Goal: Book appointment/travel/reservation: Book appointment/travel/reservation

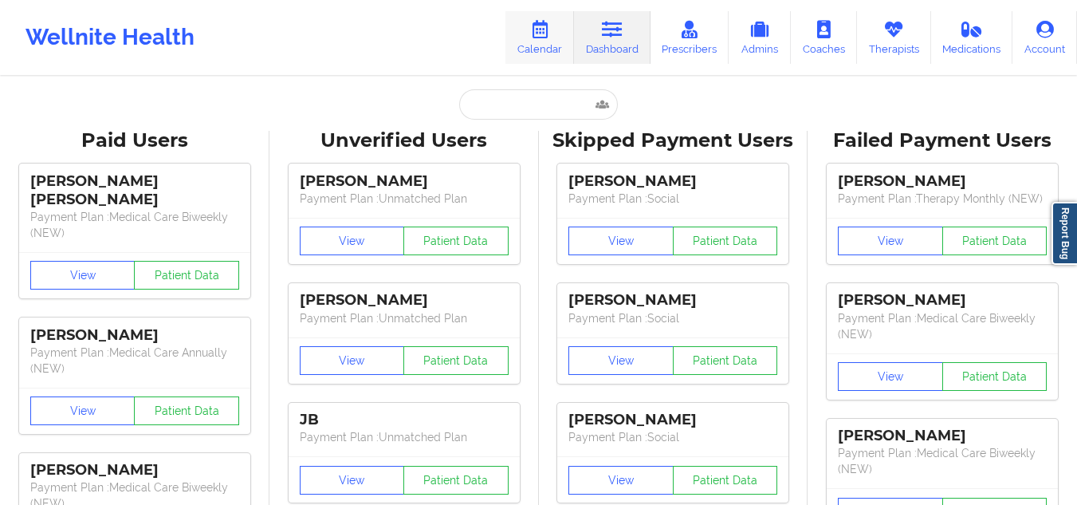
click at [546, 31] on icon at bounding box center [539, 30] width 21 height 18
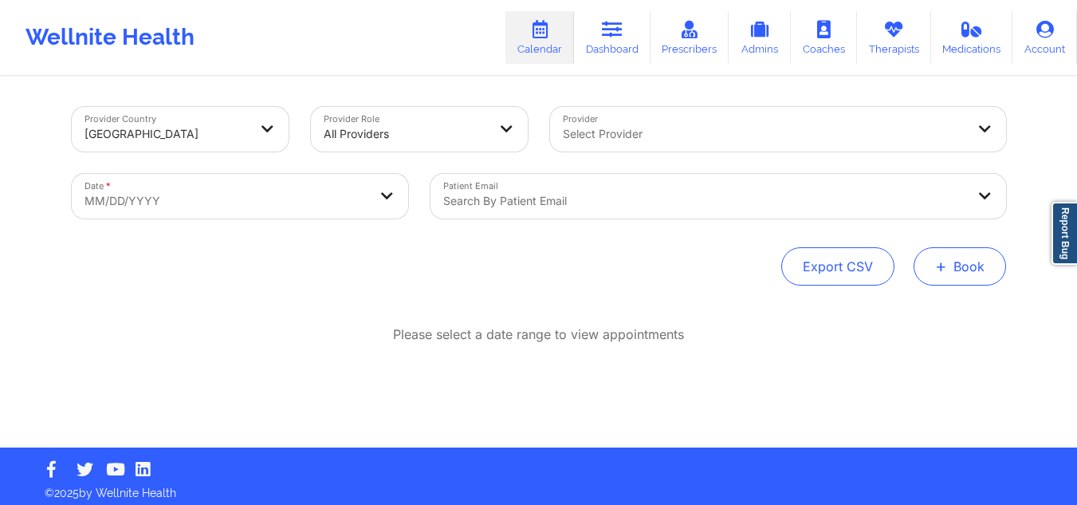
click at [954, 257] on button "+ Book" at bounding box center [960, 266] width 92 height 38
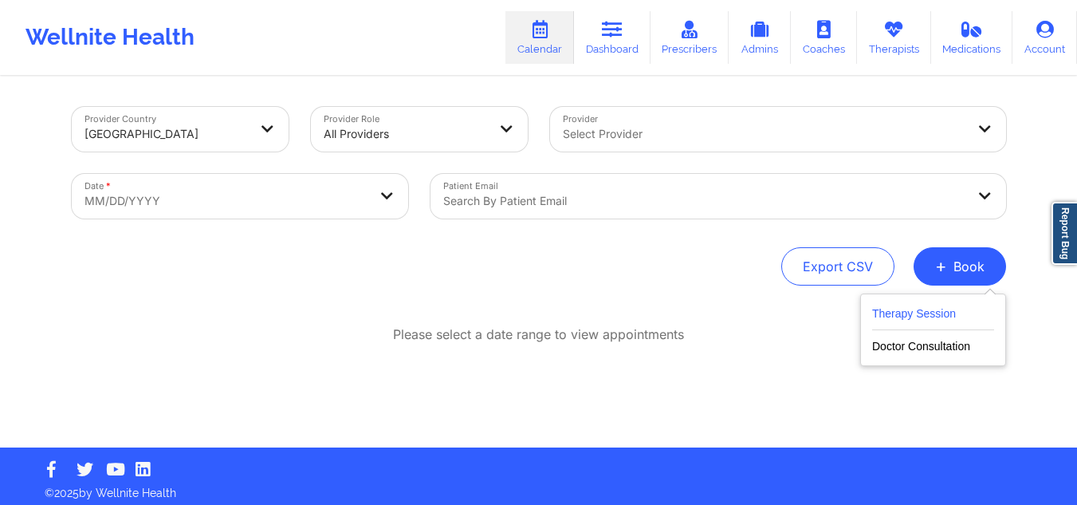
click at [885, 307] on button "Therapy Session" at bounding box center [933, 317] width 122 height 26
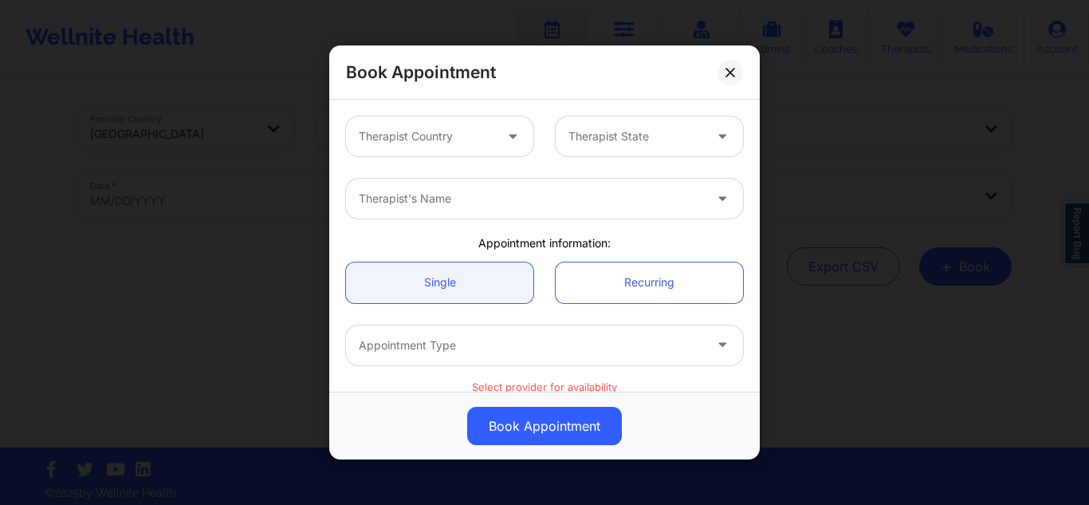
click at [466, 138] on div at bounding box center [426, 136] width 135 height 19
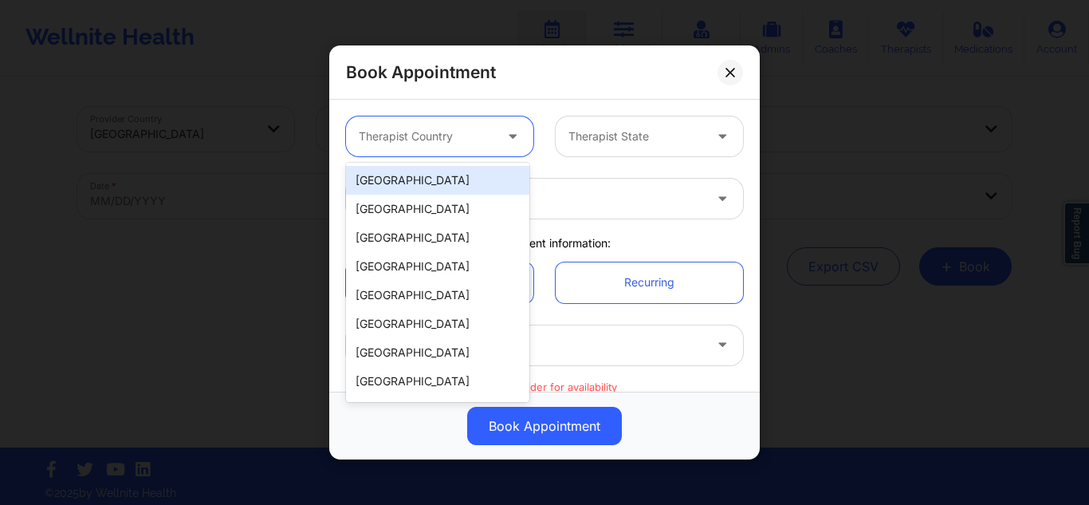
click at [426, 176] on div "[GEOGRAPHIC_DATA]" at bounding box center [437, 180] width 183 height 29
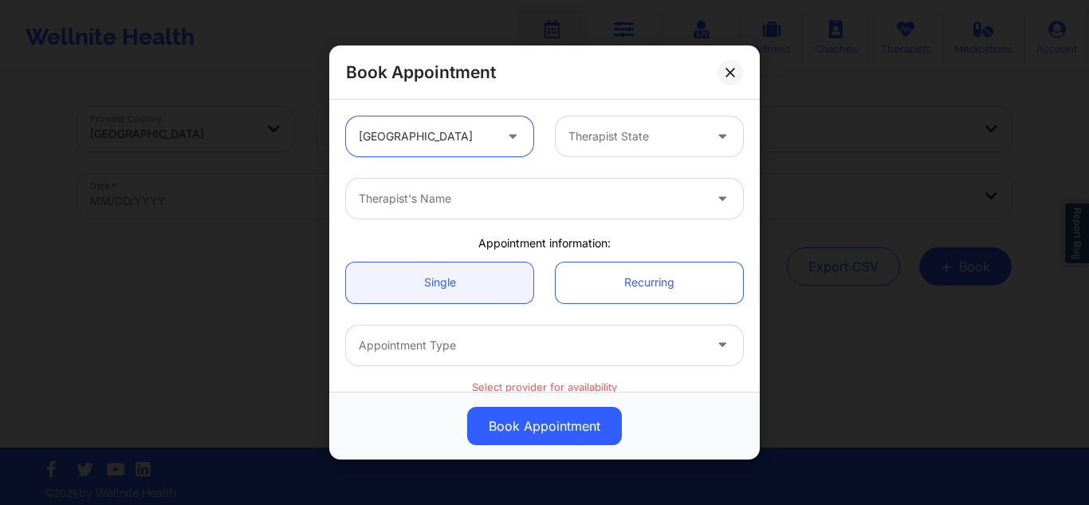
click at [667, 128] on div at bounding box center [635, 136] width 135 height 19
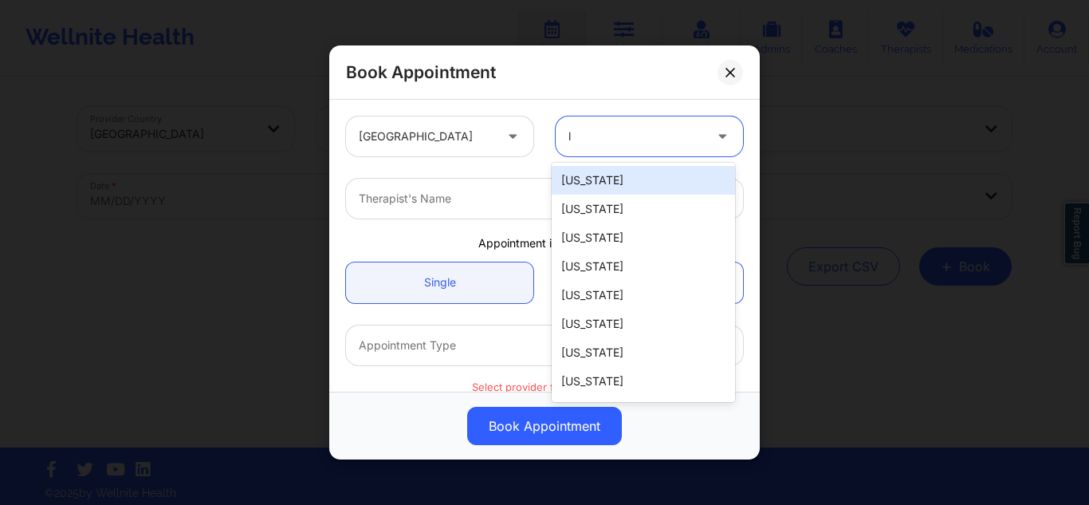
type input "la"
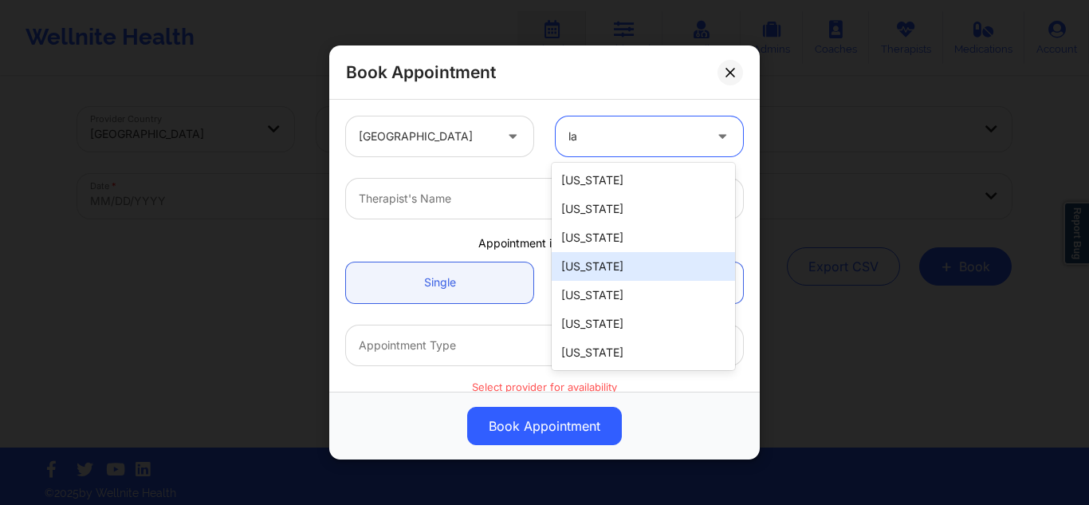
click at [595, 272] on div "Louisiana" at bounding box center [643, 266] width 183 height 29
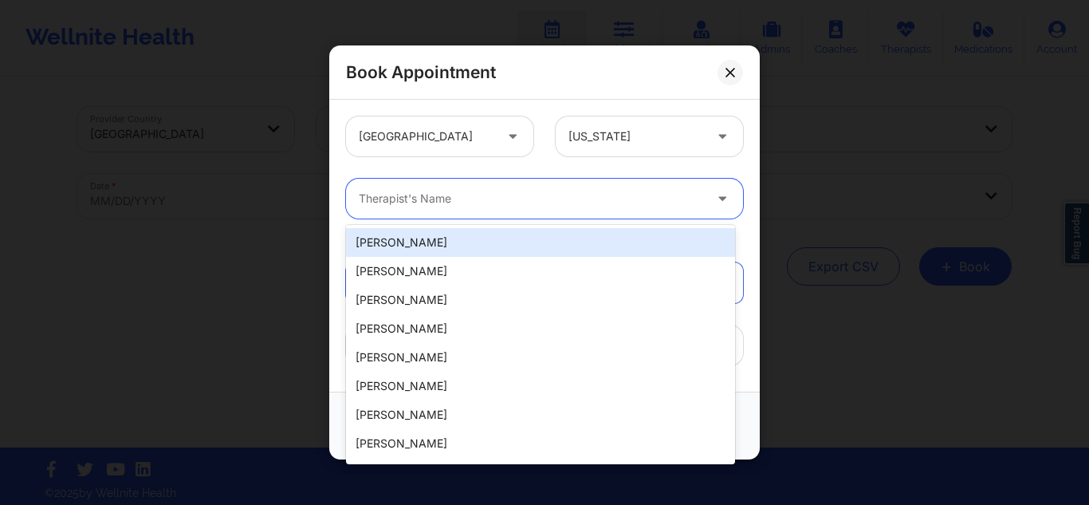
click at [552, 195] on div at bounding box center [531, 198] width 344 height 19
type input "jasmine s"
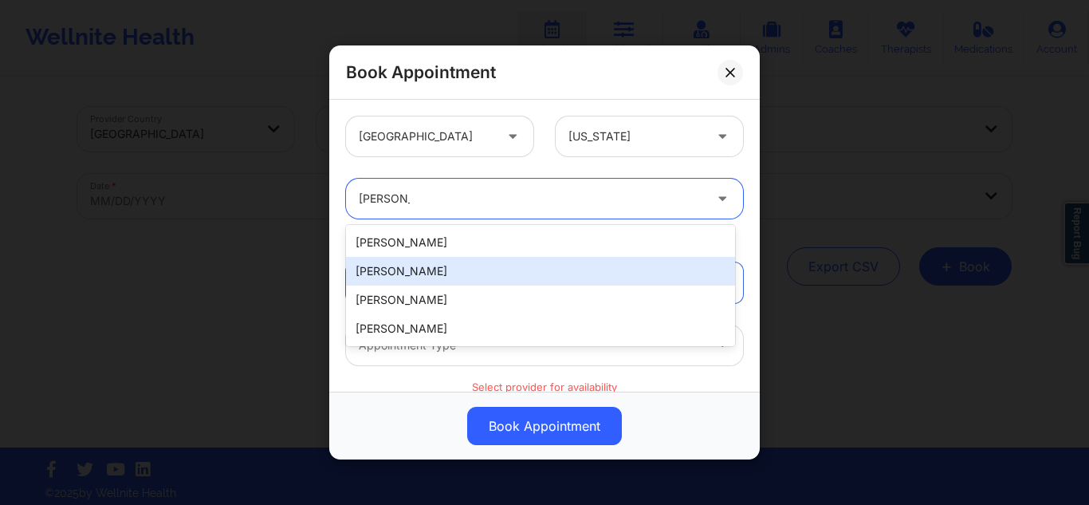
click at [464, 267] on div "Jasmine Scott" at bounding box center [540, 271] width 389 height 29
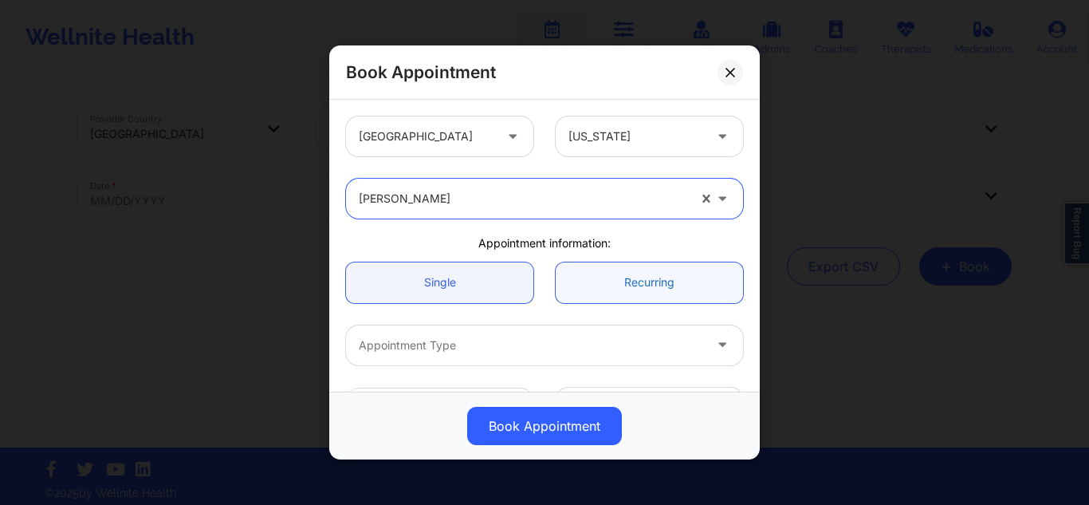
click at [591, 279] on link "Recurring" at bounding box center [649, 282] width 187 height 41
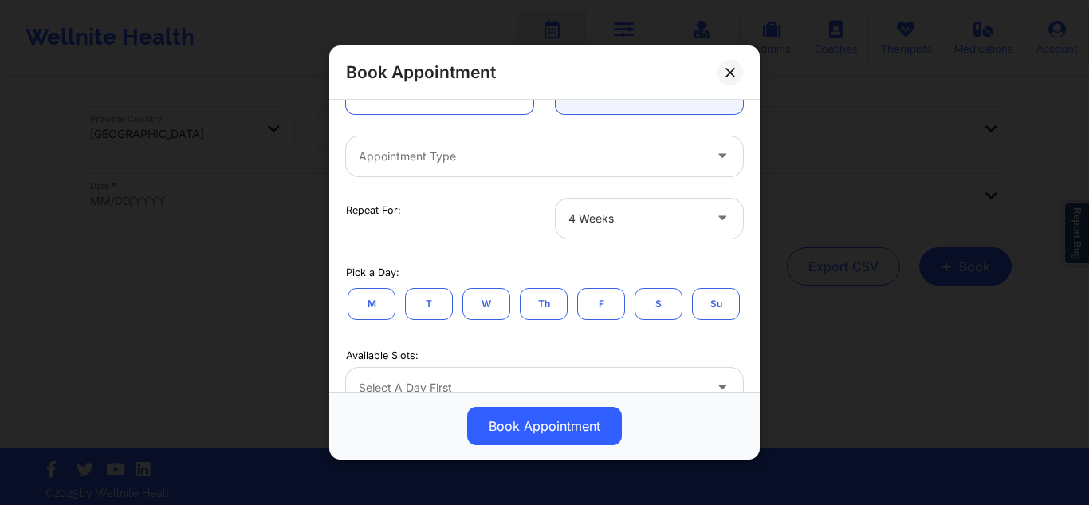
scroll to position [186, 0]
click at [641, 159] on div at bounding box center [531, 159] width 344 height 19
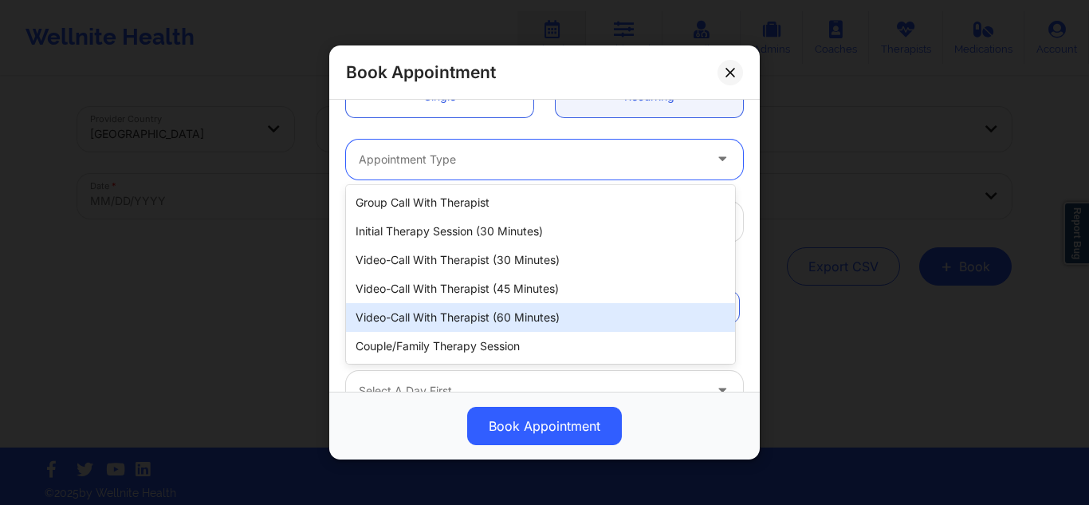
click at [493, 311] on div "Video-Call with Therapist (60 minutes)" at bounding box center [540, 317] width 389 height 29
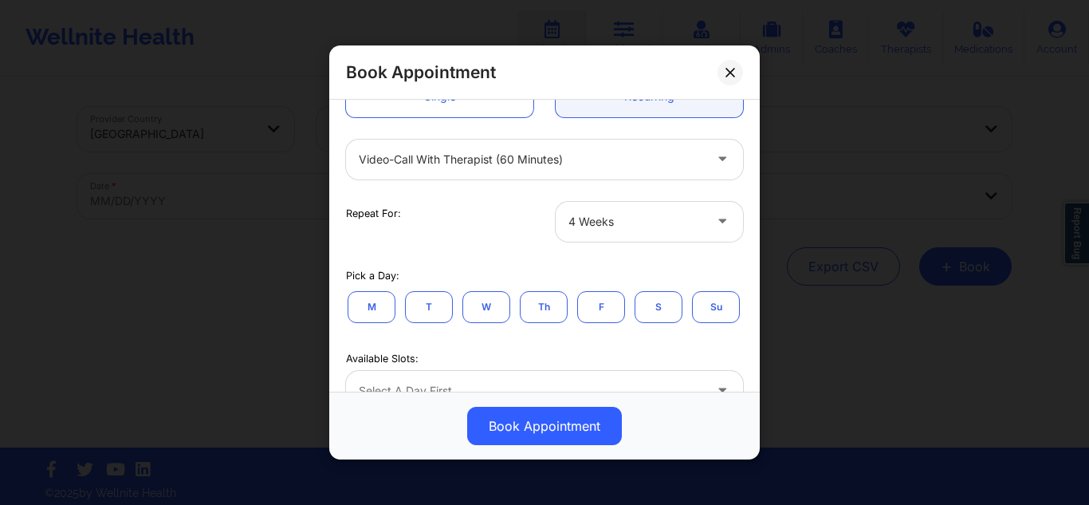
click at [660, 300] on button "S" at bounding box center [659, 306] width 48 height 32
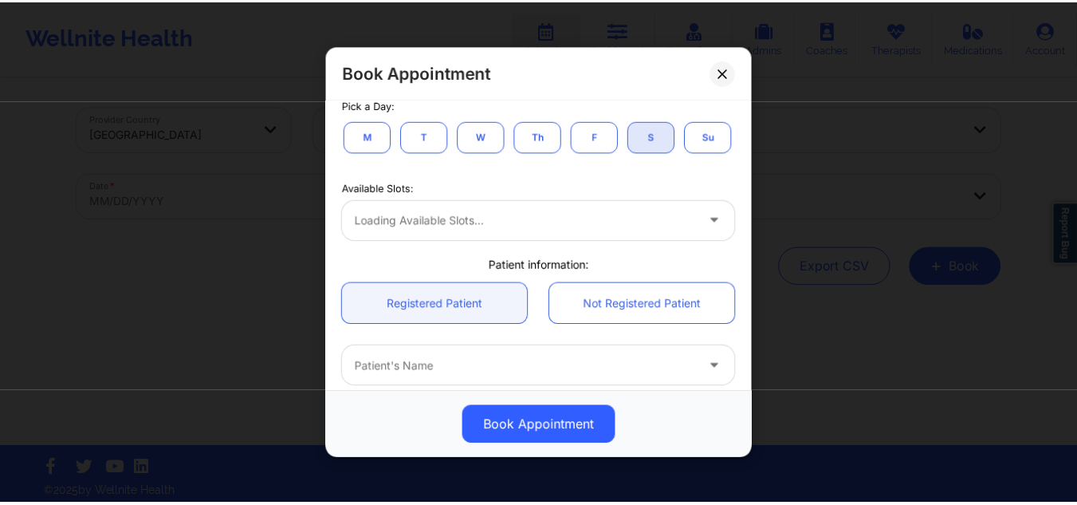
scroll to position [395, 0]
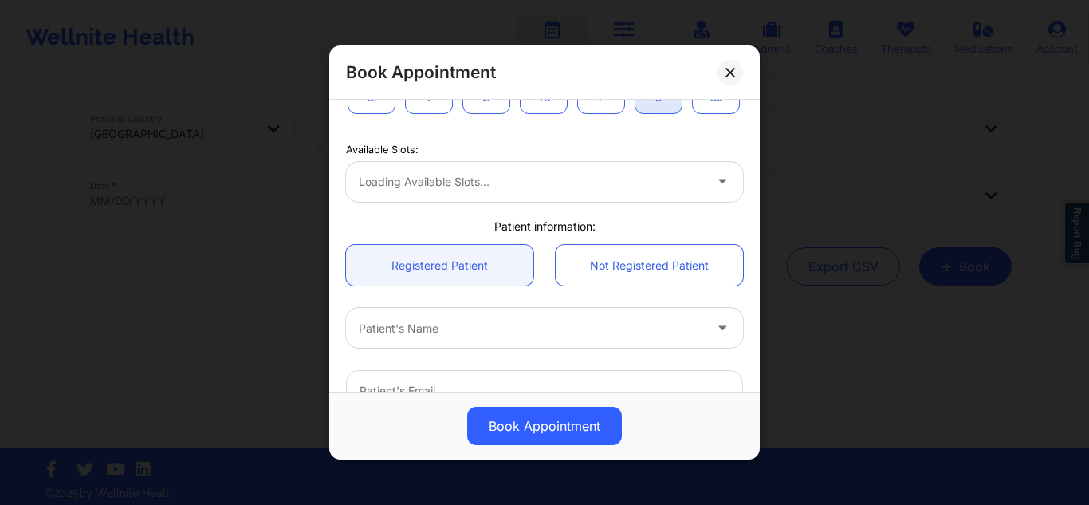
click at [634, 202] on div "Loading available slots..." at bounding box center [544, 182] width 397 height 40
click at [726, 67] on icon at bounding box center [731, 72] width 10 height 10
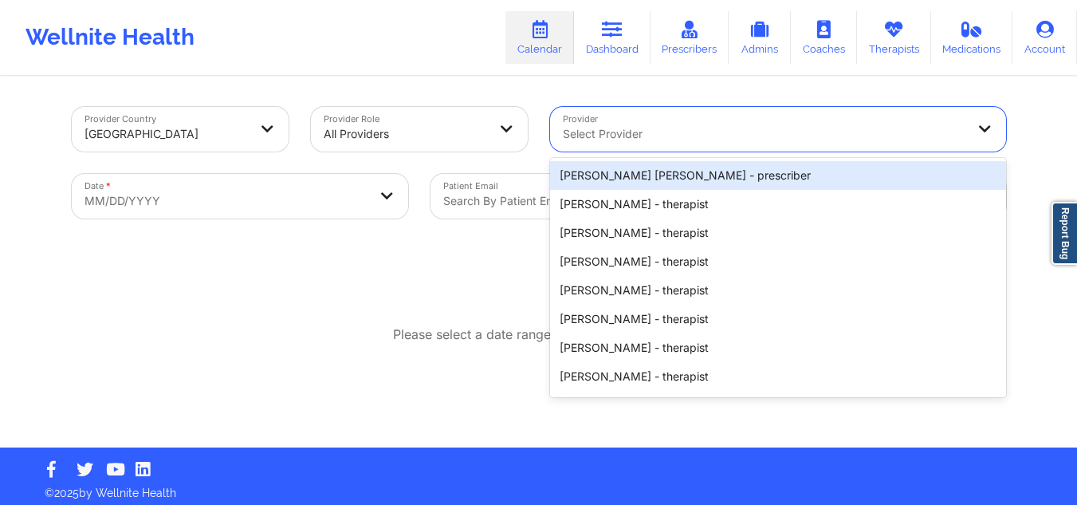
click at [674, 122] on div "Select Provider" at bounding box center [759, 129] width 418 height 45
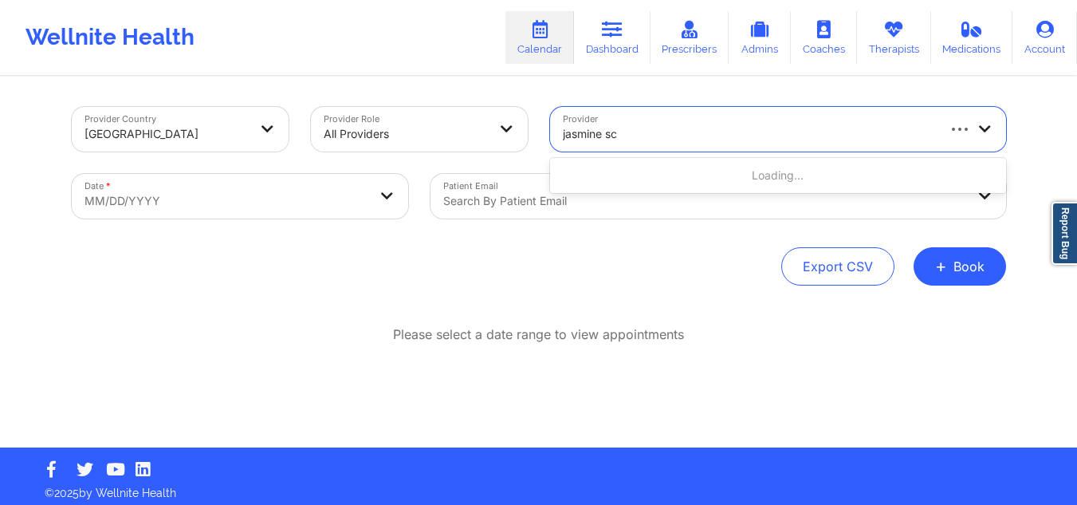
type input "jasmine sco"
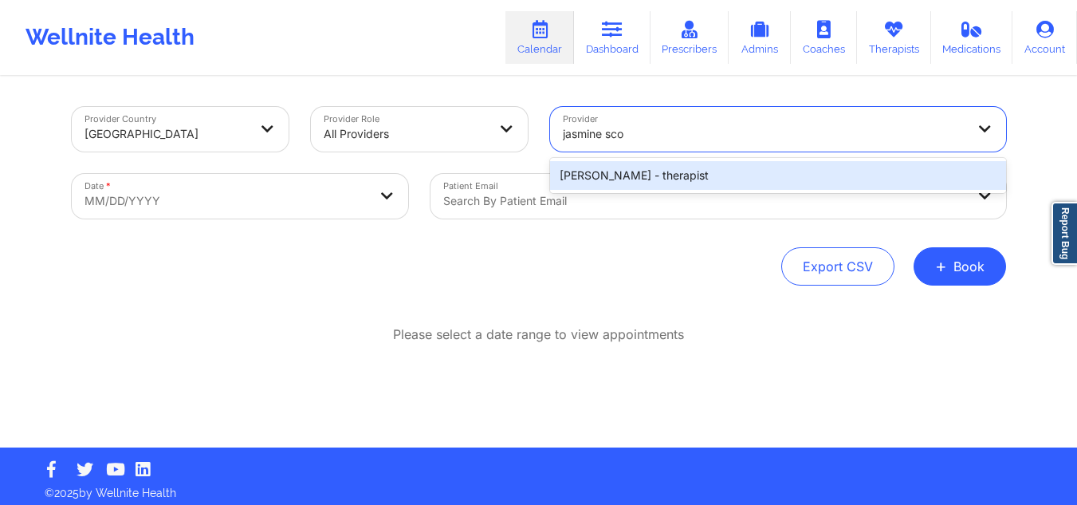
click at [659, 171] on div "Jasmine Scott - therapist" at bounding box center [778, 175] width 456 height 29
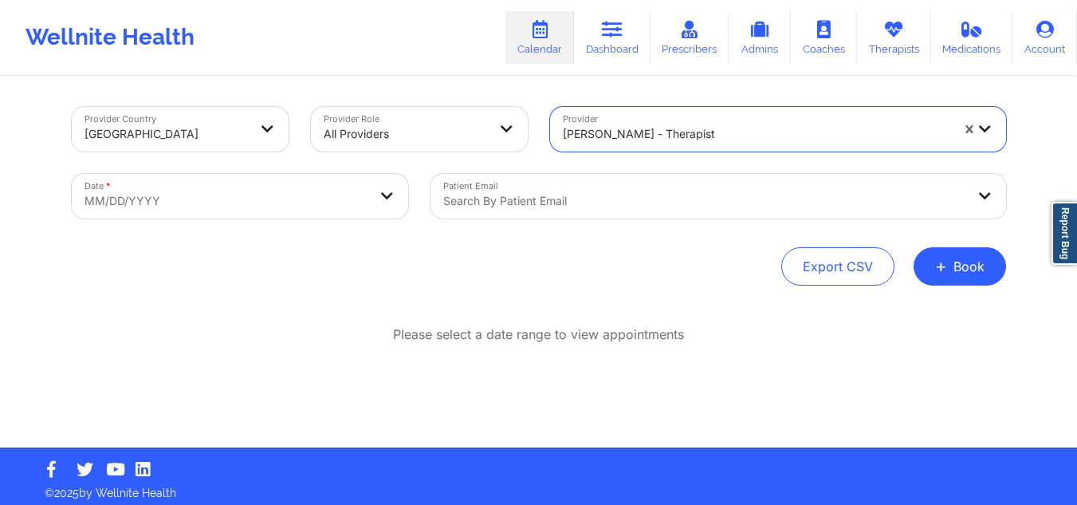
click at [270, 196] on body "Wellnite Health Calendar Dashboard Prescribers Admins Coaches Therapists Medica…" at bounding box center [538, 252] width 1077 height 505
select select "2025-8"
select select "2025-9"
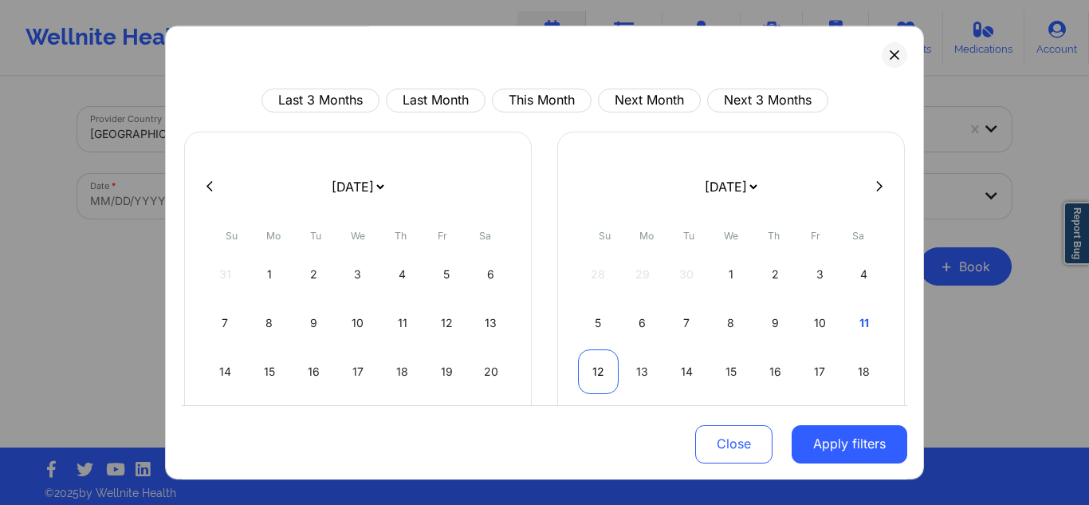
click at [604, 365] on div "12" at bounding box center [598, 371] width 41 height 45
select select "2025-9"
select select "2025-10"
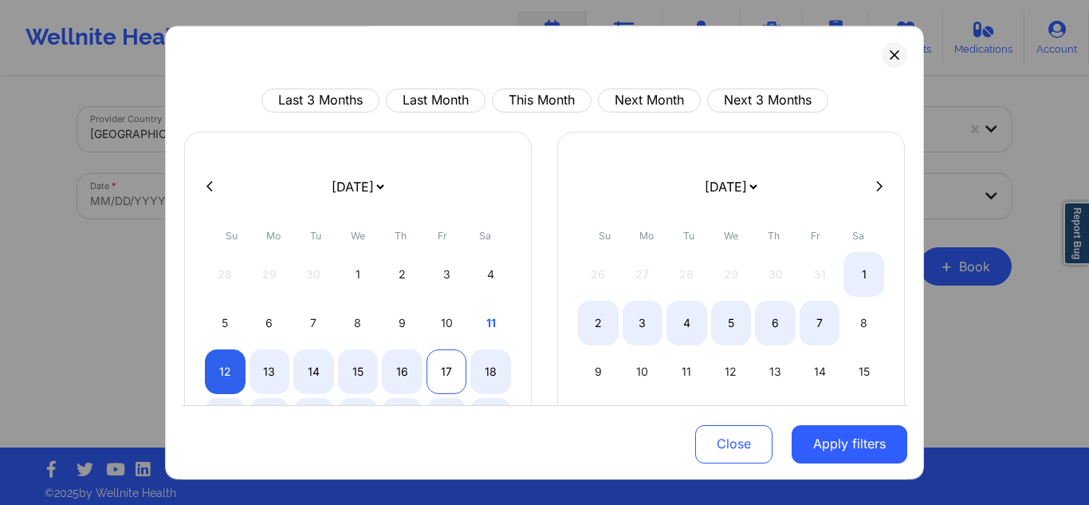
select select "2025-9"
select select "2025-10"
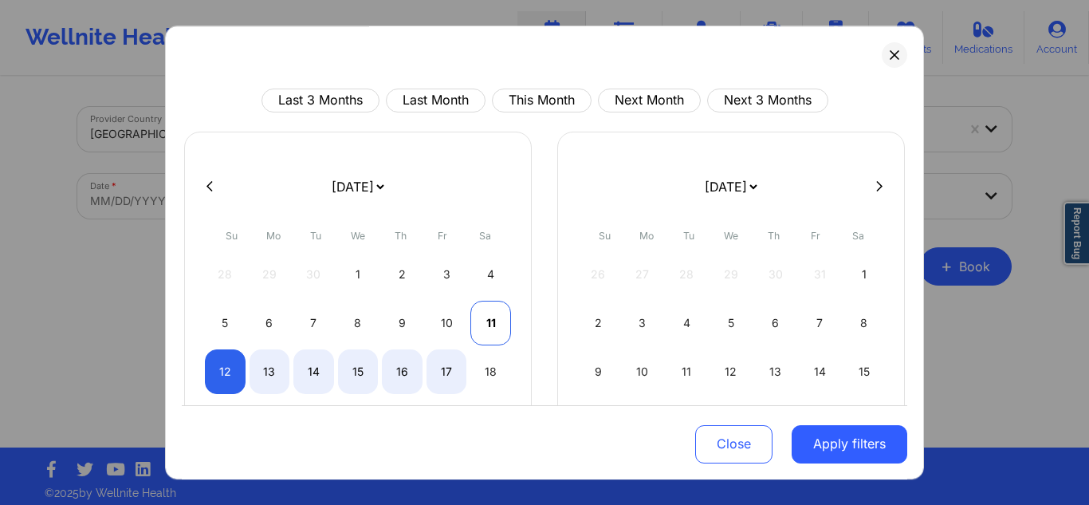
select select "2025-9"
select select "2025-10"
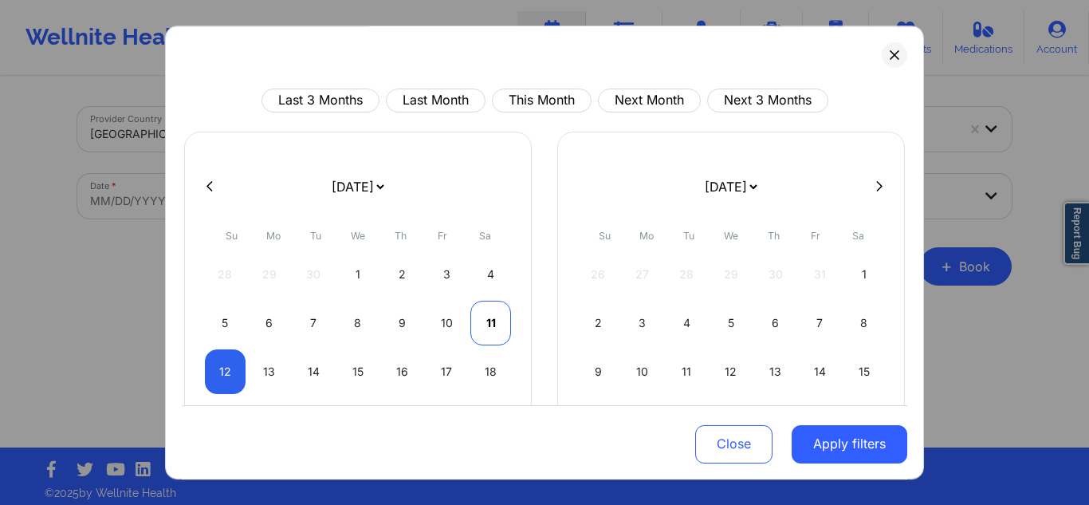
click at [491, 319] on div "11" at bounding box center [490, 323] width 41 height 45
select select "2025-9"
select select "2025-10"
select select "2025-9"
select select "2025-10"
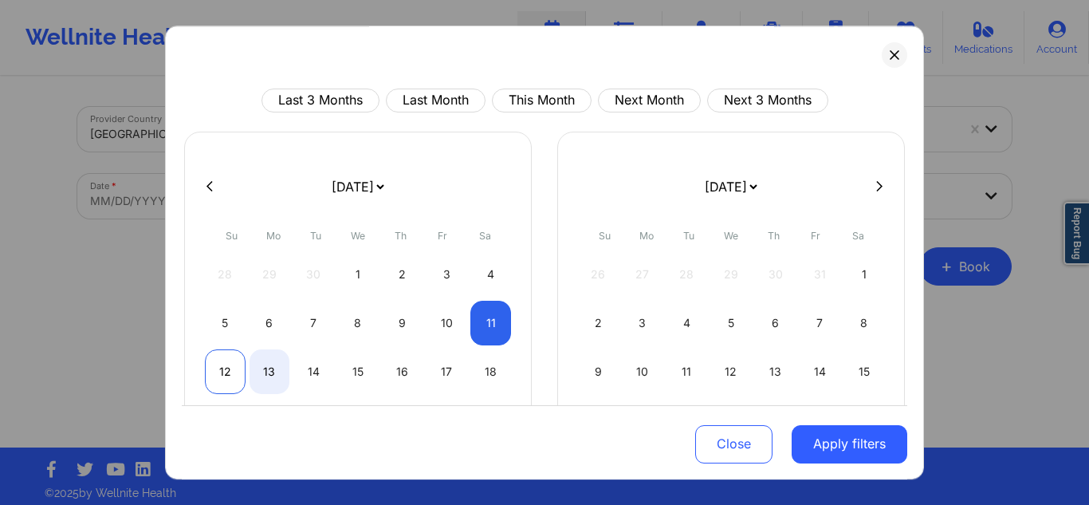
select select "2025-9"
select select "2025-10"
click at [226, 368] on div "12" at bounding box center [225, 371] width 41 height 45
select select "2025-9"
select select "2025-10"
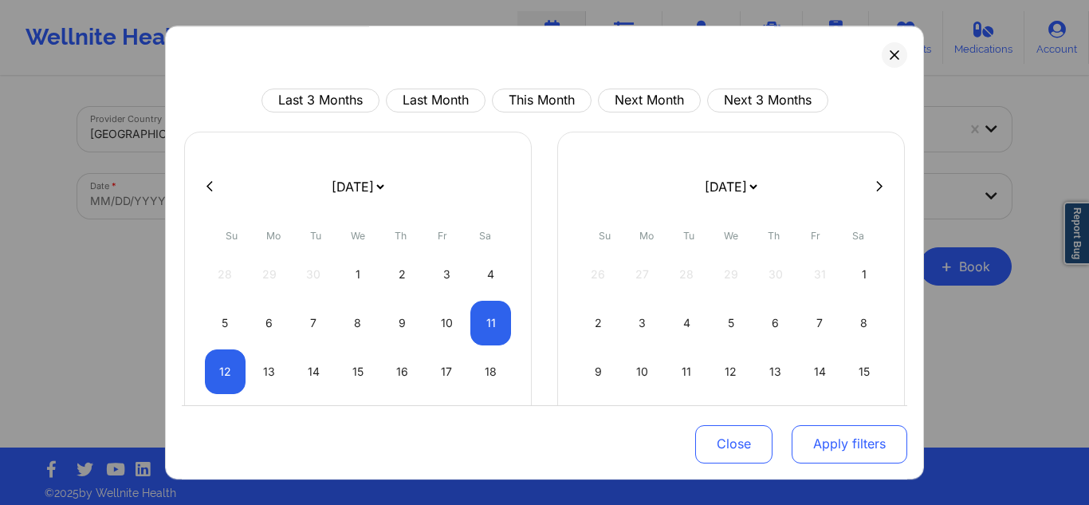
click at [822, 442] on button "Apply filters" at bounding box center [850, 443] width 116 height 38
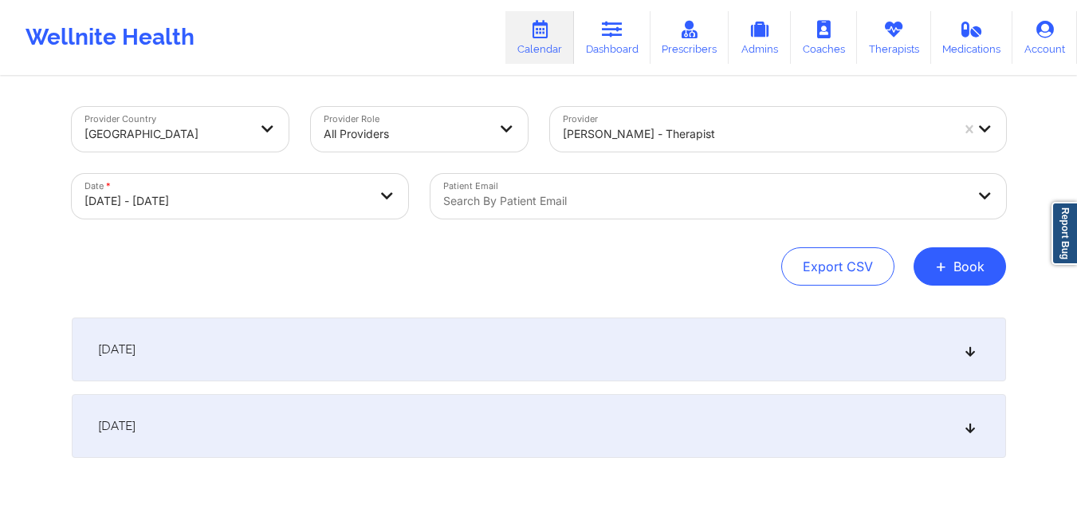
click at [890, 347] on div "October 11, 2025" at bounding box center [539, 349] width 934 height 64
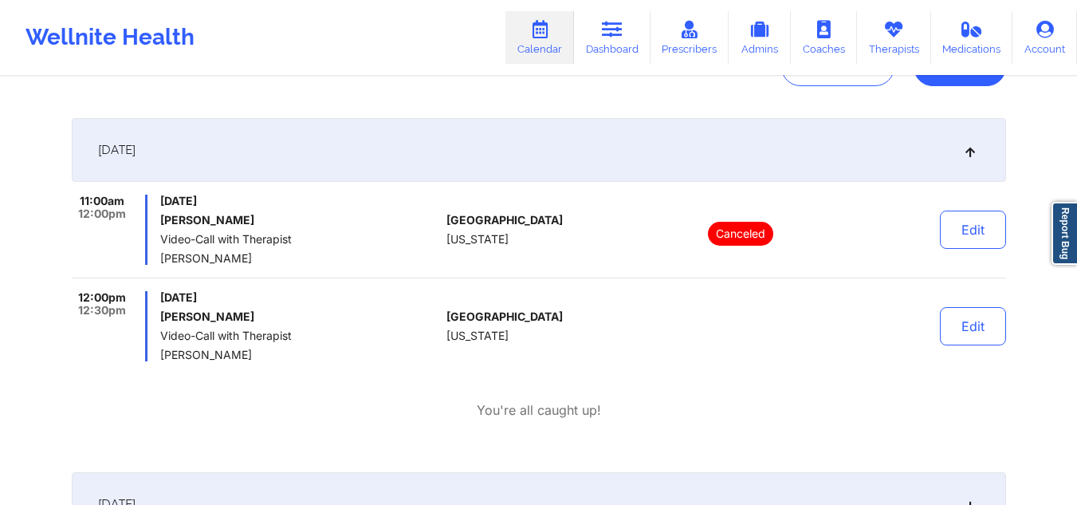
scroll to position [204, 0]
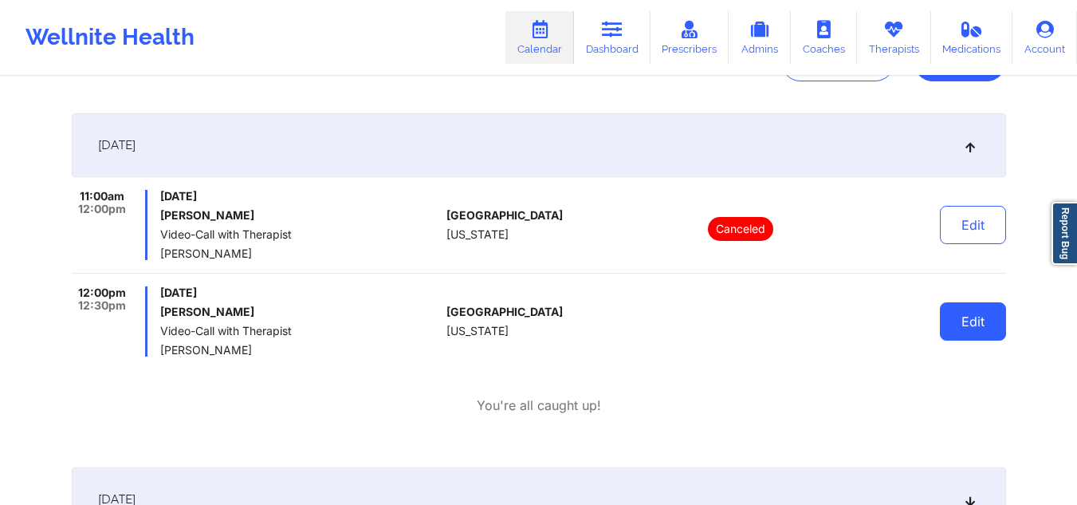
click at [971, 318] on button "Edit" at bounding box center [973, 321] width 66 height 38
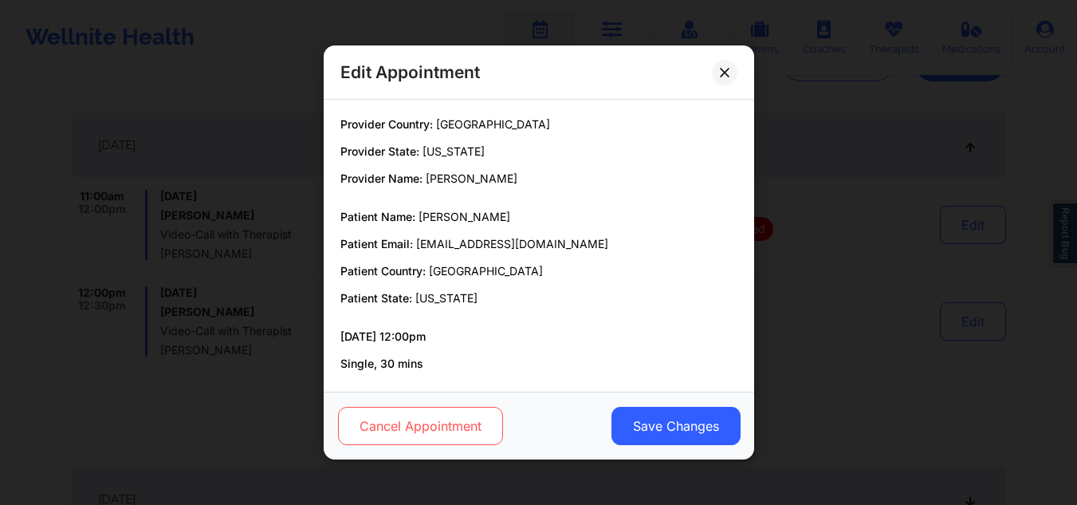
click at [454, 419] on button "Cancel Appointment" at bounding box center [419, 426] width 165 height 38
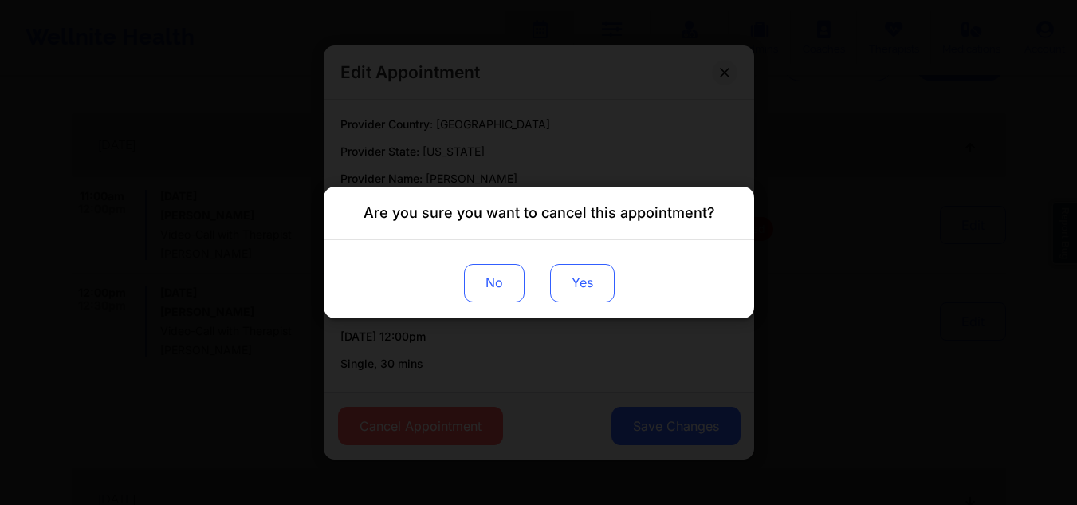
click at [581, 299] on button "Yes" at bounding box center [581, 283] width 65 height 38
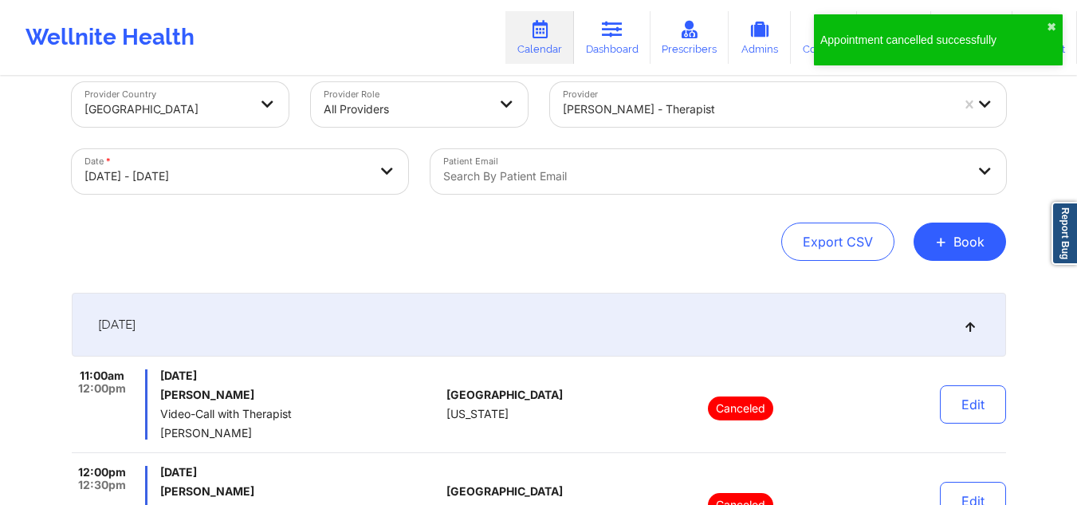
scroll to position [0, 0]
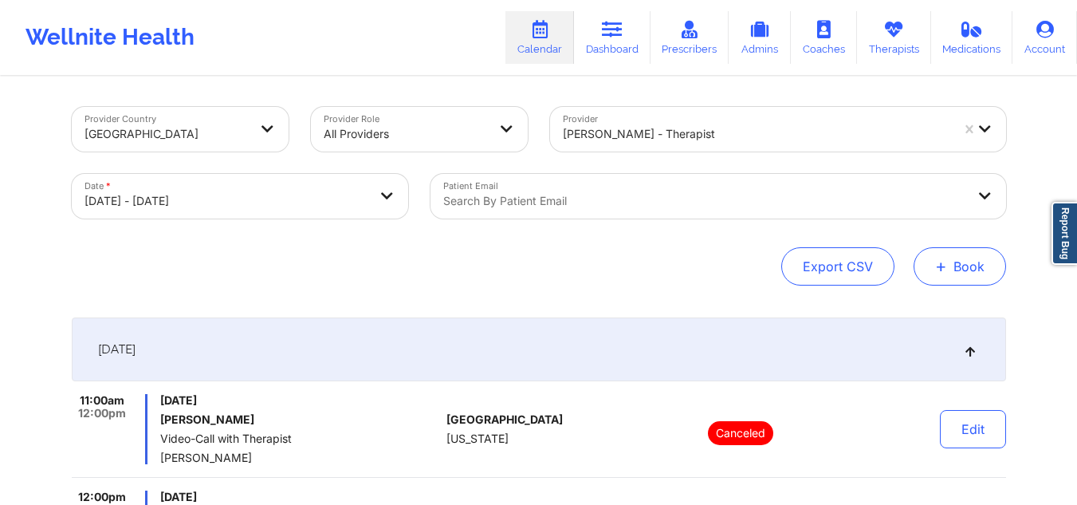
click at [950, 253] on button "+ Book" at bounding box center [960, 266] width 92 height 38
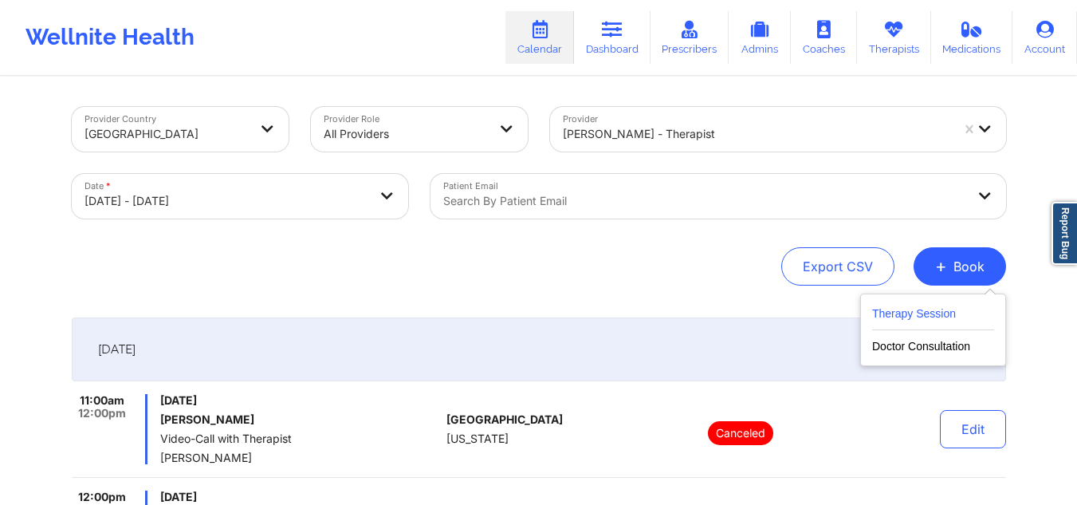
click at [906, 320] on button "Therapy Session" at bounding box center [933, 317] width 122 height 26
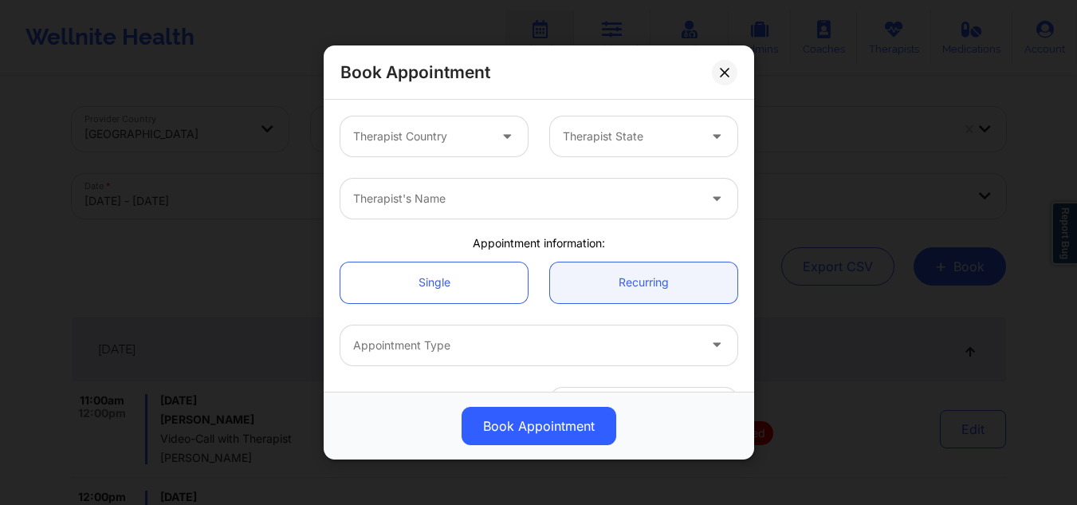
click at [454, 138] on div at bounding box center [420, 136] width 135 height 19
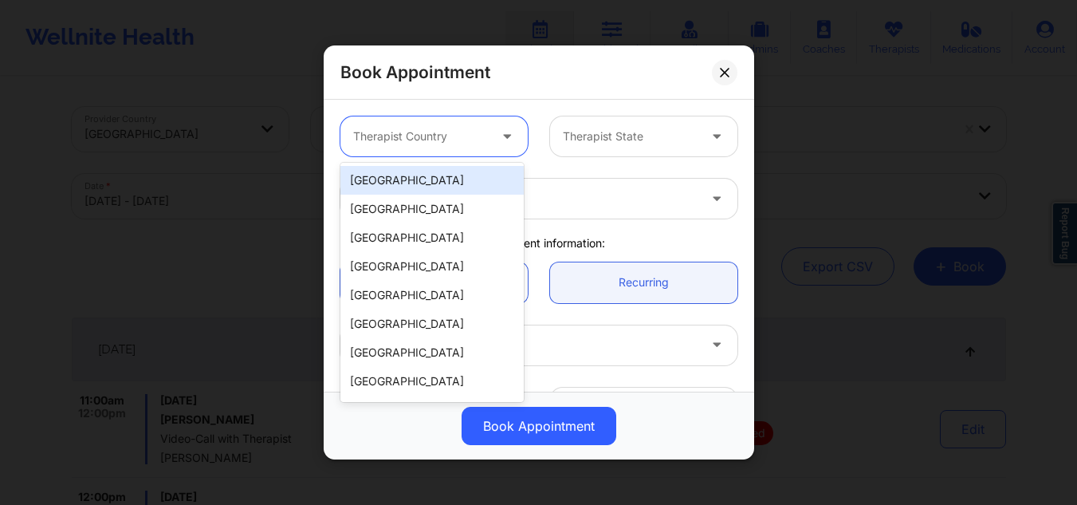
click at [441, 168] on div "[GEOGRAPHIC_DATA]" at bounding box center [431, 180] width 183 height 29
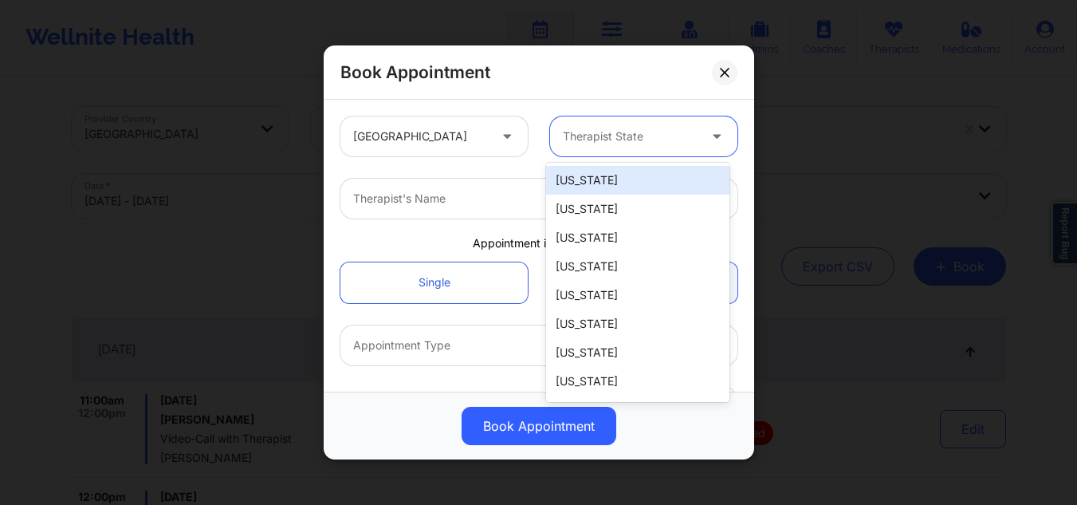
click at [571, 137] on div at bounding box center [630, 136] width 135 height 19
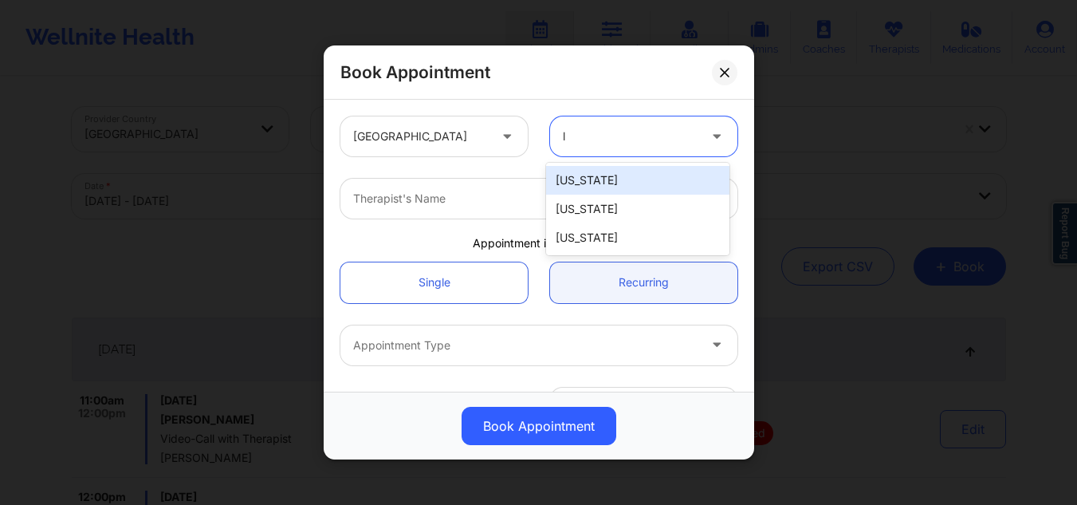
type input "lo"
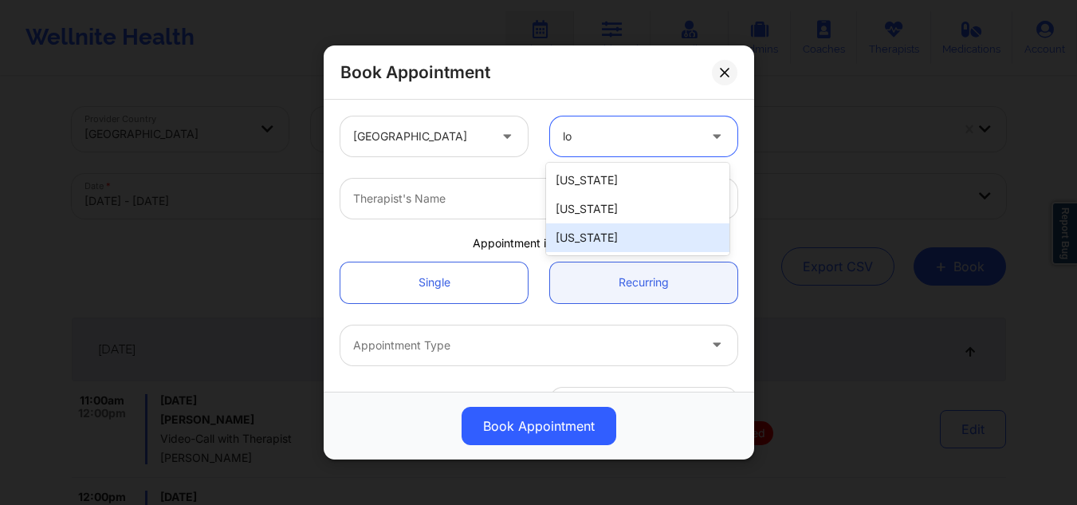
click at [573, 230] on div "Louisiana" at bounding box center [637, 237] width 183 height 29
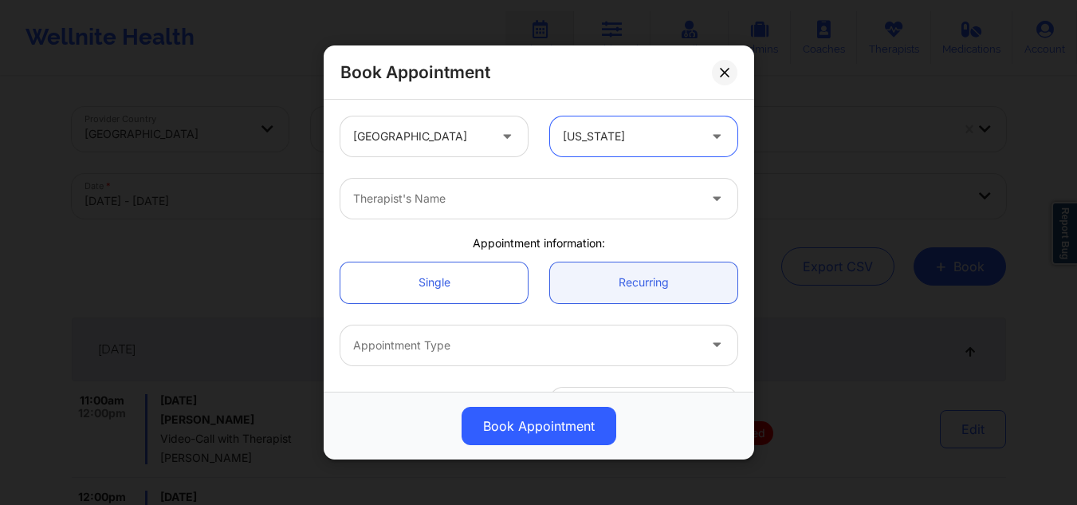
click at [544, 194] on div at bounding box center [525, 198] width 344 height 19
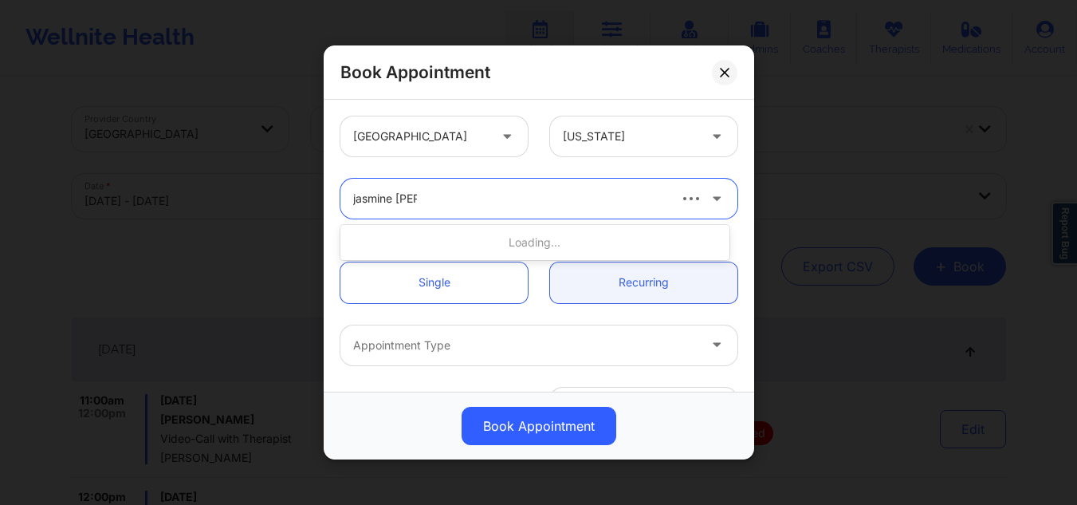
type input "jasmine scott"
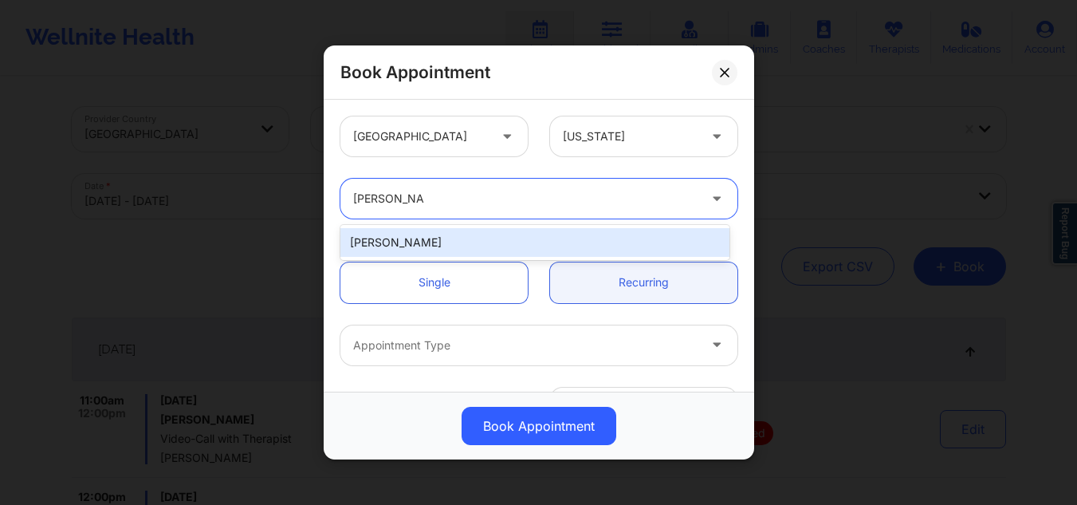
click at [517, 235] on div "Jasmine Scott" at bounding box center [534, 242] width 389 height 29
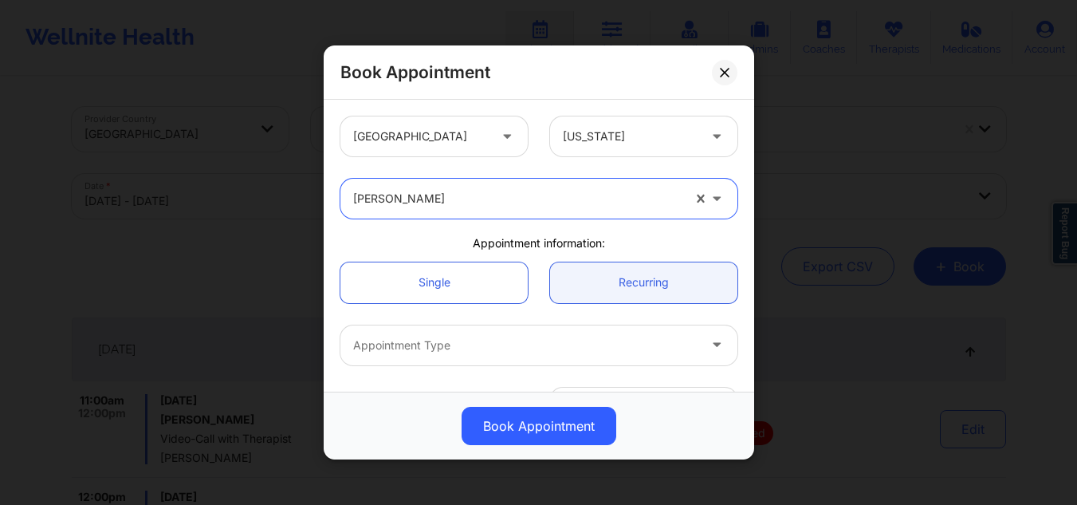
click at [503, 355] on div "Appointment Type" at bounding box center [519, 345] width 359 height 40
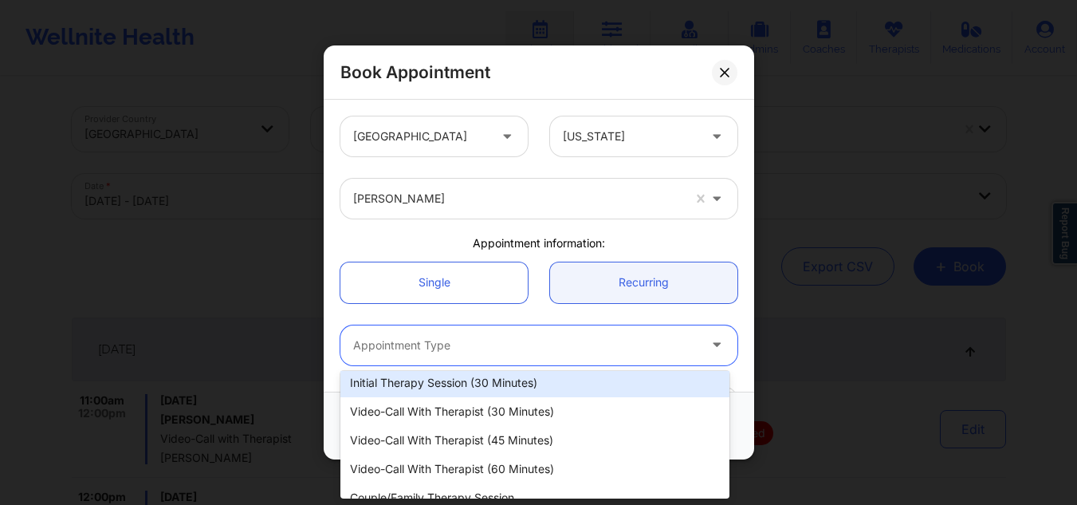
scroll to position [37, 0]
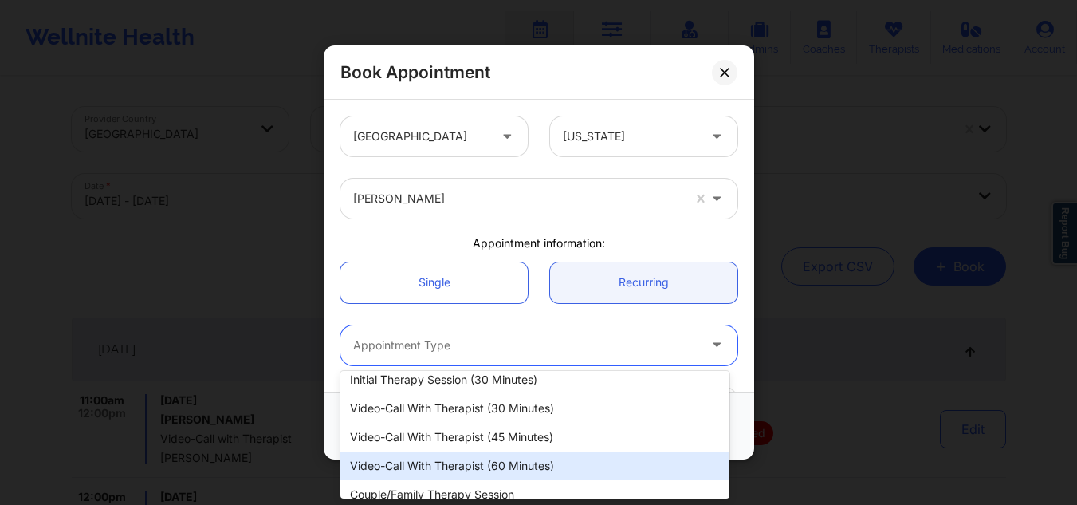
click at [589, 475] on div "Video-Call with Therapist (60 minutes)" at bounding box center [534, 465] width 389 height 29
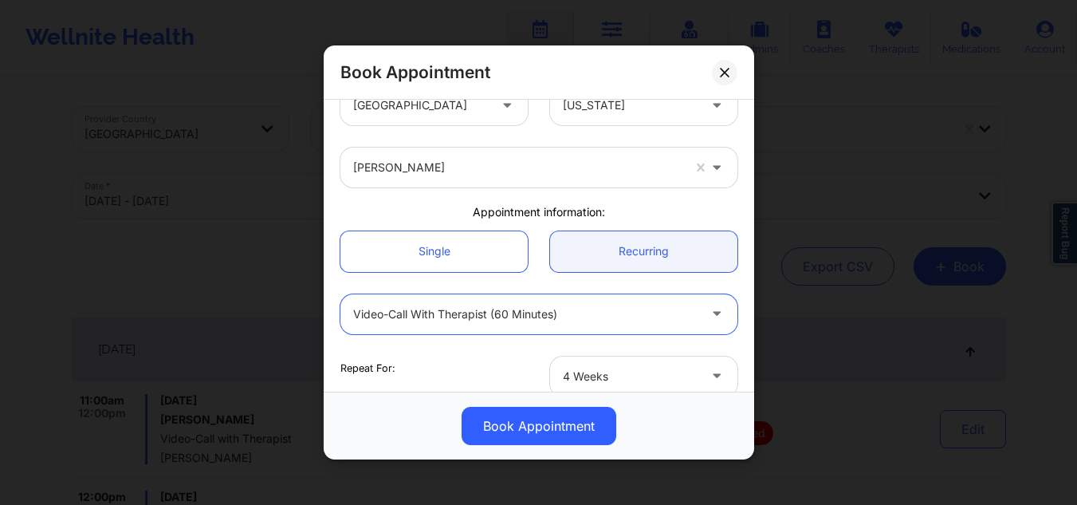
scroll to position [32, 0]
click at [473, 261] on link "Single" at bounding box center [433, 250] width 187 height 41
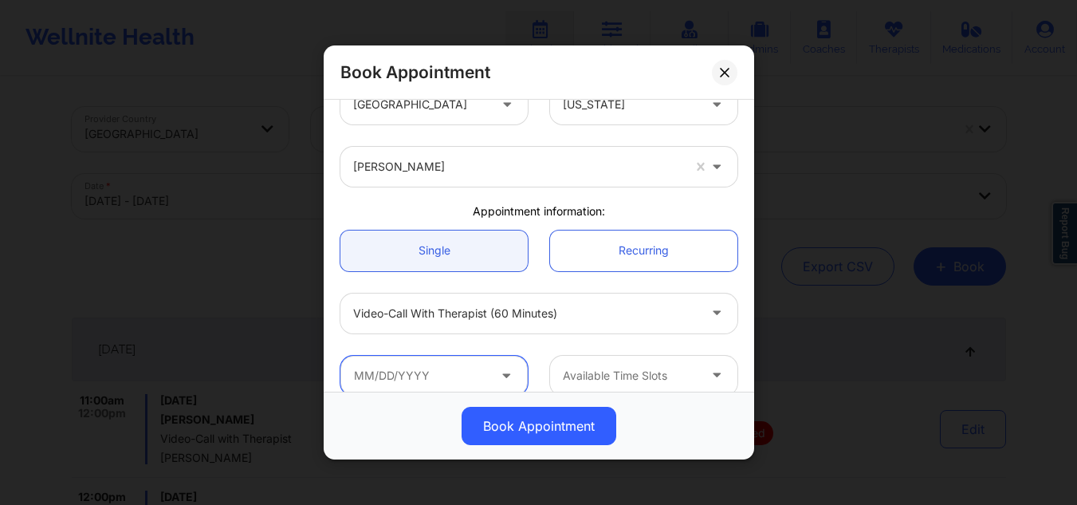
click at [415, 376] on input "text" at bounding box center [433, 375] width 187 height 40
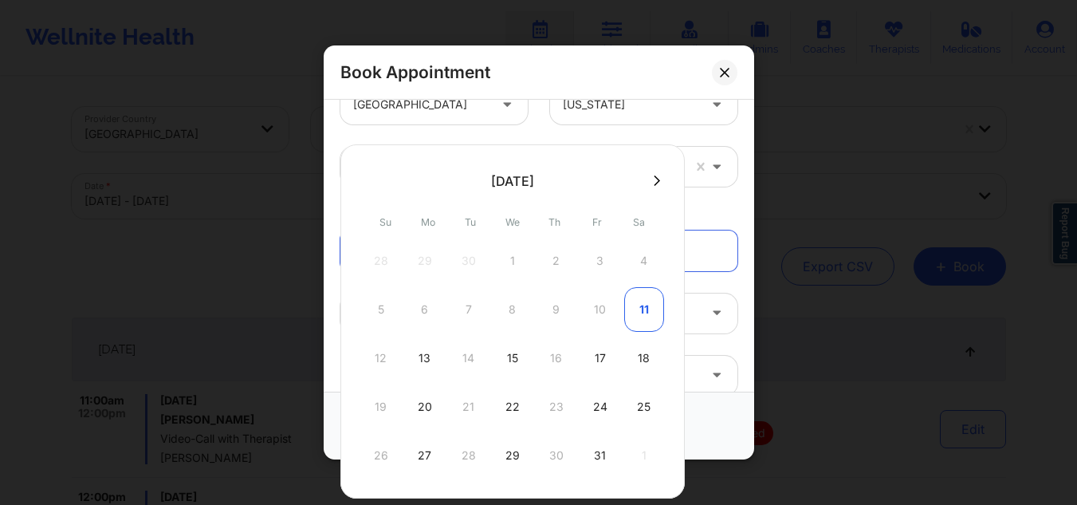
click at [639, 309] on div "11" at bounding box center [644, 309] width 40 height 45
type input "10/11/2025"
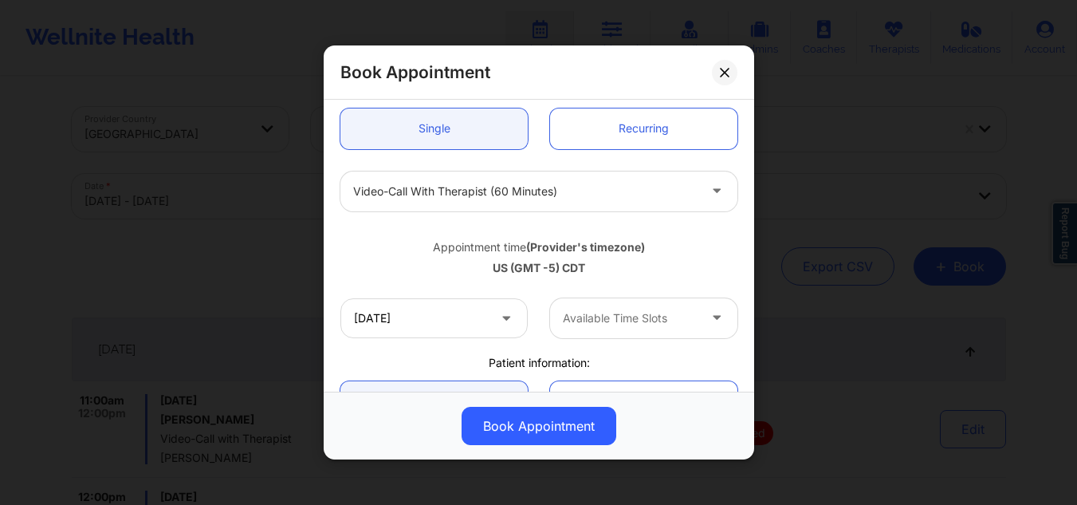
scroll to position [192, 0]
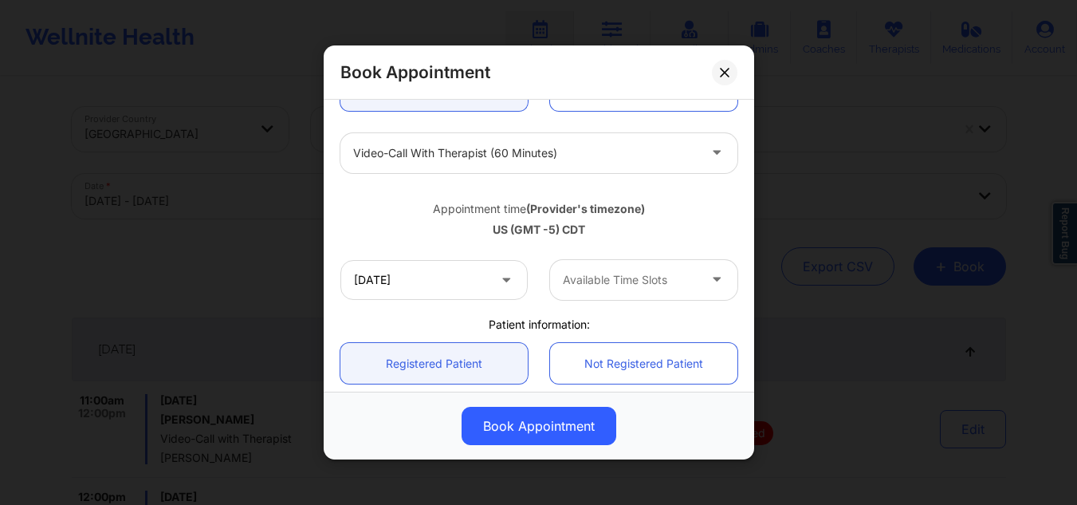
click at [643, 284] on div at bounding box center [630, 279] width 135 height 19
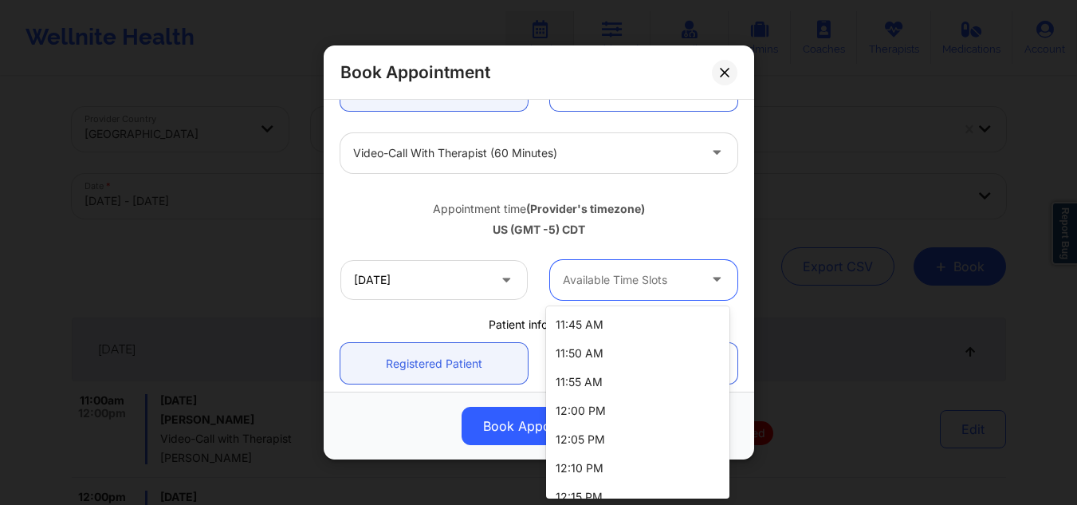
scroll to position [607, 0]
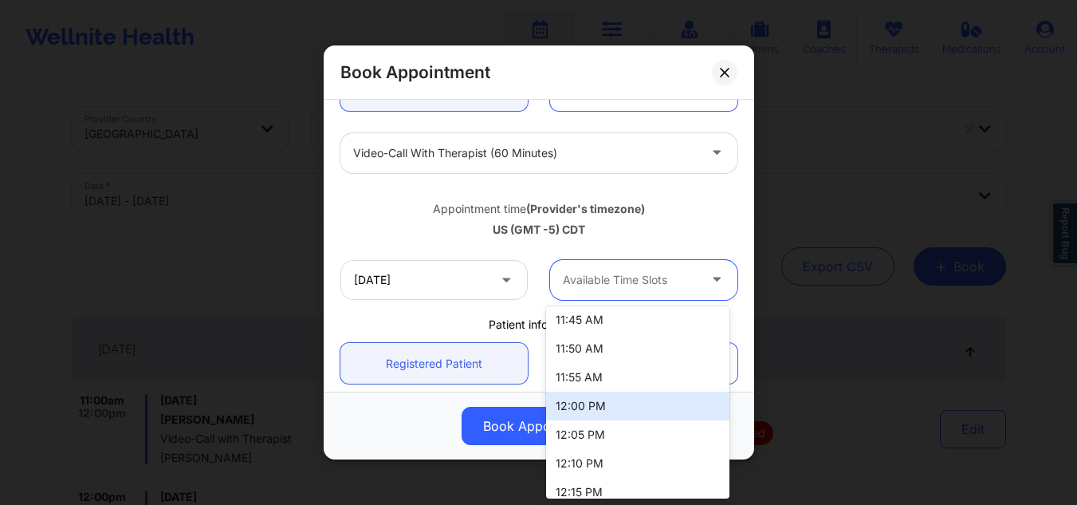
click at [643, 411] on div "12:00 PM" at bounding box center [637, 405] width 183 height 29
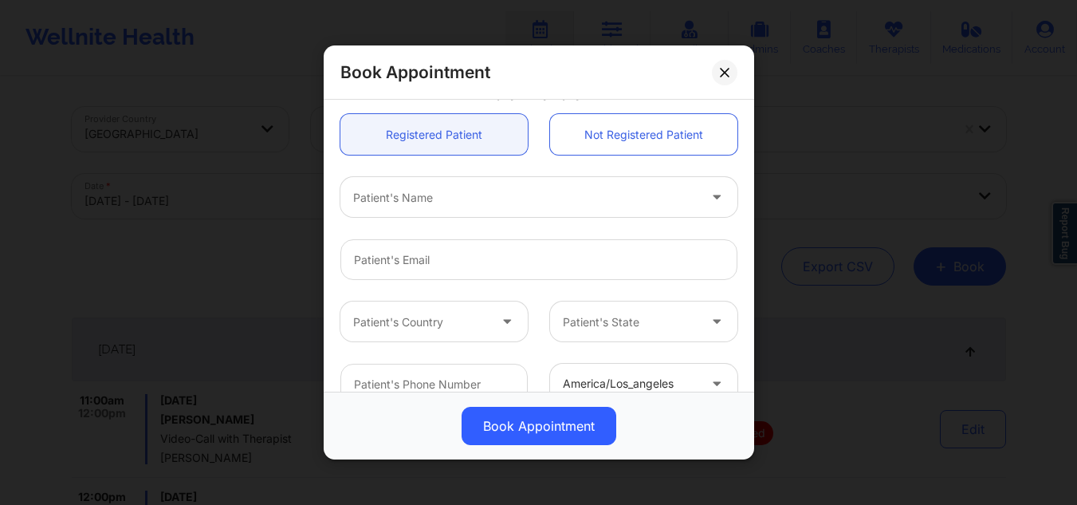
scroll to position [423, 0]
click at [533, 187] on div at bounding box center [525, 195] width 344 height 19
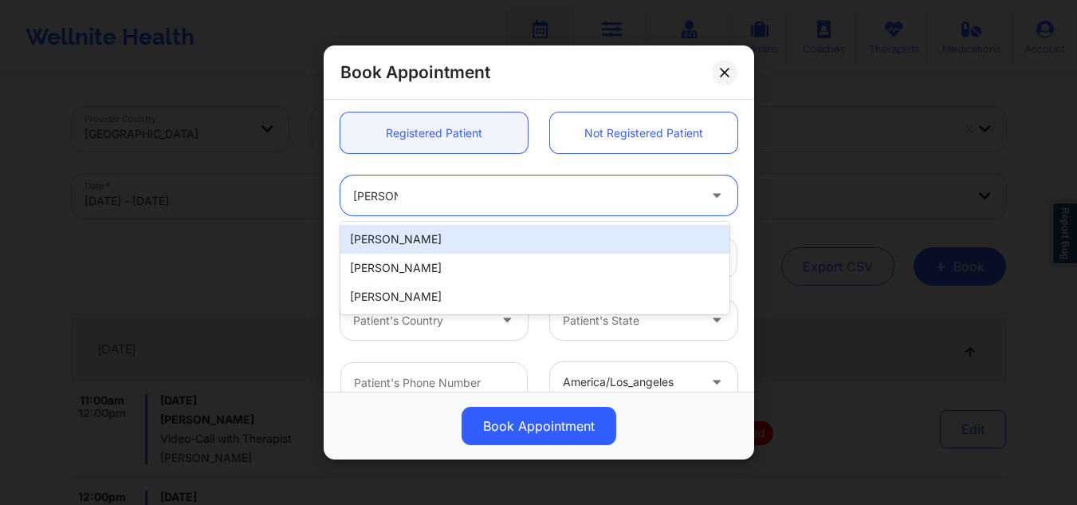
click at [379, 196] on input "anna za" at bounding box center [375, 195] width 45 height 16
type input "ann za"
click at [407, 234] on div "Ann Zakaluk" at bounding box center [534, 239] width 389 height 29
type input "annabellezakaluk@gmail.com"
type input "+16462393265"
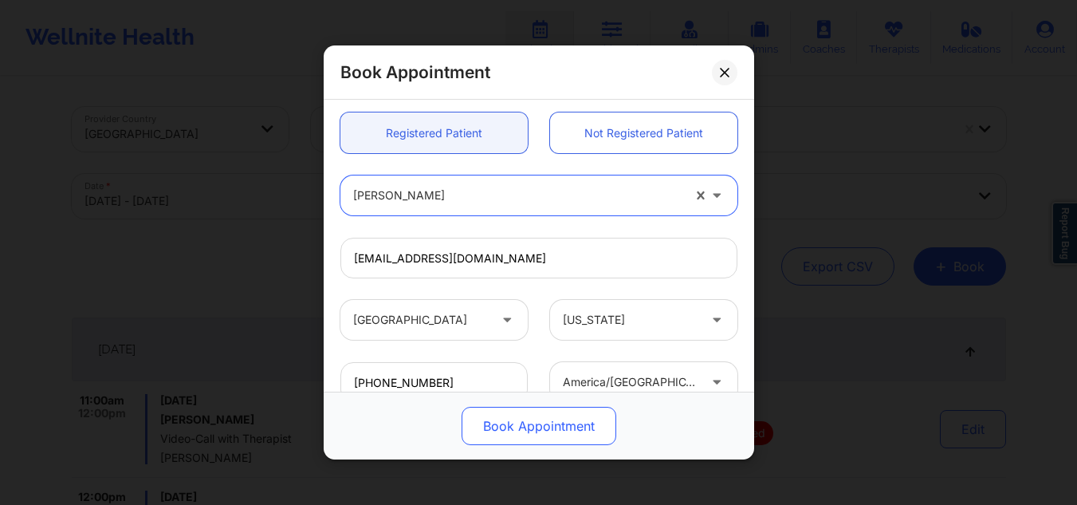
click at [568, 430] on button "Book Appointment" at bounding box center [539, 426] width 155 height 38
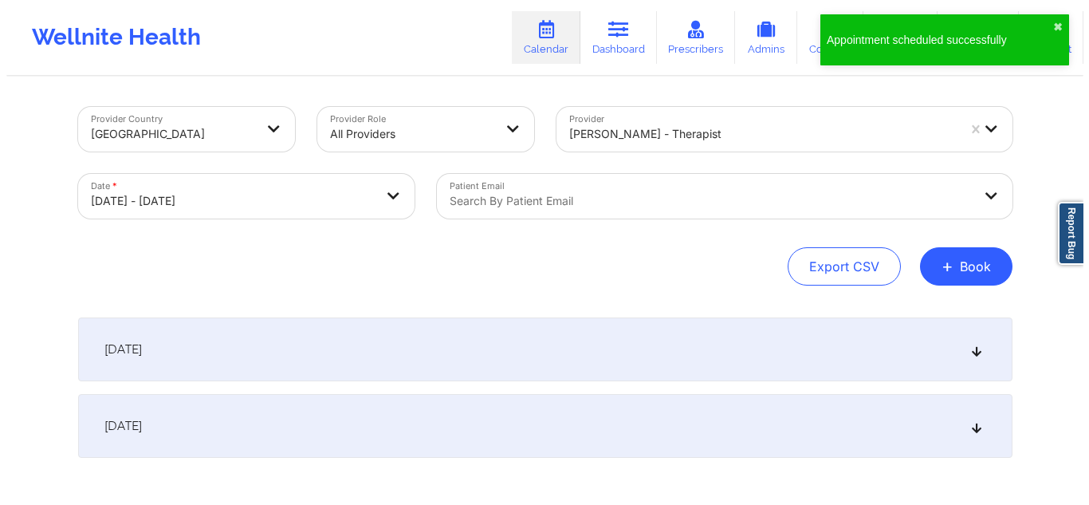
scroll to position [29, 0]
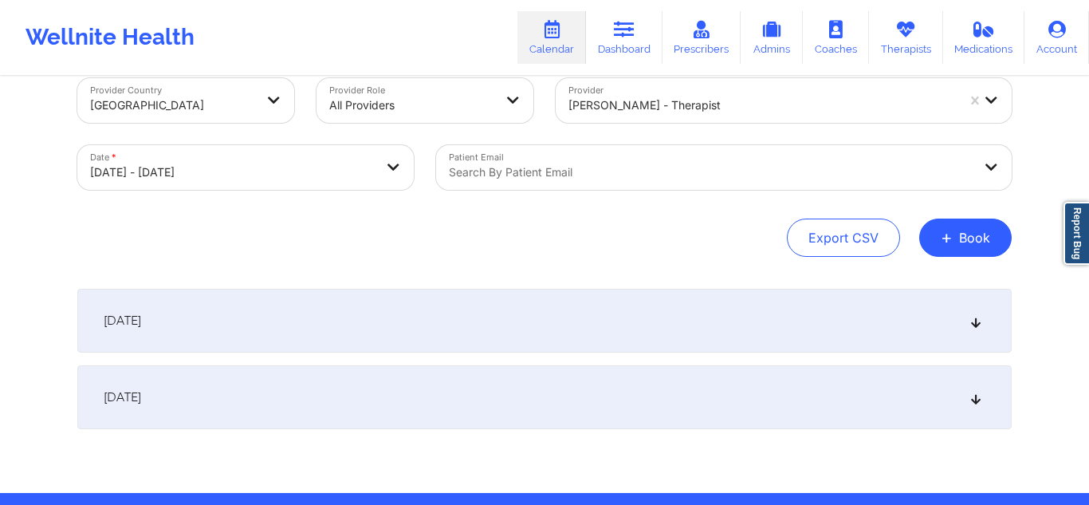
select select "2025-9"
select select "2025-10"
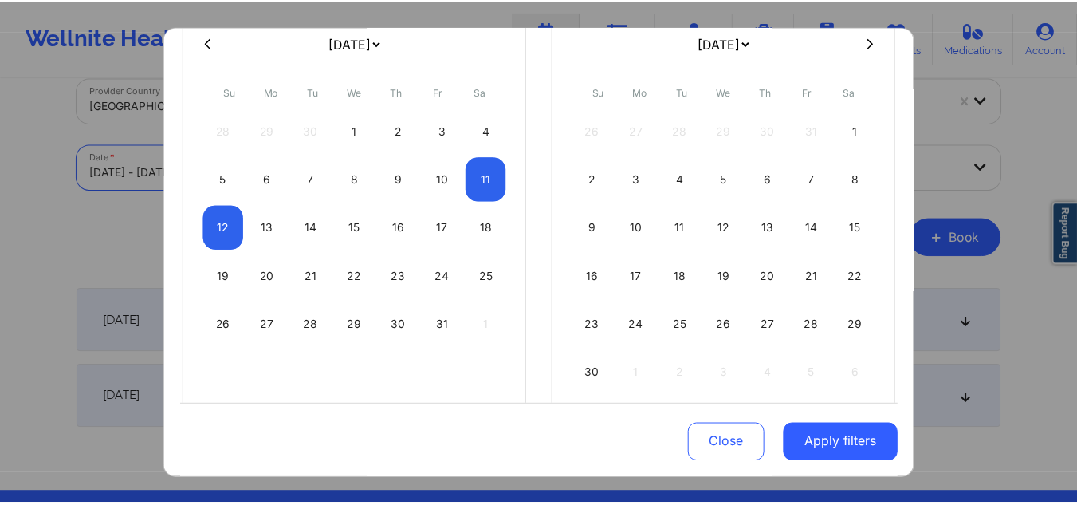
scroll to position [165, 0]
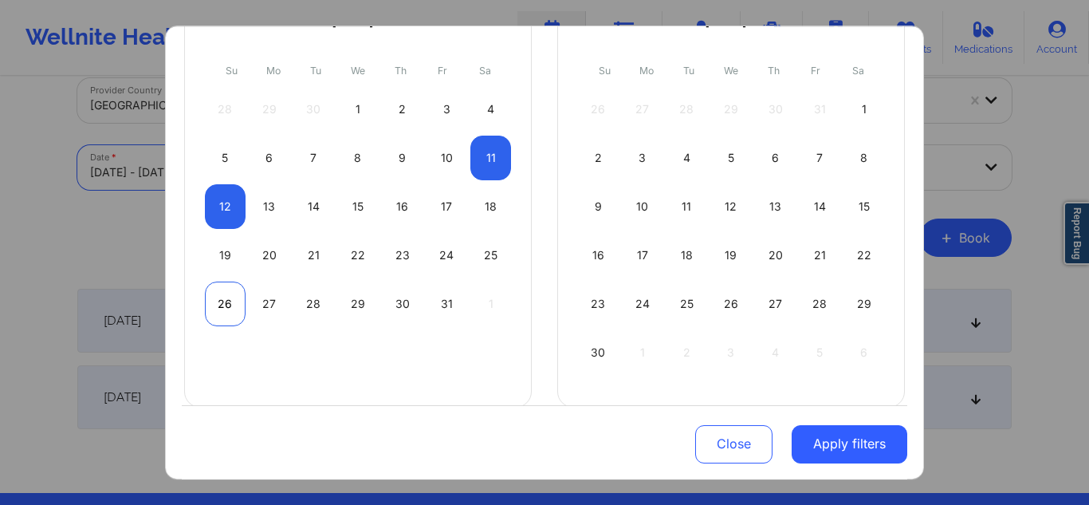
click at [229, 299] on div "26" at bounding box center [225, 303] width 41 height 45
select select "2025-9"
select select "2025-10"
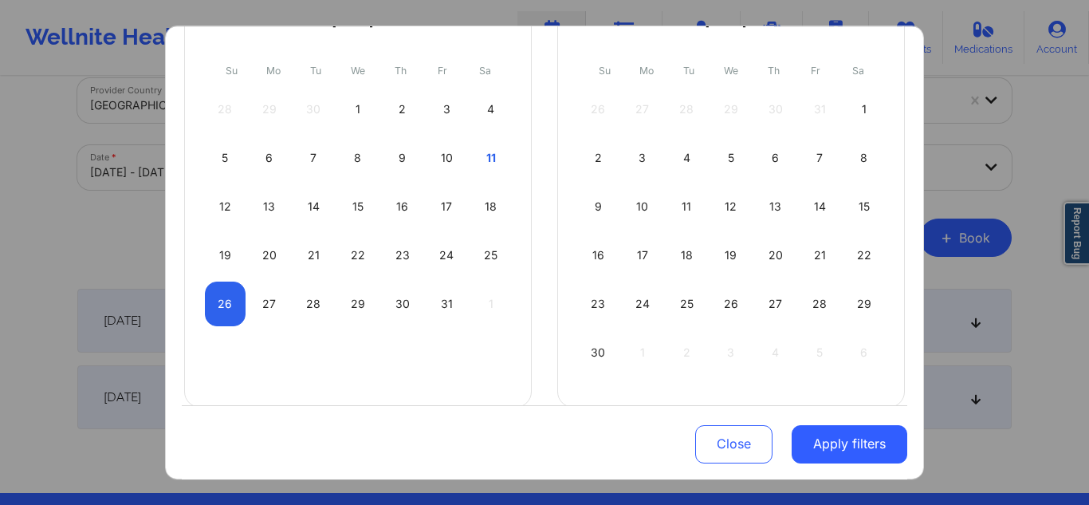
select select "2025-9"
select select "2025-10"
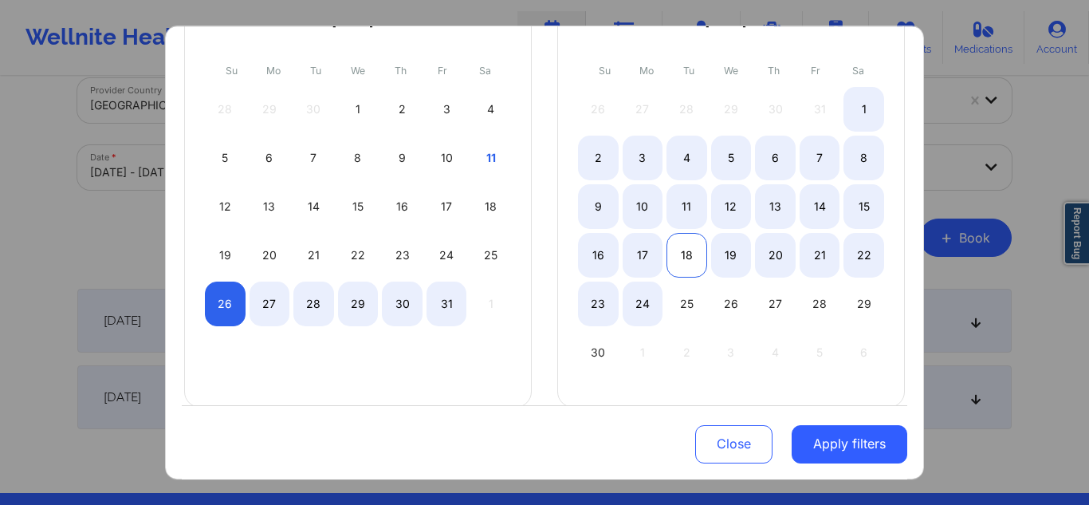
select select "2025-9"
select select "2025-10"
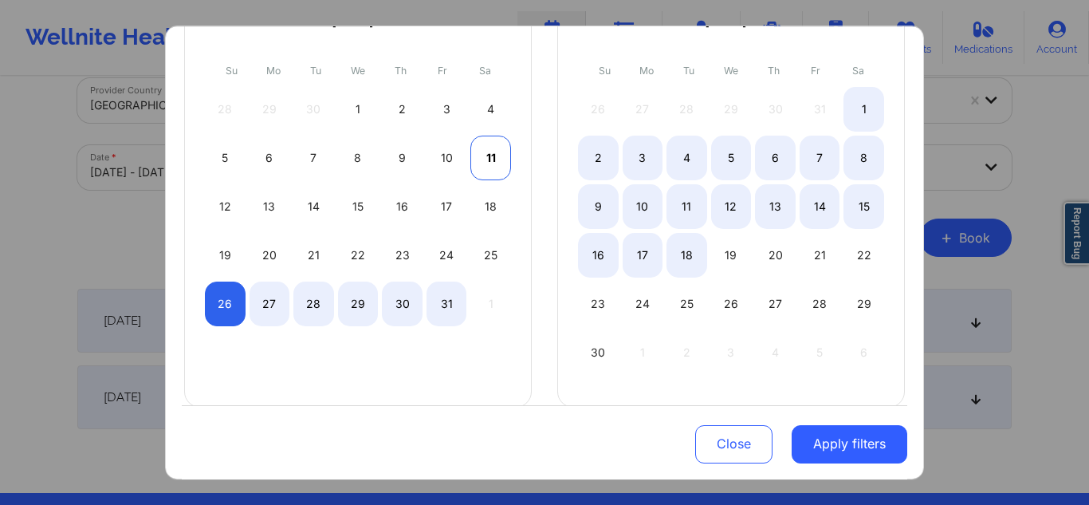
select select "2025-9"
select select "2025-10"
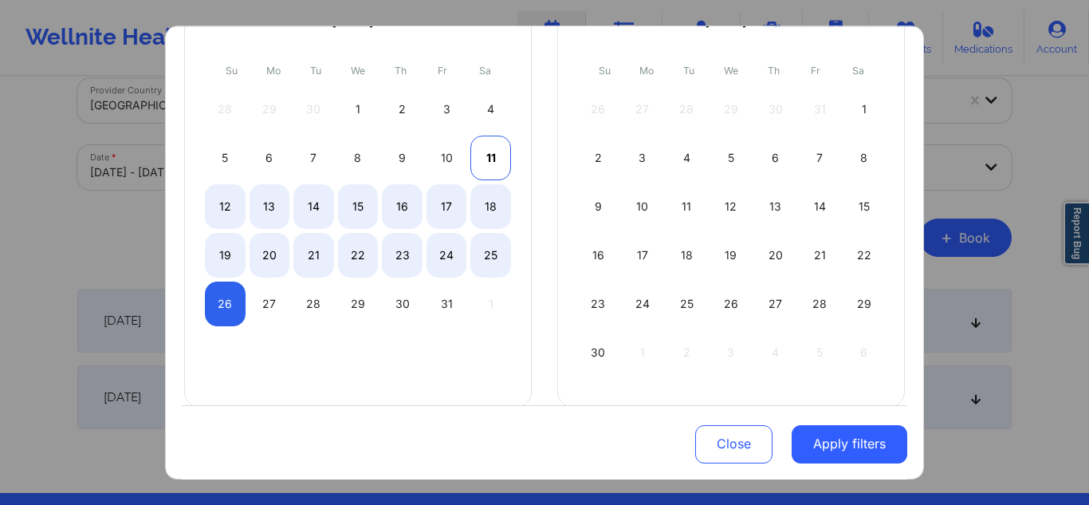
click at [491, 156] on div "11" at bounding box center [490, 158] width 41 height 45
select select "2025-9"
select select "2025-10"
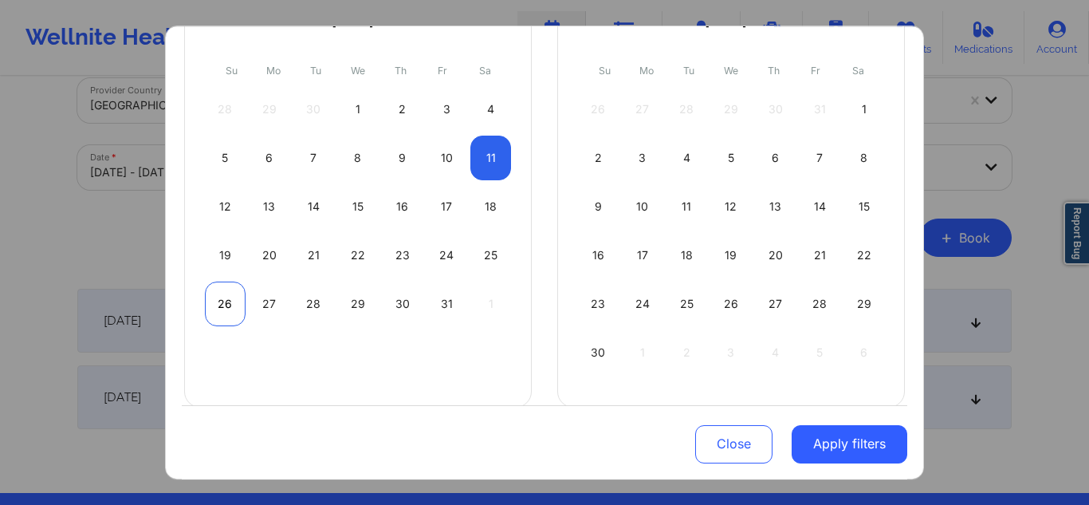
select select "2025-9"
select select "2025-10"
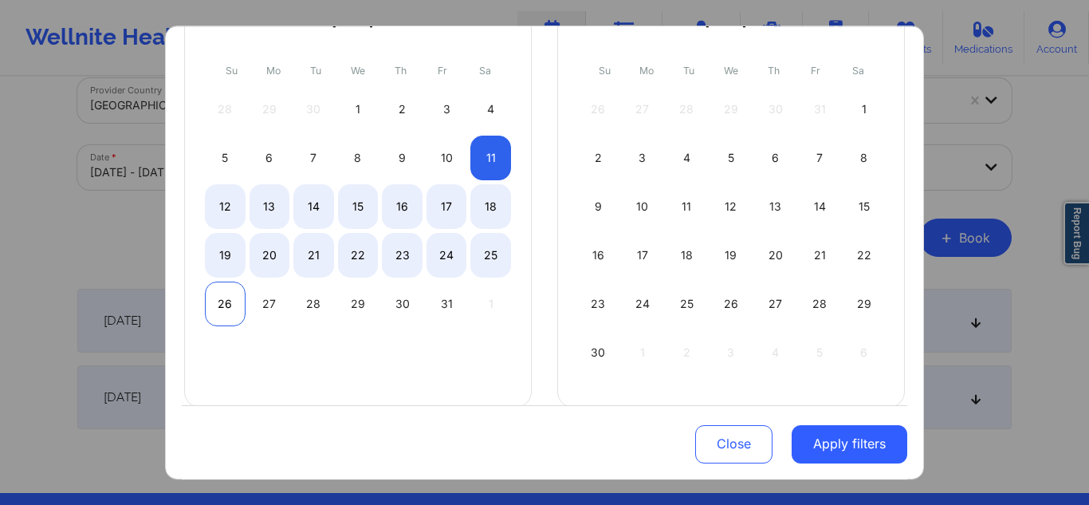
click at [215, 299] on div "26" at bounding box center [225, 303] width 41 height 45
select select "2025-9"
select select "2025-10"
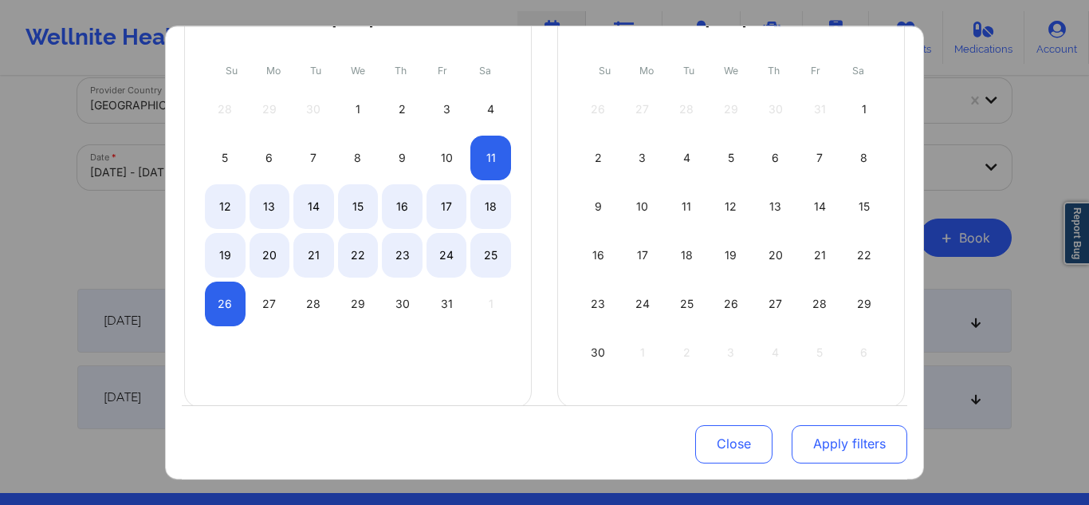
click at [820, 449] on button "Apply filters" at bounding box center [850, 443] width 116 height 38
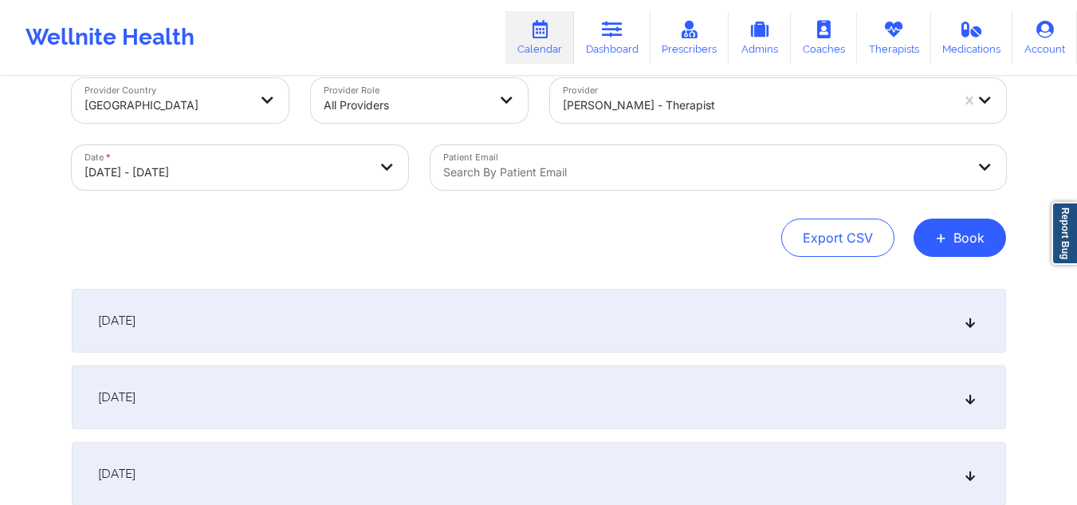
click at [668, 192] on div "Patient Email Search by patient email" at bounding box center [718, 167] width 598 height 67
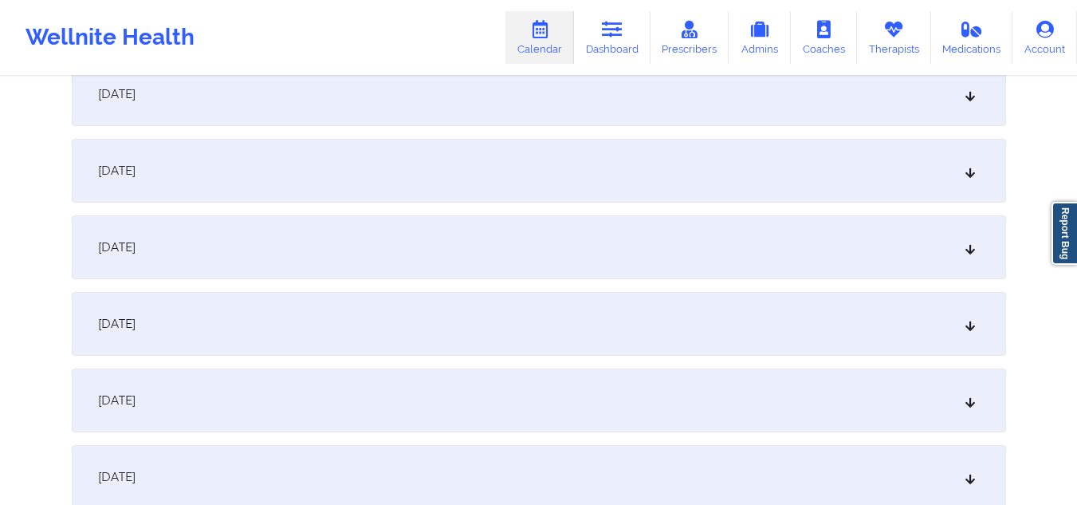
scroll to position [490, 0]
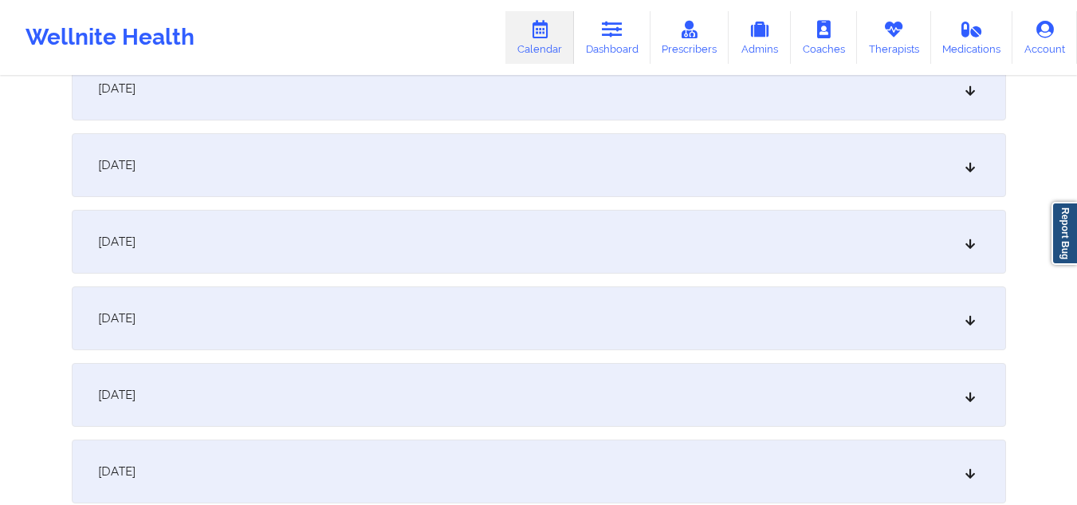
click at [853, 383] on div "October 18, 2025" at bounding box center [539, 395] width 934 height 64
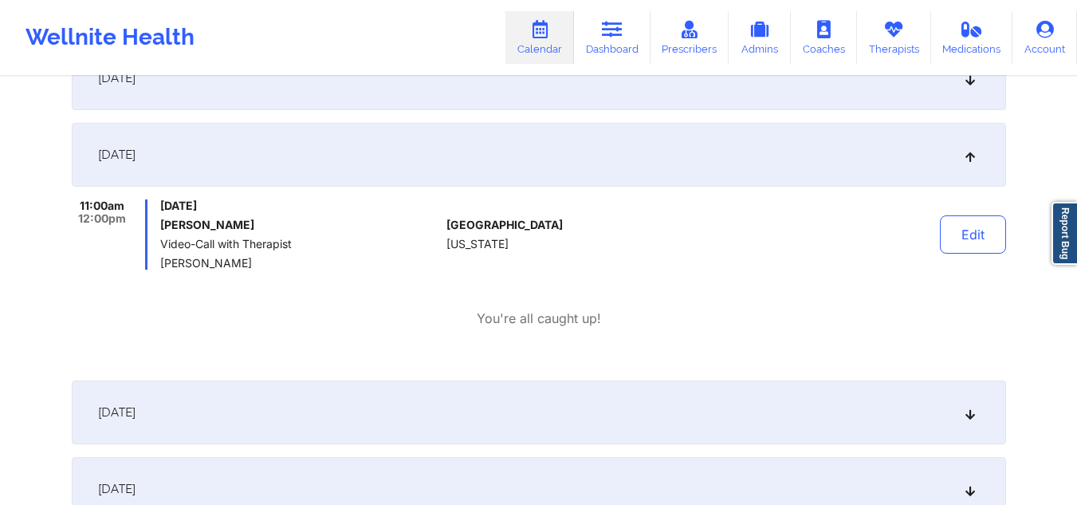
scroll to position [167, 0]
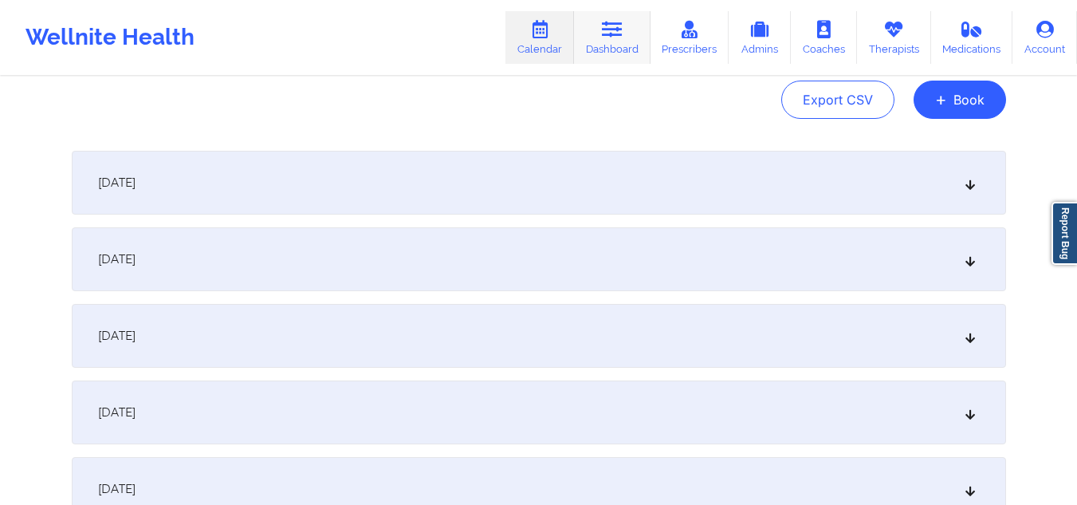
click at [619, 40] on link "Dashboard" at bounding box center [612, 37] width 77 height 53
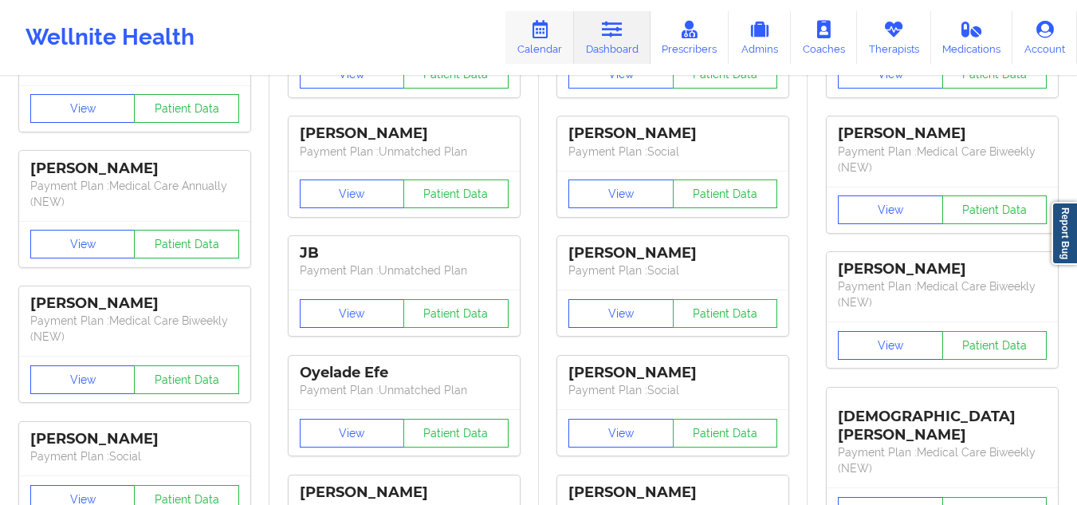
click at [552, 44] on link "Calendar" at bounding box center [539, 37] width 69 height 53
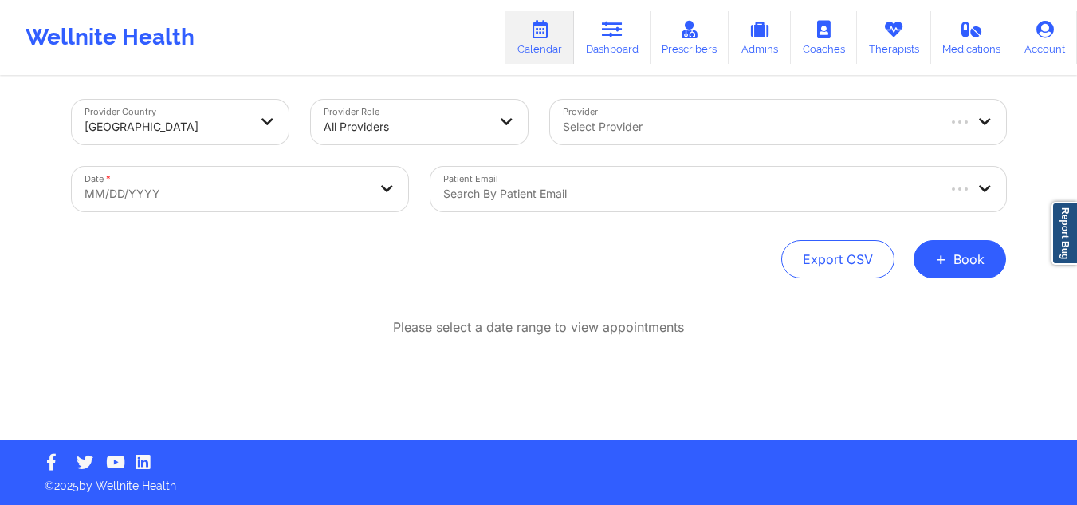
scroll to position [7, 0]
click at [705, 120] on div at bounding box center [764, 126] width 403 height 19
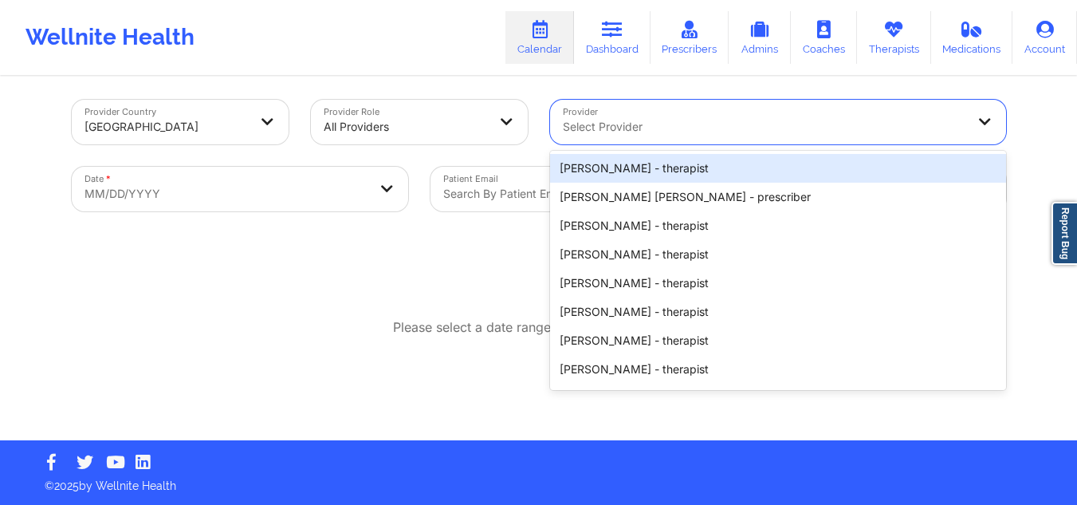
paste input "Sakima Gonzalez"
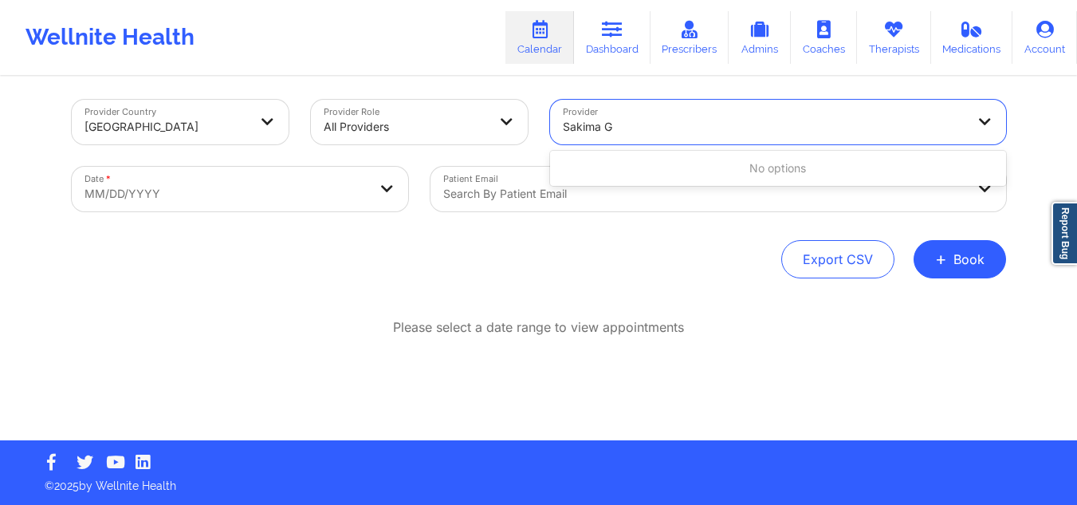
type input "Sakima"
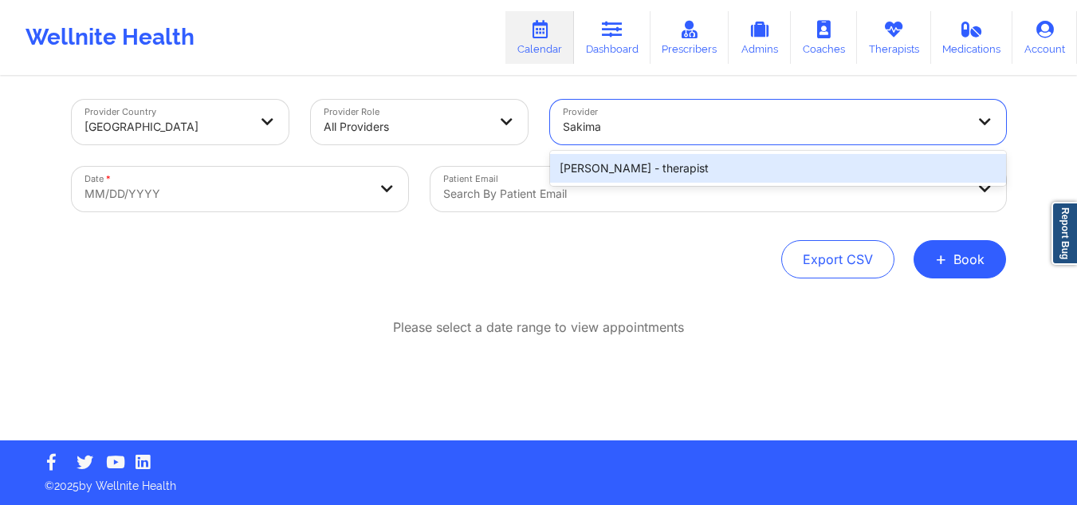
click at [670, 164] on div "Sakima Gonzalez - therapist" at bounding box center [778, 168] width 456 height 29
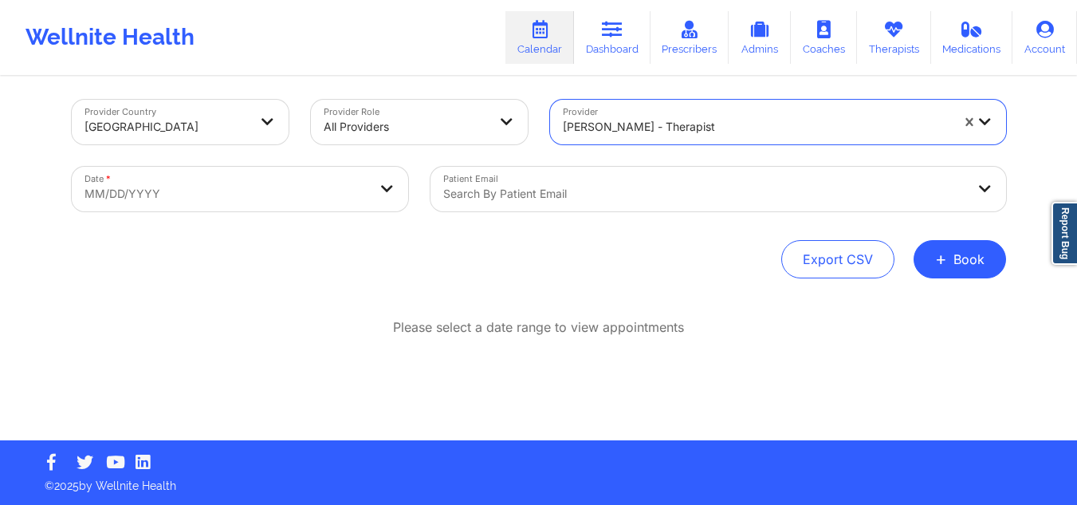
click at [292, 196] on body "Wellnite Health Calendar Dashboard Prescribers Admins Coaches Therapists Medica…" at bounding box center [538, 245] width 1077 height 505
select select "2025-8"
select select "2025-9"
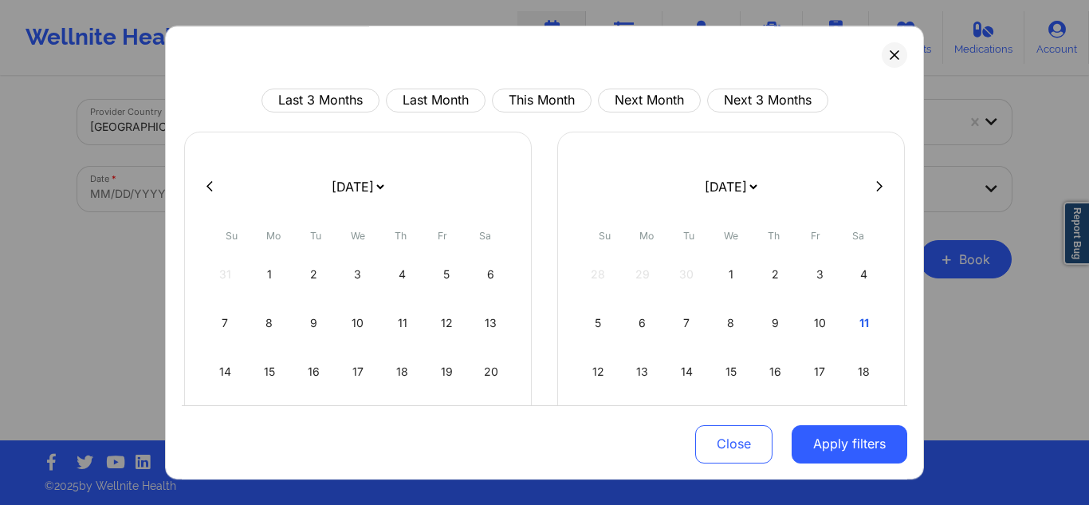
click at [876, 188] on icon at bounding box center [879, 186] width 6 height 12
select select "2025-9"
select select "2025-10"
click at [450, 369] on div "17" at bounding box center [447, 371] width 41 height 45
select select "2025-9"
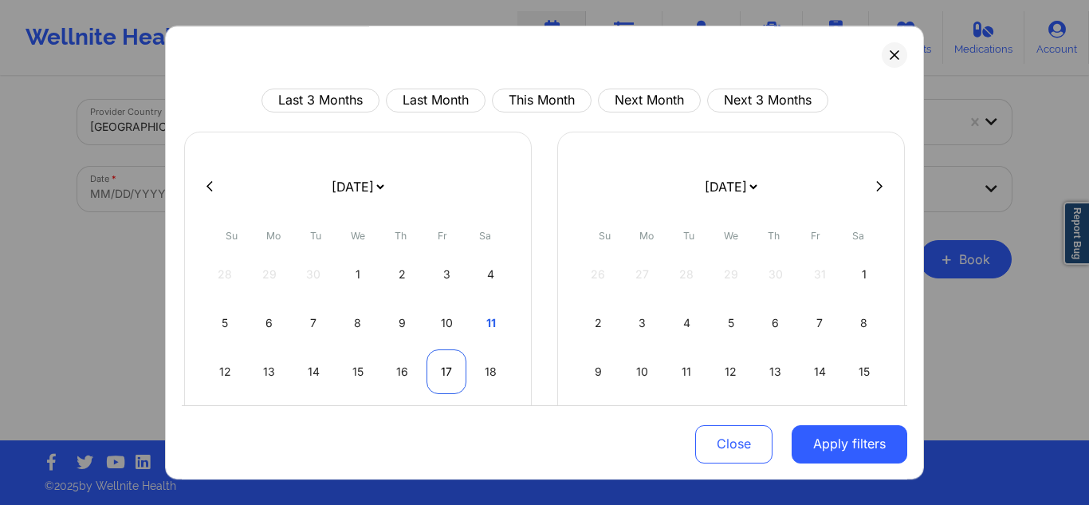
select select "2025-10"
select select "2025-9"
select select "2025-10"
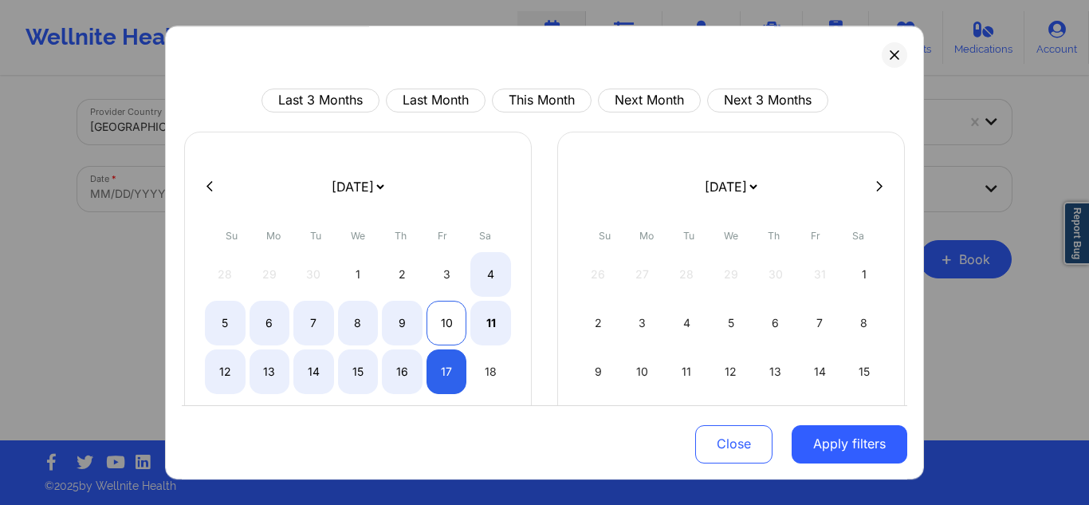
select select "2025-9"
select select "2025-10"
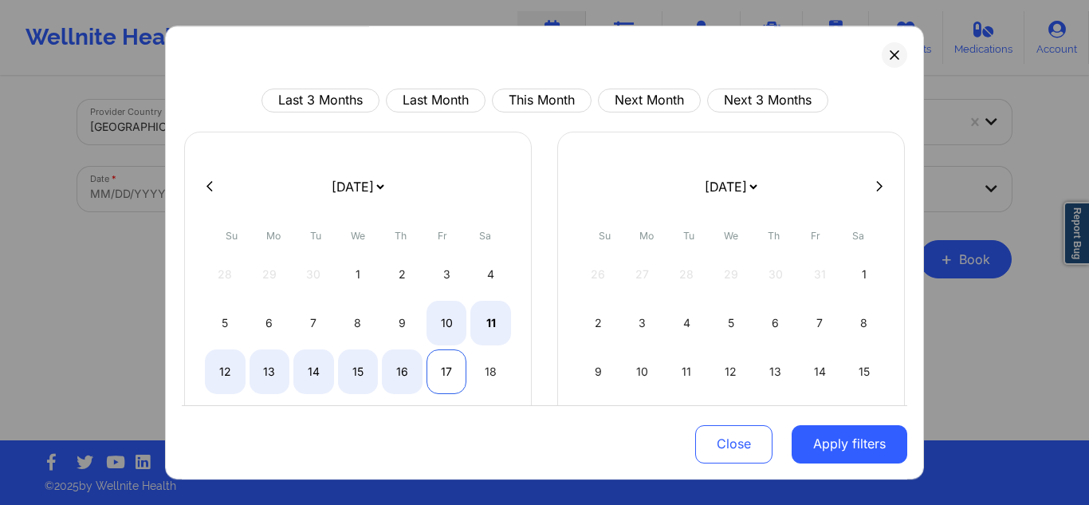
select select "2025-9"
select select "2025-10"
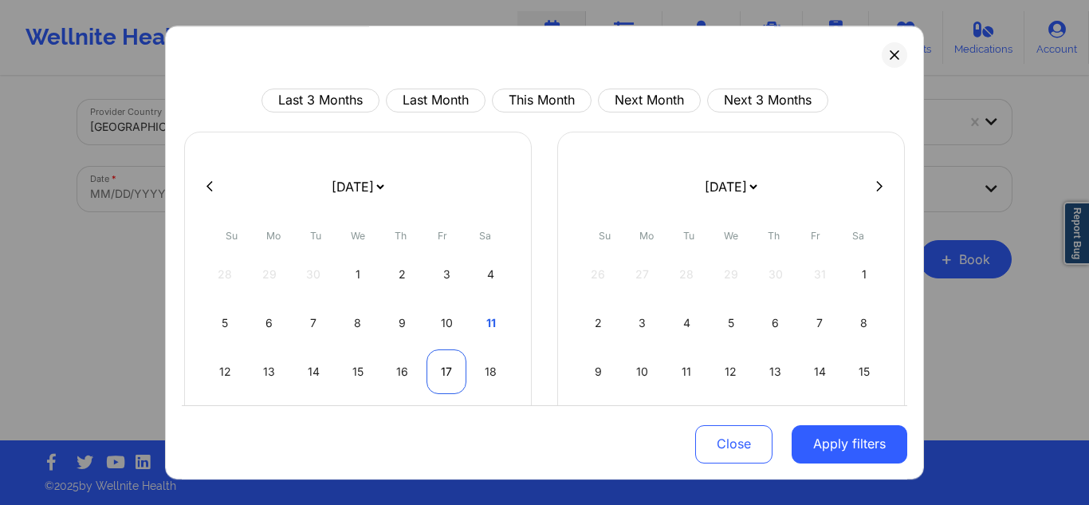
click at [439, 366] on div "17" at bounding box center [447, 371] width 41 height 45
select select "2025-9"
select select "2025-10"
click at [486, 379] on div "18" at bounding box center [490, 371] width 41 height 45
select select "2025-9"
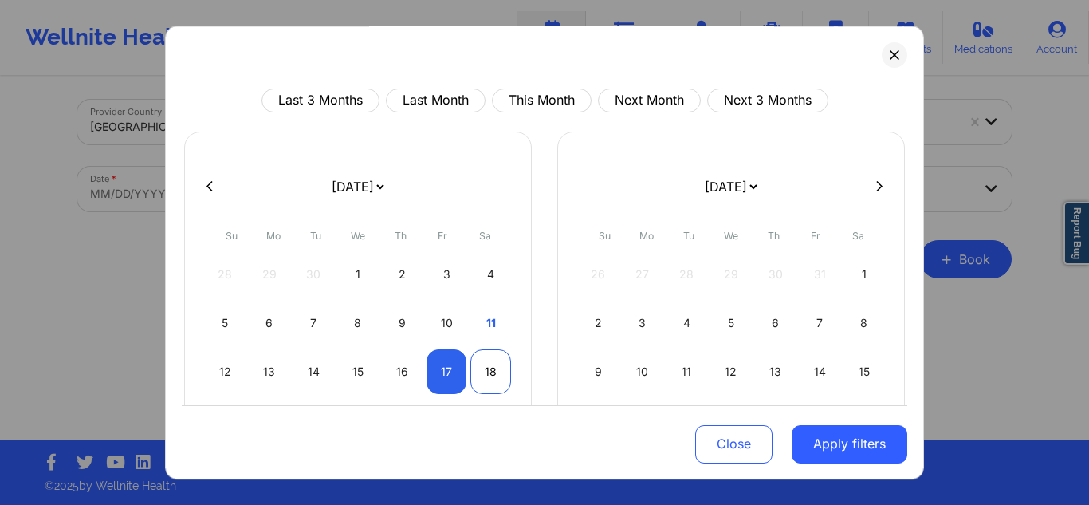
select select "2025-10"
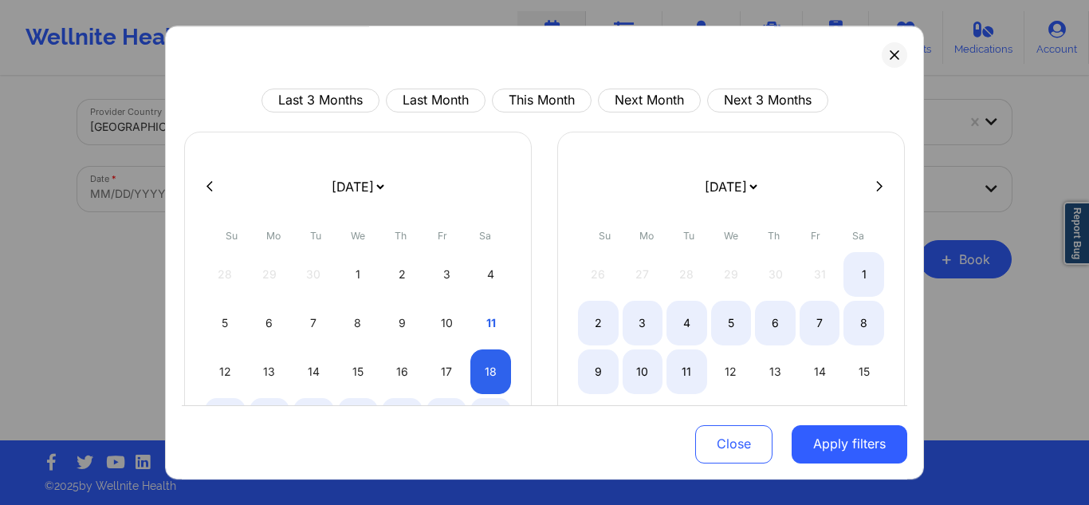
select select "2025-9"
select select "2025-10"
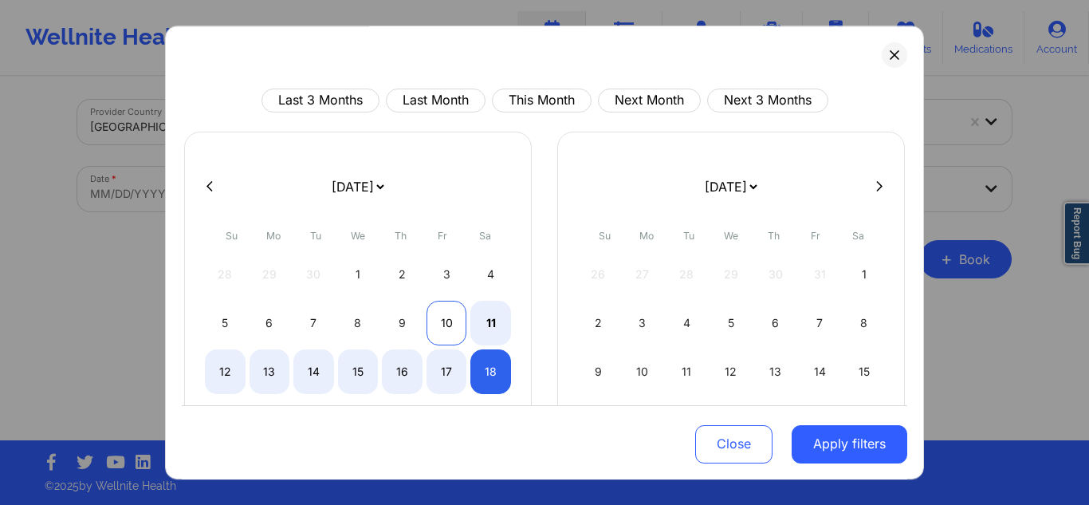
select select "2025-9"
select select "2025-10"
select select "2025-9"
select select "2025-10"
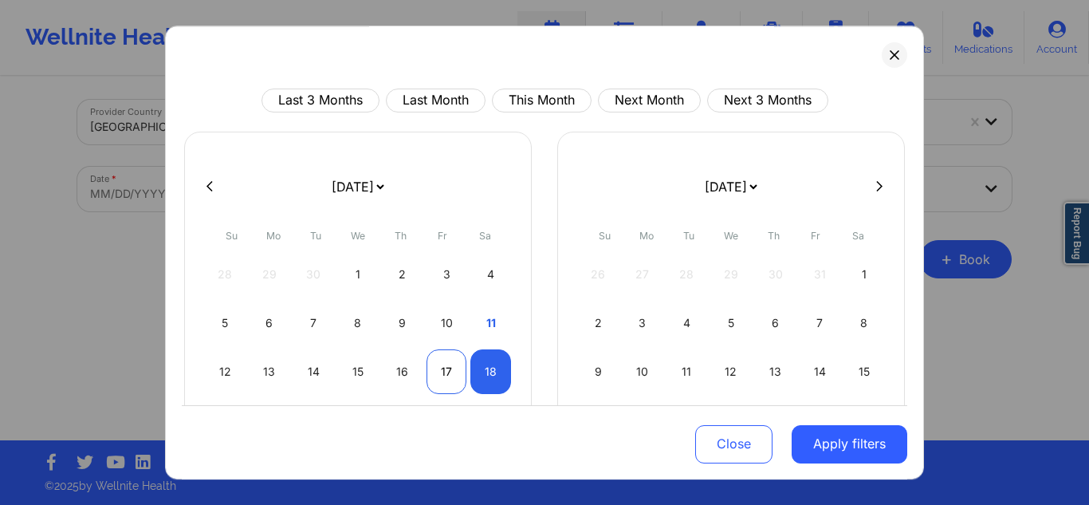
click at [442, 361] on div "17" at bounding box center [447, 371] width 41 height 45
select select "2025-9"
select select "2025-10"
select select "2025-9"
select select "2025-10"
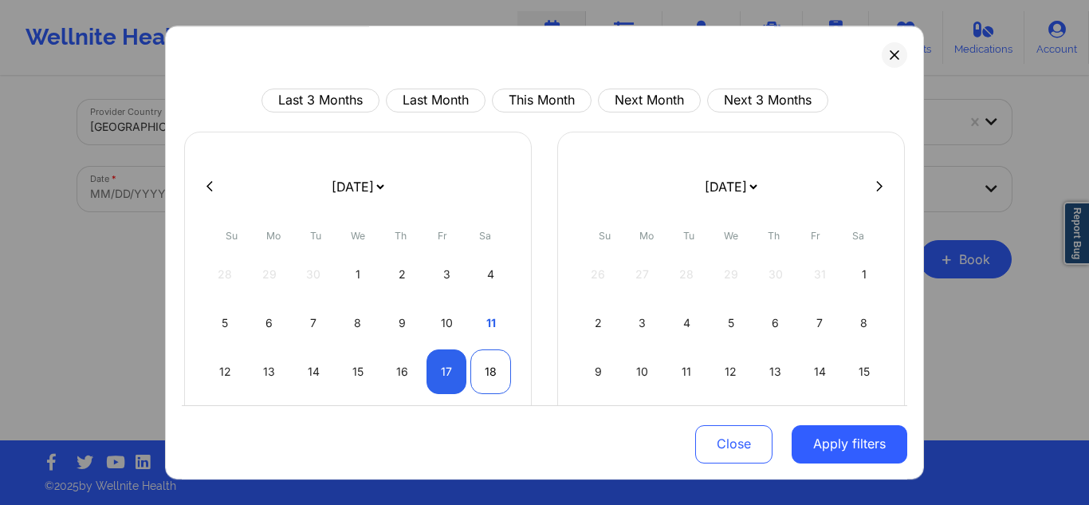
click at [487, 372] on div "18" at bounding box center [490, 371] width 41 height 45
select select "2025-9"
select select "2025-10"
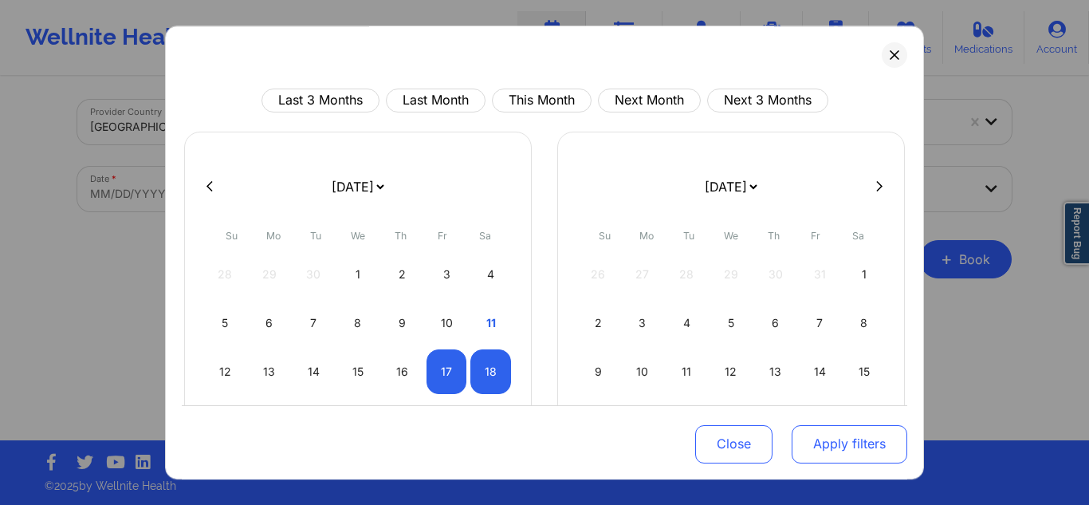
click at [845, 436] on button "Apply filters" at bounding box center [850, 443] width 116 height 38
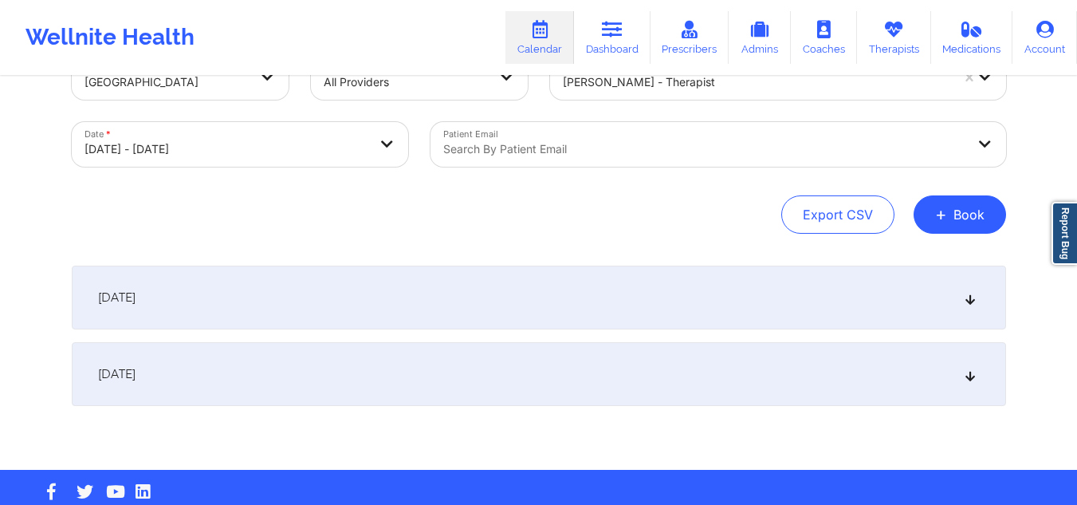
scroll to position [61, 0]
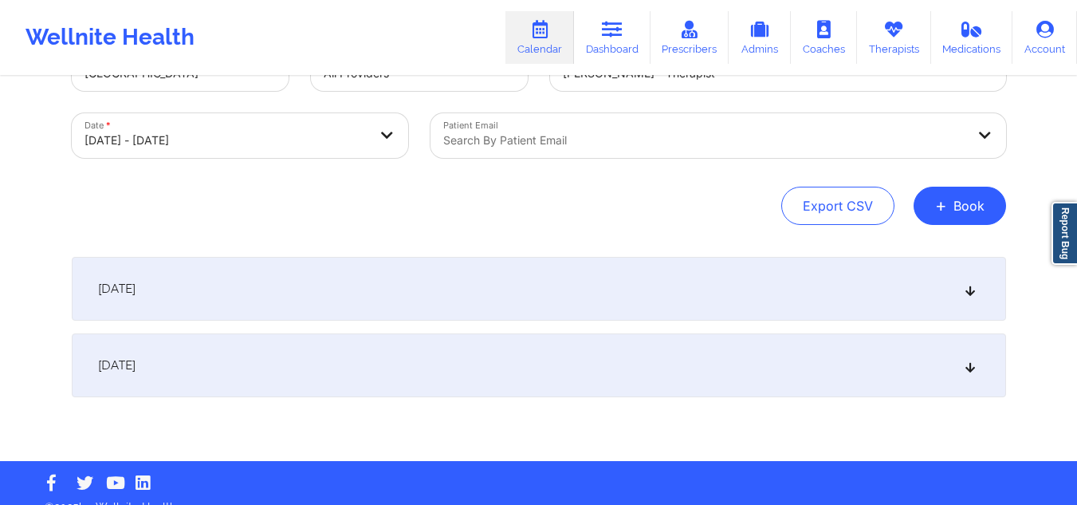
click at [852, 301] on div "October 17, 2025" at bounding box center [539, 289] width 934 height 64
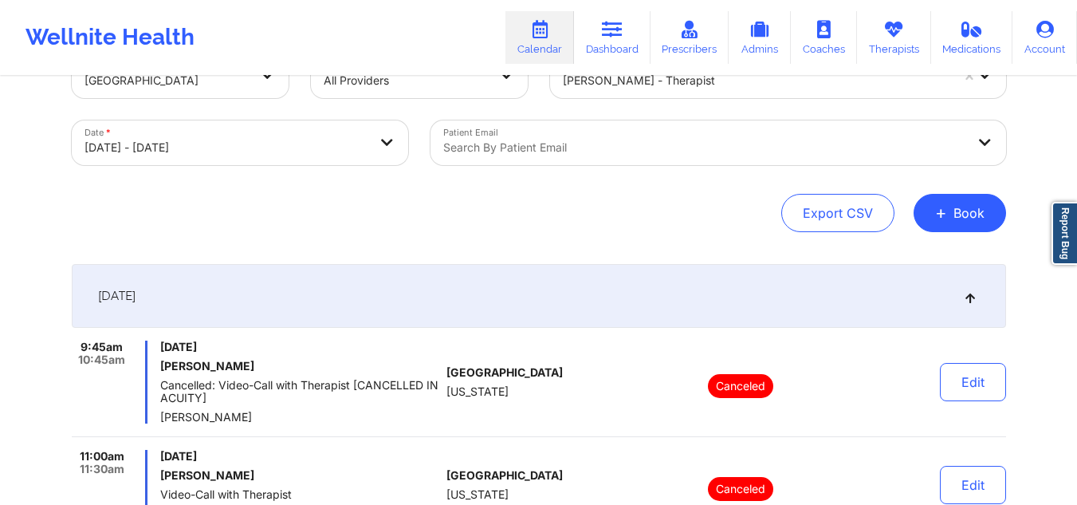
scroll to position [52, 0]
click at [621, 28] on icon at bounding box center [612, 30] width 21 height 18
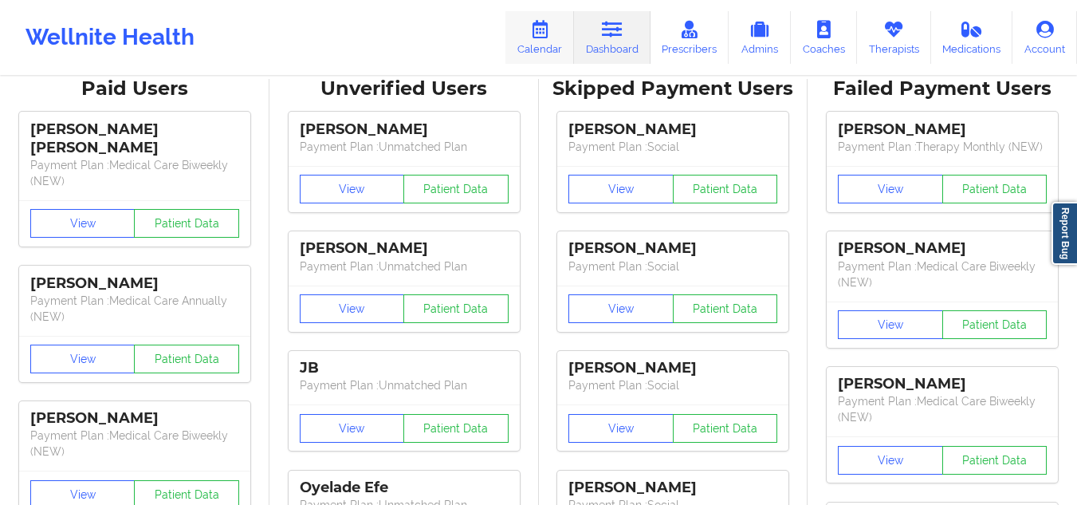
click at [553, 52] on link "Calendar" at bounding box center [539, 37] width 69 height 53
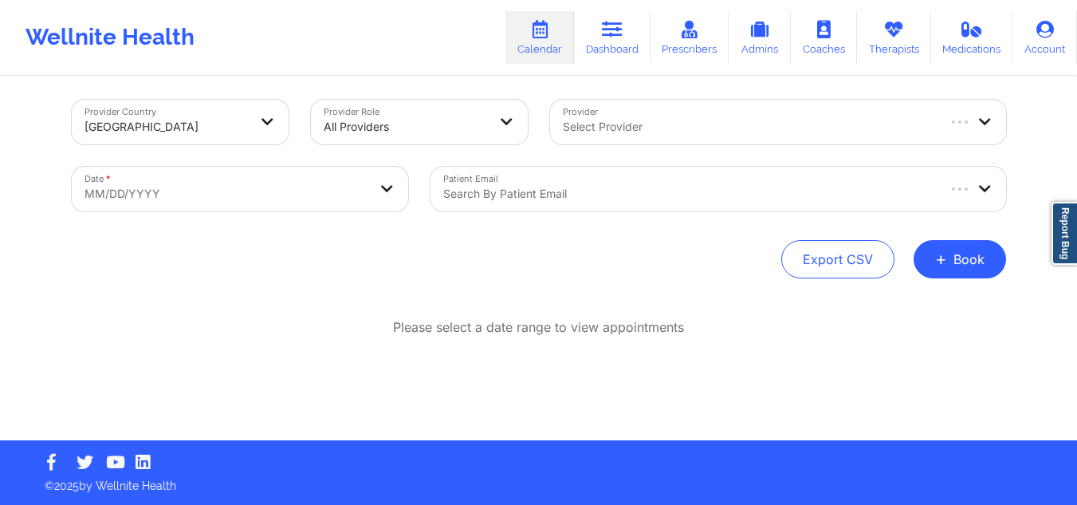
scroll to position [7, 0]
click at [945, 260] on span "+" at bounding box center [941, 258] width 12 height 9
click at [903, 305] on button "Therapy Session" at bounding box center [933, 310] width 122 height 26
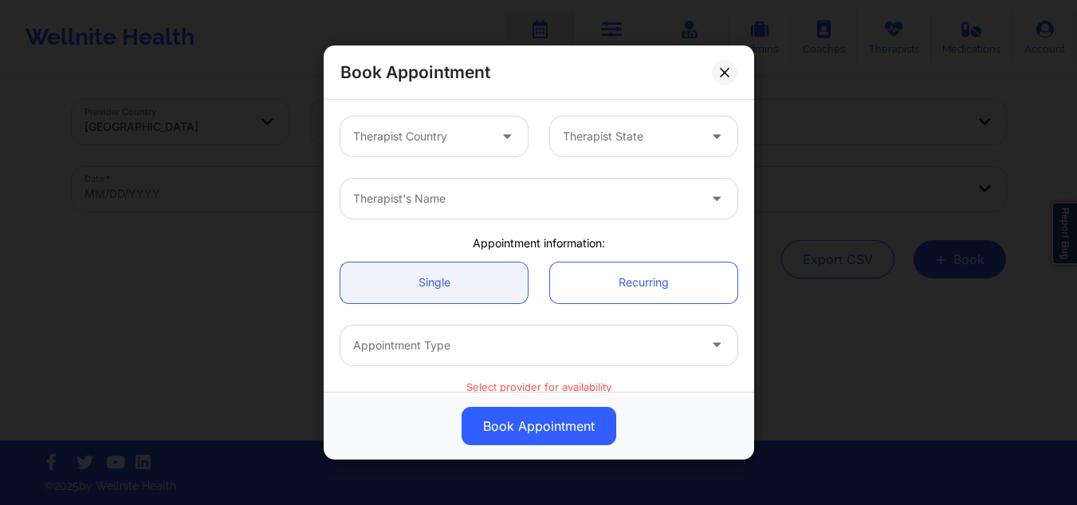
click at [476, 124] on div "Therapist Country" at bounding box center [414, 136] width 149 height 40
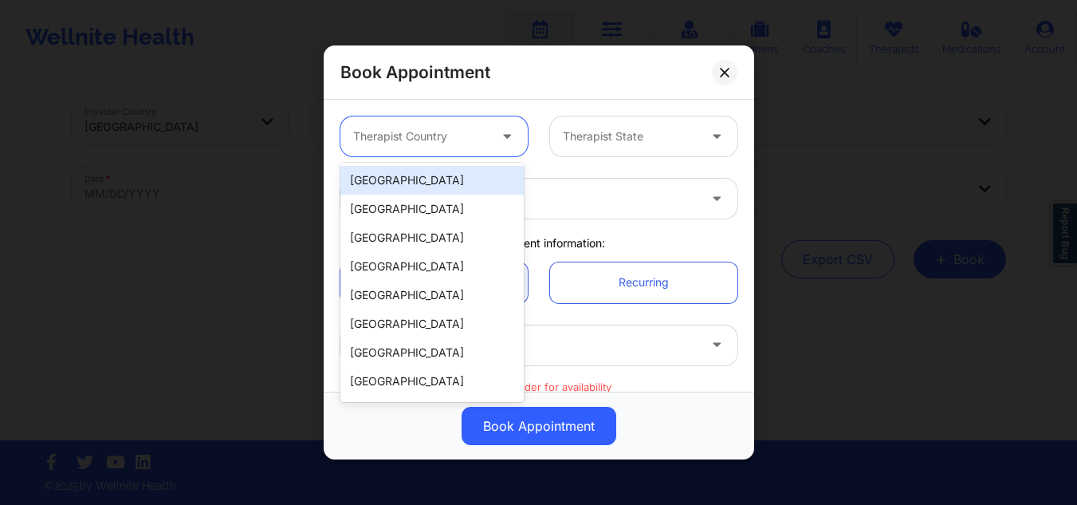
click at [419, 181] on div "[GEOGRAPHIC_DATA]" at bounding box center [431, 180] width 183 height 29
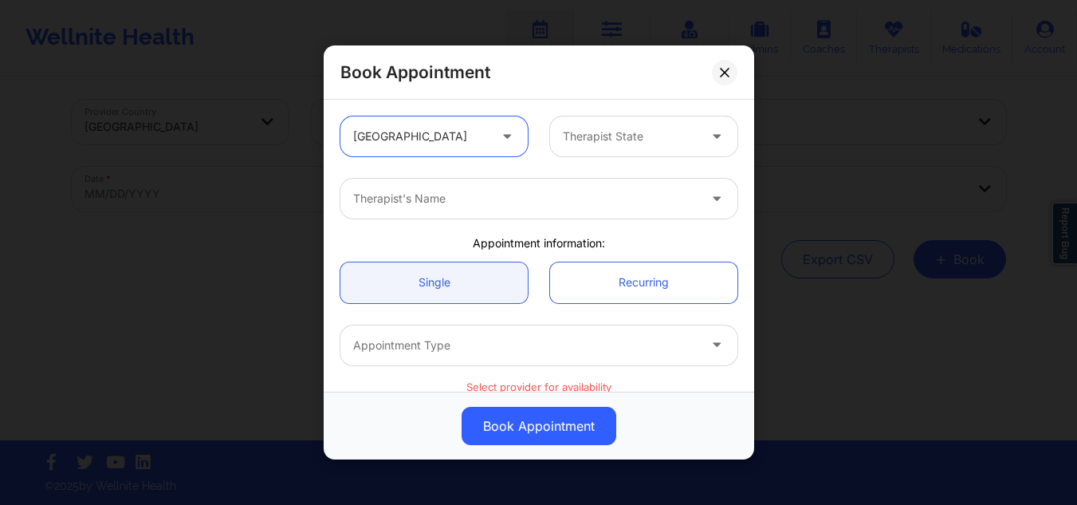
click at [588, 142] on div at bounding box center [630, 136] width 135 height 19
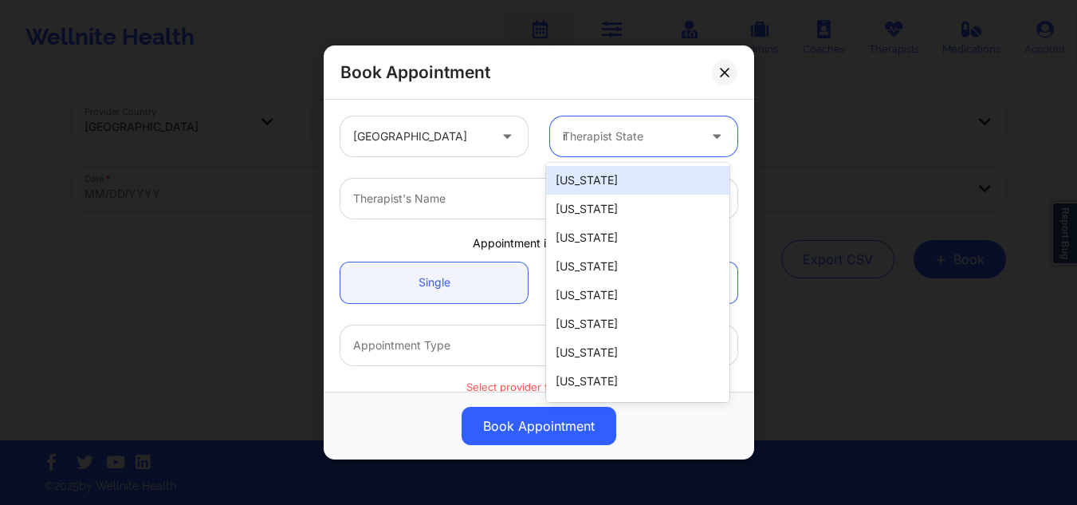
type input "ny"
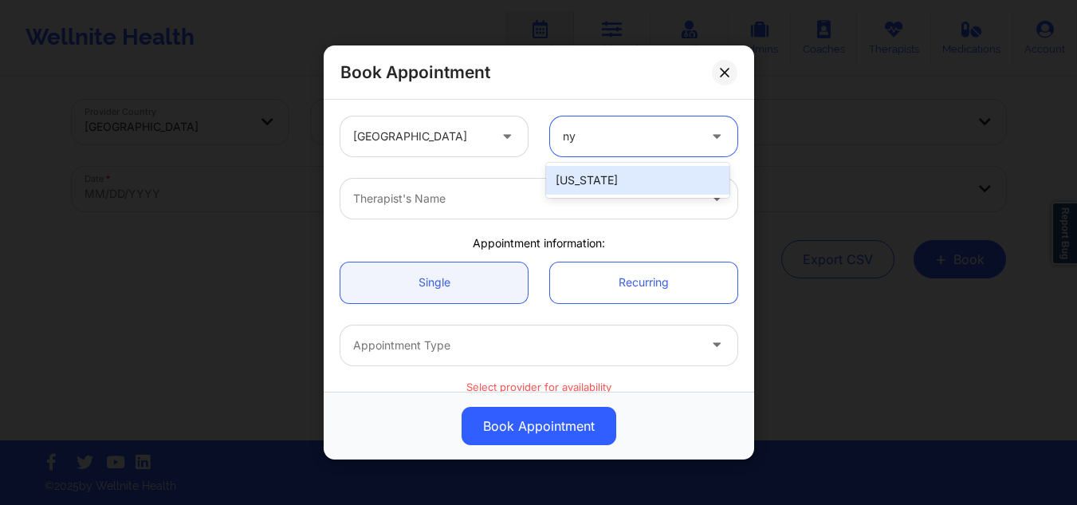
click at [568, 181] on div "[US_STATE]" at bounding box center [637, 180] width 183 height 29
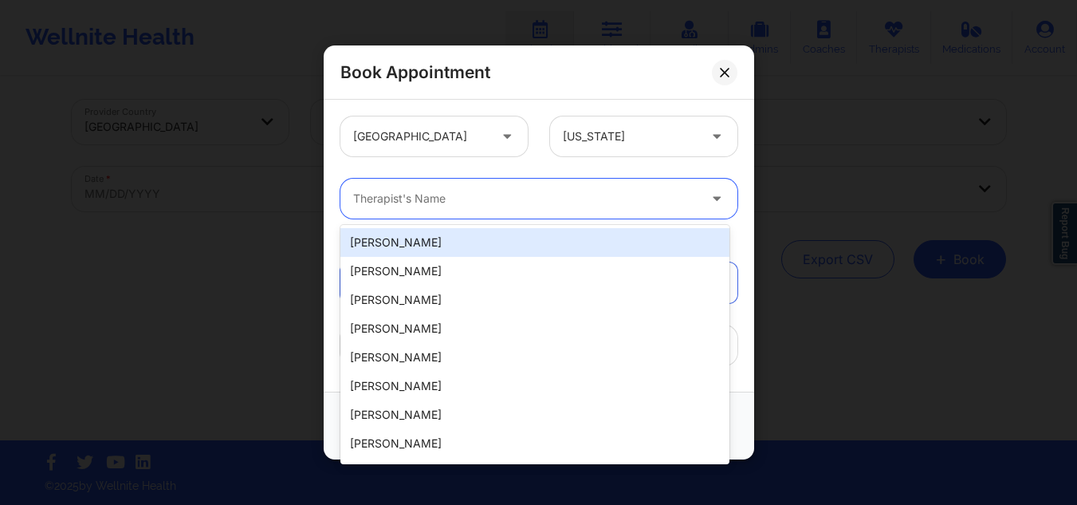
click at [514, 209] on div "Therapist's Name" at bounding box center [519, 199] width 359 height 40
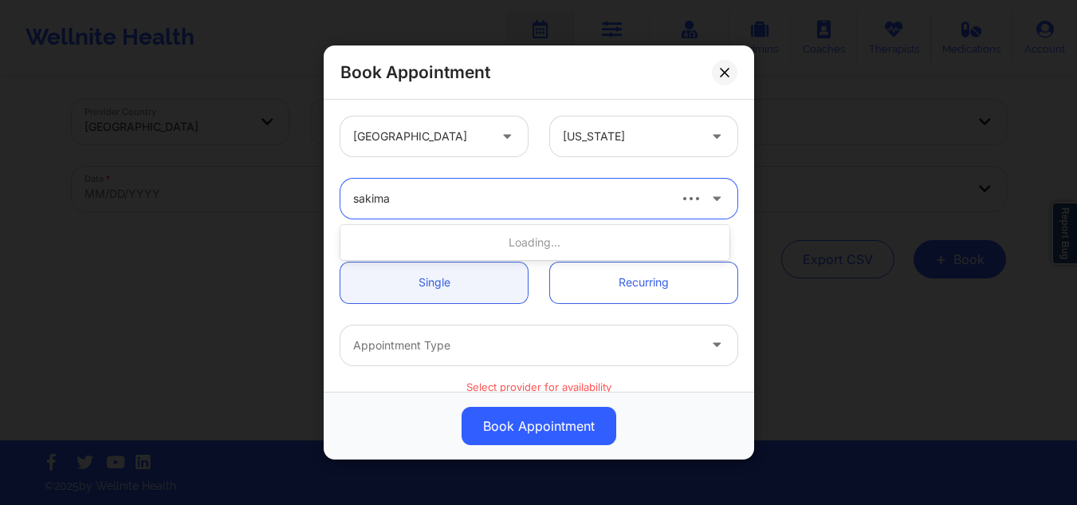
type input "sakima"
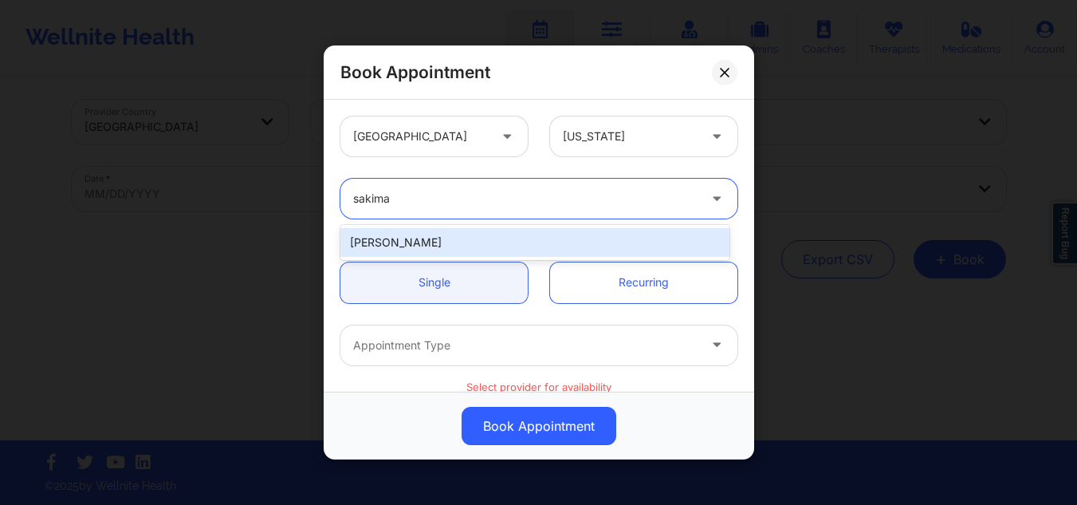
click at [485, 239] on div "Sakima Gonzalez" at bounding box center [534, 242] width 389 height 29
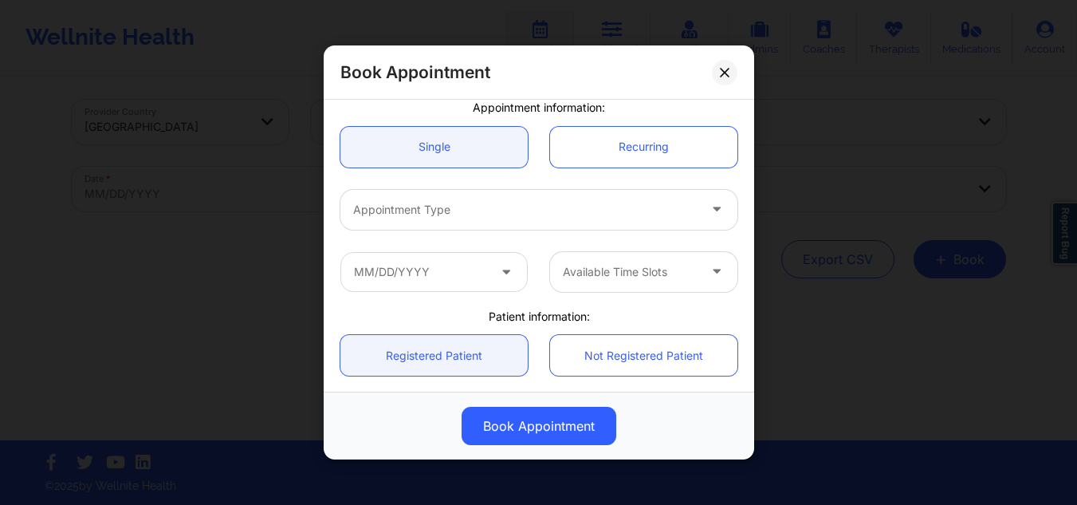
scroll to position [144, 0]
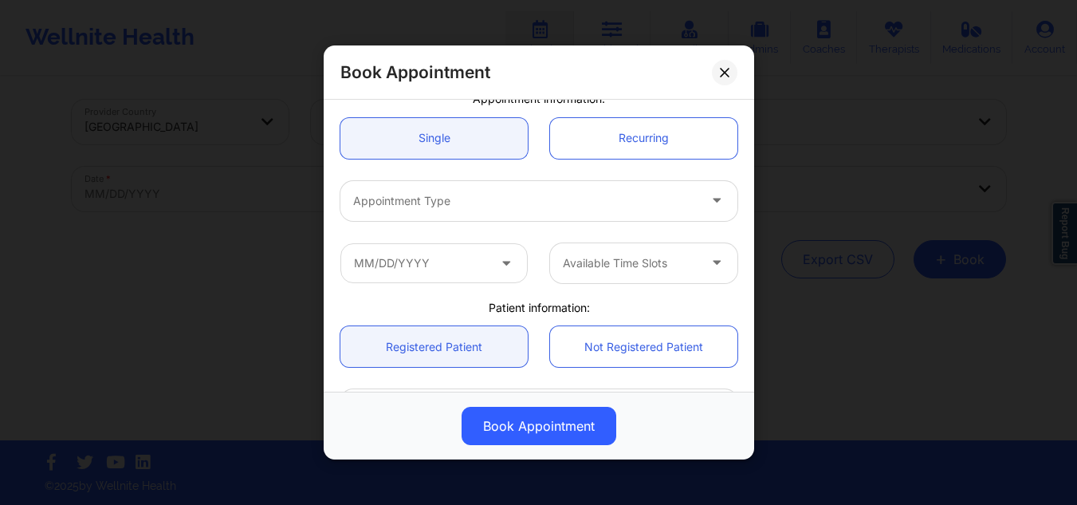
click at [572, 199] on div at bounding box center [525, 200] width 344 height 19
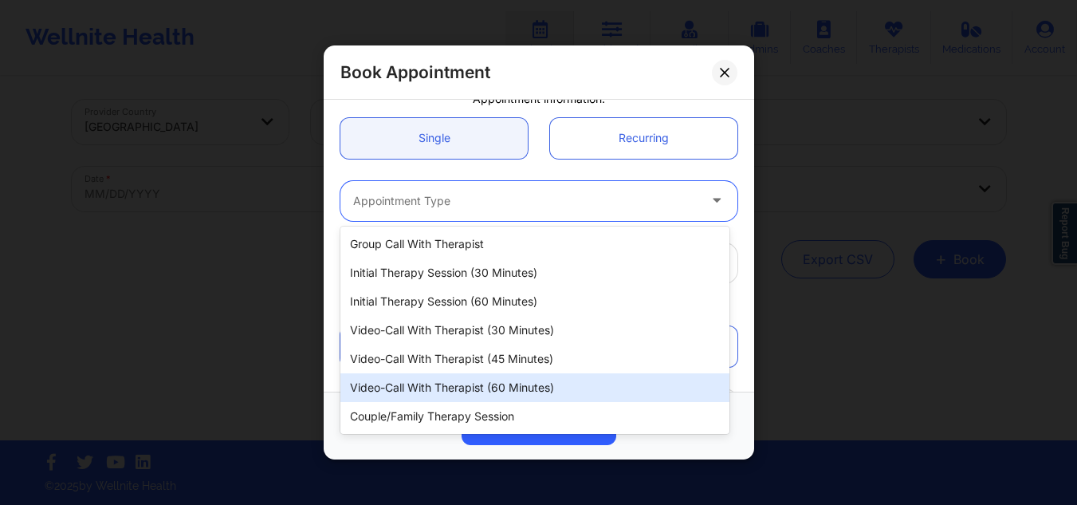
click at [501, 384] on div "Video-Call with Therapist (60 minutes)" at bounding box center [534, 387] width 389 height 29
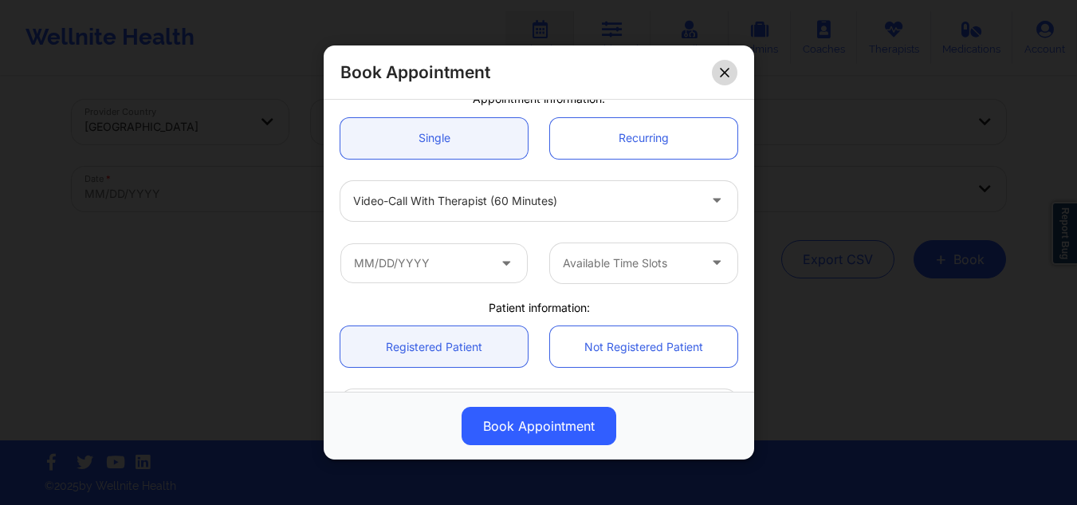
click at [725, 69] on icon at bounding box center [725, 72] width 10 height 10
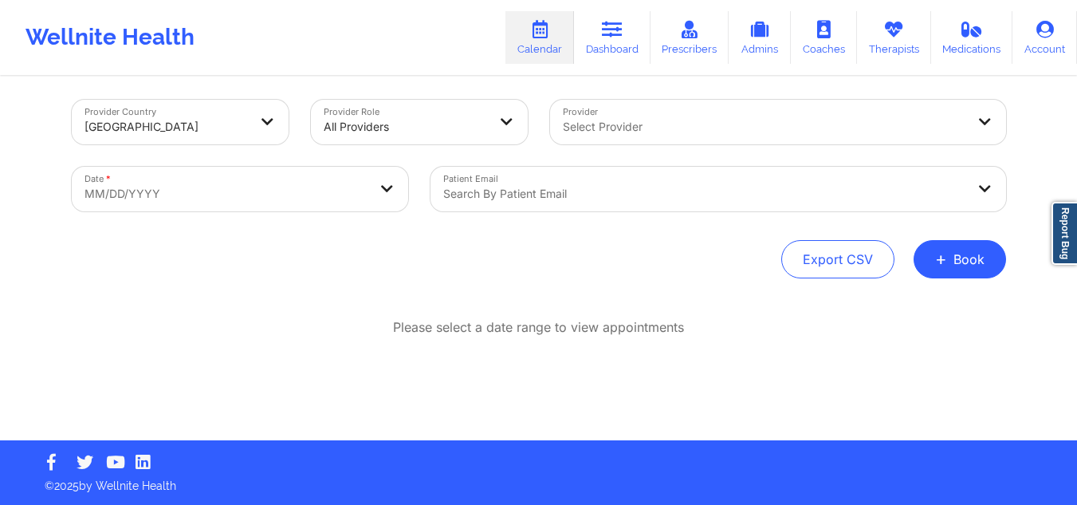
click at [777, 116] on div "Select Provider" at bounding box center [759, 122] width 418 height 45
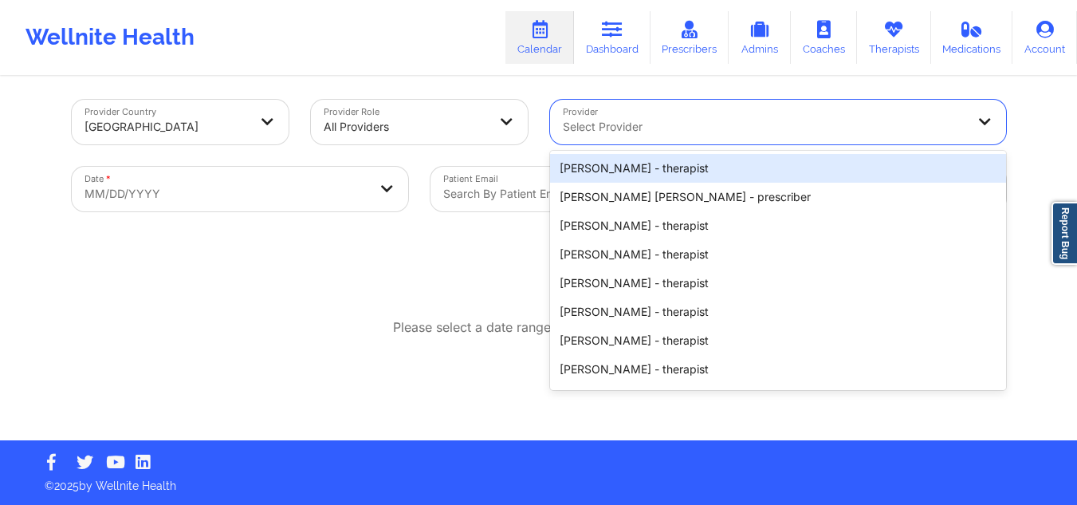
paste input "Sakima Gonzalez"
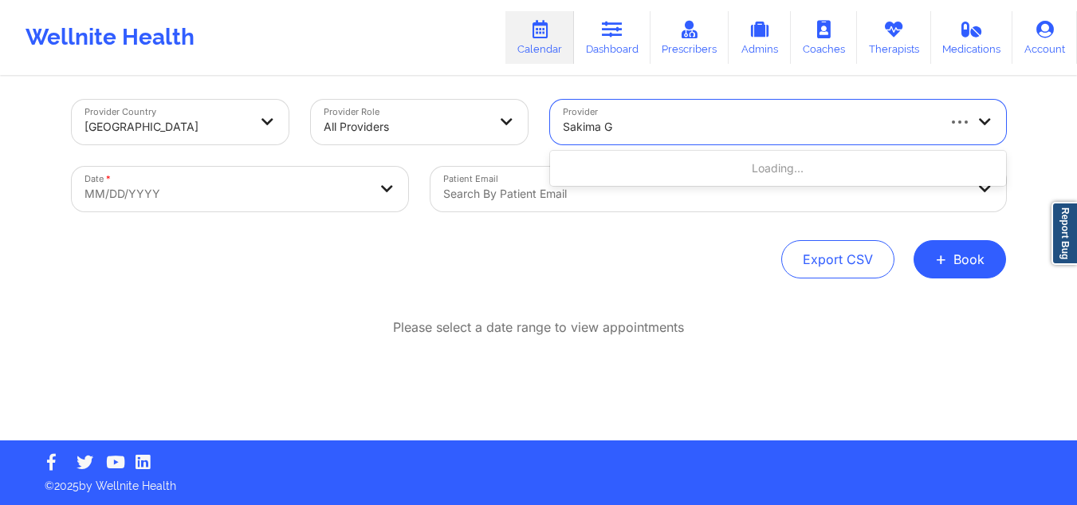
type input "Sakima"
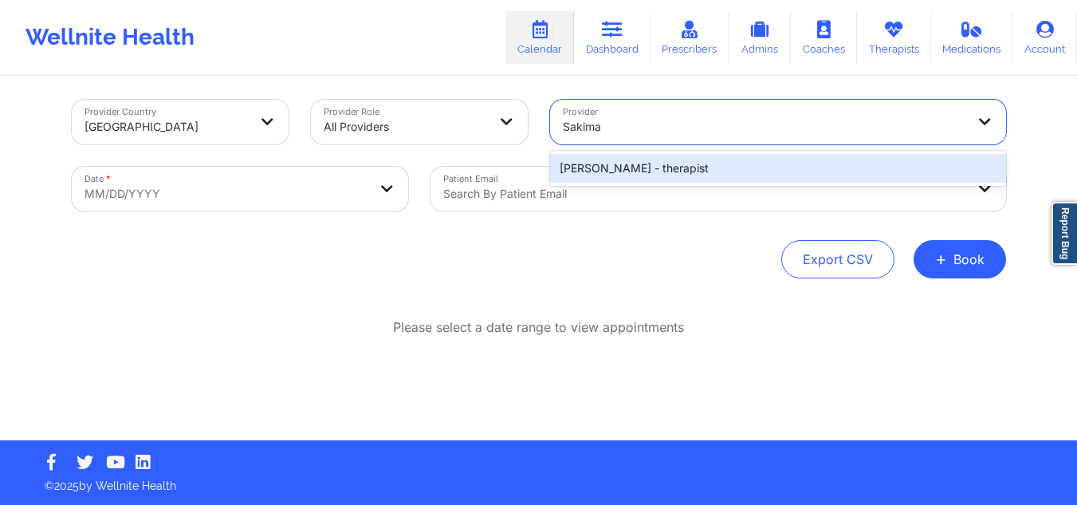
click at [641, 167] on div "Sakima Gonzalez - therapist" at bounding box center [778, 168] width 456 height 29
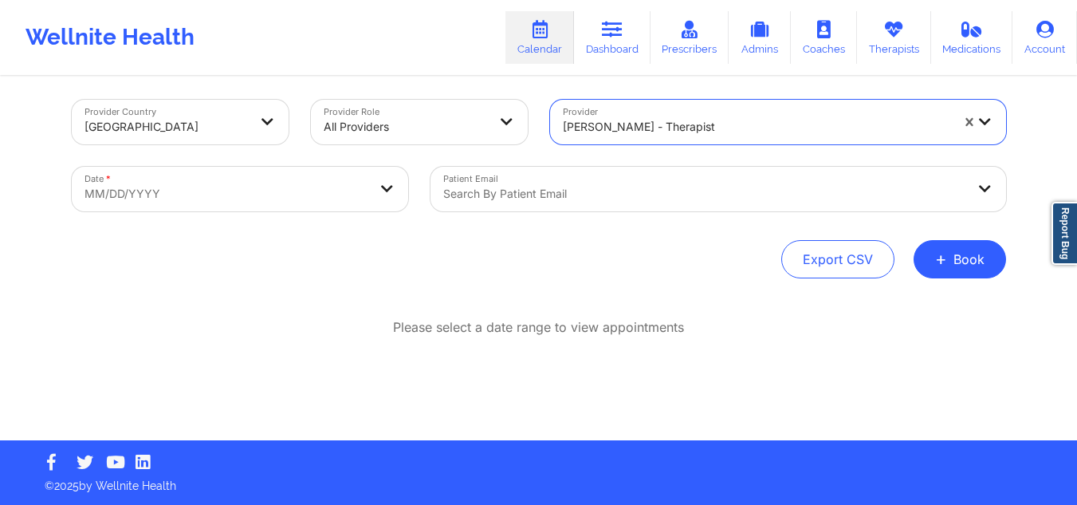
click at [313, 174] on body "Wellnite Health Calendar Dashboard Prescribers Admins Coaches Therapists Medica…" at bounding box center [538, 245] width 1077 height 505
select select "2025-8"
select select "2025-9"
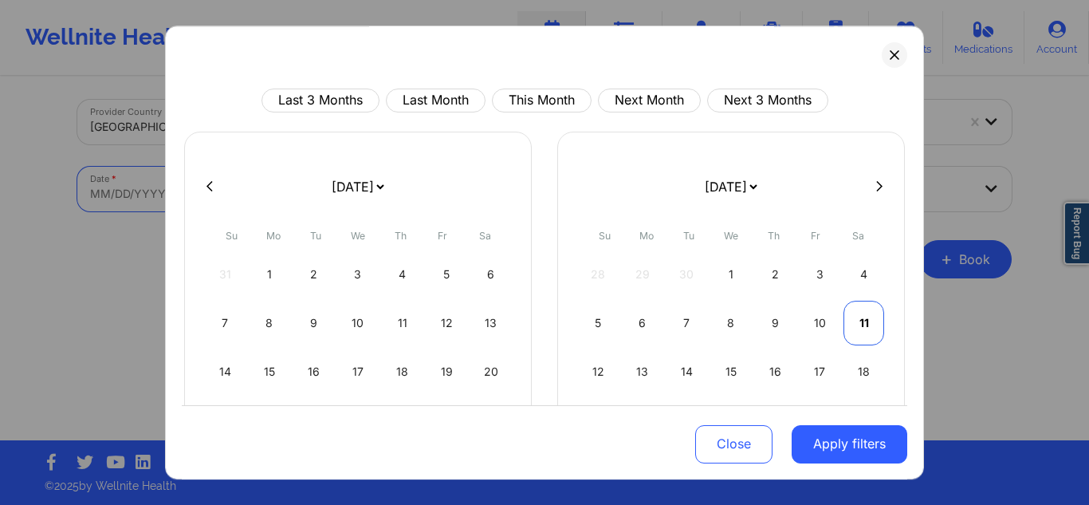
click at [858, 324] on div "11" at bounding box center [864, 323] width 41 height 45
select select "2025-9"
select select "2025-10"
select select "2025-9"
select select "2025-10"
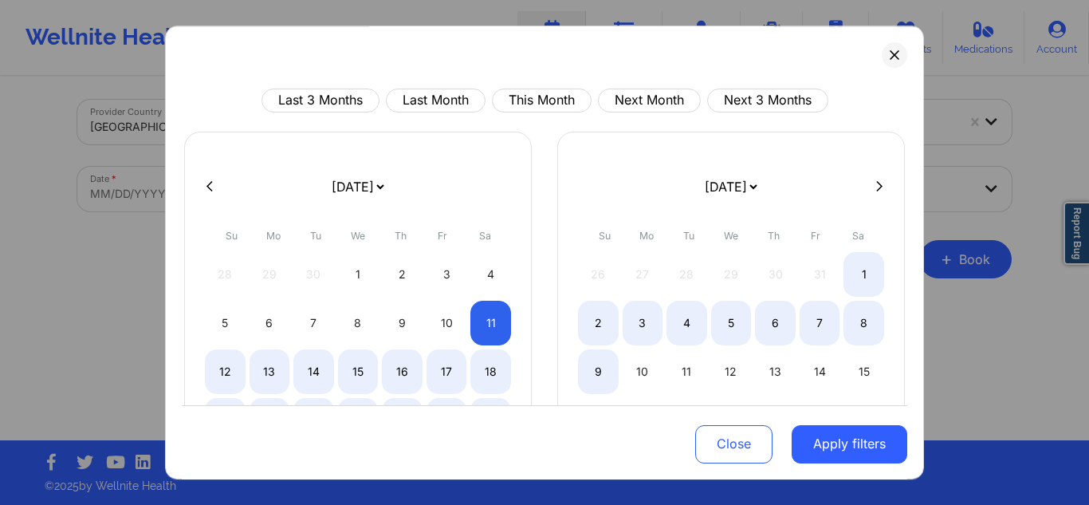
select select "2025-9"
select select "2025-10"
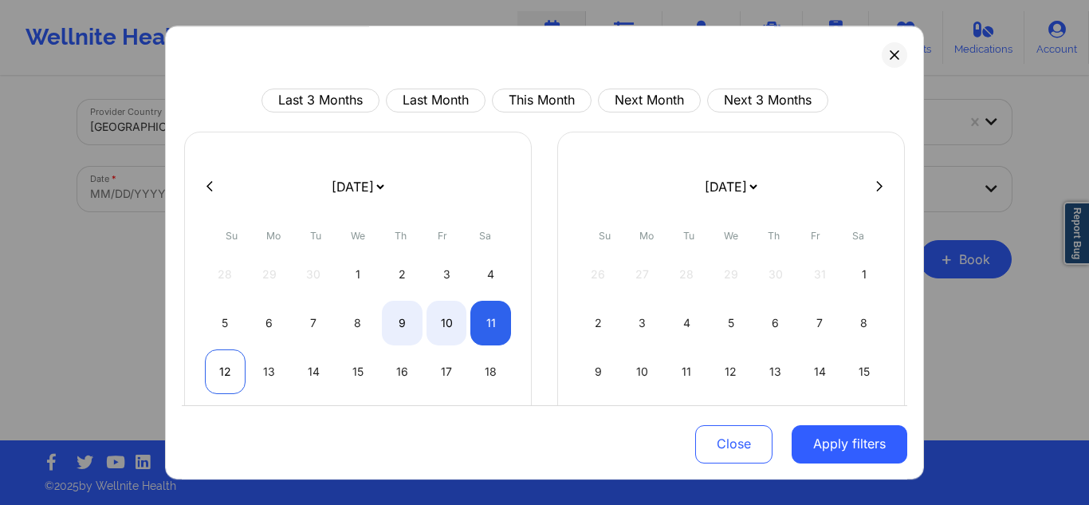
select select "2025-9"
select select "2025-10"
click at [222, 369] on div "12" at bounding box center [225, 371] width 41 height 45
select select "2025-9"
select select "2025-10"
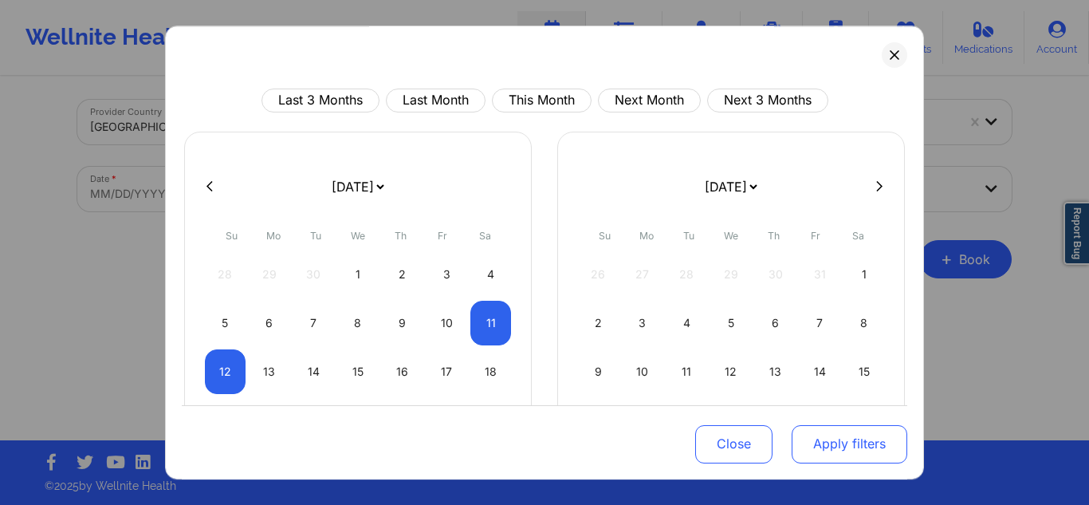
click at [837, 442] on button "Apply filters" at bounding box center [850, 443] width 116 height 38
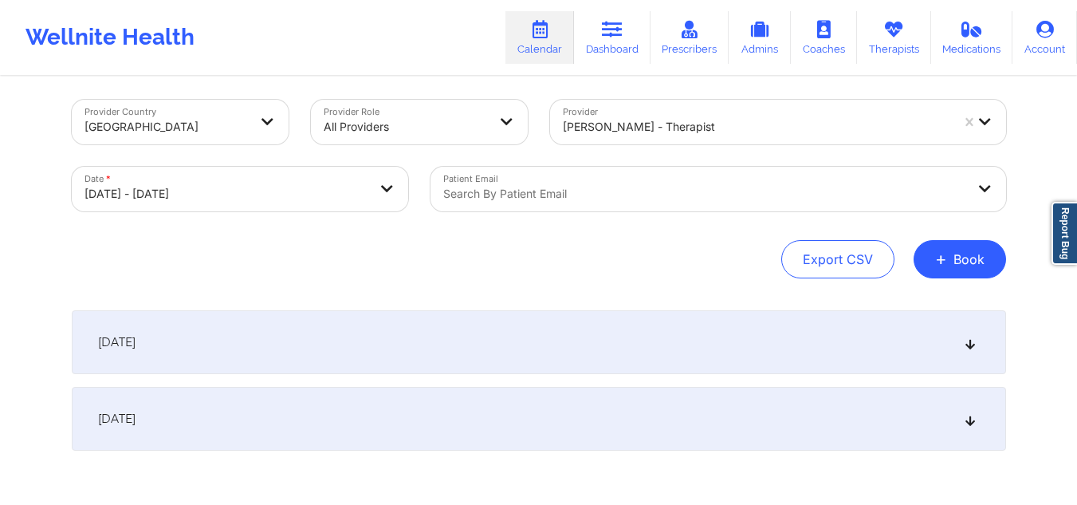
click at [767, 332] on div "October 11, 2025" at bounding box center [539, 342] width 934 height 64
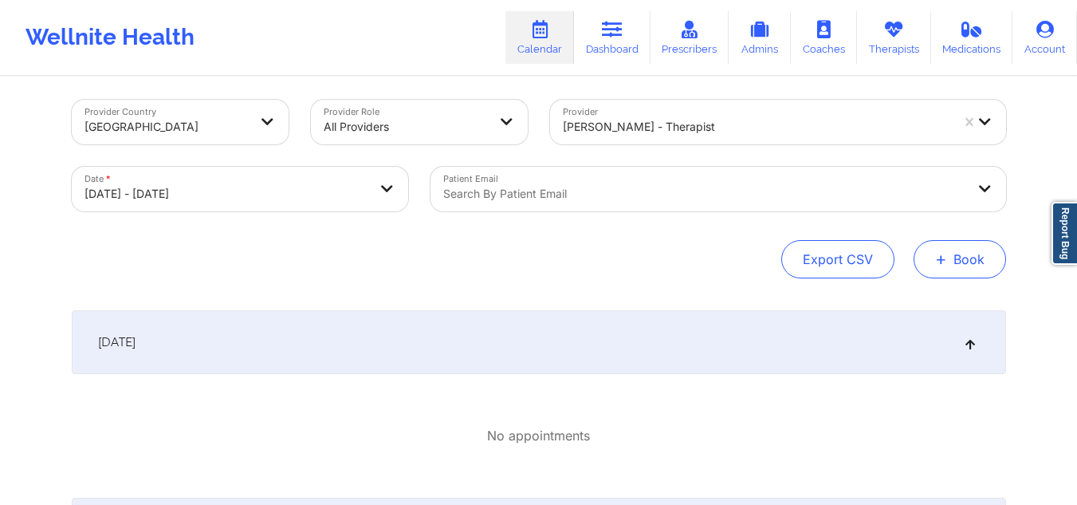
click at [956, 254] on button "+ Book" at bounding box center [960, 259] width 92 height 38
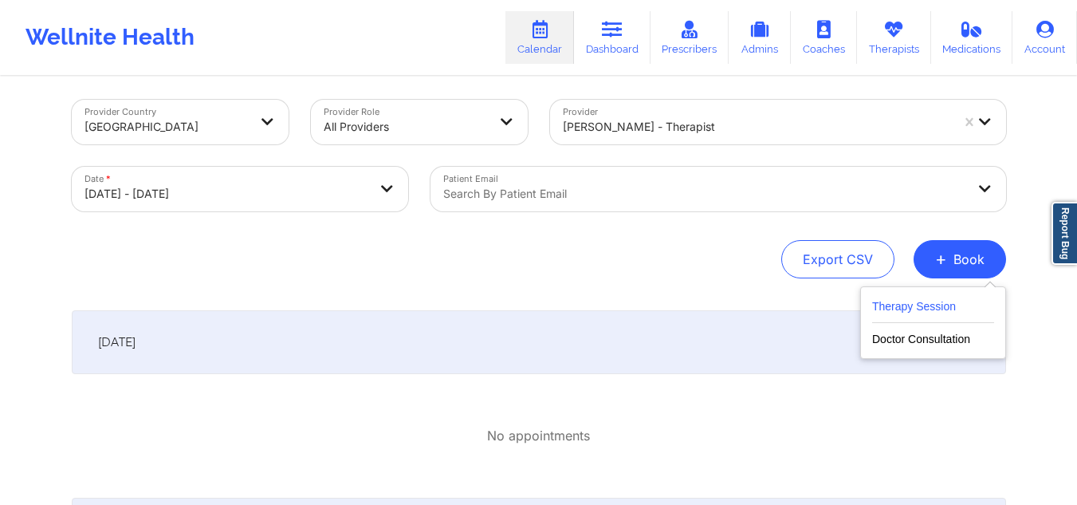
click at [908, 307] on button "Therapy Session" at bounding box center [933, 310] width 122 height 26
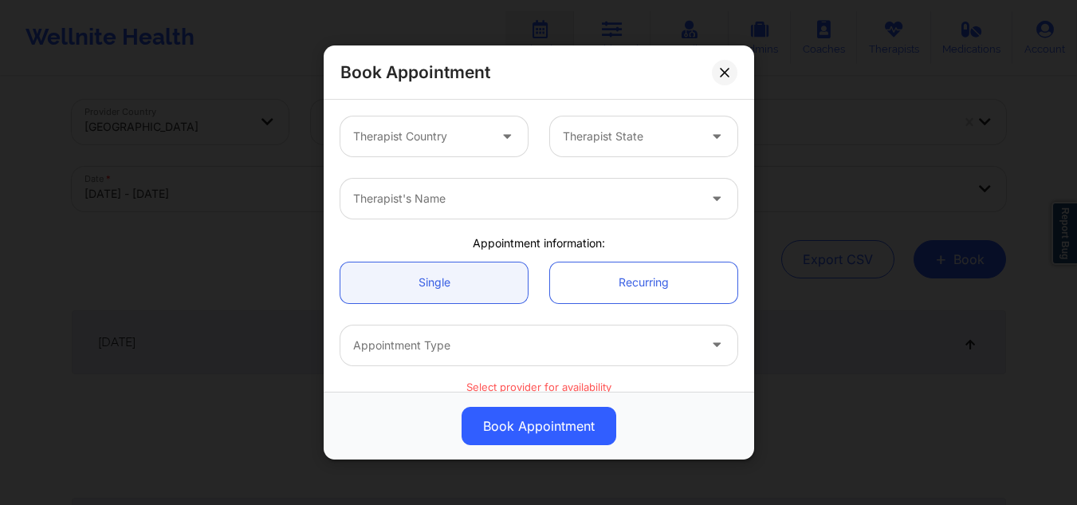
click at [466, 137] on div at bounding box center [420, 136] width 135 height 19
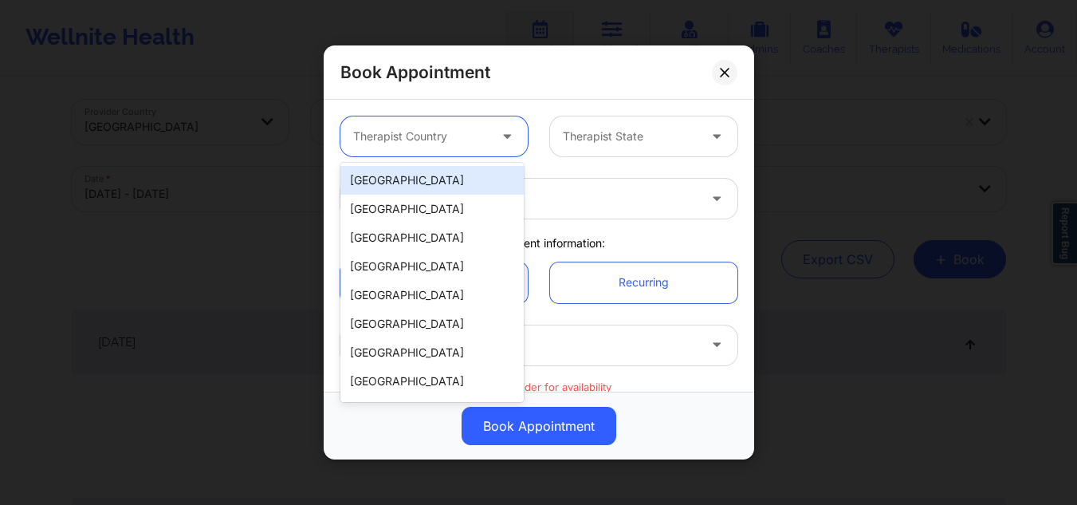
click at [439, 176] on div "[GEOGRAPHIC_DATA]" at bounding box center [431, 180] width 183 height 29
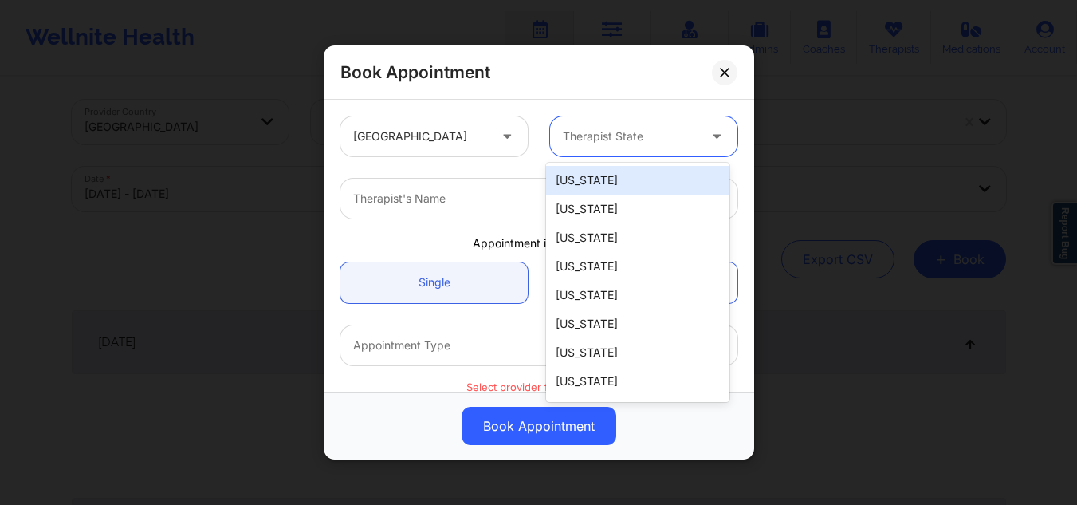
click at [597, 140] on div at bounding box center [630, 136] width 135 height 19
type input "ny"
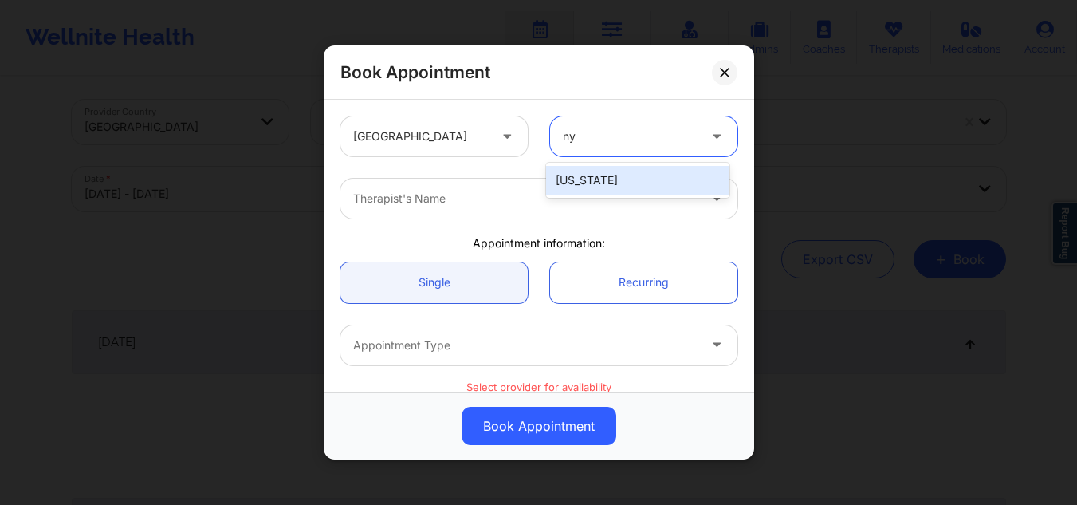
click at [577, 183] on div "[US_STATE]" at bounding box center [637, 180] width 183 height 29
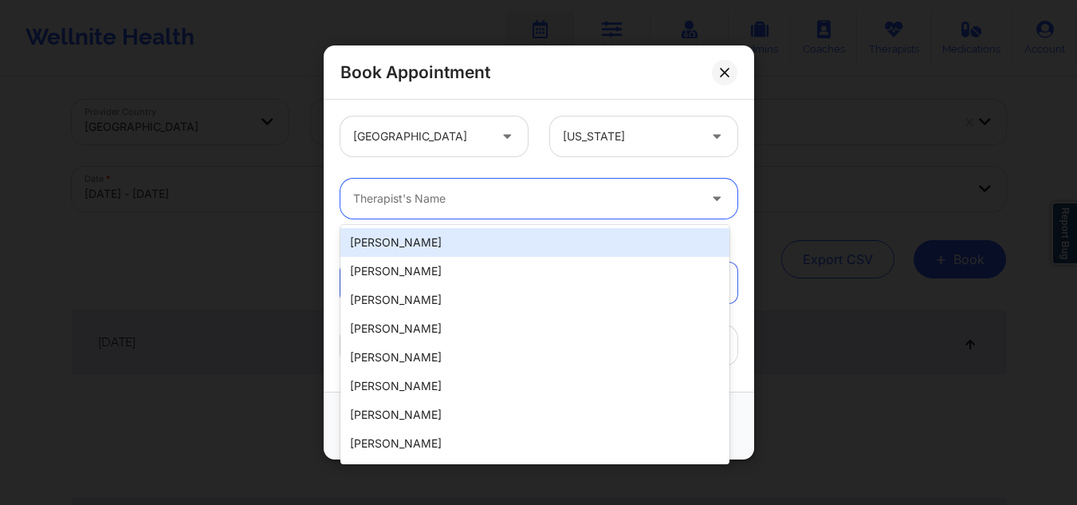
click at [522, 194] on div at bounding box center [525, 198] width 344 height 19
paste input "Sakima Gonzalez"
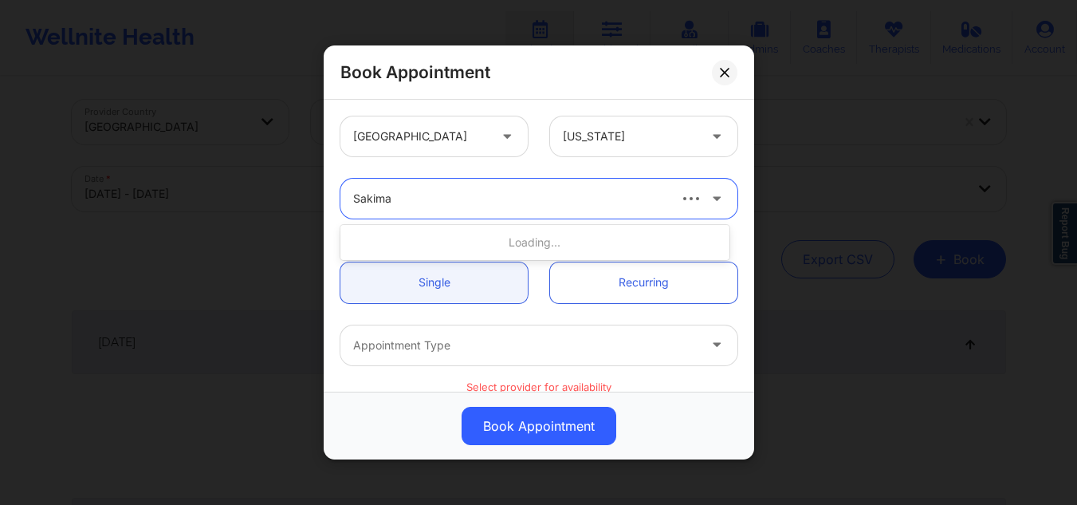
type input "Sakima"
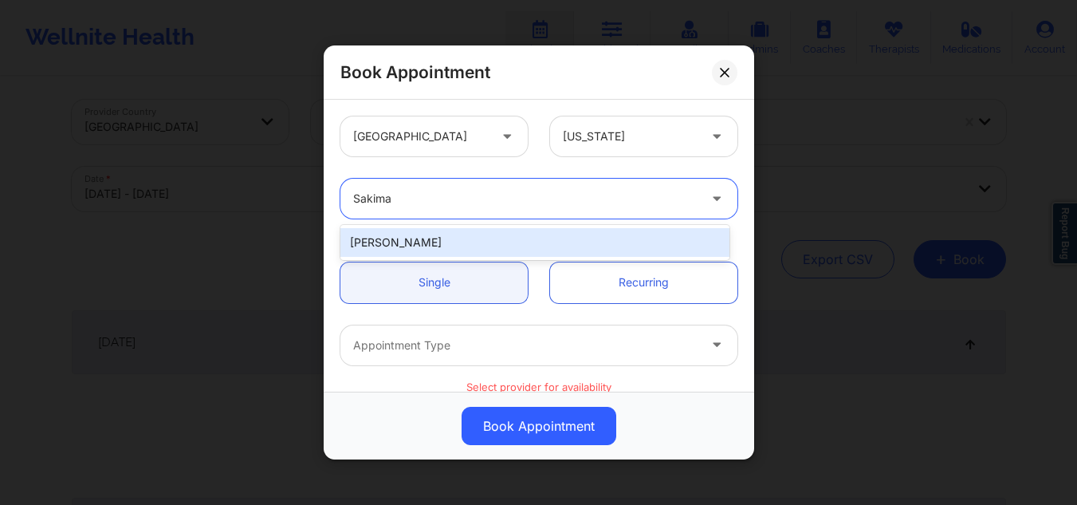
click at [478, 238] on div "Sakima Gonzalez" at bounding box center [534, 242] width 389 height 29
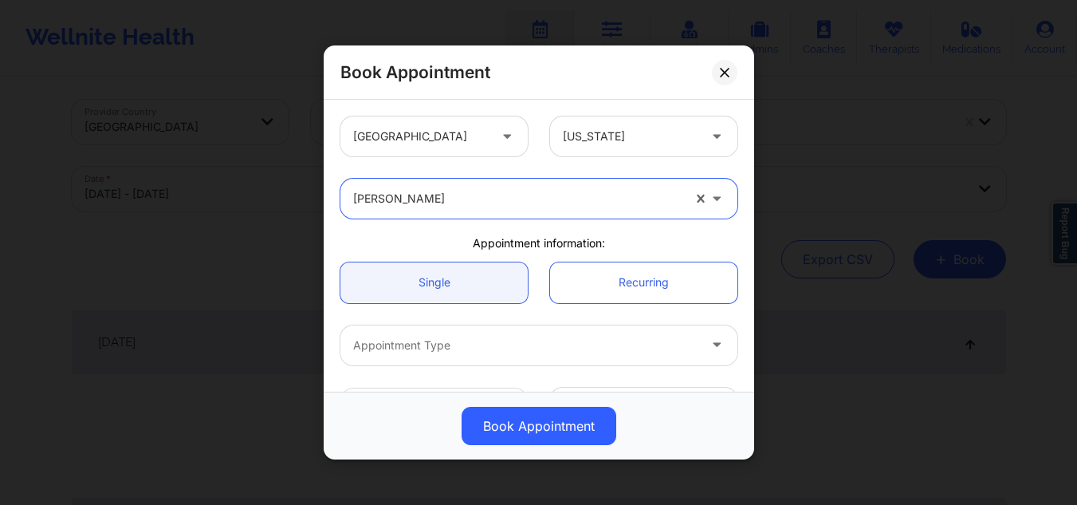
scroll to position [63, 0]
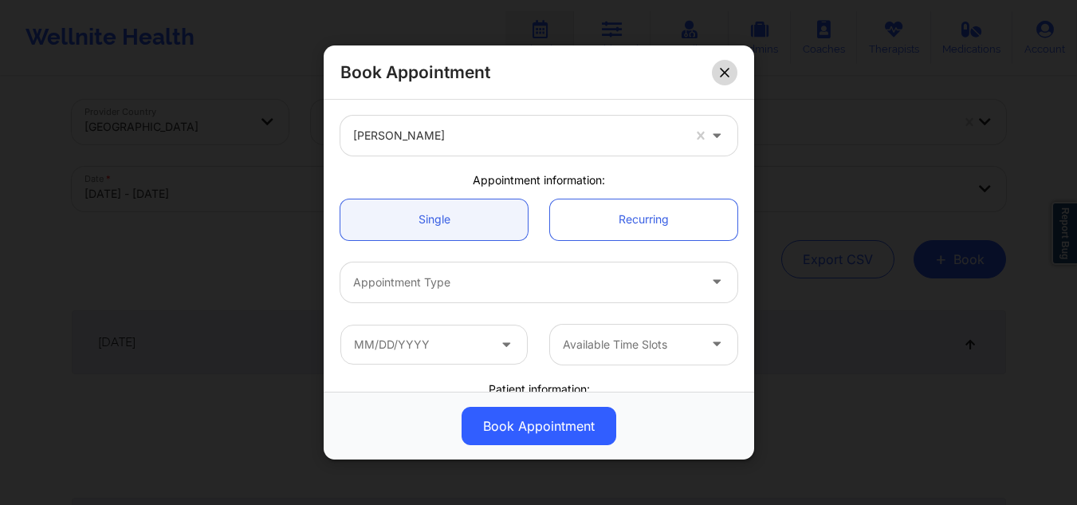
click at [734, 71] on button at bounding box center [725, 72] width 26 height 26
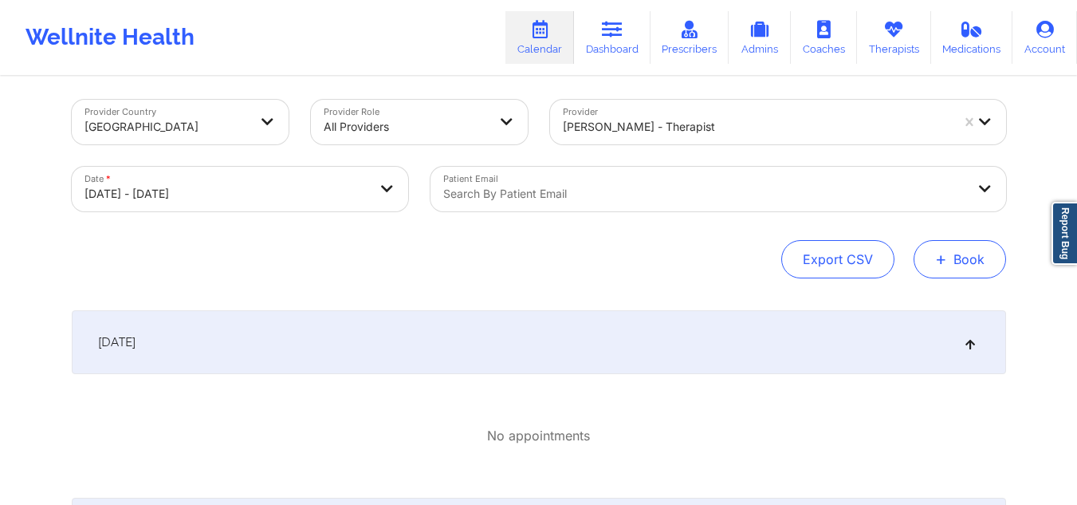
click at [952, 259] on button "+ Book" at bounding box center [960, 259] width 92 height 38
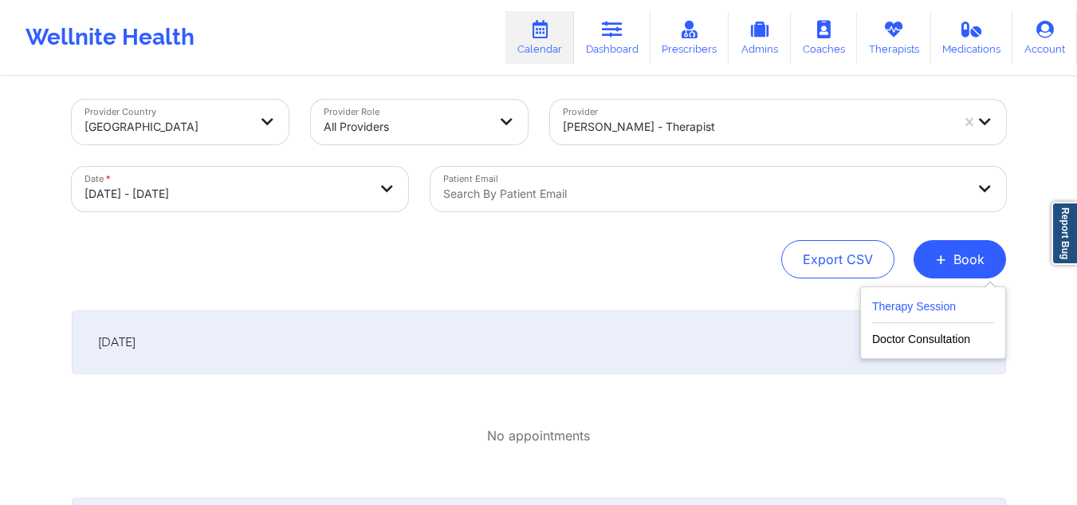
click at [922, 306] on button "Therapy Session" at bounding box center [933, 310] width 122 height 26
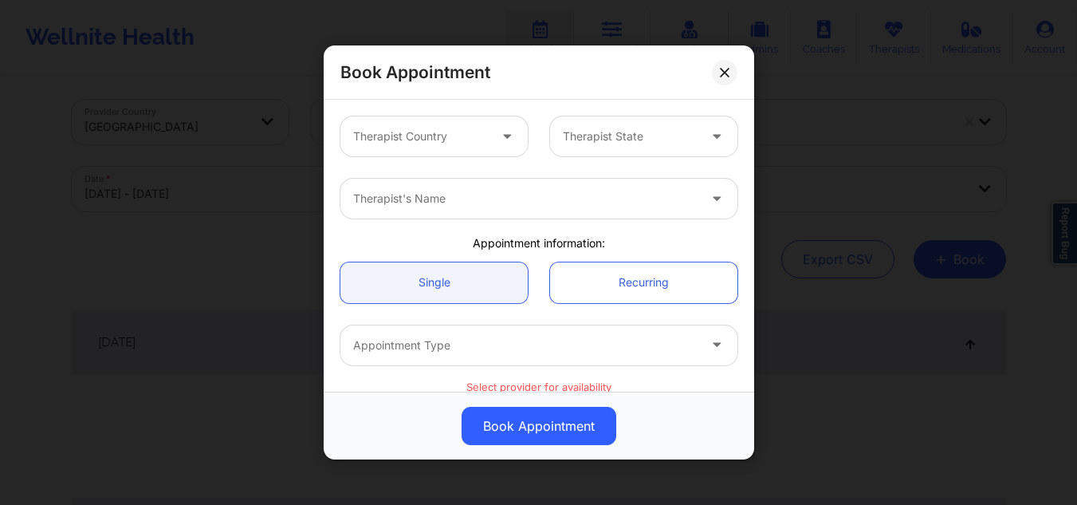
click at [471, 140] on div at bounding box center [420, 136] width 135 height 19
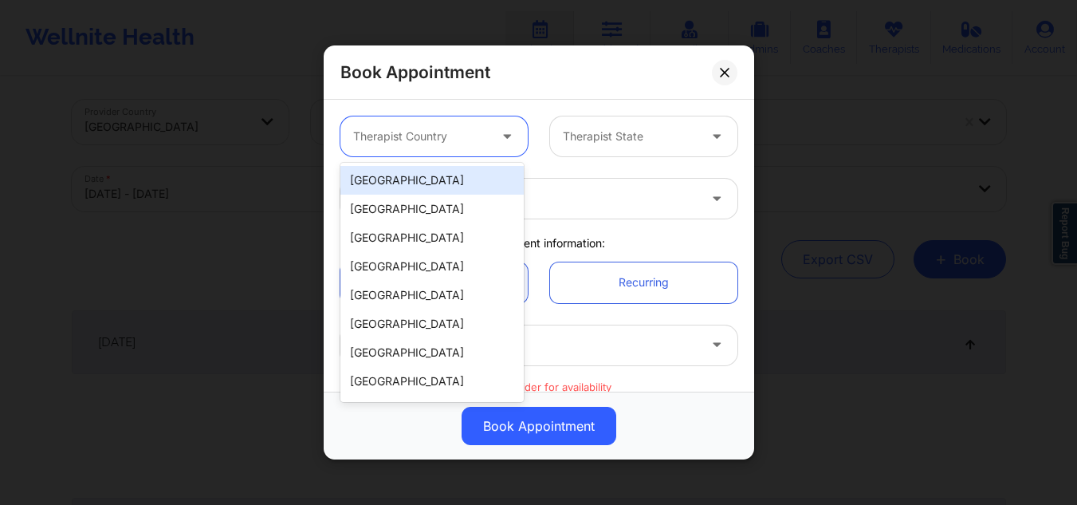
click at [442, 180] on div "[GEOGRAPHIC_DATA]" at bounding box center [431, 180] width 183 height 29
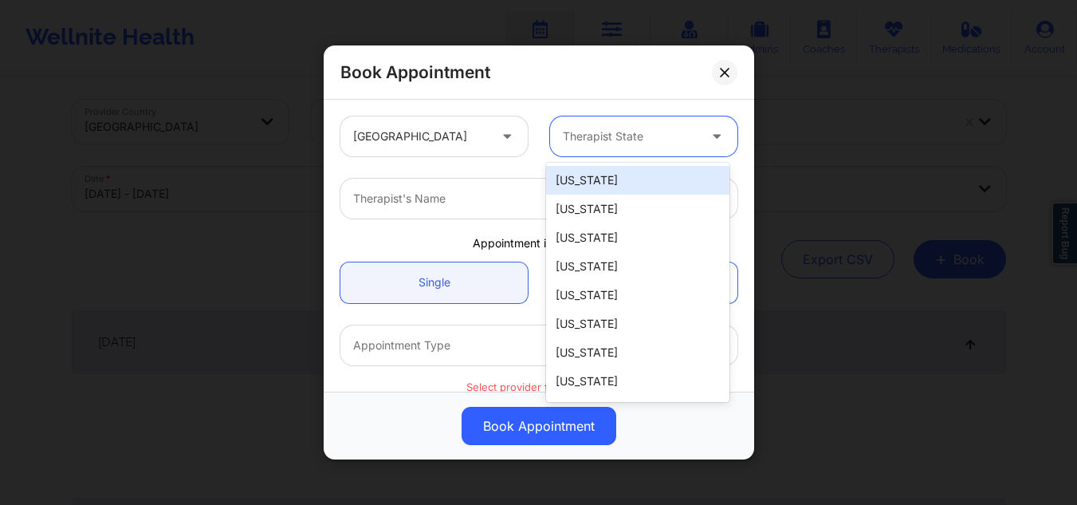
click at [624, 137] on div at bounding box center [630, 136] width 135 height 19
type input "ny"
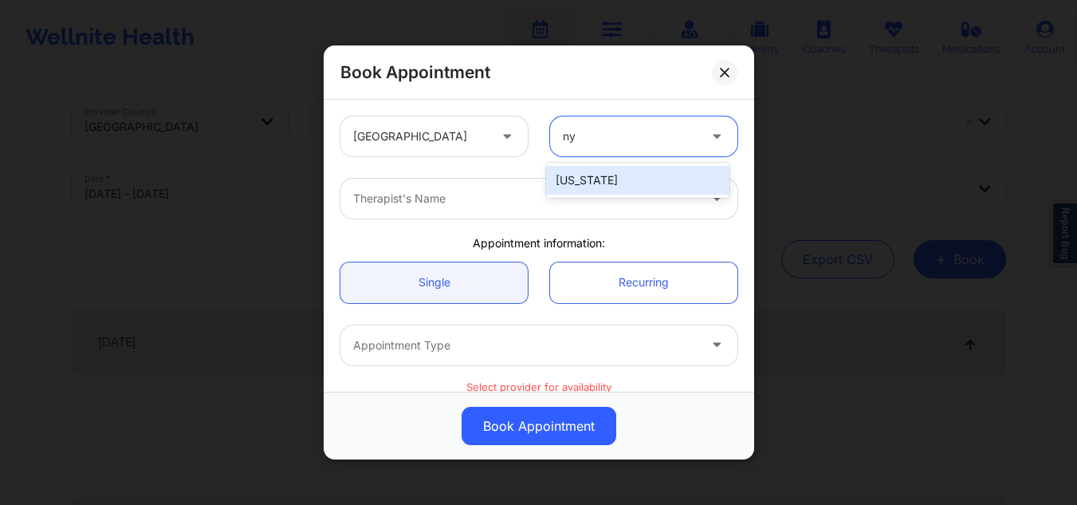
click at [599, 171] on div "[US_STATE]" at bounding box center [637, 180] width 183 height 29
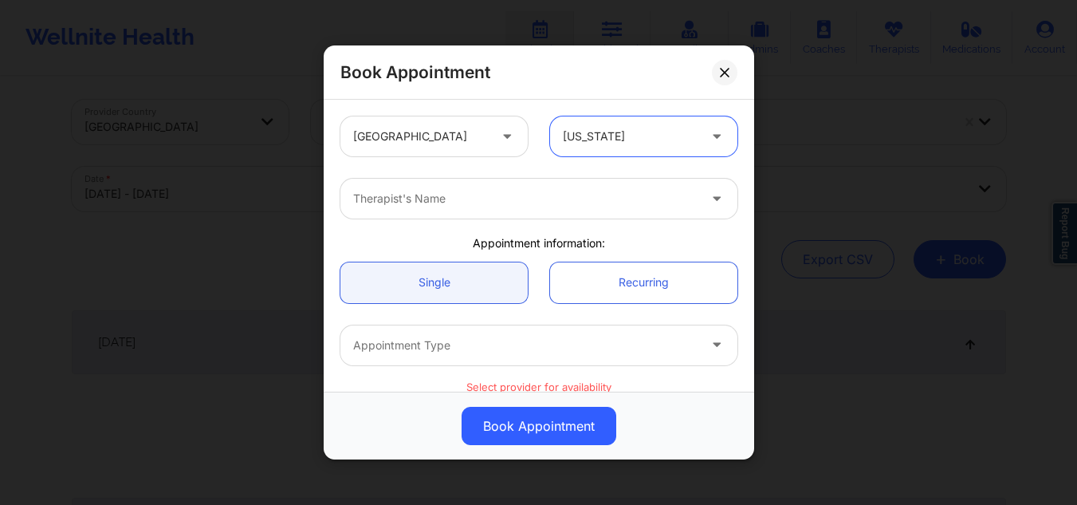
click at [541, 204] on div at bounding box center [525, 198] width 344 height 19
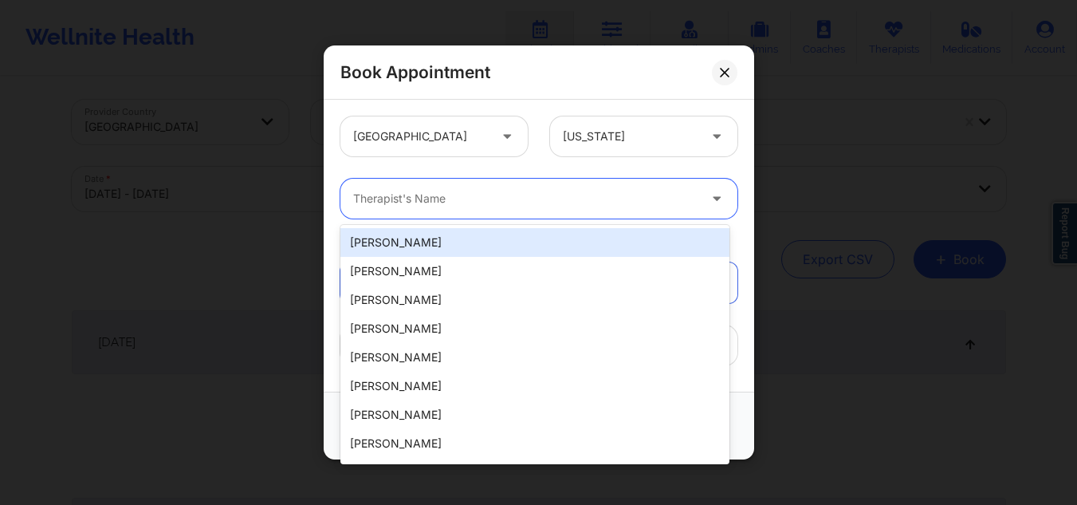
paste input "mtgomez08@gmail.com"
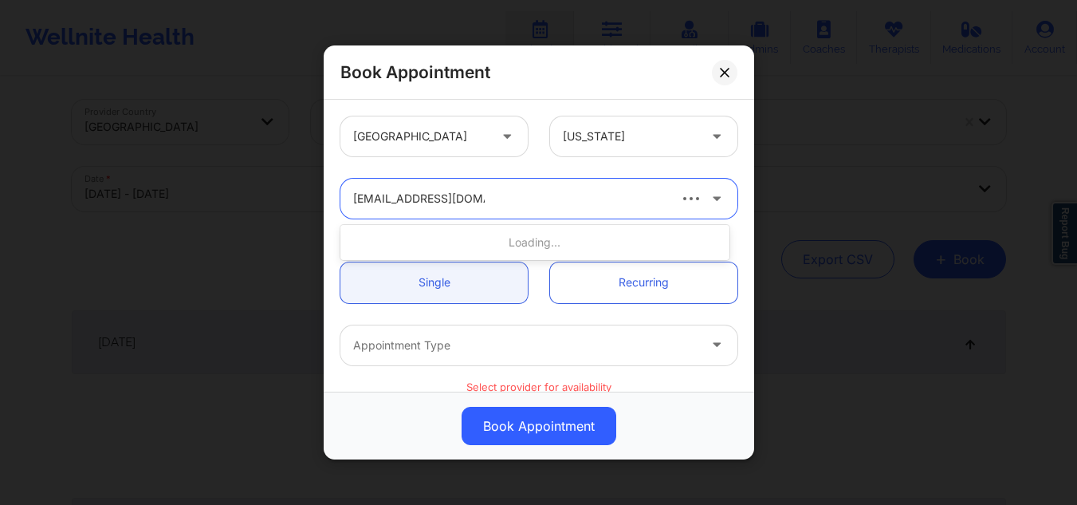
type input "mtgomez08@gmail.com"
type input "sakima"
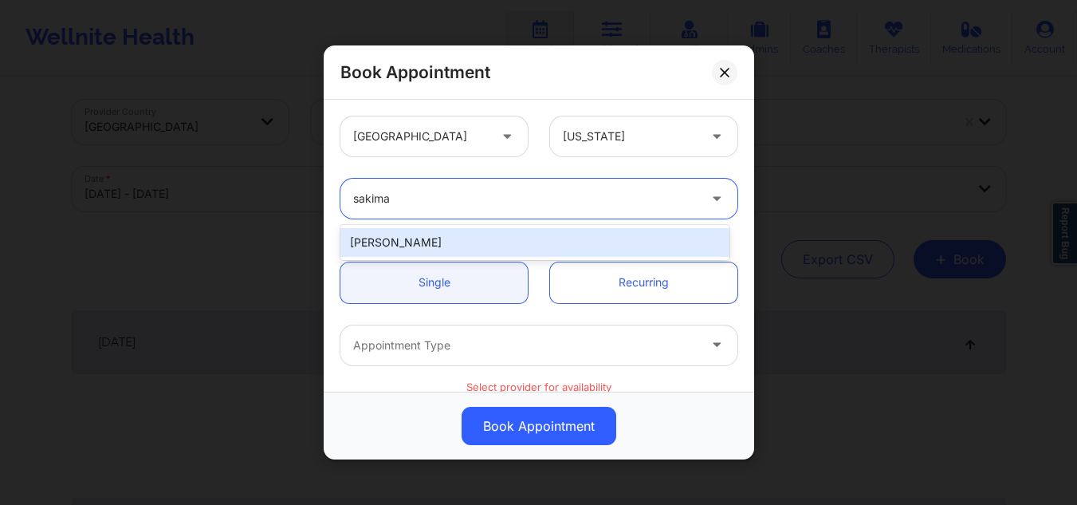
click at [509, 237] on div "Sakima Gonzalez" at bounding box center [534, 242] width 389 height 29
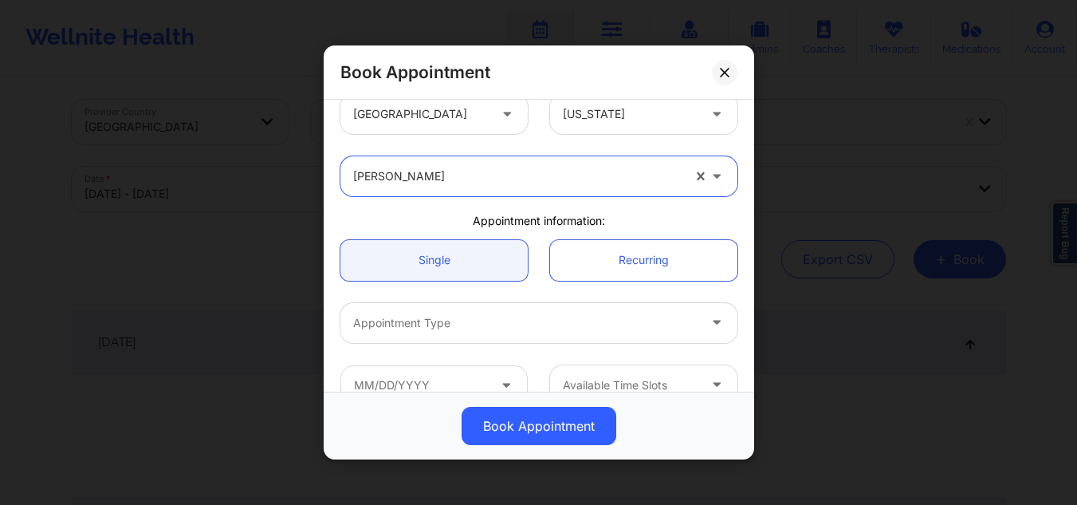
scroll to position [28, 0]
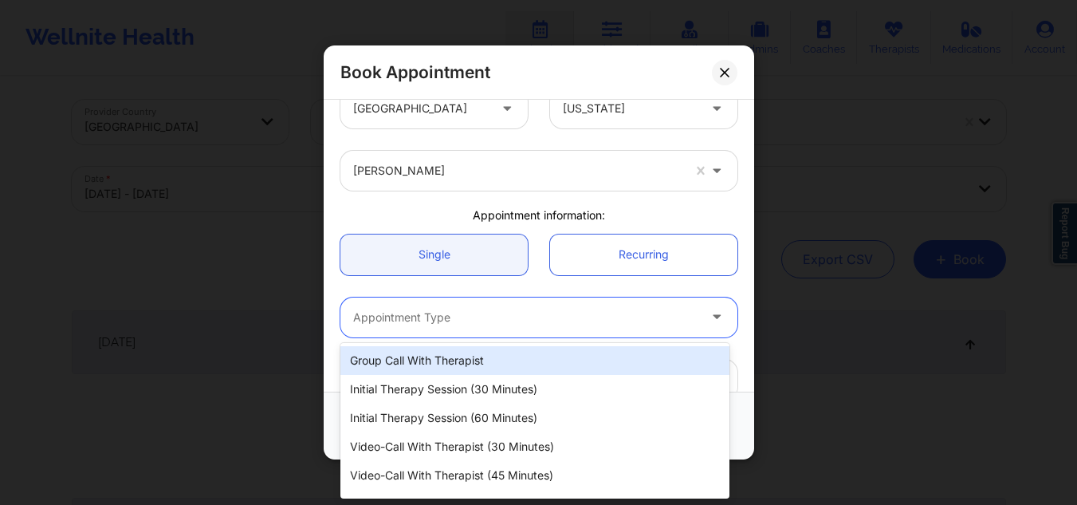
click at [502, 312] on div at bounding box center [525, 317] width 344 height 19
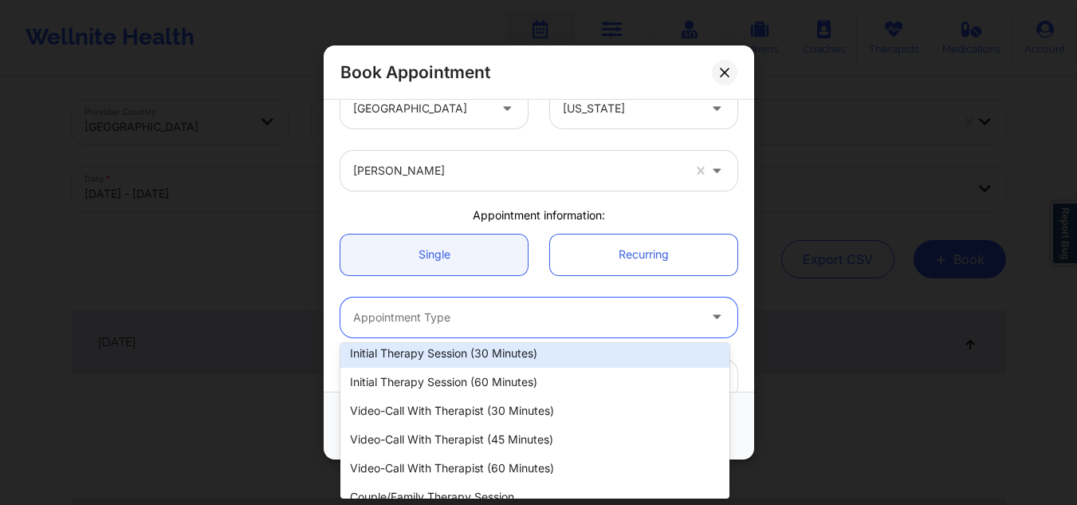
scroll to position [52, 0]
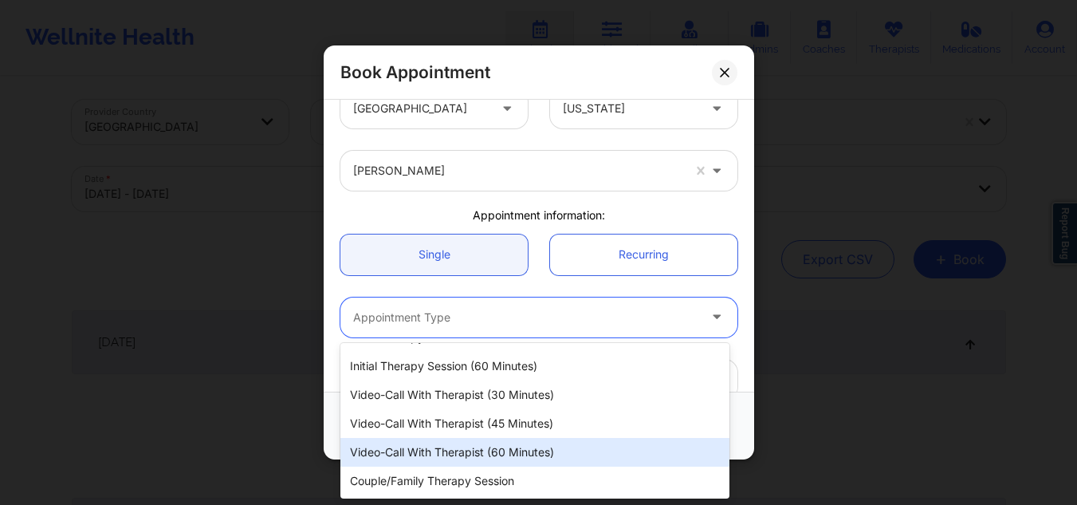
click at [541, 455] on div "Video-Call with Therapist (60 minutes)" at bounding box center [534, 452] width 389 height 29
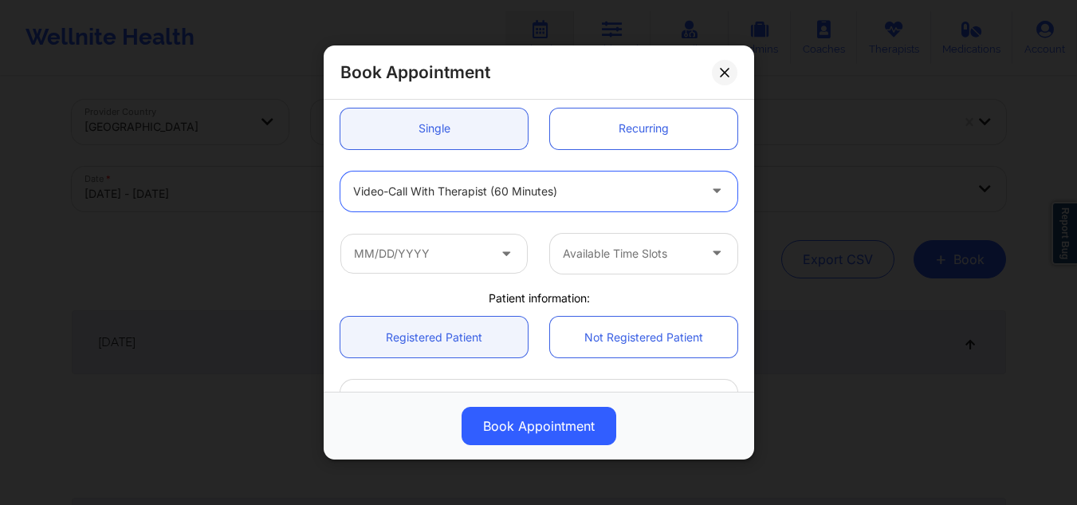
scroll to position [159, 0]
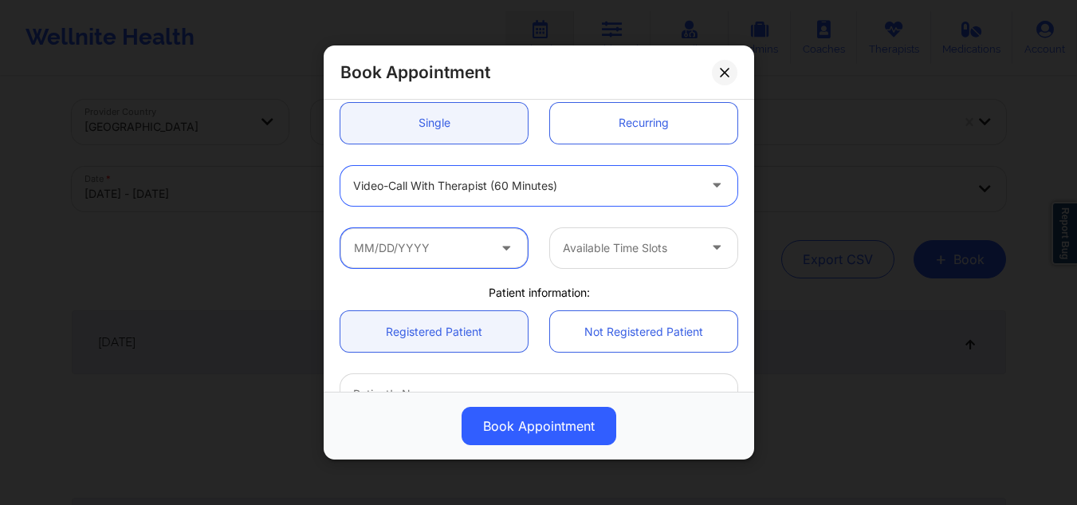
click at [440, 250] on input "text" at bounding box center [433, 247] width 187 height 40
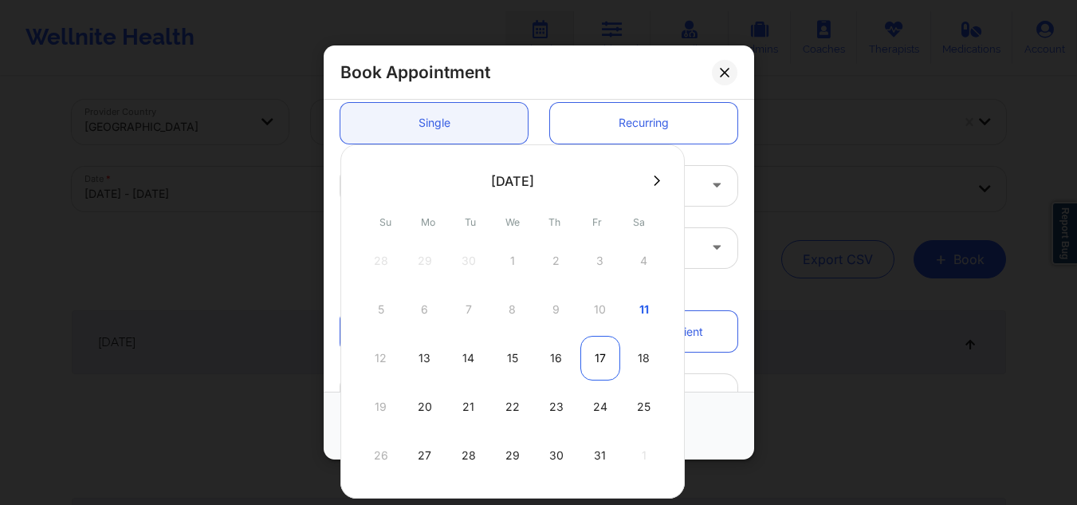
click at [592, 367] on div "17" at bounding box center [600, 358] width 40 height 45
type input "[DATE]"
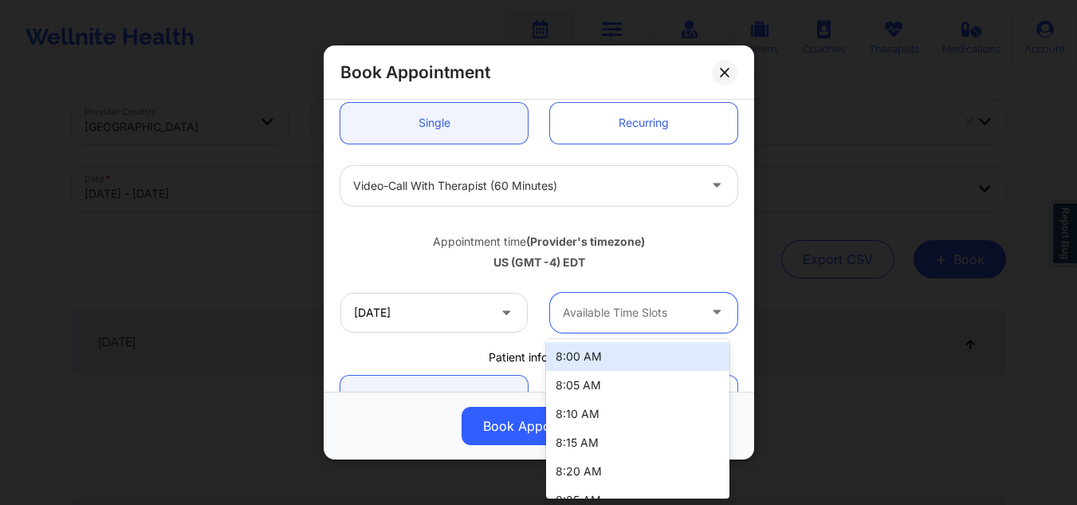
click at [619, 324] on div "Available Time Slots" at bounding box center [624, 313] width 149 height 40
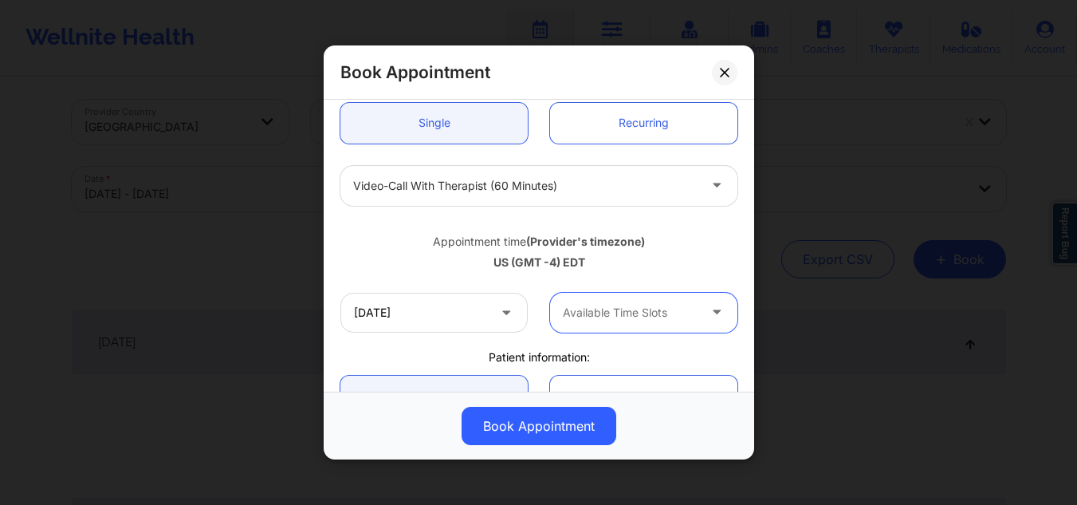
type input "8"
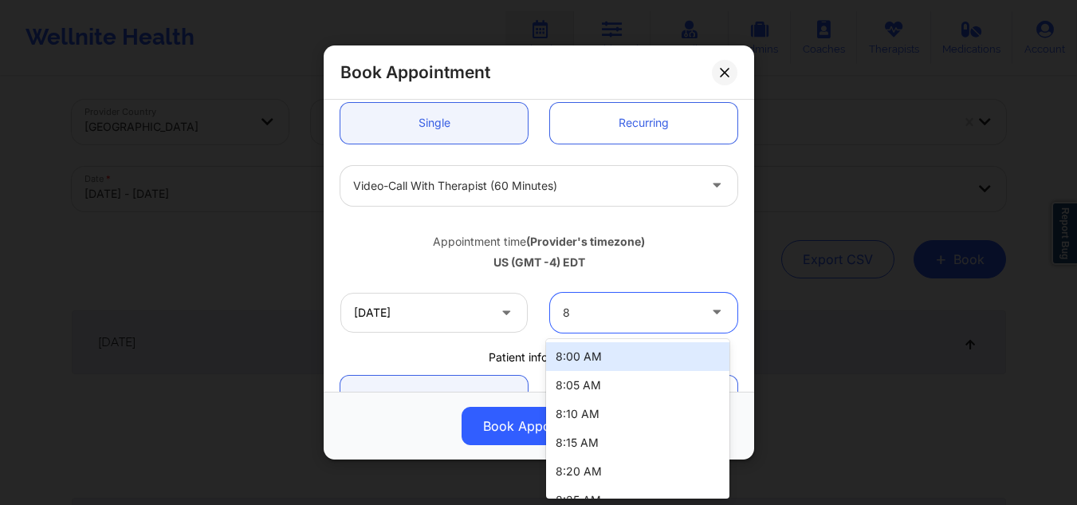
click at [606, 359] on div "8:00 AM" at bounding box center [637, 356] width 183 height 29
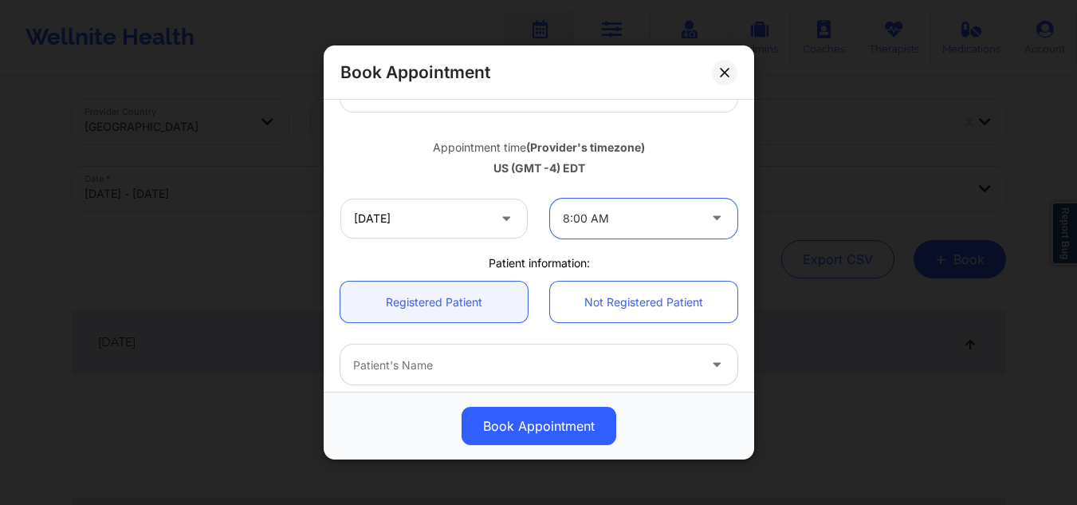
scroll to position [278, 0]
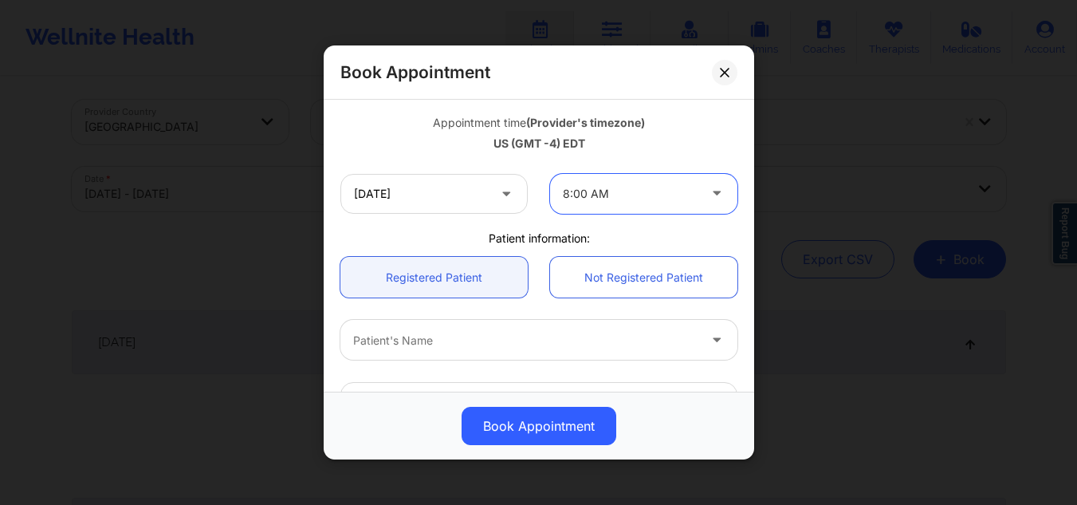
click at [470, 350] on div "Patient's Name" at bounding box center [519, 340] width 359 height 40
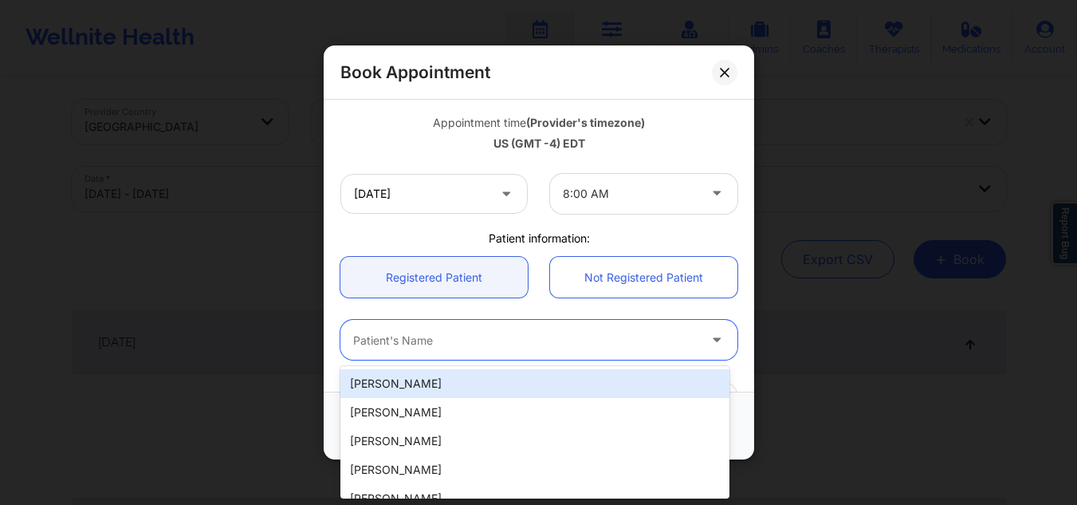
paste input "Marjorie Gomez"
type input "Marjorie Gomez"
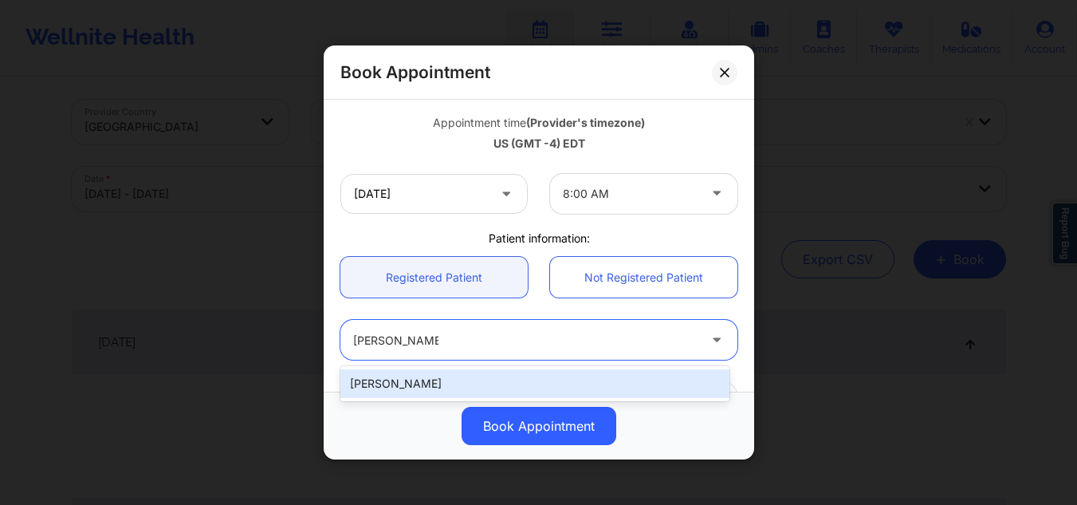
click at [454, 387] on div "Marjorie Gomez" at bounding box center [534, 383] width 389 height 29
type input "mtgomez08@gmail.com"
type input "+1917-957-1688"
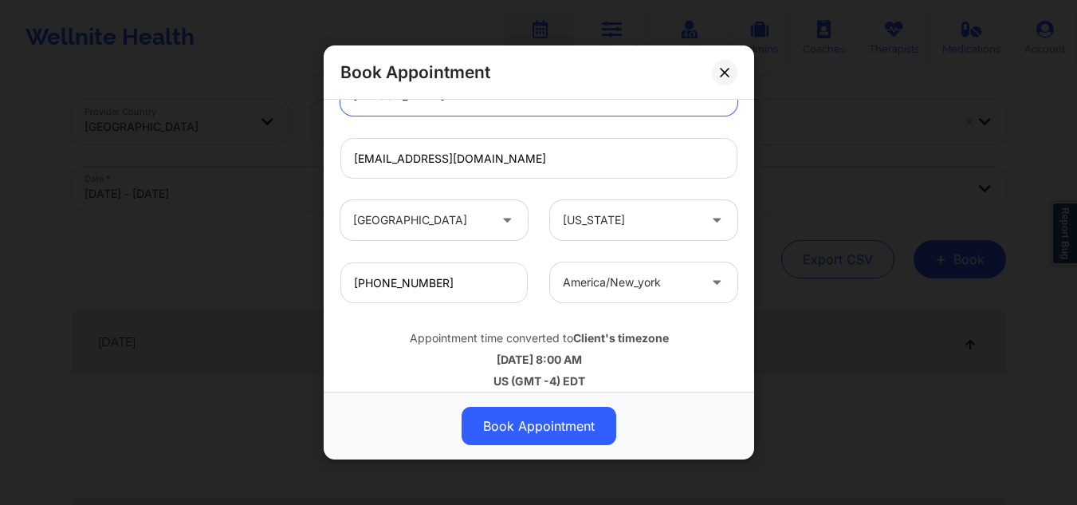
scroll to position [536, 0]
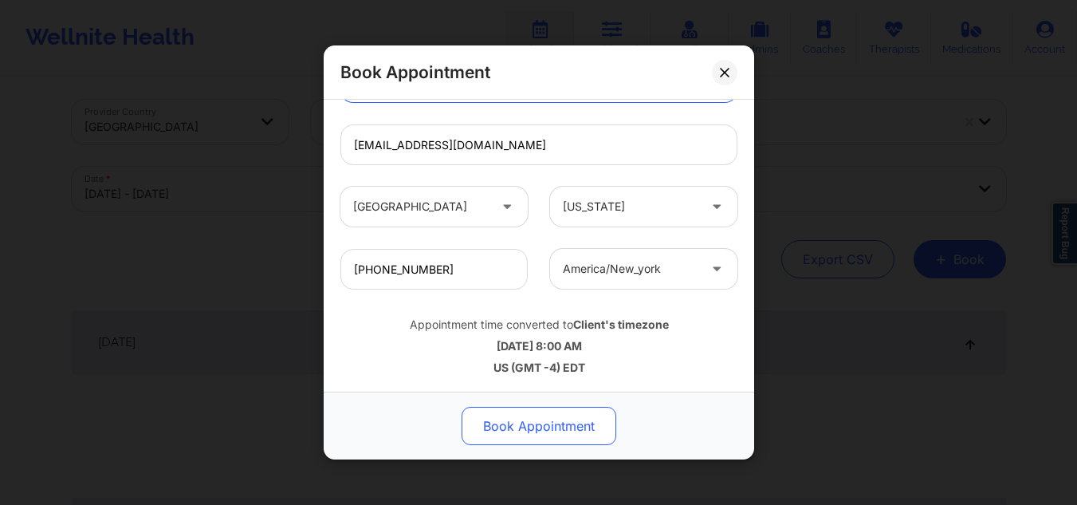
click at [543, 419] on button "Book Appointment" at bounding box center [539, 426] width 155 height 38
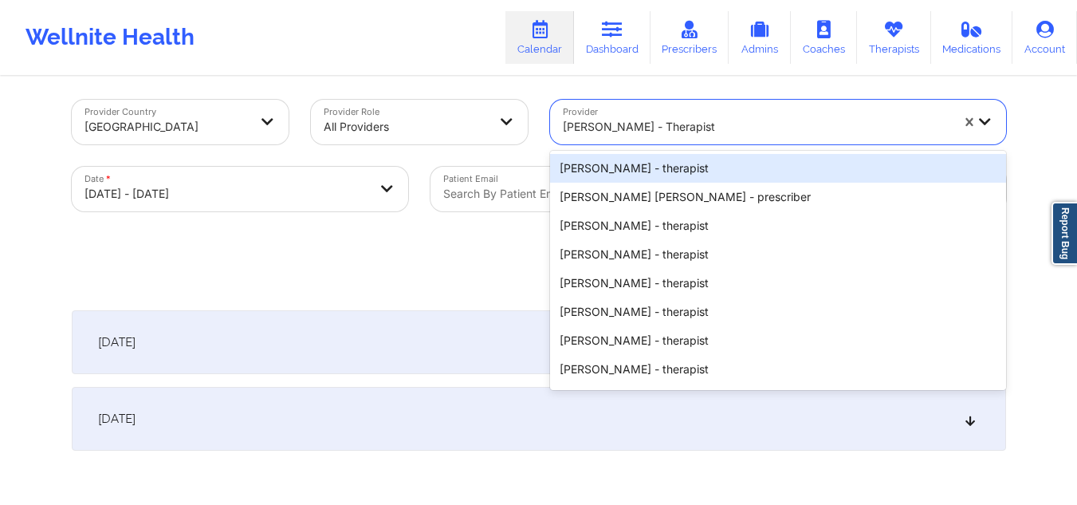
click at [773, 134] on div at bounding box center [756, 126] width 387 height 19
paste input "Dorothea Roberts"
type input "Dorothea Roberts"
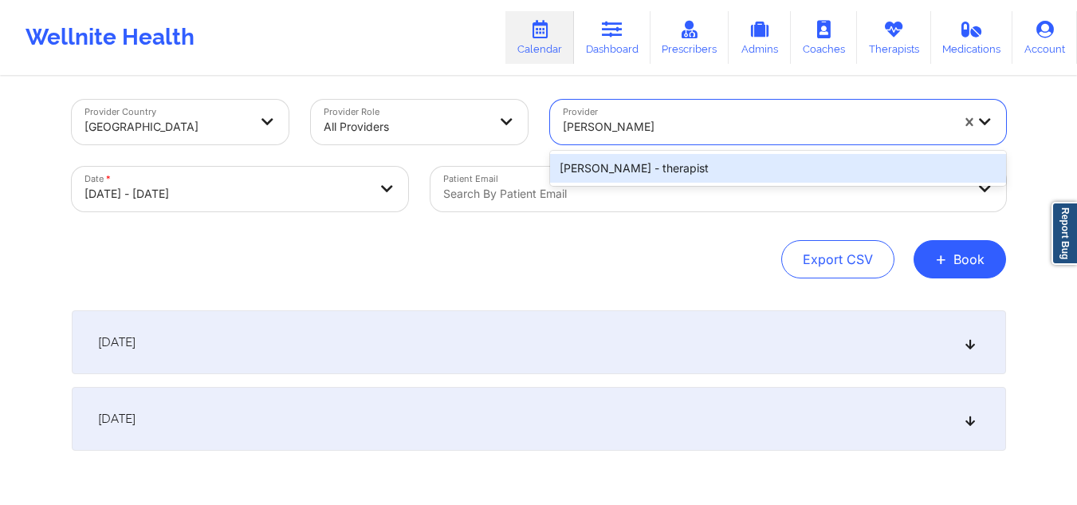
click at [723, 176] on div "Dorothea Roberts - therapist" at bounding box center [778, 168] width 456 height 29
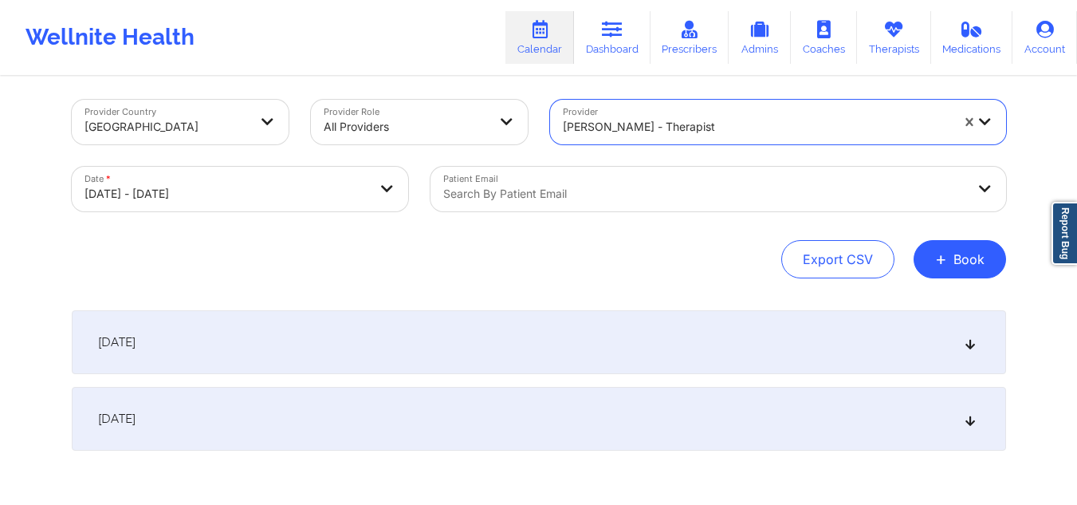
click at [816, 346] on div "October 11, 2025" at bounding box center [539, 342] width 934 height 64
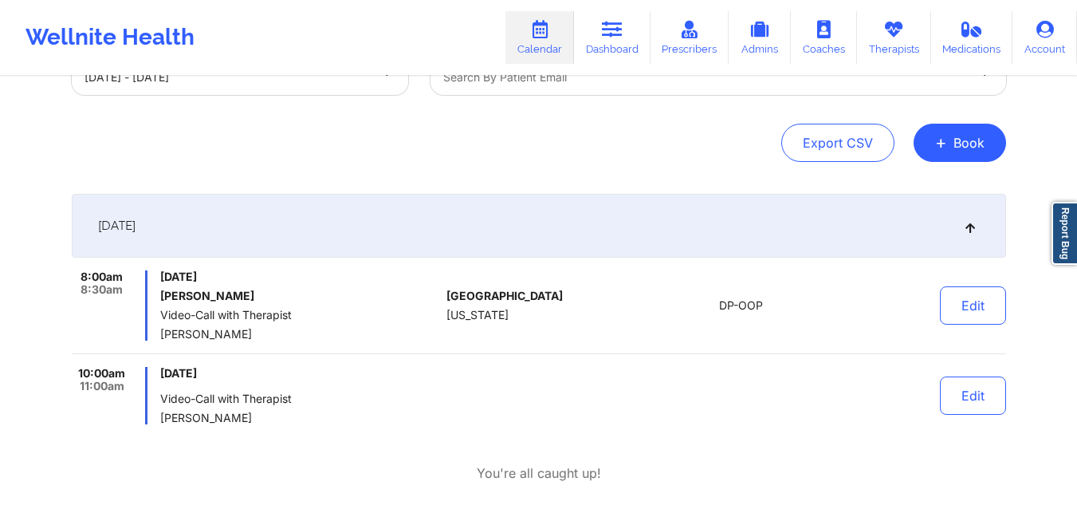
scroll to position [0, 0]
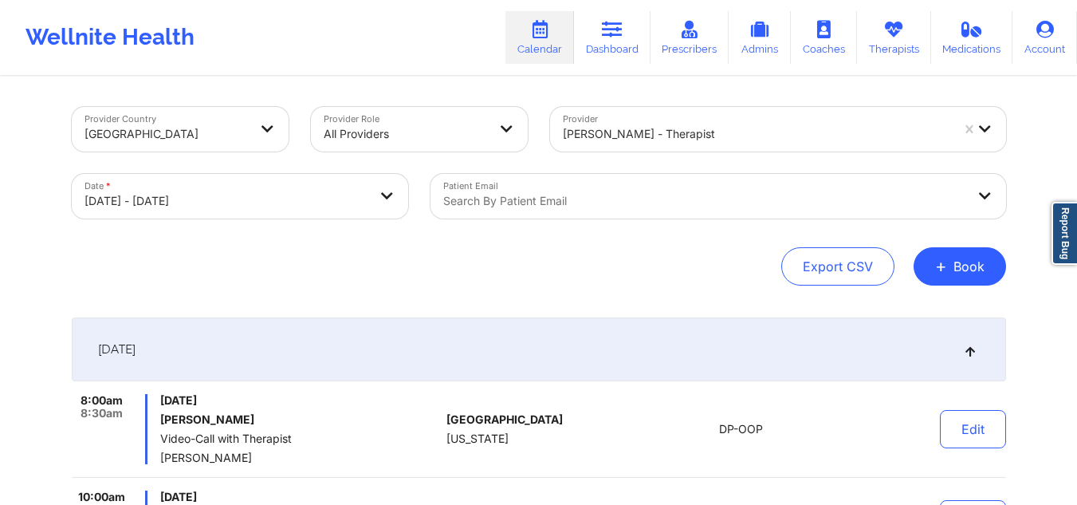
click at [746, 133] on div at bounding box center [756, 133] width 387 height 19
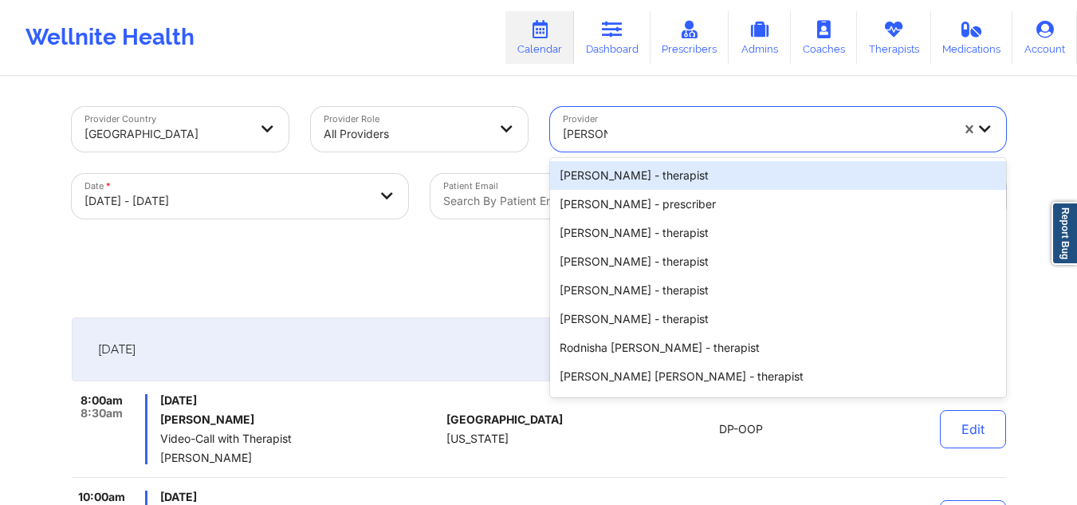
type input "[PERSON_NAME]"
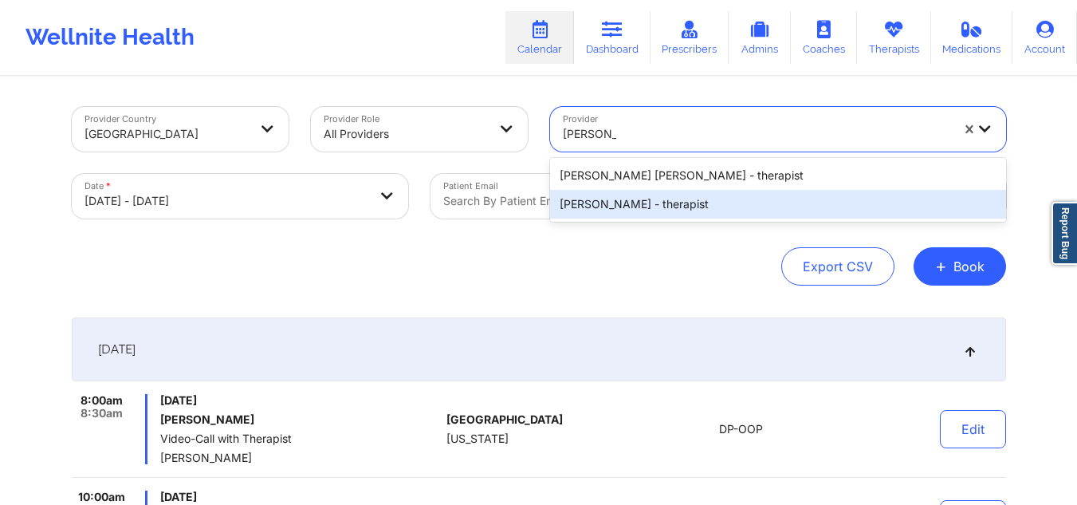
click at [616, 205] on div "[PERSON_NAME] - therapist" at bounding box center [778, 204] width 456 height 29
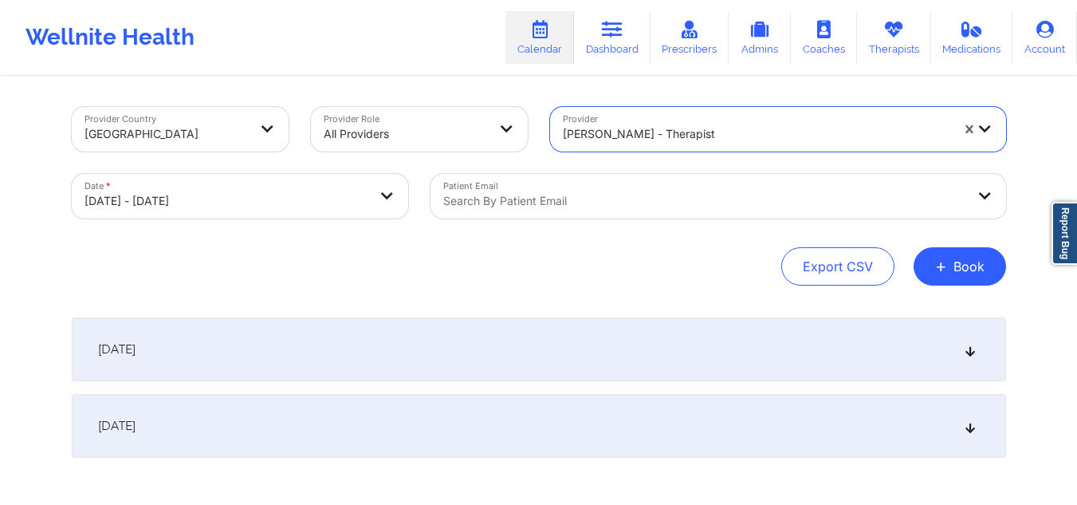
click at [519, 329] on div "October 11, 2025" at bounding box center [539, 349] width 934 height 64
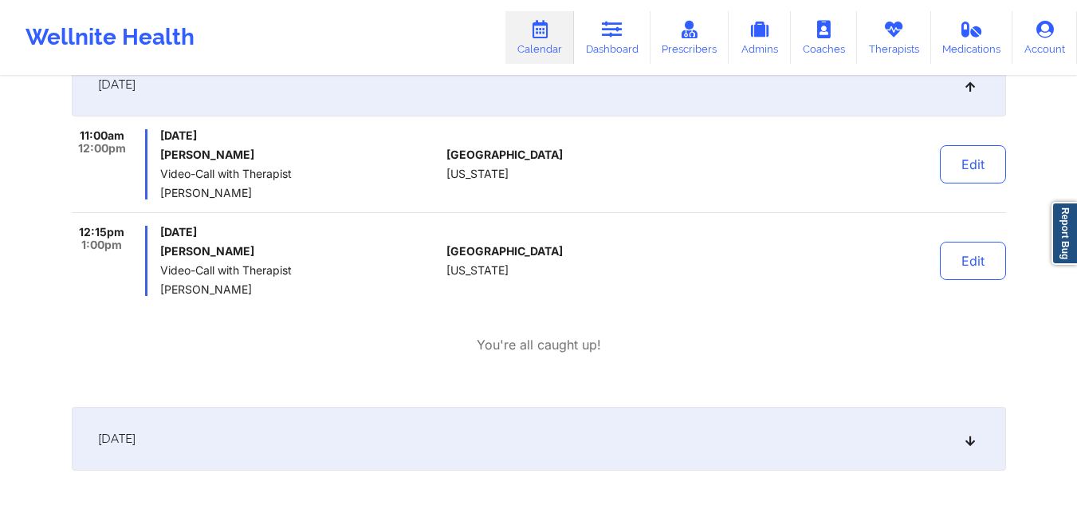
scroll to position [266, 0]
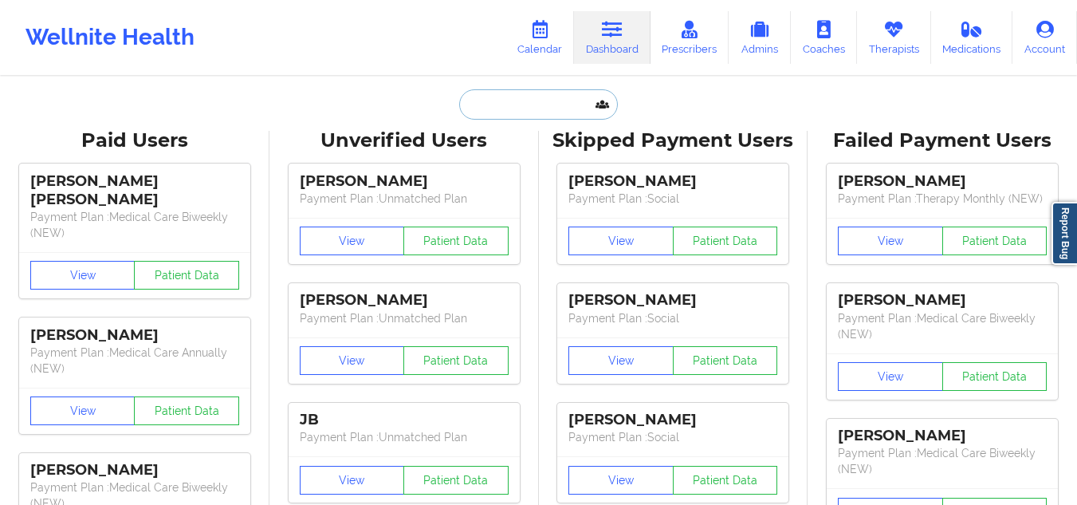
click at [538, 101] on input "text" at bounding box center [538, 104] width 158 height 30
paste input "[PERSON_NAME]"
type input "[PERSON_NAME]"
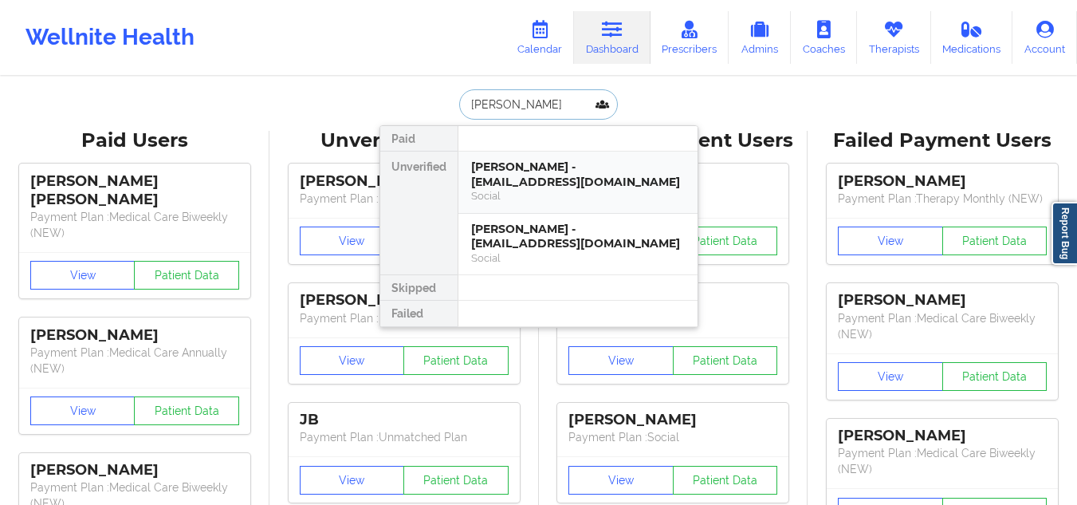
click at [552, 190] on div "Social" at bounding box center [578, 196] width 214 height 14
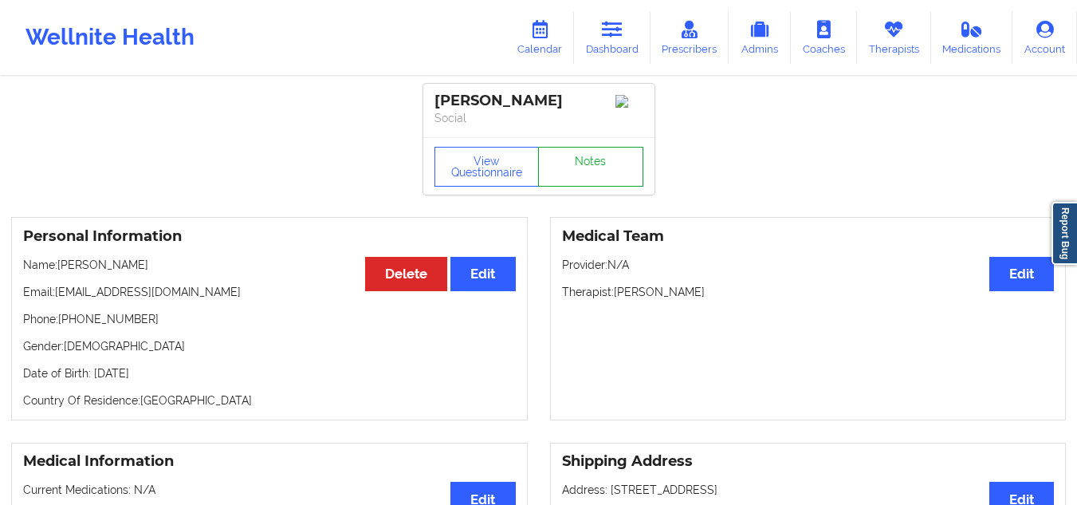
click at [570, 164] on link "Notes" at bounding box center [590, 167] width 105 height 40
click at [608, 53] on link "Dashboard" at bounding box center [612, 37] width 77 height 53
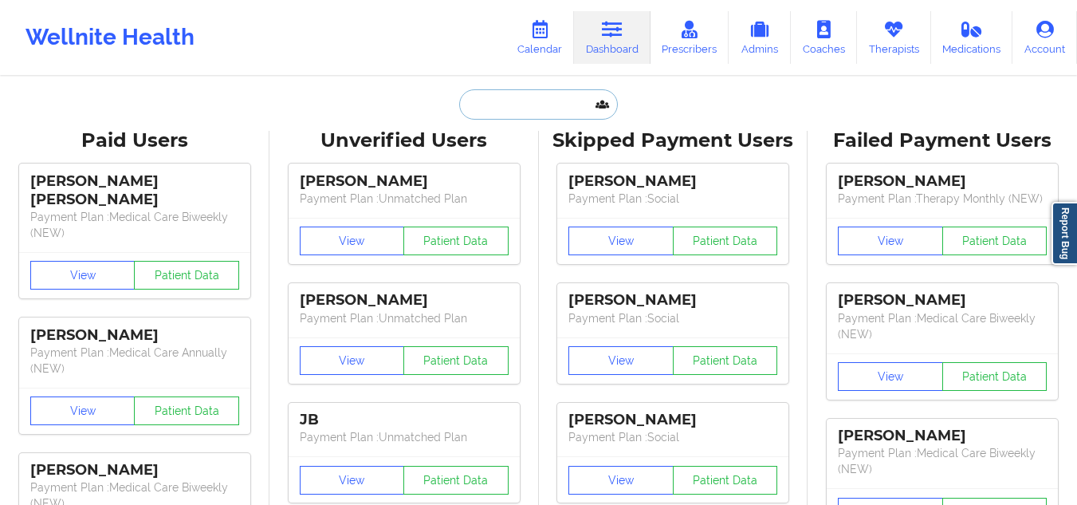
click at [546, 108] on input "text" at bounding box center [538, 104] width 158 height 30
paste input "Marjorie Gomez"
type input "Marjorie Gomez"
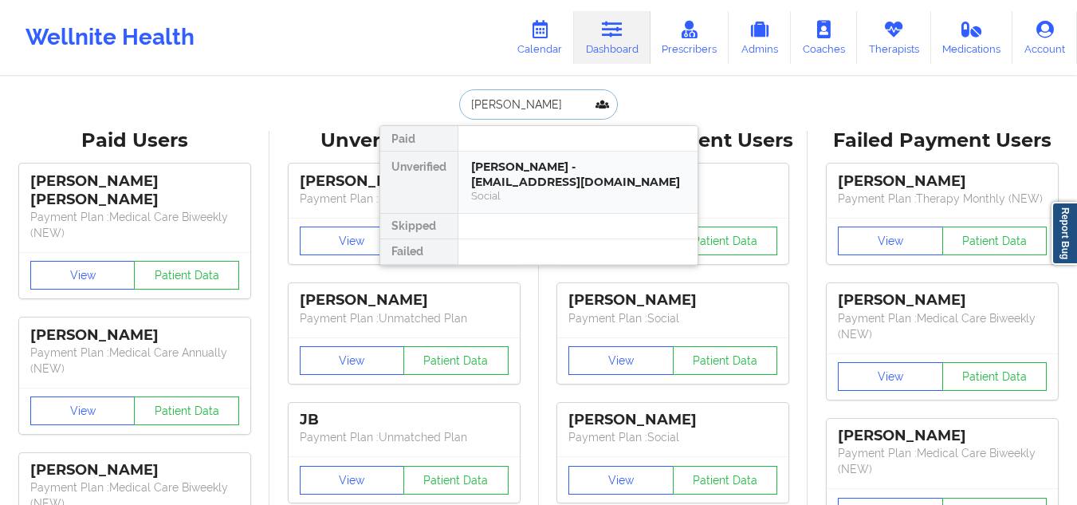
click at [513, 210] on div "Marjorie Gomez - mtgomez08@gmail.com Social" at bounding box center [577, 181] width 239 height 61
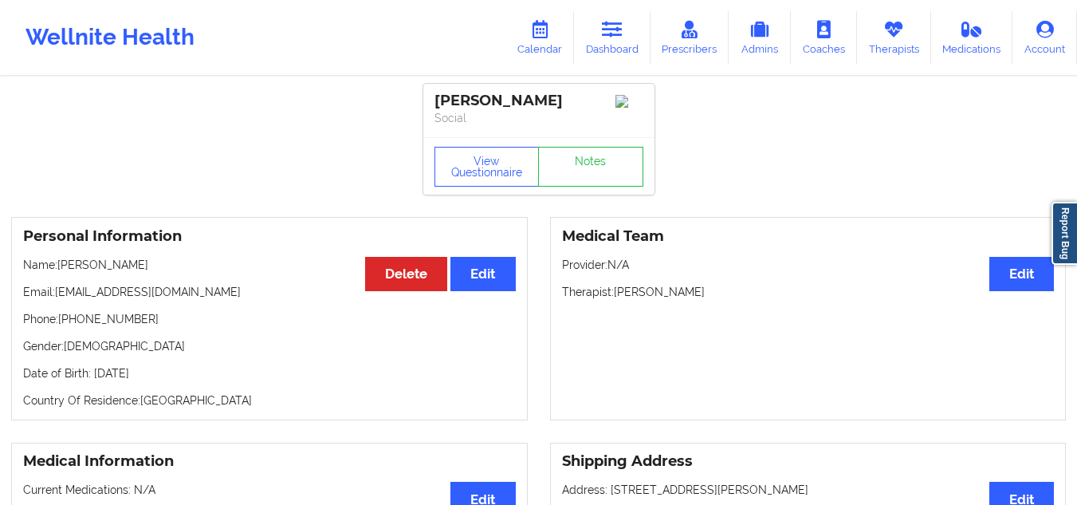
drag, startPoint x: 706, startPoint y: 300, endPoint x: 615, endPoint y: 299, distance: 90.9
click at [615, 299] on p "Therapist: Sakima Gonzalez" at bounding box center [808, 292] width 493 height 16
copy p "Sakima Gonzalez"
drag, startPoint x: 186, startPoint y: 297, endPoint x: 61, endPoint y: 297, distance: 125.2
click at [61, 297] on p "Email: mtgomez08@gmail.com" at bounding box center [269, 292] width 493 height 16
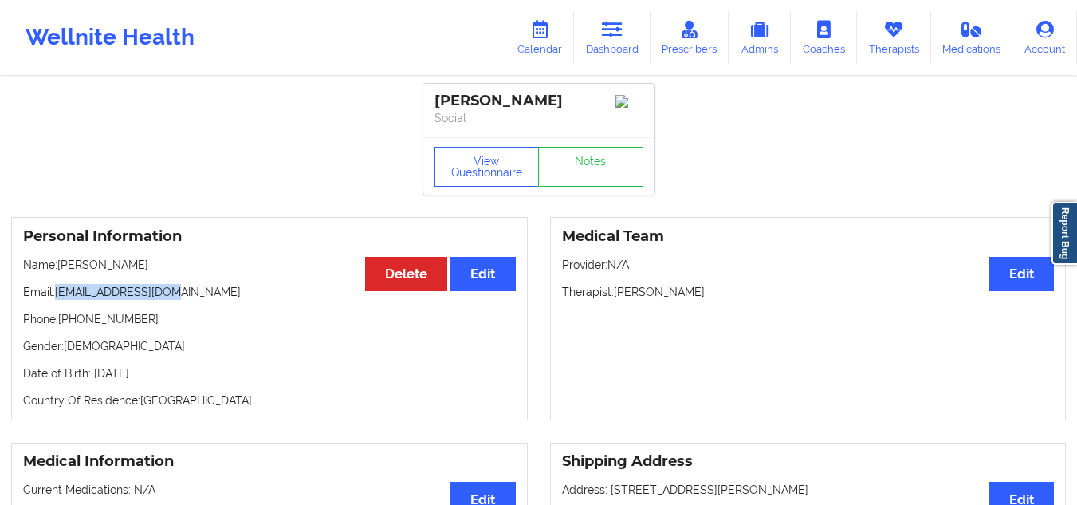
copy p "mtgomez08@gmail.com"
drag, startPoint x: 144, startPoint y: 270, endPoint x: 61, endPoint y: 270, distance: 82.9
click at [61, 270] on p "Name: Marjorie Gomez" at bounding box center [269, 265] width 493 height 16
copy p "Marjorie Gomez"
click at [622, 30] on icon at bounding box center [612, 30] width 21 height 18
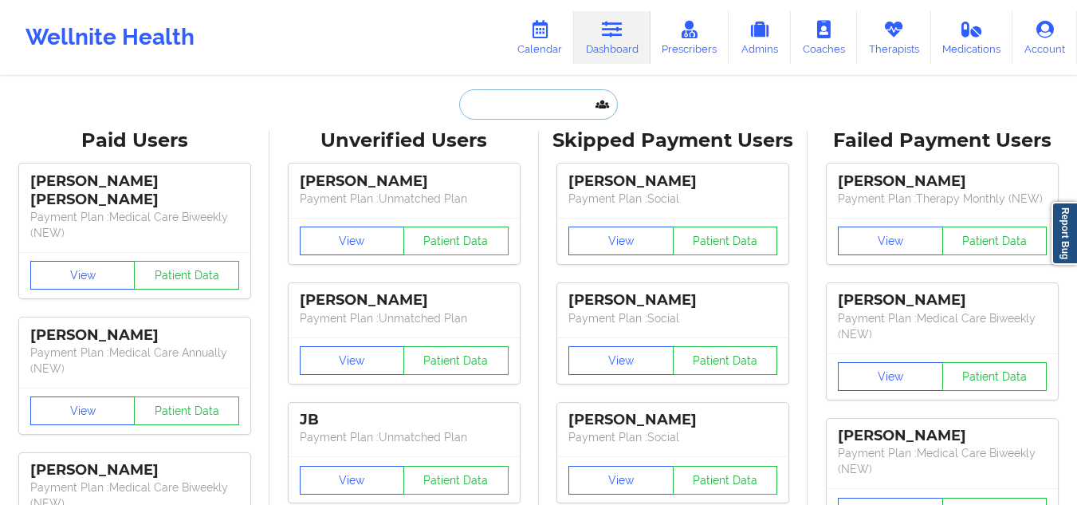
click at [566, 108] on input "text" at bounding box center [538, 104] width 158 height 30
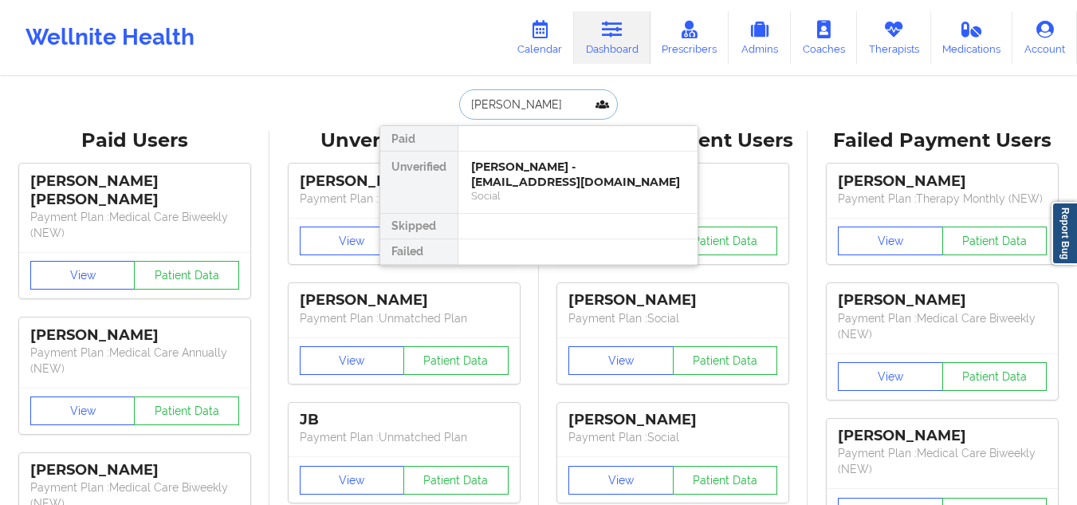
type input "KIRK BROWN"
click at [542, 189] on div "Social" at bounding box center [578, 196] width 214 height 14
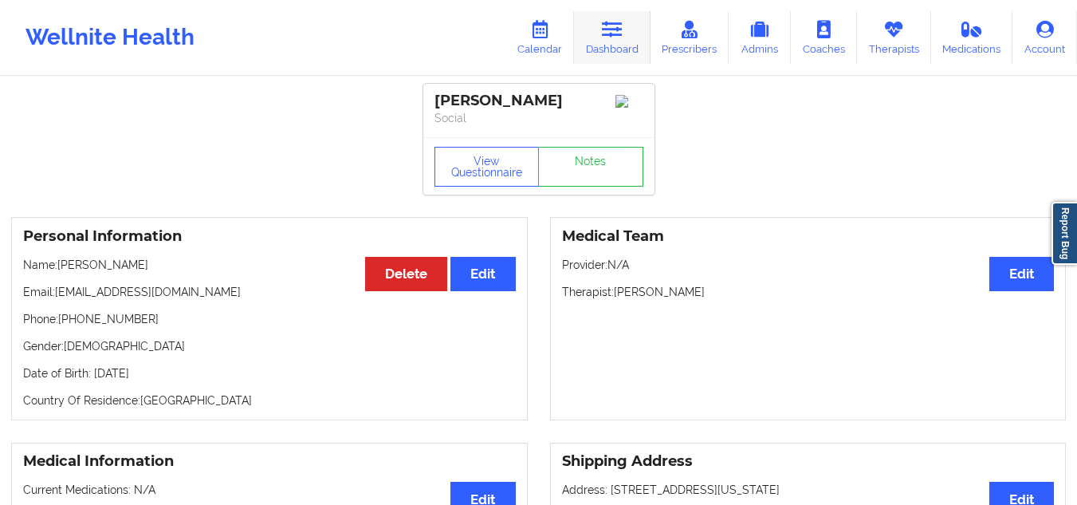
click at [618, 30] on icon at bounding box center [612, 30] width 21 height 18
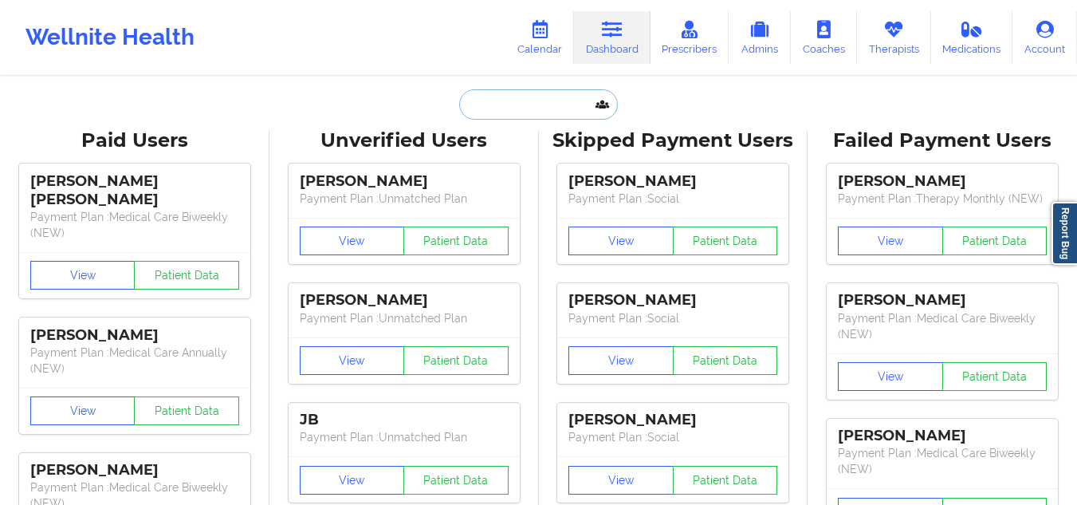
click at [518, 111] on input "text" at bounding box center [538, 104] width 158 height 30
paste input "8458533480"
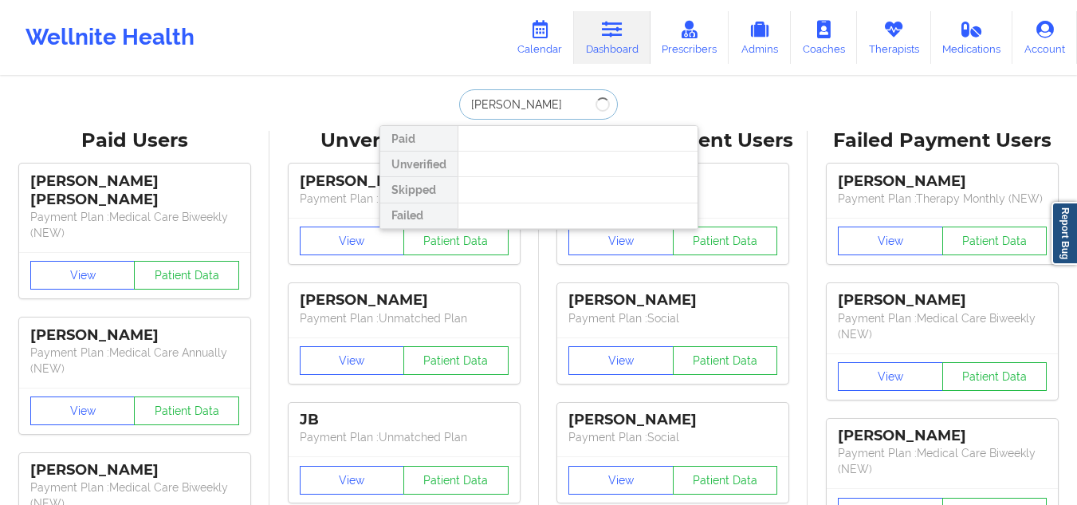
type input "AMY WHITE"
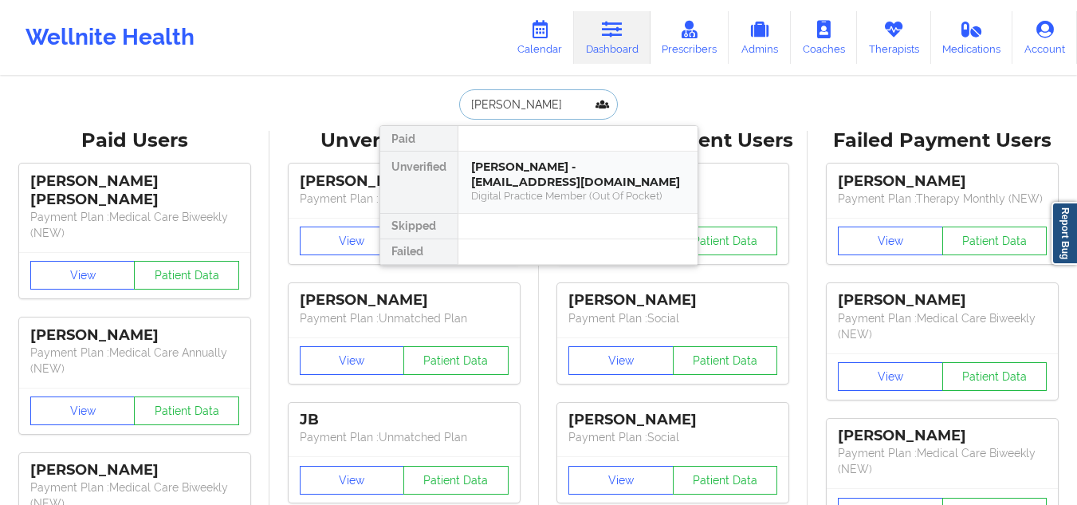
click at [596, 193] on div "Digital Practice Member (Out Of Pocket)" at bounding box center [578, 196] width 214 height 14
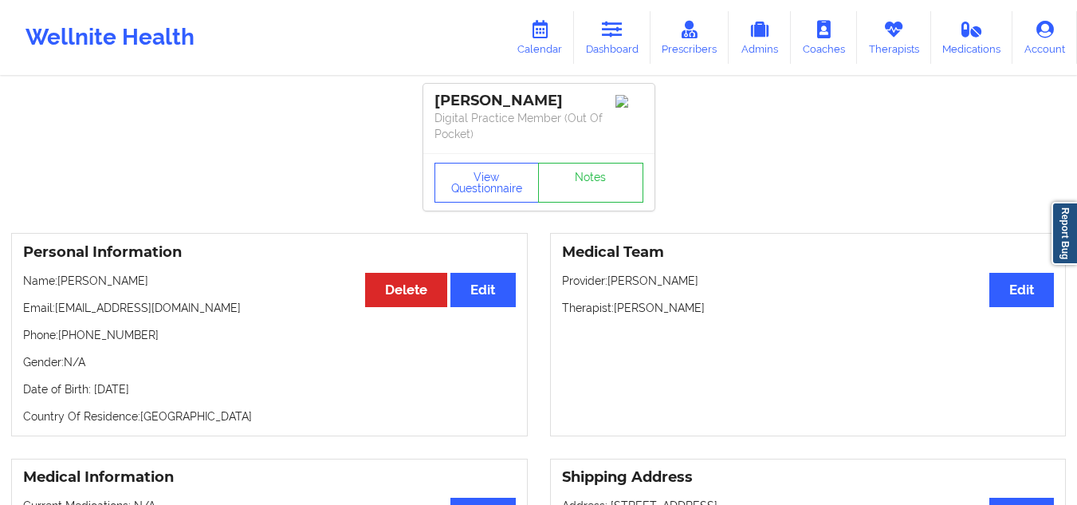
drag, startPoint x: 710, startPoint y: 305, endPoint x: 619, endPoint y: 307, distance: 91.7
click at [619, 307] on p "Therapist: Dorothea Roberts" at bounding box center [808, 308] width 493 height 16
copy p "Dorothea Roberts"
click at [616, 32] on icon at bounding box center [612, 30] width 21 height 18
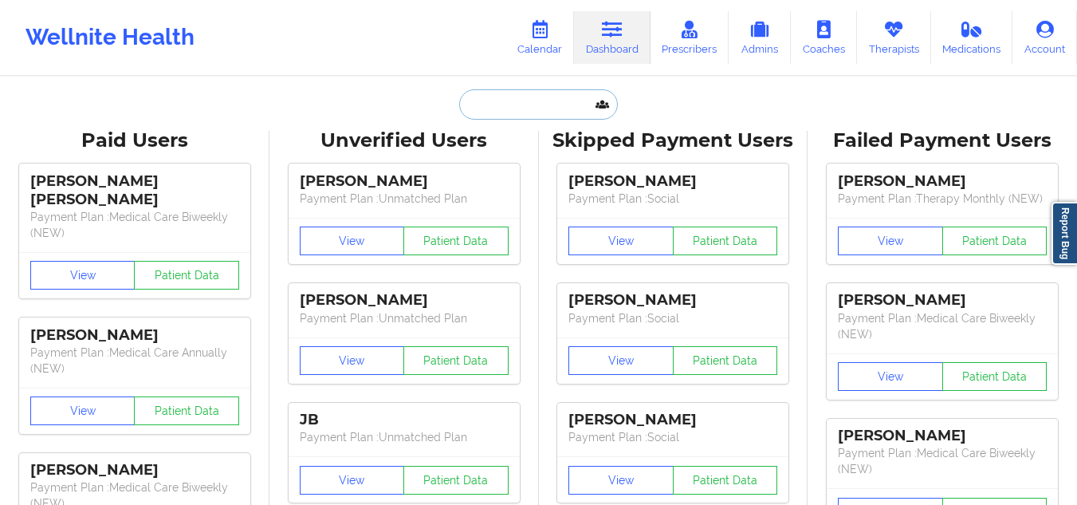
click at [549, 105] on input "text" at bounding box center [538, 104] width 158 height 30
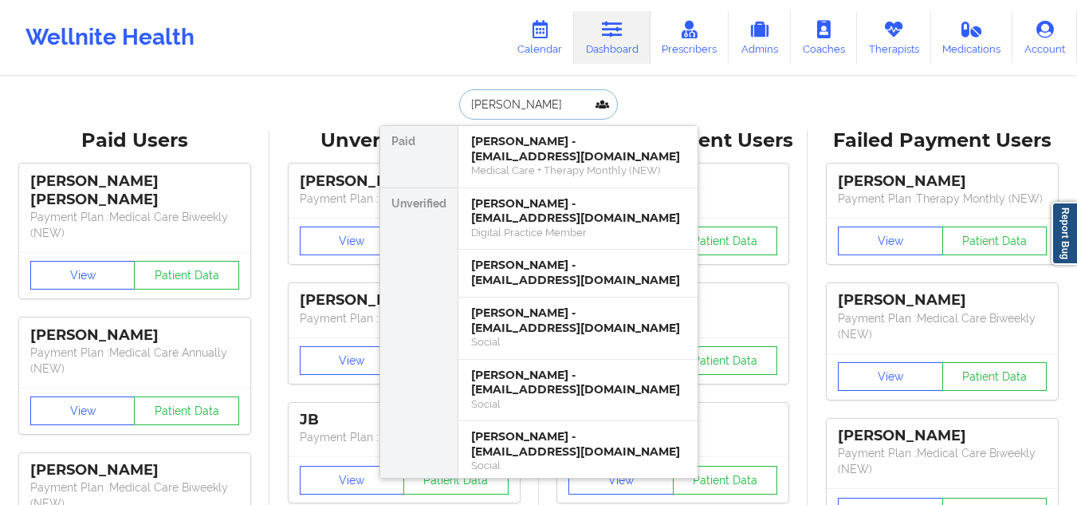
type input "kirk brown"
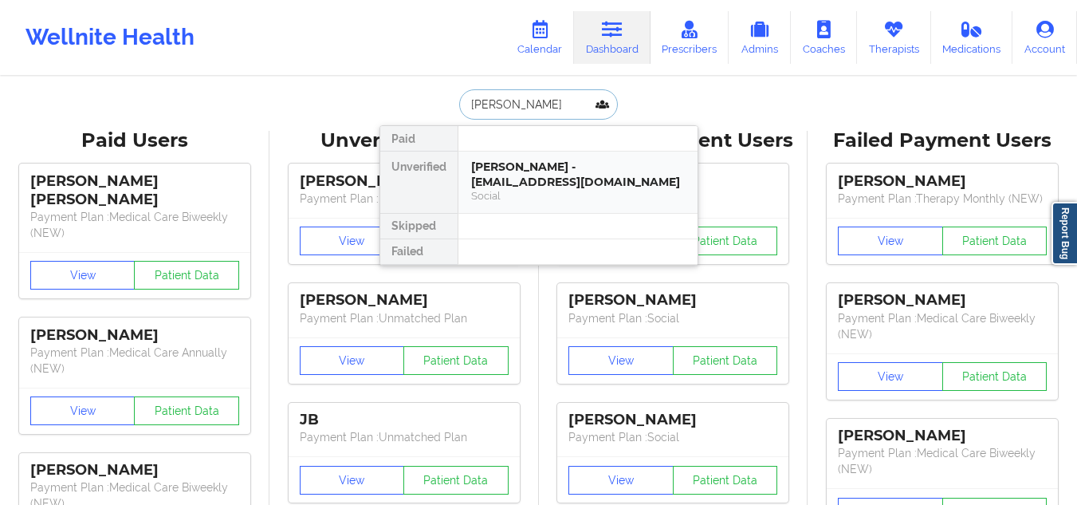
click at [515, 189] on div "Social" at bounding box center [578, 196] width 214 height 14
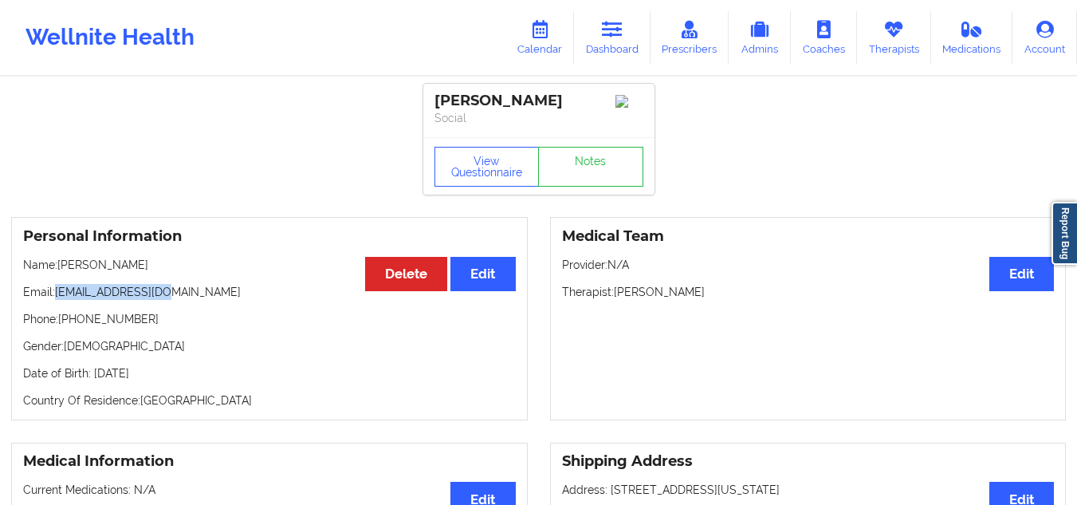
drag, startPoint x: 160, startPoint y: 300, endPoint x: 56, endPoint y: 300, distance: 104.4
click at [56, 300] on p "Email: k_brown138@att.net" at bounding box center [269, 292] width 493 height 16
copy p "k_brown138@att.net"
click at [611, 23] on icon at bounding box center [612, 30] width 21 height 18
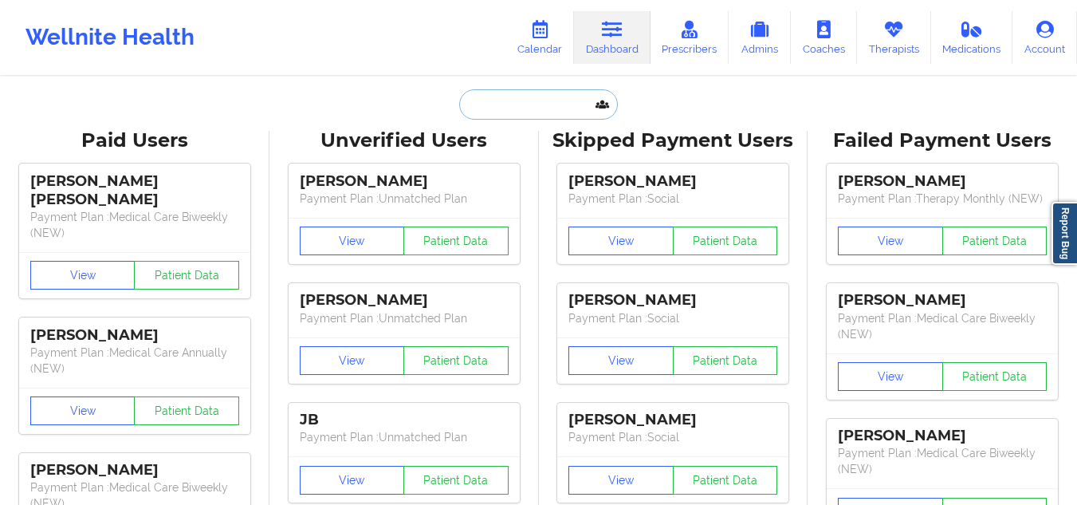
click at [533, 101] on input "text" at bounding box center [538, 104] width 158 height 30
paste input "Crystal Conner"
type input "Crystal Conner"
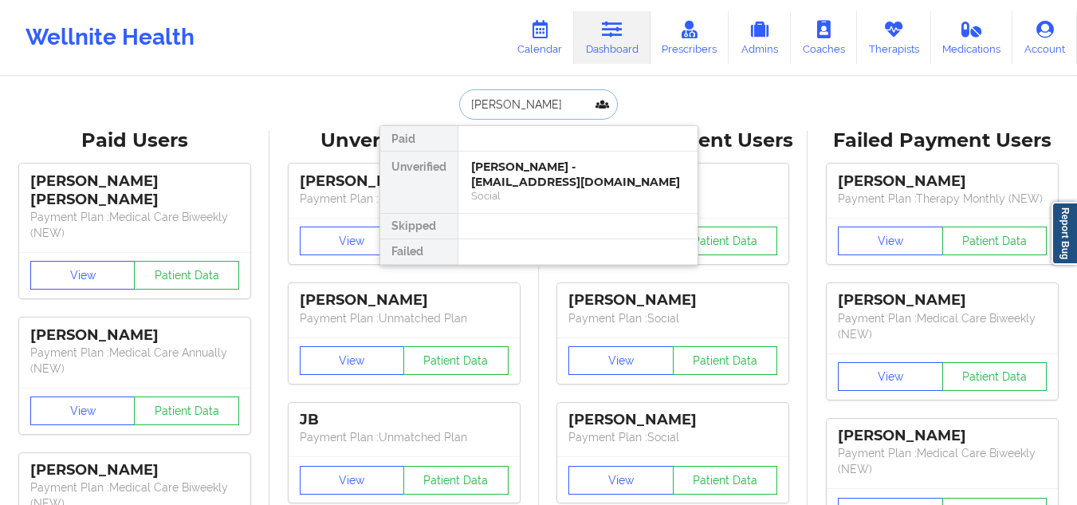
click at [541, 171] on div "Crystal Conner - cestar99@gmail.com" at bounding box center [578, 174] width 214 height 30
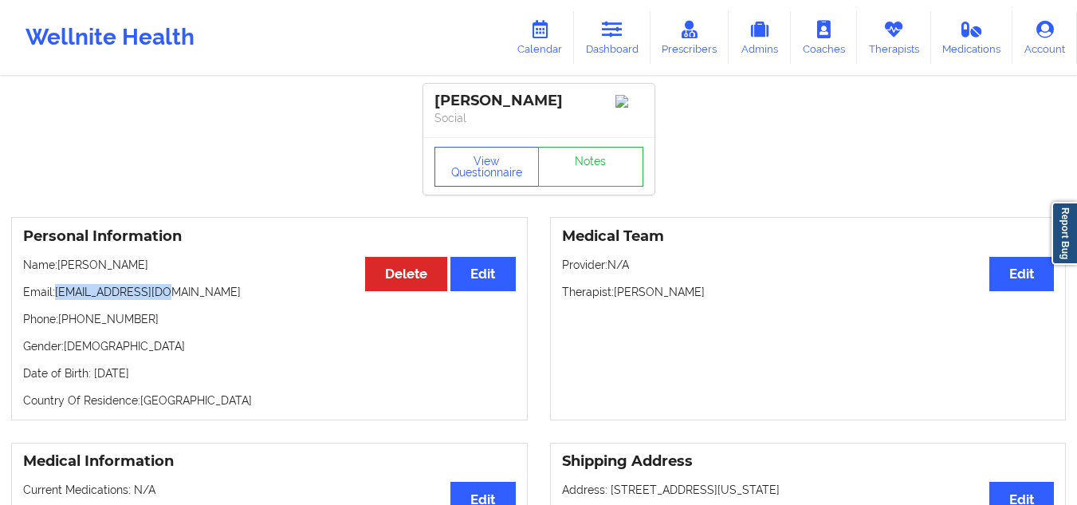
drag, startPoint x: 168, startPoint y: 290, endPoint x: 57, endPoint y: 301, distance: 111.4
click at [57, 300] on p "Email: cestar99@gmail.com" at bounding box center [269, 292] width 493 height 16
copy p "cestar99@gmail.com"
click at [612, 56] on link "Dashboard" at bounding box center [612, 37] width 77 height 53
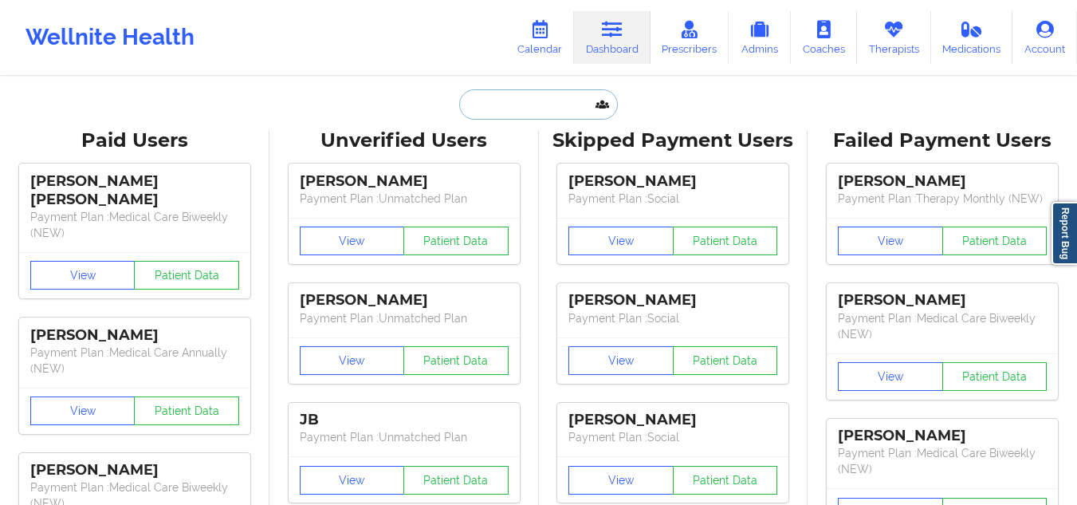
click at [538, 112] on input "text" at bounding box center [538, 104] width 158 height 30
paste input "Astharte S"
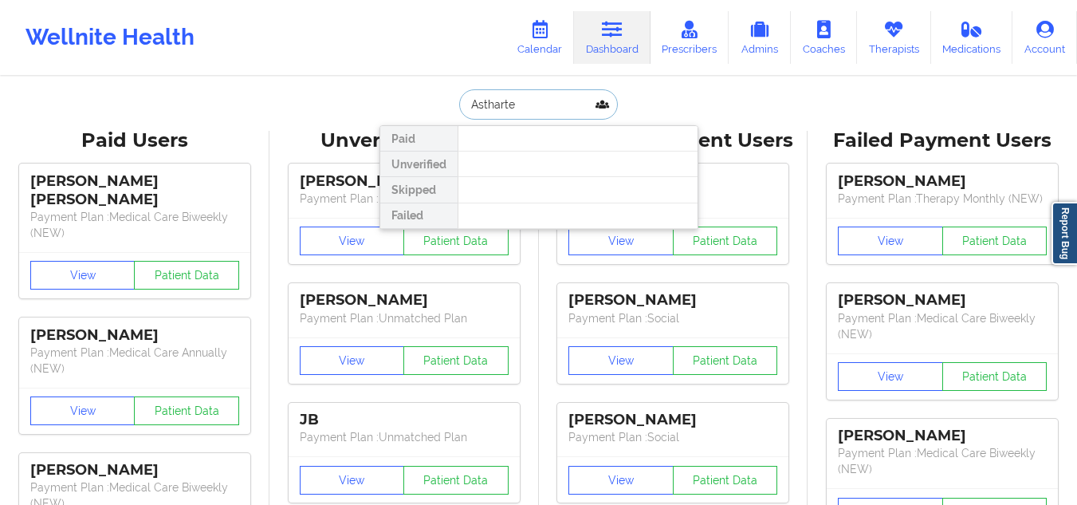
type input "Astharte"
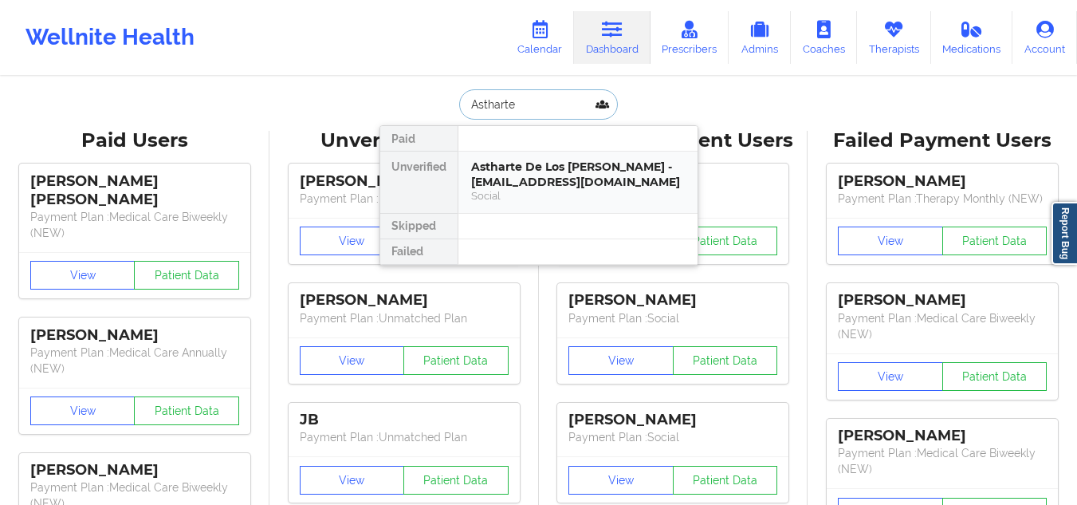
click at [534, 181] on div "Astharte De Los Santos - ishstar77@gmail.com" at bounding box center [578, 174] width 214 height 30
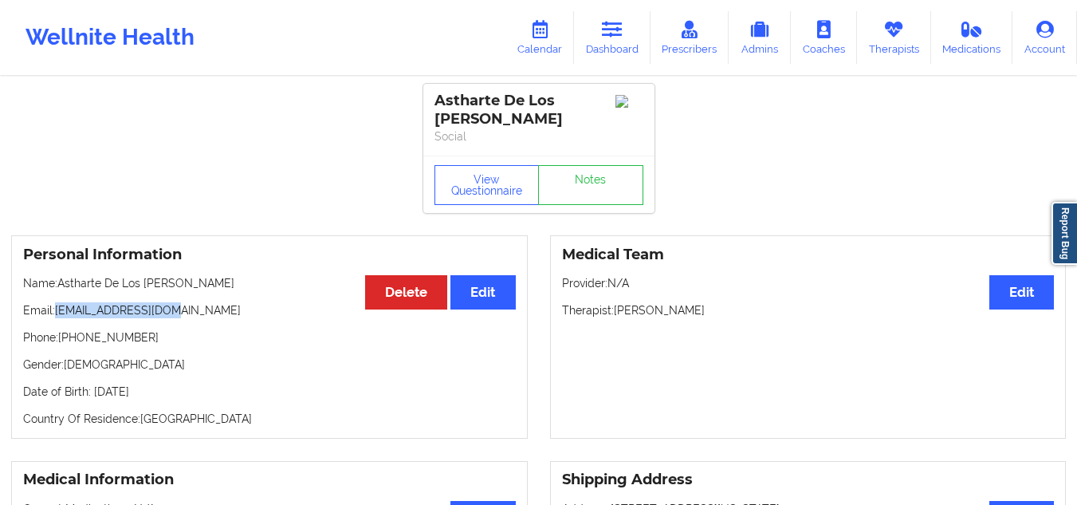
drag, startPoint x: 168, startPoint y: 312, endPoint x: 56, endPoint y: 314, distance: 112.4
click at [56, 314] on p "Email: ishstar77@gmail.com" at bounding box center [269, 310] width 493 height 16
copy p "ishstar77@gmail.com"
drag, startPoint x: 182, startPoint y: 284, endPoint x: 58, endPoint y: 282, distance: 123.6
click at [58, 282] on p "Name: Astharte De Los Santos" at bounding box center [269, 283] width 493 height 16
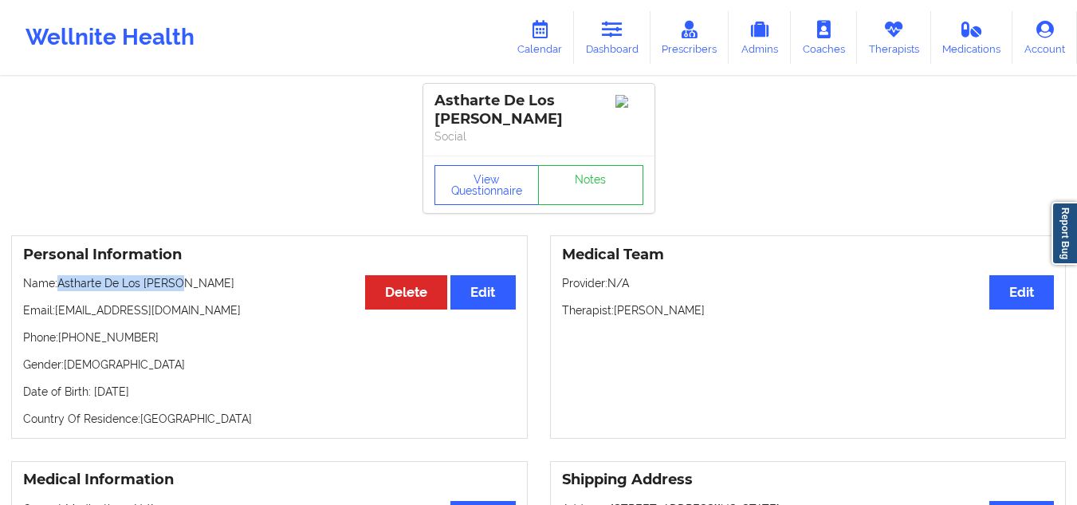
copy p "Astharte De Los Santos"
drag, startPoint x: 171, startPoint y: 311, endPoint x: 57, endPoint y: 313, distance: 113.2
click at [57, 313] on p "Email: ishstar77@gmail.com" at bounding box center [269, 310] width 493 height 16
copy p "ishstar77@gmail.com"
drag, startPoint x: 490, startPoint y: 120, endPoint x: 423, endPoint y: 102, distance: 69.2
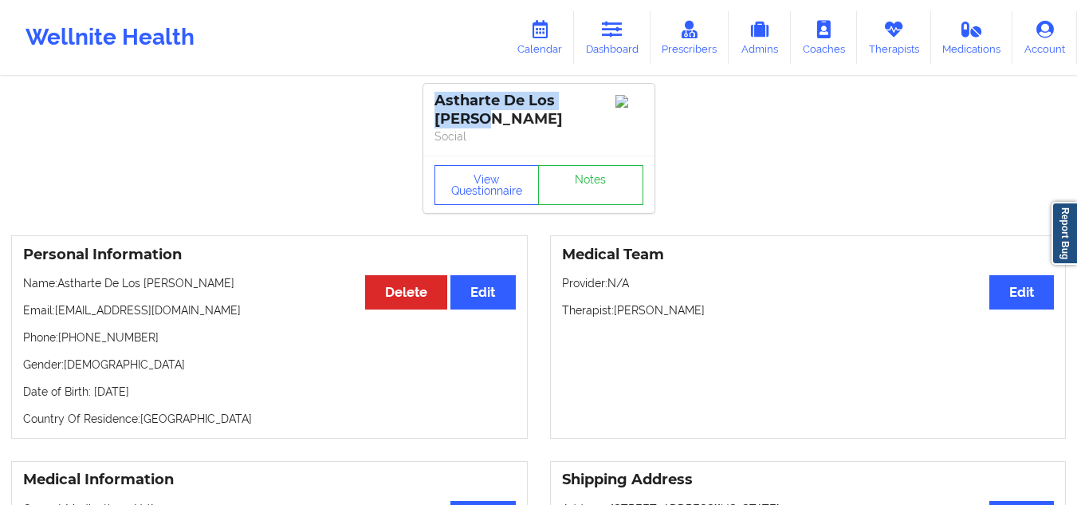
click at [423, 102] on div "Astharte De Los Santos Social" at bounding box center [538, 120] width 231 height 72
copy div "Astharte De Los Santos"
click at [617, 49] on link "Dashboard" at bounding box center [612, 37] width 77 height 53
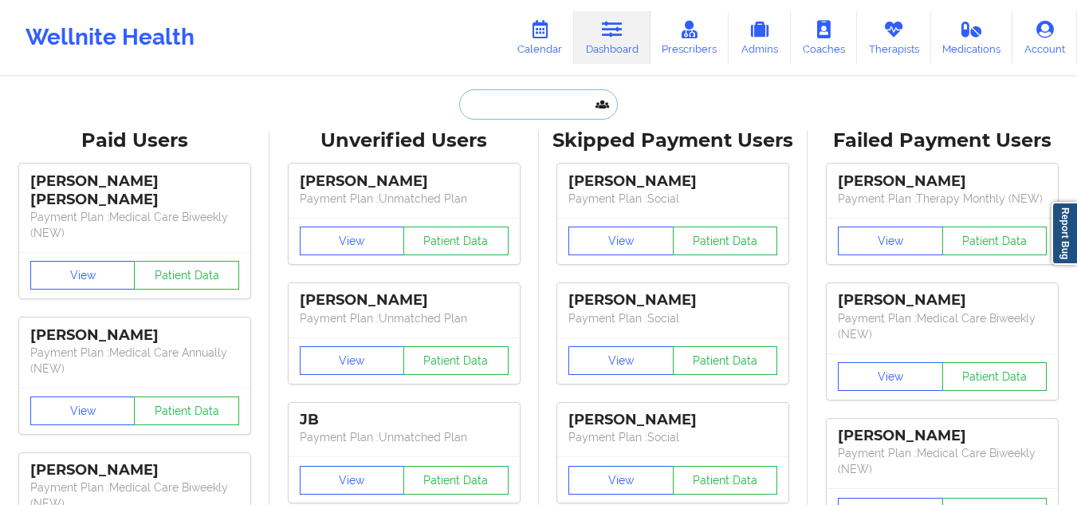
click at [502, 114] on input "text" at bounding box center [538, 104] width 158 height 30
paste input "Genesis Carerro"
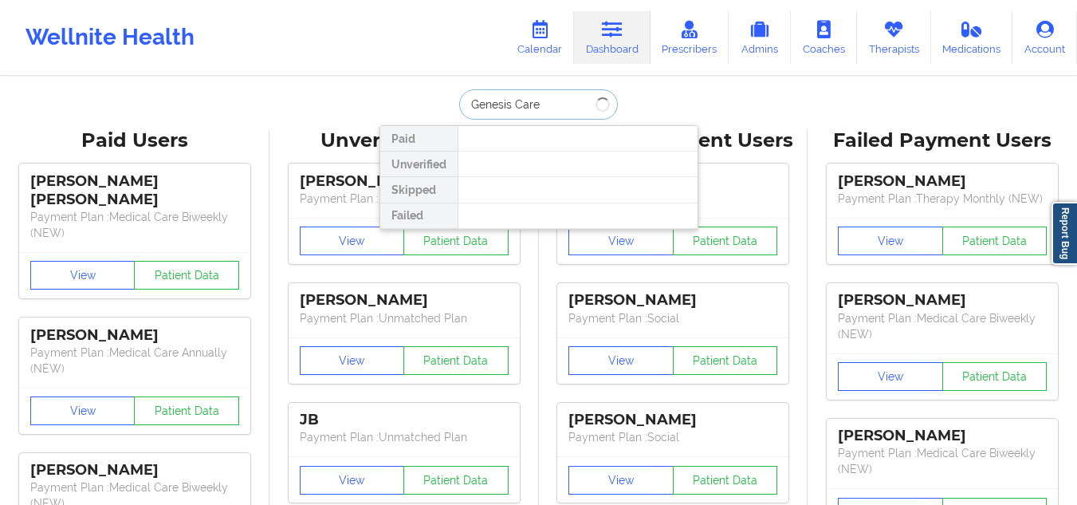
type input "Genesis Car"
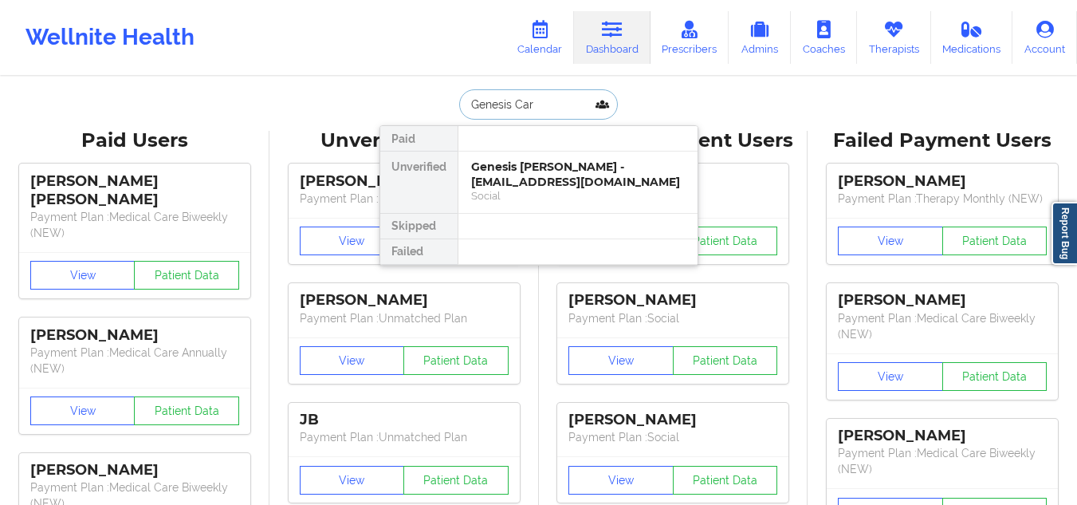
click at [515, 163] on div "Genesis Carrero - gcarrero18@gmail.com" at bounding box center [578, 174] width 214 height 30
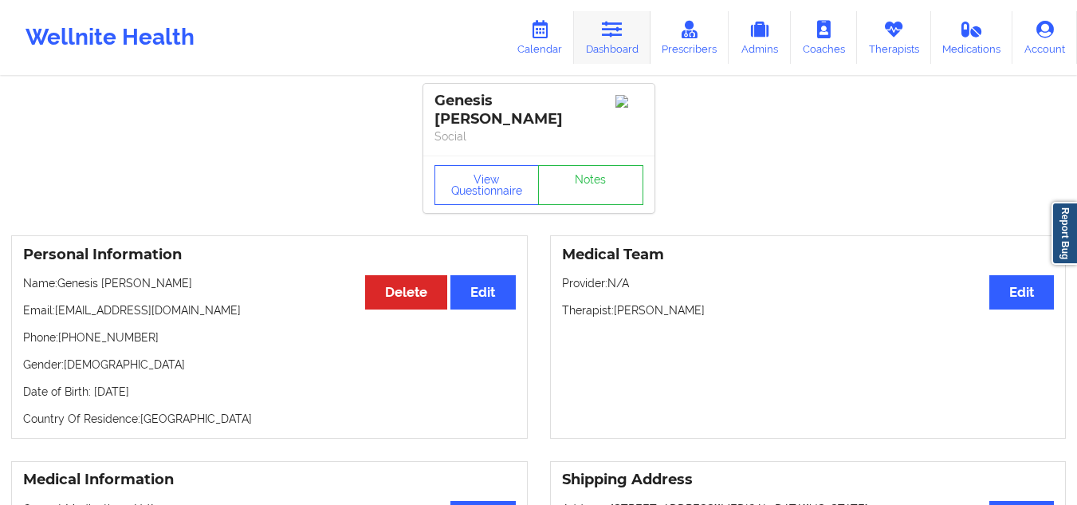
click at [616, 43] on link "Dashboard" at bounding box center [612, 37] width 77 height 53
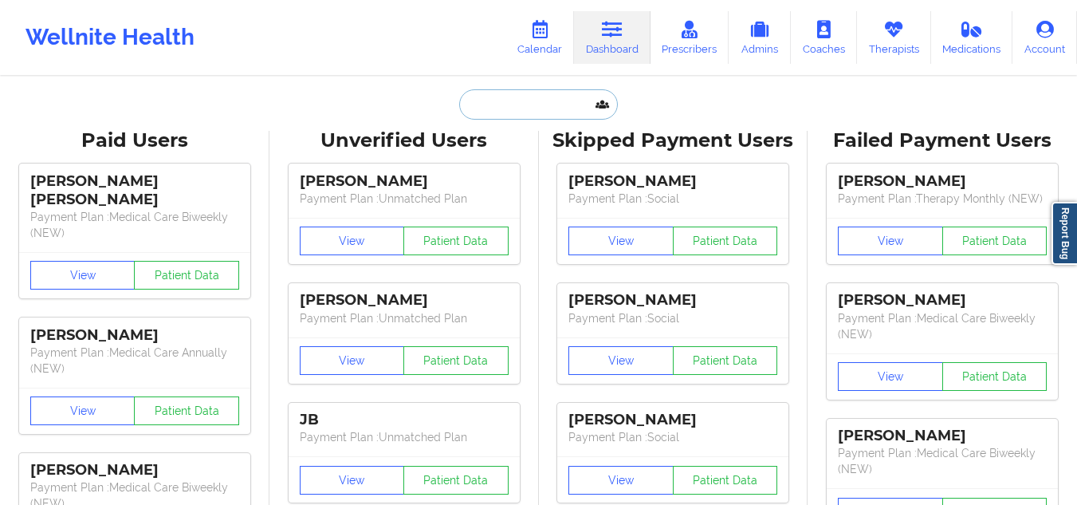
click at [514, 112] on input "text" at bounding box center [538, 104] width 158 height 30
paste input "Shawn Negrom"
type input "Shawn Negrom"
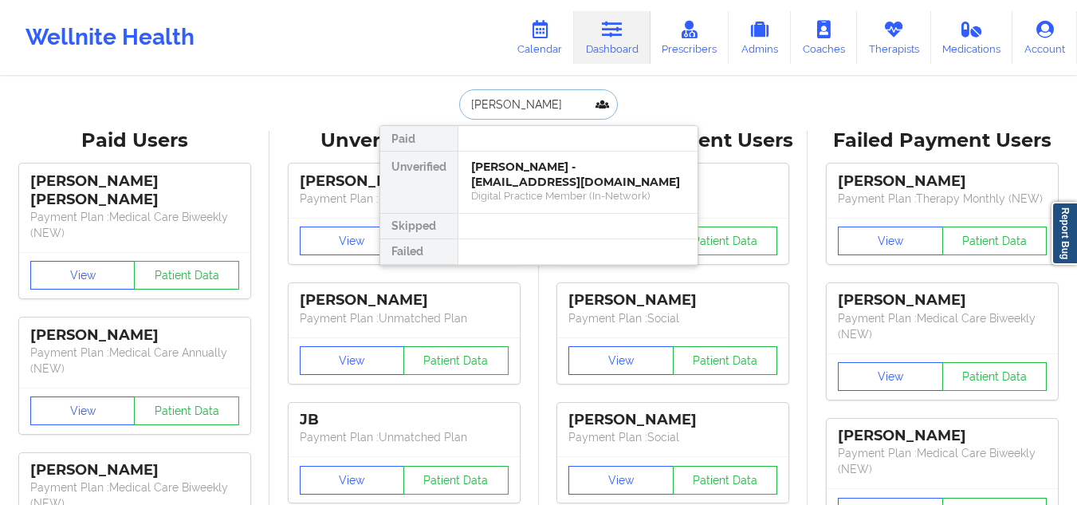
click at [546, 195] on div "Digital Practice Member (In-Network)" at bounding box center [578, 196] width 214 height 14
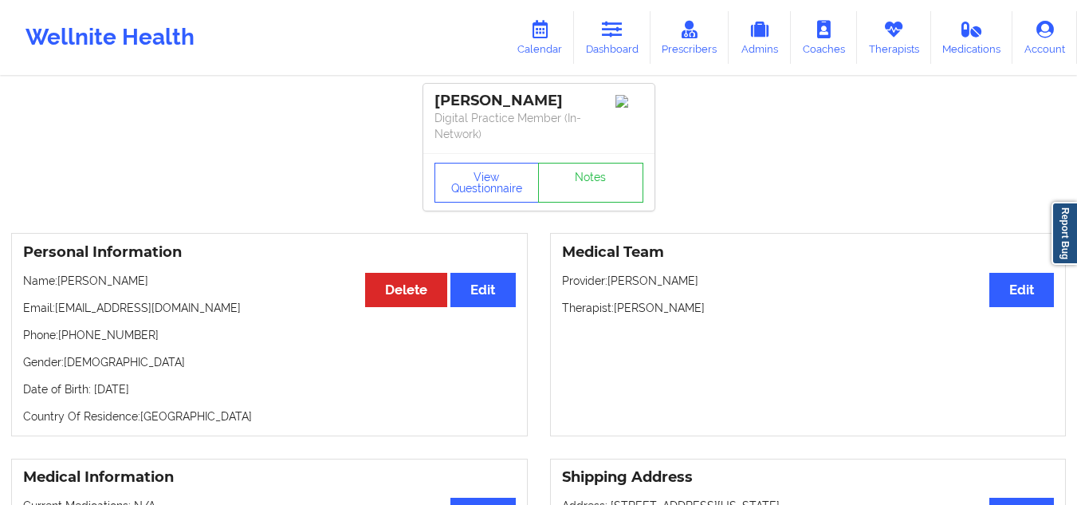
click at [709, 289] on div "Medical Team Edit Provider: Bernadetta Swieca Therapist: Brandi Hyndman" at bounding box center [808, 334] width 517 height 203
drag, startPoint x: 704, startPoint y: 305, endPoint x: 618, endPoint y: 308, distance: 86.1
click at [618, 308] on p "Therapist: Brandi Hyndman" at bounding box center [808, 308] width 493 height 16
drag, startPoint x: 561, startPoint y: 96, endPoint x: 494, endPoint y: 96, distance: 67.0
click at [494, 96] on div "Shawn Negrom" at bounding box center [539, 101] width 209 height 18
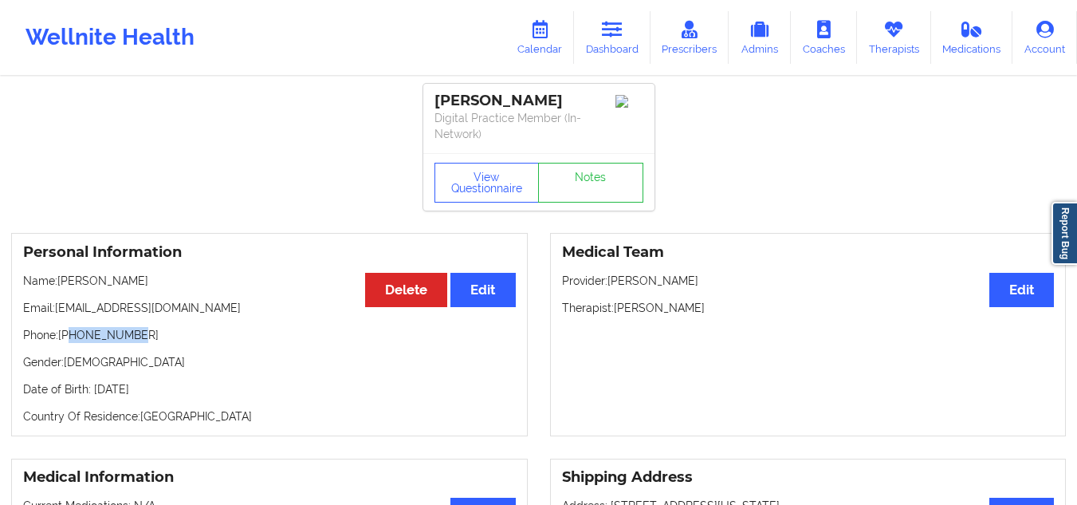
drag, startPoint x: 132, startPoint y: 334, endPoint x: 69, endPoint y: 336, distance: 62.2
click at [69, 336] on p "Phone: +13474510352" at bounding box center [269, 335] width 493 height 16
drag, startPoint x: 555, startPoint y: 104, endPoint x: 428, endPoint y: 89, distance: 127.6
click at [428, 89] on div "Shawn Negrom Digital Practice Member (In-Network)" at bounding box center [538, 118] width 231 height 69
drag, startPoint x: 706, startPoint y: 309, endPoint x: 553, endPoint y: 298, distance: 154.3
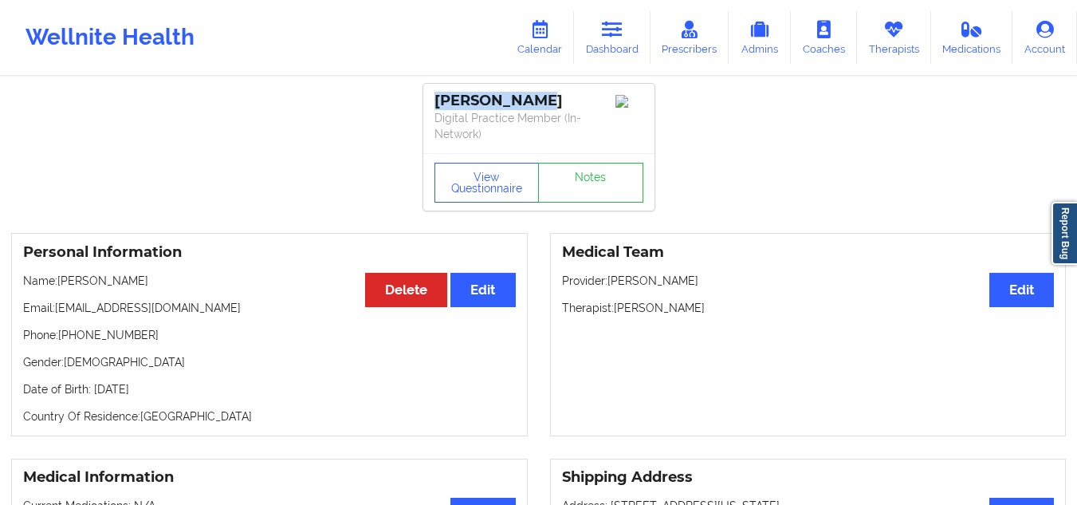
click at [553, 298] on div "Medical Team Edit Provider: Bernadetta Swieca Therapist: Brandi Hyndman" at bounding box center [808, 334] width 517 height 203
click at [467, 167] on button "View Questionnaire" at bounding box center [487, 183] width 105 height 40
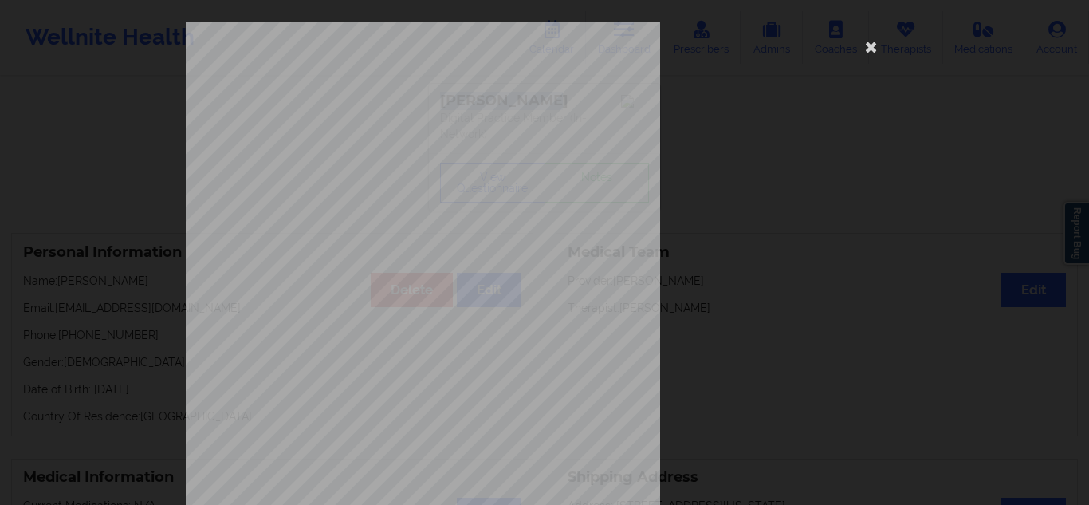
drag, startPoint x: 1081, startPoint y: 96, endPoint x: 1088, endPoint y: 363, distance: 267.2
click at [1088, 363] on div "1161 Mission St San Francisco, CA, 94103 What state do you live in ? New York F…" at bounding box center [544, 252] width 1089 height 505
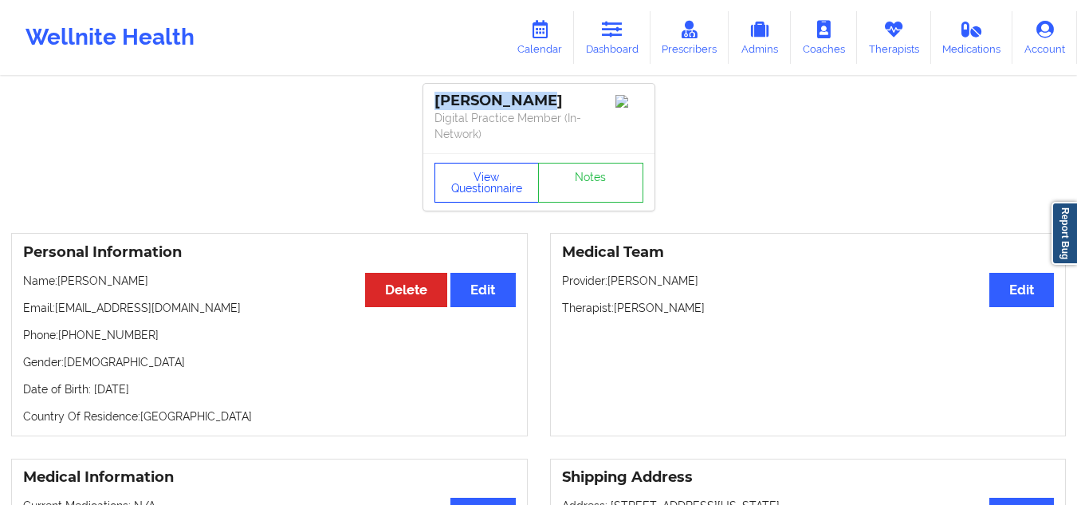
click at [501, 164] on button "View Questionnaire" at bounding box center [487, 183] width 105 height 40
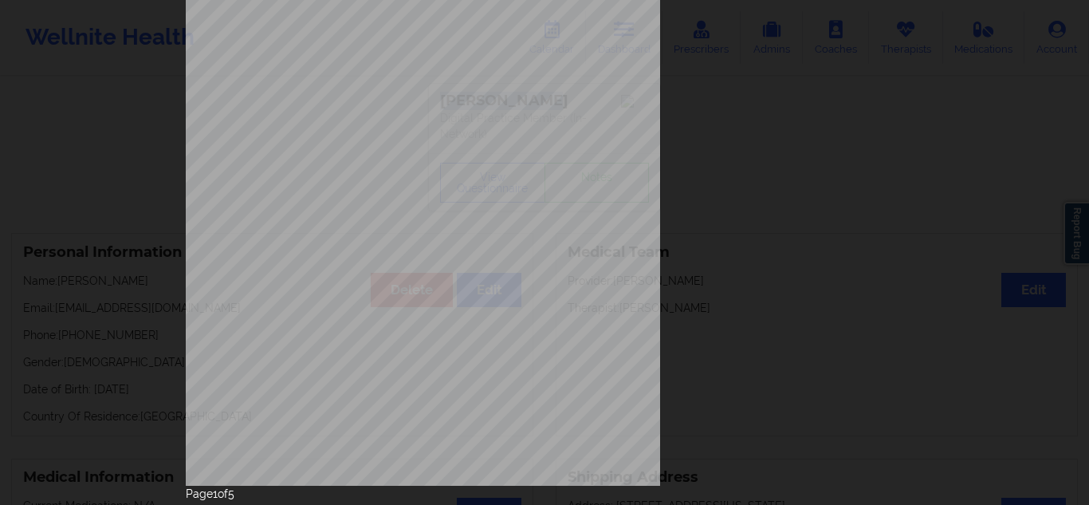
scroll to position [256, 0]
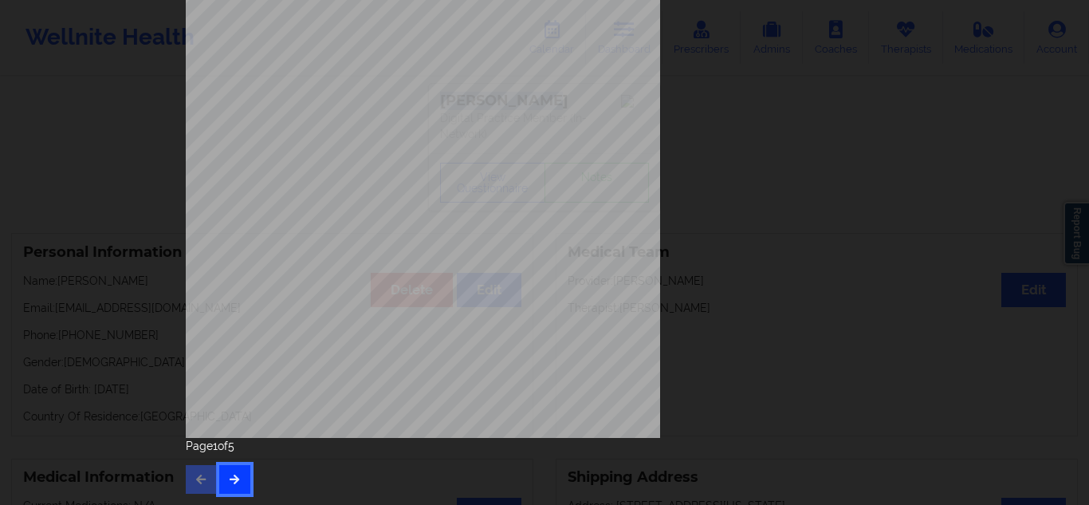
click at [231, 489] on button "button" at bounding box center [234, 479] width 31 height 29
click at [223, 480] on button "button" at bounding box center [234, 479] width 31 height 29
click at [228, 479] on icon "button" at bounding box center [235, 479] width 14 height 10
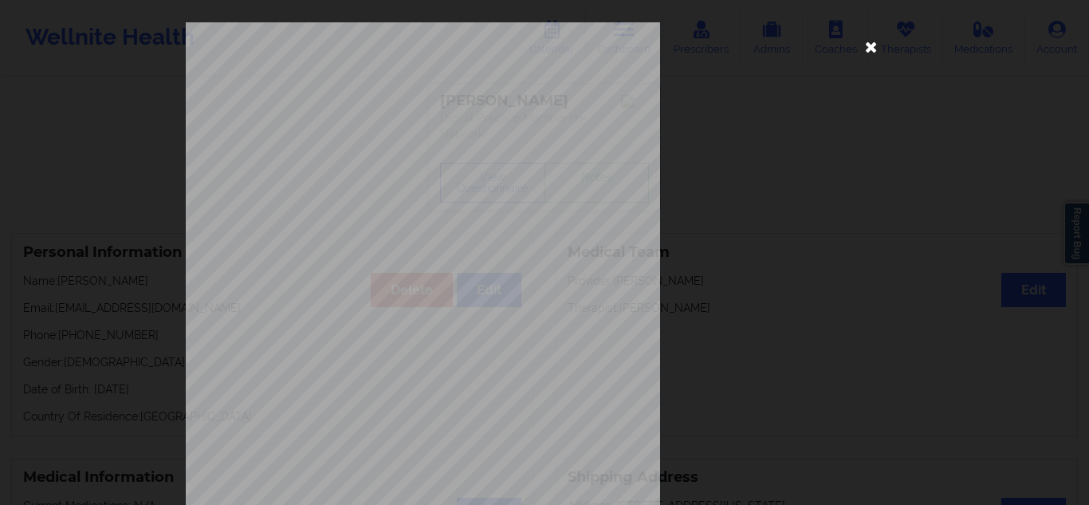
click at [863, 37] on icon at bounding box center [872, 46] width 26 height 26
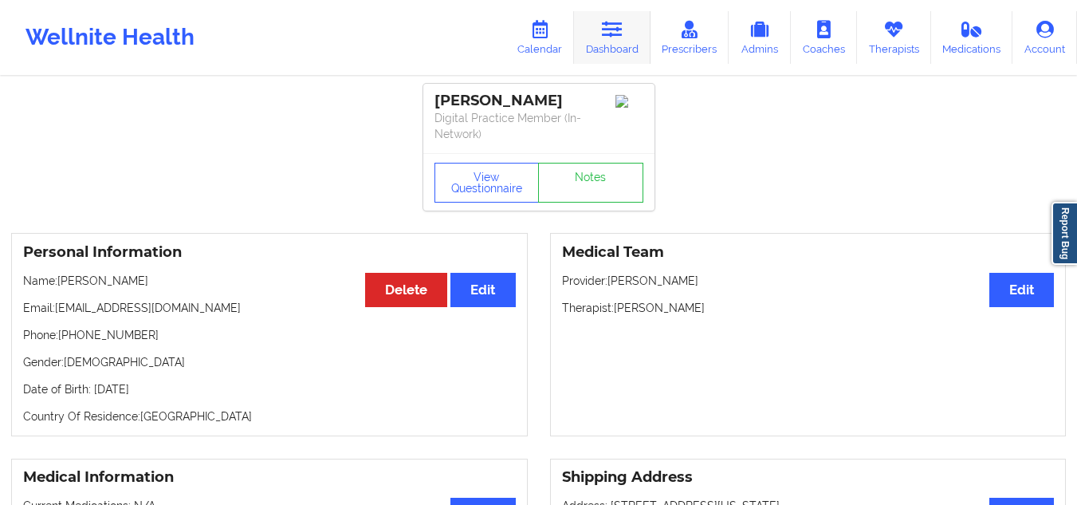
click at [595, 40] on link "Dashboard" at bounding box center [612, 37] width 77 height 53
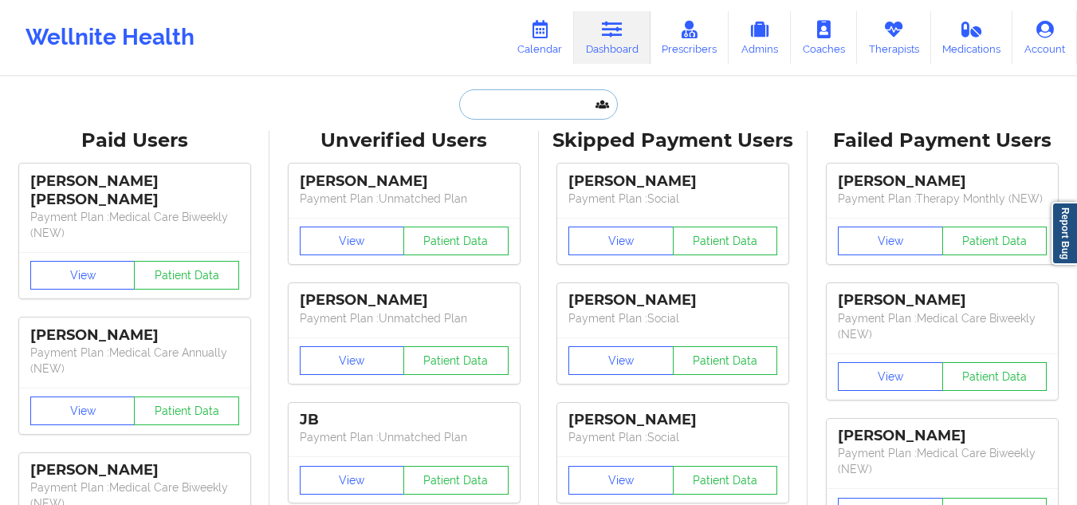
click at [552, 96] on input "text" at bounding box center [538, 104] width 158 height 30
paste input "Ambar Lopez"
type input "Ambar Lopez"
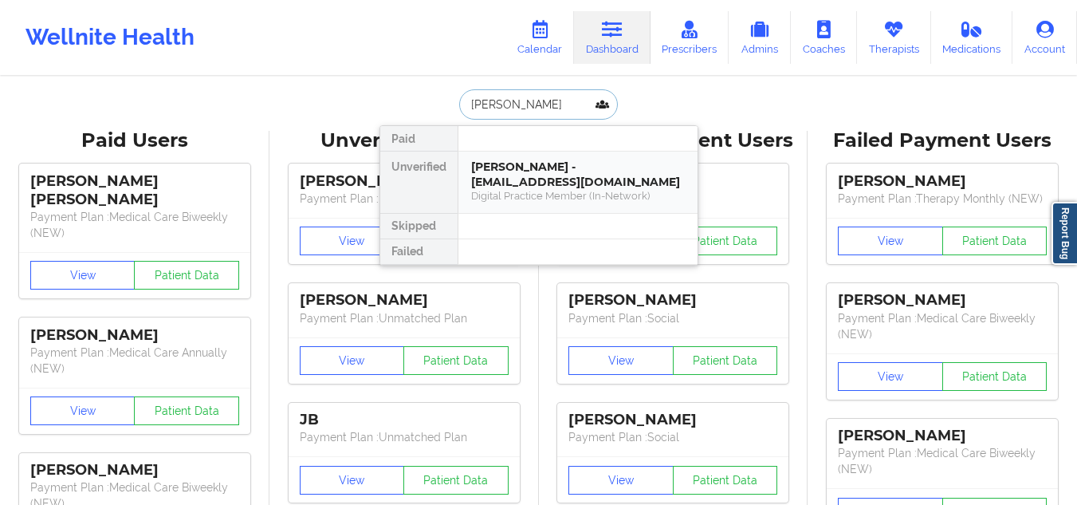
click at [523, 167] on div "Ambar Lopez - ambarinezlopez@gmail.com" at bounding box center [578, 174] width 214 height 30
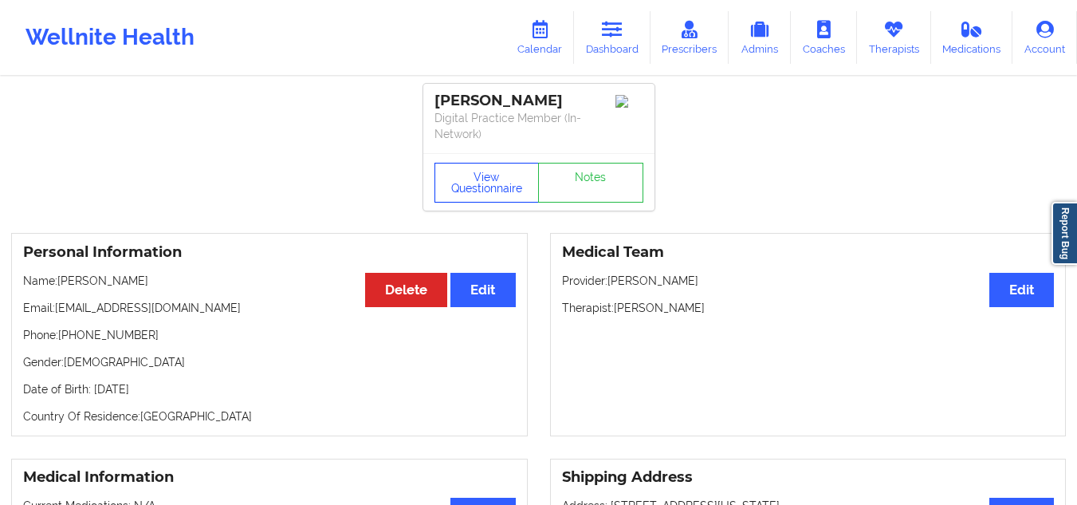
click at [503, 186] on button "View Questionnaire" at bounding box center [487, 183] width 105 height 40
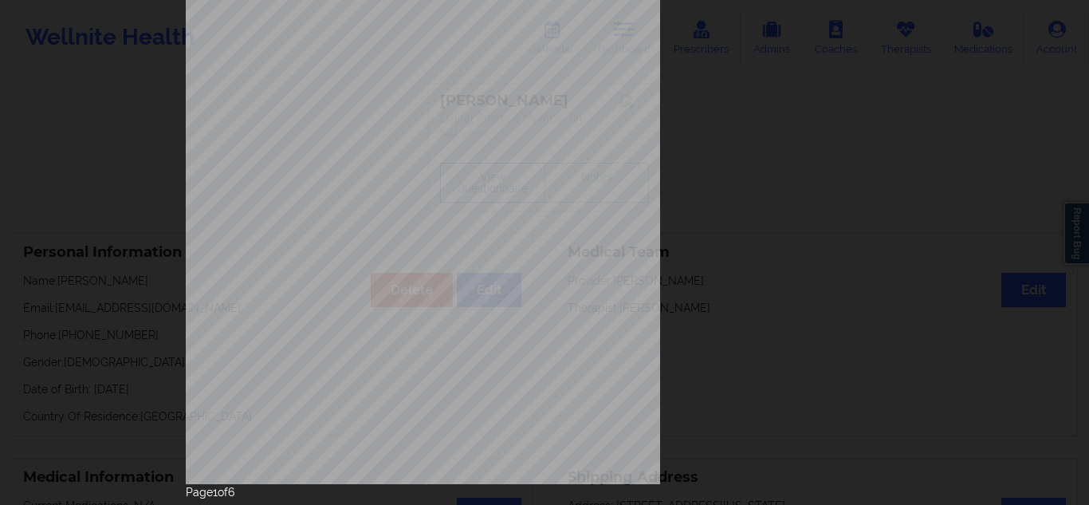
scroll to position [256, 0]
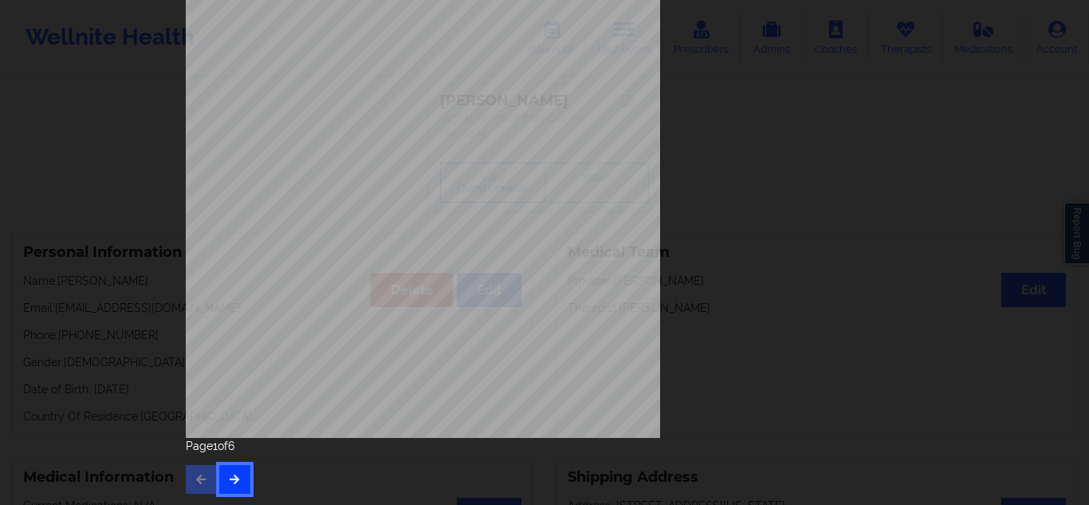
click at [233, 481] on icon "button" at bounding box center [235, 479] width 14 height 10
click at [225, 472] on button "button" at bounding box center [234, 479] width 31 height 29
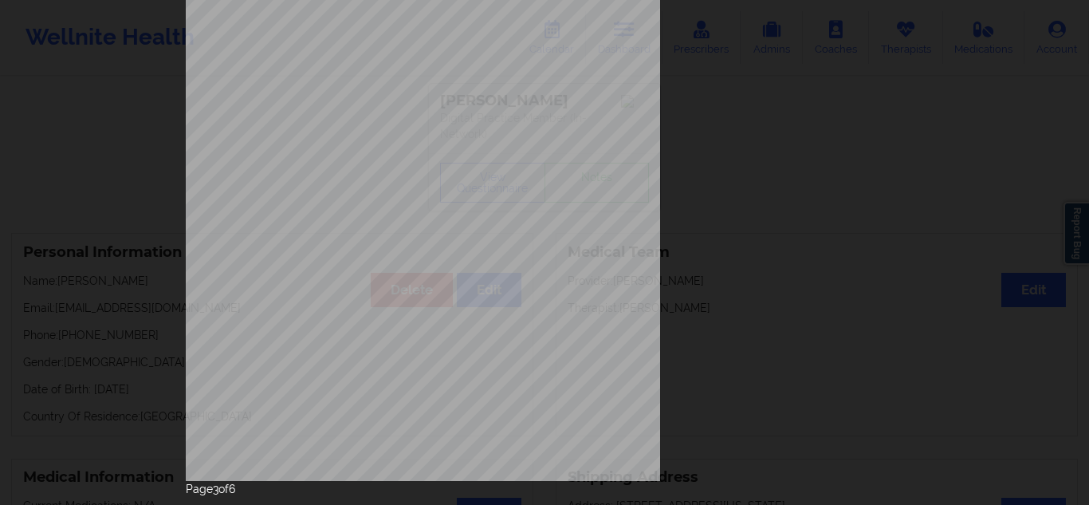
scroll to position [228, 0]
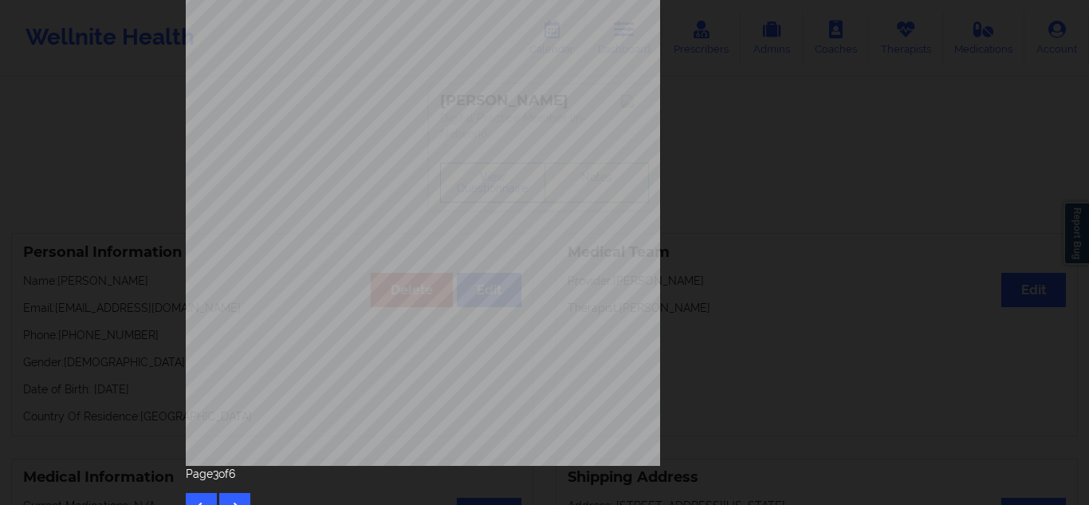
click at [227, 491] on div "Page 3 of 6" at bounding box center [545, 494] width 718 height 56
click at [225, 496] on button "button" at bounding box center [234, 507] width 31 height 29
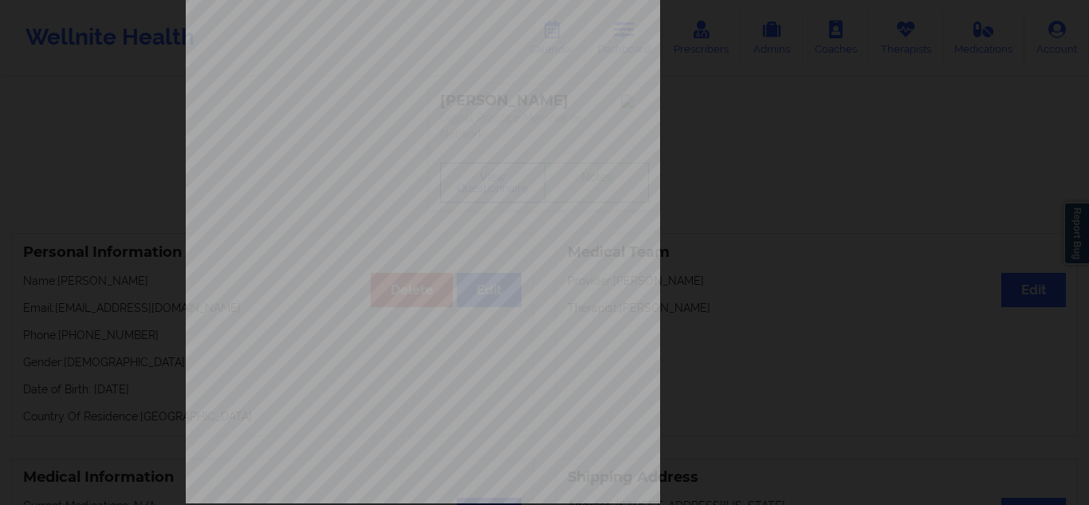
scroll to position [256, 0]
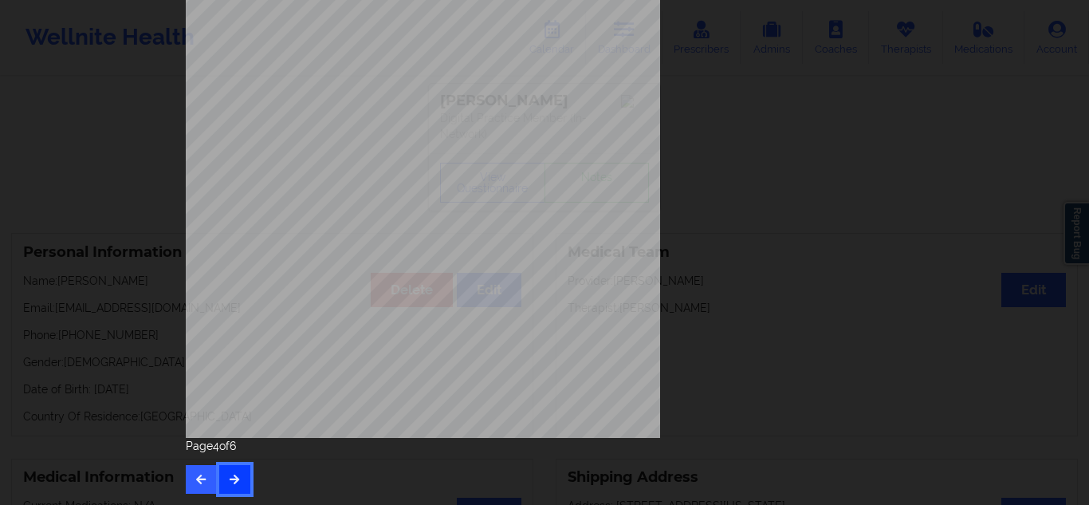
click at [228, 465] on button "button" at bounding box center [234, 479] width 31 height 29
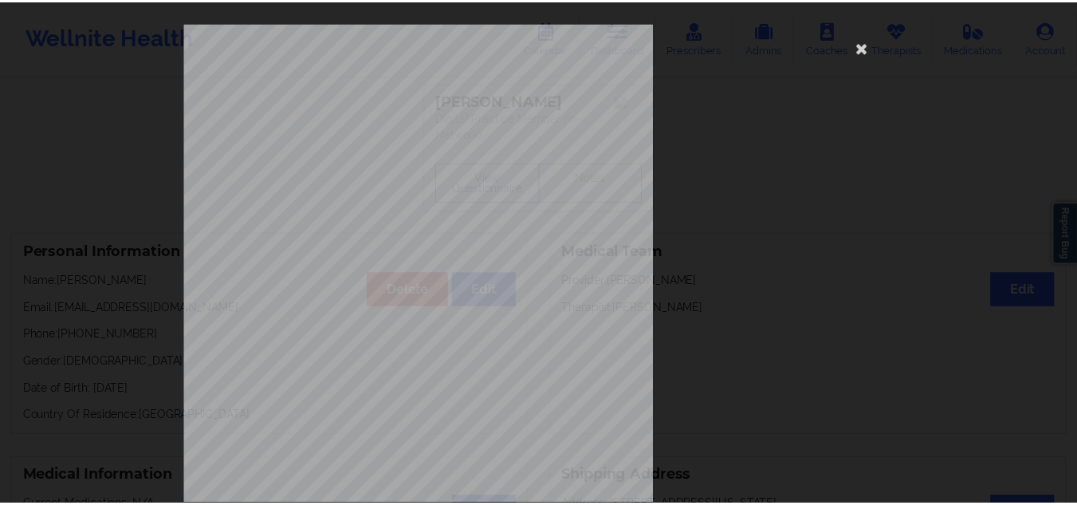
scroll to position [26, 0]
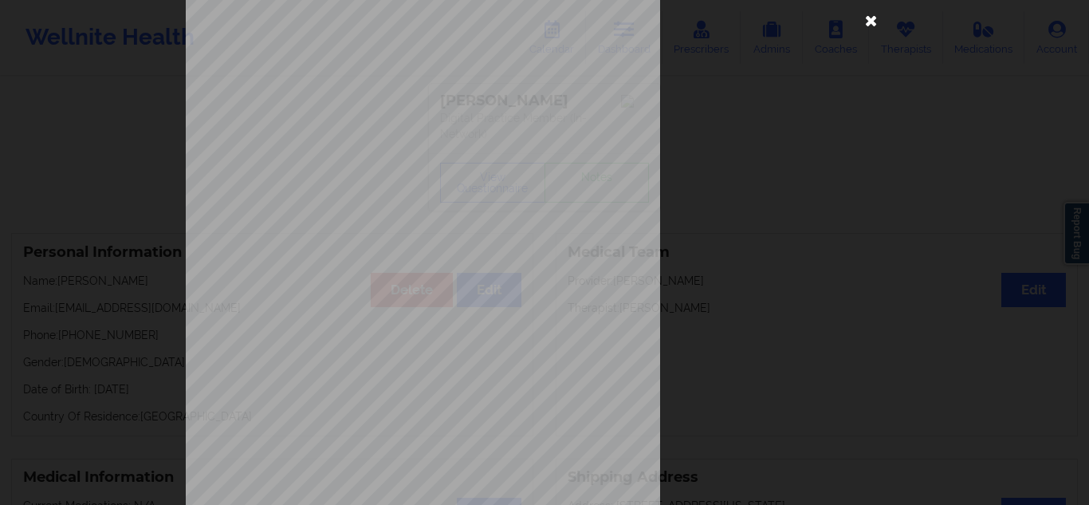
click at [866, 16] on icon at bounding box center [872, 20] width 26 height 26
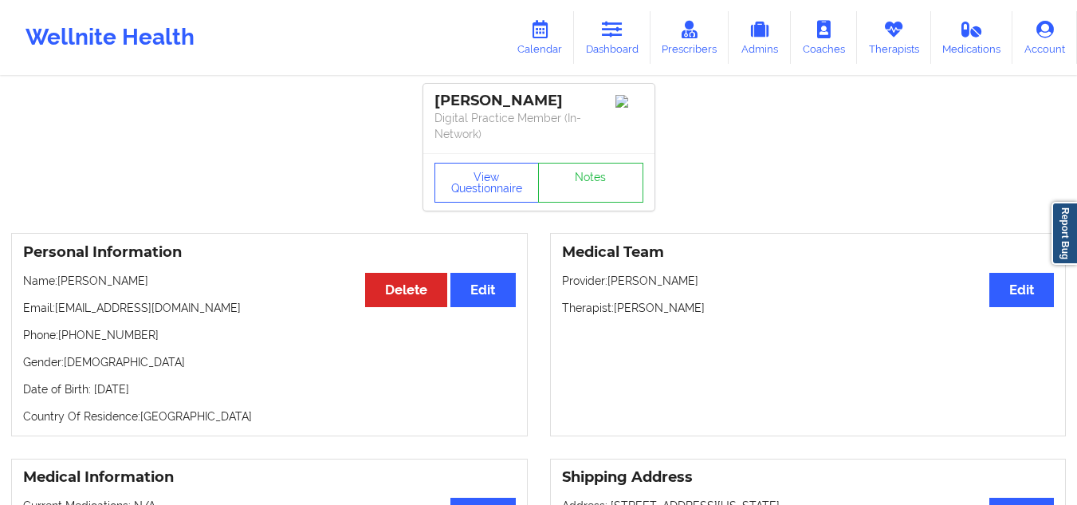
drag, startPoint x: 702, startPoint y: 307, endPoint x: 555, endPoint y: 318, distance: 147.1
click at [555, 318] on div "Medical Team Edit Provider: Omer Alomari Therapist: Brandi Hyndman" at bounding box center [808, 334] width 517 height 203
click at [623, 22] on icon at bounding box center [612, 30] width 21 height 18
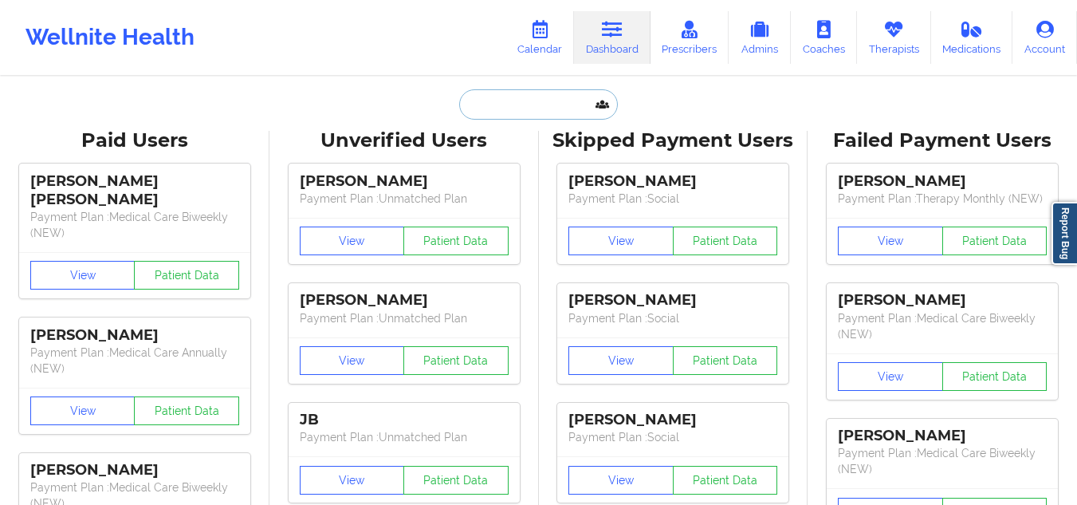
click at [534, 113] on input "text" at bounding box center [538, 104] width 158 height 30
paste input "Matias"
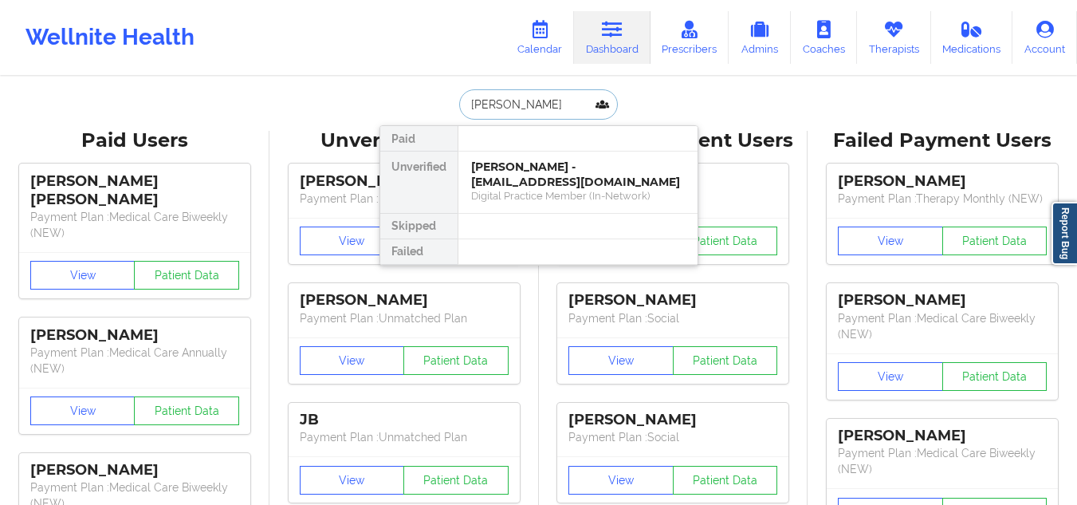
type input "Matias rod"
click at [519, 170] on div "Matias Rodriguez Soto - matiasrodriguez01@hotmail.com" at bounding box center [578, 174] width 214 height 30
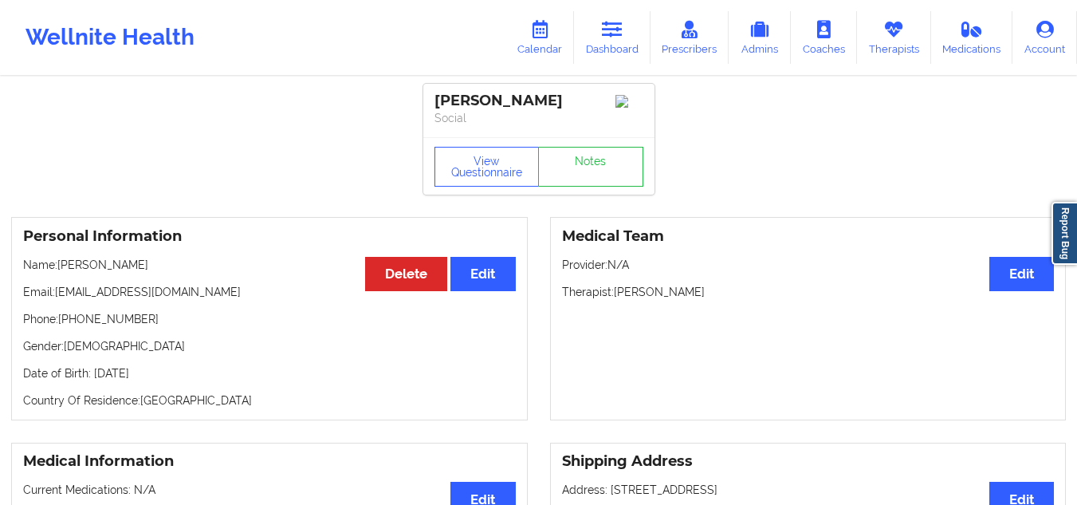
drag, startPoint x: 608, startPoint y: 101, endPoint x: 437, endPoint y: 91, distance: 171.7
click at [437, 91] on div "Matias Rodriguez Soto Social" at bounding box center [538, 110] width 231 height 53
drag, startPoint x: 227, startPoint y: 301, endPoint x: 59, endPoint y: 297, distance: 168.3
click at [59, 297] on p "Email: matiasrodriguez01@hotmail.com" at bounding box center [269, 292] width 493 height 16
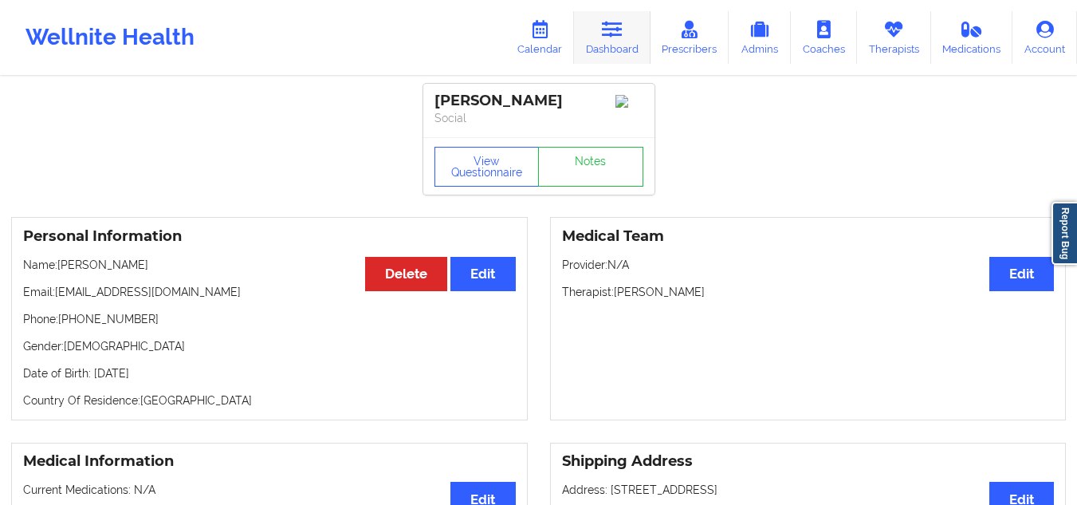
click at [604, 37] on icon at bounding box center [612, 30] width 21 height 18
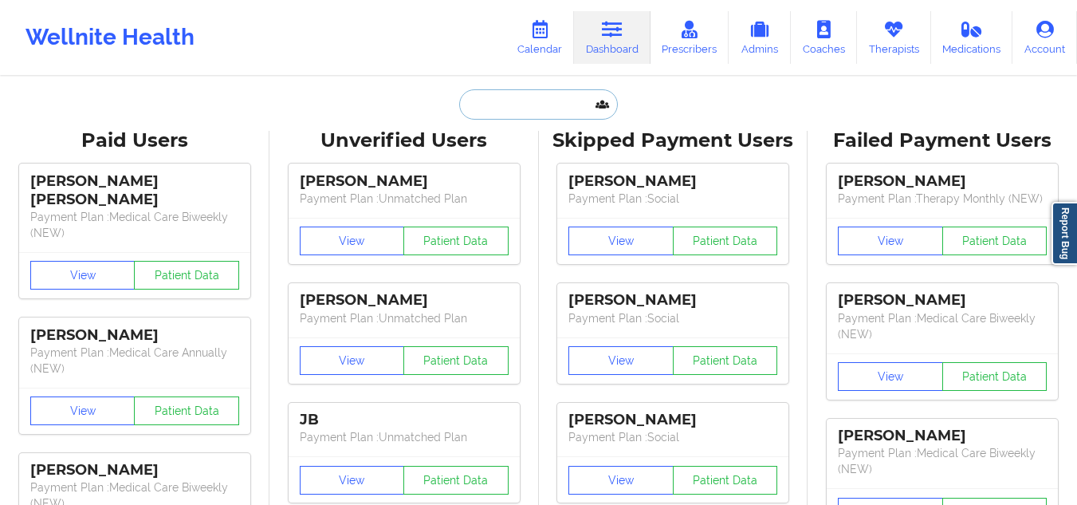
click at [529, 117] on input "text" at bounding box center [538, 104] width 158 height 30
paste input "Gabriel Mat"
type input "Gabriel Mat"
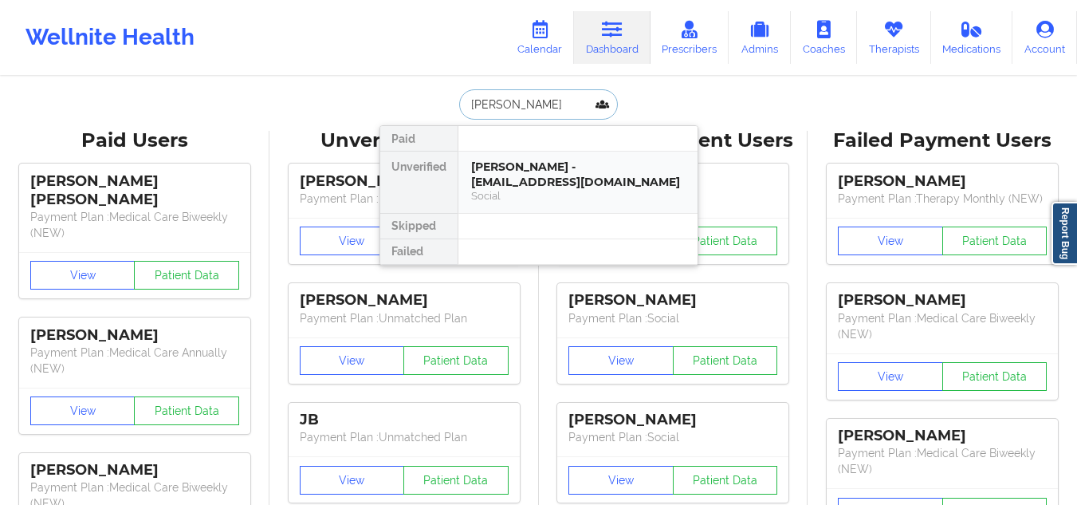
click at [541, 183] on div "Gabriel Mat - gabrielomarmat00@gmail.com" at bounding box center [578, 174] width 214 height 30
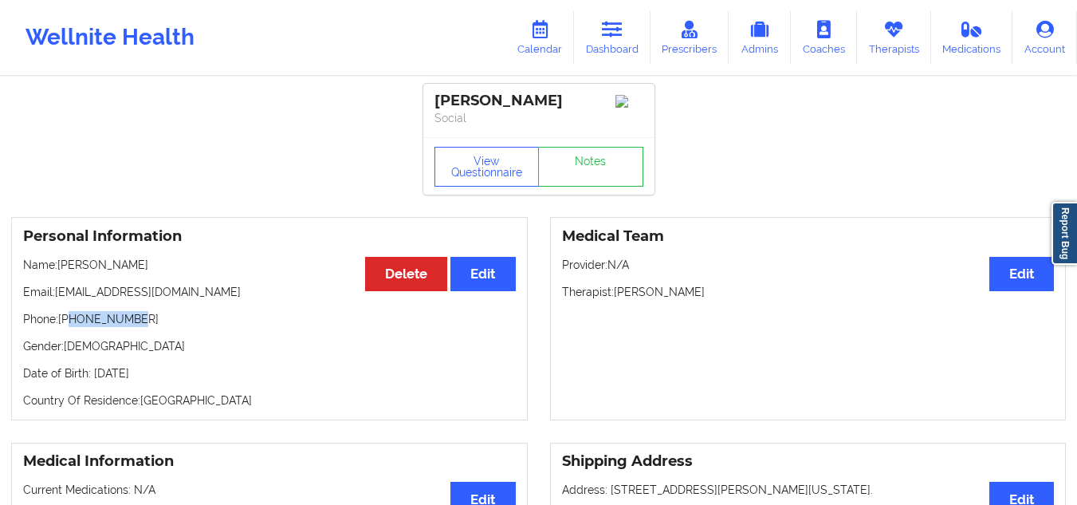
drag, startPoint x: 133, startPoint y: 328, endPoint x: 69, endPoint y: 323, distance: 64.0
click at [69, 323] on p "Phone: +13479775530" at bounding box center [269, 319] width 493 height 16
click at [610, 22] on icon at bounding box center [612, 30] width 21 height 18
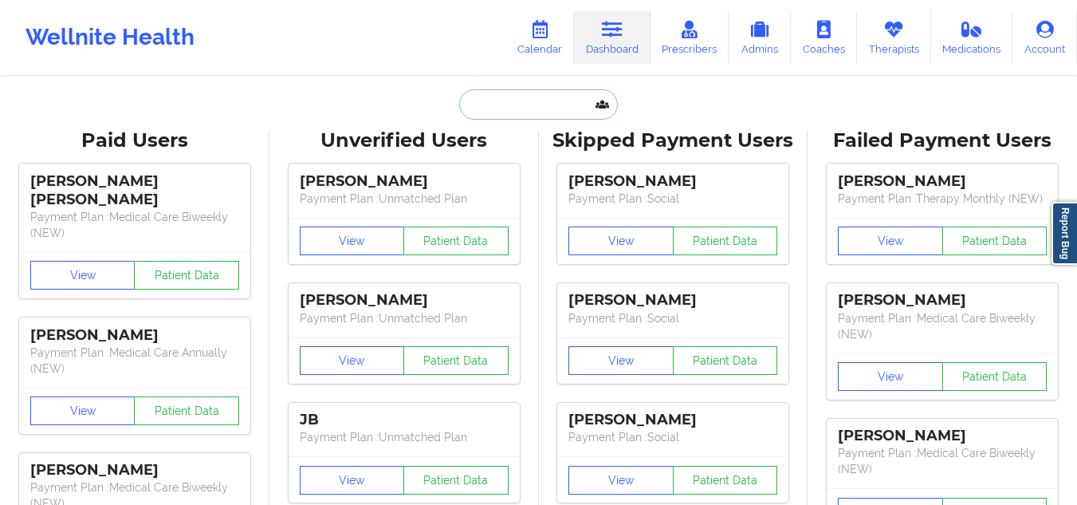
click at [542, 102] on input "text" at bounding box center [538, 104] width 158 height 30
paste input "Kylie Jone"
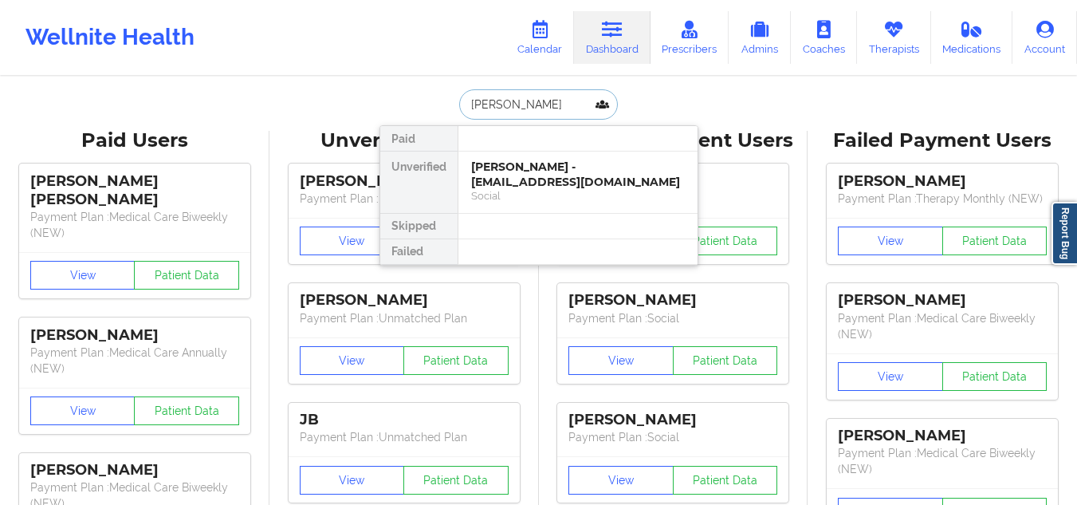
type input "Kylie Jones"
click at [517, 166] on div "Kylie Jones - kyliejones.31402@gmail.com" at bounding box center [578, 174] width 214 height 30
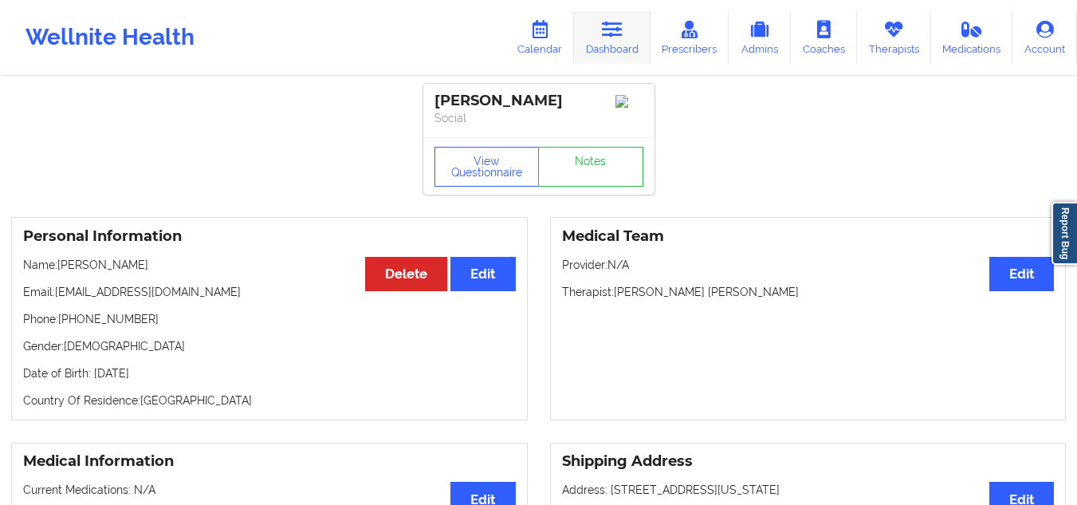
drag, startPoint x: 609, startPoint y: 48, endPoint x: 604, endPoint y: 35, distance: 13.6
click at [609, 48] on link "Dashboard" at bounding box center [612, 37] width 77 height 53
click at [604, 35] on icon at bounding box center [612, 30] width 21 height 18
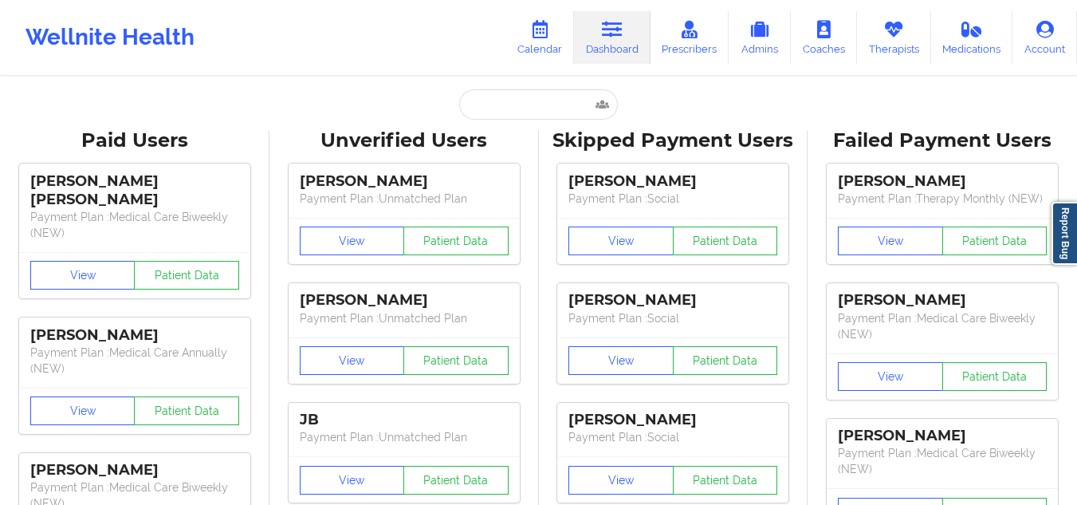
click at [604, 35] on icon at bounding box center [612, 30] width 21 height 18
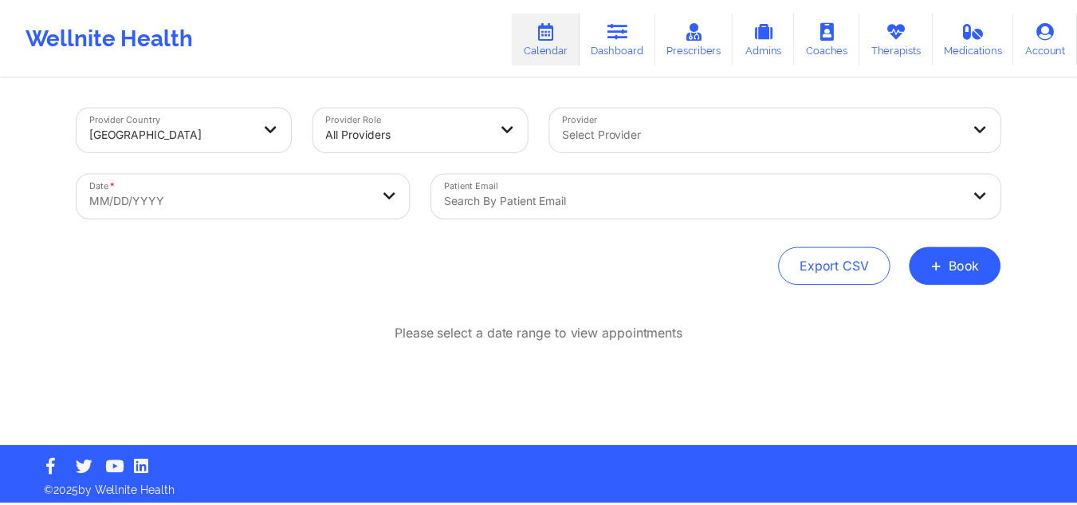
scroll to position [7, 0]
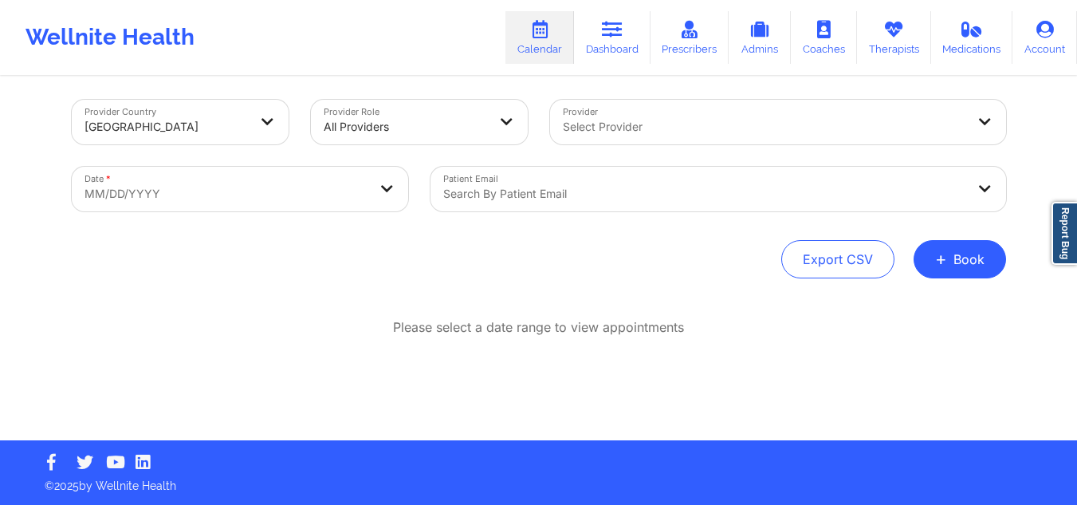
click at [616, 122] on div at bounding box center [764, 126] width 403 height 19
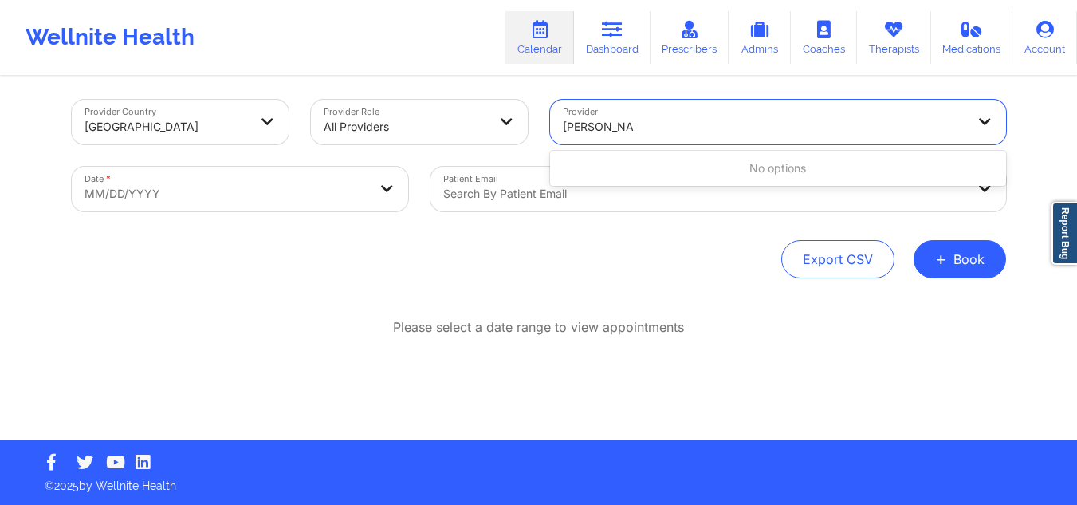
type input "[PERSON_NAME]"
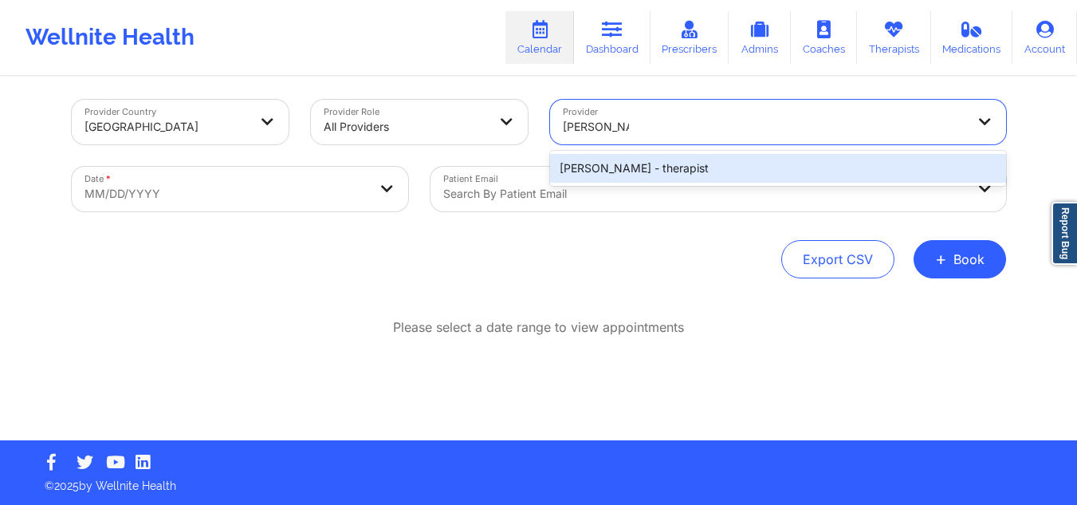
click at [630, 166] on div "[PERSON_NAME] - therapist" at bounding box center [778, 168] width 456 height 29
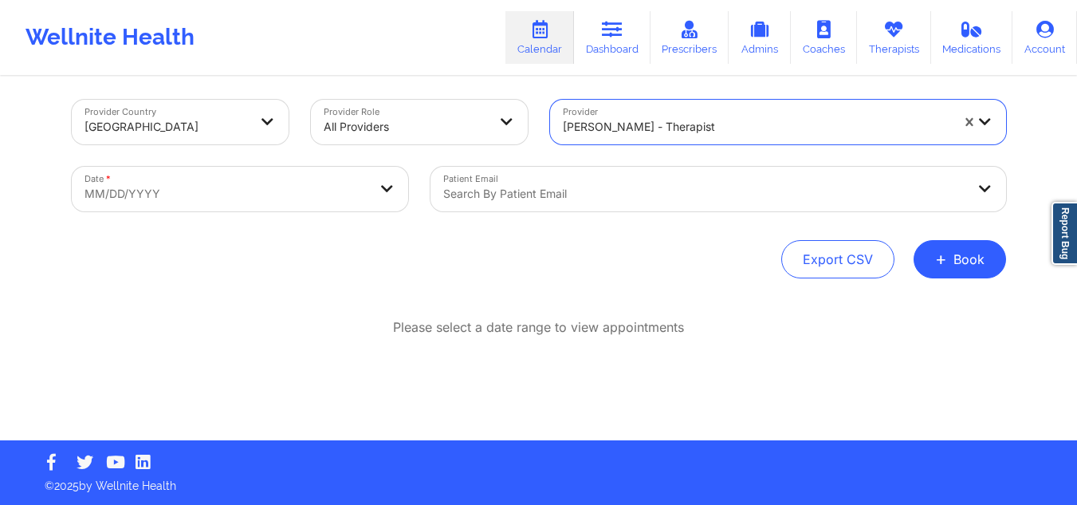
click at [289, 202] on body "Wellnite Health Calendar Dashboard Prescribers Admins Coaches Therapists Medica…" at bounding box center [538, 245] width 1077 height 505
select select "2025-8"
select select "2025-9"
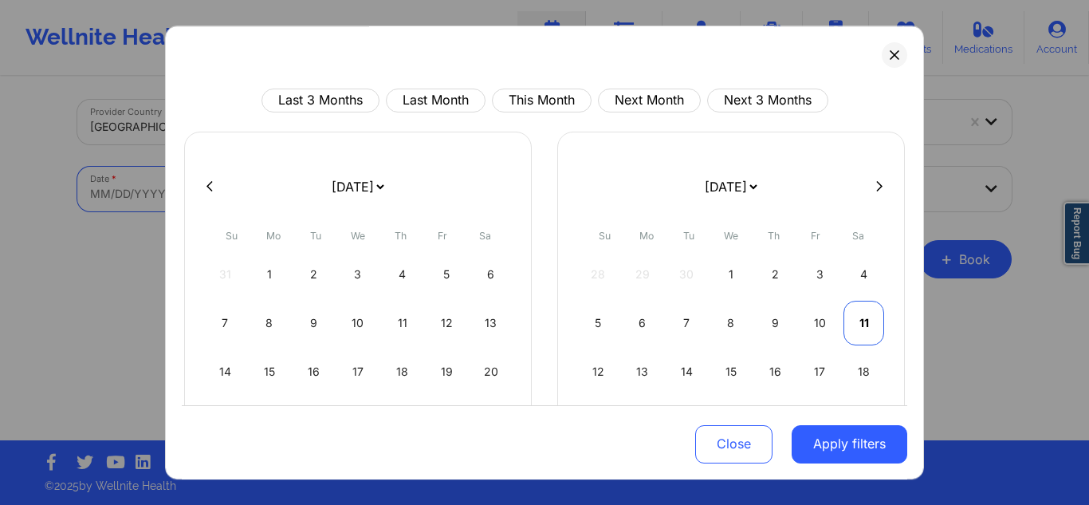
click at [874, 322] on div "11" at bounding box center [864, 323] width 41 height 45
select select "2025-9"
select select "2025-10"
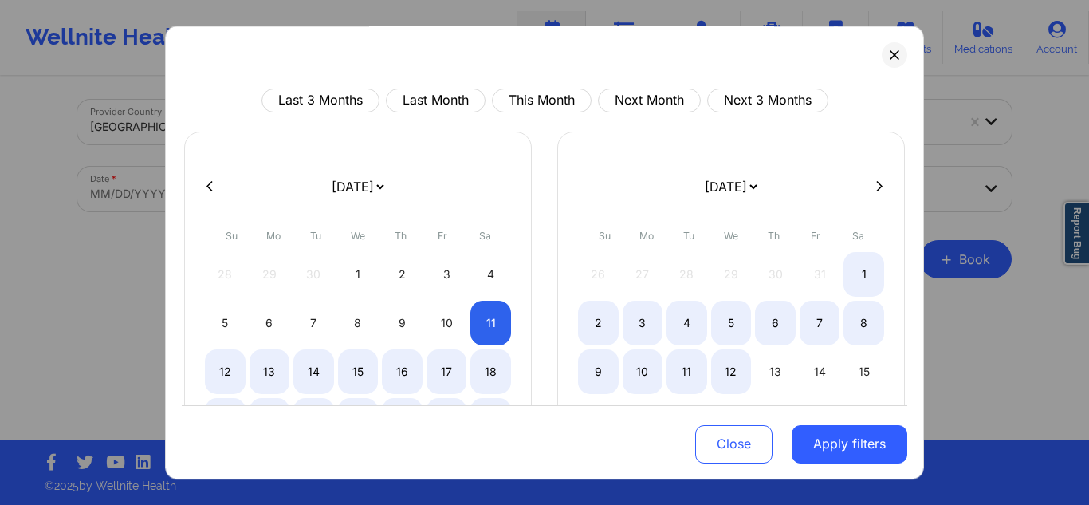
select select "2025-9"
select select "2025-10"
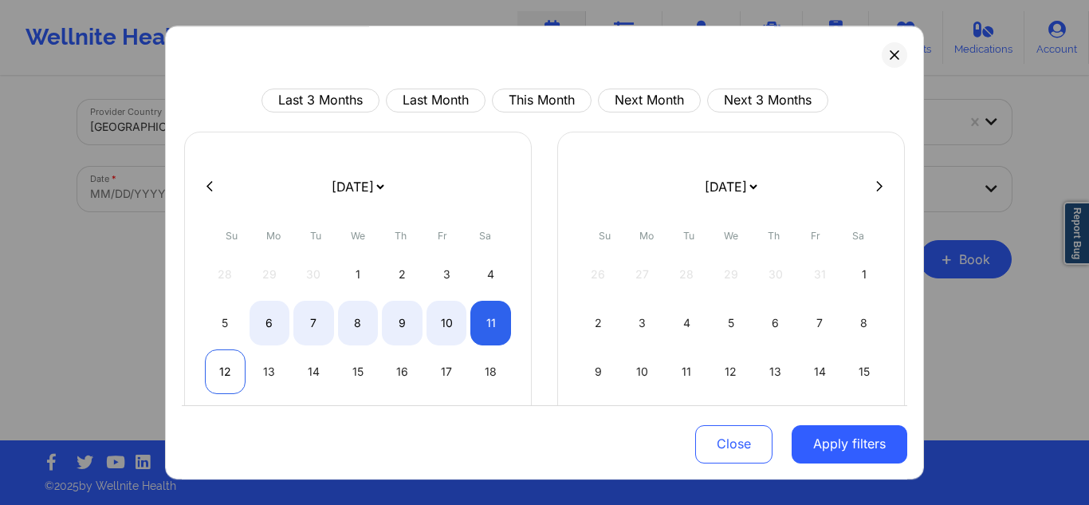
select select "2025-9"
select select "2025-10"
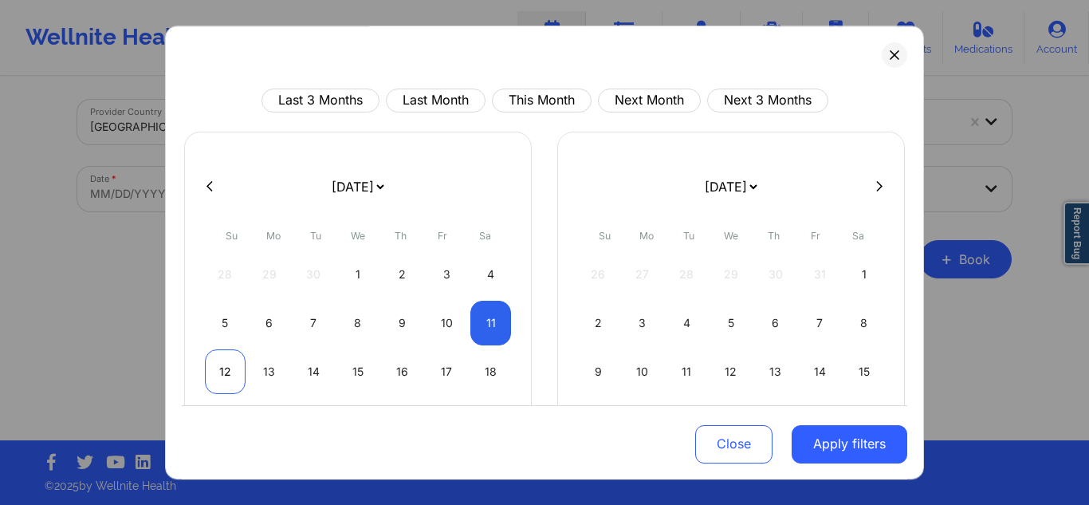
click at [234, 360] on div "12" at bounding box center [225, 371] width 41 height 45
select select "2025-9"
select select "2025-10"
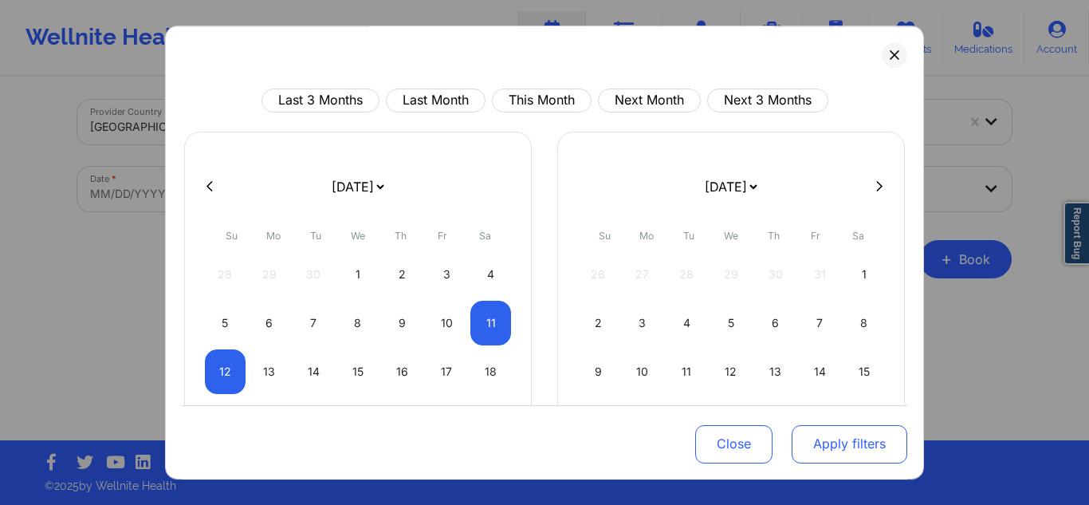
click at [814, 430] on button "Apply filters" at bounding box center [850, 443] width 116 height 38
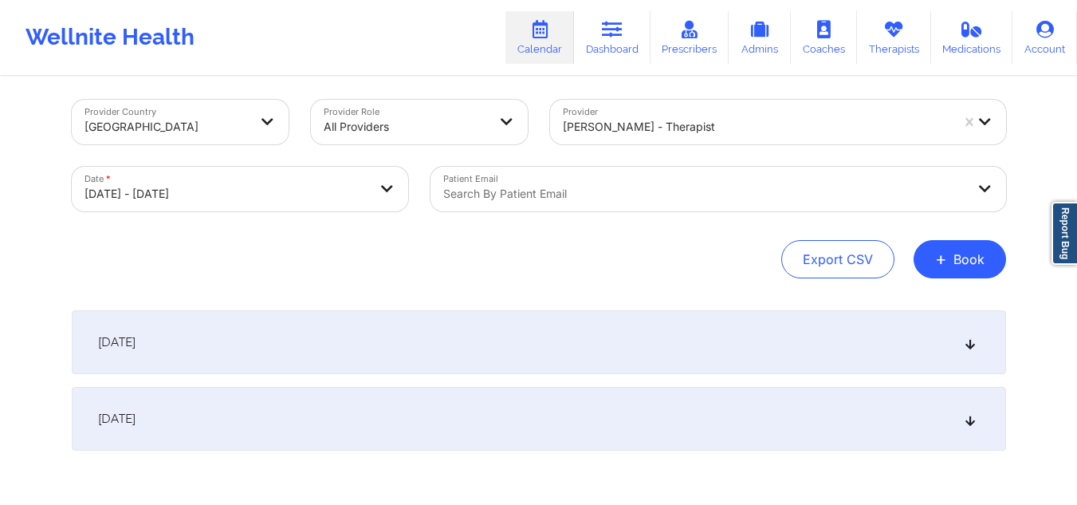
click at [796, 338] on div "[DATE]" at bounding box center [539, 342] width 934 height 64
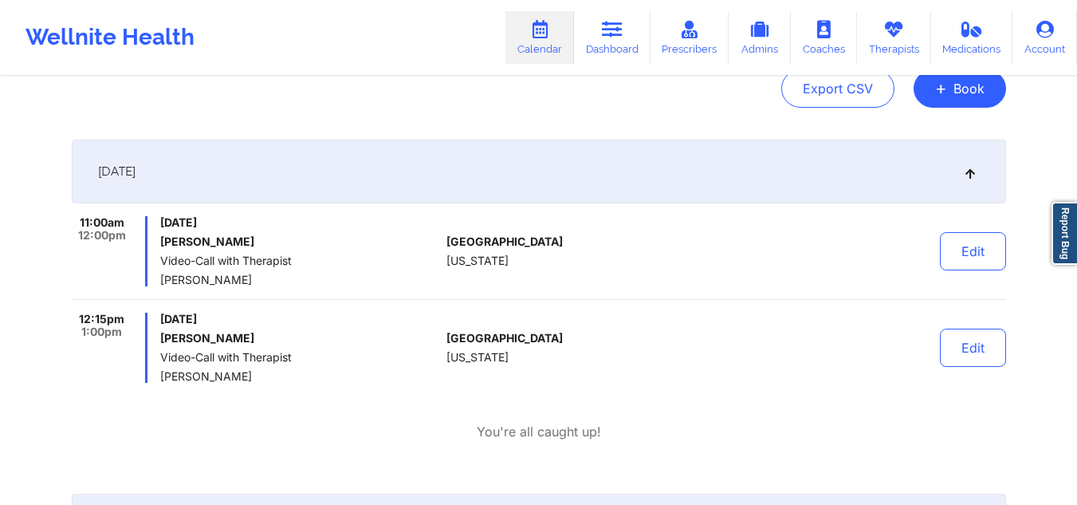
scroll to position [183, 0]
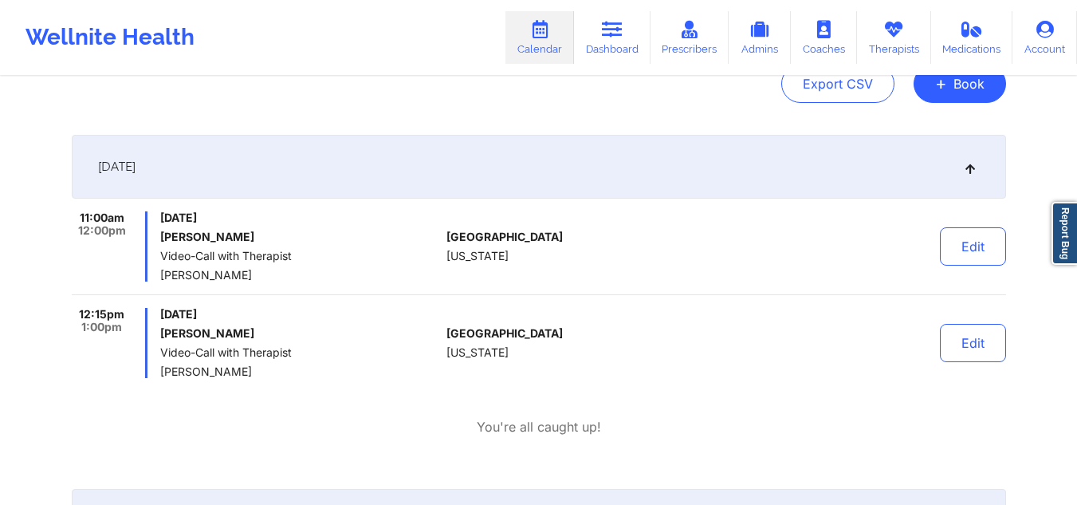
click at [954, 156] on div "October 11, 2025" at bounding box center [539, 167] width 934 height 64
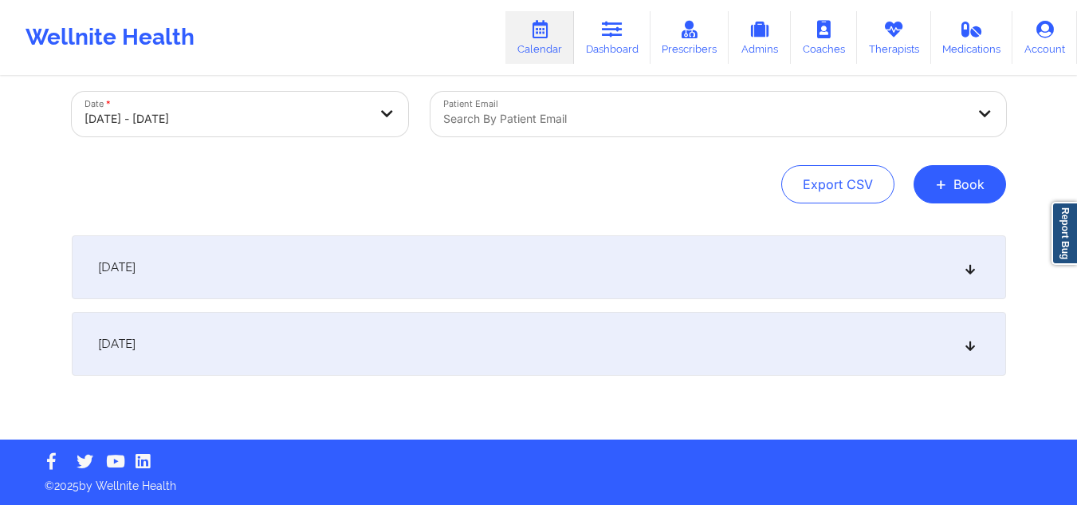
click at [285, 127] on body "Wellnite Health Calendar Dashboard Prescribers Admins Coaches Therapists Medica…" at bounding box center [538, 170] width 1077 height 505
select select "2025-9"
select select "2025-10"
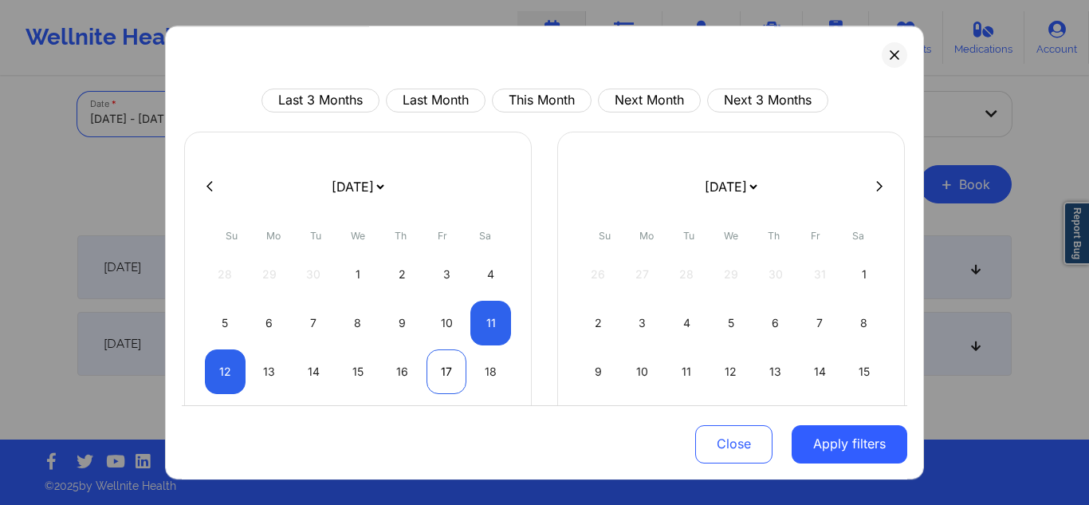
click at [435, 371] on div "17" at bounding box center [447, 371] width 41 height 45
select select "2025-9"
select select "2025-10"
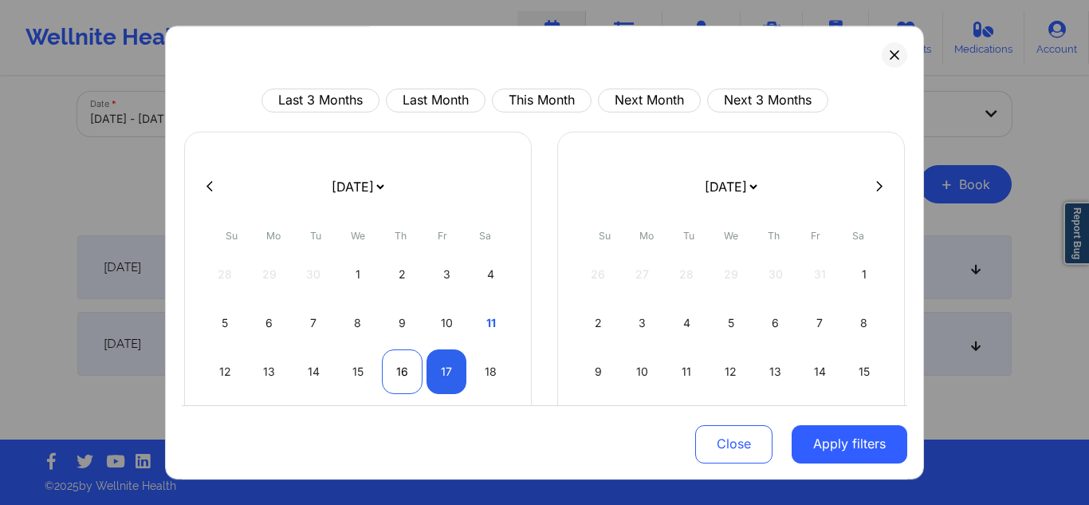
select select "2025-9"
select select "2025-10"
select select "2025-9"
select select "2025-10"
select select "2025-9"
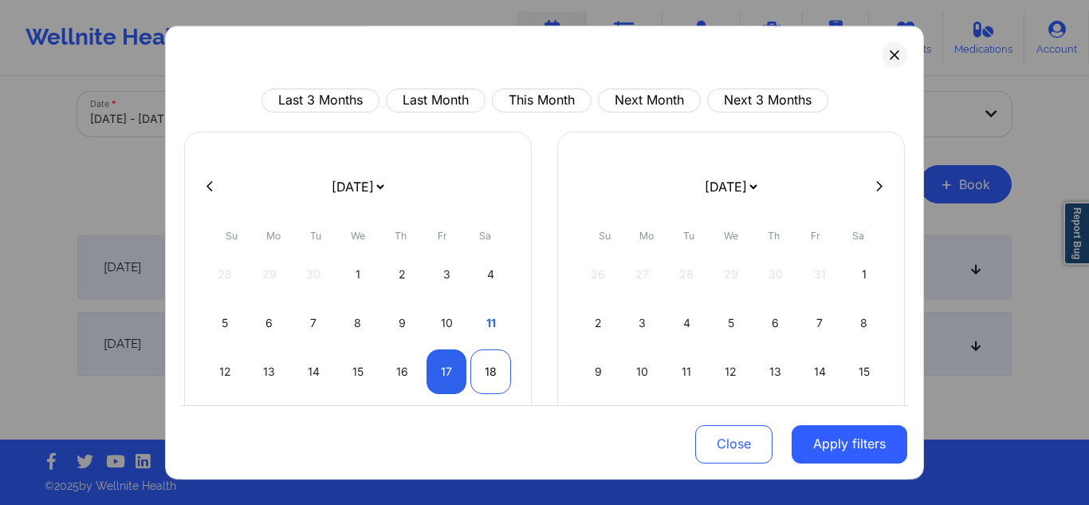
select select "2025-10"
click at [488, 371] on div "18" at bounding box center [490, 371] width 41 height 45
select select "2025-9"
select select "2025-10"
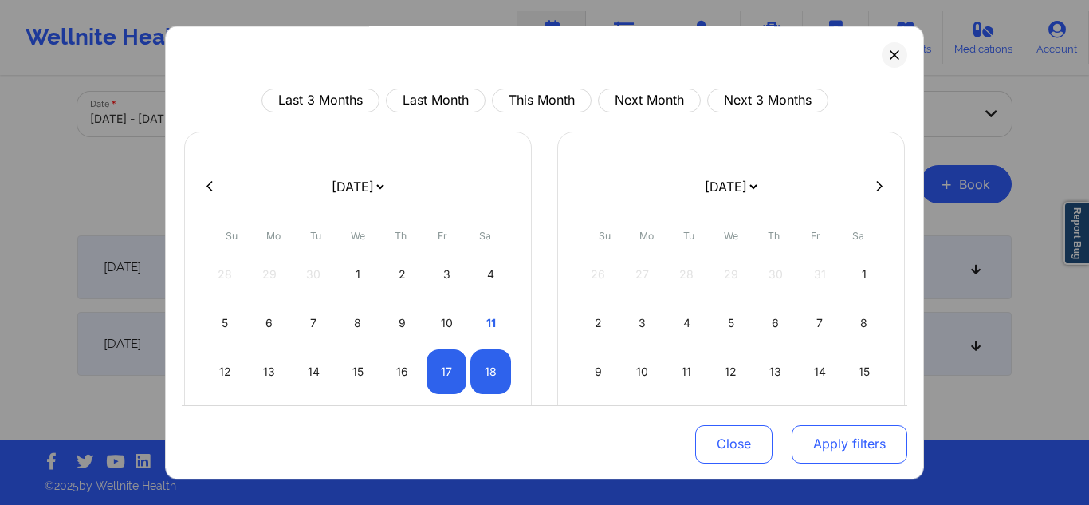
click at [792, 435] on button "Apply filters" at bounding box center [850, 443] width 116 height 38
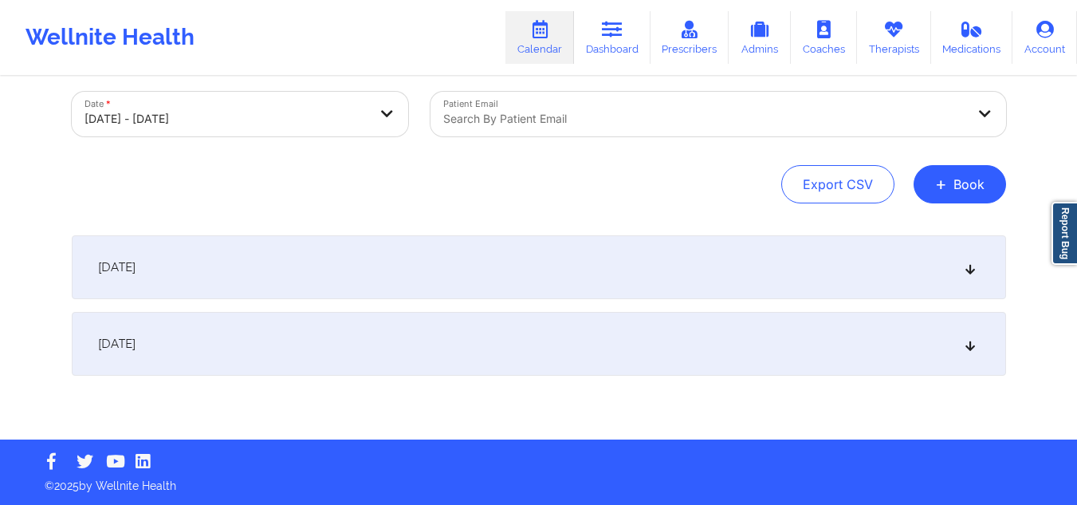
click at [517, 250] on div "October 17, 2025" at bounding box center [539, 267] width 934 height 64
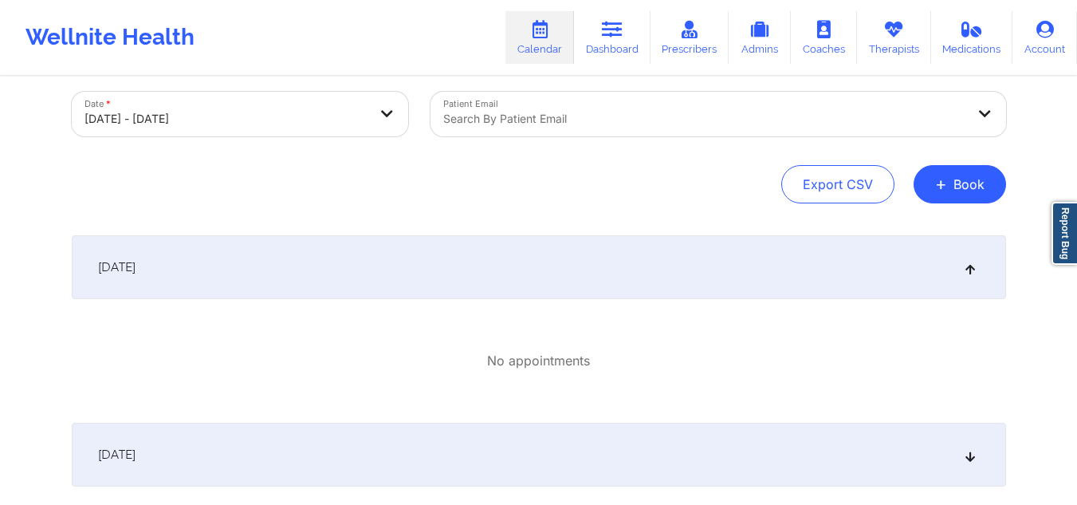
click at [934, 461] on div "October 18, 2025" at bounding box center [539, 455] width 934 height 64
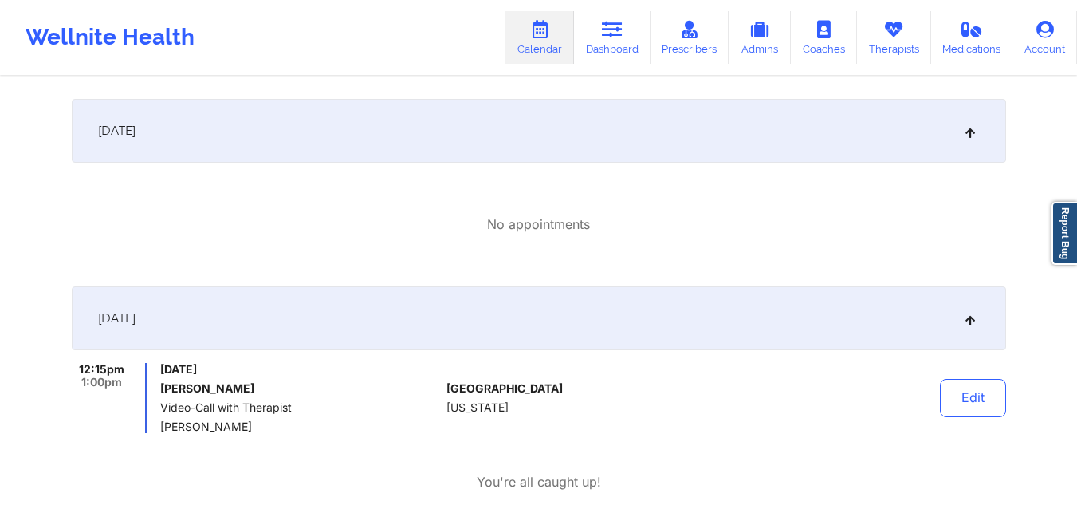
scroll to position [0, 0]
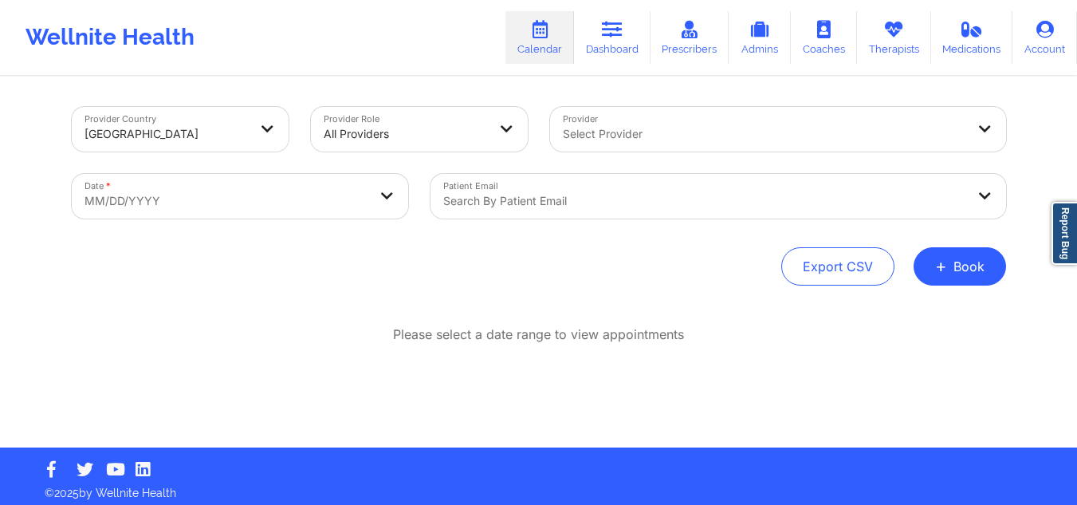
click at [661, 147] on div "Select Provider" at bounding box center [759, 129] width 418 height 45
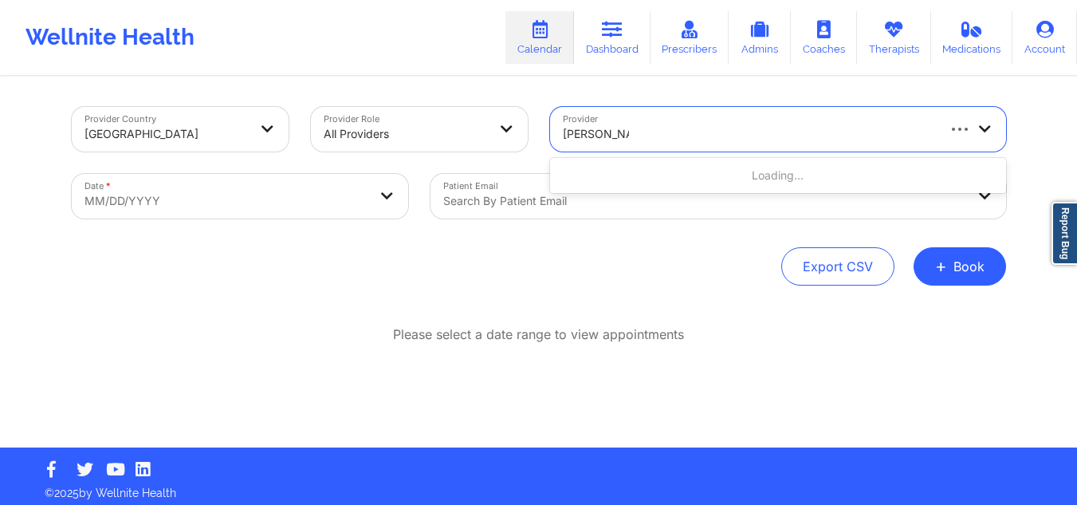
type input "[PERSON_NAME]"
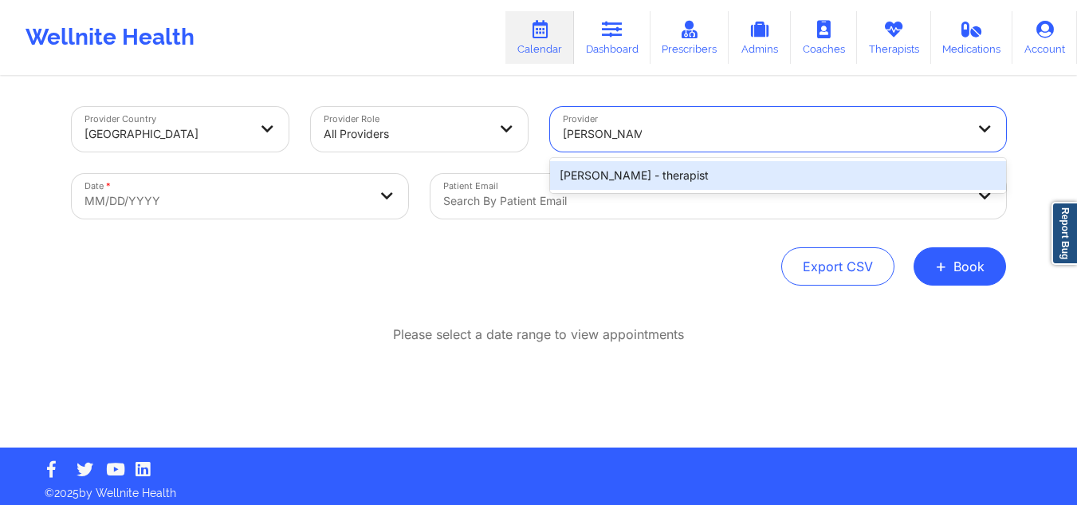
click at [669, 178] on div "[PERSON_NAME] - therapist" at bounding box center [778, 175] width 456 height 29
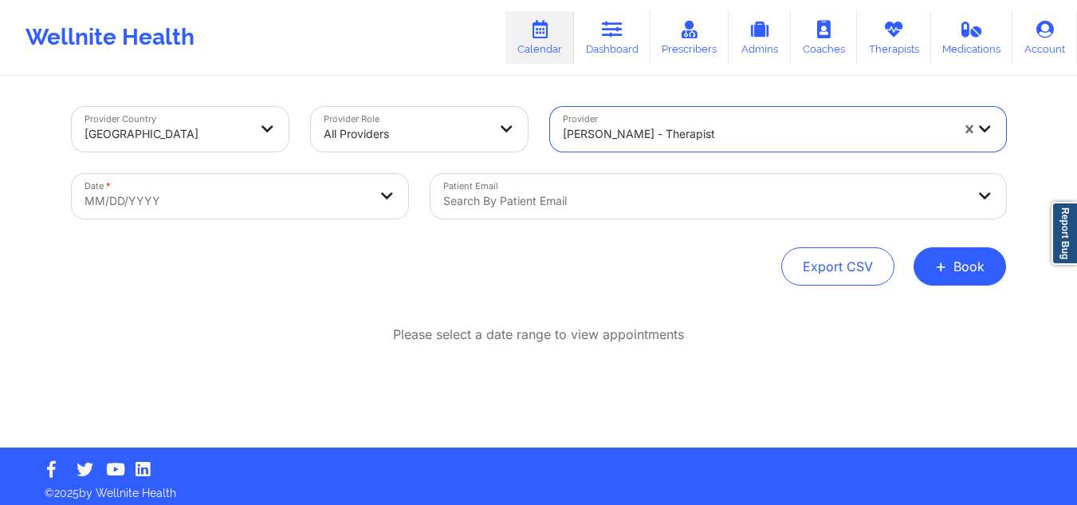
click at [248, 187] on body "Wellnite Health Calendar Dashboard Prescribers Admins Coaches Therapists Medica…" at bounding box center [538, 252] width 1077 height 505
select select "2025-8"
select select "2025-9"
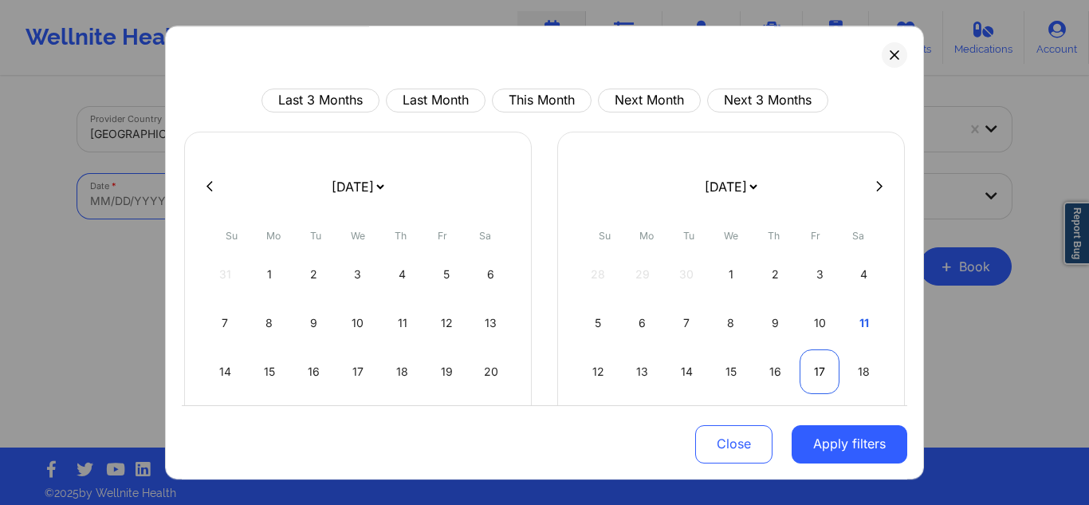
click at [814, 373] on div "17" at bounding box center [820, 371] width 41 height 45
select select "2025-9"
select select "2025-10"
select select "2025-9"
select select "2025-10"
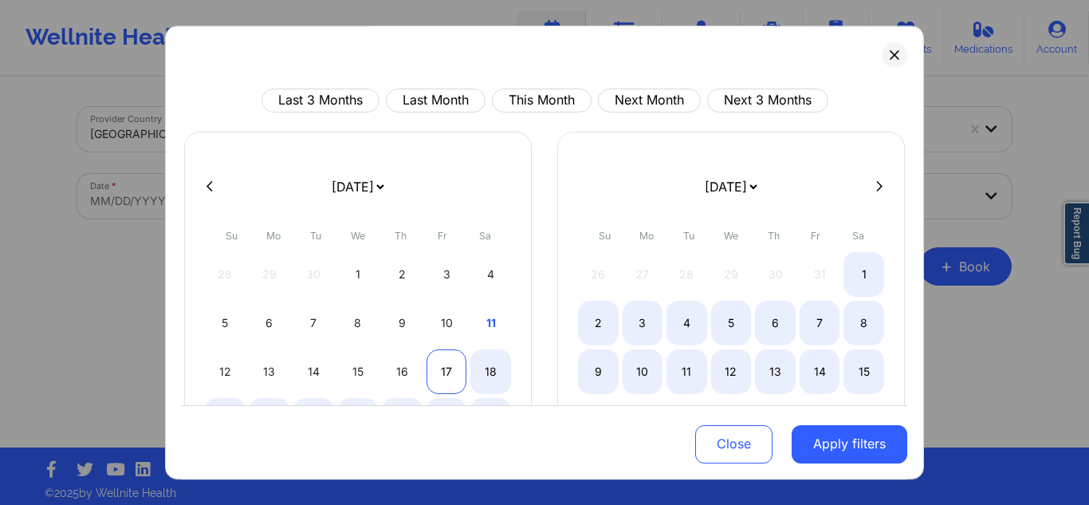
select select "2025-9"
select select "2025-10"
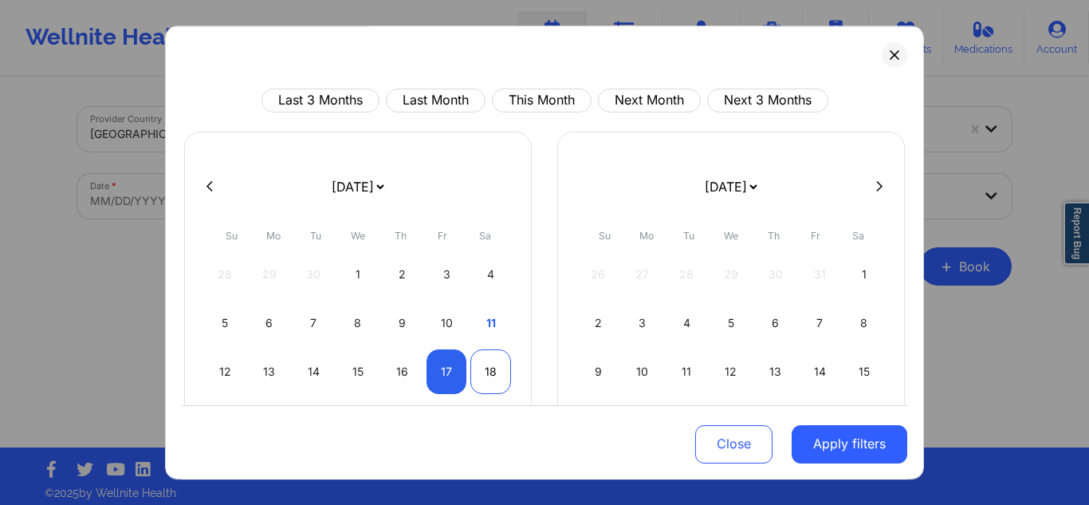
select select "2025-9"
select select "2025-10"
click at [502, 380] on div "18" at bounding box center [490, 371] width 41 height 45
select select "2025-9"
select select "2025-10"
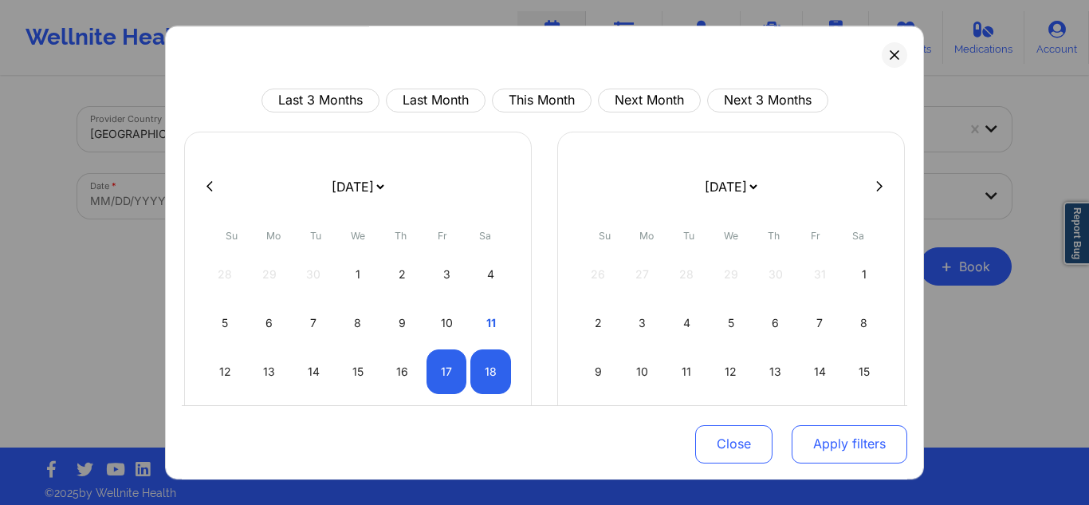
click at [824, 429] on button "Apply filters" at bounding box center [850, 443] width 116 height 38
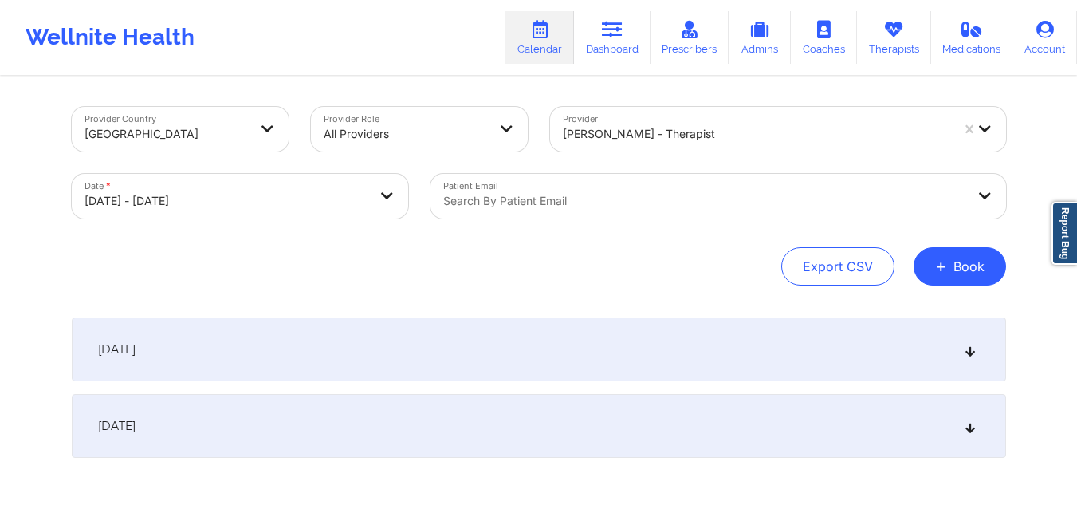
click at [875, 358] on div "[DATE]" at bounding box center [539, 349] width 934 height 64
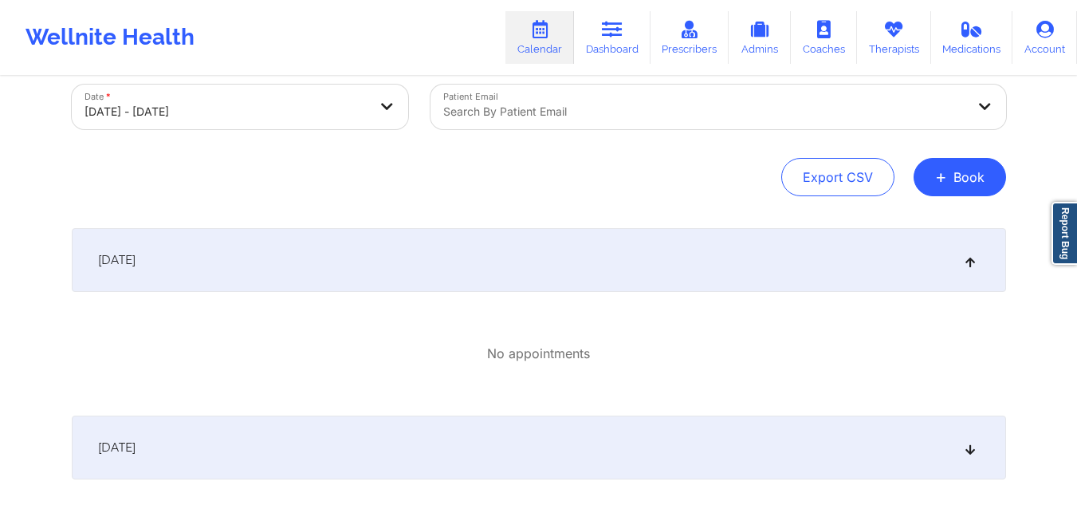
scroll to position [101, 0]
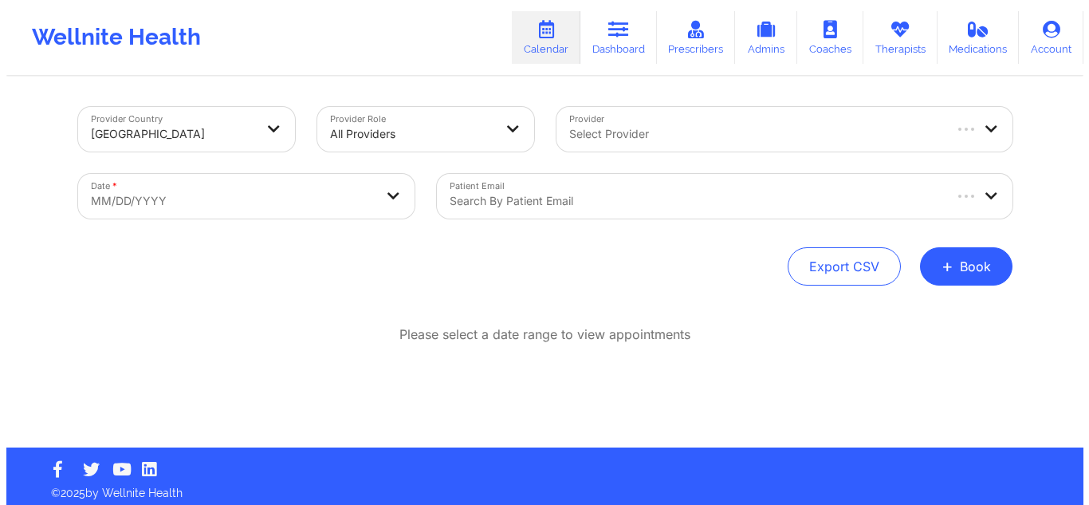
scroll to position [7, 0]
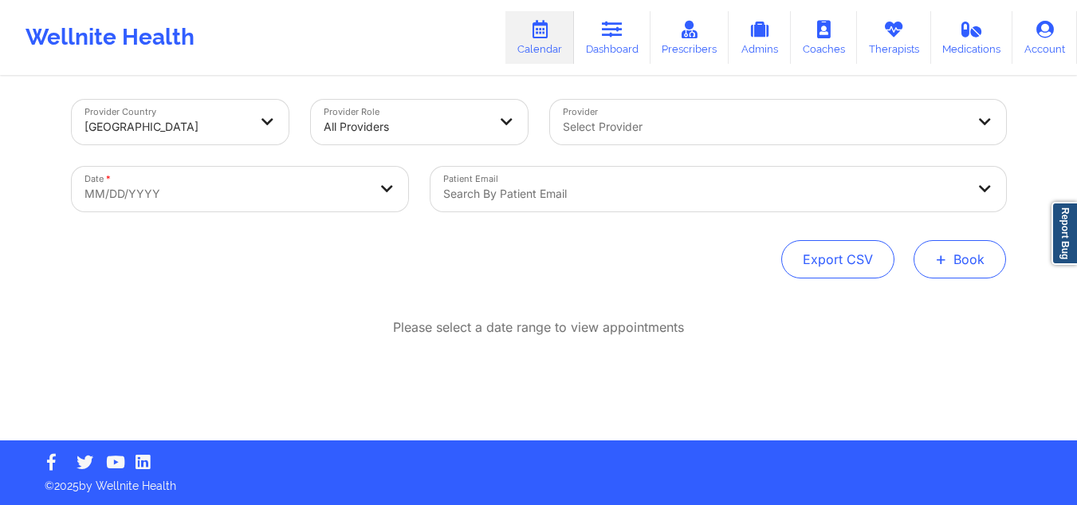
click at [939, 254] on span "+" at bounding box center [941, 258] width 12 height 9
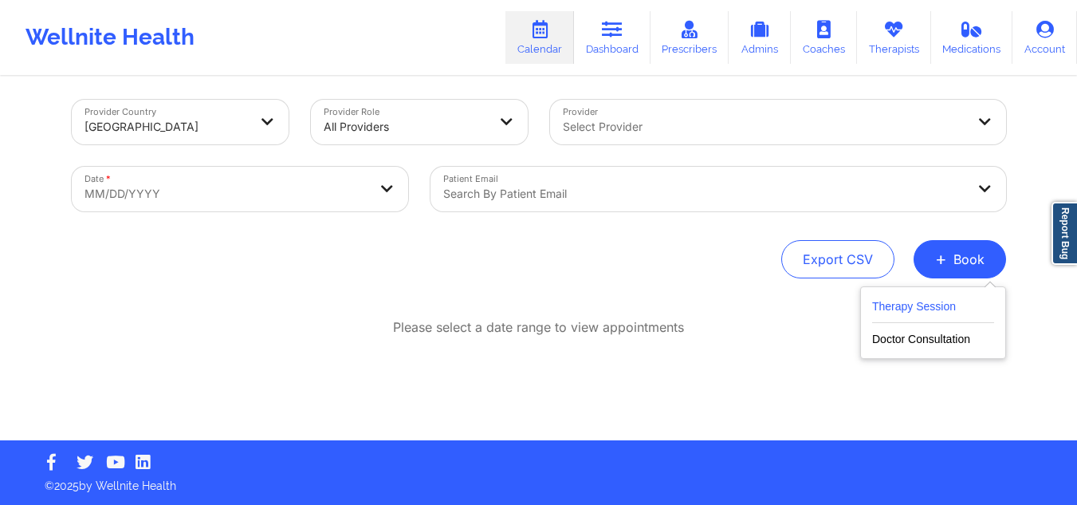
click at [921, 305] on button "Therapy Session" at bounding box center [933, 310] width 122 height 26
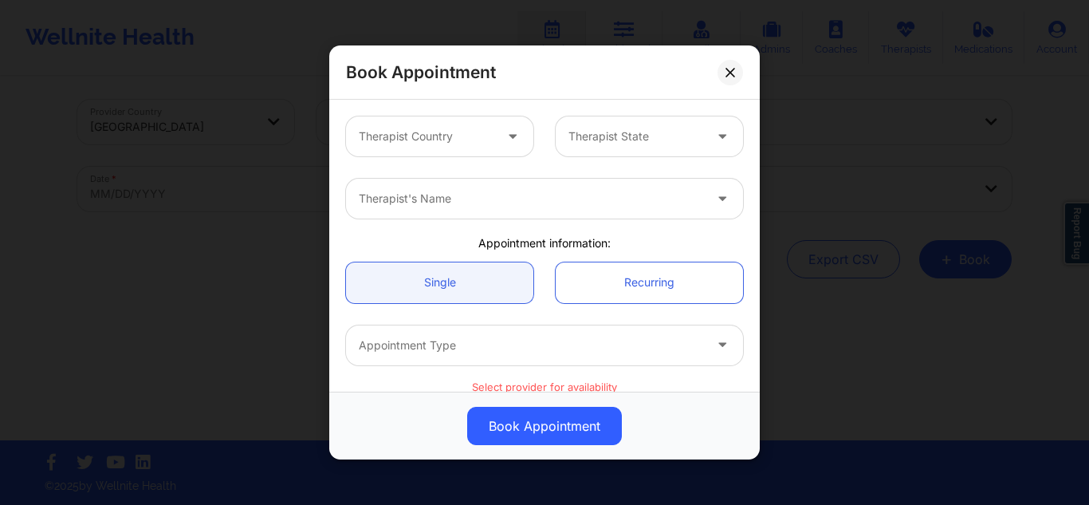
click at [460, 141] on div at bounding box center [426, 136] width 135 height 19
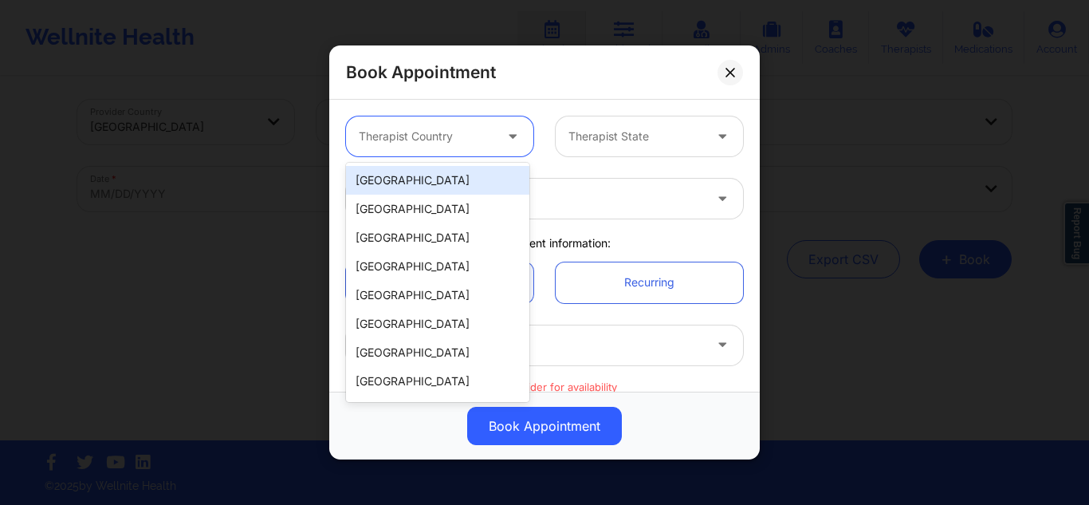
click at [437, 183] on div "[GEOGRAPHIC_DATA]" at bounding box center [437, 180] width 183 height 29
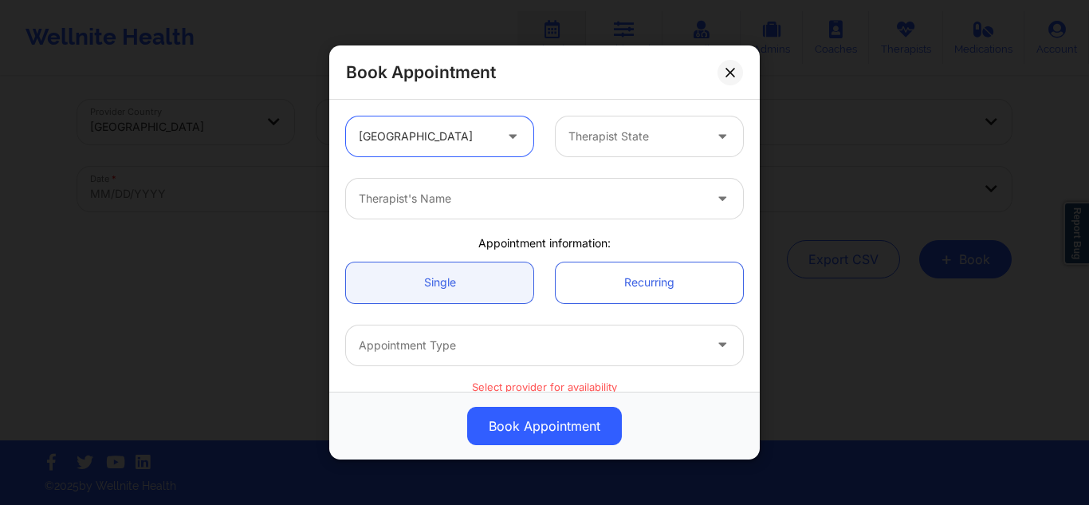
click at [620, 122] on div "Therapist State" at bounding box center [630, 136] width 149 height 40
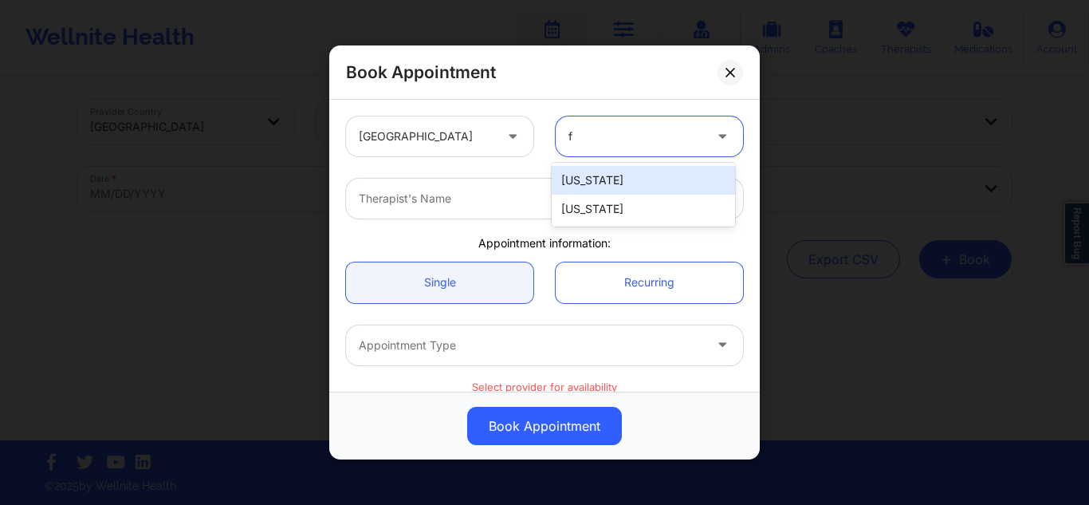
type input "fl"
click at [594, 183] on div "Florida" at bounding box center [643, 180] width 183 height 29
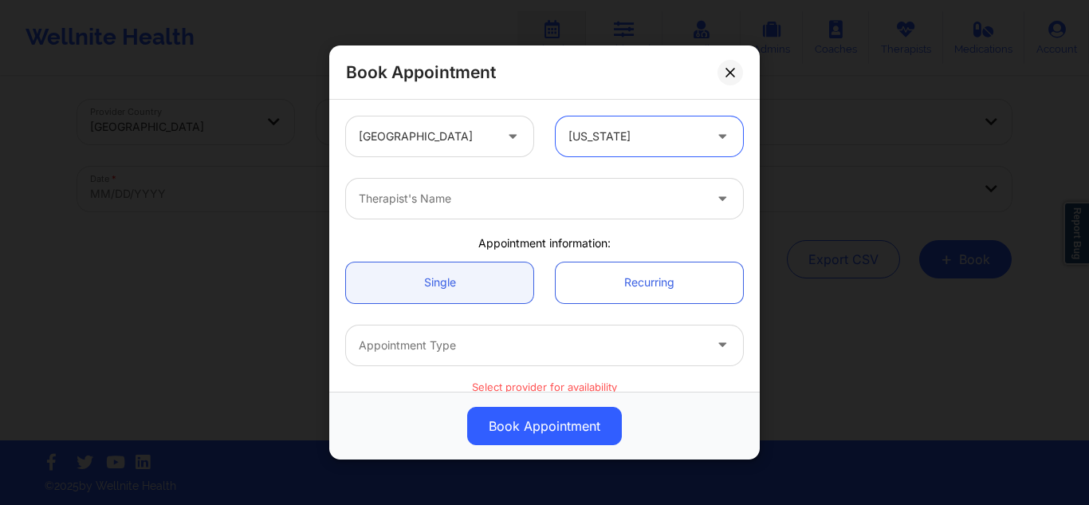
click at [534, 198] on div at bounding box center [531, 198] width 344 height 19
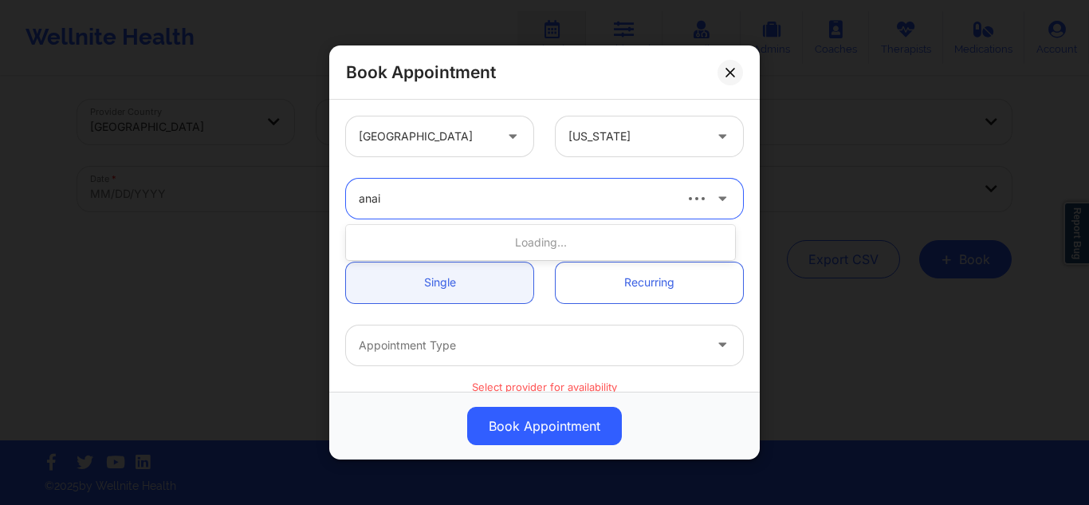
type input "anais"
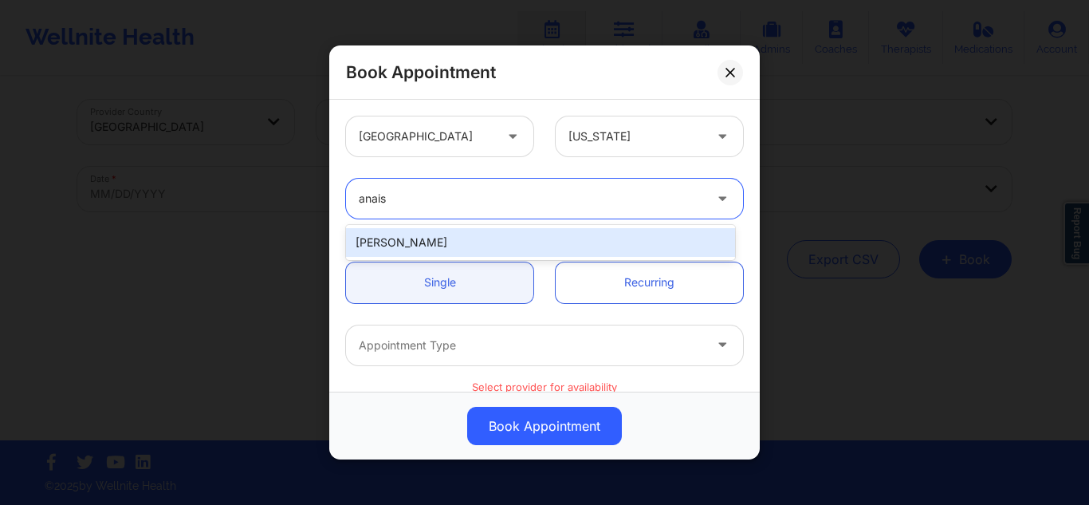
click at [470, 236] on div "Anais Quiñonez" at bounding box center [540, 242] width 389 height 29
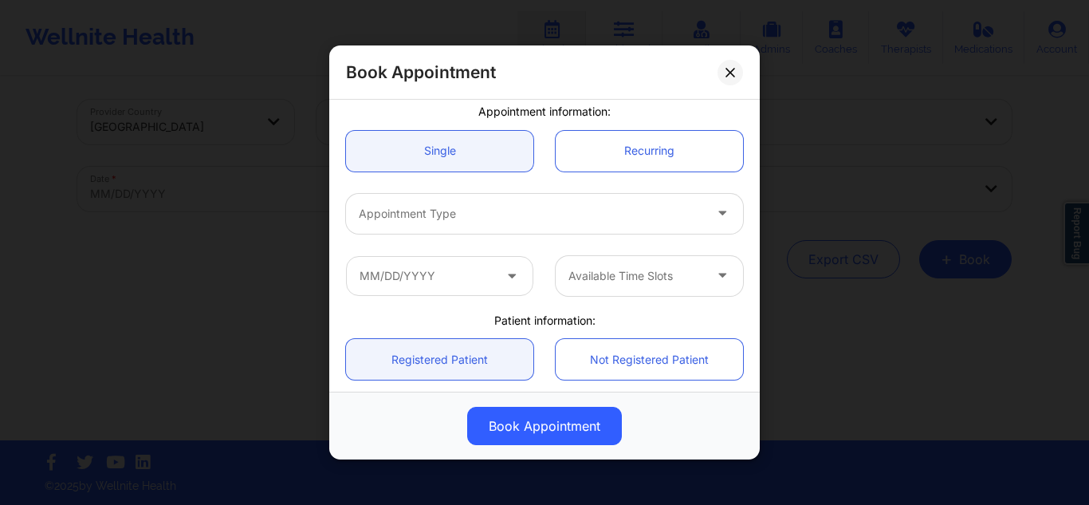
scroll to position [137, 0]
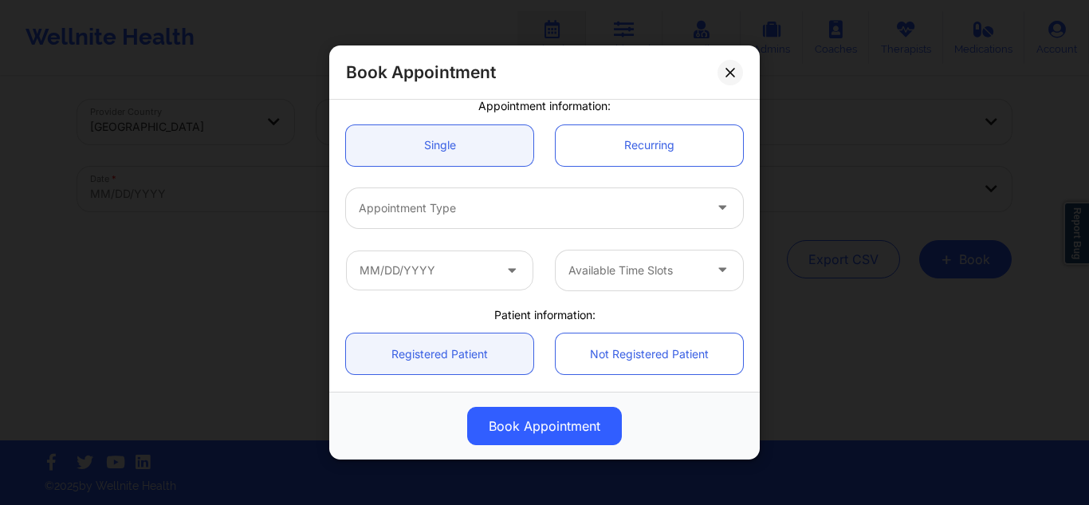
click at [612, 208] on div at bounding box center [531, 208] width 344 height 19
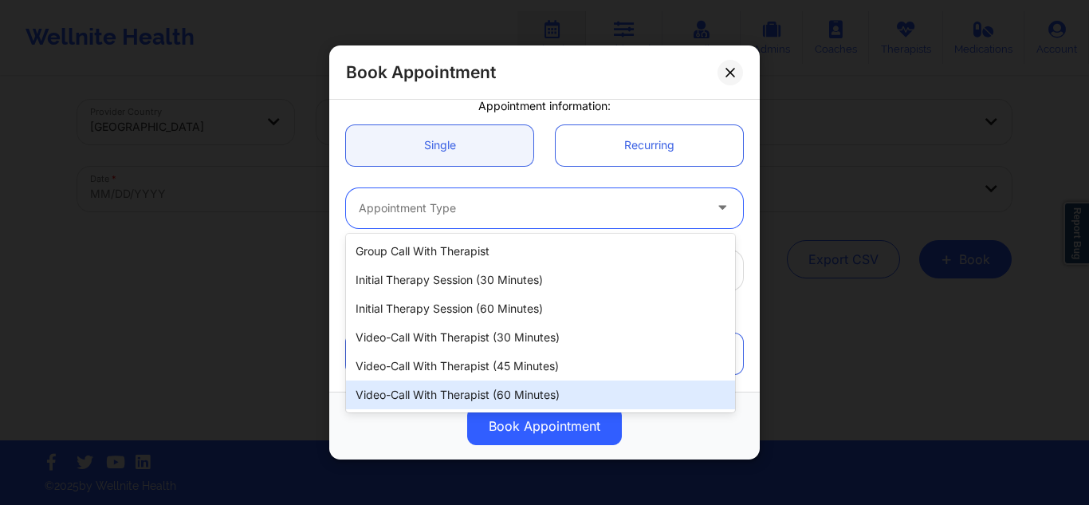
click at [512, 386] on div "Video-Call with Therapist (60 minutes)" at bounding box center [540, 394] width 389 height 29
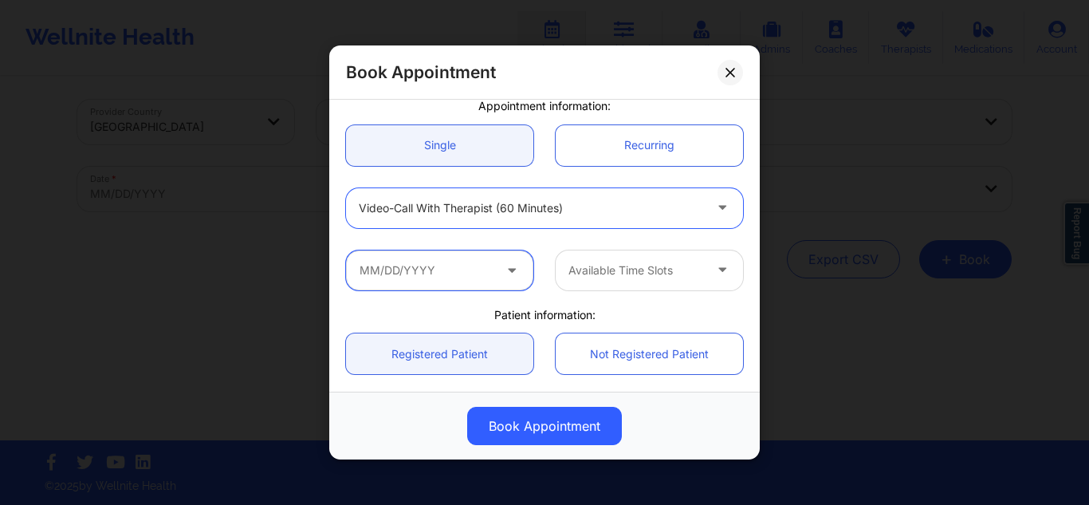
click at [462, 267] on input "text" at bounding box center [439, 270] width 187 height 40
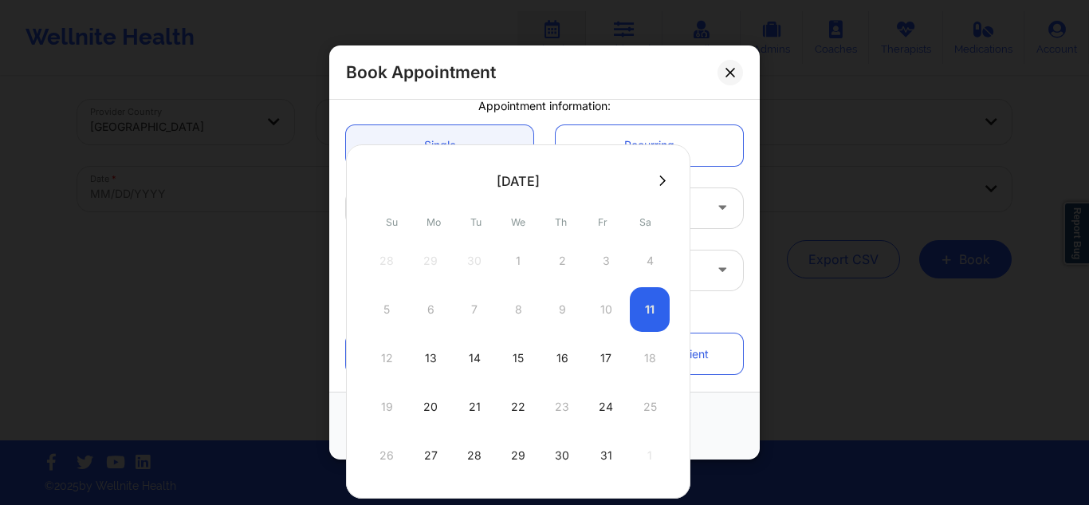
drag, startPoint x: 656, startPoint y: 179, endPoint x: 627, endPoint y: 163, distance: 32.8
click at [627, 163] on div "October 2025 Su Mo Tu We Th Fr Sa 28 29 30 1 2 3 4 5 6 7 8 9 10 11 12 13 14 15 …" at bounding box center [518, 321] width 344 height 354
click at [664, 172] on div at bounding box center [518, 180] width 344 height 24
click at [659, 179] on icon at bounding box center [662, 181] width 6 height 12
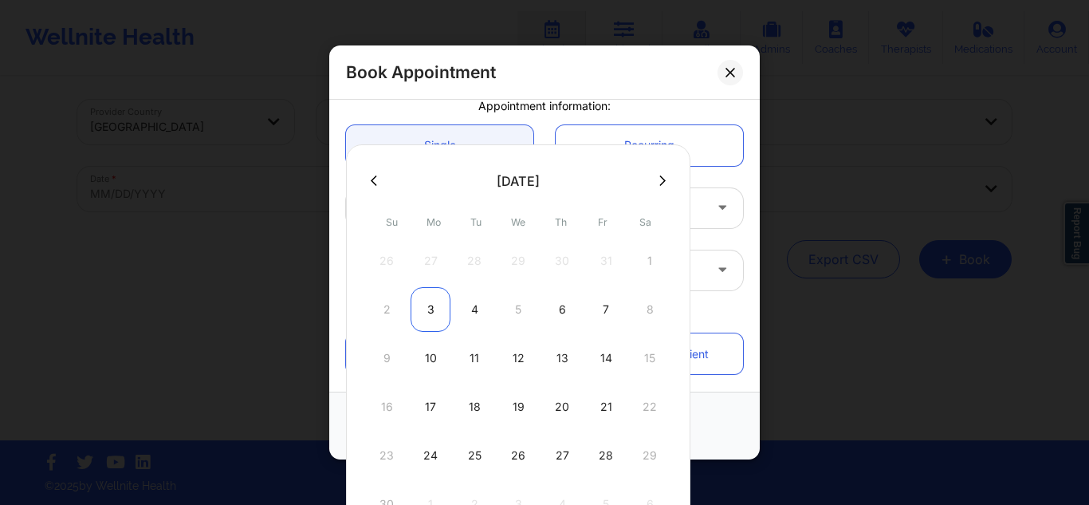
click at [416, 316] on div "3" at bounding box center [431, 309] width 40 height 45
type input "11/03/2025"
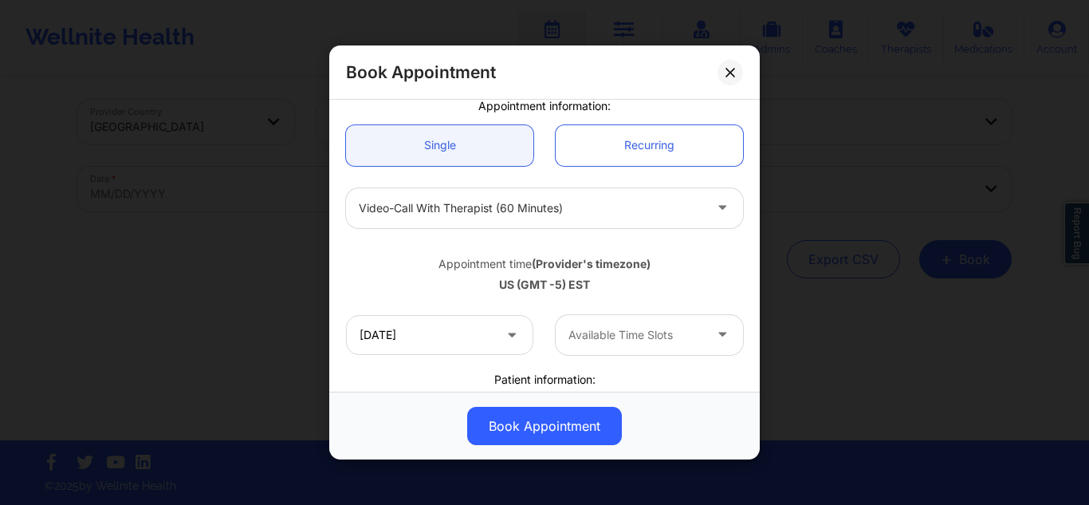
click at [588, 330] on div at bounding box center [635, 334] width 135 height 19
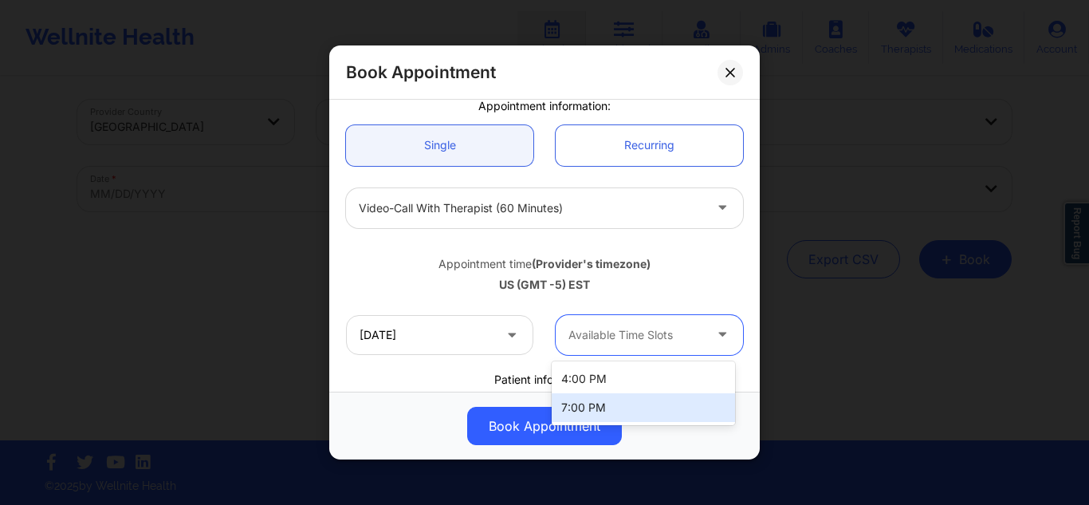
click at [588, 411] on div "7:00 PM" at bounding box center [643, 407] width 183 height 29
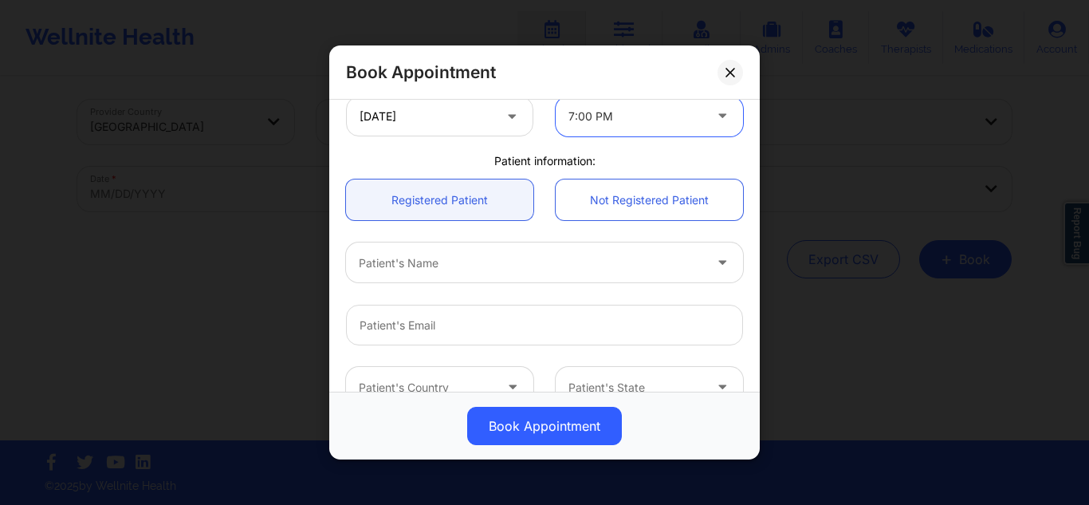
scroll to position [357, 0]
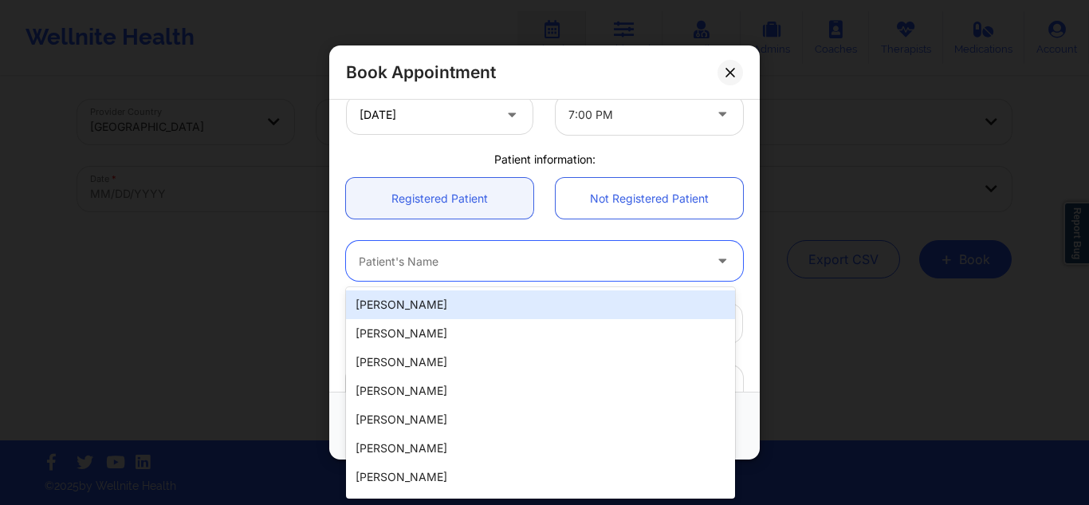
click at [611, 257] on div at bounding box center [531, 260] width 344 height 19
paste input "ishstar77@gmail.com"
type input "ishstar77@gmail.com"
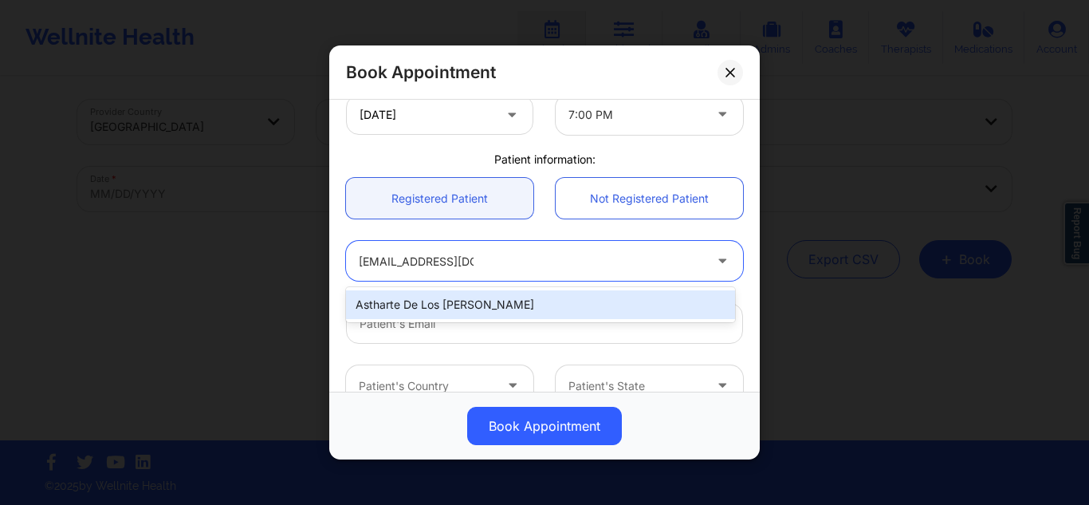
click at [543, 303] on div "Astharte De Los Santos" at bounding box center [540, 304] width 389 height 29
type input "ishstar77@gmail.com"
type input "+1786-758-7947"
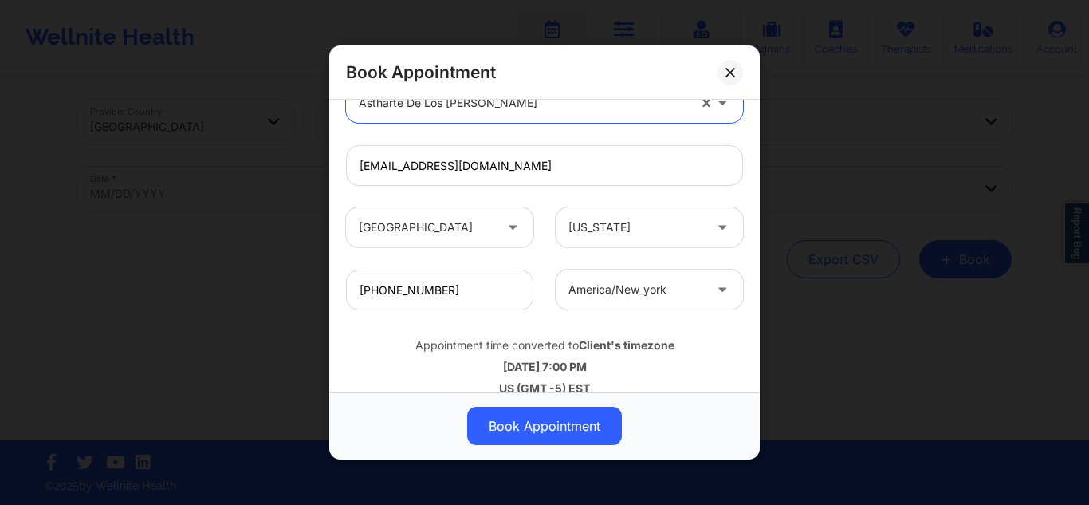
scroll to position [536, 0]
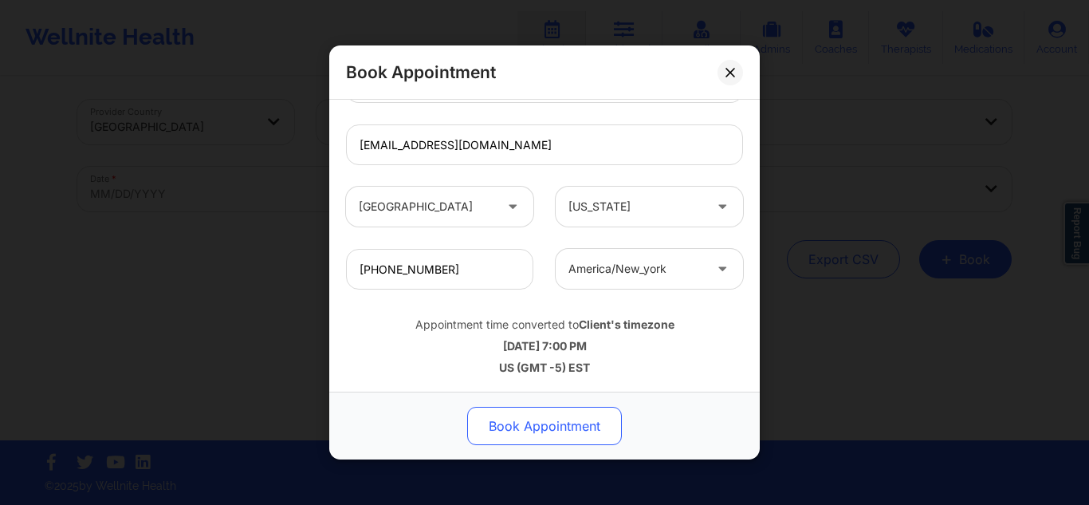
click at [580, 428] on button "Book Appointment" at bounding box center [544, 426] width 155 height 38
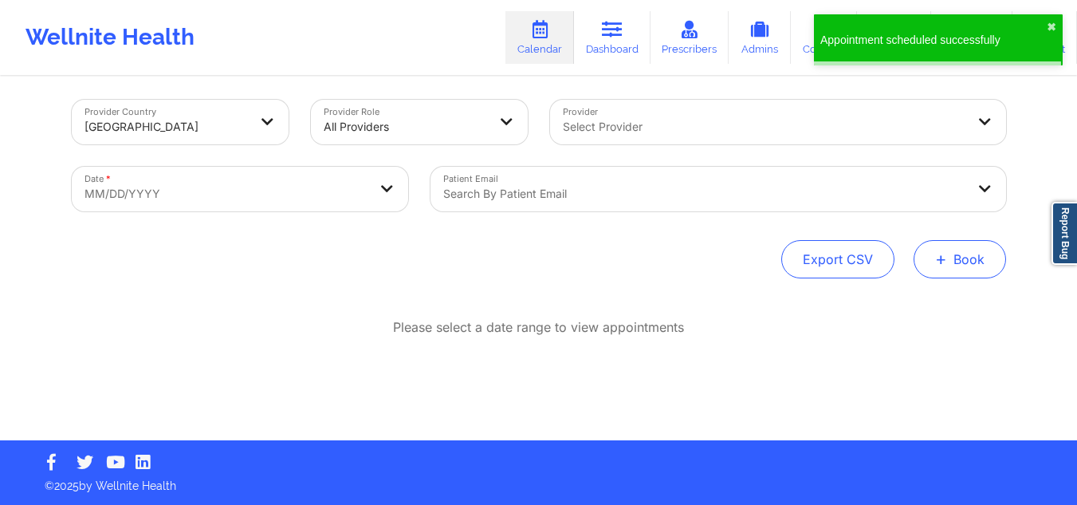
click at [930, 253] on button "+ Book" at bounding box center [960, 259] width 92 height 38
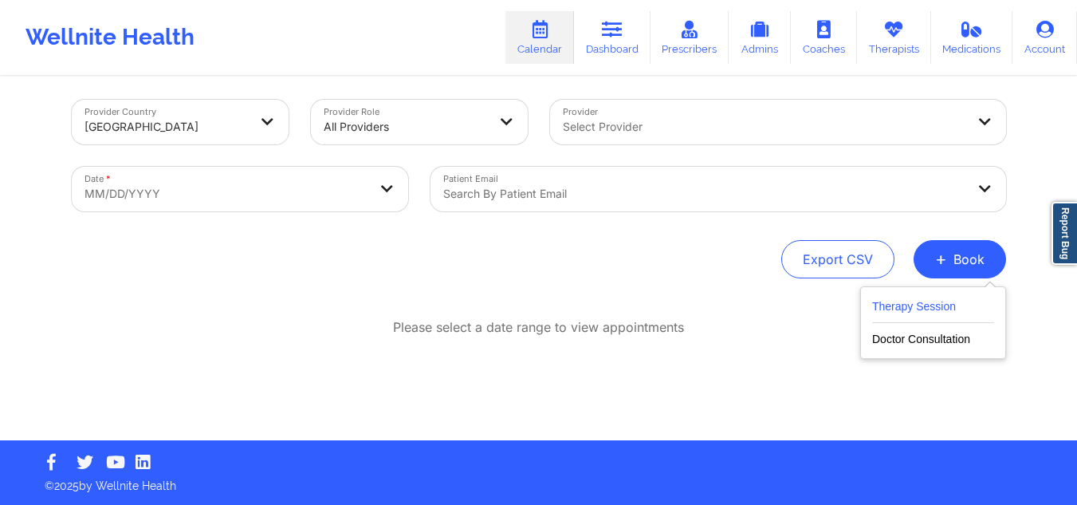
click at [908, 297] on button "Therapy Session" at bounding box center [933, 310] width 122 height 26
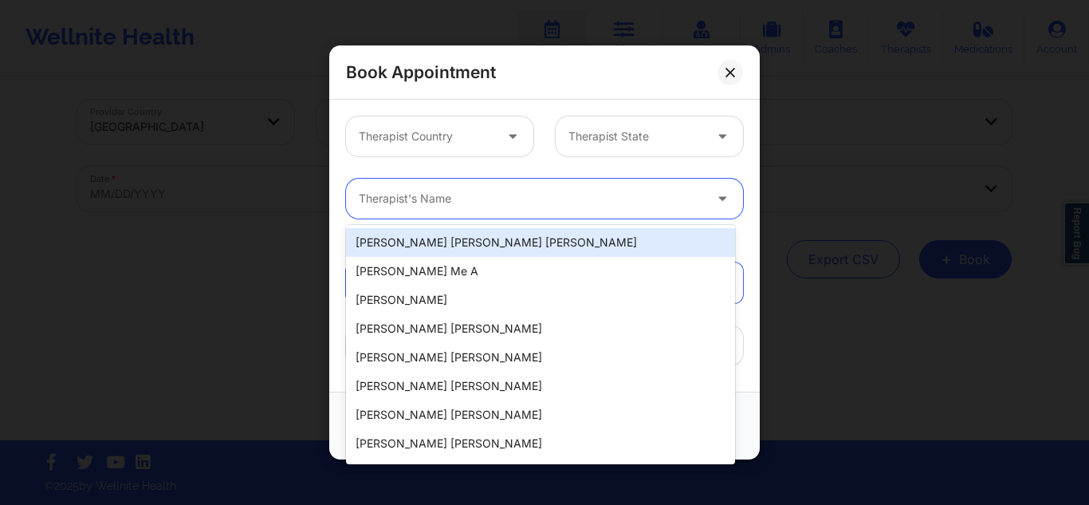
click at [462, 195] on div at bounding box center [531, 198] width 344 height 19
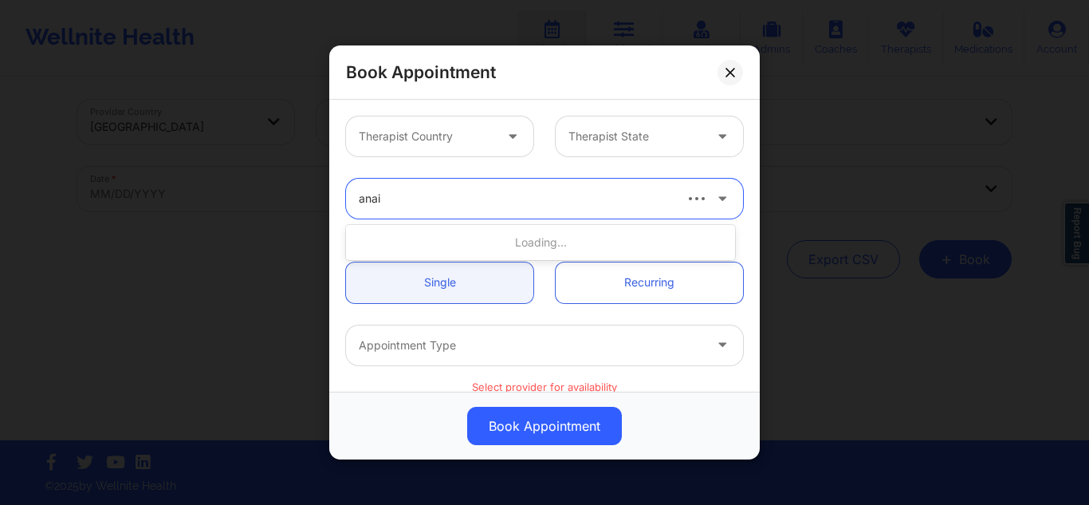
type input "anais"
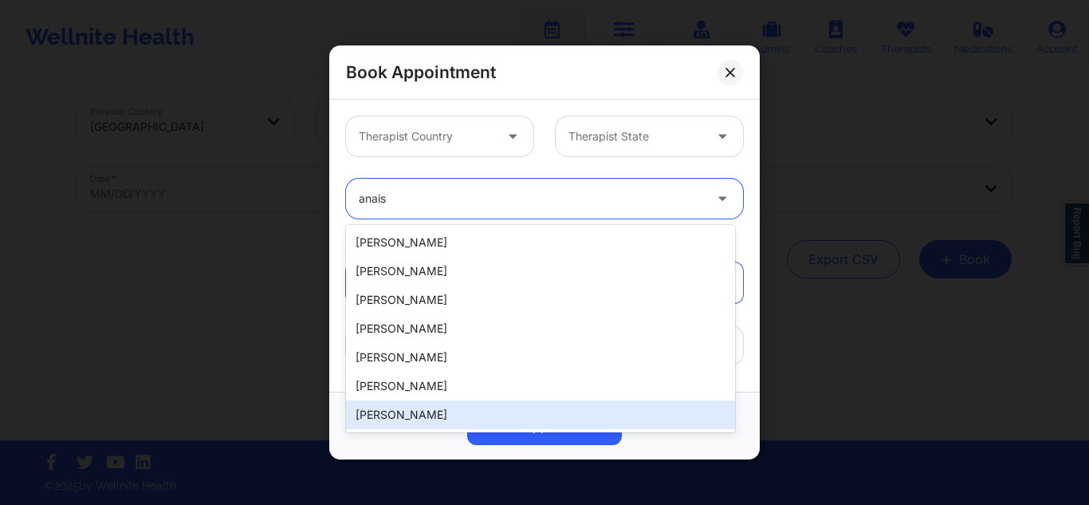
click at [403, 424] on div "Anais Quiñonez" at bounding box center [540, 414] width 389 height 29
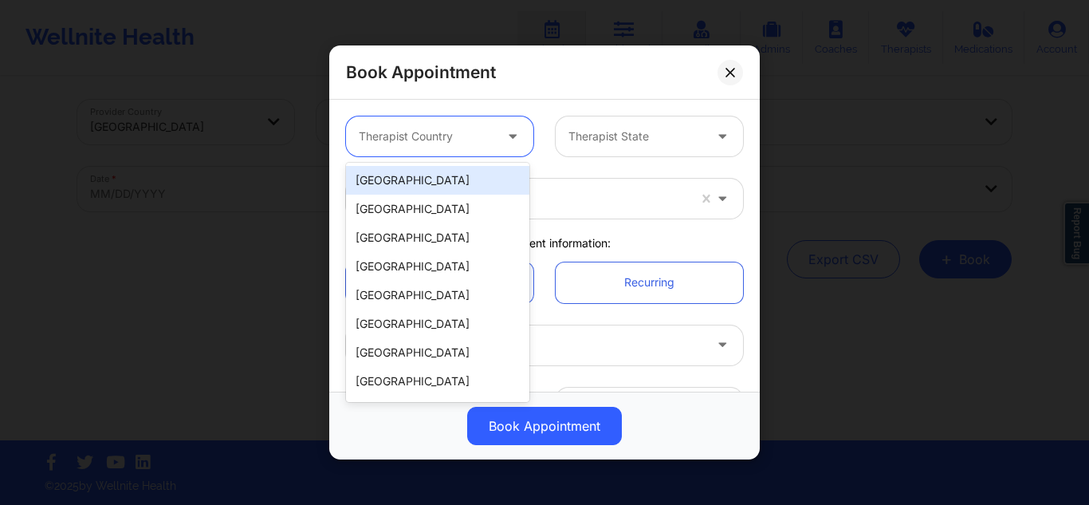
click at [432, 144] on div at bounding box center [426, 136] width 135 height 19
click at [430, 180] on div "[GEOGRAPHIC_DATA]" at bounding box center [437, 180] width 183 height 29
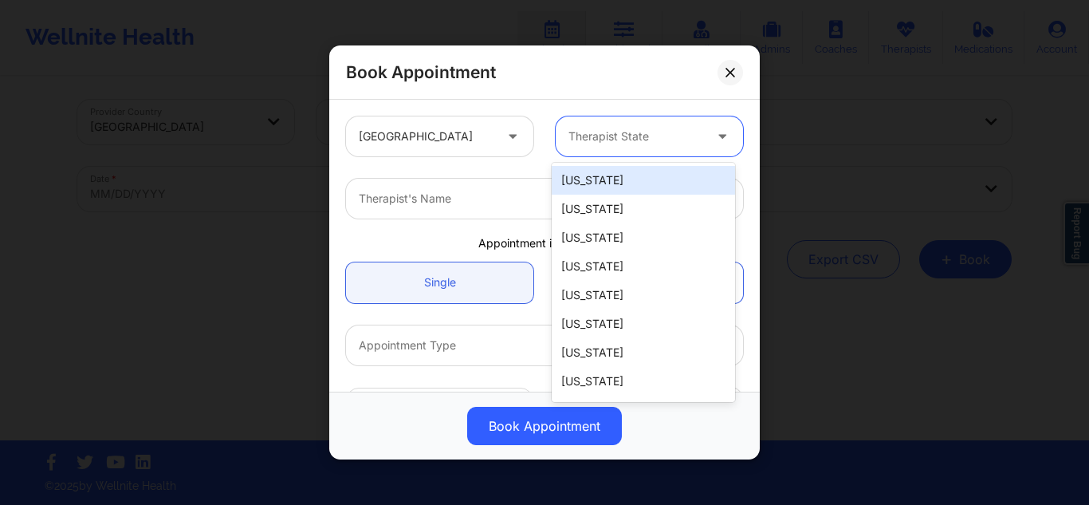
click at [636, 141] on div at bounding box center [635, 136] width 135 height 19
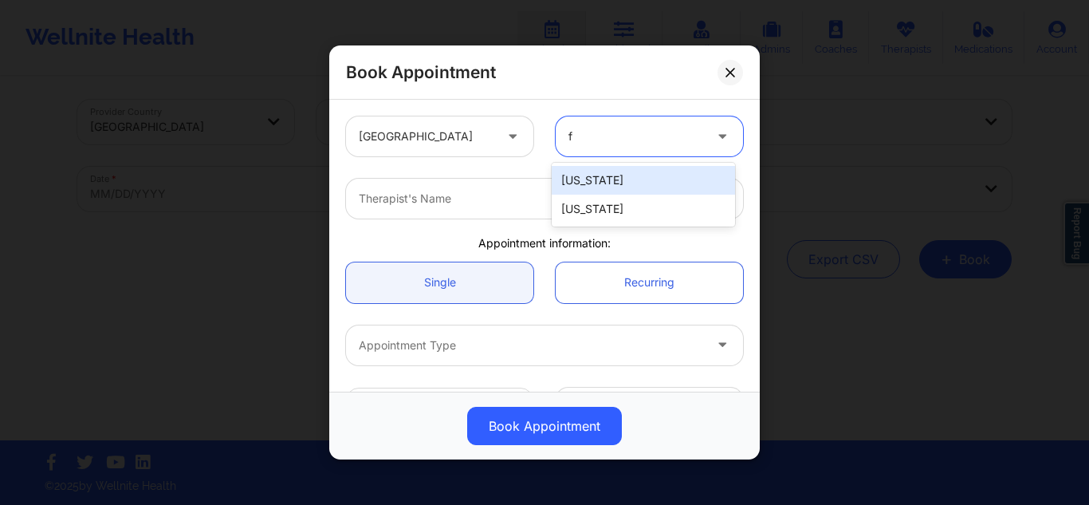
type input "fl"
click at [618, 180] on div "Florida" at bounding box center [643, 180] width 183 height 29
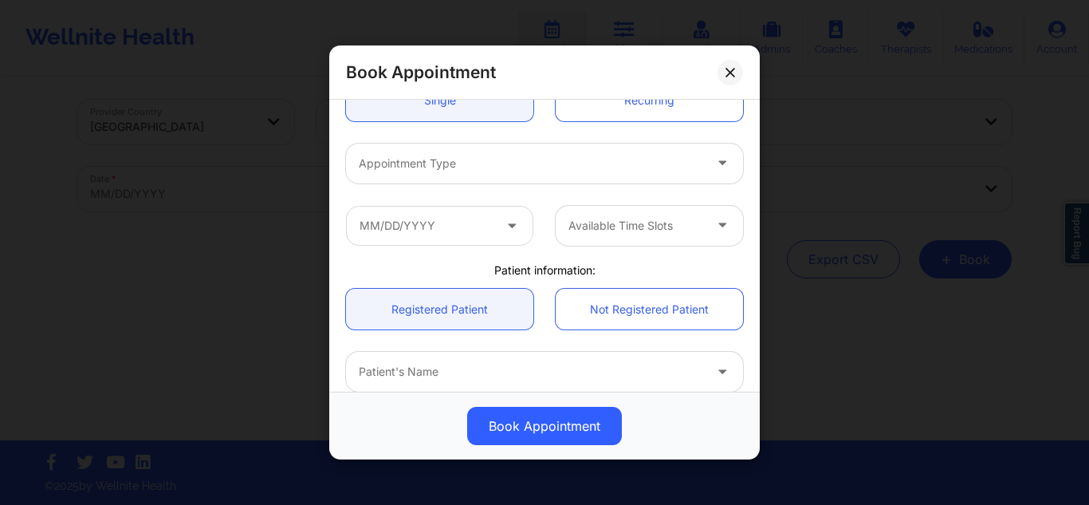
scroll to position [185, 0]
click at [640, 153] on div at bounding box center [531, 160] width 344 height 19
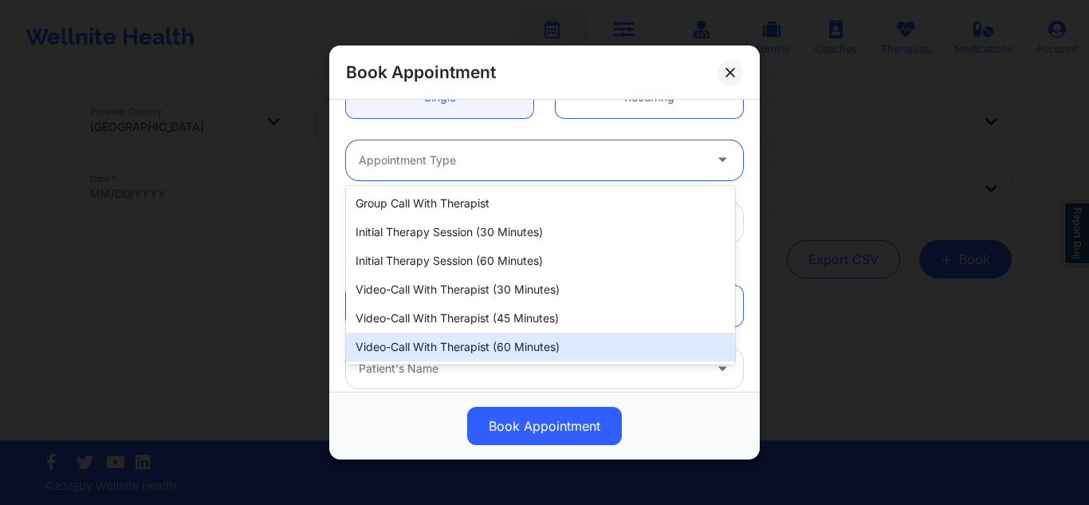
click at [524, 349] on div "Video-Call with Therapist (60 minutes)" at bounding box center [540, 346] width 389 height 29
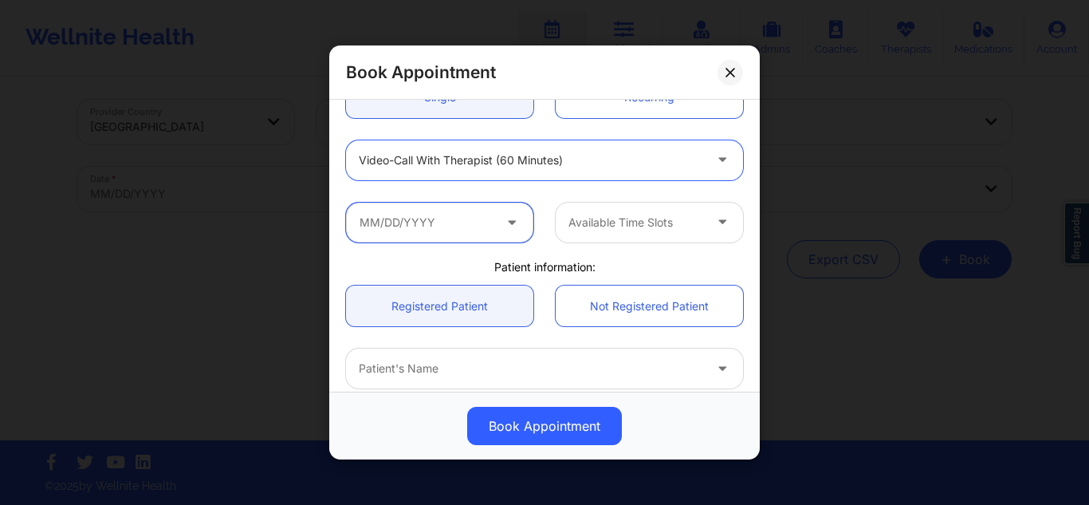
click at [473, 231] on input "text" at bounding box center [439, 222] width 187 height 40
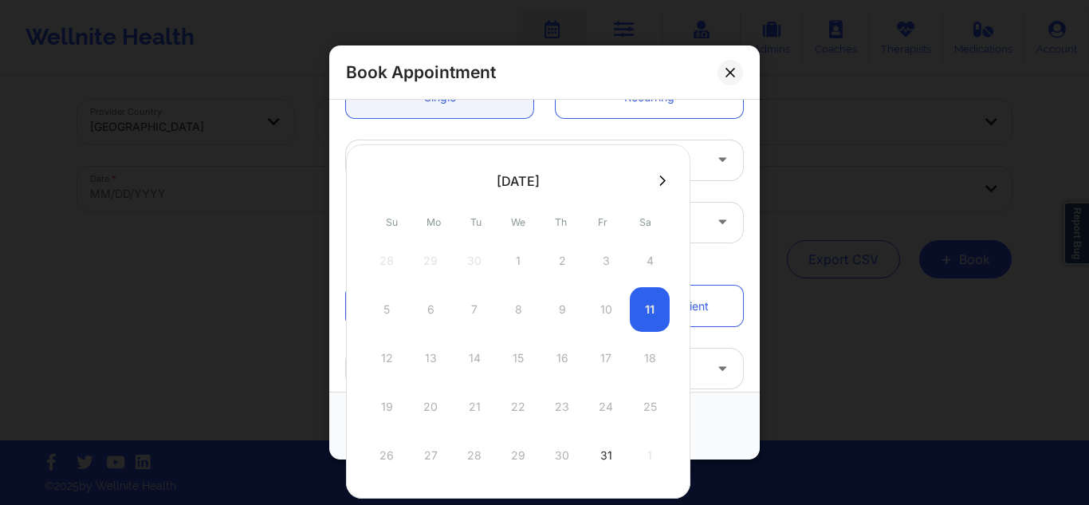
click at [665, 183] on button at bounding box center [663, 181] width 16 height 14
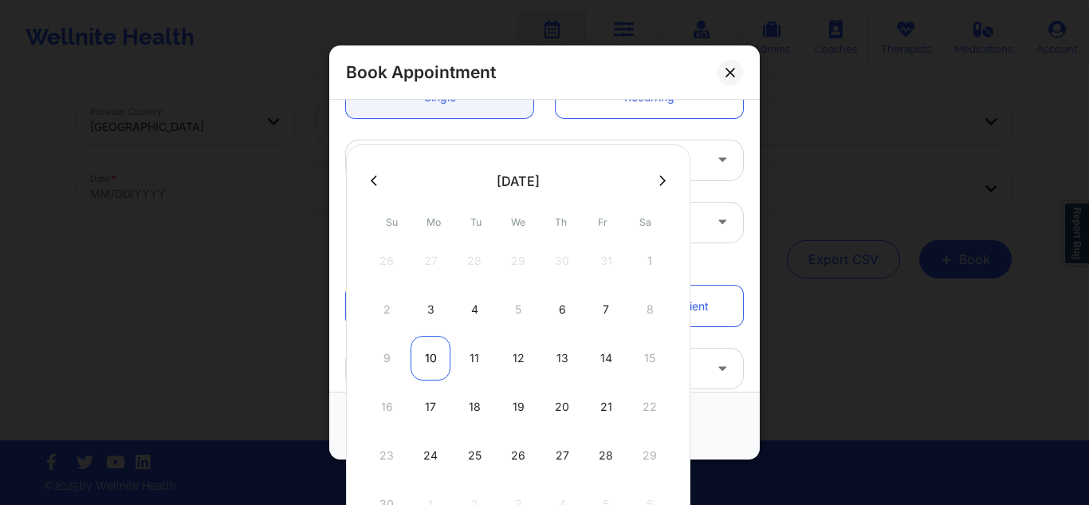
click at [437, 367] on div "10" at bounding box center [431, 358] width 40 height 45
type input "11/10/2025"
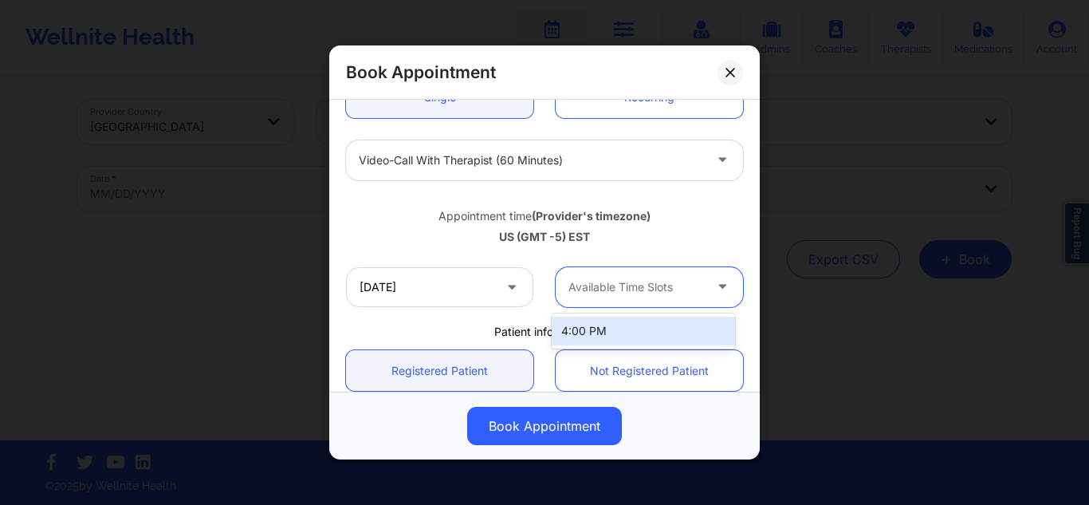
click at [599, 272] on div "Available Time Slots" at bounding box center [630, 287] width 149 height 40
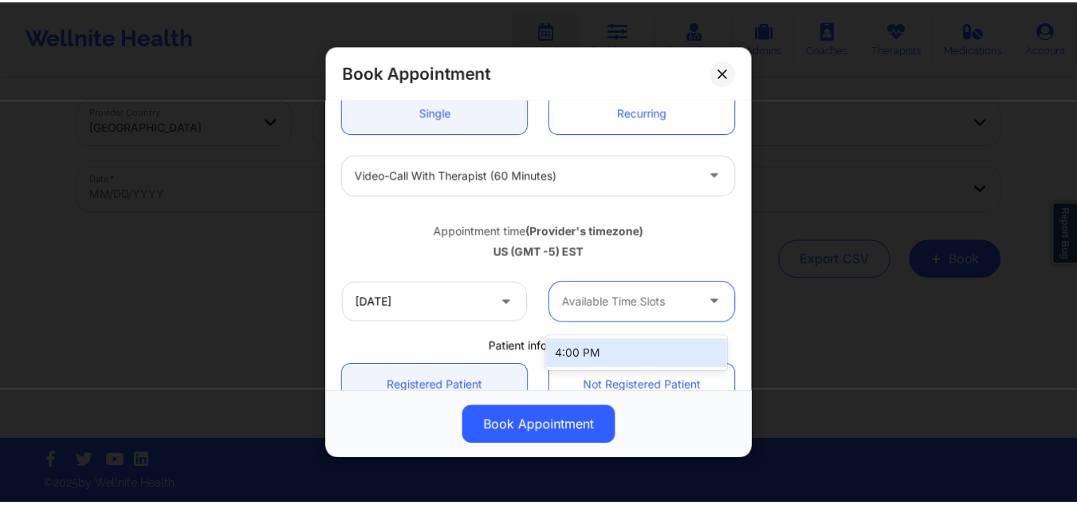
scroll to position [162, 0]
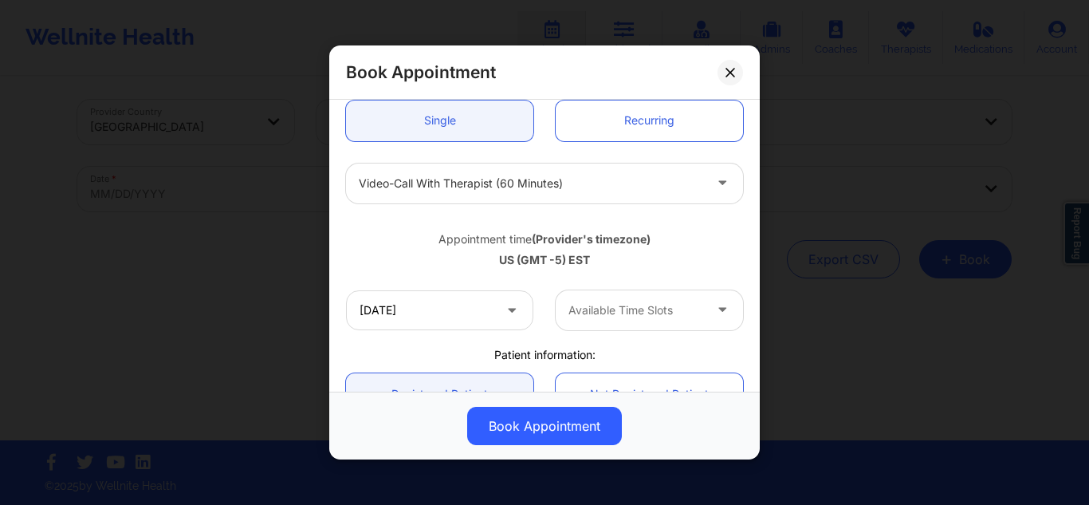
click at [694, 16] on div "Book Appointment United States Florida Therapist's Name Appointment information…" at bounding box center [544, 252] width 1089 height 505
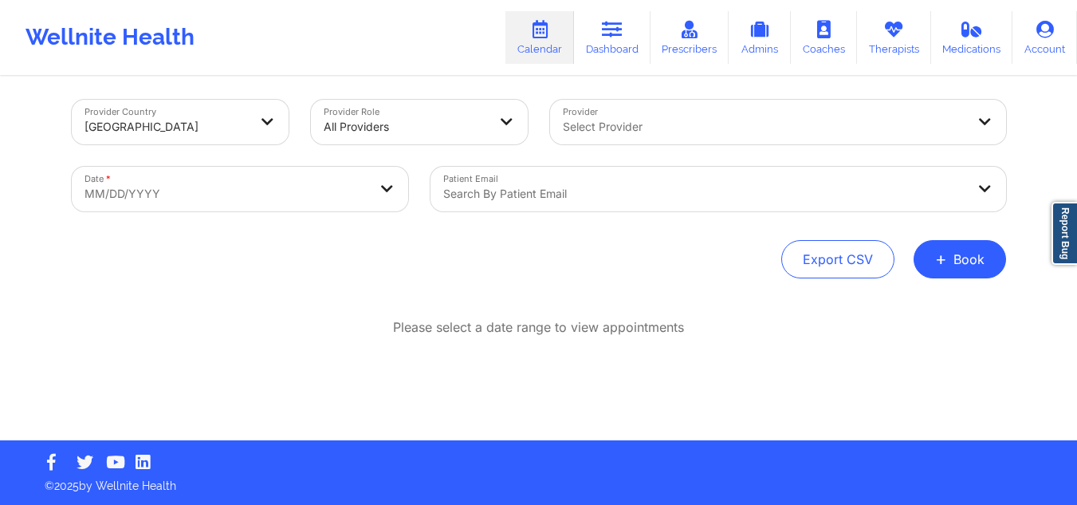
click at [609, 108] on div "Select Provider" at bounding box center [759, 122] width 418 height 45
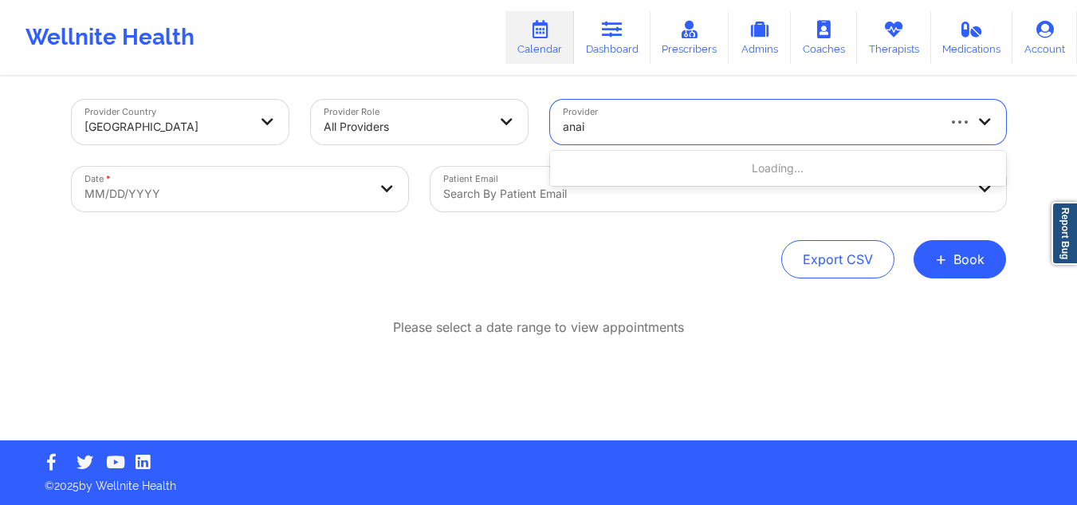
type input "anais"
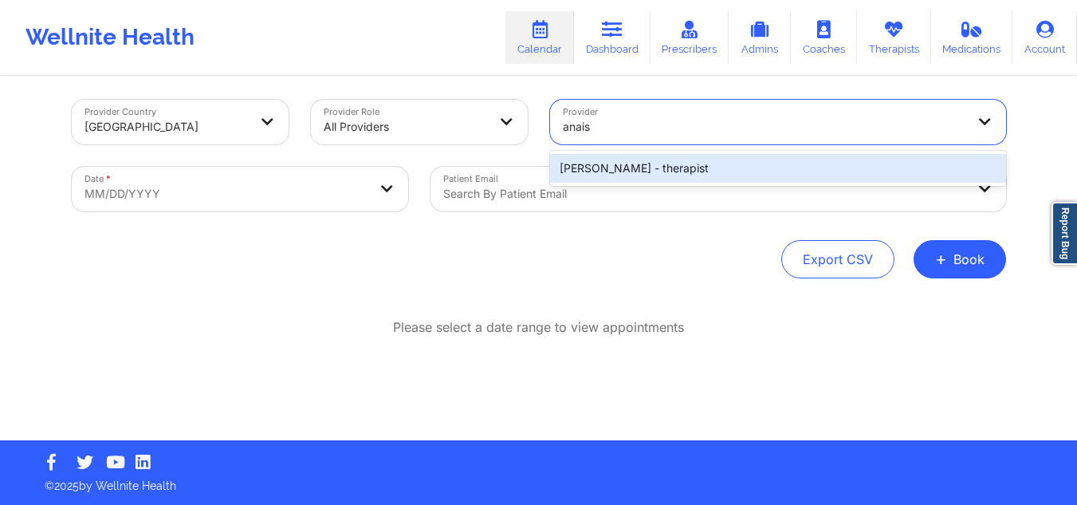
click at [606, 170] on div "Anais Quiñonez - therapist" at bounding box center [778, 168] width 456 height 29
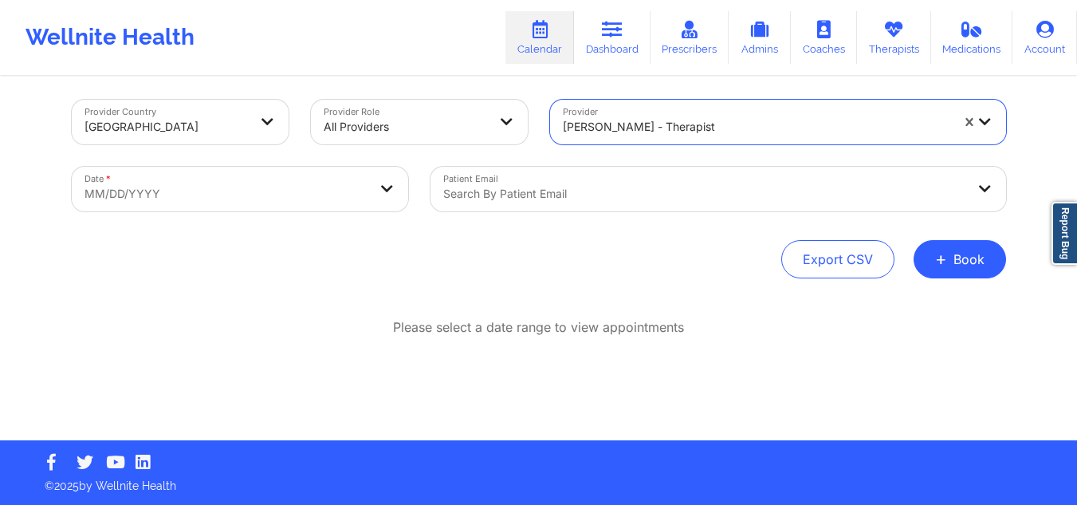
click at [339, 204] on body "Wellnite Health Calendar Dashboard Prescribers Admins Coaches Therapists Medica…" at bounding box center [538, 245] width 1077 height 505
select select "2025-8"
select select "2025-9"
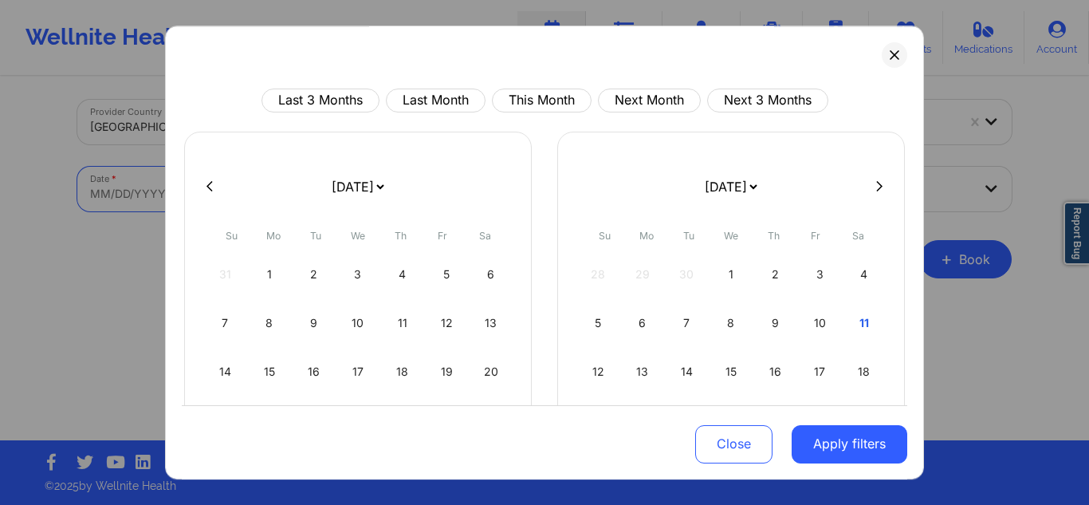
click at [871, 179] on div at bounding box center [545, 187] width 726 height 24
click at [876, 191] on icon at bounding box center [879, 186] width 6 height 12
select select "2025-9"
select select "2025-10"
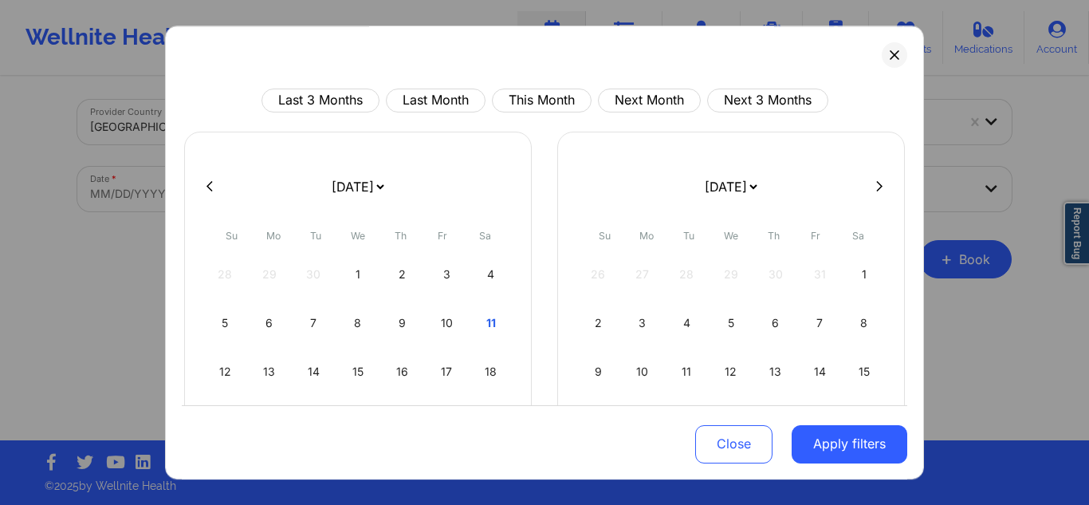
click at [876, 191] on icon at bounding box center [879, 186] width 6 height 12
select select "2025-10"
select select "2025-11"
click at [274, 362] on div "10" at bounding box center [270, 371] width 41 height 45
select select "2025-10"
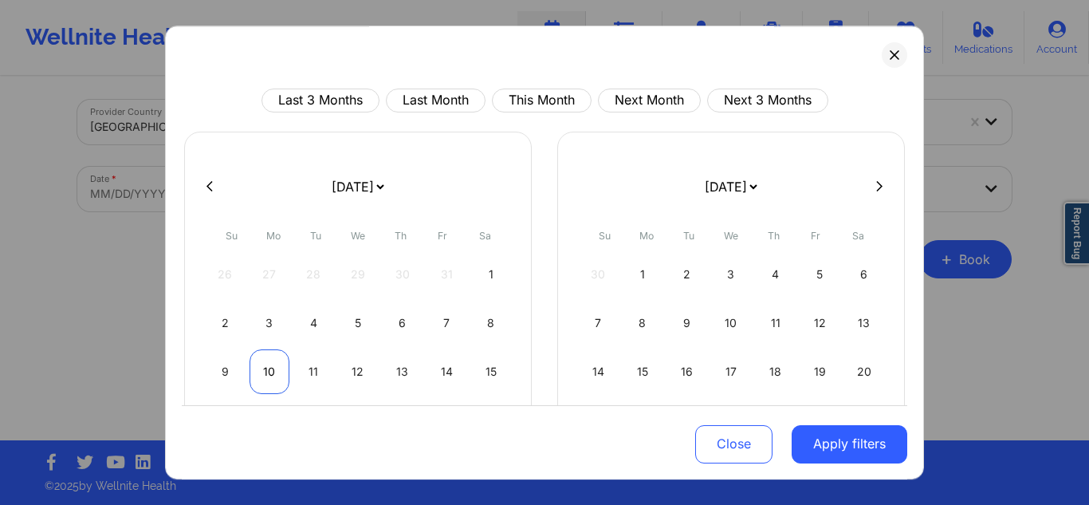
select select "2025-11"
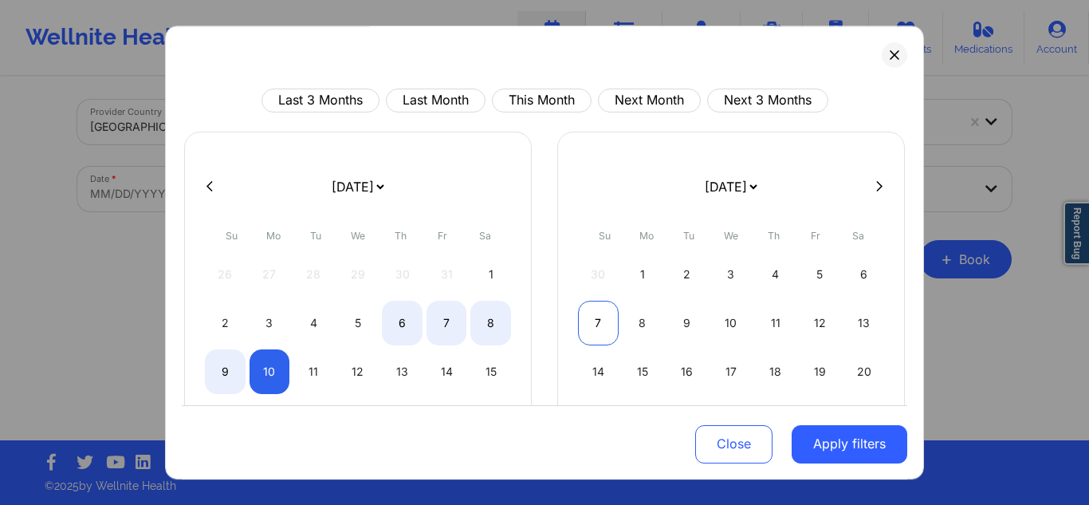
select select "2025-10"
select select "2025-11"
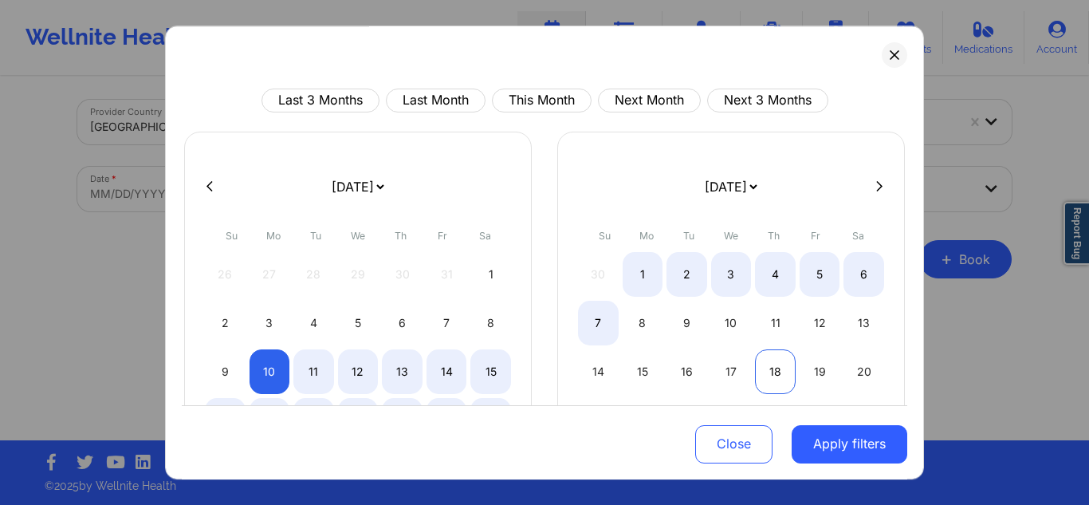
select select "2025-10"
select select "2025-11"
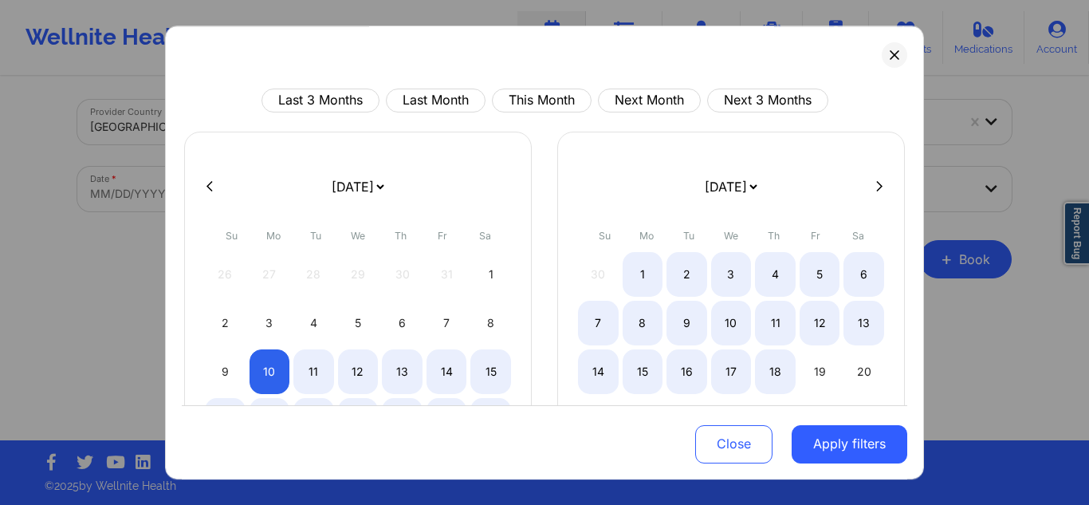
select select "2025-10"
select select "2025-11"
select select "2025-10"
select select "2025-11"
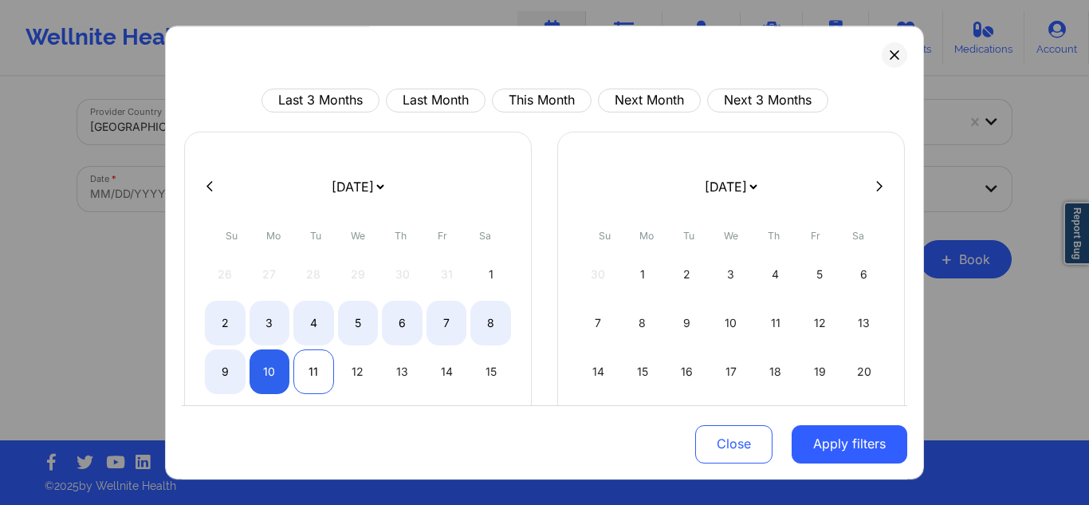
select select "2025-10"
select select "2025-11"
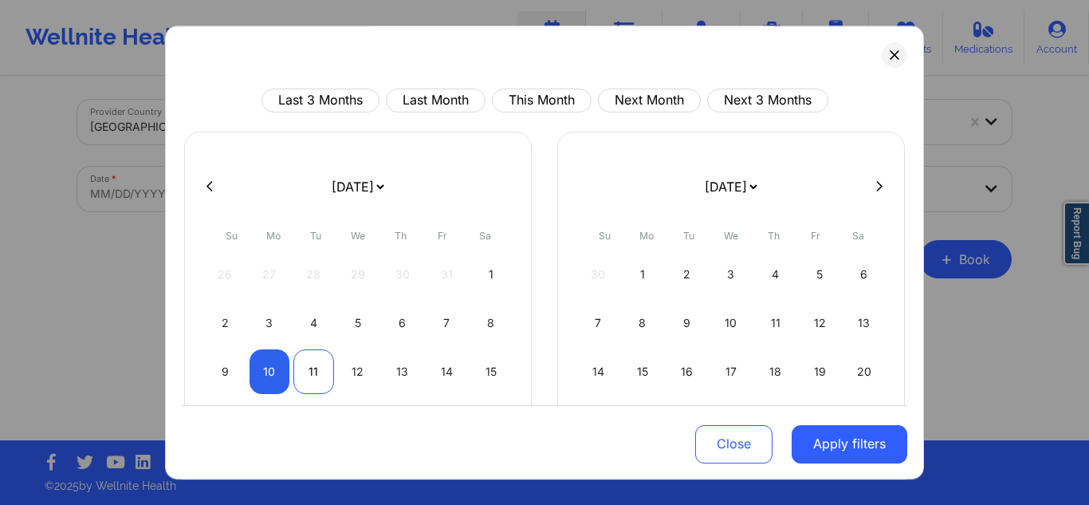
click at [309, 374] on div "11" at bounding box center [313, 371] width 41 height 45
select select "2025-10"
select select "2025-11"
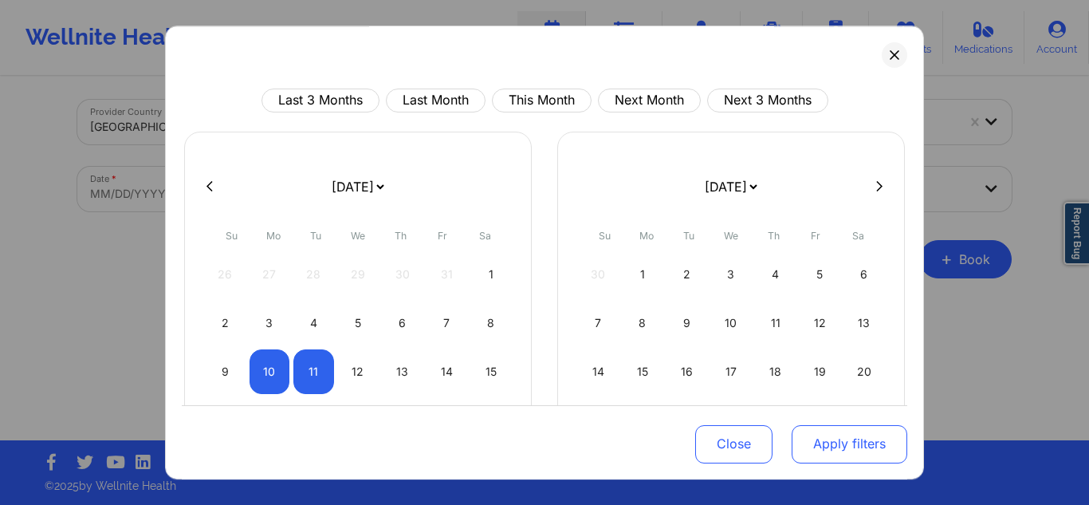
click at [800, 439] on button "Apply filters" at bounding box center [850, 443] width 116 height 38
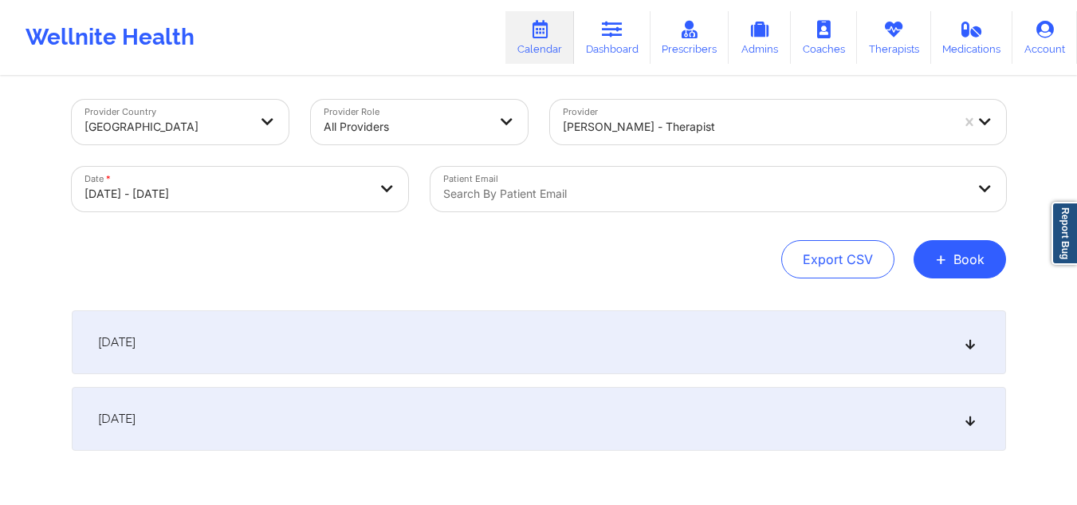
click at [734, 351] on div "November 10, 2025" at bounding box center [539, 342] width 934 height 64
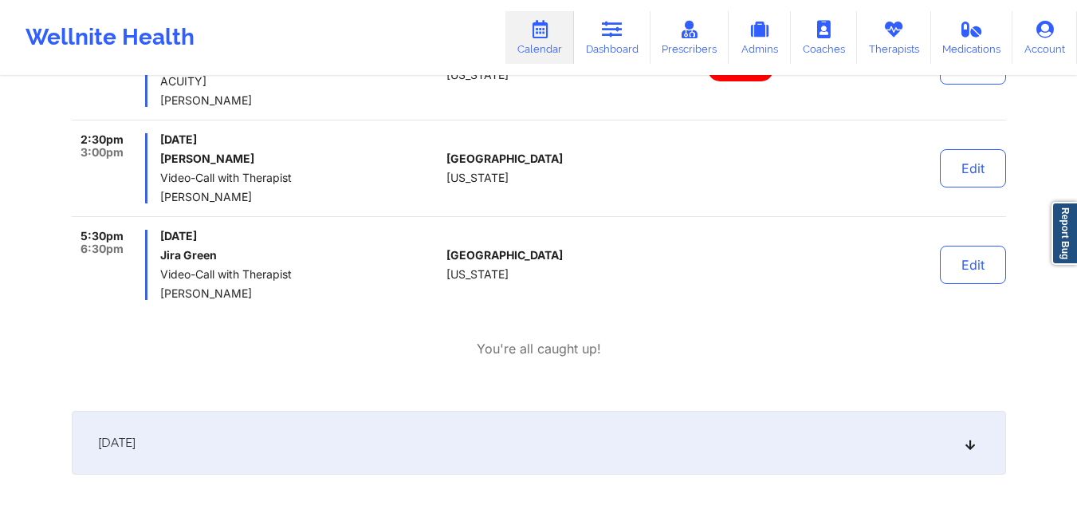
scroll to position [483, 0]
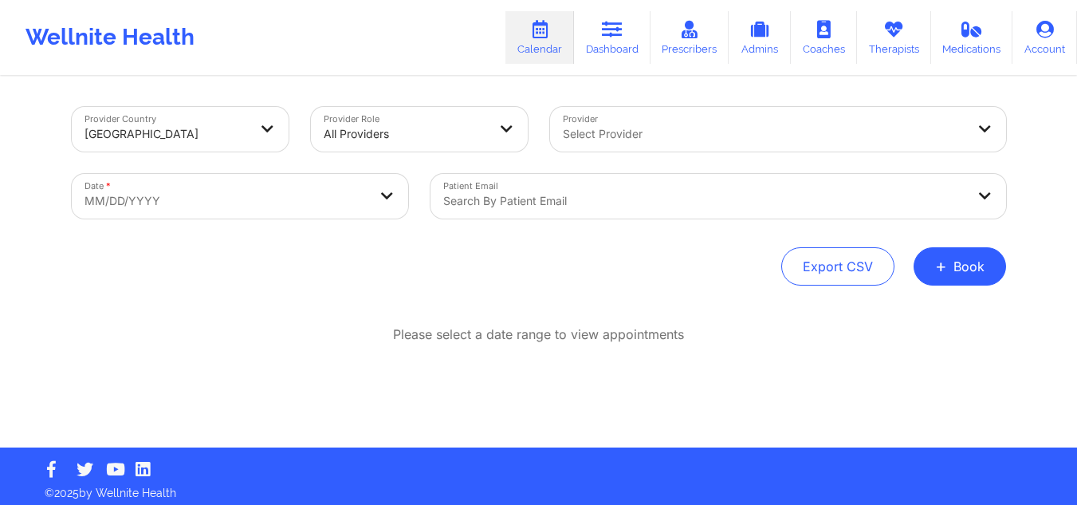
scroll to position [7, 0]
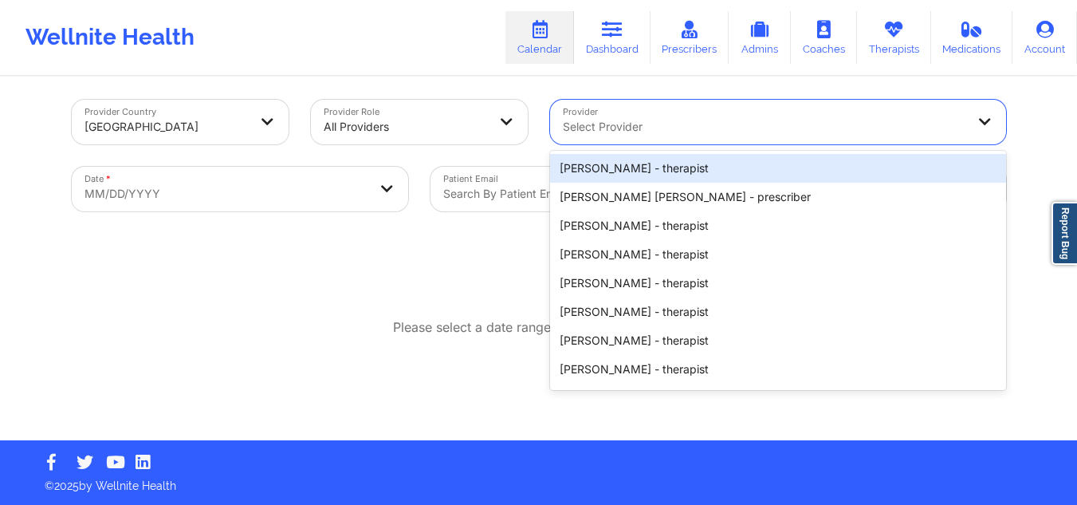
click at [618, 123] on div at bounding box center [764, 126] width 403 height 19
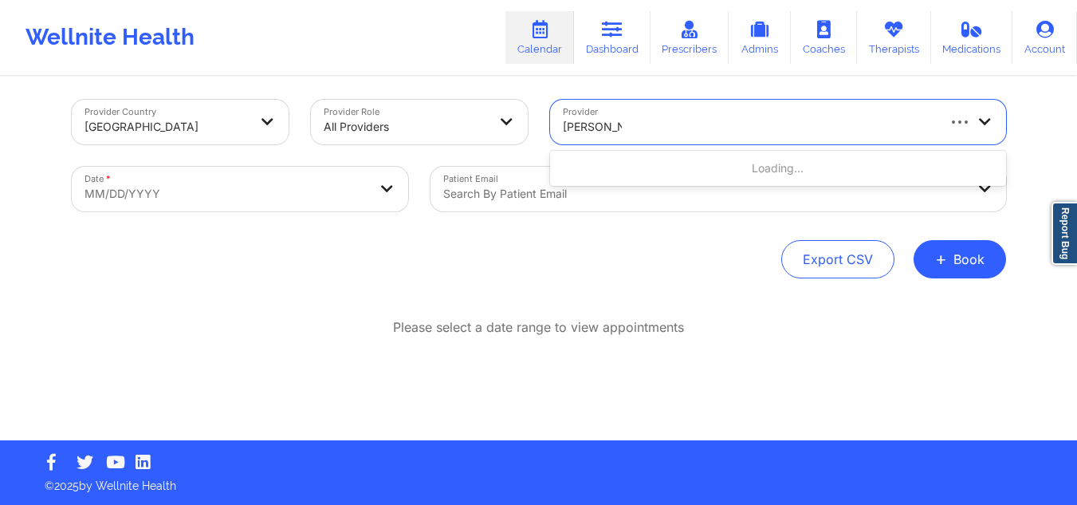
type input "[PERSON_NAME]"
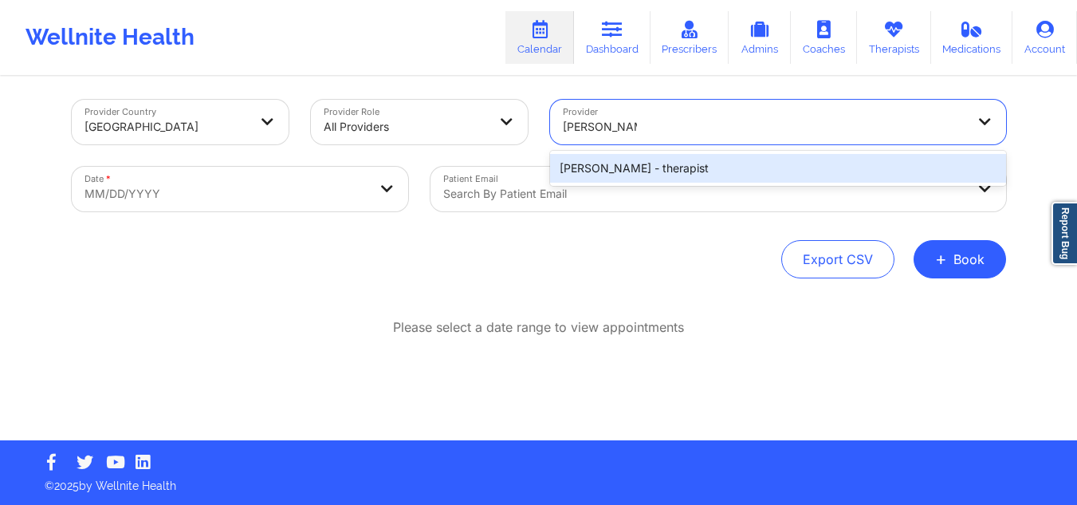
click at [613, 171] on div "[PERSON_NAME] - therapist" at bounding box center [778, 168] width 456 height 29
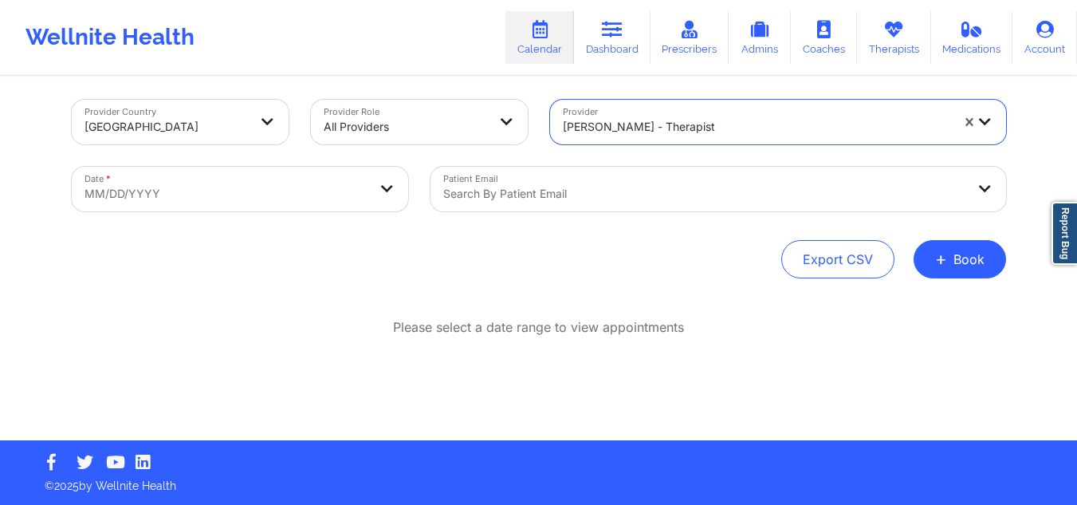
click at [327, 197] on body "Wellnite Health Calendar Dashboard Prescribers Admins Coaches Therapists Medica…" at bounding box center [538, 245] width 1077 height 505
select select "2025-8"
select select "2025-9"
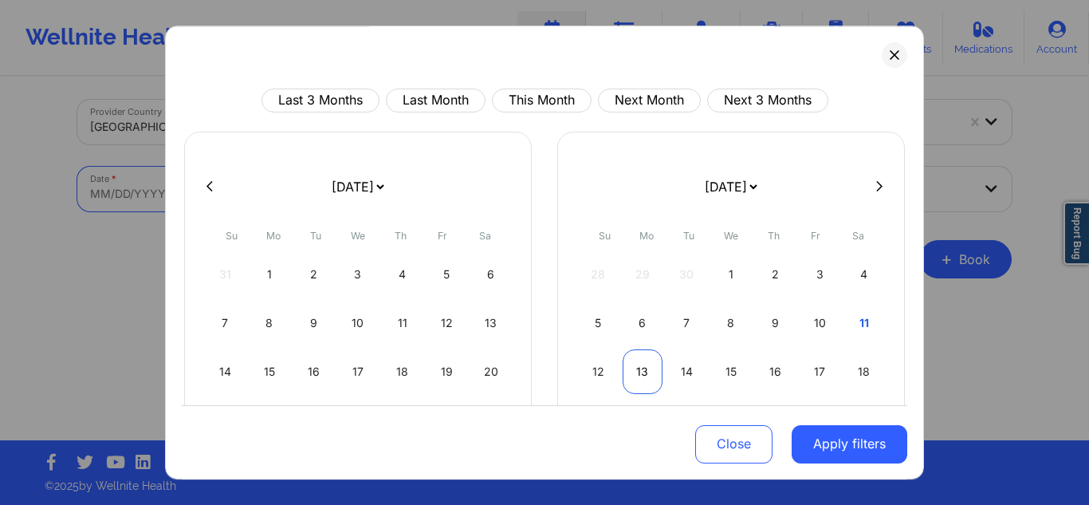
click at [634, 360] on div "13" at bounding box center [643, 371] width 41 height 45
select select "2025-9"
select select "2025-10"
select select "2025-9"
select select "2025-10"
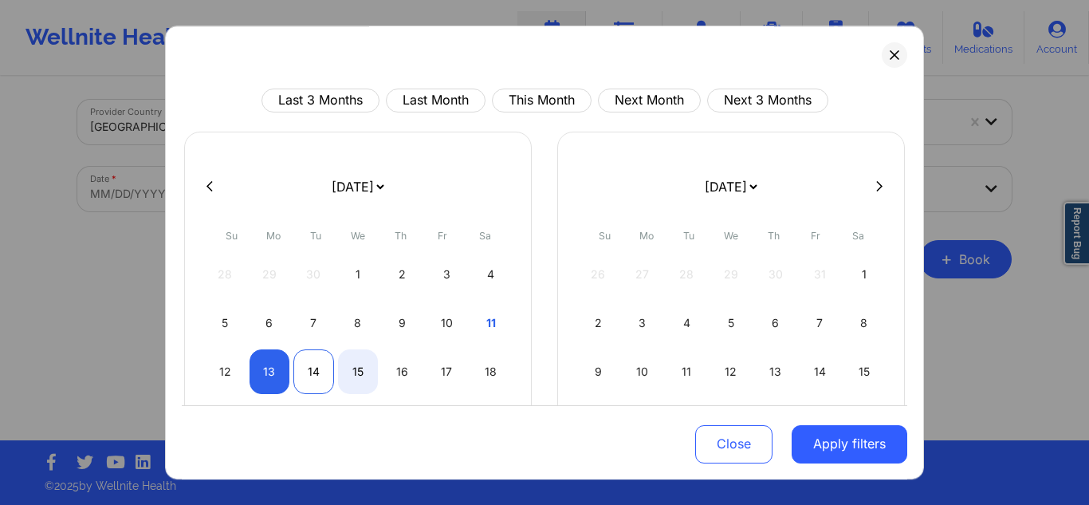
select select "2025-9"
select select "2025-10"
click at [313, 365] on div "14" at bounding box center [313, 371] width 41 height 45
select select "2025-9"
select select "2025-10"
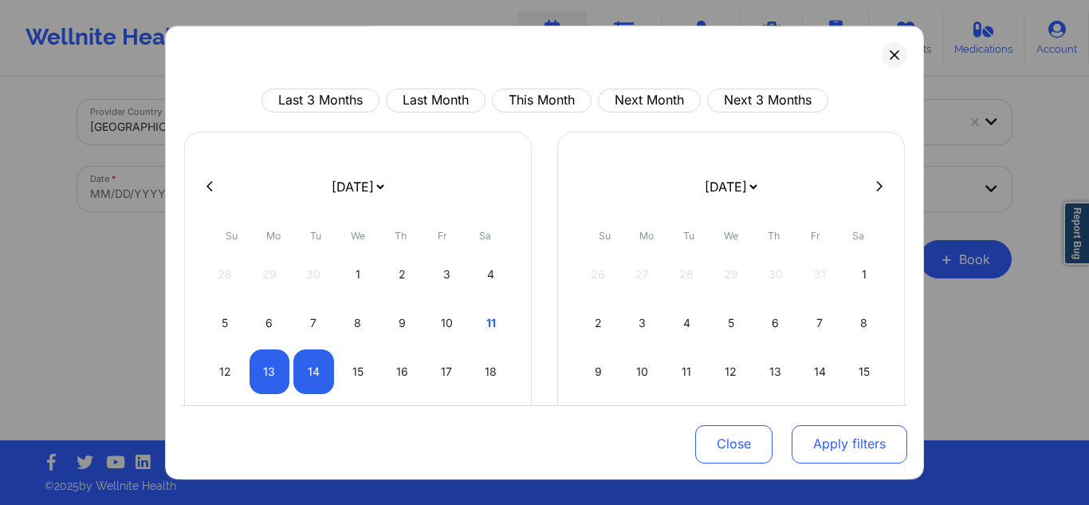
click at [821, 442] on button "Apply filters" at bounding box center [850, 443] width 116 height 38
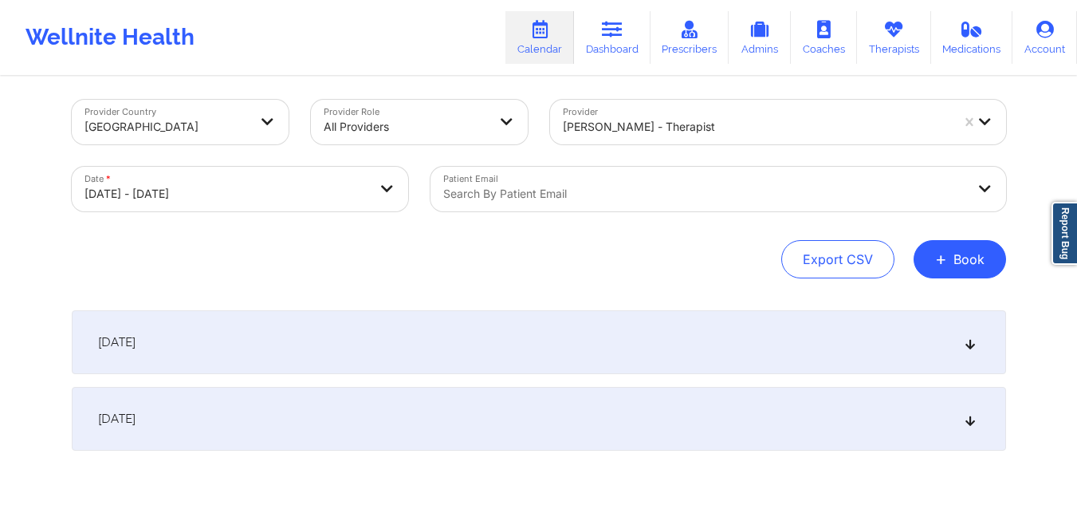
click at [778, 348] on div "[DATE]" at bounding box center [539, 342] width 934 height 64
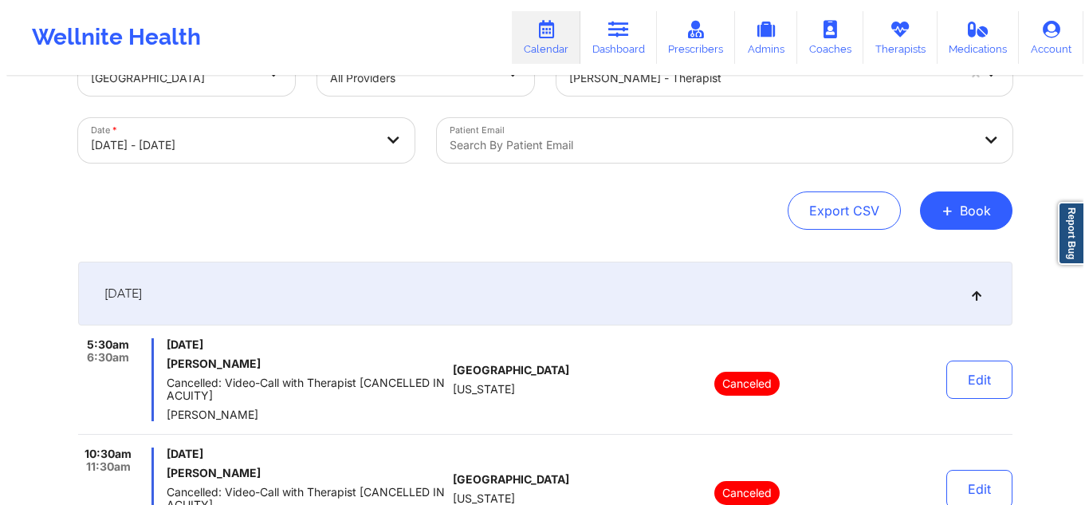
scroll to position [0, 0]
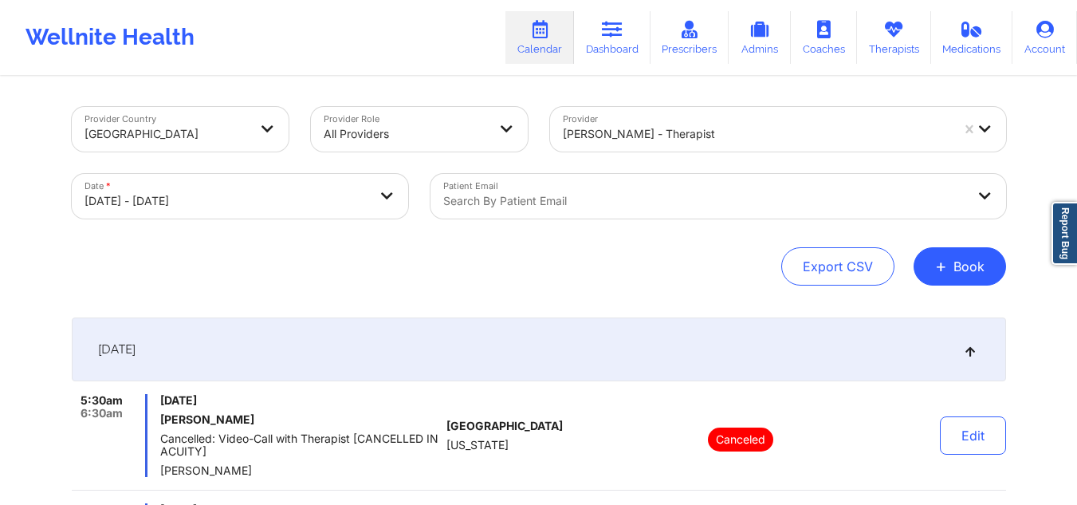
click at [306, 187] on body "Wellnite Health Calendar Dashboard Prescribers Admins Coaches Therapists Medica…" at bounding box center [538, 252] width 1077 height 505
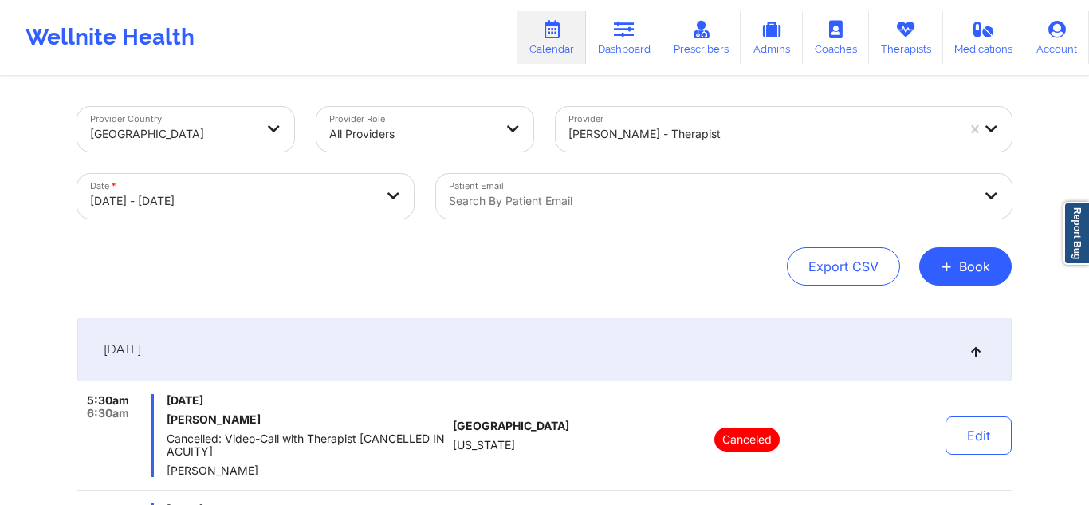
select select "2025-9"
select select "2025-10"
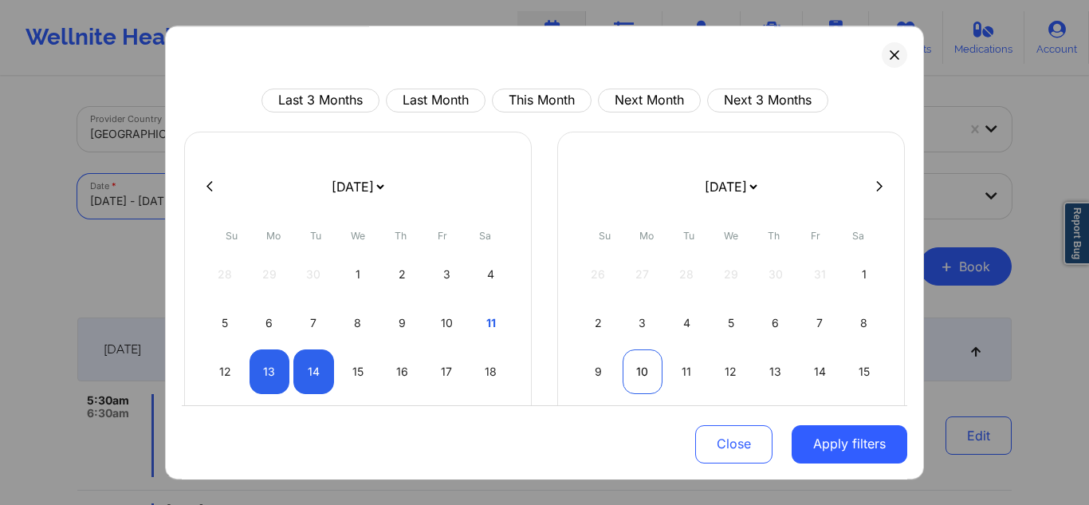
click at [640, 369] on div "10" at bounding box center [643, 371] width 41 height 45
select select "2025-10"
select select "2025-11"
select select "2025-10"
select select "2025-11"
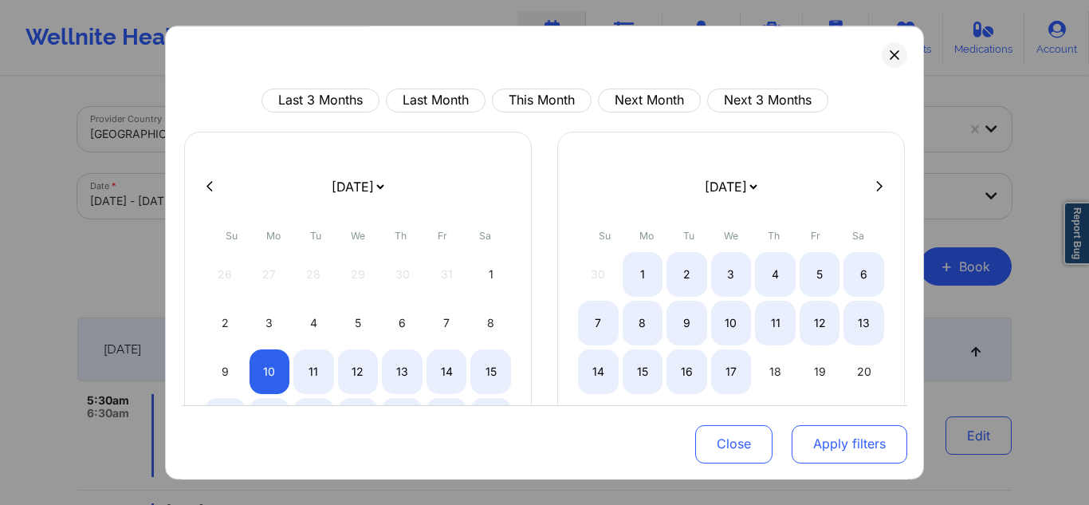
select select "2025-10"
select select "2025-11"
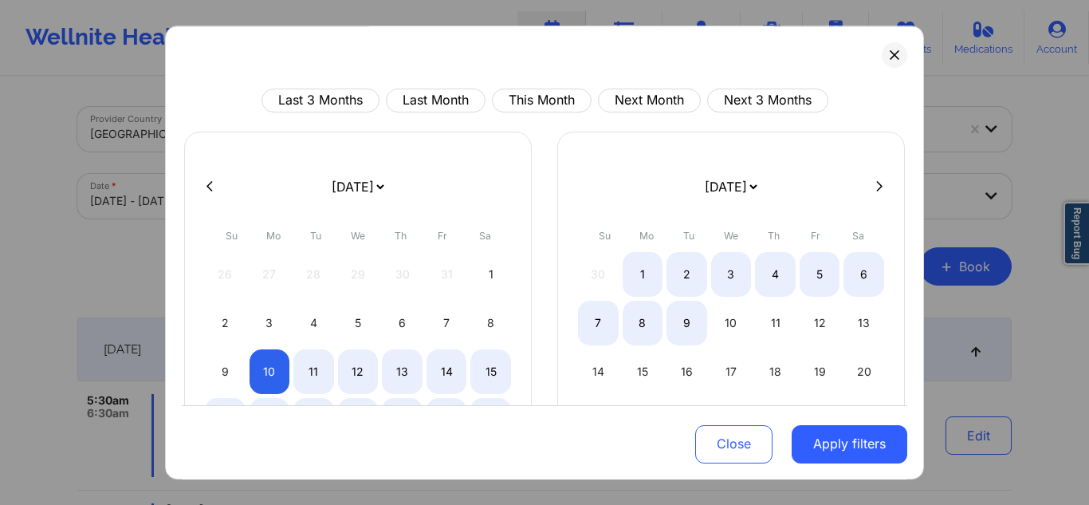
select select "2025-10"
select select "2025-11"
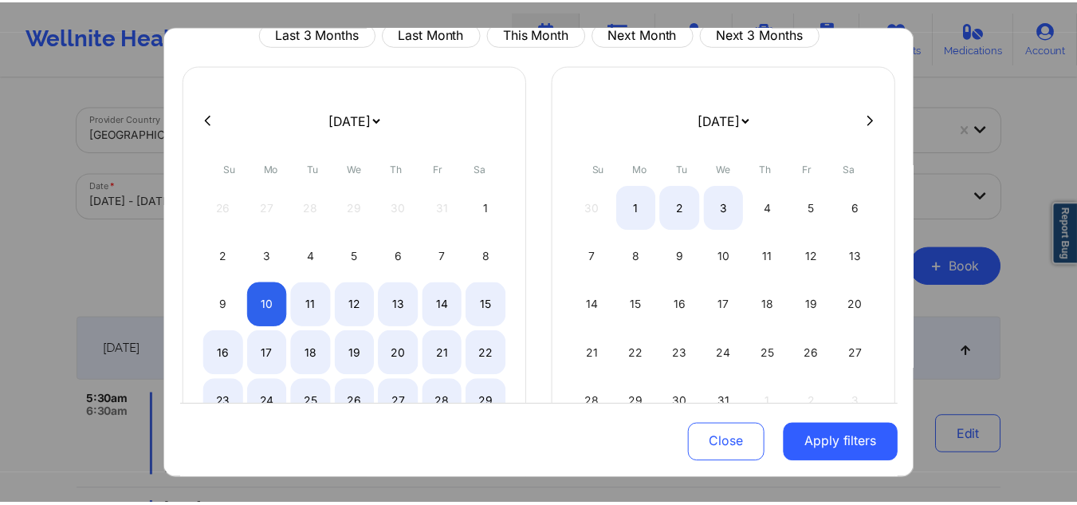
scroll to position [70, 0]
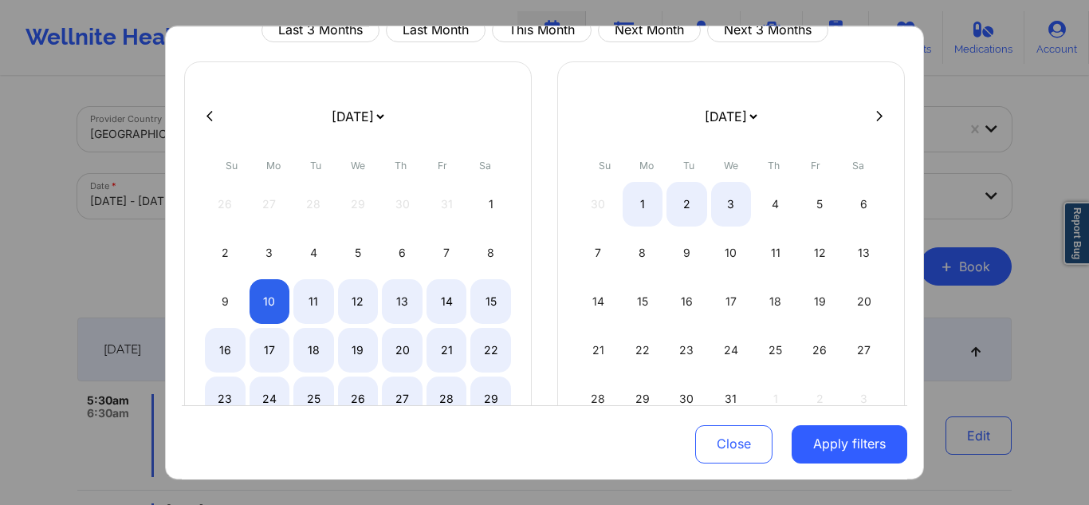
select select "2025-10"
select select "2025-11"
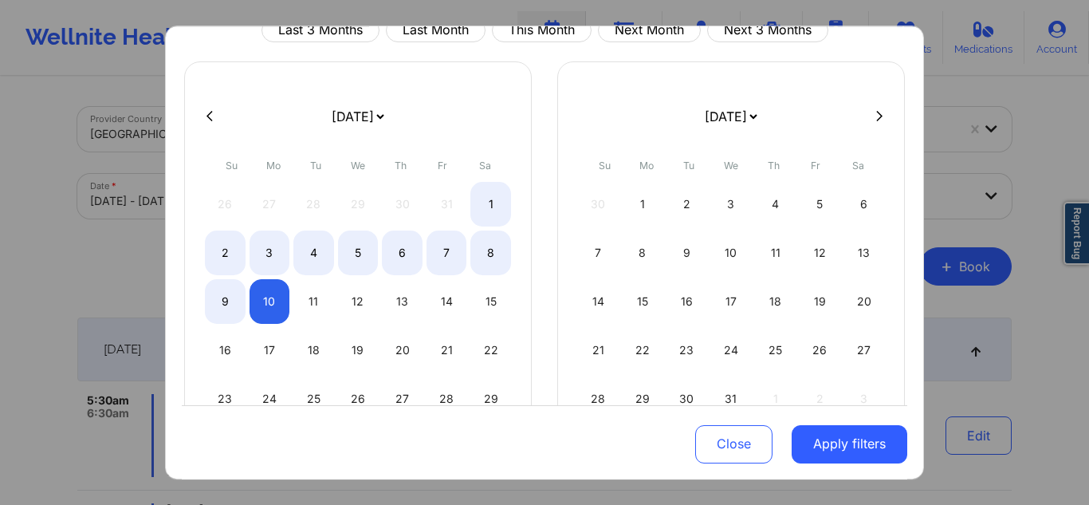
click at [214, 113] on button at bounding box center [210, 116] width 16 height 14
select select "2025-9"
select select "2025-10"
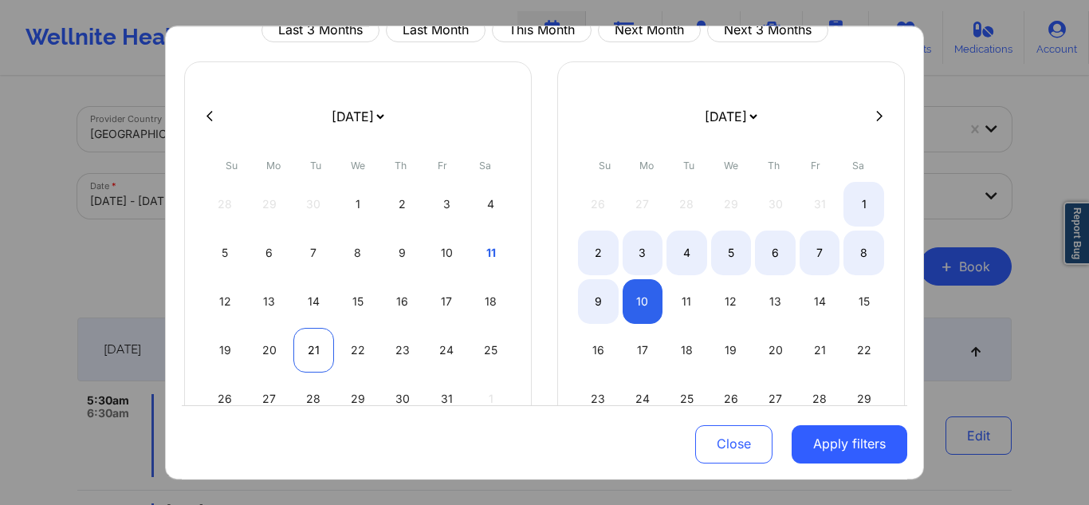
select select "2025-9"
select select "2025-10"
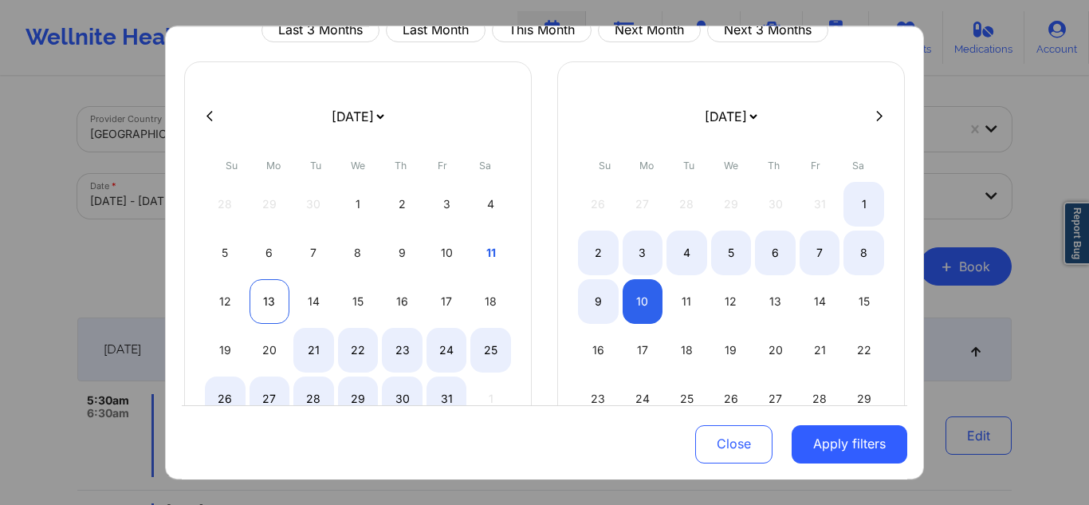
select select "2025-9"
select select "2025-10"
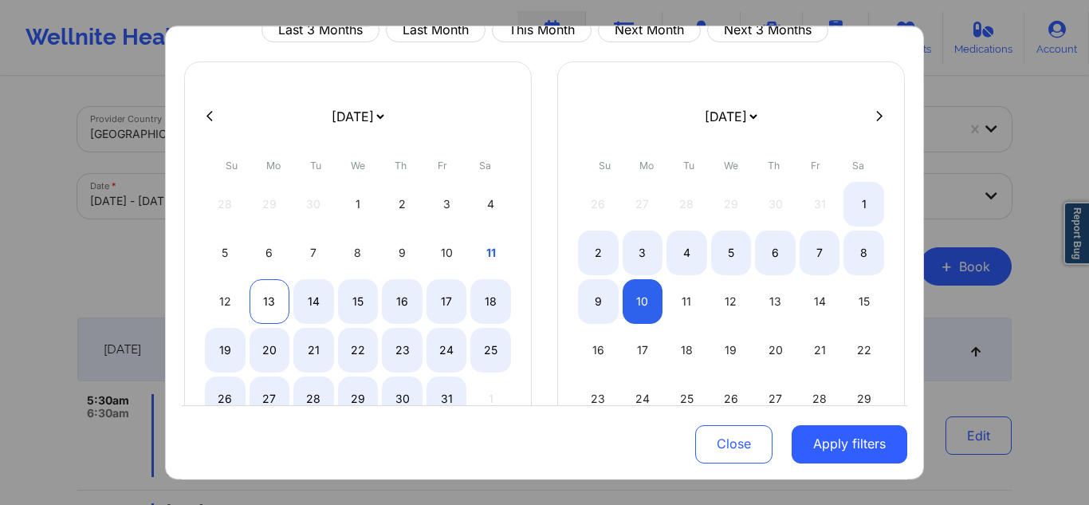
click at [265, 299] on div "13" at bounding box center [270, 301] width 41 height 45
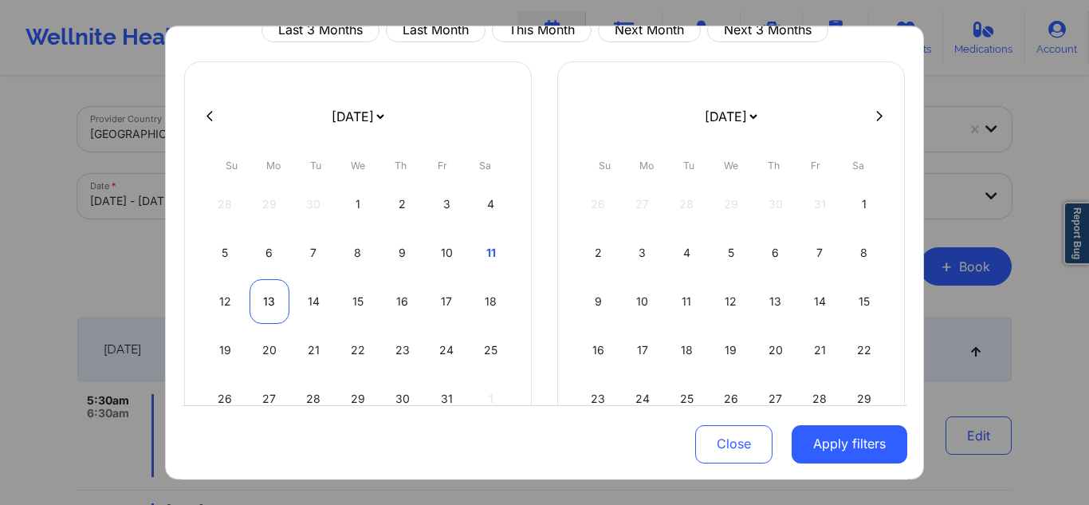
select select "2025-9"
select select "2025-10"
select select "2025-9"
select select "2025-10"
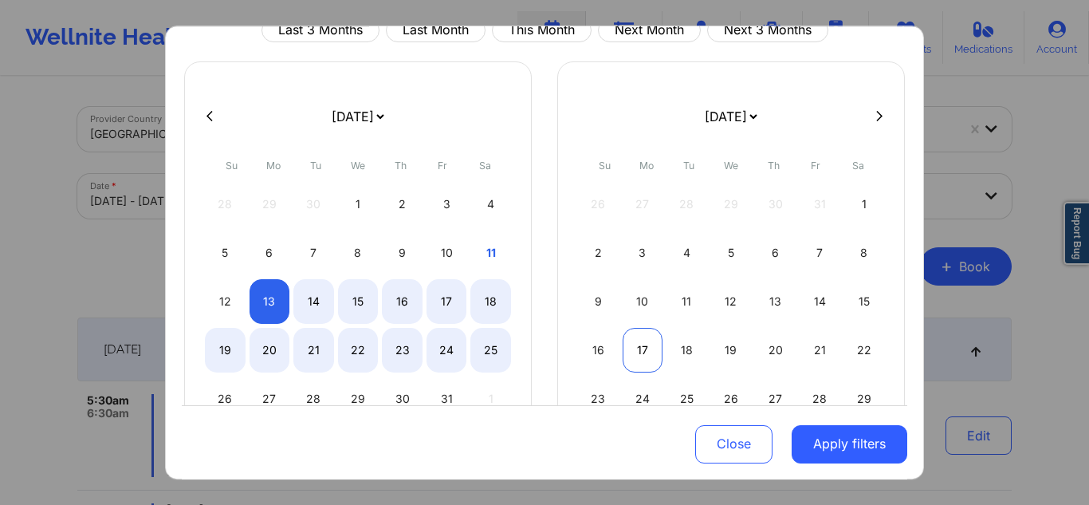
select select "2025-9"
select select "2025-10"
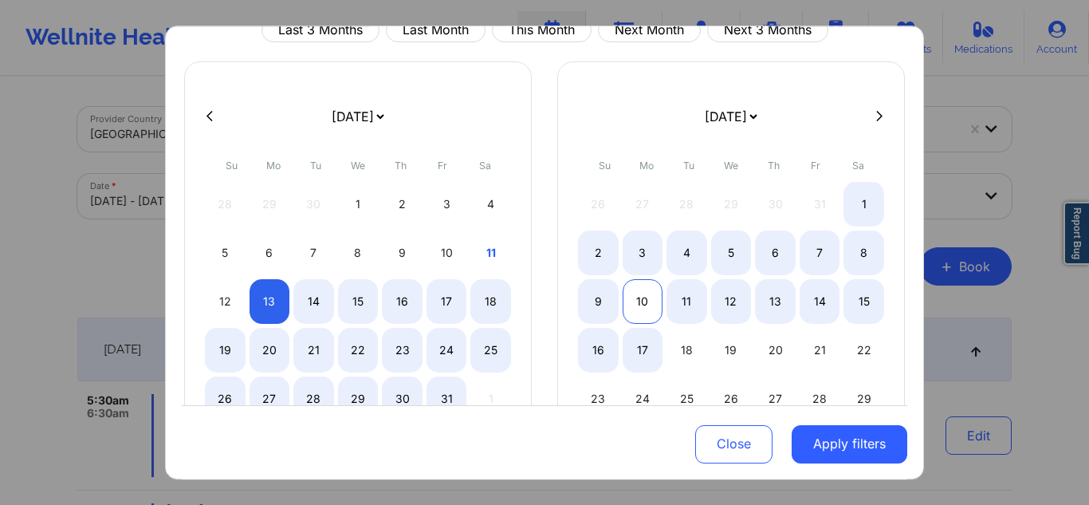
select select "2025-9"
select select "2025-10"
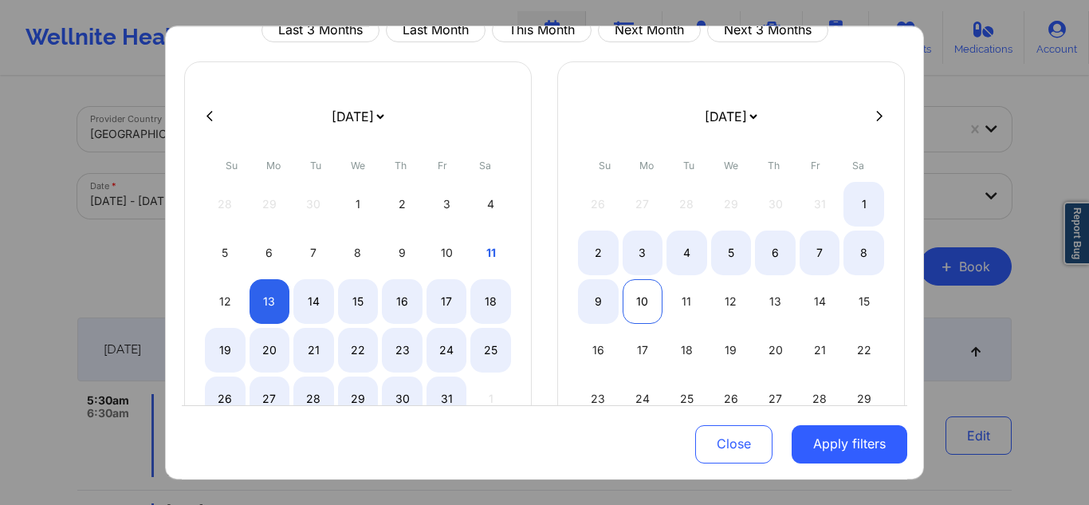
click at [638, 308] on div "10" at bounding box center [643, 301] width 41 height 45
select select "2025-9"
select select "2025-10"
click at [828, 463] on div "Close Apply filters" at bounding box center [545, 441] width 726 height 74
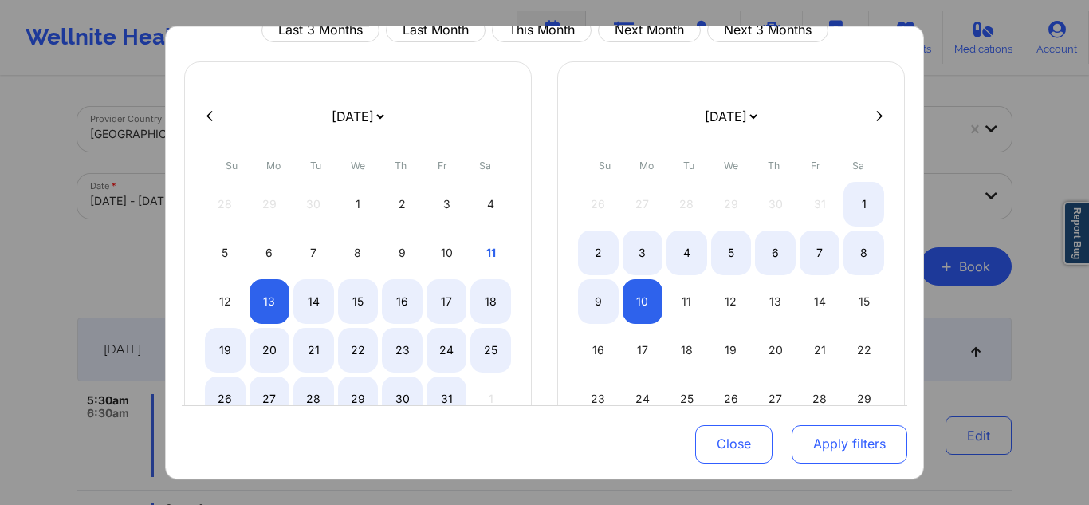
click at [822, 445] on button "Apply filters" at bounding box center [850, 443] width 116 height 38
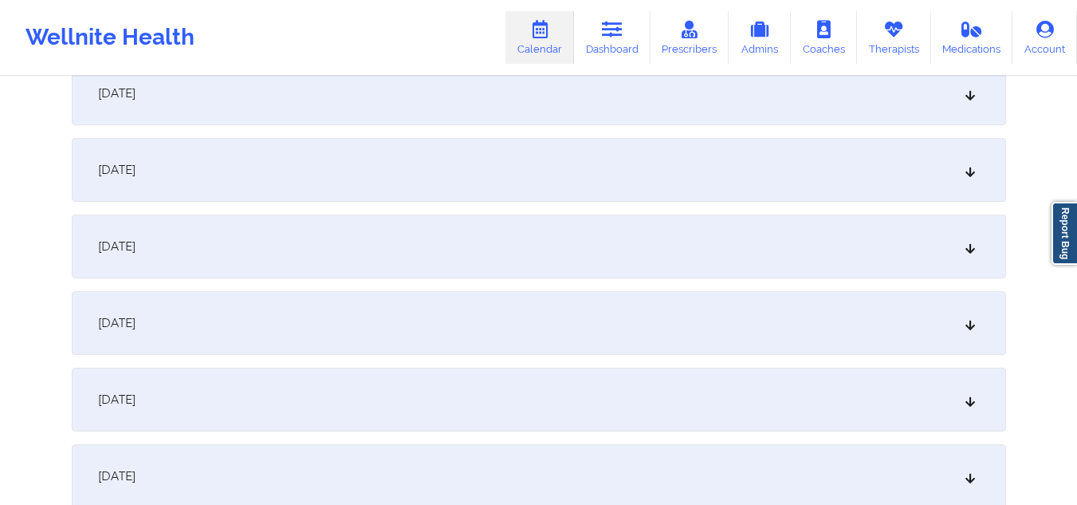
scroll to position [797, 0]
click at [610, 96] on div "[DATE]" at bounding box center [539, 89] width 934 height 64
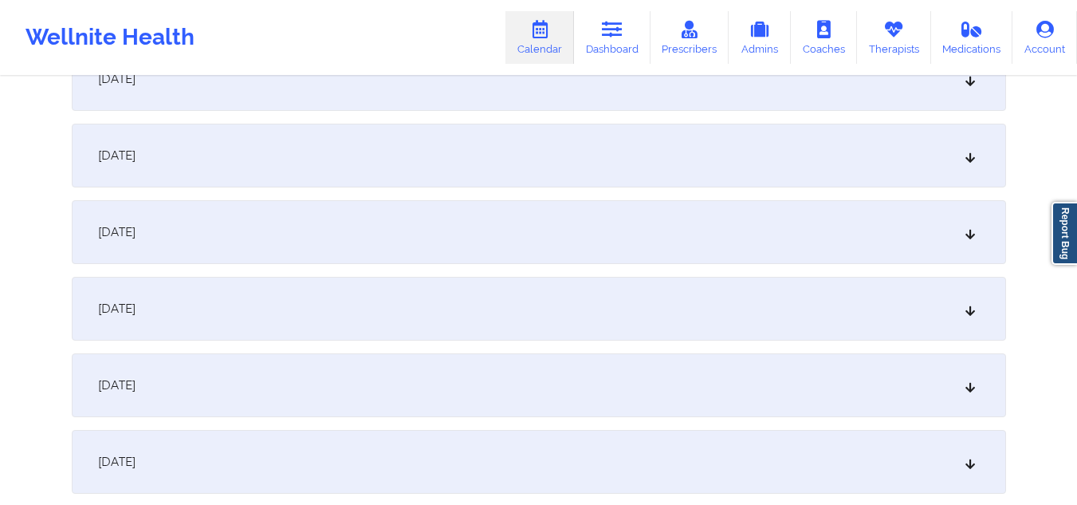
scroll to position [1709, 0]
click at [950, 305] on div "[DATE]" at bounding box center [539, 304] width 934 height 64
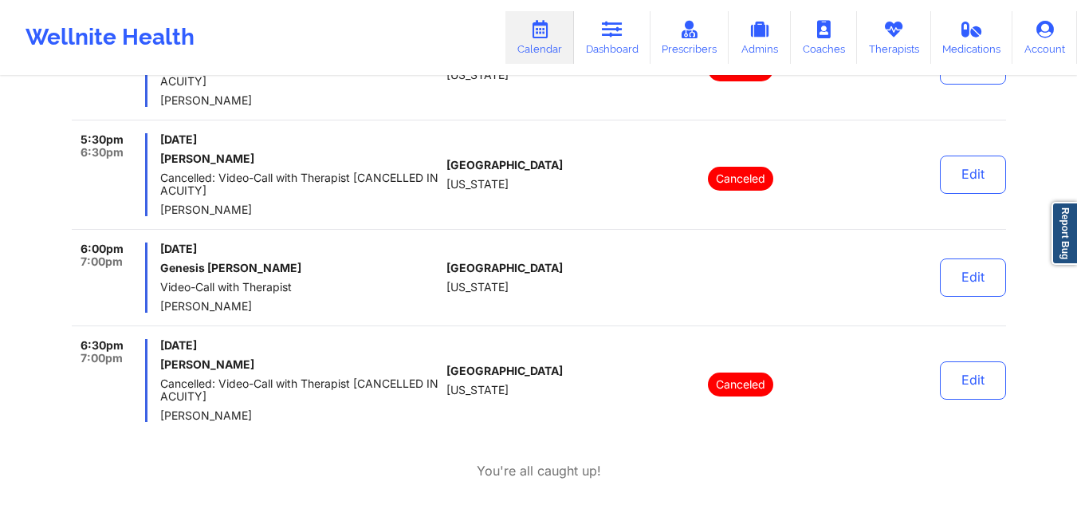
scroll to position [2104, 0]
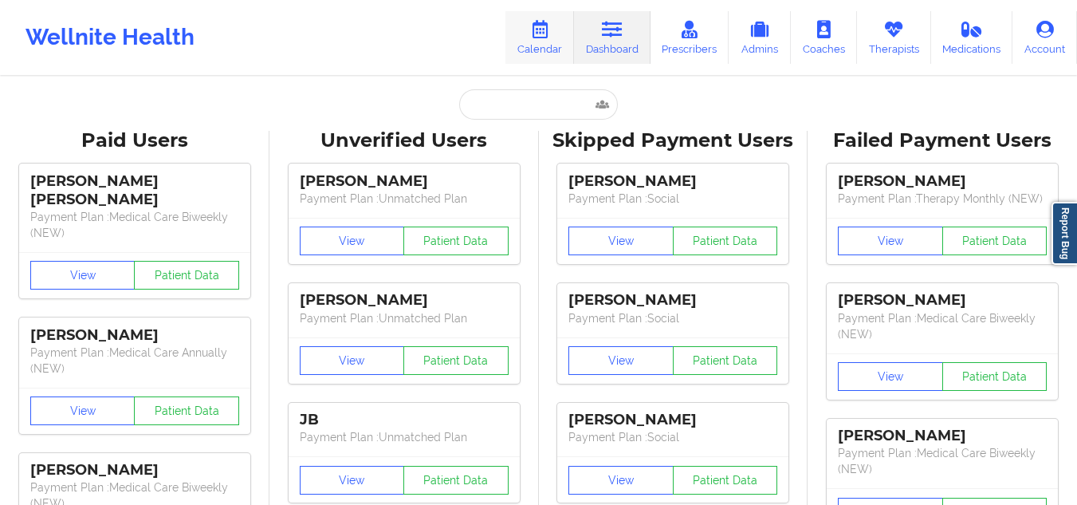
click at [547, 47] on link "Calendar" at bounding box center [539, 37] width 69 height 53
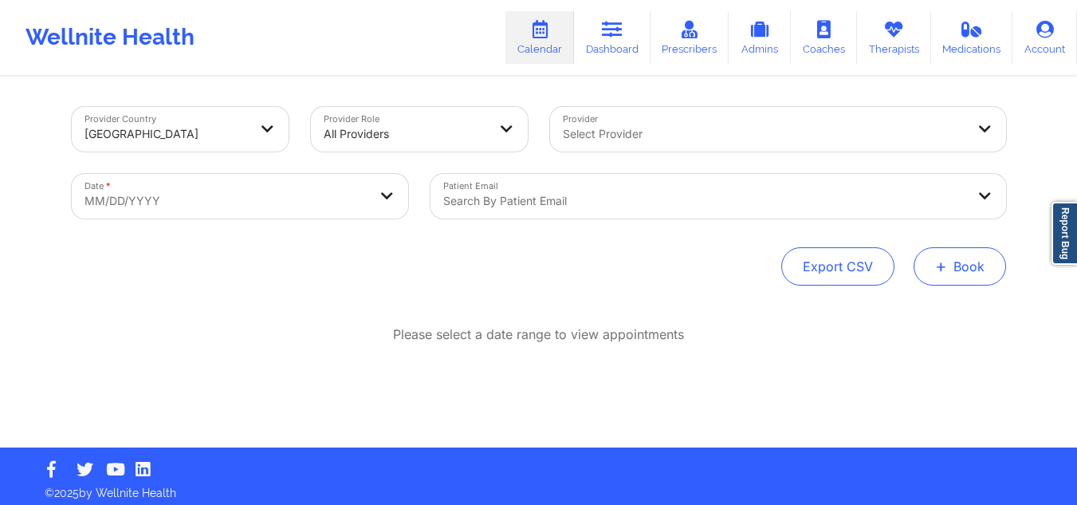
click at [954, 273] on button "+ Book" at bounding box center [960, 266] width 92 height 38
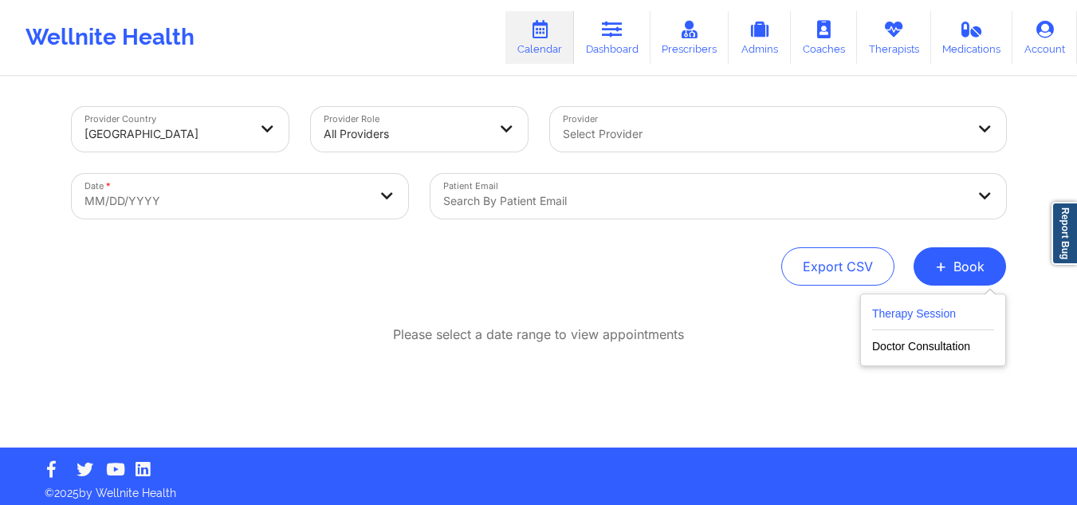
click at [906, 316] on button "Therapy Session" at bounding box center [933, 317] width 122 height 26
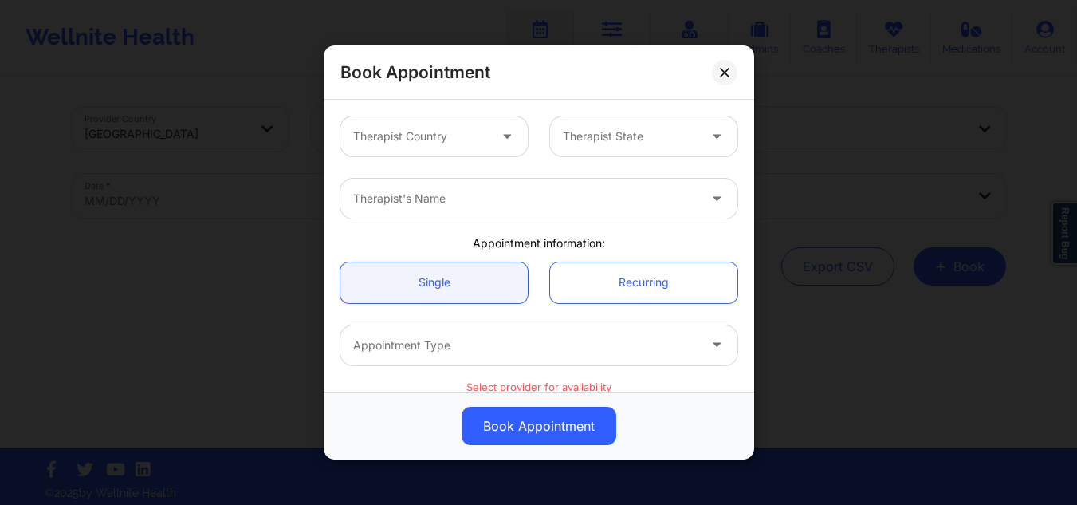
click at [446, 116] on div "Therapist Country Therapist State" at bounding box center [538, 136] width 419 height 62
click at [438, 130] on div at bounding box center [420, 136] width 135 height 19
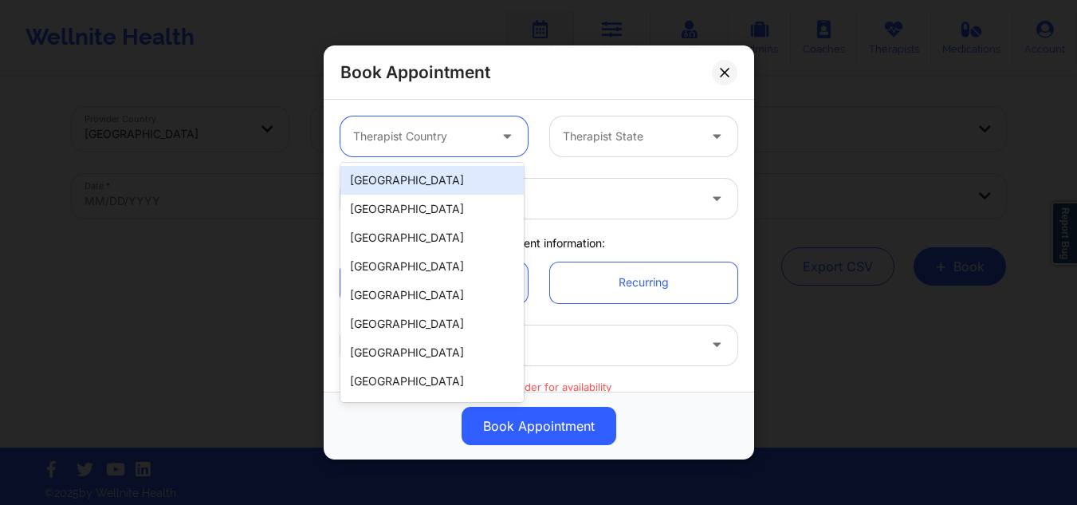
click at [408, 177] on div "[GEOGRAPHIC_DATA]" at bounding box center [431, 180] width 183 height 29
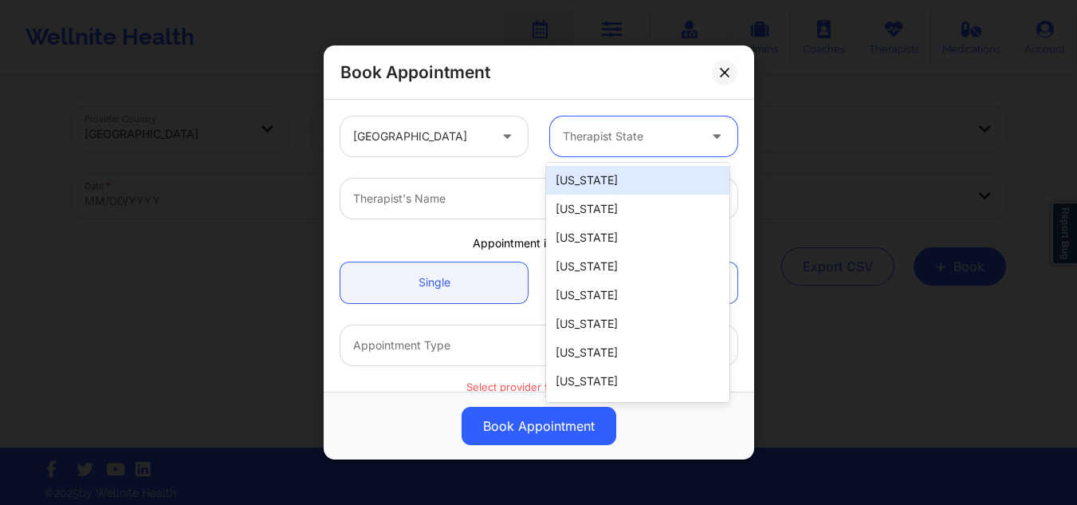
click at [616, 137] on div at bounding box center [630, 136] width 135 height 19
type input "ny"
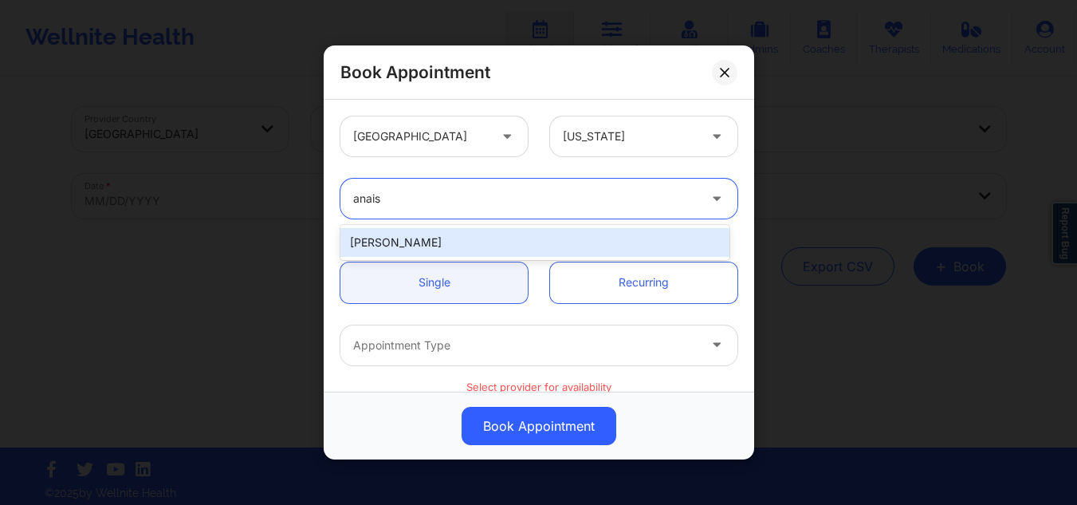
type input "anais q"
click at [500, 236] on div "[PERSON_NAME]" at bounding box center [534, 242] width 389 height 29
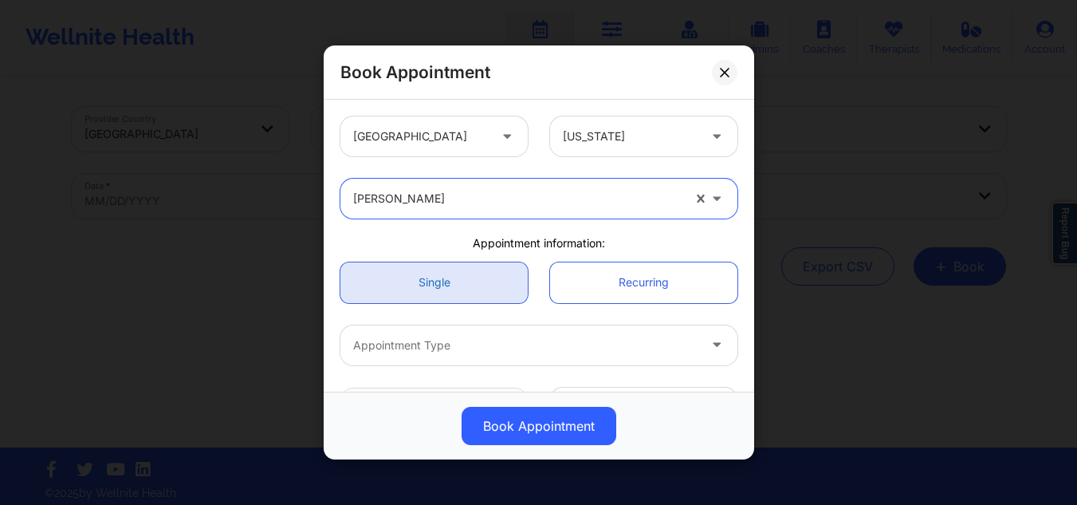
click at [466, 296] on link "Single" at bounding box center [433, 282] width 187 height 41
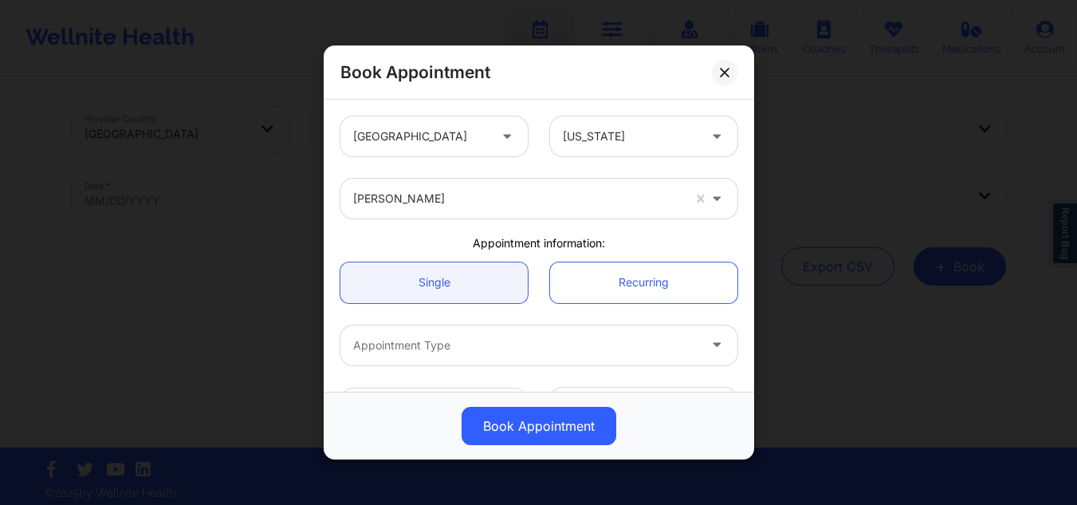
click at [470, 336] on div at bounding box center [525, 345] width 344 height 19
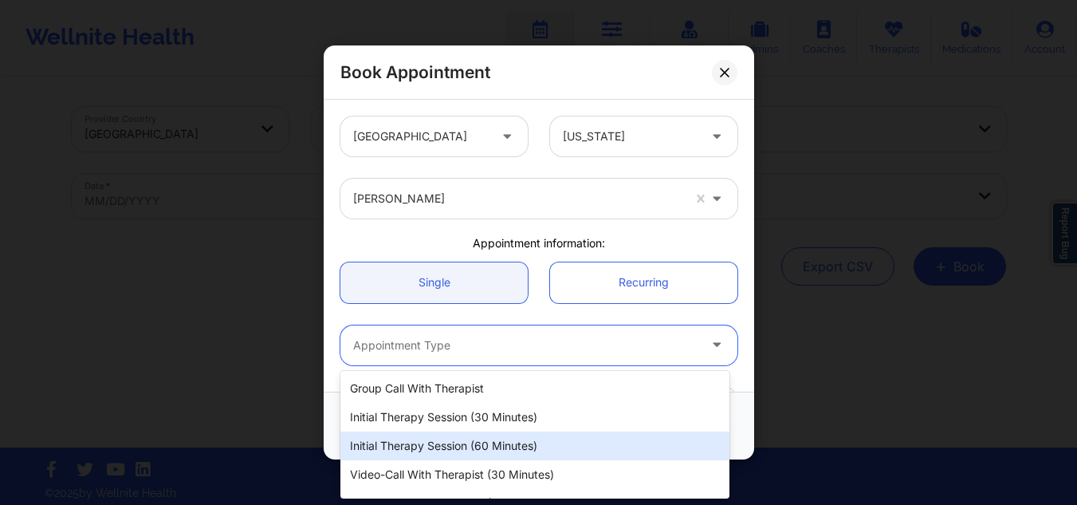
click at [460, 455] on div "Initial Therapy Session (60 minutes)" at bounding box center [534, 445] width 389 height 29
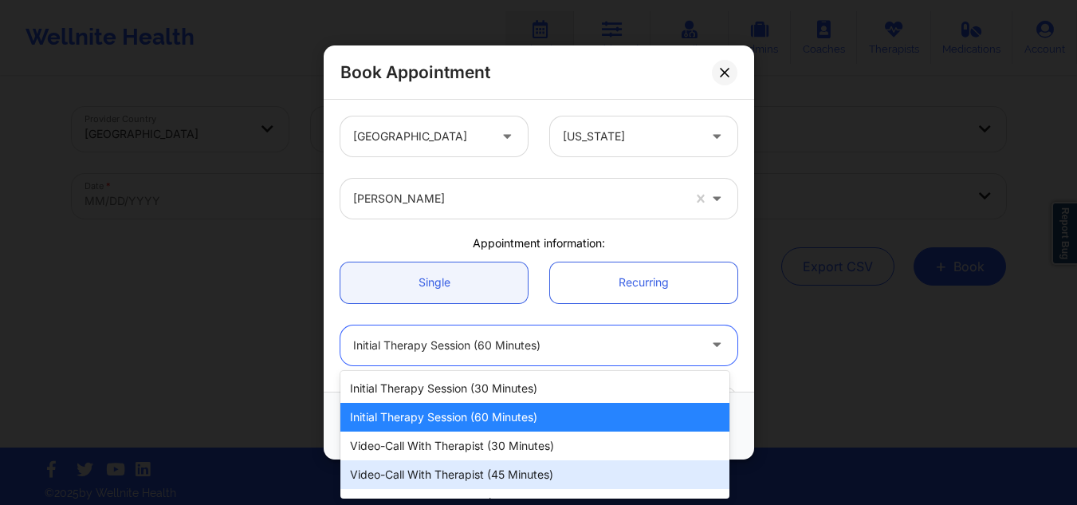
scroll to position [51, 0]
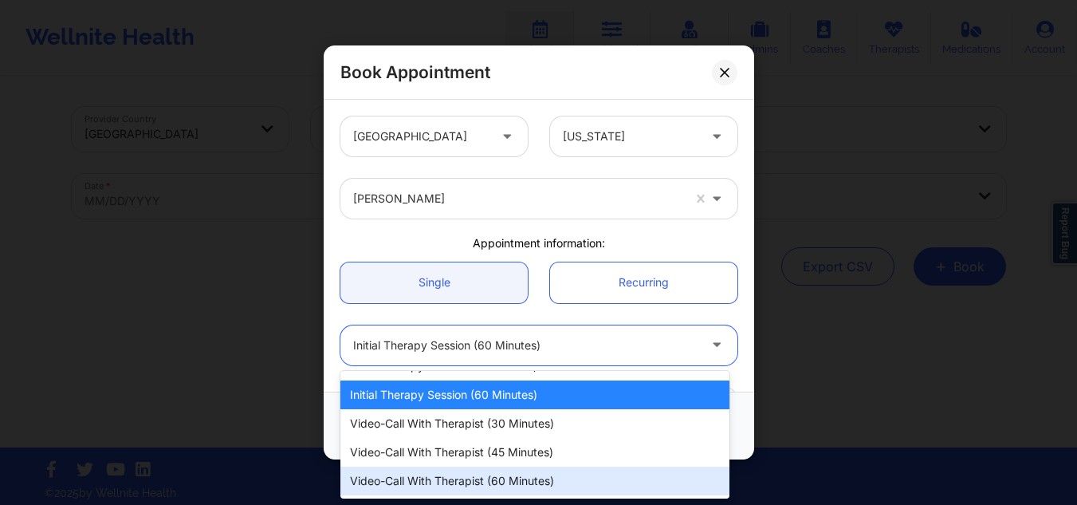
click at [455, 482] on div "Video-Call with Therapist (60 minutes)" at bounding box center [534, 480] width 389 height 29
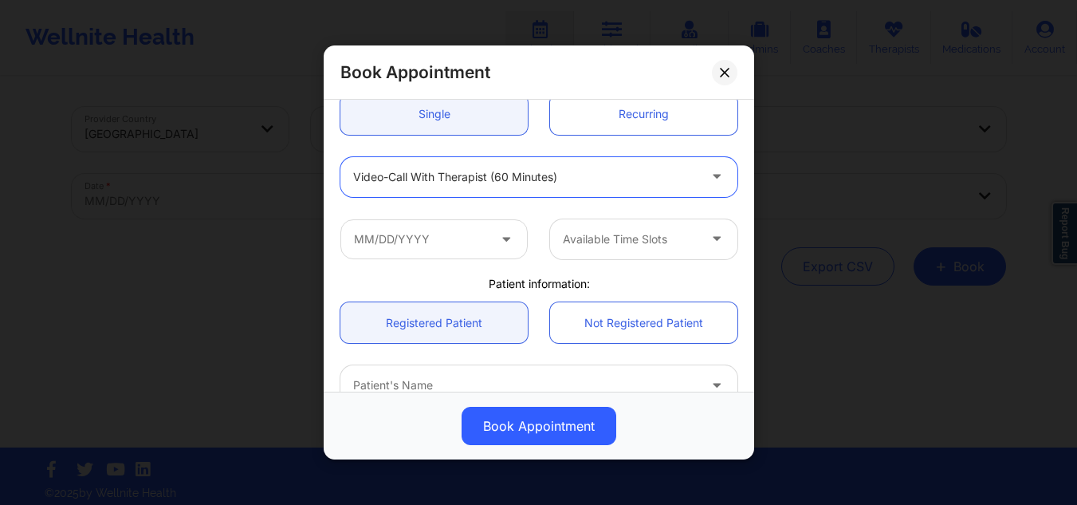
scroll to position [172, 0]
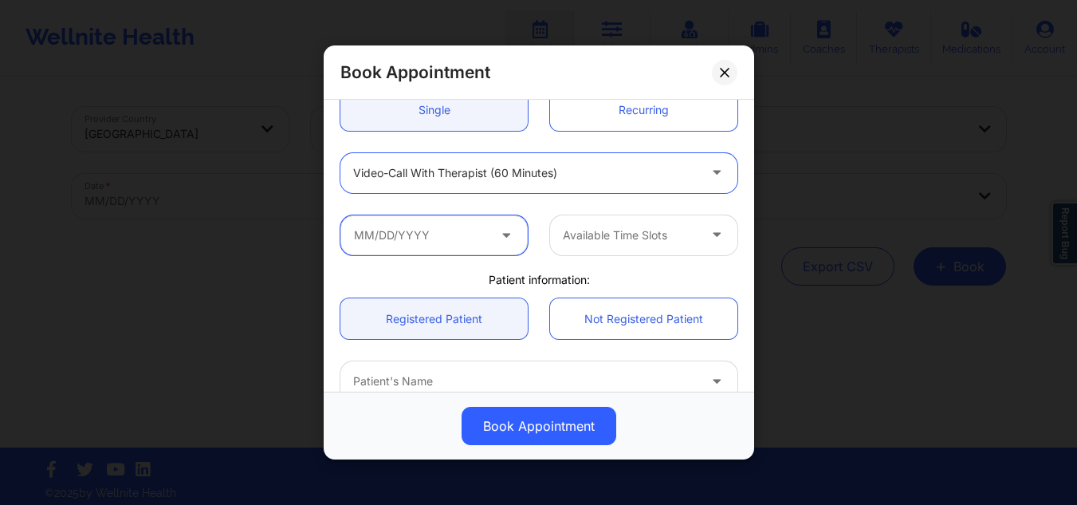
click at [442, 226] on input "text" at bounding box center [433, 234] width 187 height 40
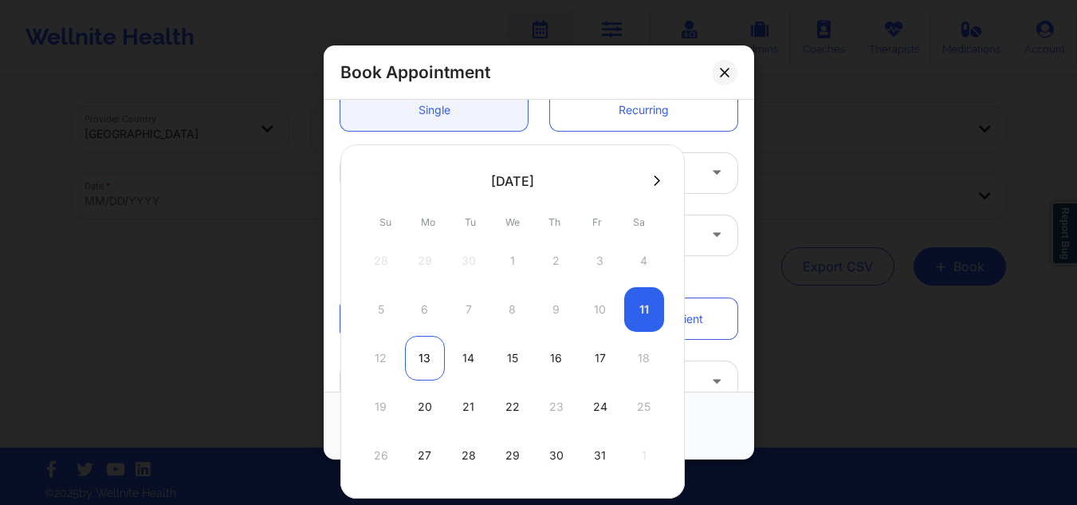
click at [413, 351] on div "13" at bounding box center [425, 358] width 40 height 45
type input "[DATE]"
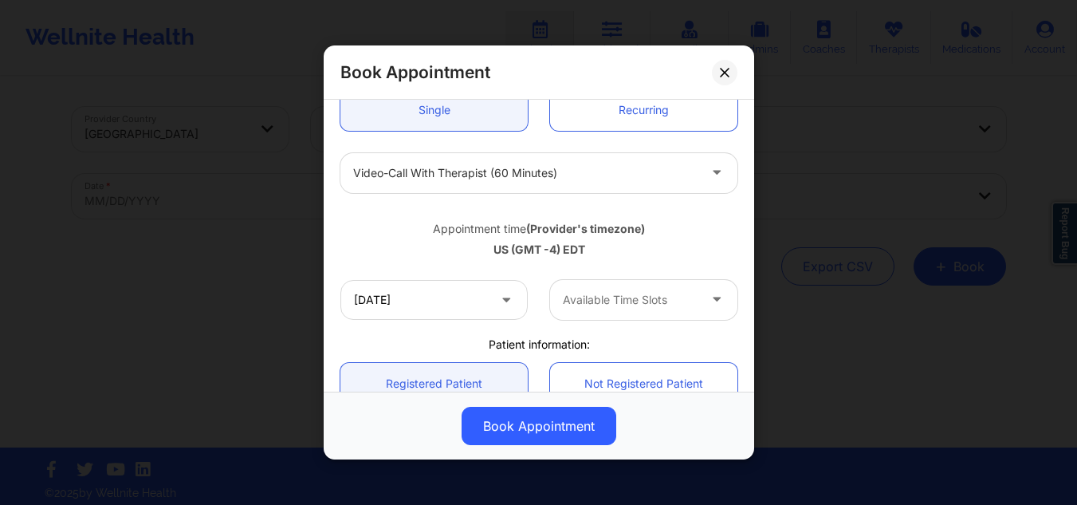
click at [616, 292] on div at bounding box center [630, 299] width 135 height 19
click at [725, 73] on icon at bounding box center [725, 72] width 10 height 10
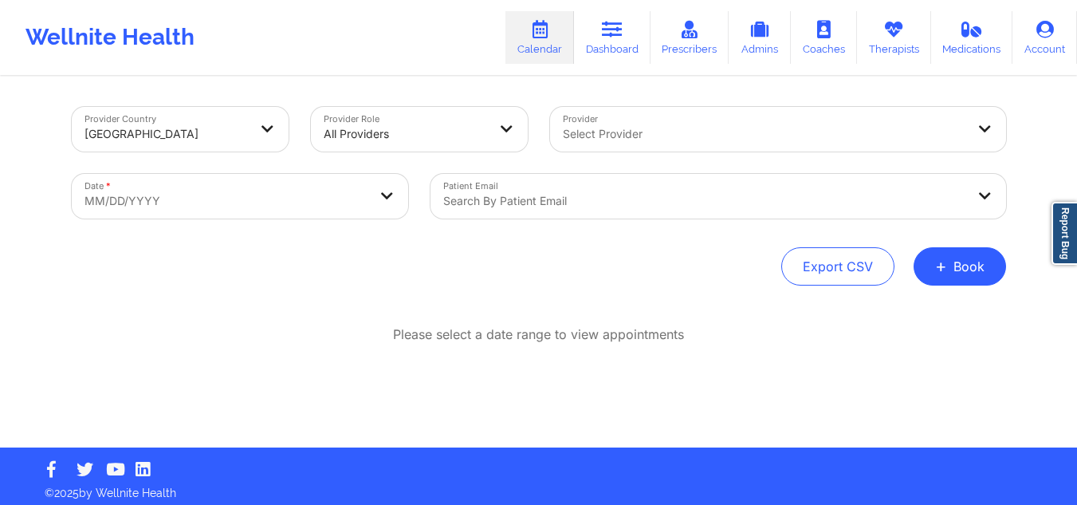
click at [625, 125] on div at bounding box center [764, 133] width 403 height 19
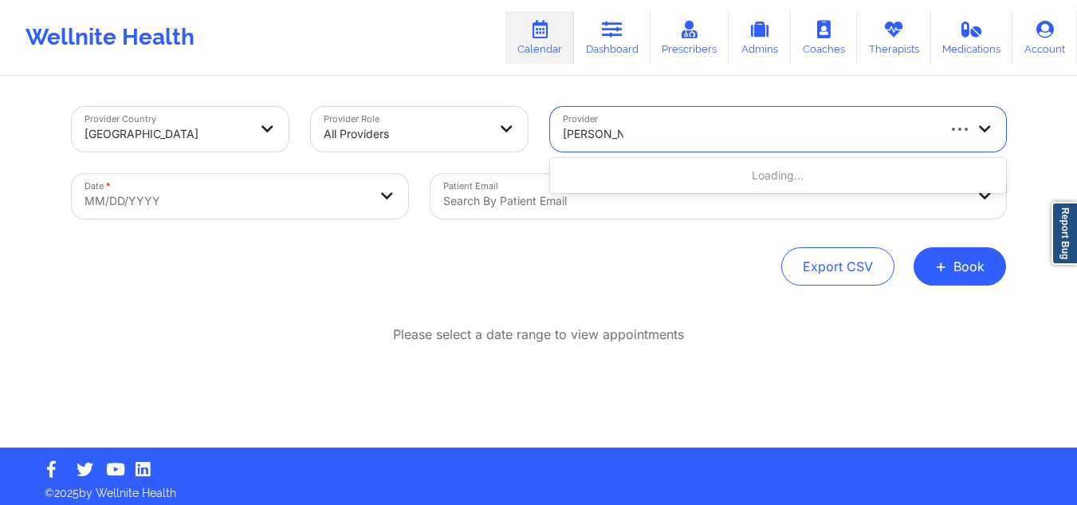
type input "[PERSON_NAME]"
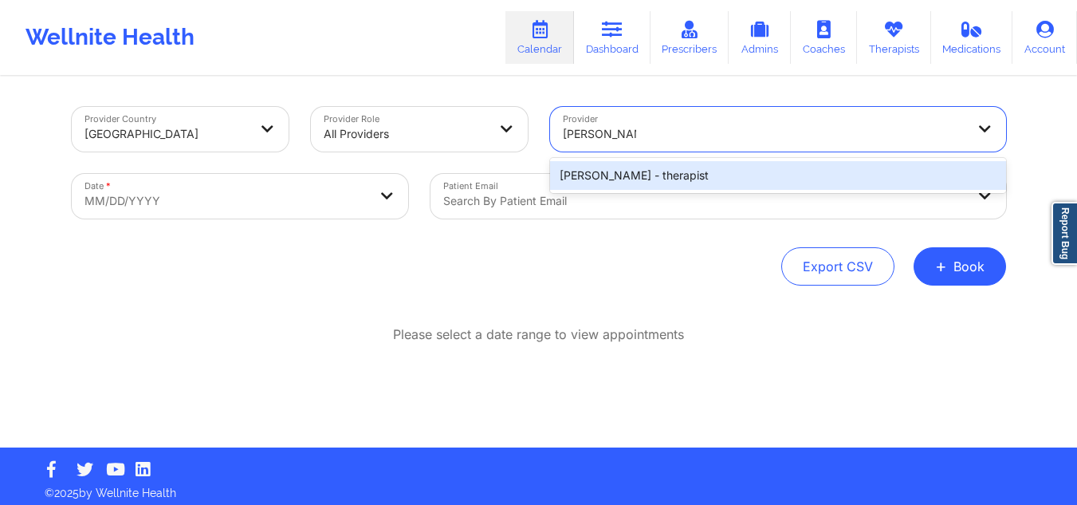
click at [608, 176] on div "[PERSON_NAME] - therapist" at bounding box center [778, 175] width 456 height 29
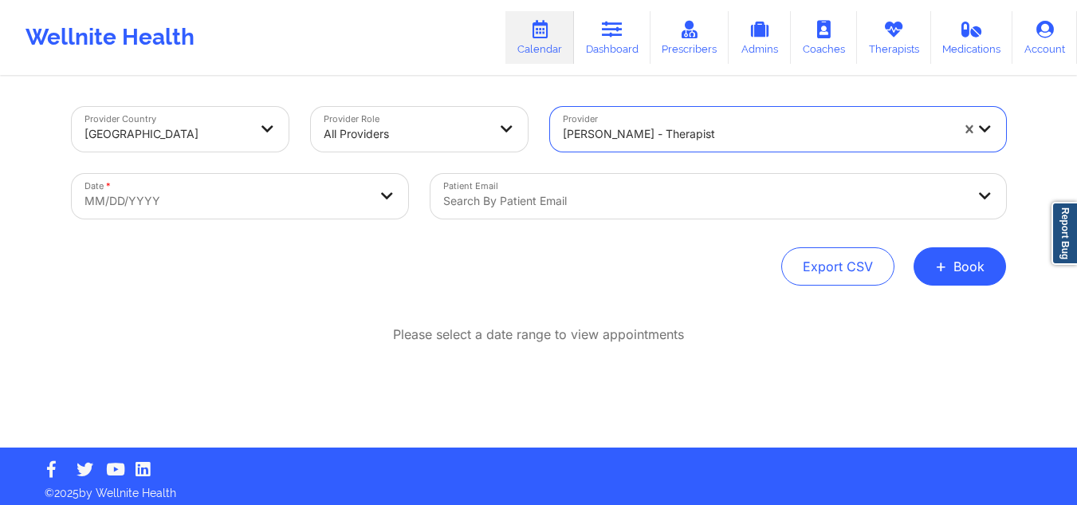
click at [230, 203] on body "Wellnite Health Calendar Dashboard Prescribers Admins Coaches Therapists Medica…" at bounding box center [538, 252] width 1077 height 505
select select "2025-8"
select select "2025-9"
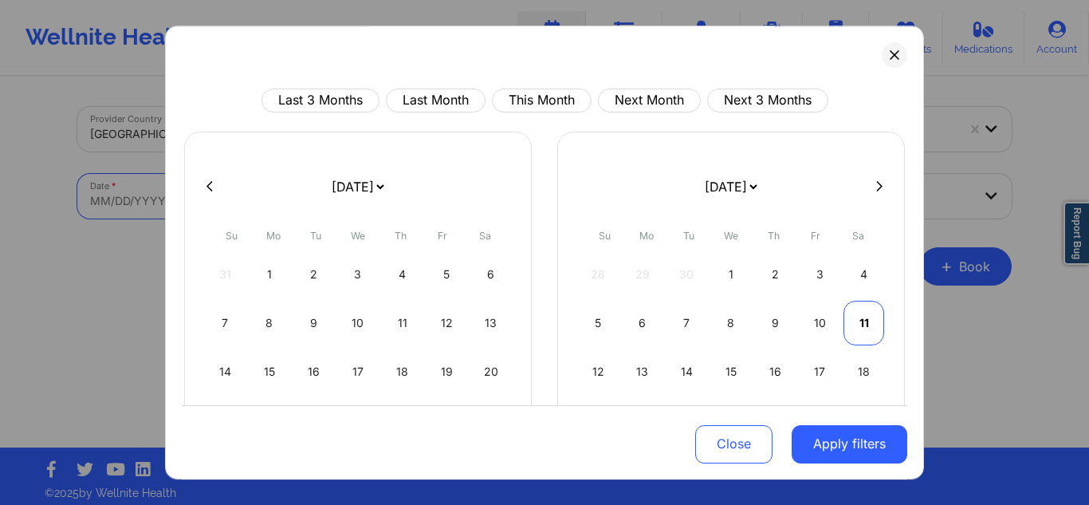
click at [866, 310] on div "11" at bounding box center [864, 323] width 41 height 45
select select "2025-9"
select select "2025-10"
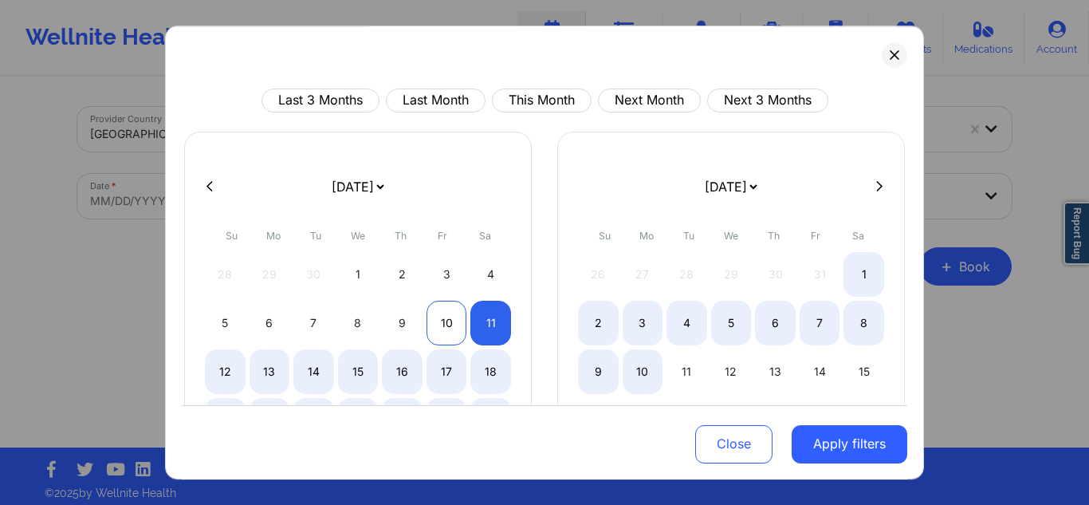
select select "2025-9"
select select "2025-10"
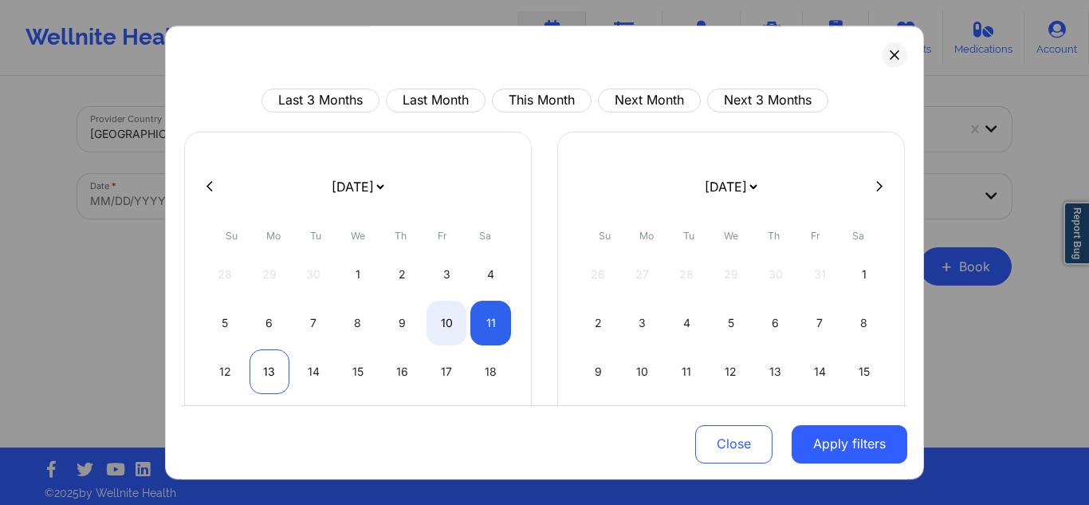
select select "2025-9"
select select "2025-10"
select select "2025-9"
select select "2025-10"
click at [237, 366] on div "12" at bounding box center [225, 371] width 41 height 45
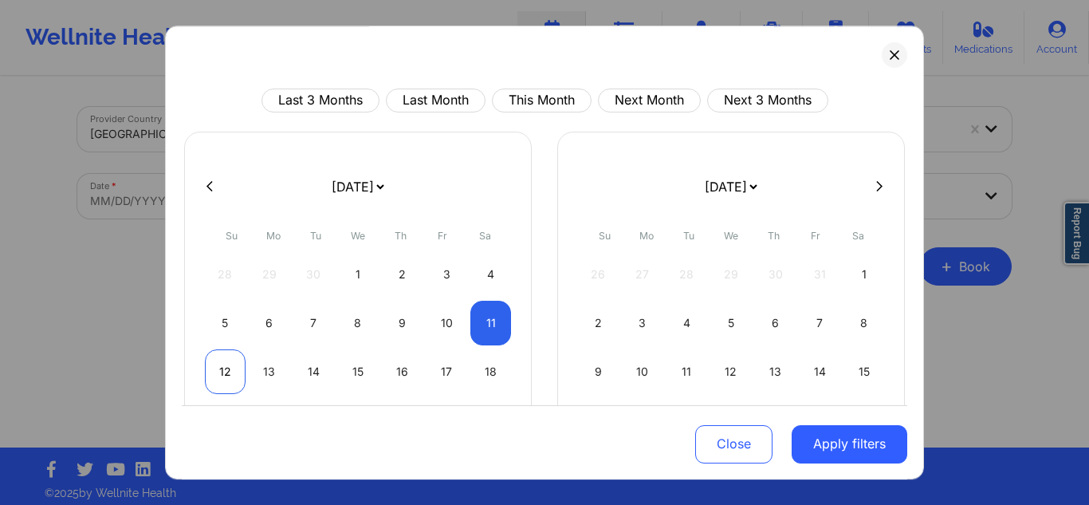
select select "2025-9"
select select "2025-10"
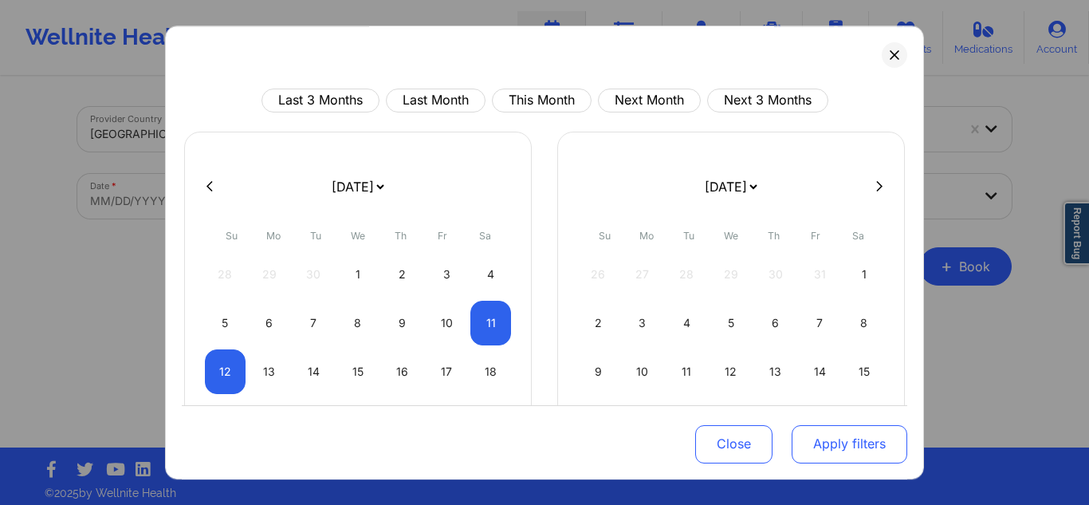
click at [836, 439] on button "Apply filters" at bounding box center [850, 443] width 116 height 38
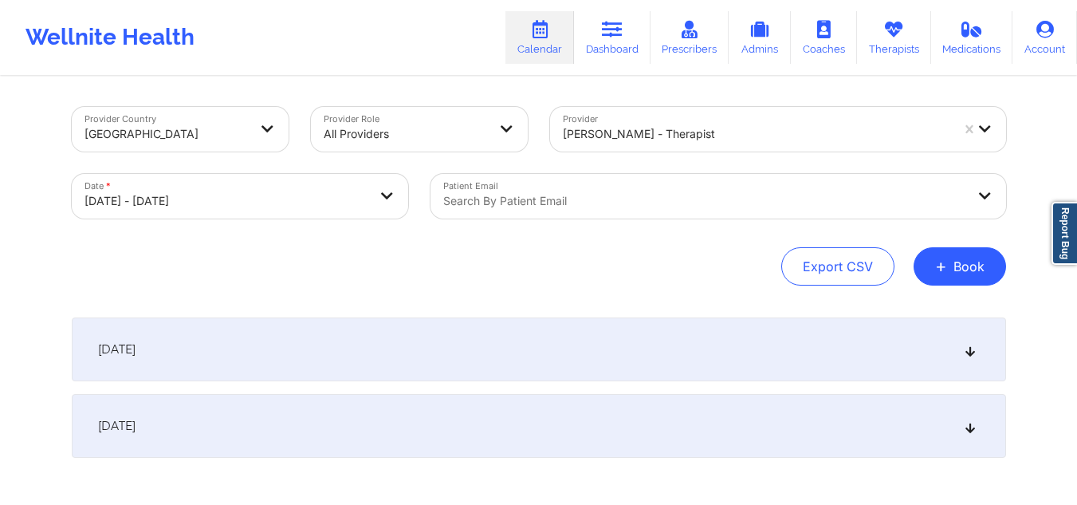
click at [499, 340] on div "[DATE]" at bounding box center [539, 349] width 934 height 64
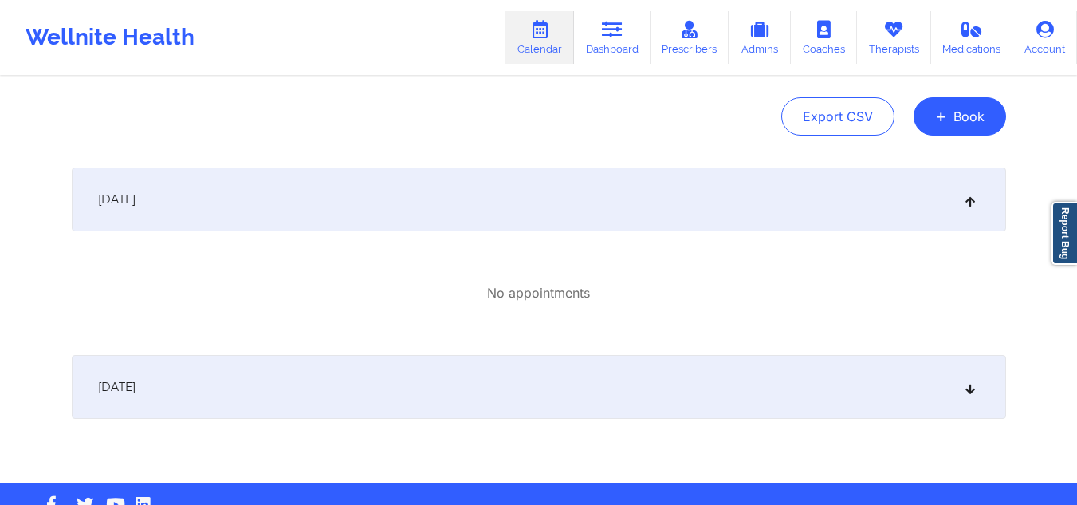
scroll to position [0, 0]
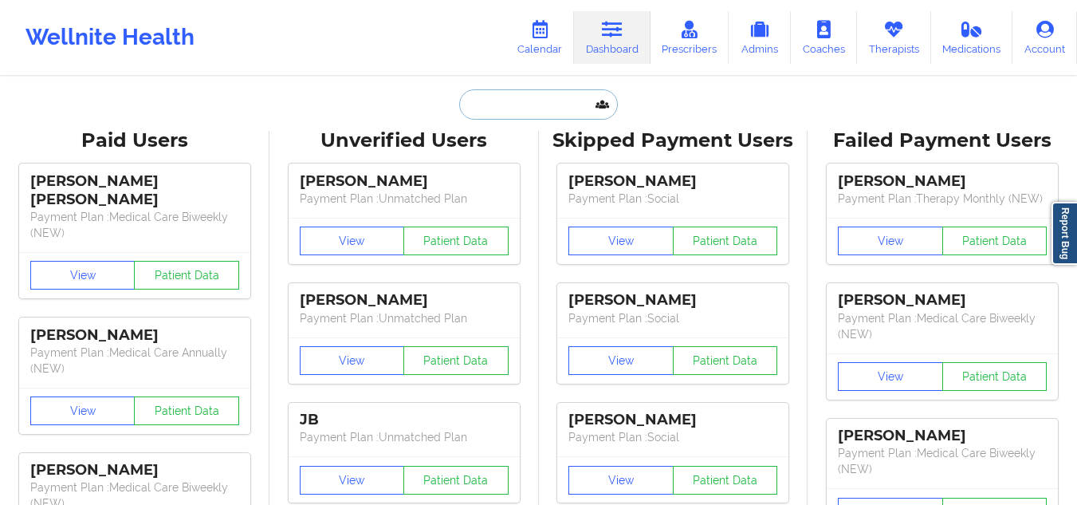
click at [521, 100] on input "text" at bounding box center [538, 104] width 158 height 30
paste input "[PERSON_NAME]"
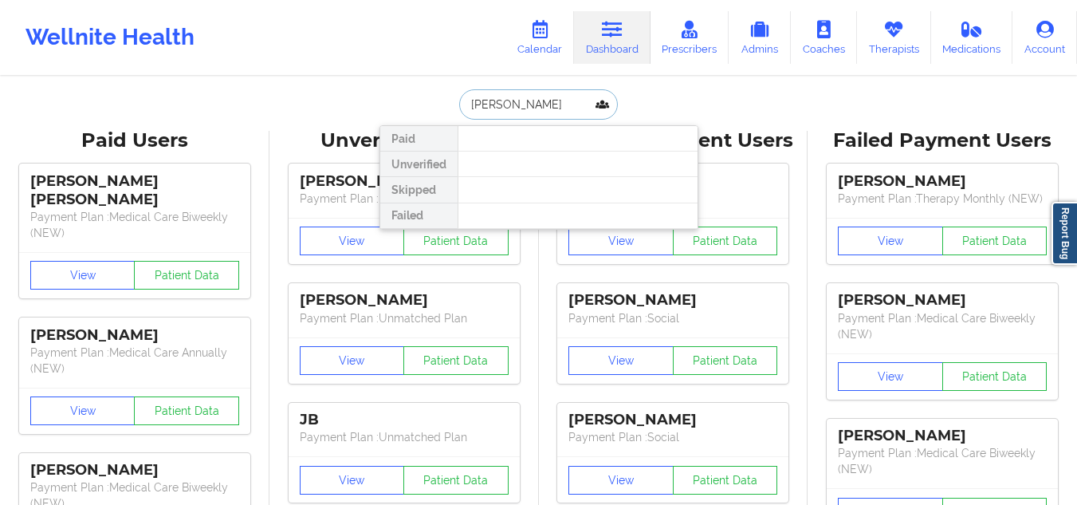
type input "[PERSON_NAME]"
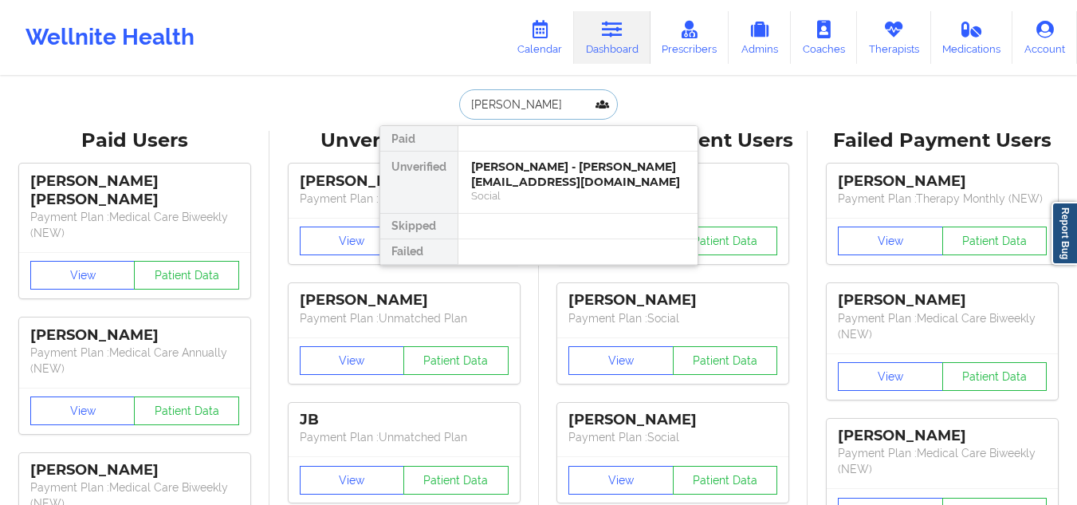
click at [551, 157] on div "[PERSON_NAME] - [PERSON_NAME][EMAIL_ADDRESS][DOMAIN_NAME] Social" at bounding box center [577, 181] width 239 height 61
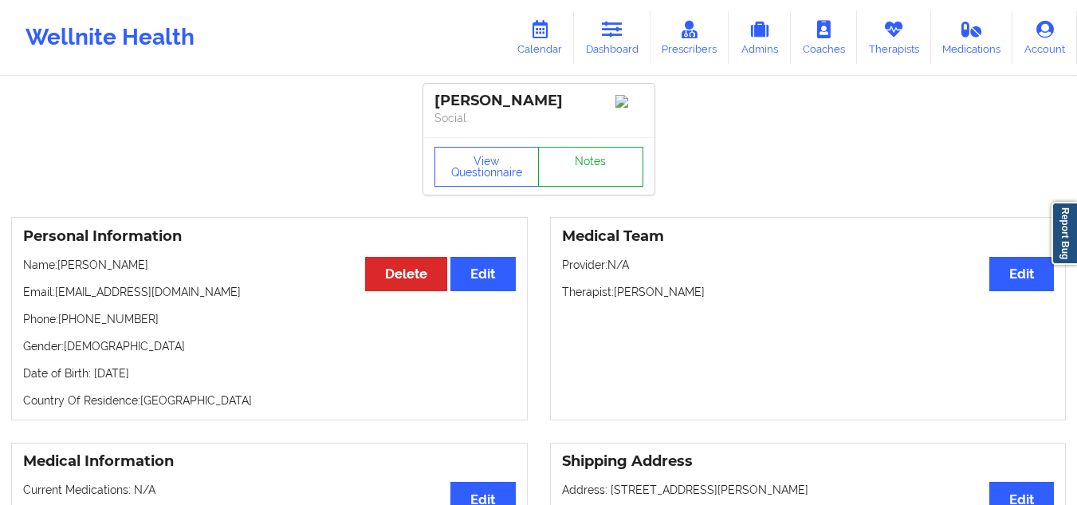
click at [590, 175] on link "Notes" at bounding box center [590, 167] width 105 height 40
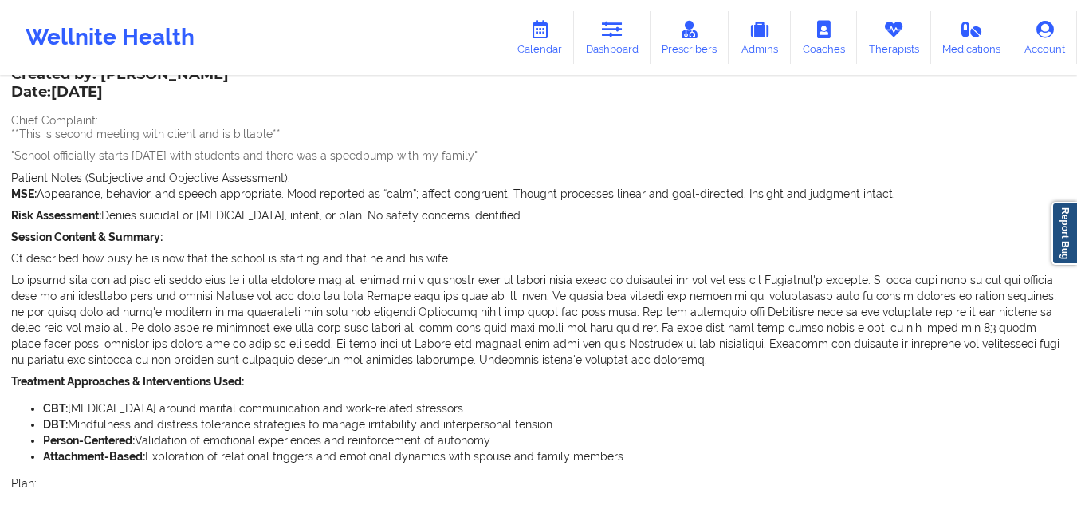
scroll to position [65, 0]
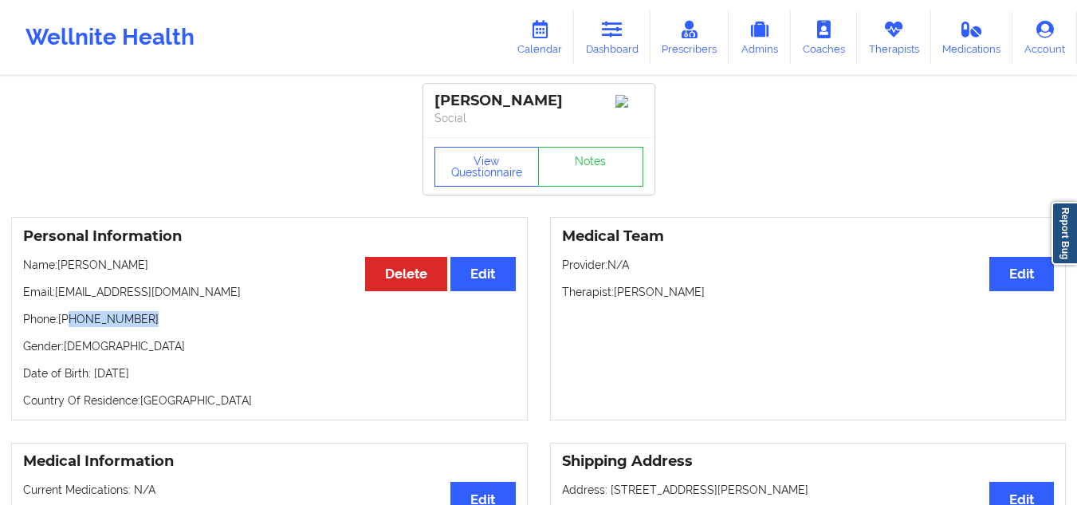
drag, startPoint x: 150, startPoint y: 328, endPoint x: 73, endPoint y: 323, distance: 76.7
click at [73, 323] on p "Phone: +1423-300-9397" at bounding box center [269, 319] width 493 height 16
copy p "423-300-9397"
drag, startPoint x: 541, startPoint y: 98, endPoint x: 435, endPoint y: 90, distance: 107.1
click at [435, 90] on div "Chris Cottrell Social" at bounding box center [538, 110] width 231 height 53
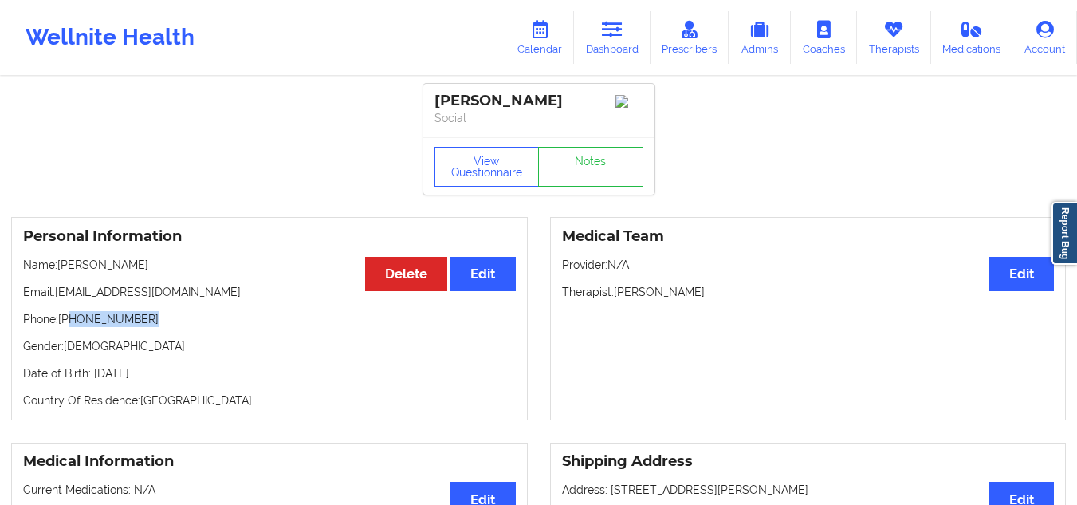
copy div "Chris Cottrell"
drag, startPoint x: 158, startPoint y: 302, endPoint x: 65, endPoint y: 296, distance: 93.5
click at [65, 296] on p "Email: cottrellc@sgfcsd.org" at bounding box center [269, 292] width 493 height 16
click at [203, 285] on div "Personal Information Edit Delete Name: Chris Cottrell Email: cottrellc@sgfcsd.o…" at bounding box center [269, 318] width 517 height 203
drag, startPoint x: 176, startPoint y: 299, endPoint x: 57, endPoint y: 297, distance: 118.8
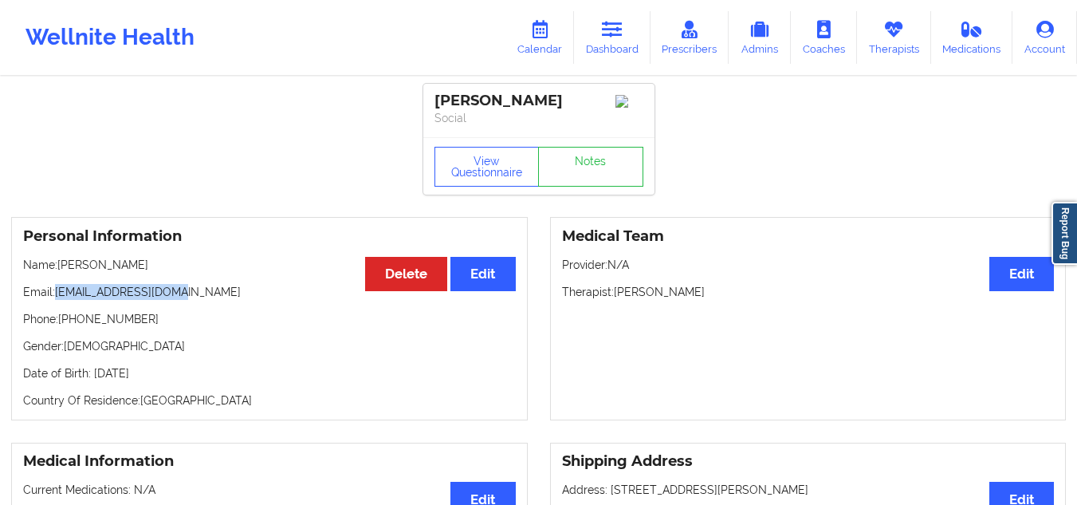
click at [57, 297] on p "Email: cottrellc@sgfcsd.org" at bounding box center [269, 292] width 493 height 16
copy p "cottrellc@sgfcsd.org"
click at [621, 37] on icon at bounding box center [612, 30] width 21 height 18
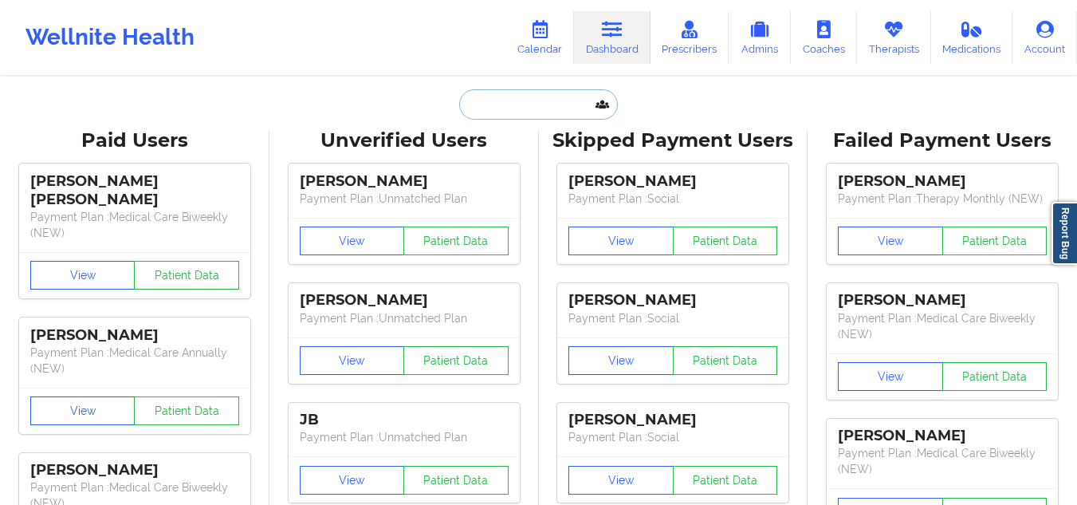
click at [529, 104] on input "text" at bounding box center [538, 104] width 158 height 30
paste input "Elizabeth Funke"
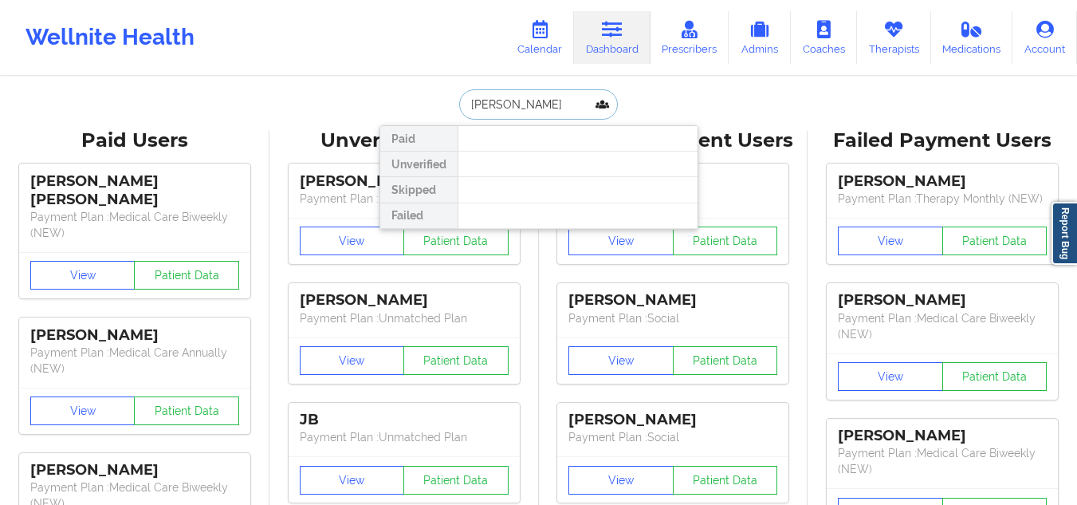
paste input "Lewis Eichelberger"
type input "Lewis Eichelberger"
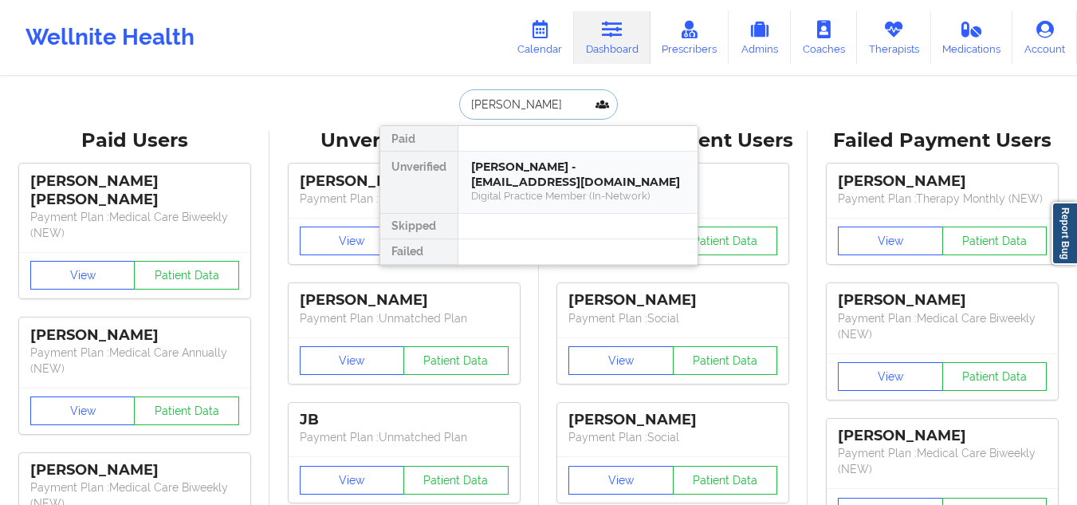
click at [561, 168] on div "Lewis Eichelberger - lfeichelberger@gmail.com" at bounding box center [578, 174] width 214 height 30
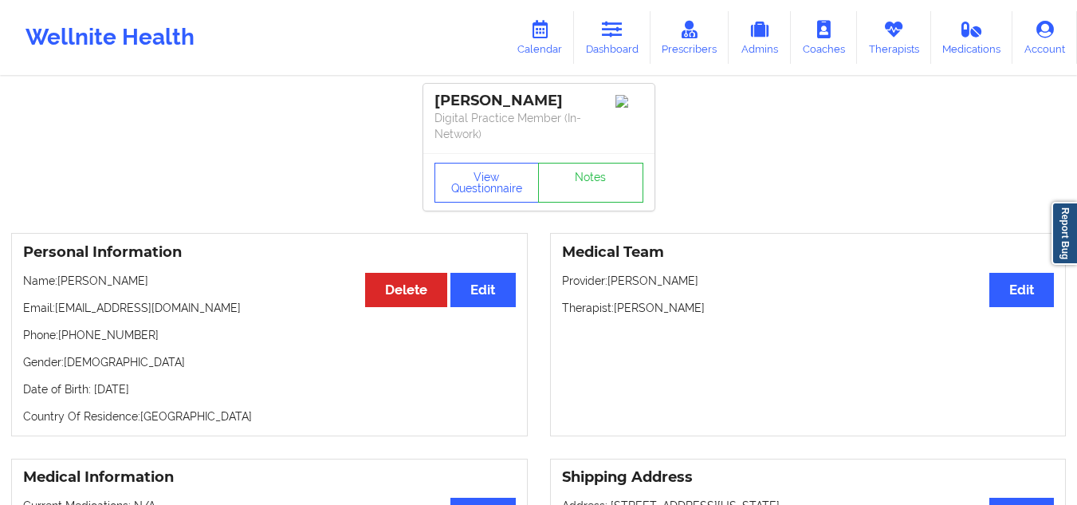
drag, startPoint x: 159, startPoint y: 284, endPoint x: 92, endPoint y: 279, distance: 67.1
click at [92, 279] on p "Name: Lewis Eichelberger" at bounding box center [269, 281] width 493 height 16
copy p "Eichelberger"
click at [477, 197] on button "View Questionnaire" at bounding box center [487, 183] width 105 height 40
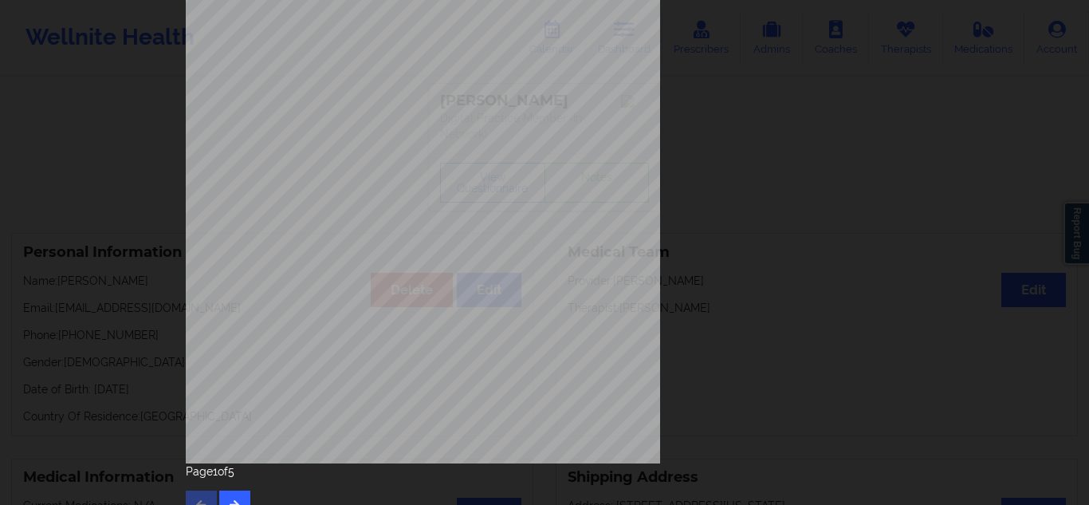
scroll to position [256, 0]
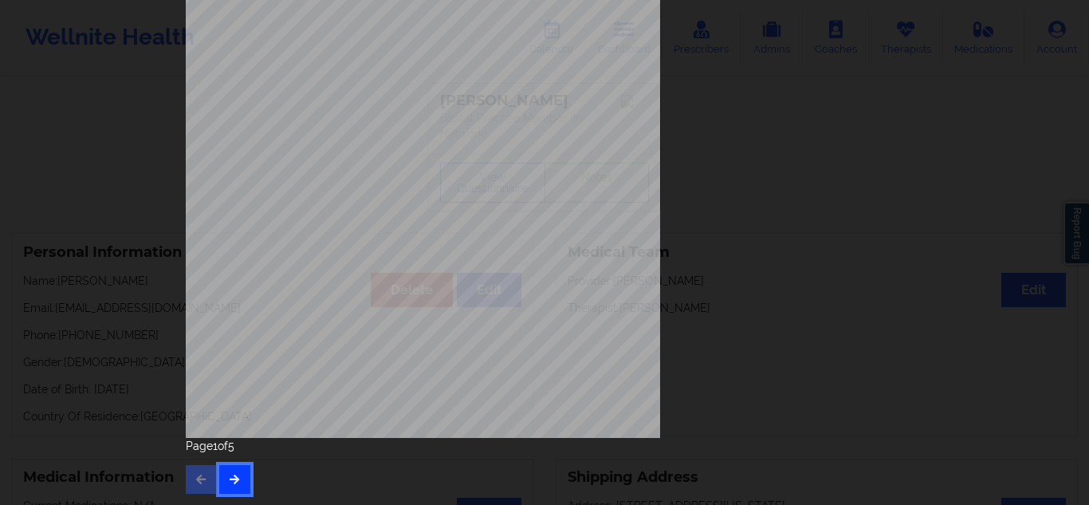
click at [235, 476] on icon "button" at bounding box center [235, 479] width 14 height 10
click at [235, 473] on button "button" at bounding box center [234, 479] width 31 height 29
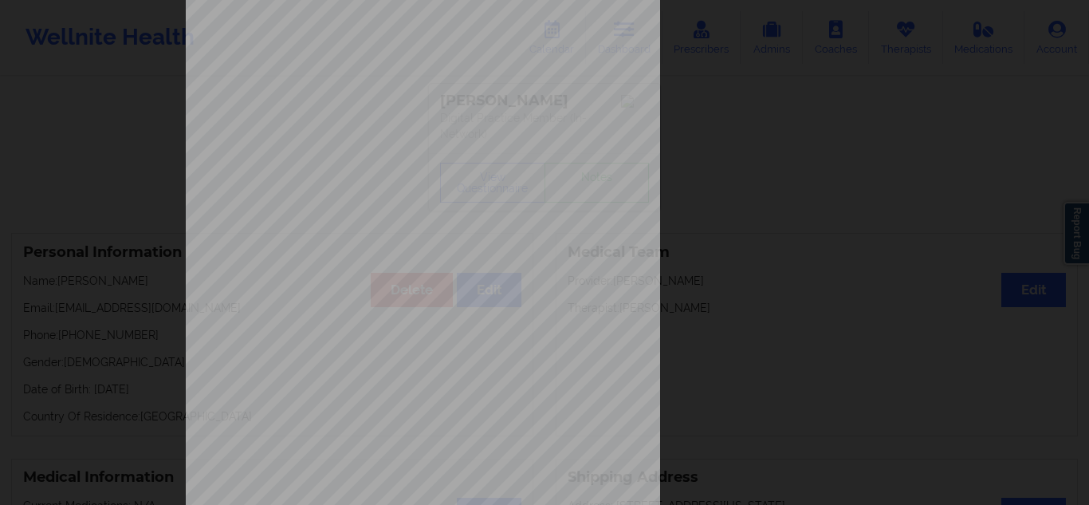
scroll to position [239, 0]
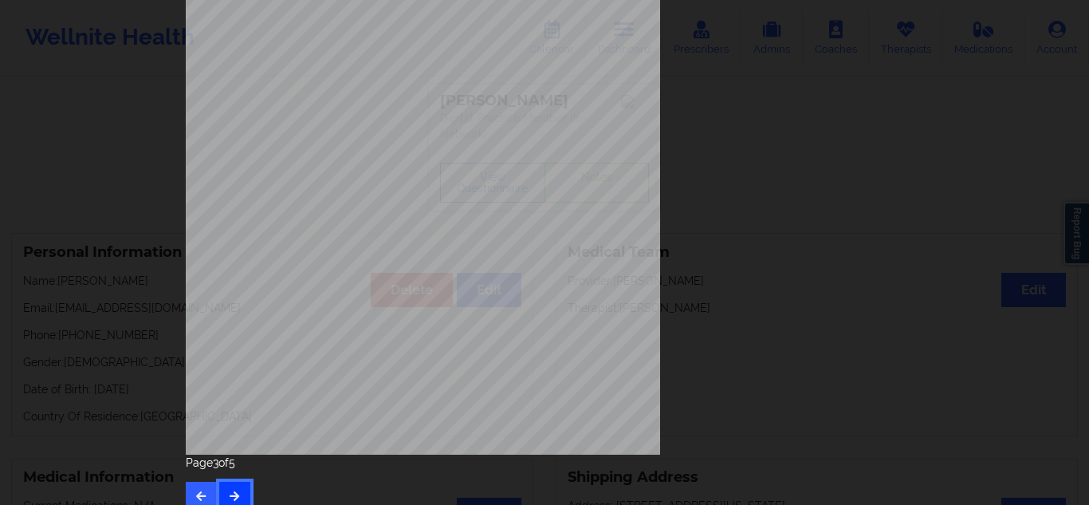
click at [234, 486] on button "button" at bounding box center [234, 496] width 31 height 29
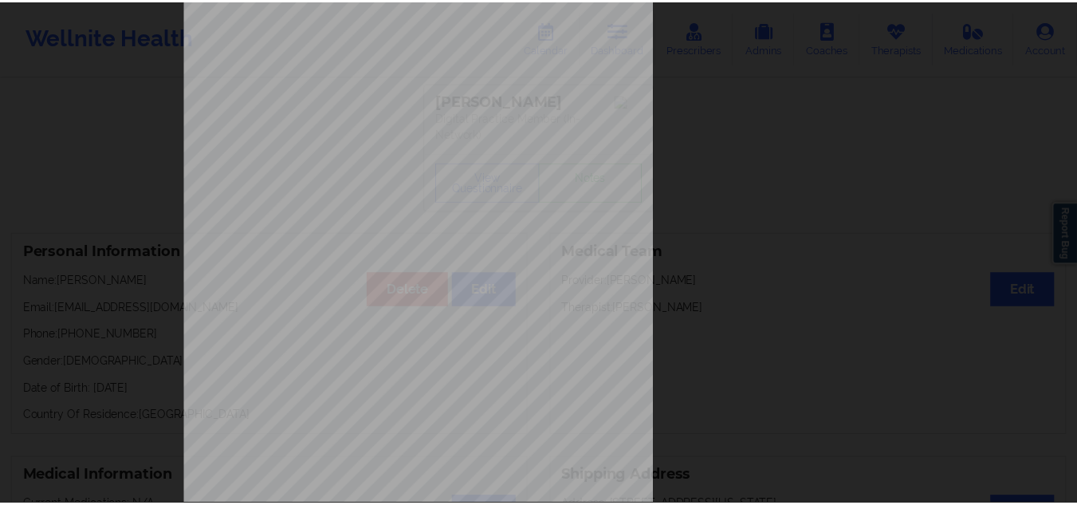
scroll to position [116, 0]
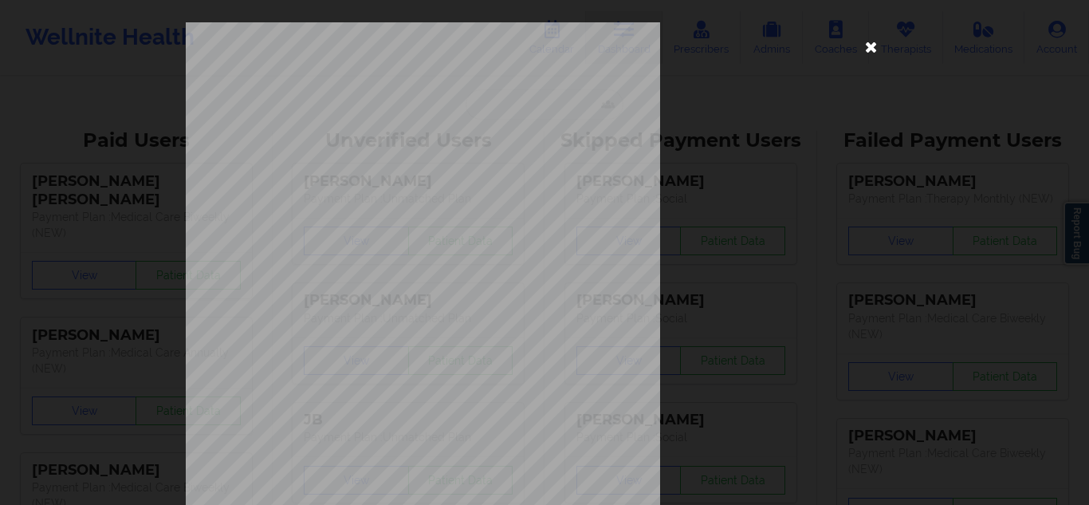
click at [863, 50] on icon at bounding box center [872, 46] width 26 height 26
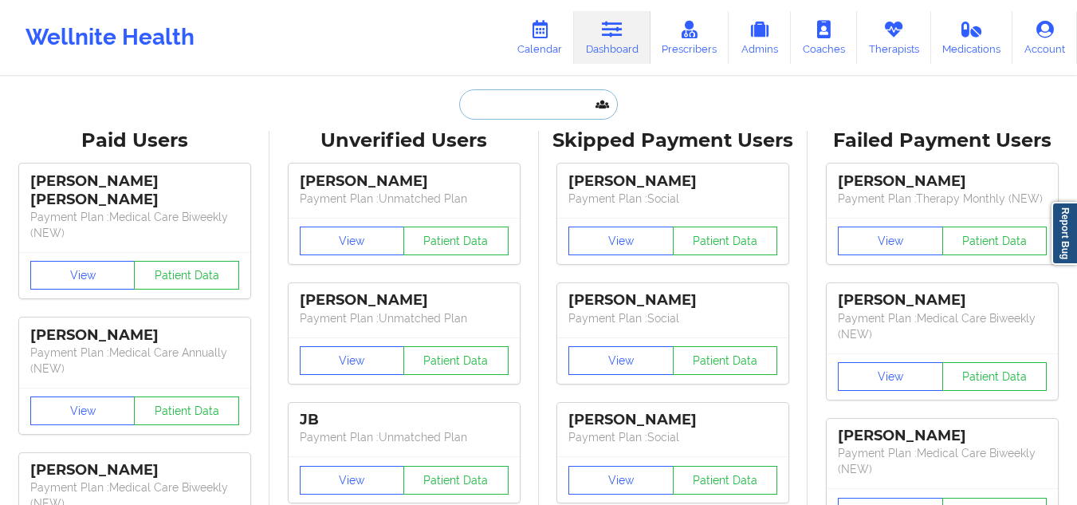
click at [519, 112] on input "text" at bounding box center [538, 104] width 158 height 30
click at [405, 27] on div "Wellnite Health Calendar Dashboard Prescribers Admins Coaches Therapists Medica…" at bounding box center [538, 38] width 1077 height 64
click at [505, 115] on input "text" at bounding box center [538, 104] width 158 height 30
paste input "Lewis Eichelberger"
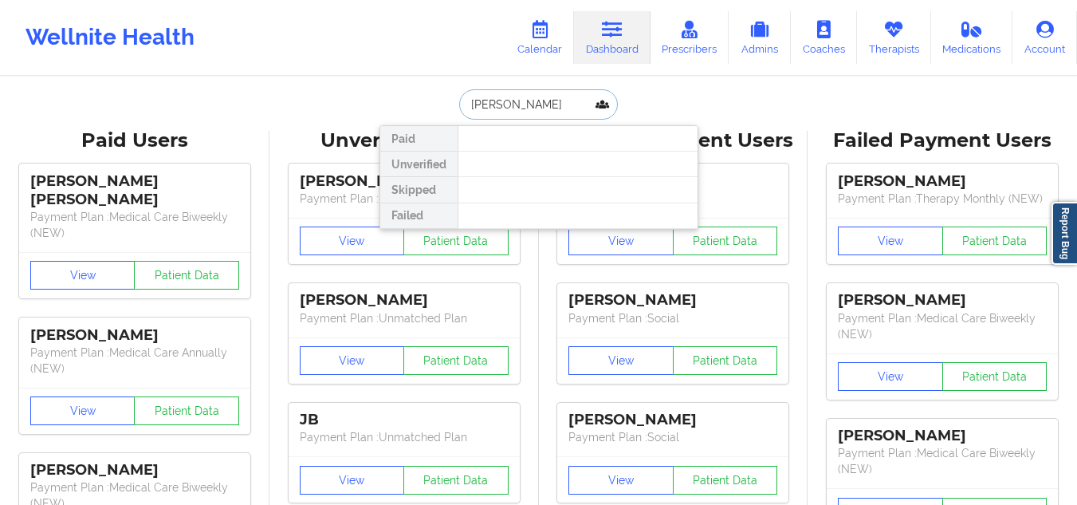
type input "Lewis Eichelberger"
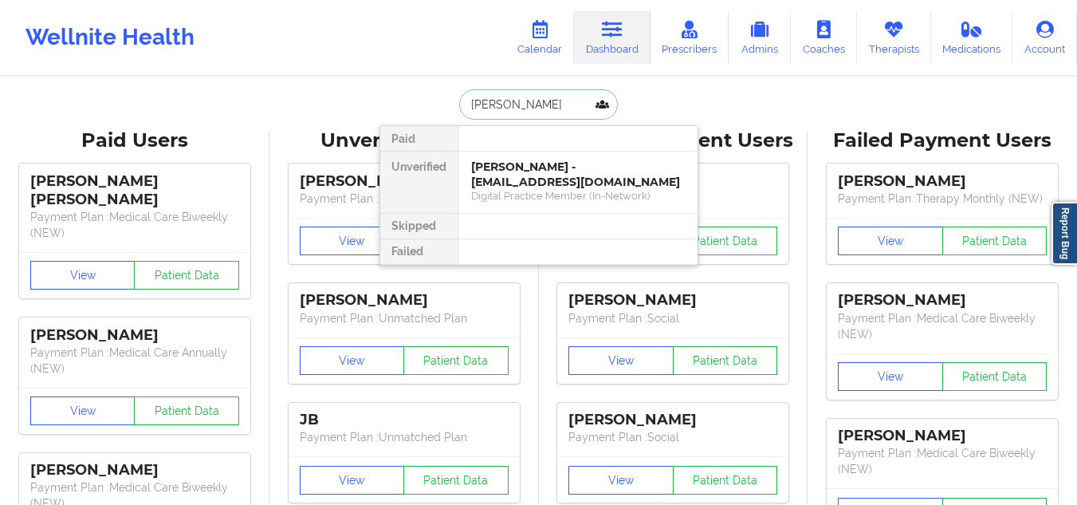
click at [521, 170] on div "Lewis Eichelberger - lfeichelberger@gmail.com" at bounding box center [578, 174] width 214 height 30
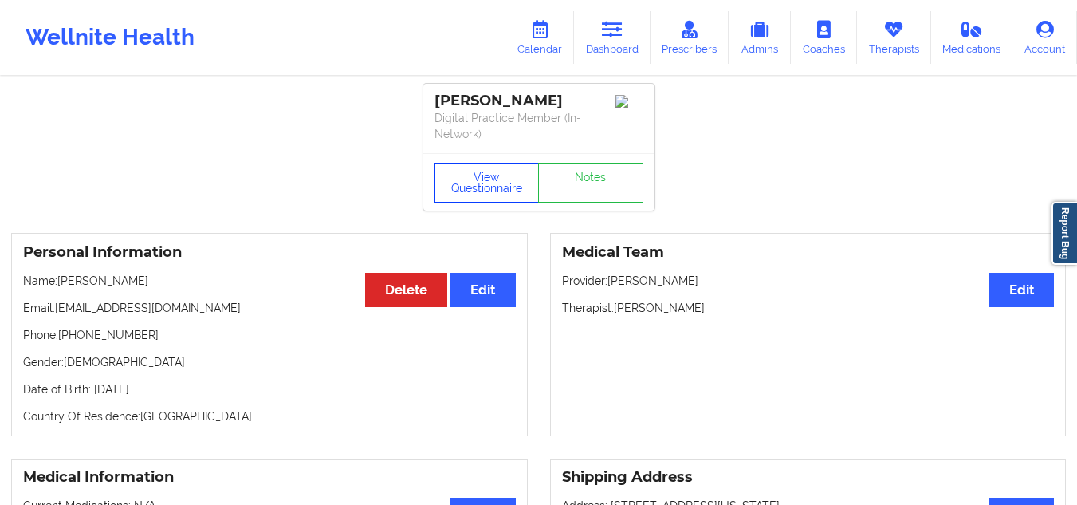
click at [521, 170] on button "View Questionnaire" at bounding box center [487, 183] width 105 height 40
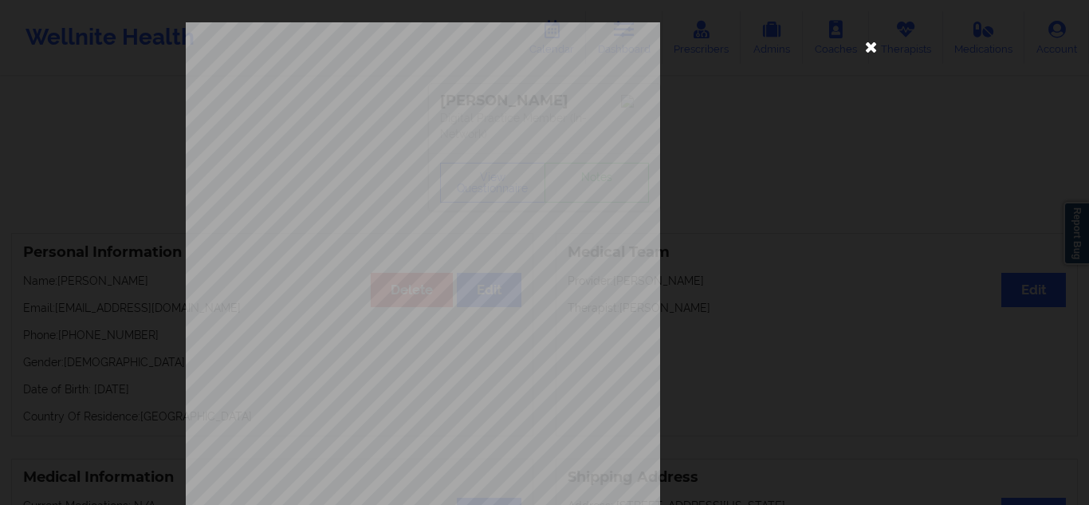
click at [865, 50] on icon at bounding box center [872, 46] width 26 height 26
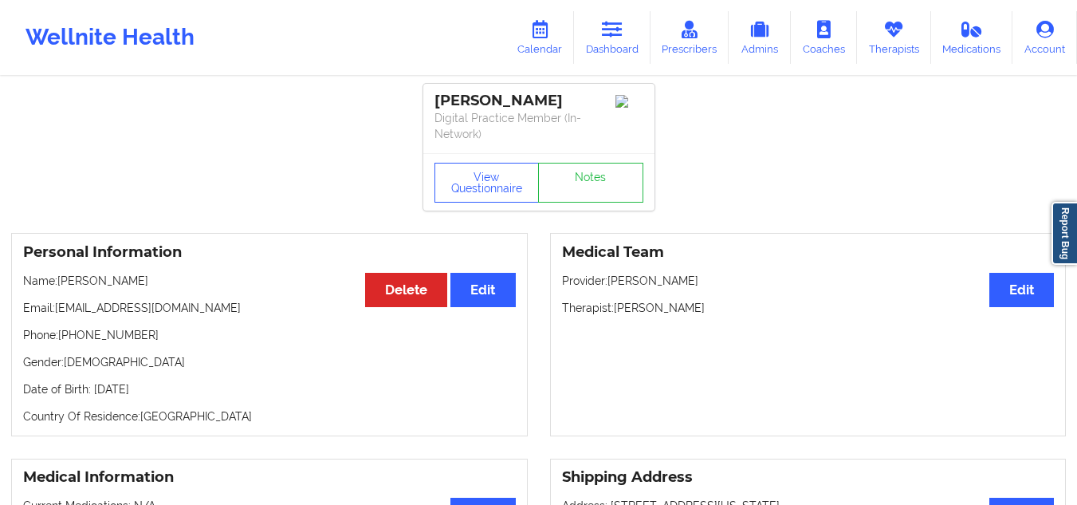
drag, startPoint x: 585, startPoint y: 100, endPoint x: 428, endPoint y: 96, distance: 157.1
click at [428, 96] on div "Lewis Eichelberger Digital Practice Member (In-Network)" at bounding box center [538, 118] width 231 height 69
copy div "Lewis Eichelberger"
click at [478, 96] on div "Lewis Eichelberger" at bounding box center [539, 101] width 209 height 18
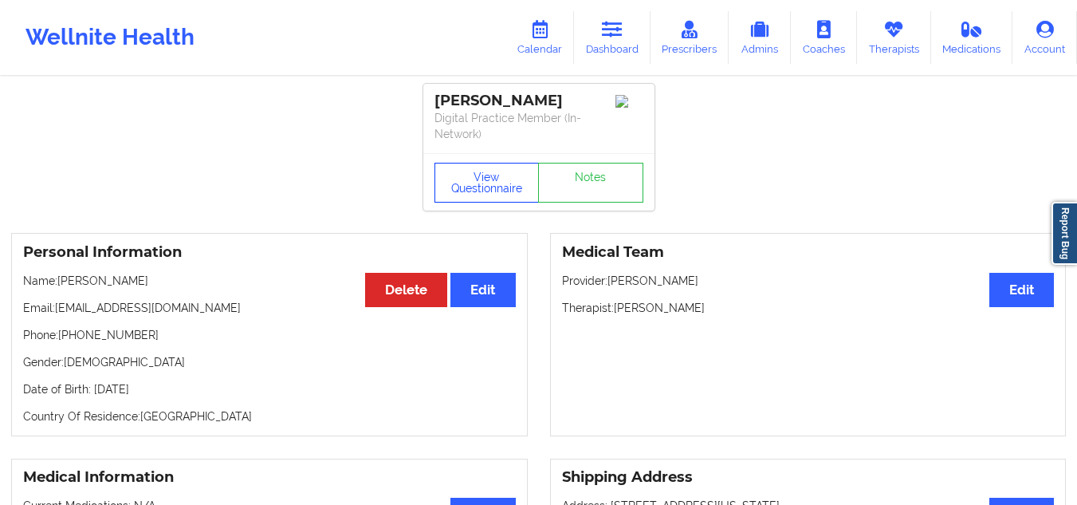
click at [486, 188] on button "View Questionnaire" at bounding box center [487, 183] width 105 height 40
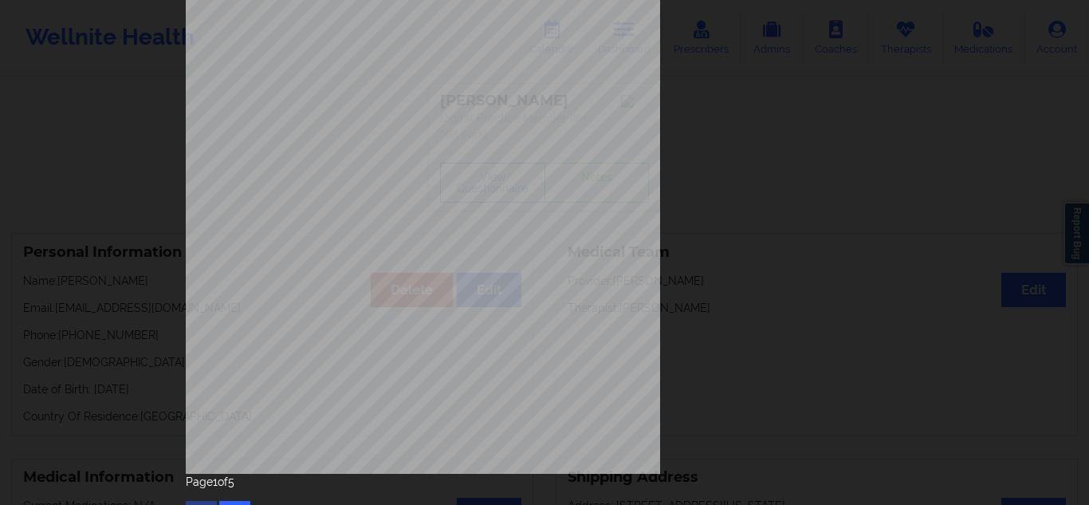
scroll to position [256, 0]
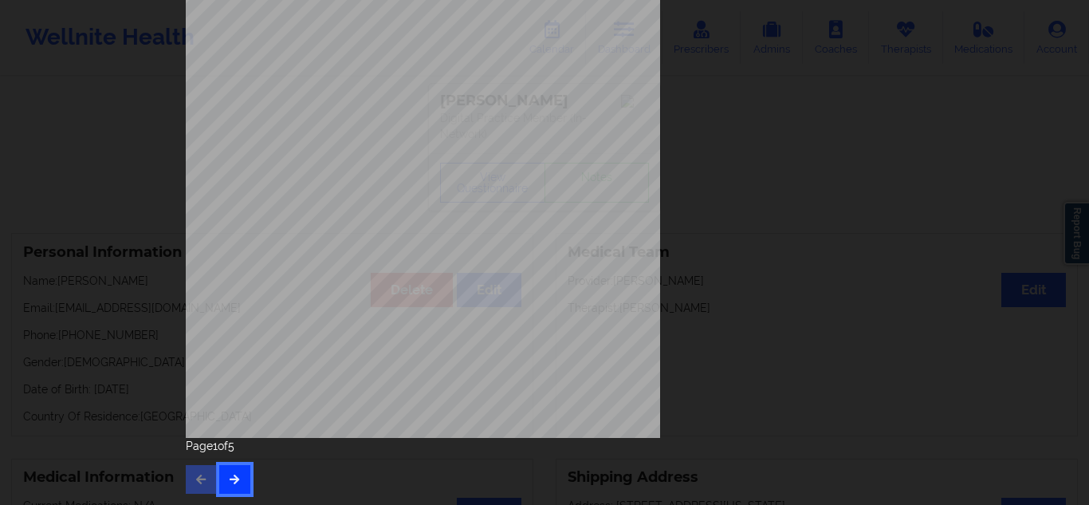
click at [233, 476] on icon "button" at bounding box center [235, 479] width 14 height 10
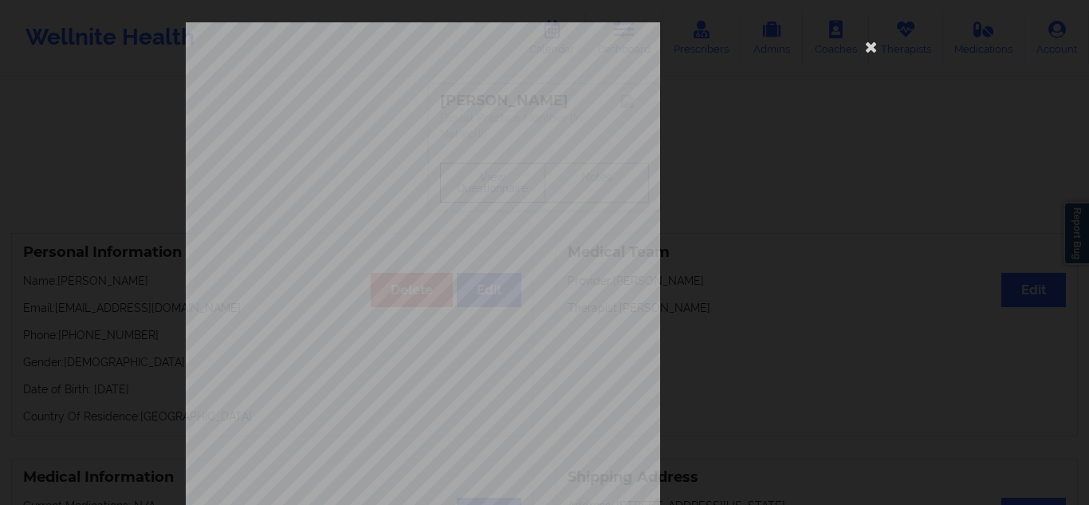
scroll to position [248, 0]
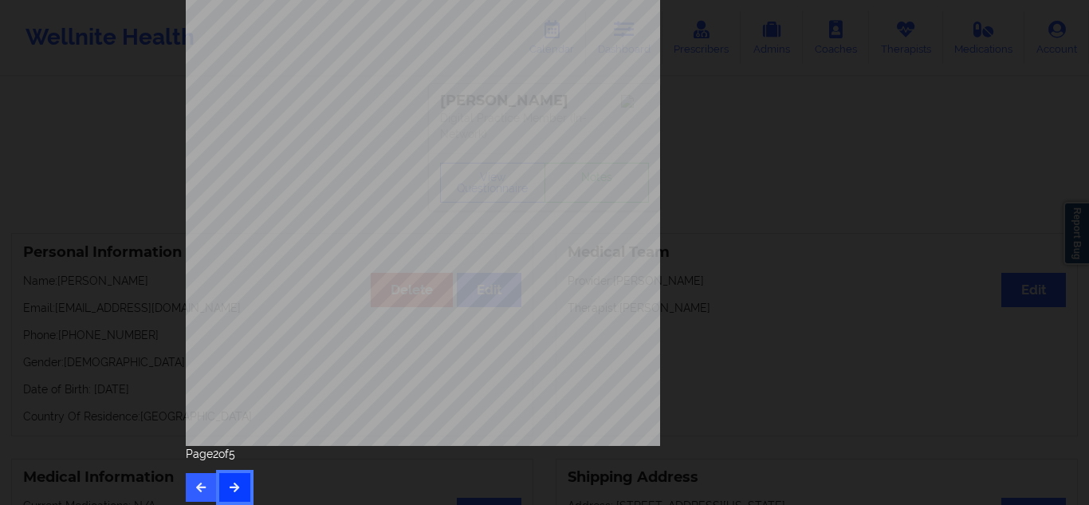
click at [233, 478] on button "button" at bounding box center [234, 487] width 31 height 29
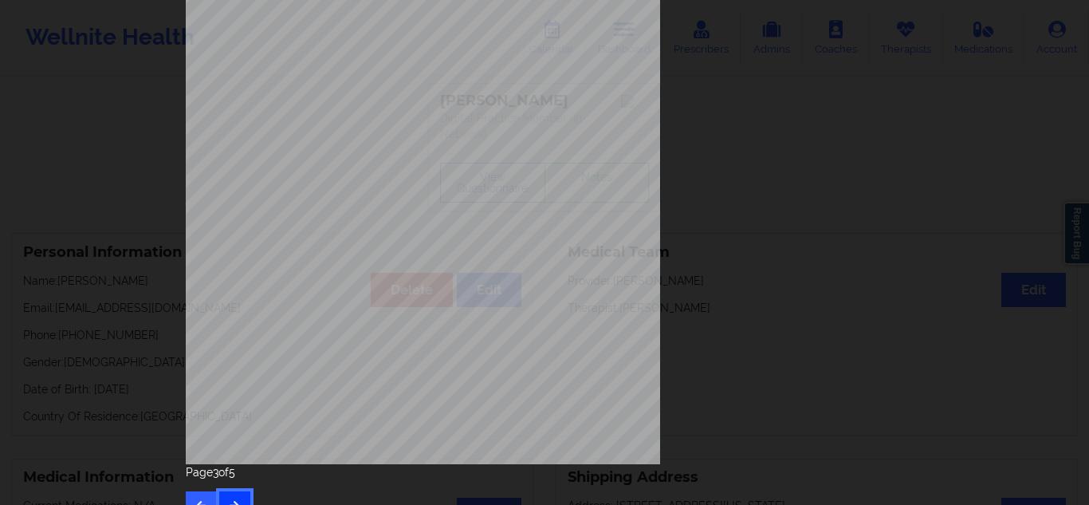
scroll to position [256, 0]
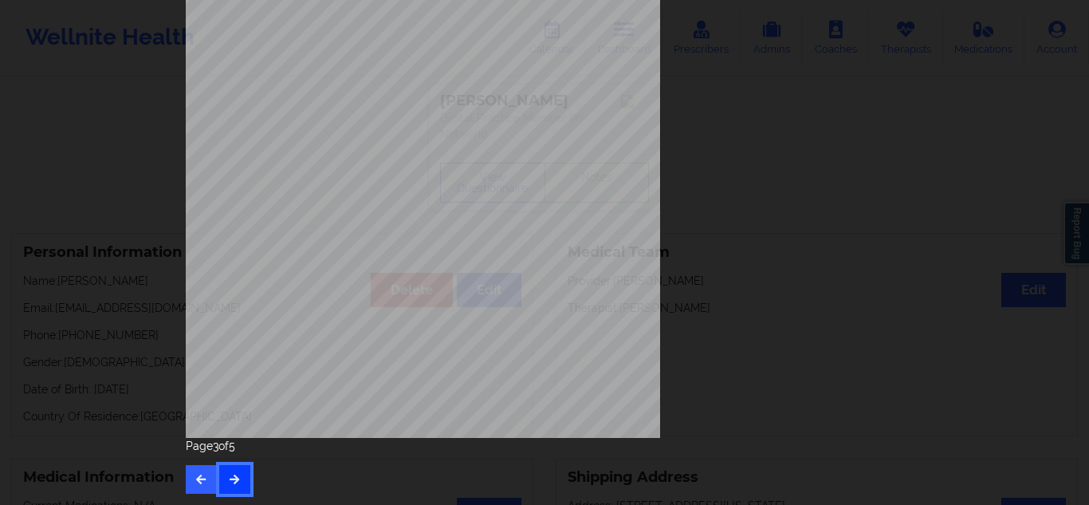
click at [245, 474] on button "button" at bounding box center [234, 479] width 31 height 29
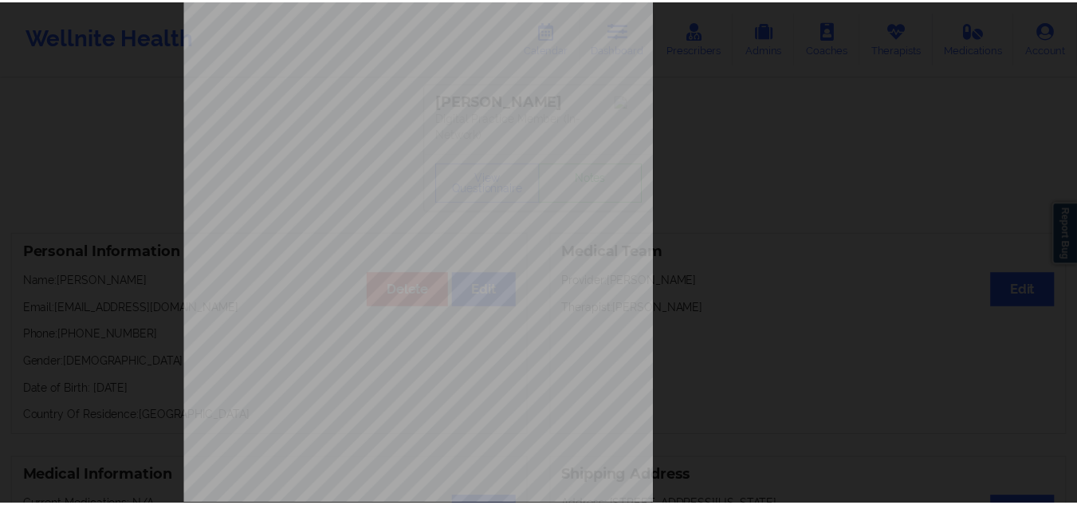
scroll to position [110, 0]
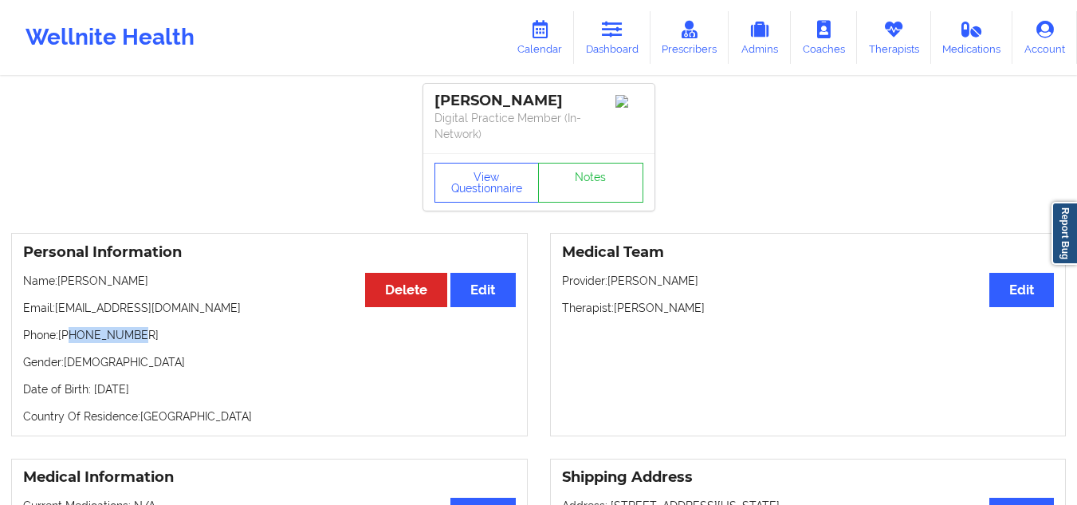
drag, startPoint x: 134, startPoint y: 336, endPoint x: 73, endPoint y: 338, distance: 60.6
click at [73, 338] on p "Phone: +14047970219" at bounding box center [269, 335] width 493 height 16
copy p "4047970219"
drag, startPoint x: 196, startPoint y: 303, endPoint x: 53, endPoint y: 301, distance: 143.5
click at [53, 301] on p "Email: lfeichelberger@gmail.com" at bounding box center [269, 308] width 493 height 16
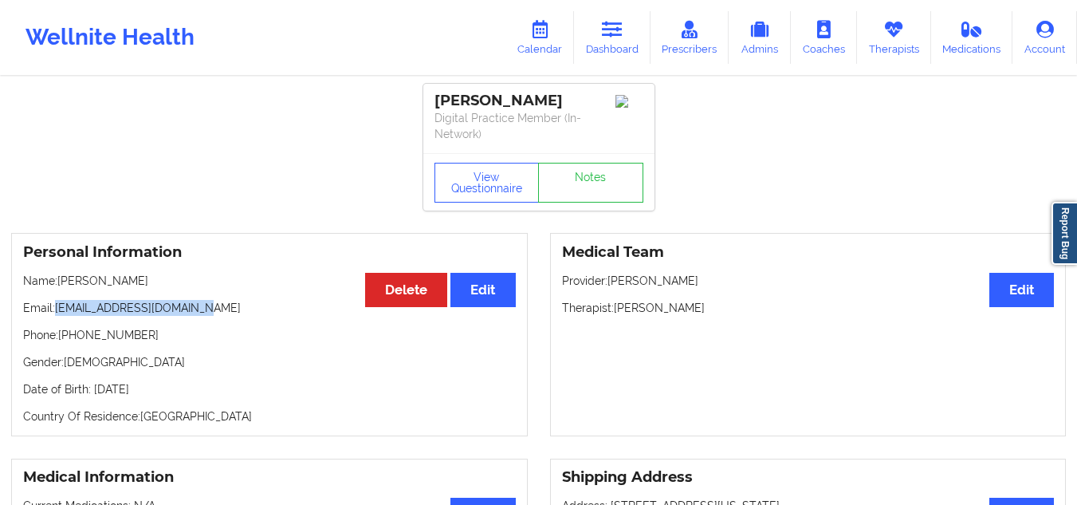
copy p "lfeichelberger@gmail.com"
drag, startPoint x: 147, startPoint y: 333, endPoint x: 72, endPoint y: 338, distance: 75.1
click at [72, 338] on p "Phone: +14047970219" at bounding box center [269, 335] width 493 height 16
copy p "4047970219"
drag, startPoint x: 582, startPoint y: 102, endPoint x: 431, endPoint y: 101, distance: 150.7
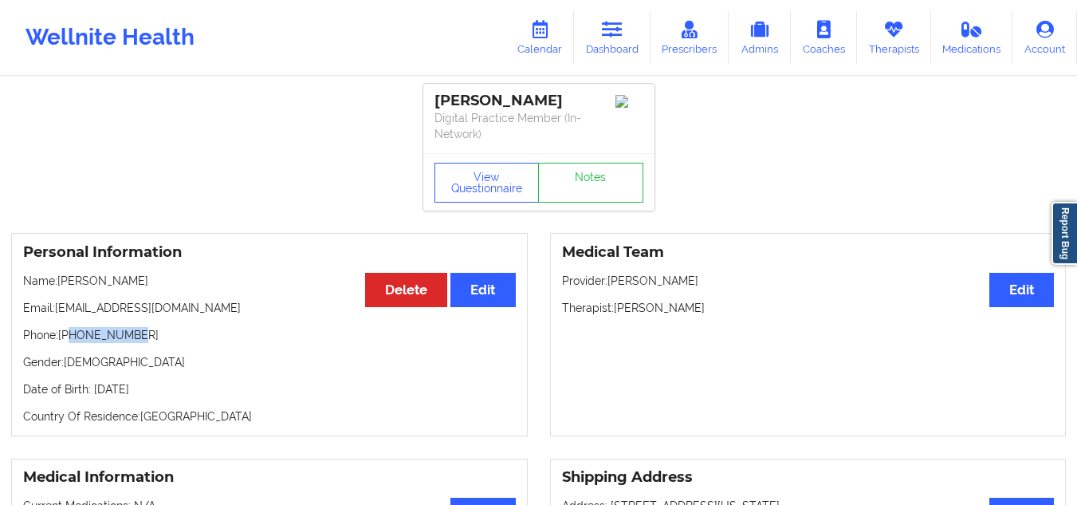
click at [431, 101] on div "Lewis Eichelberger Digital Practice Member (In-Network)" at bounding box center [538, 118] width 231 height 69
copy div "[PERSON_NAME]"
drag, startPoint x: 708, startPoint y: 308, endPoint x: 564, endPoint y: 299, distance: 144.6
click at [564, 300] on p "Therapist: Destiny Sanchez" at bounding box center [808, 308] width 493 height 16
copy p "Therapist: Destiny Sanchez"
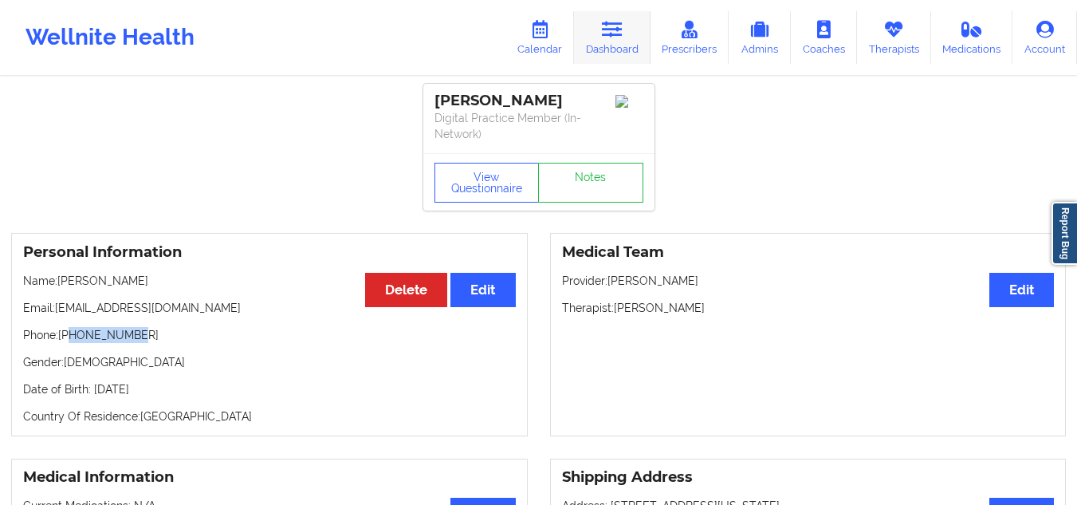
click at [600, 44] on link "Dashboard" at bounding box center [612, 37] width 77 height 53
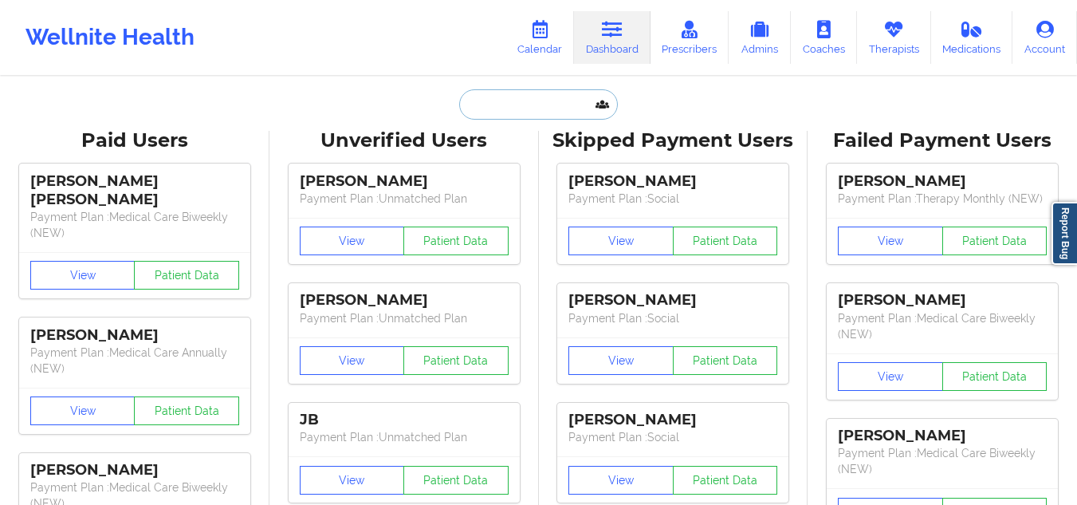
click at [517, 117] on input "text" at bounding box center [538, 104] width 158 height 30
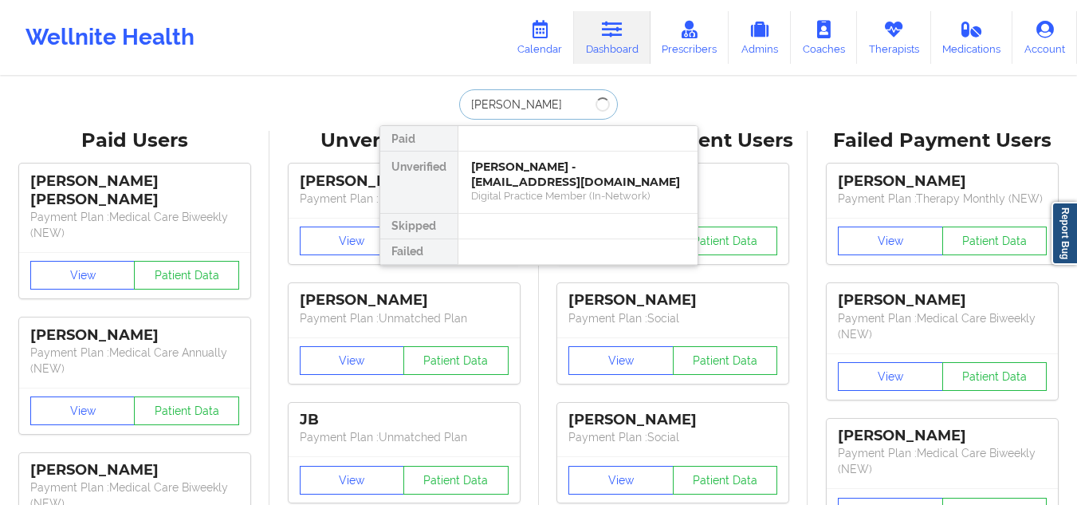
type input "KIRK BROWN"
click at [517, 171] on div "[PERSON_NAME] - [EMAIL_ADDRESS][DOMAIN_NAME]" at bounding box center [578, 174] width 214 height 30
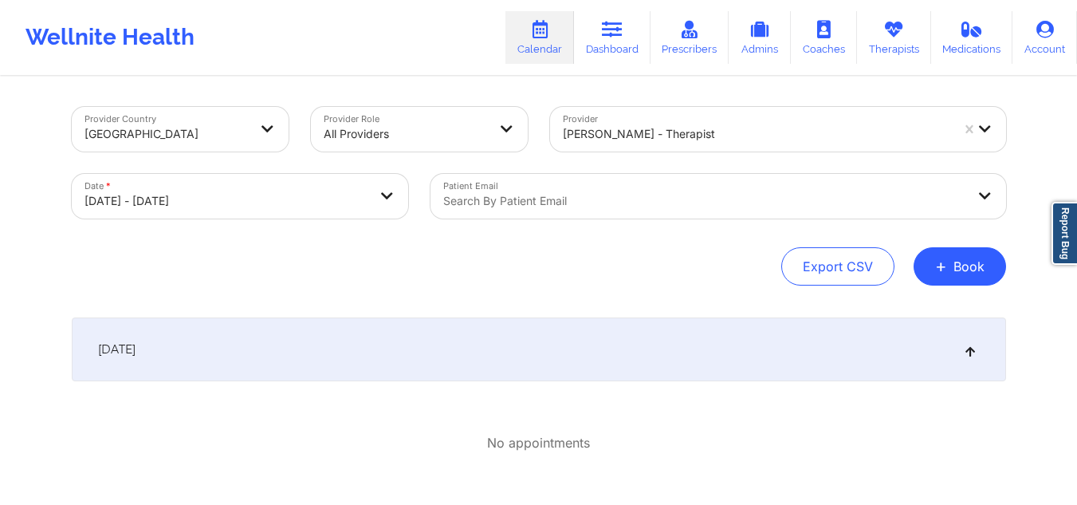
click at [773, 140] on div at bounding box center [756, 133] width 387 height 19
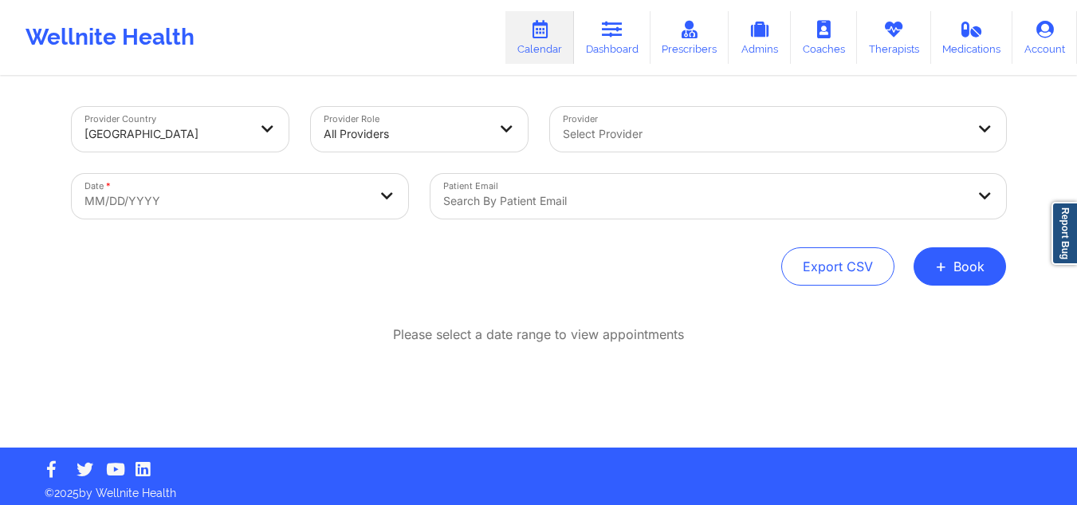
scroll to position [7, 0]
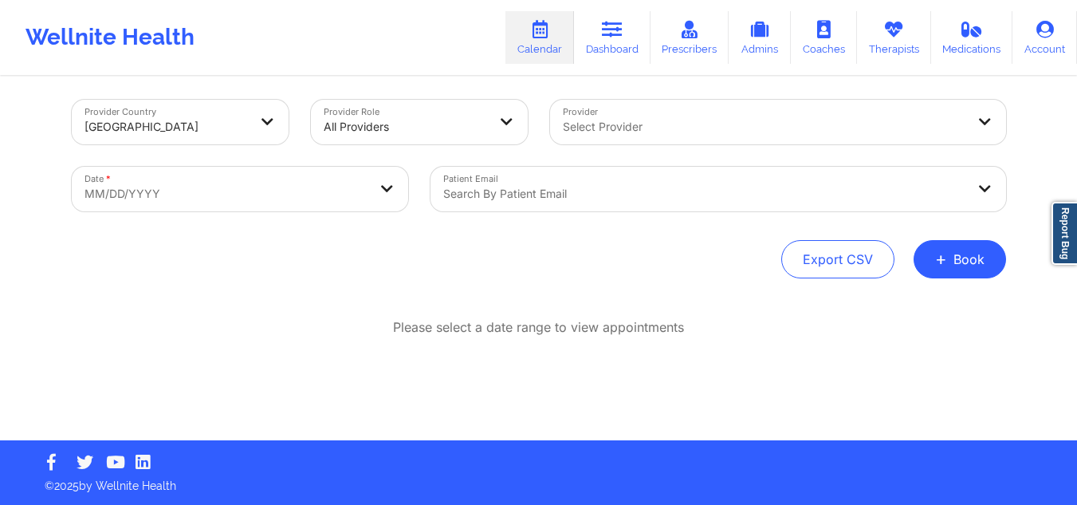
click at [710, 120] on div at bounding box center [764, 126] width 403 height 19
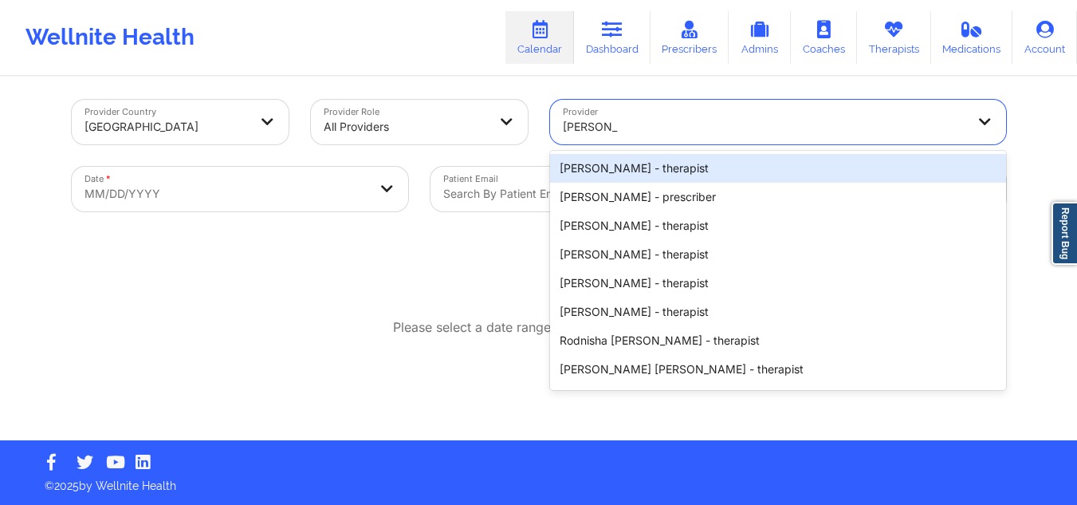
type input "[PERSON_NAME]"
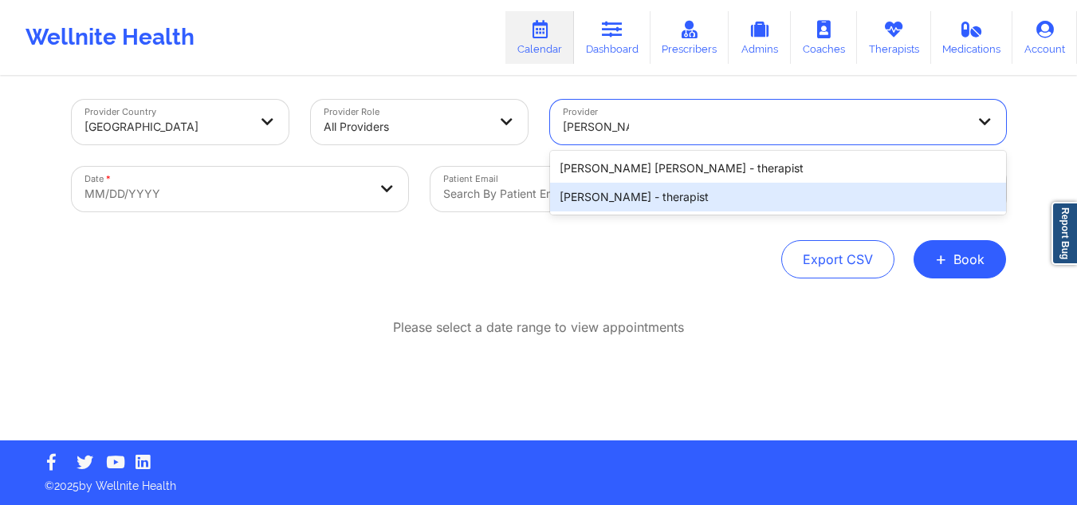
click at [614, 187] on div "[PERSON_NAME] - therapist" at bounding box center [778, 197] width 456 height 29
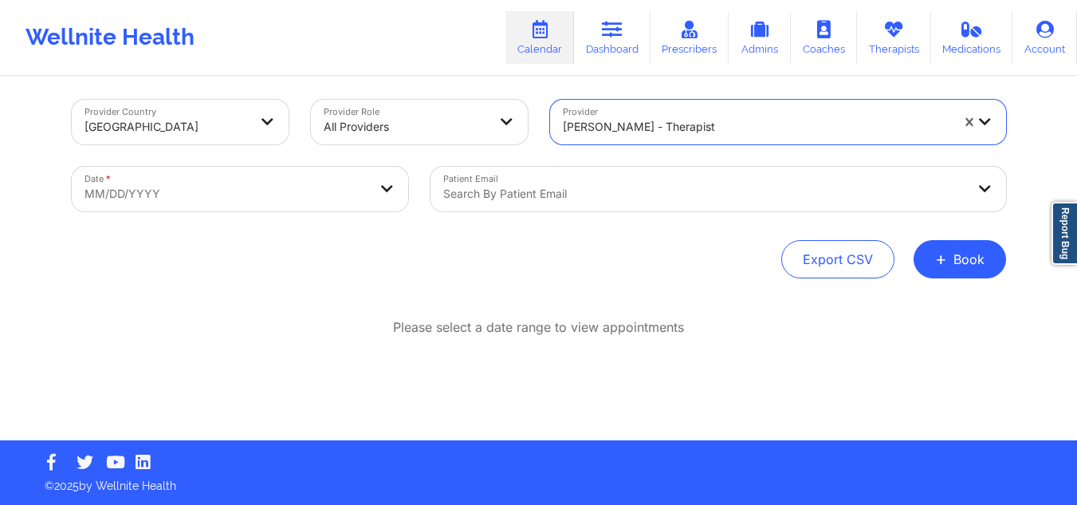
select select "2025-8"
select select "2025-9"
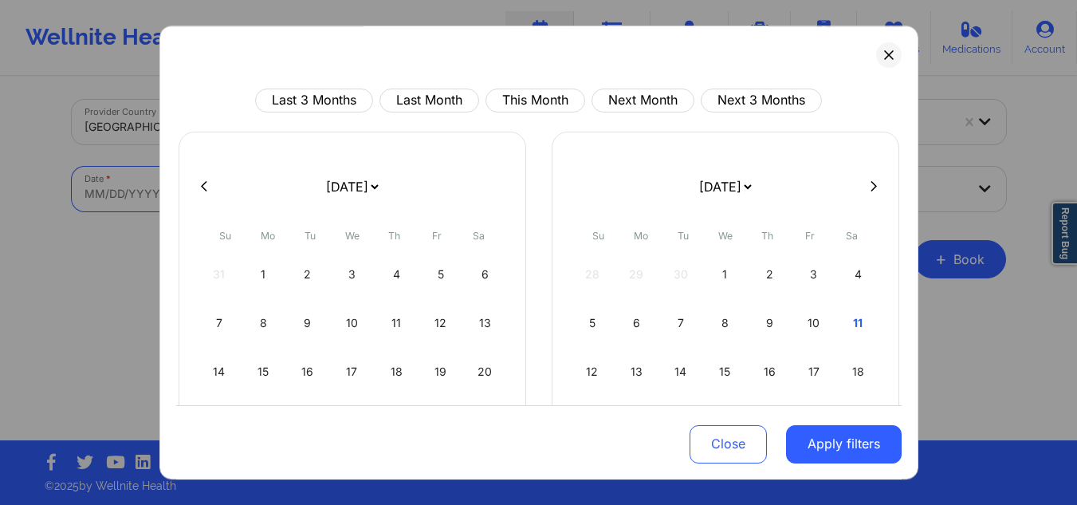
click at [266, 207] on body "Wellnite Health Calendar Dashboard Prescribers Admins Coaches Therapists Medica…" at bounding box center [538, 245] width 1077 height 505
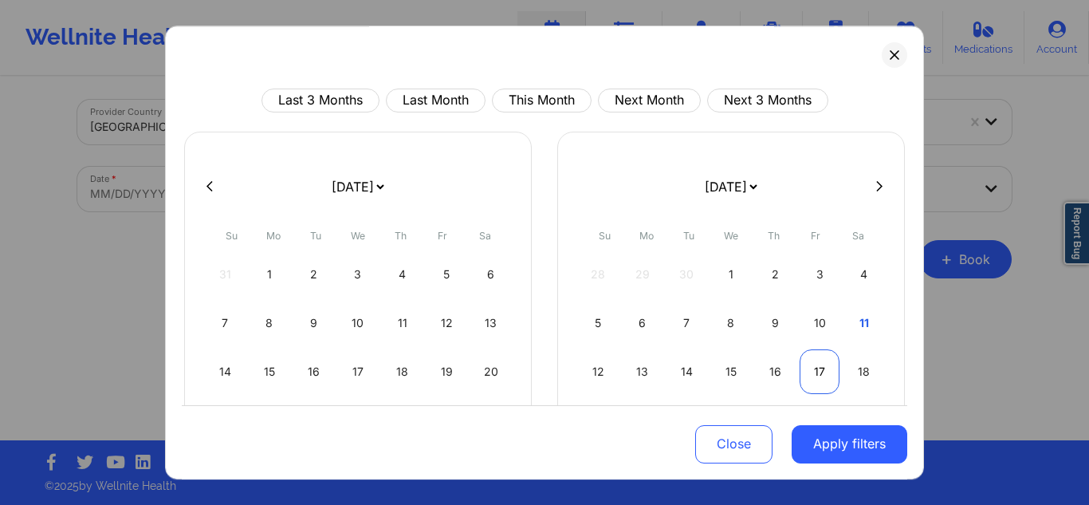
click at [810, 365] on div "17" at bounding box center [820, 371] width 41 height 45
select select "2025-9"
select select "2025-10"
click at [810, 365] on div "14" at bounding box center [820, 371] width 41 height 45
select select "2025-9"
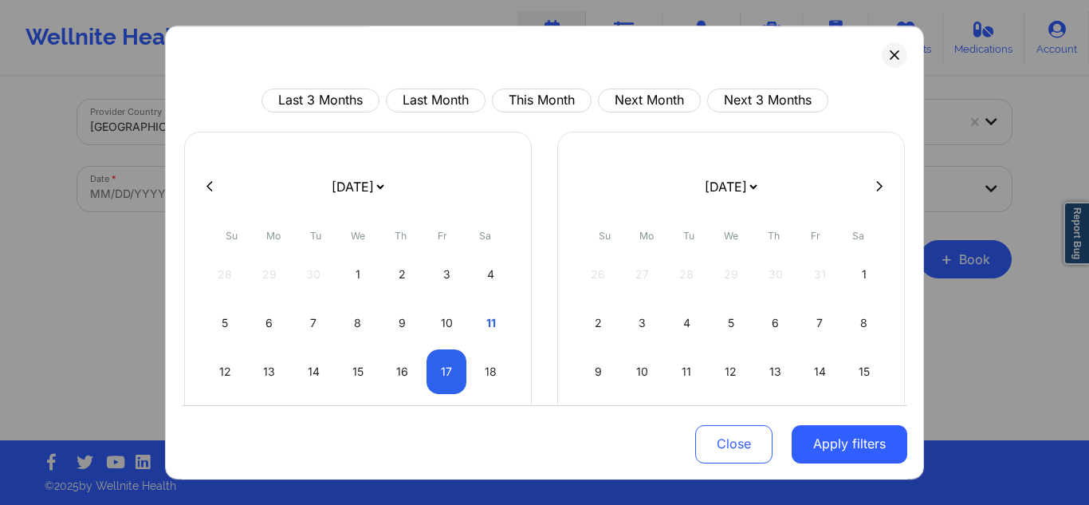
select select "2025-10"
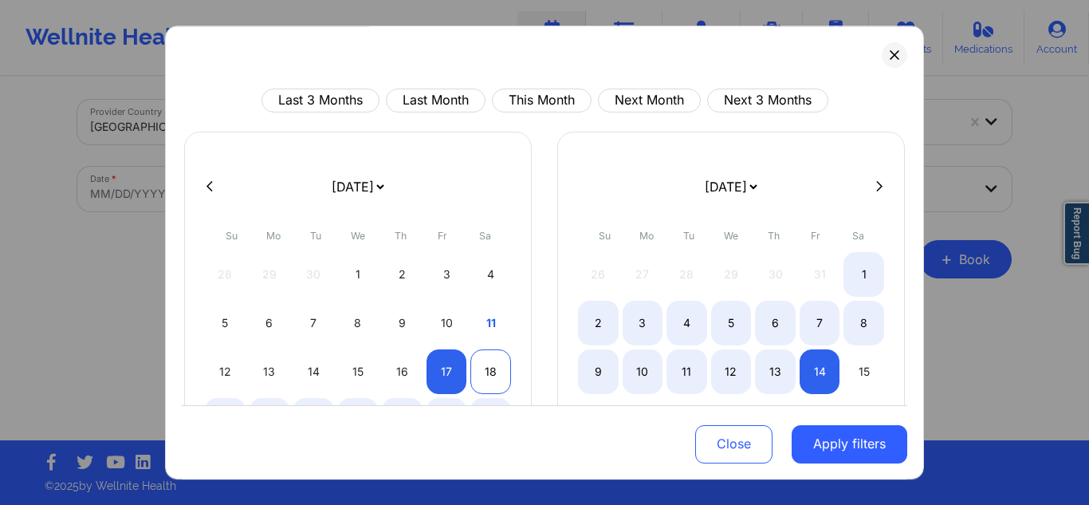
click at [481, 373] on div "18" at bounding box center [490, 371] width 41 height 45
select select "2025-9"
select select "2025-10"
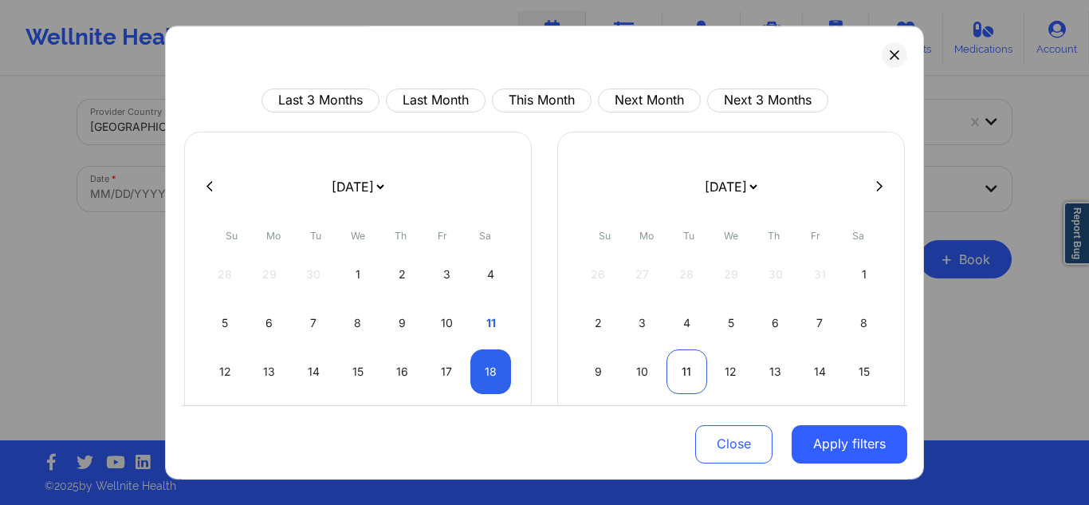
select select "2025-9"
select select "2025-10"
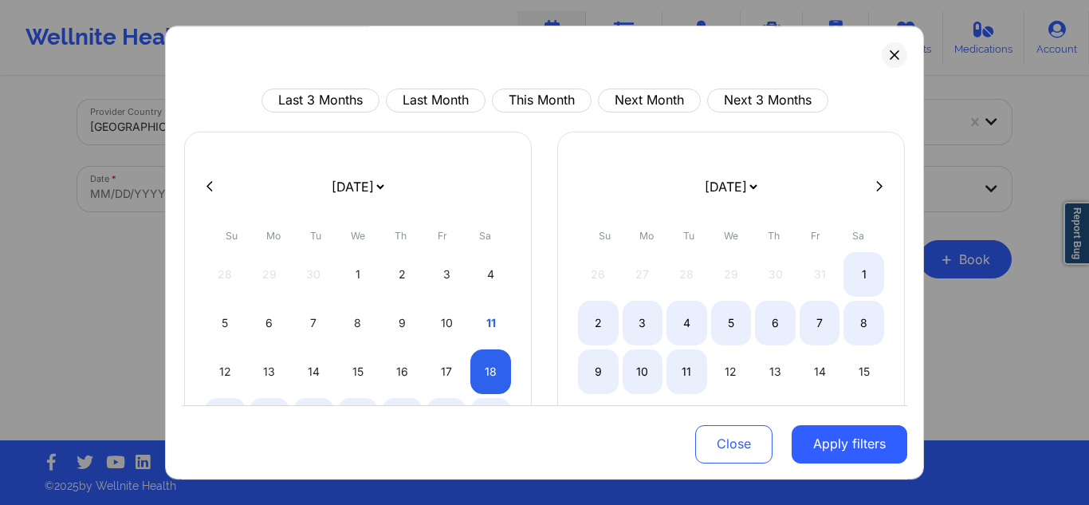
select select "2025-9"
select select "2025-10"
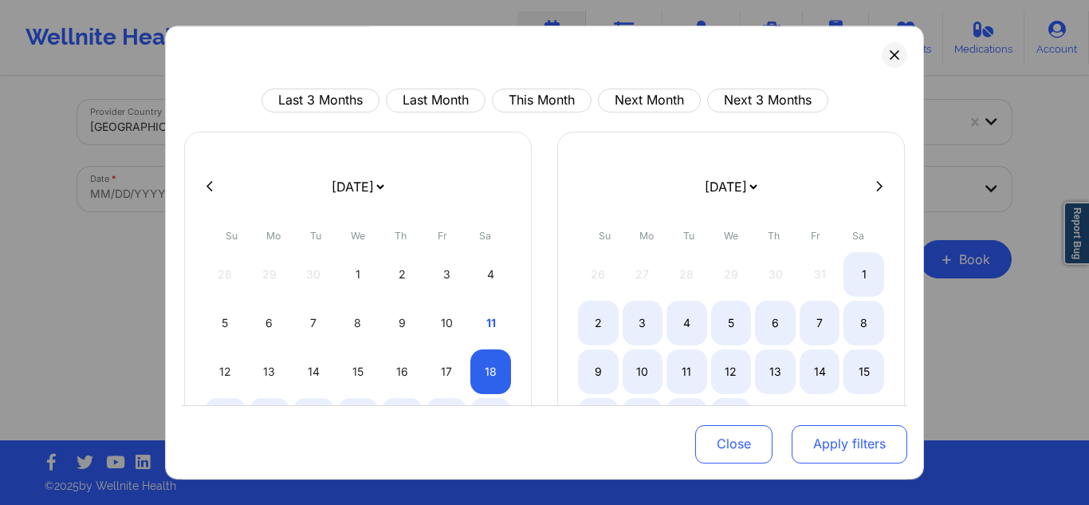
click at [842, 435] on button "Apply filters" at bounding box center [850, 443] width 116 height 38
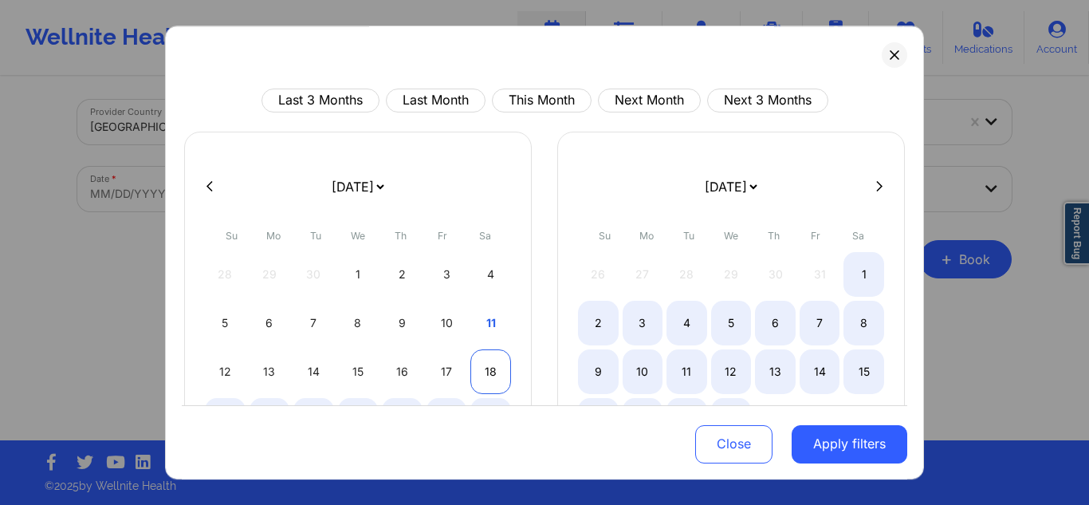
select select "2025-9"
select select "2025-10"
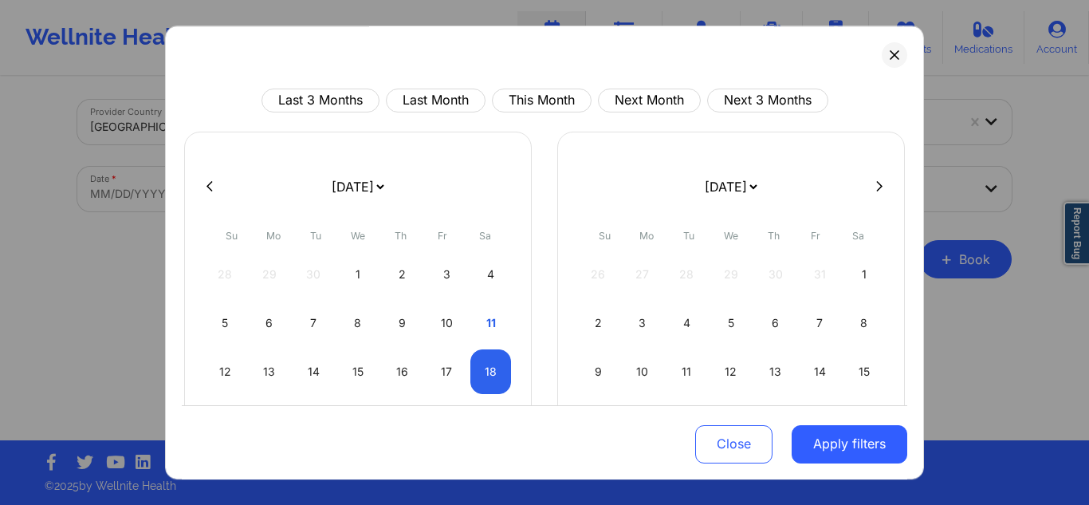
select select "2025-9"
select select "2025-10"
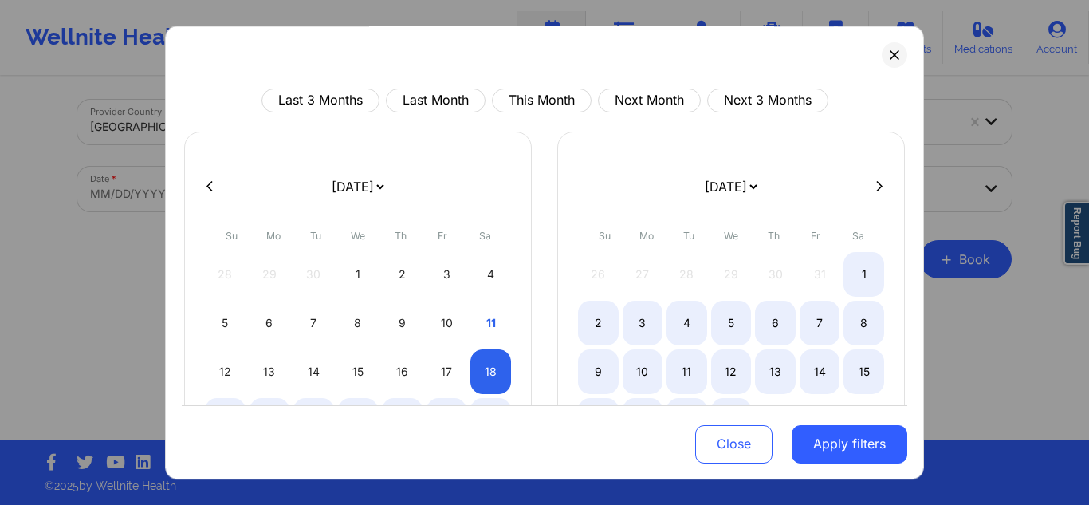
select select "2025-9"
select select "2025-10"
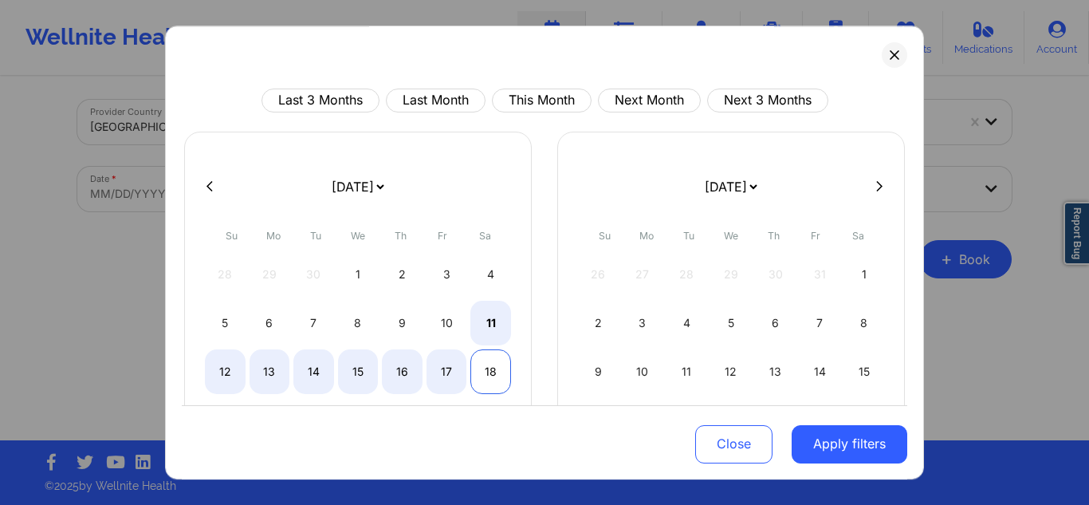
select select "2025-9"
select select "2025-10"
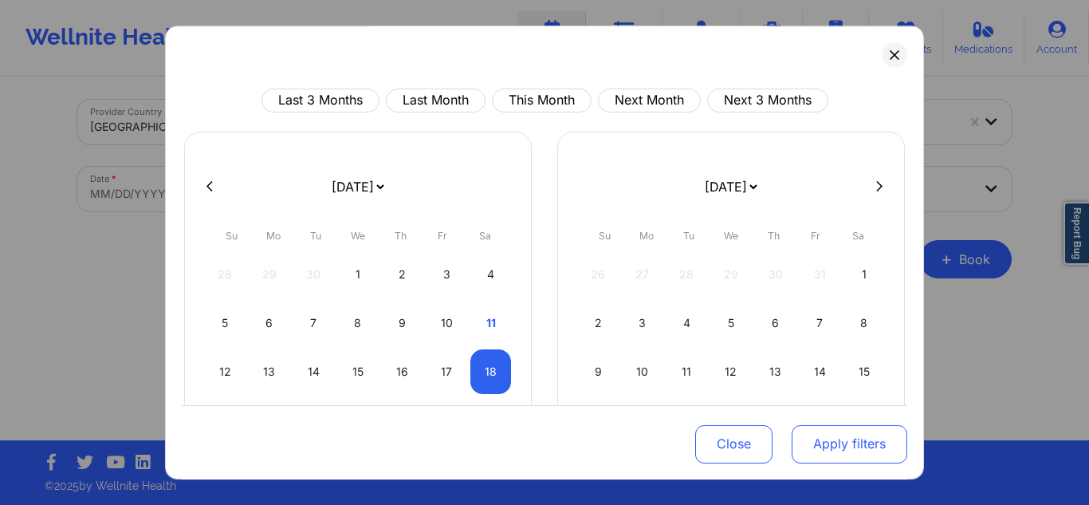
click at [824, 444] on button "Apply filters" at bounding box center [850, 443] width 116 height 38
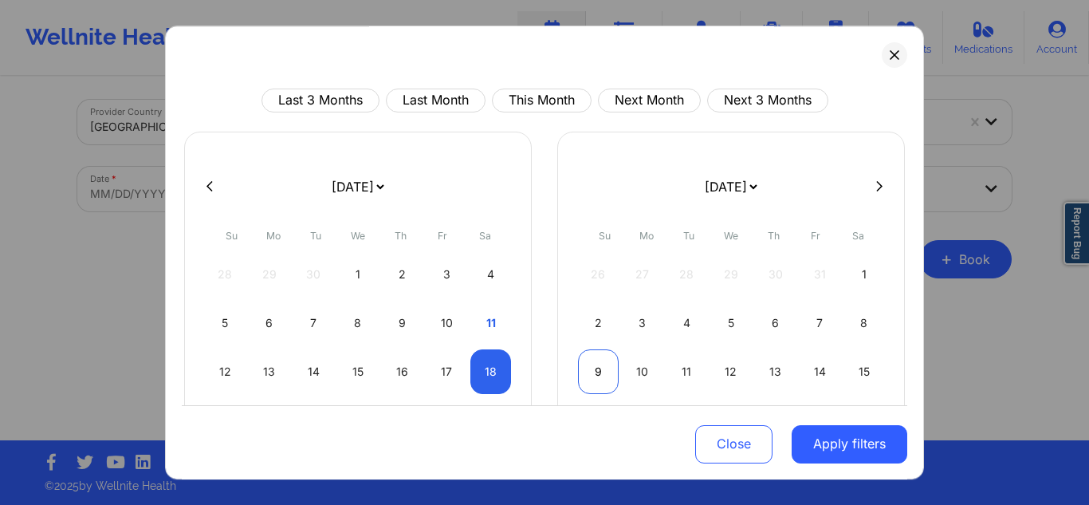
select select "2025-9"
select select "2025-10"
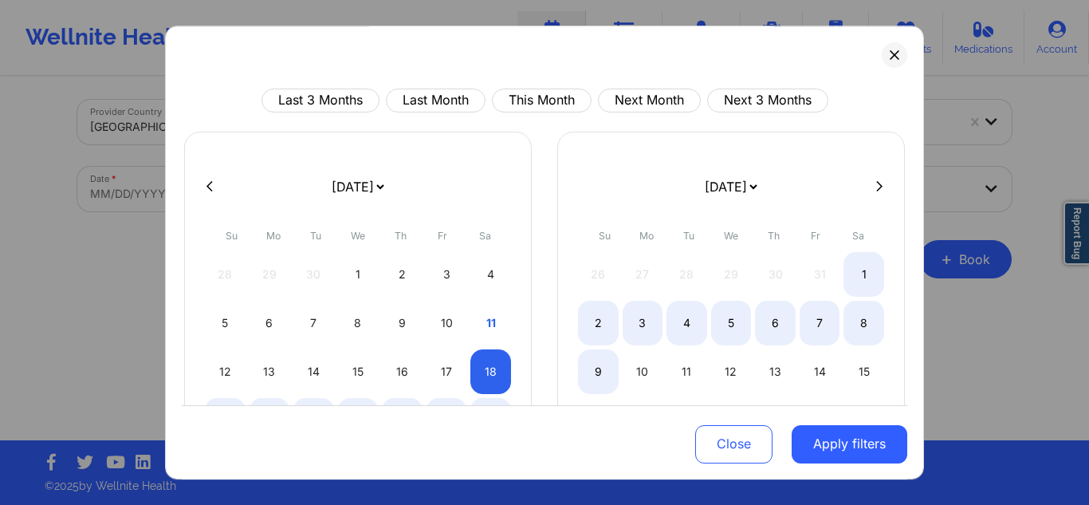
select select "2025-9"
select select "2025-10"
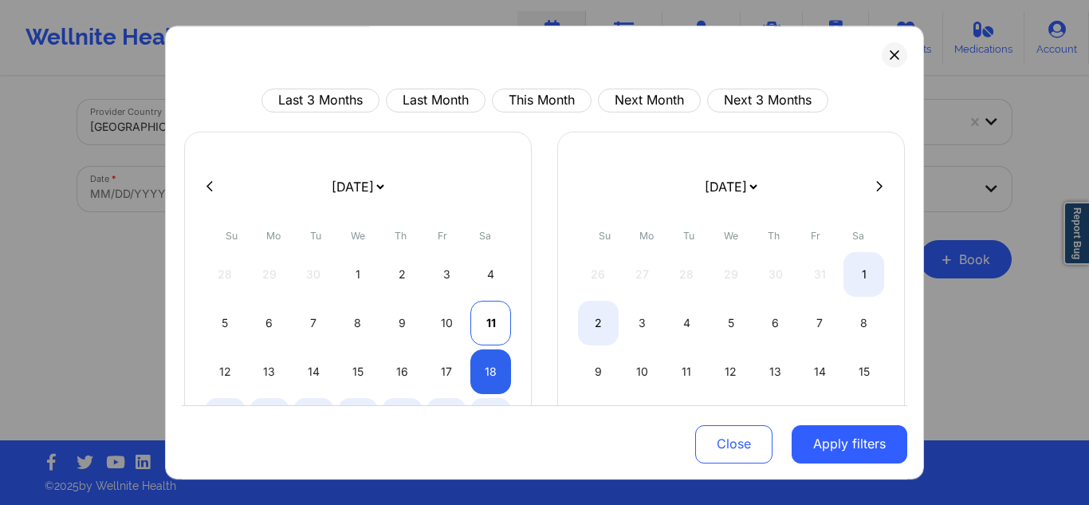
select select "2025-9"
select select "2025-10"
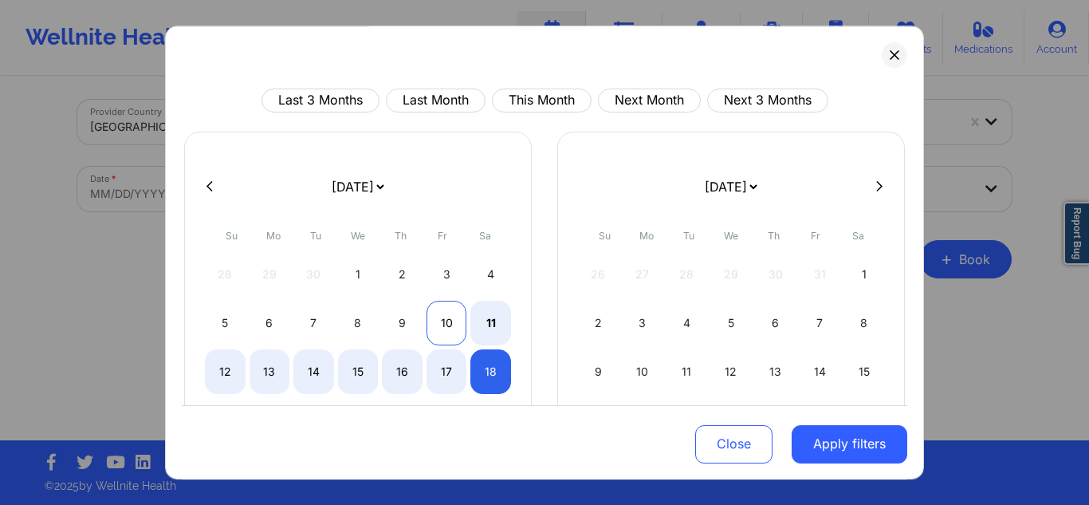
select select "2025-9"
select select "2025-10"
select select "2025-9"
select select "2025-10"
click at [496, 313] on div "11" at bounding box center [490, 323] width 41 height 45
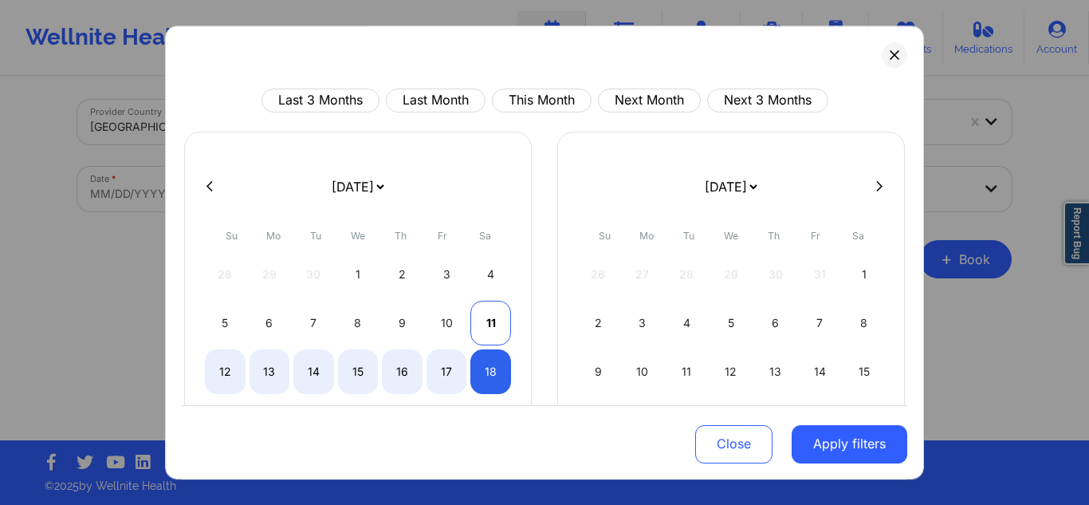
select select "2025-9"
select select "2025-10"
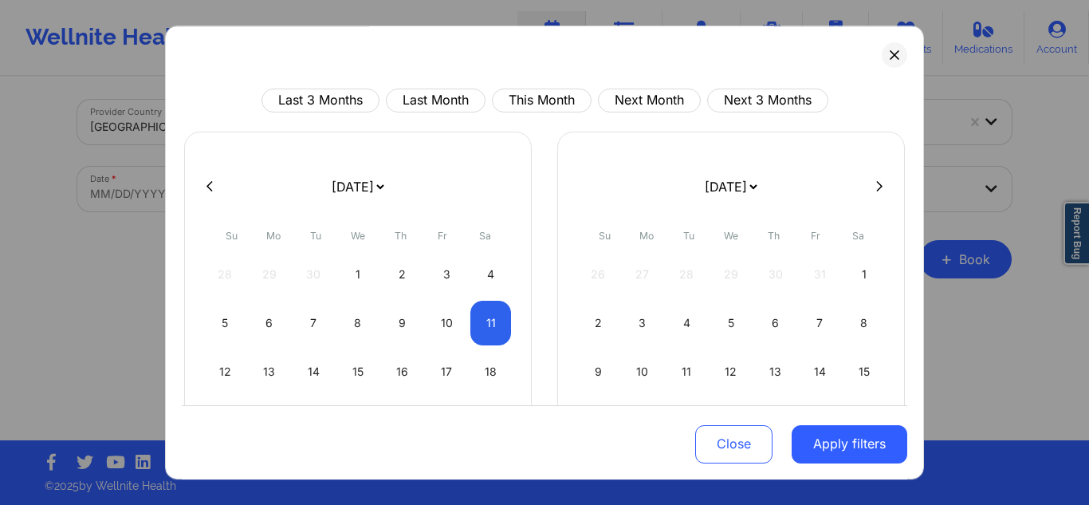
select select "2025-9"
select select "2025-10"
select select "2025-9"
select select "2025-10"
select select "2025-9"
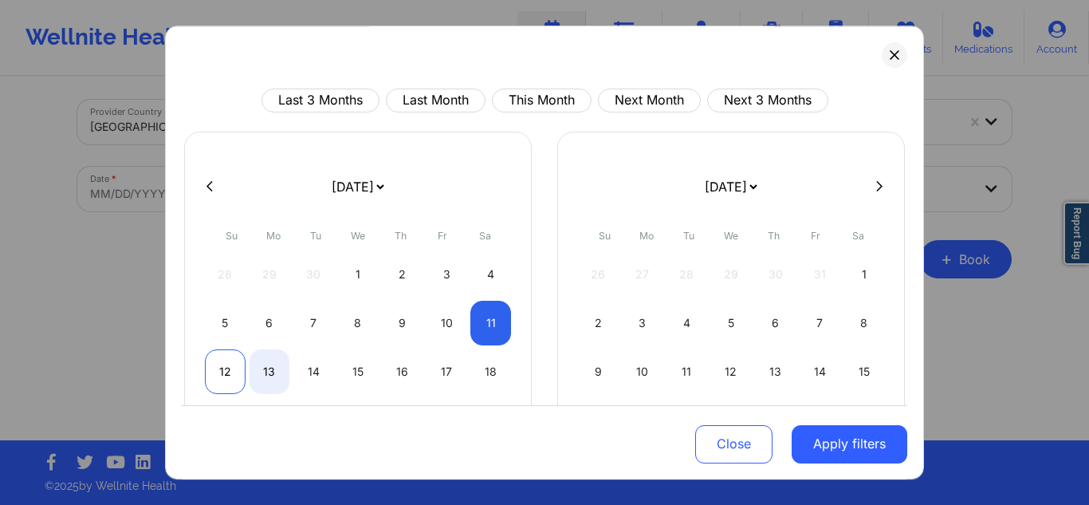
select select "2025-10"
click at [234, 373] on div "12" at bounding box center [225, 371] width 41 height 45
select select "2025-9"
select select "2025-10"
click at [457, 364] on div "17" at bounding box center [447, 371] width 41 height 45
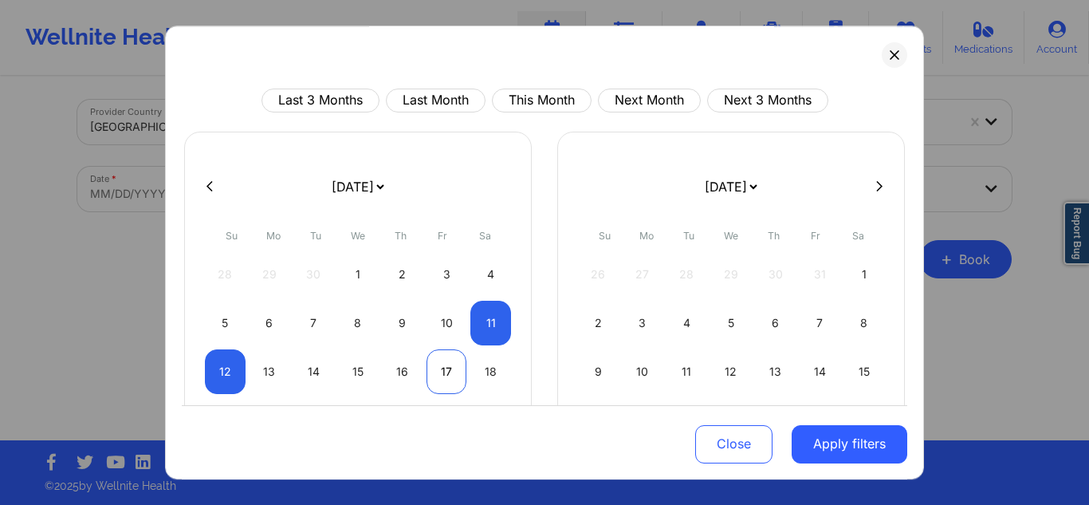
select select "2025-9"
select select "2025-10"
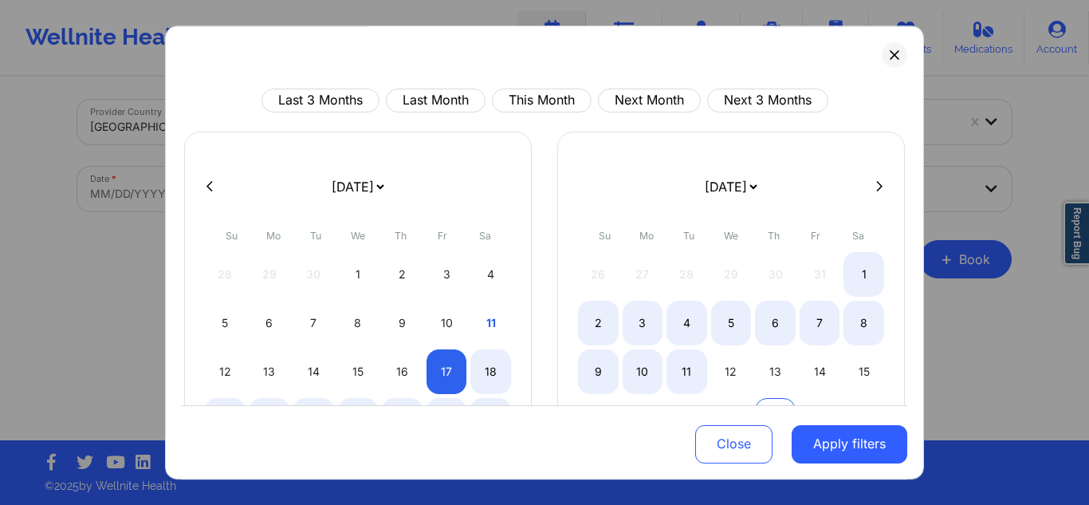
select select "2025-9"
select select "2025-10"
select select "2025-9"
select select "2025-10"
select select "2025-9"
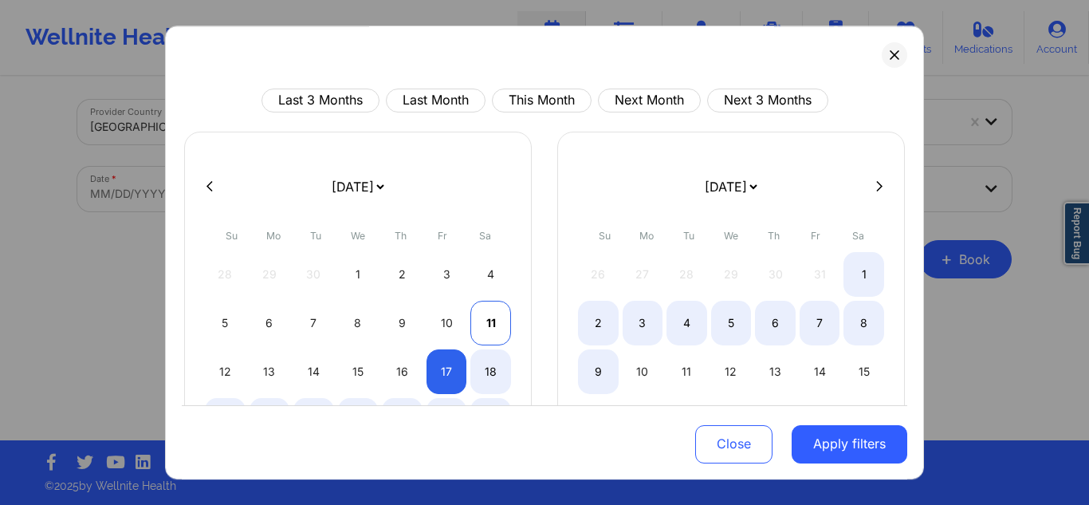
select select "2025-10"
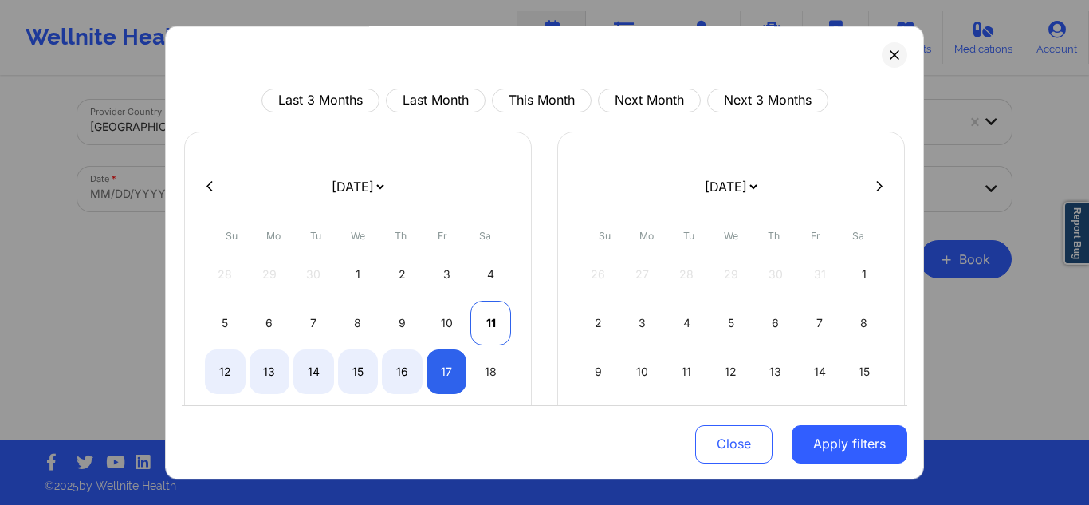
click at [473, 326] on div "11" at bounding box center [490, 323] width 41 height 45
select select "2025-9"
select select "2025-10"
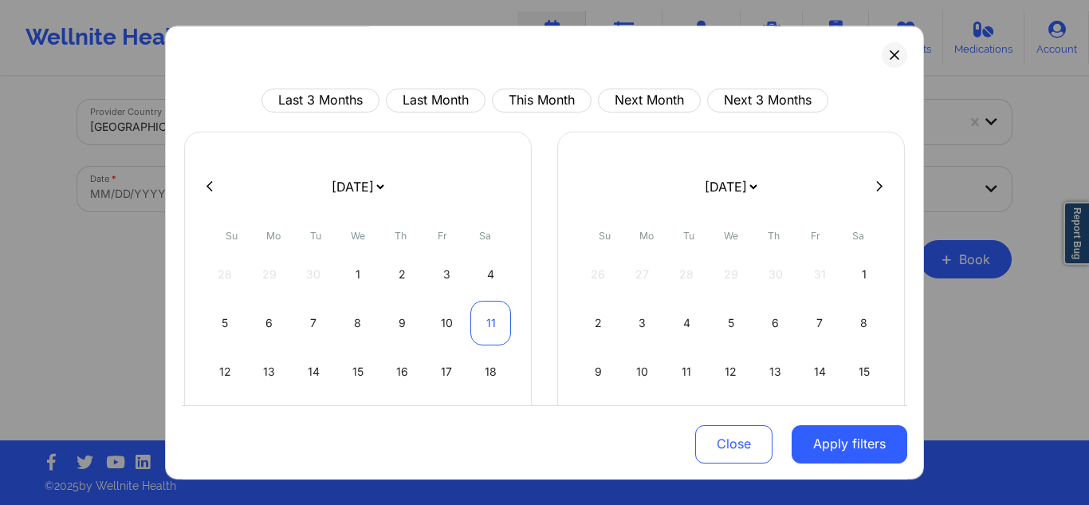
click at [473, 326] on div "11" at bounding box center [490, 323] width 41 height 45
select select "2025-9"
select select "2025-10"
click at [457, 362] on div "17" at bounding box center [447, 371] width 41 height 45
select select "2025-9"
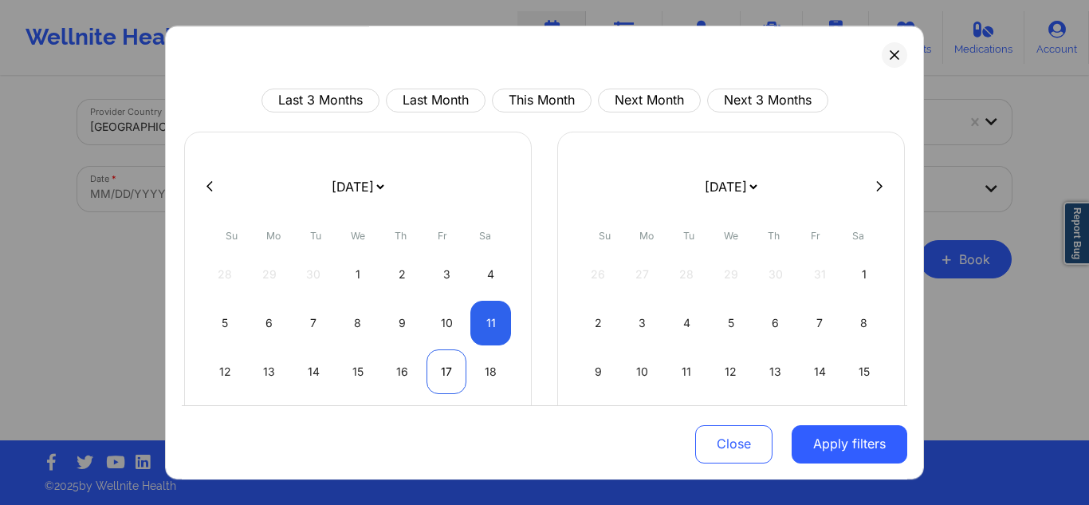
select select "2025-10"
select select "2025-9"
select select "2025-10"
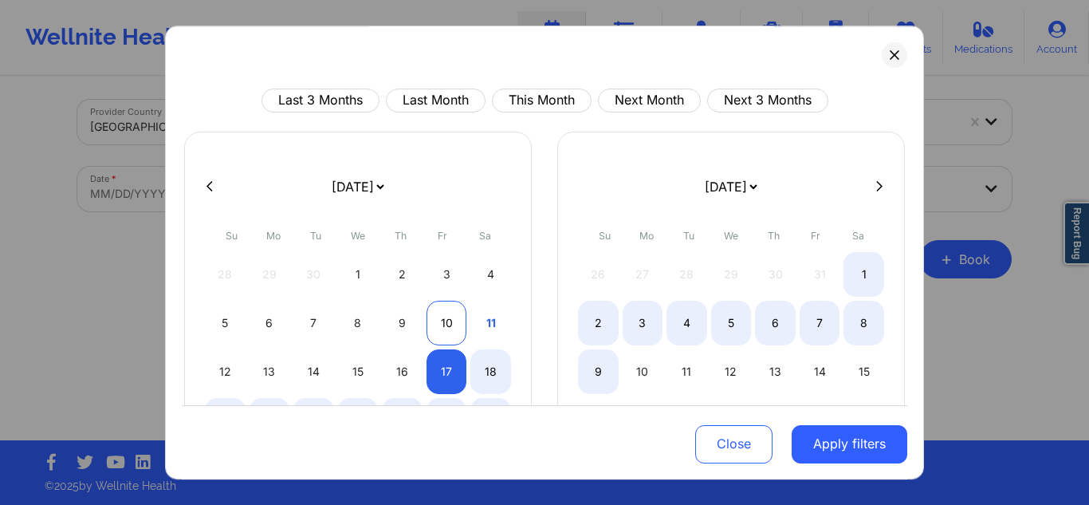
select select "2025-9"
select select "2025-10"
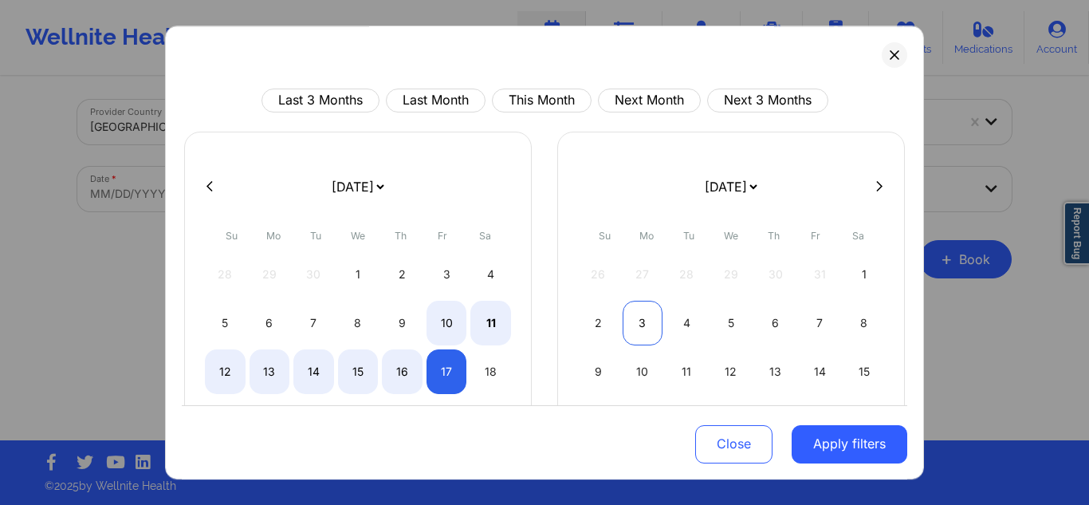
select select "2025-9"
select select "2025-10"
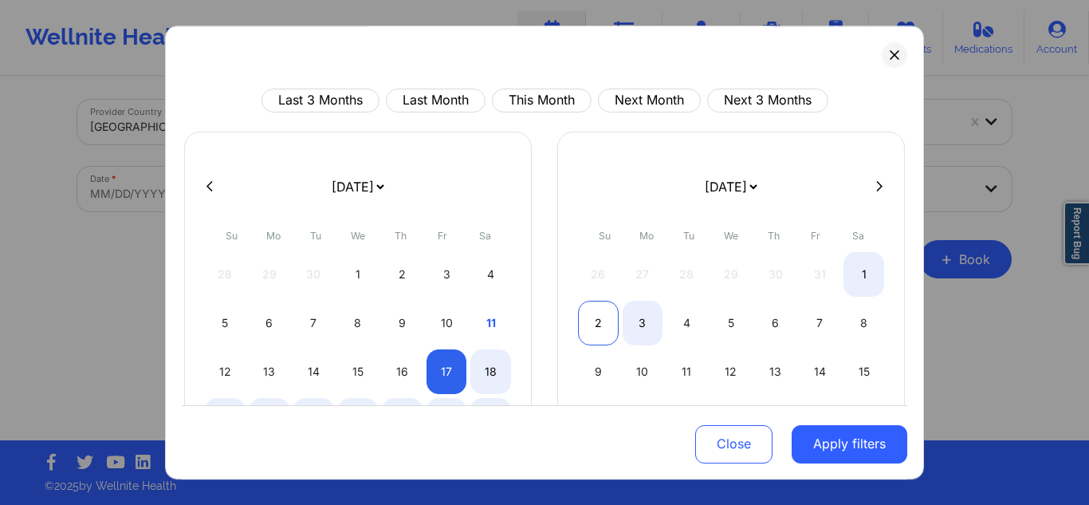
select select "2025-9"
select select "2025-10"
select select "2025-9"
select select "2025-10"
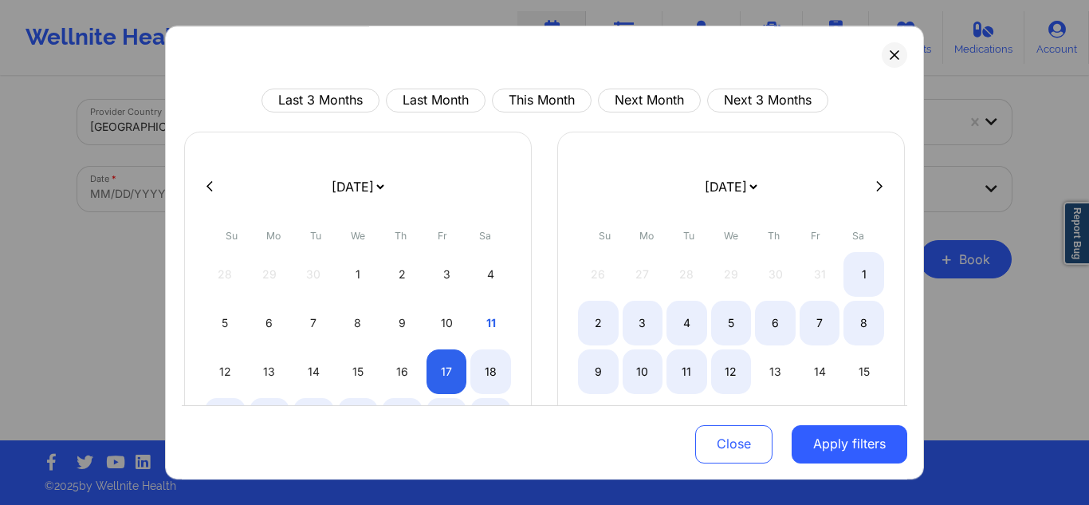
select select "2025-9"
select select "2025-10"
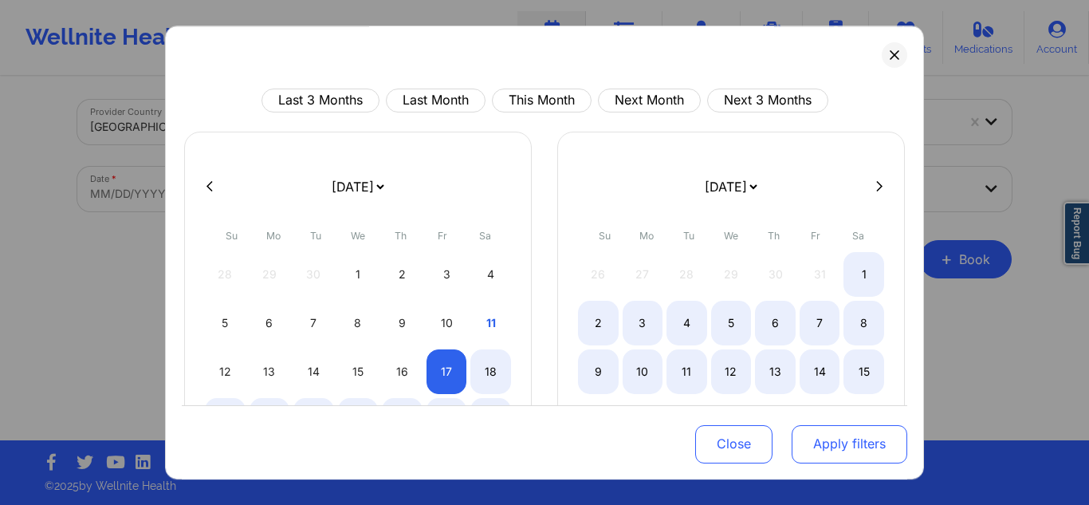
click at [868, 451] on button "Apply filters" at bounding box center [850, 443] width 116 height 38
select select "2025-9"
select select "2025-10"
select select "2025-9"
select select "2025-10"
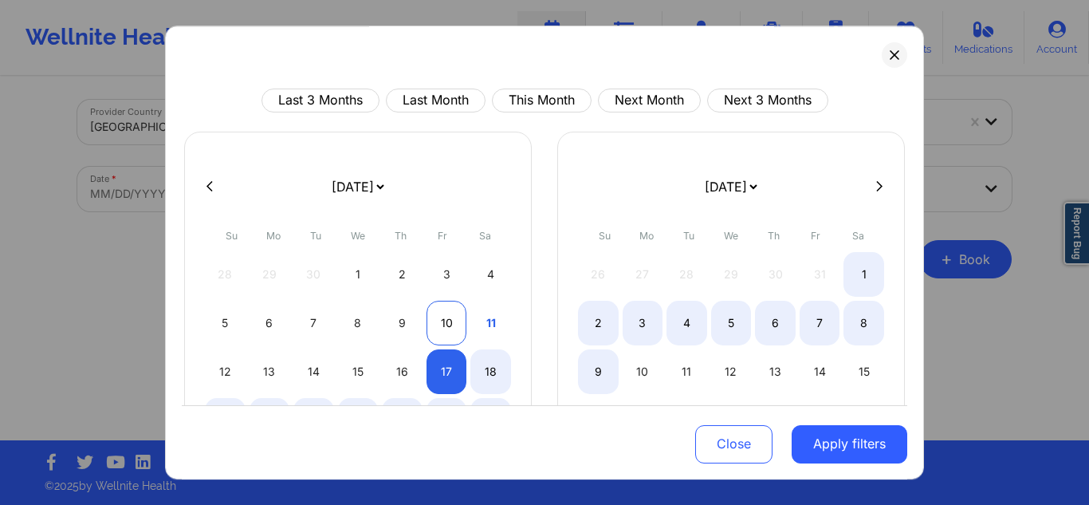
select select "2025-9"
select select "2025-10"
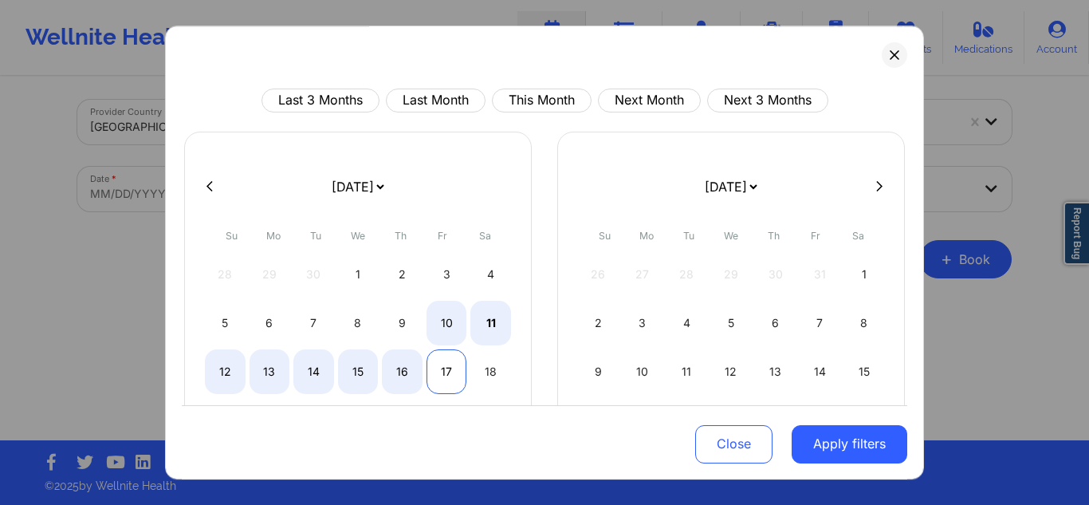
select select "2025-9"
select select "2025-10"
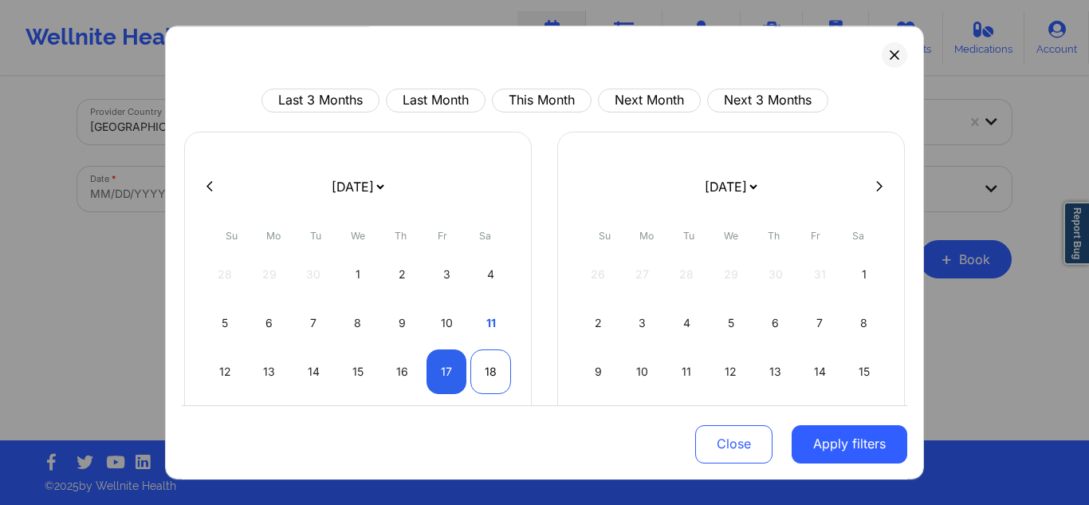
select select "2025-9"
select select "2025-10"
click at [478, 371] on div "18" at bounding box center [490, 371] width 41 height 45
select select "2025-9"
select select "2025-10"
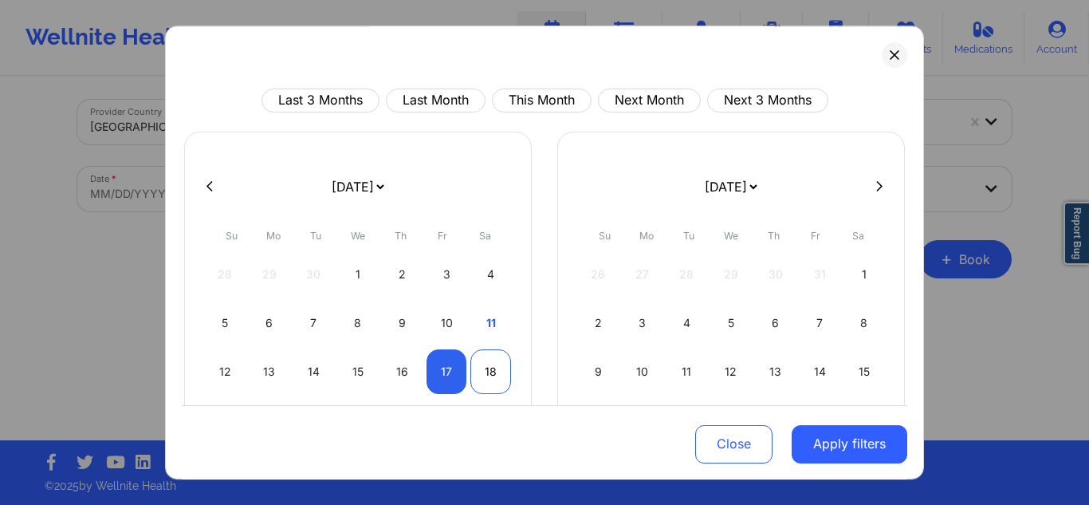
click at [505, 371] on div "18" at bounding box center [490, 371] width 41 height 45
select select "2025-9"
select select "2025-10"
select select "2025-9"
select select "2025-10"
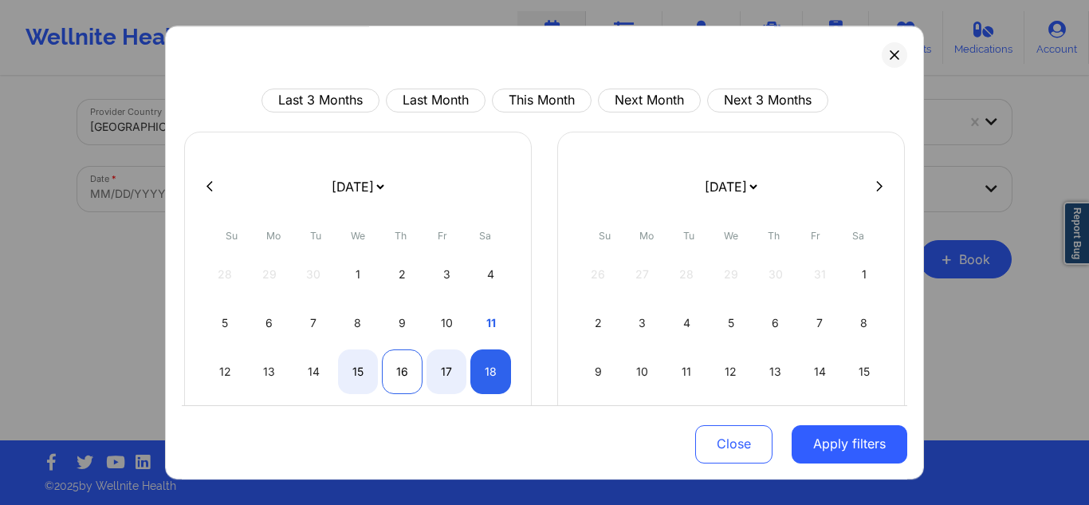
select select "2025-9"
select select "2025-10"
select select "2025-9"
select select "2025-10"
click at [427, 362] on div "17" at bounding box center [447, 371] width 41 height 45
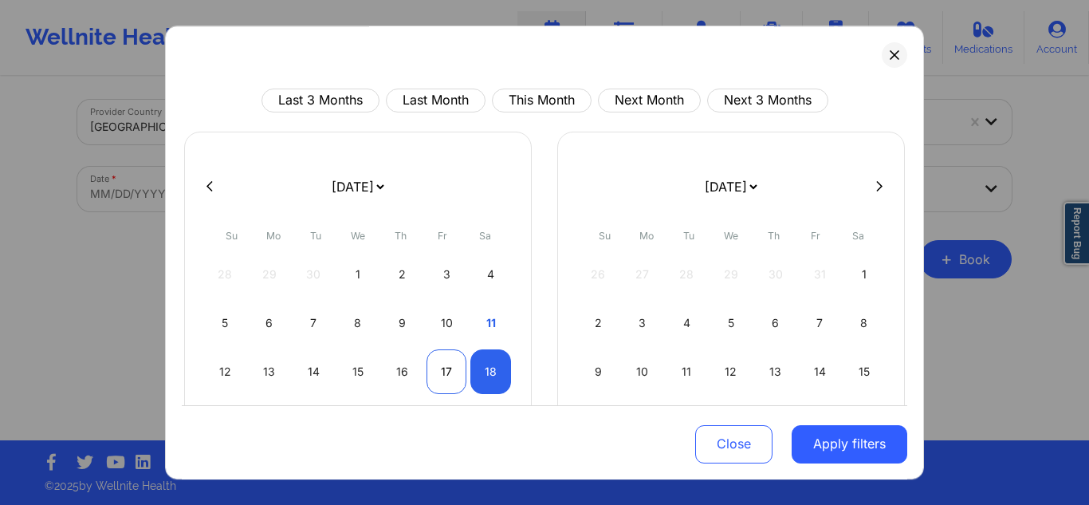
select select "2025-9"
select select "2025-10"
select select "2025-9"
select select "2025-10"
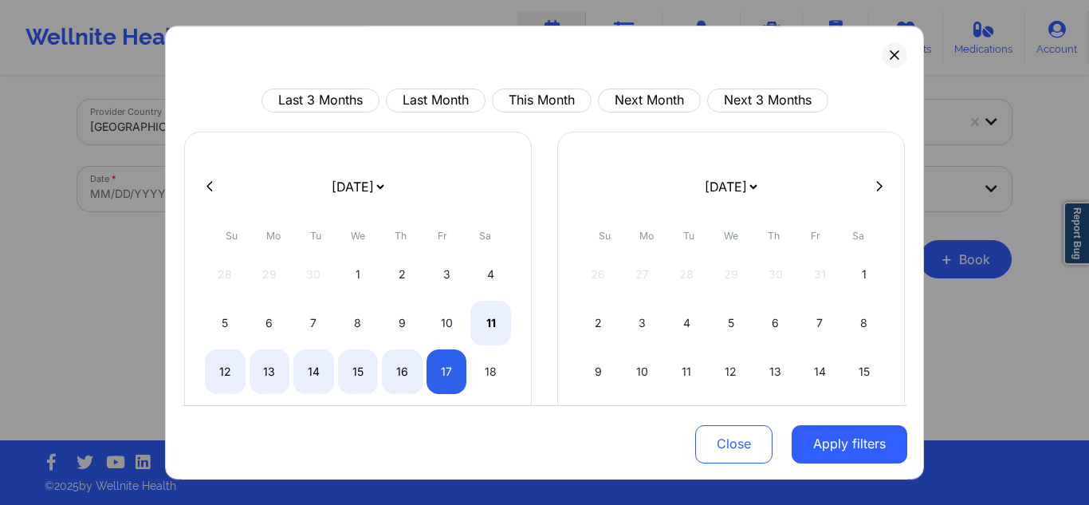
click at [907, 49] on div "Last 3 Months Last Month This Month Next Month Next 3 Months [DATE] [DATE] [DAT…" at bounding box center [544, 253] width 759 height 454
click at [882, 52] on button at bounding box center [895, 55] width 26 height 26
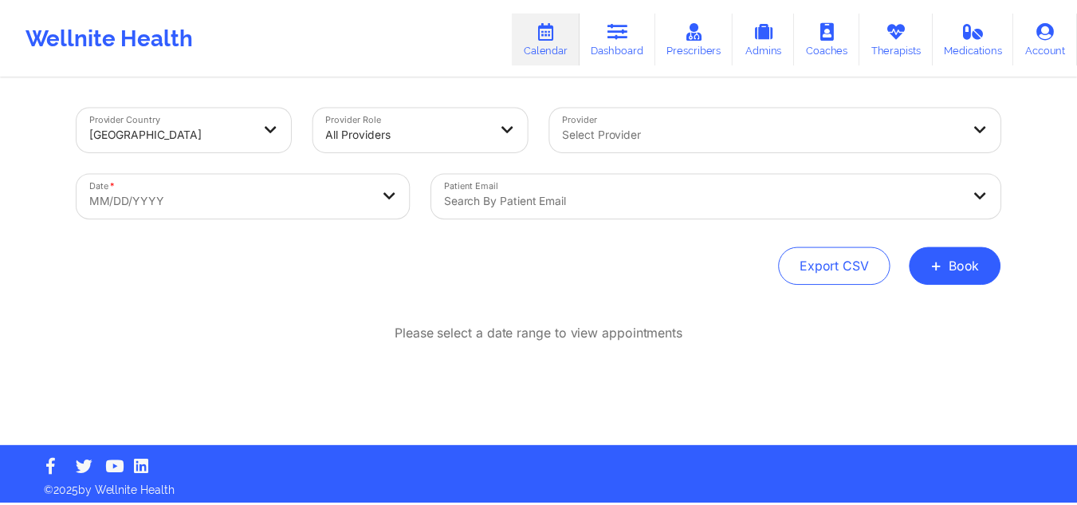
scroll to position [7, 0]
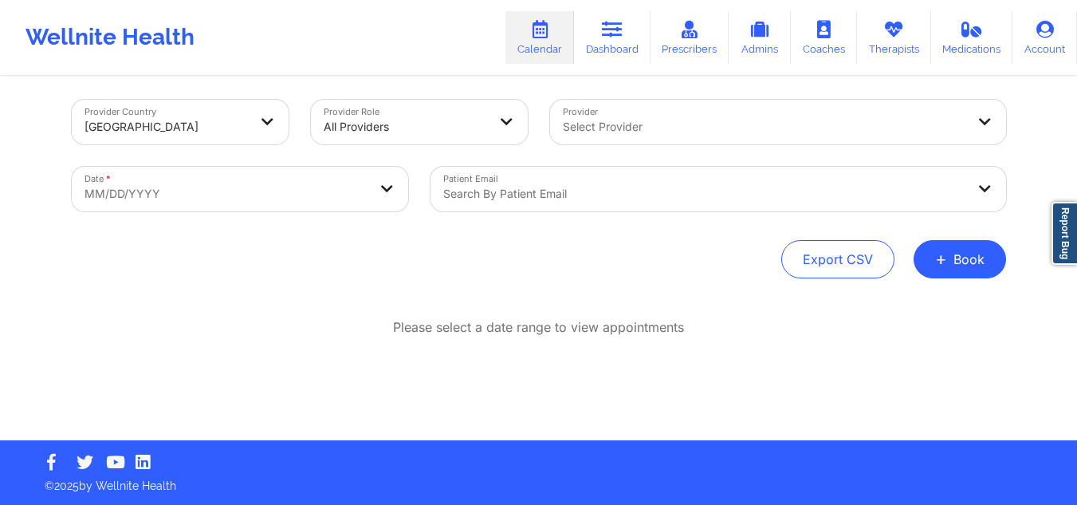
click at [608, 107] on div "Select Provider" at bounding box center [759, 122] width 418 height 45
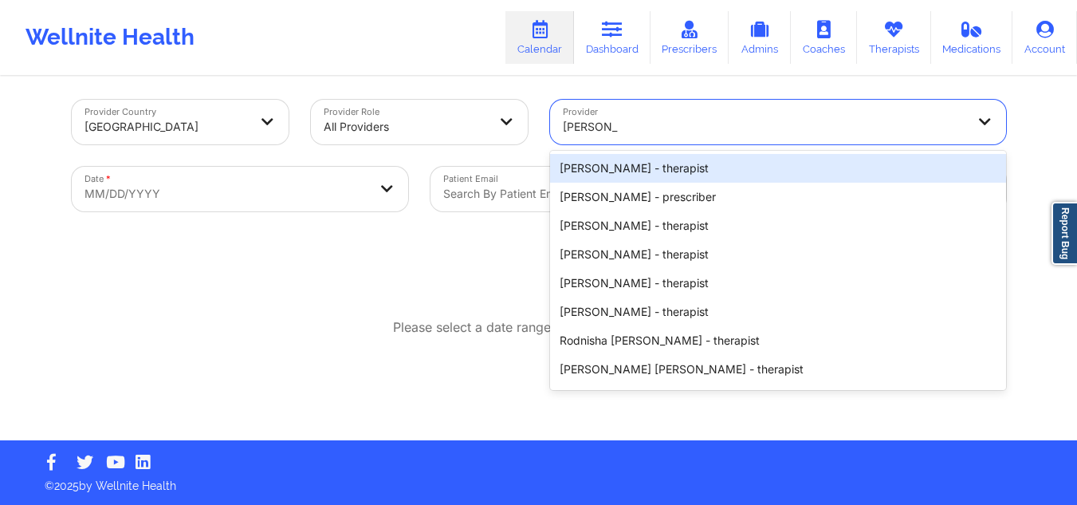
type input "[PERSON_NAME]"
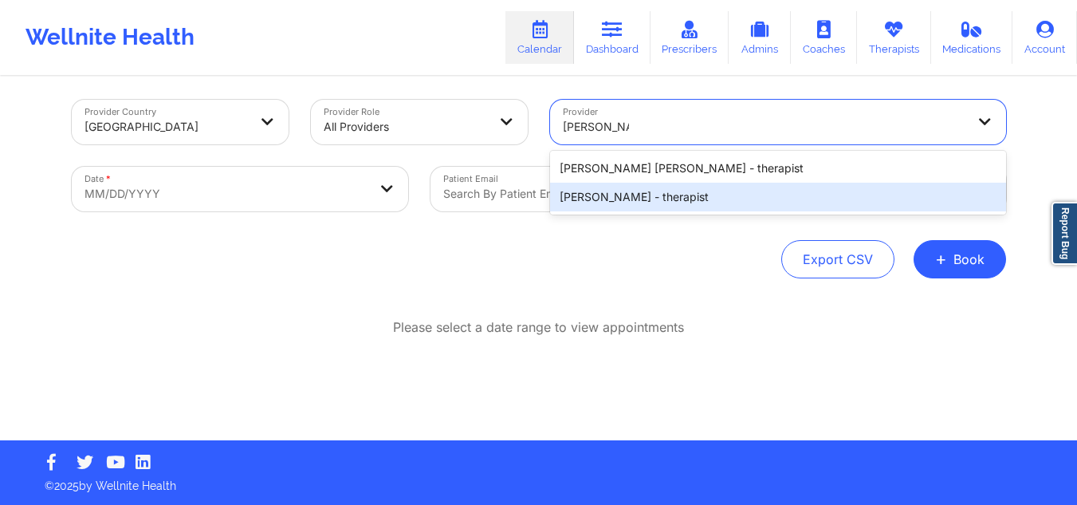
click at [594, 201] on div "[PERSON_NAME] - therapist" at bounding box center [778, 197] width 456 height 29
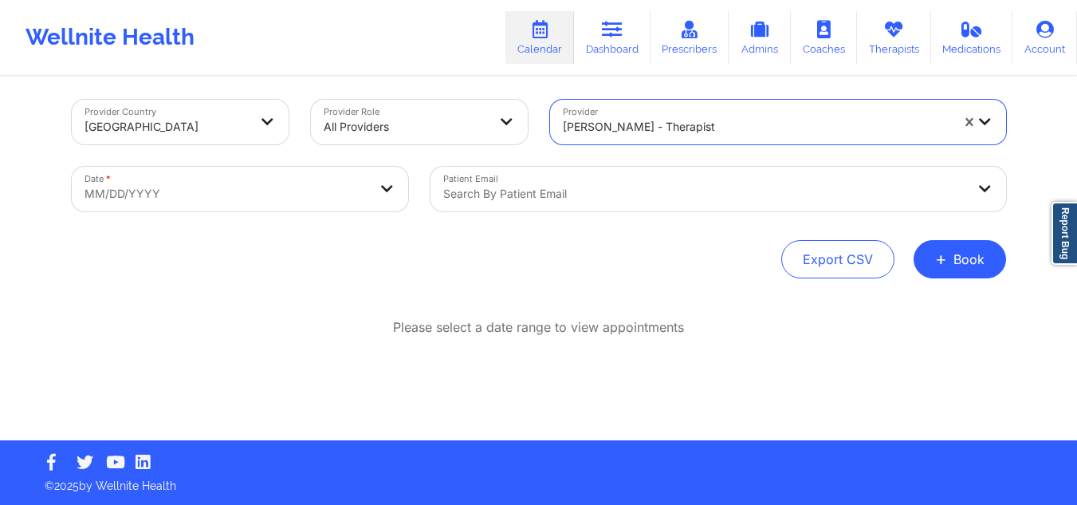
click at [320, 165] on div "Date * MM/DD/YYYY" at bounding box center [240, 188] width 359 height 67
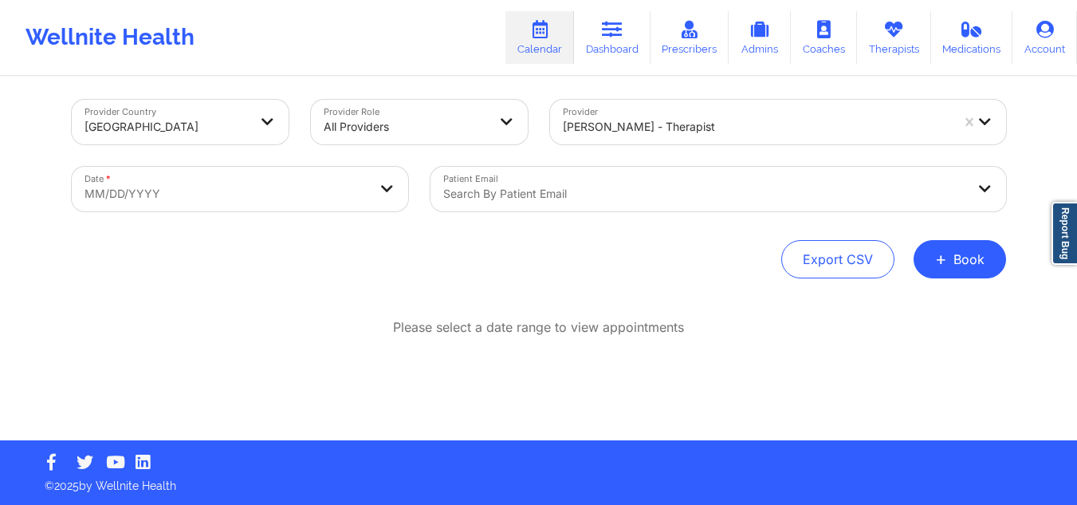
click at [312, 170] on body "Wellnite Health Calendar Dashboard Prescribers Admins Coaches Therapists Medica…" at bounding box center [538, 245] width 1077 height 505
select select "2025-8"
select select "2025-9"
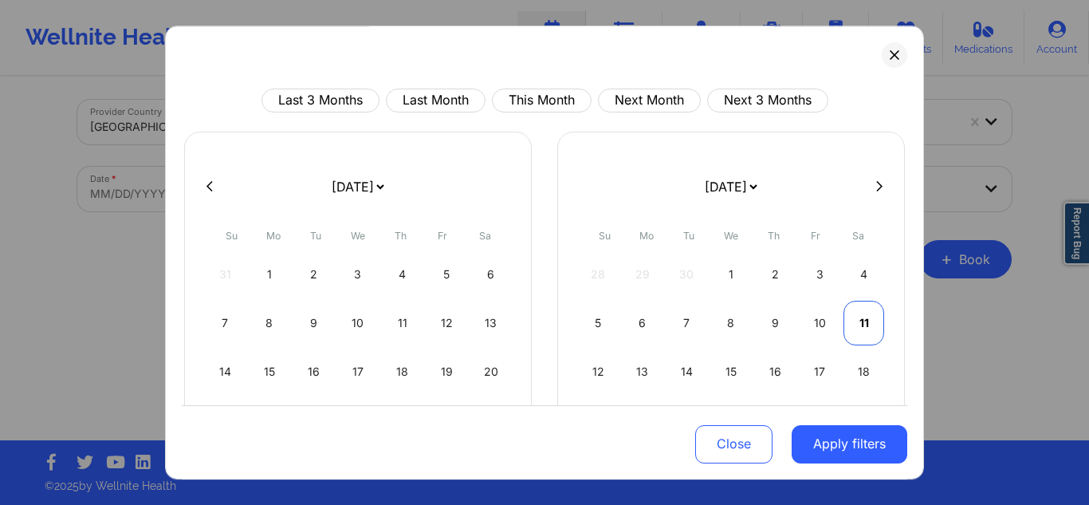
click at [844, 320] on div "11" at bounding box center [864, 323] width 41 height 45
select select "2025-9"
select select "2025-10"
select select "2025-9"
select select "2025-10"
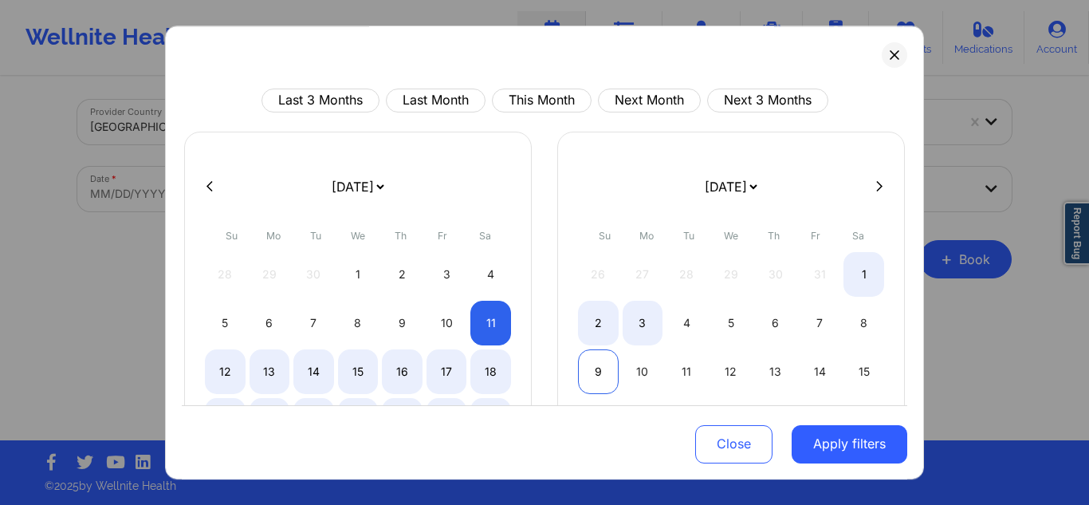
select select "2025-9"
select select "2025-10"
select select "2025-9"
select select "2025-10"
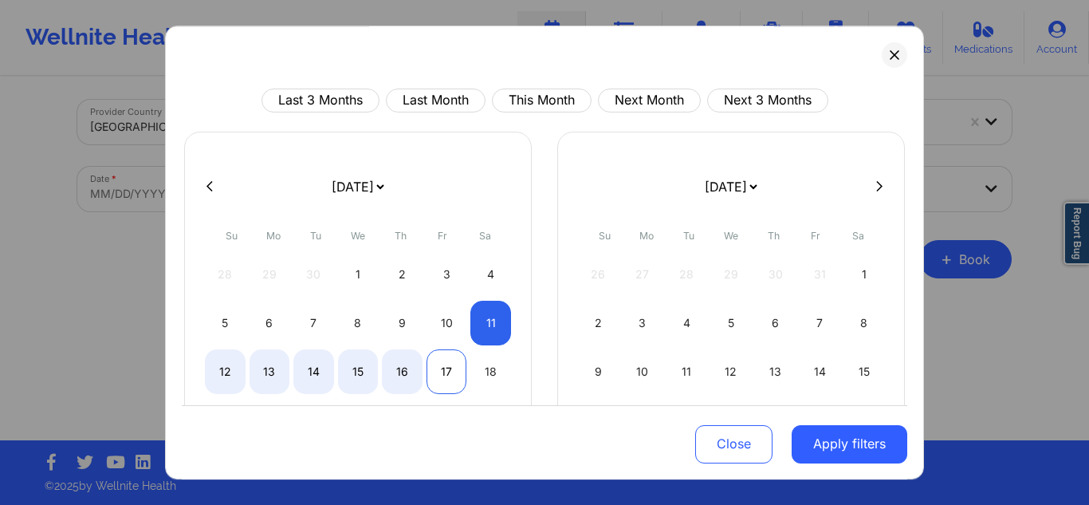
click at [448, 368] on div "17" at bounding box center [447, 371] width 41 height 45
select select "2025-9"
select select "2025-10"
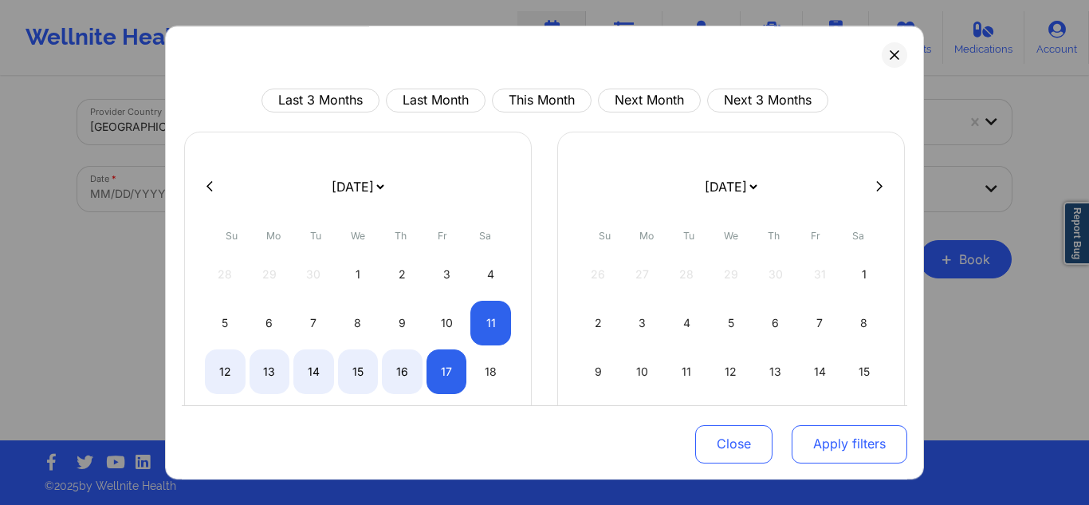
click at [811, 444] on button "Apply filters" at bounding box center [850, 443] width 116 height 38
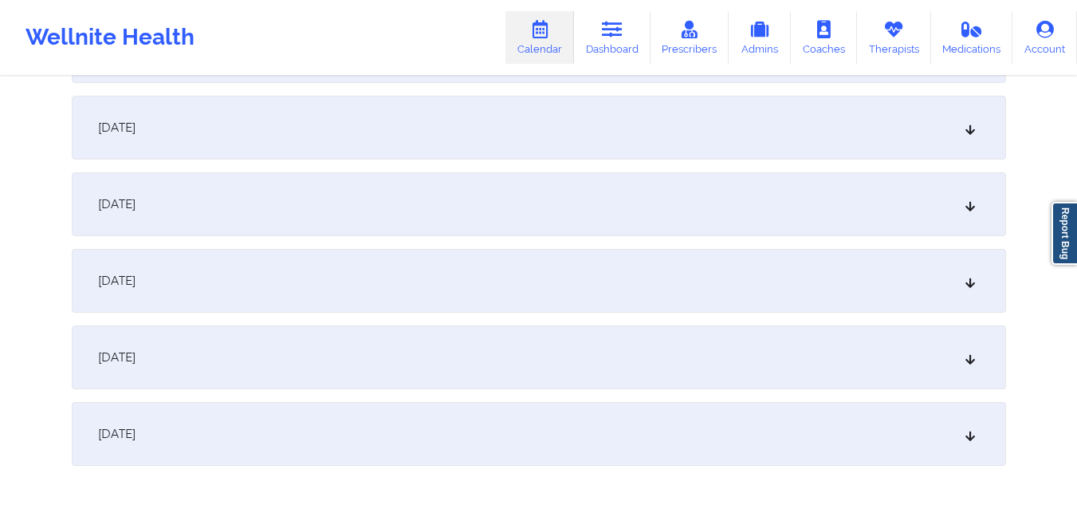
scroll to position [459, 0]
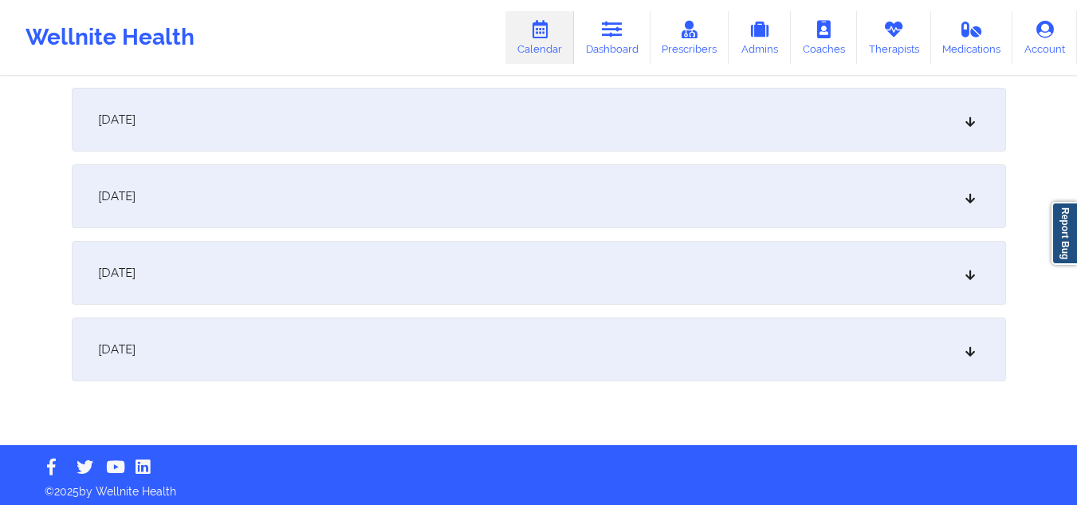
click at [789, 328] on div "[DATE]" at bounding box center [539, 349] width 934 height 64
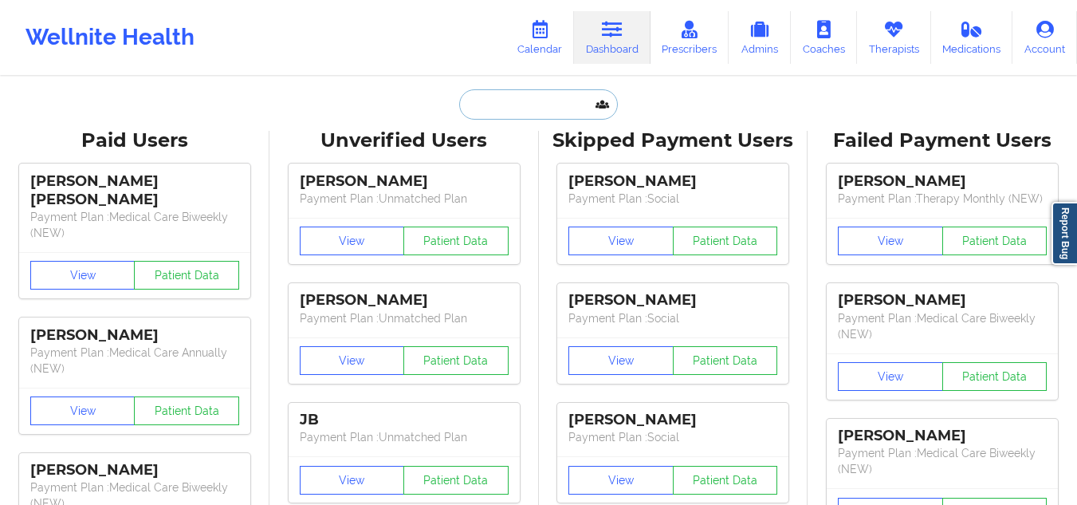
click at [470, 103] on input "text" at bounding box center [538, 104] width 158 height 30
paste input "Astharte De Los [PERSON_NAME]"
type input "Astharte De Los [PERSON_NAME]"
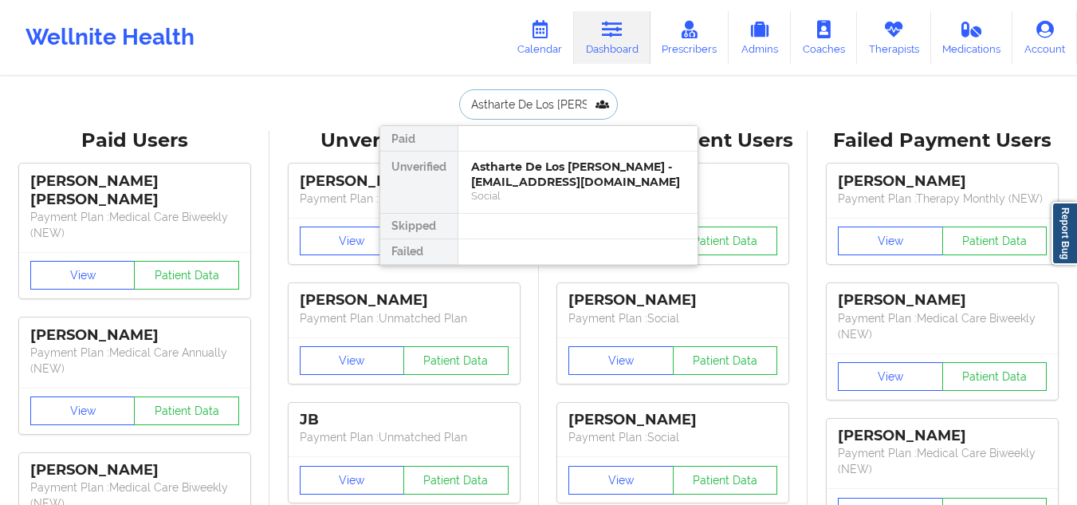
click at [567, 187] on div "Astharte De Los [PERSON_NAME] - [EMAIL_ADDRESS][DOMAIN_NAME]" at bounding box center [578, 174] width 214 height 30
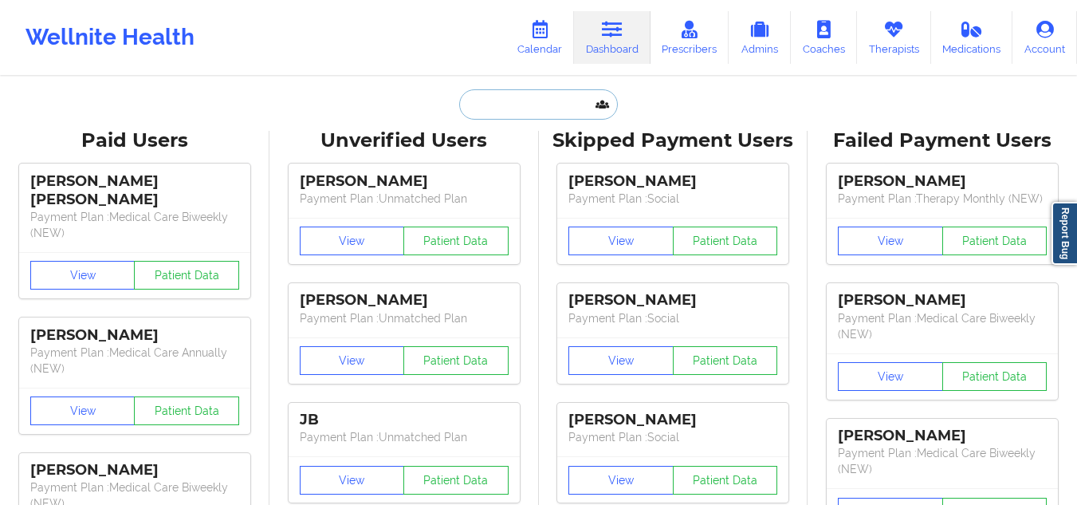
click at [576, 108] on input "text" at bounding box center [538, 104] width 158 height 30
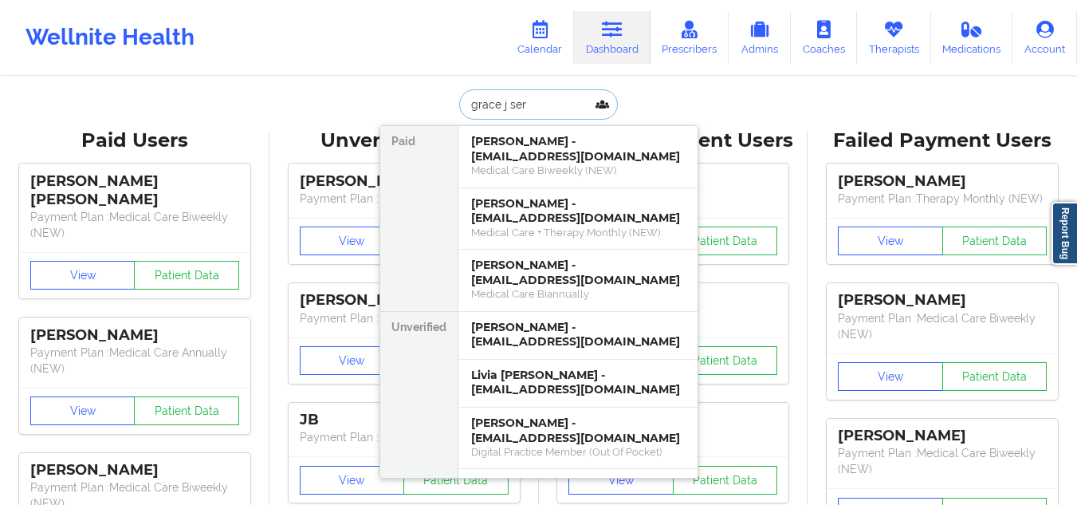
type input "[PERSON_NAME]"
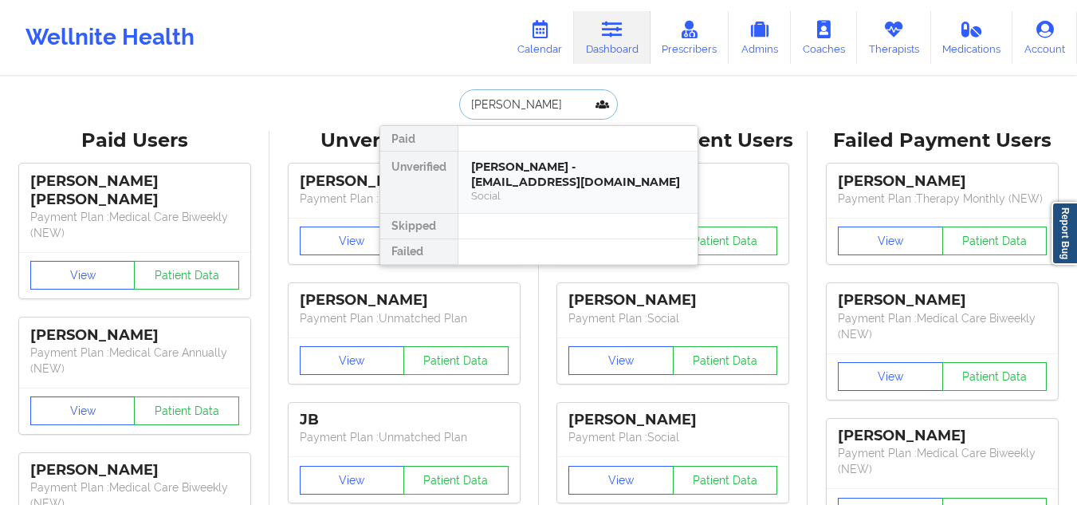
click at [540, 179] on div "[PERSON_NAME] - [EMAIL_ADDRESS][DOMAIN_NAME]" at bounding box center [578, 174] width 214 height 30
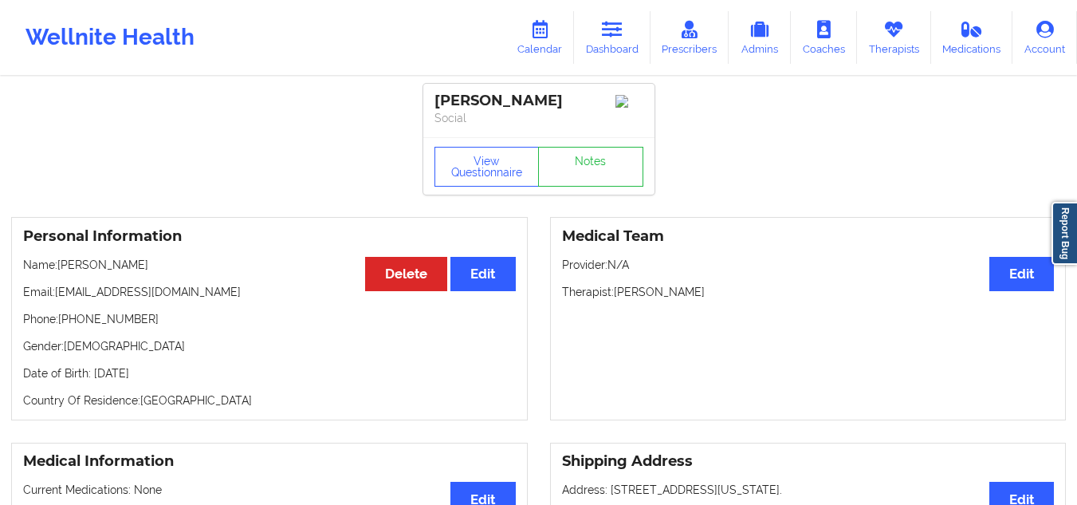
drag, startPoint x: 556, startPoint y: 103, endPoint x: 435, endPoint y: 97, distance: 121.3
click at [435, 97] on div "[PERSON_NAME]" at bounding box center [539, 101] width 209 height 18
copy div "[PERSON_NAME]"
click at [435, 97] on div "[PERSON_NAME]" at bounding box center [539, 101] width 209 height 18
drag, startPoint x: 553, startPoint y: 100, endPoint x: 433, endPoint y: 101, distance: 120.4
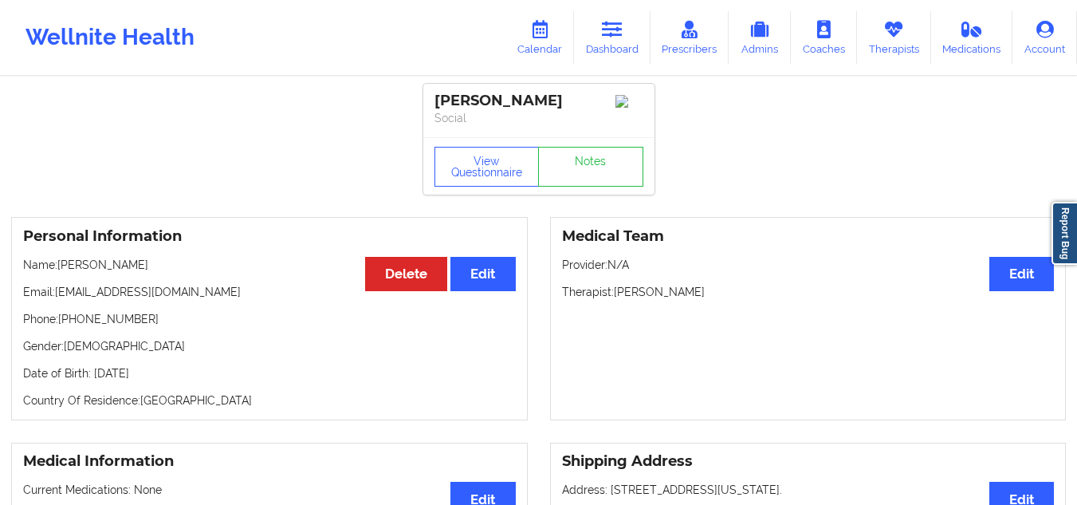
click at [433, 101] on div "[PERSON_NAME] Social" at bounding box center [538, 110] width 231 height 53
copy div "[PERSON_NAME]"
click at [605, 41] on link "Dashboard" at bounding box center [612, 37] width 77 height 53
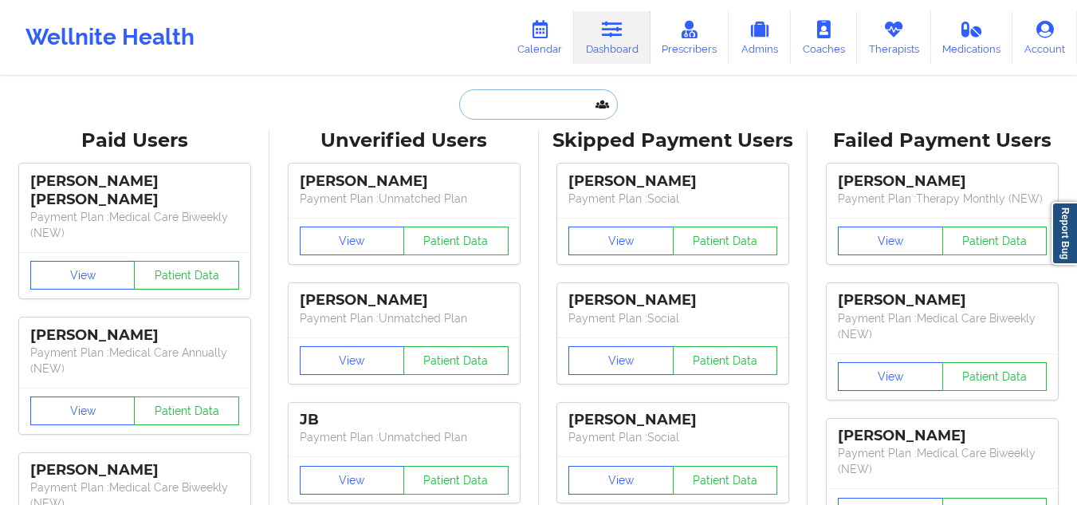
click at [528, 98] on input "text" at bounding box center [538, 104] width 158 height 30
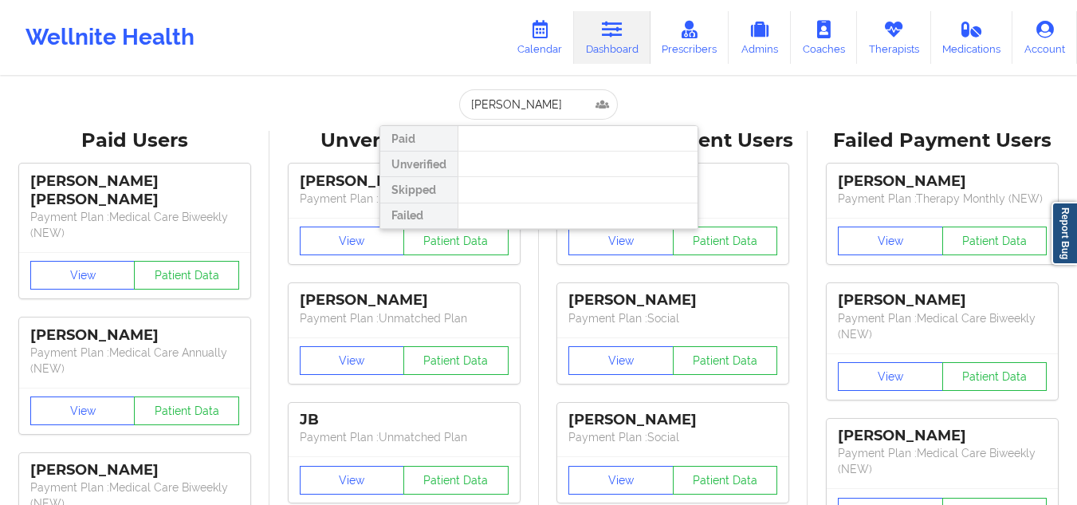
click at [522, 172] on div at bounding box center [578, 164] width 240 height 26
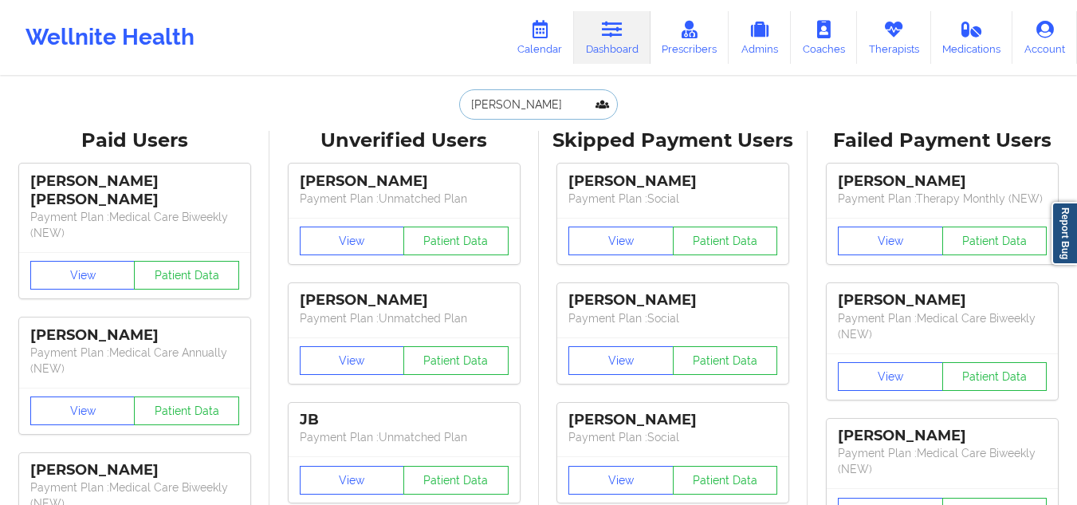
click at [552, 101] on input "matias soto" at bounding box center [538, 104] width 158 height 30
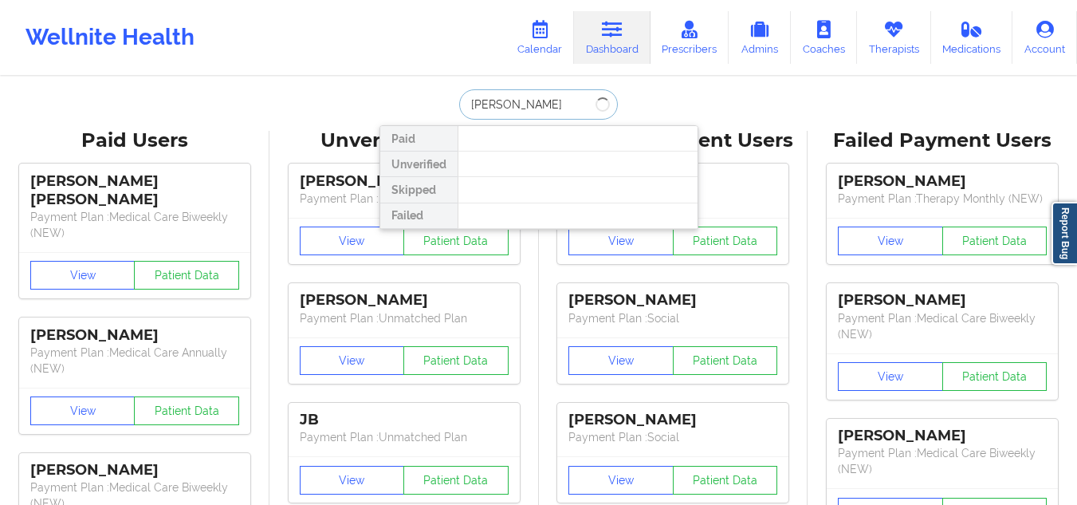
type input "matias rodr"
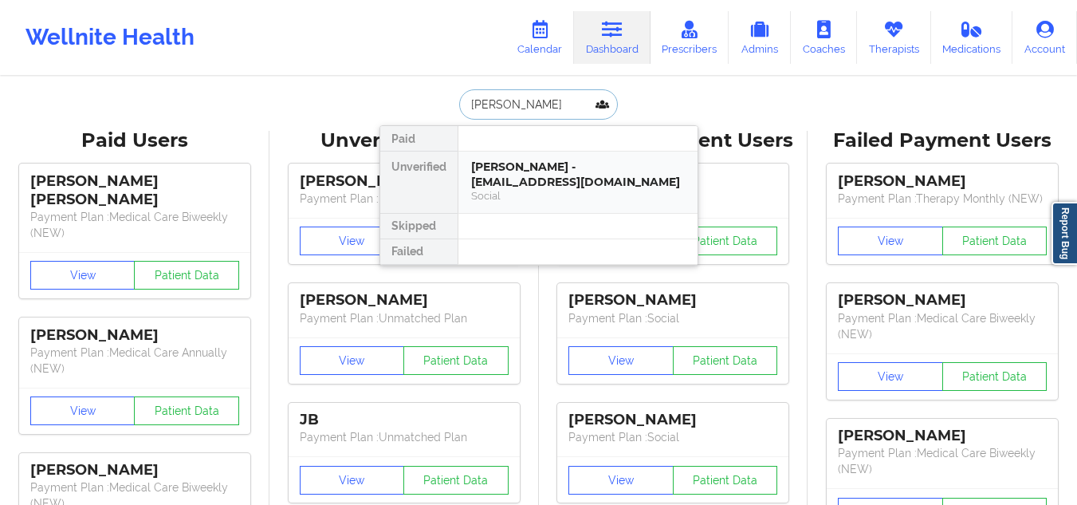
click at [526, 173] on div "Matias Rodriguez Soto - matiasrodriguez01@hotmail.com" at bounding box center [578, 174] width 214 height 30
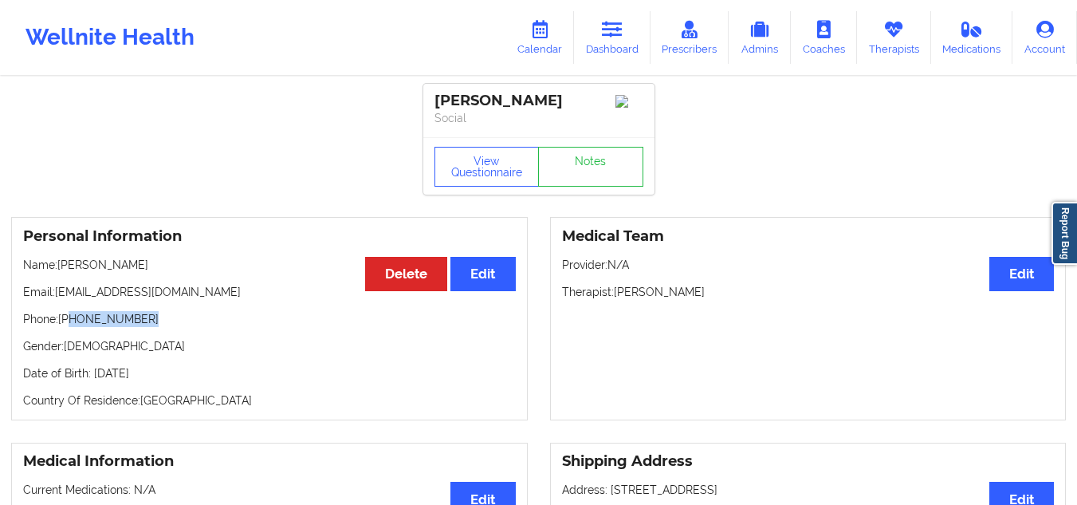
drag, startPoint x: 156, startPoint y: 321, endPoint x: 71, endPoint y: 324, distance: 85.3
click at [71, 324] on p "Phone: +1954-665-5995" at bounding box center [269, 319] width 493 height 16
copy p "954-665-5995"
click at [617, 43] on link "Dashboard" at bounding box center [612, 37] width 77 height 53
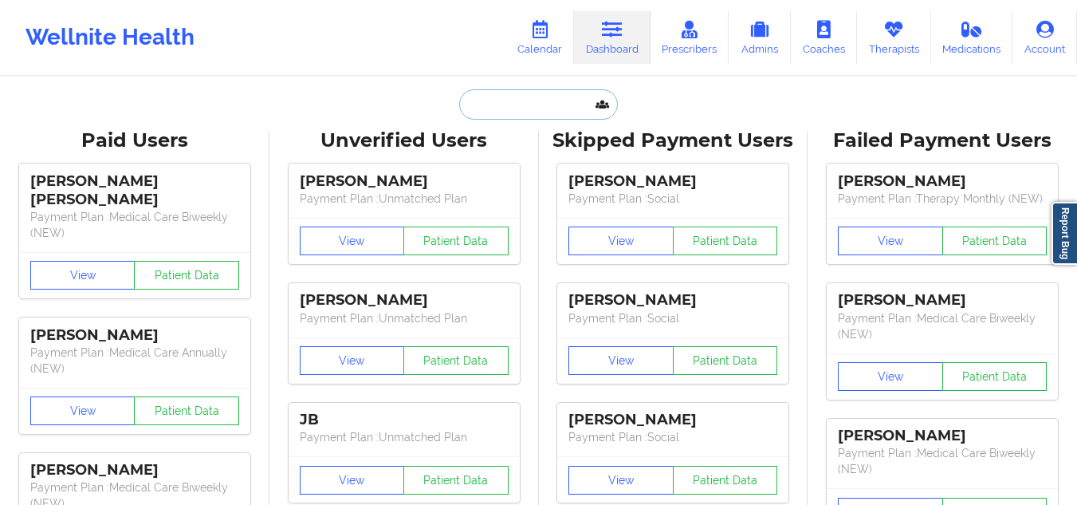
click at [533, 111] on input "text" at bounding box center [538, 104] width 158 height 30
paste input "Chynah B"
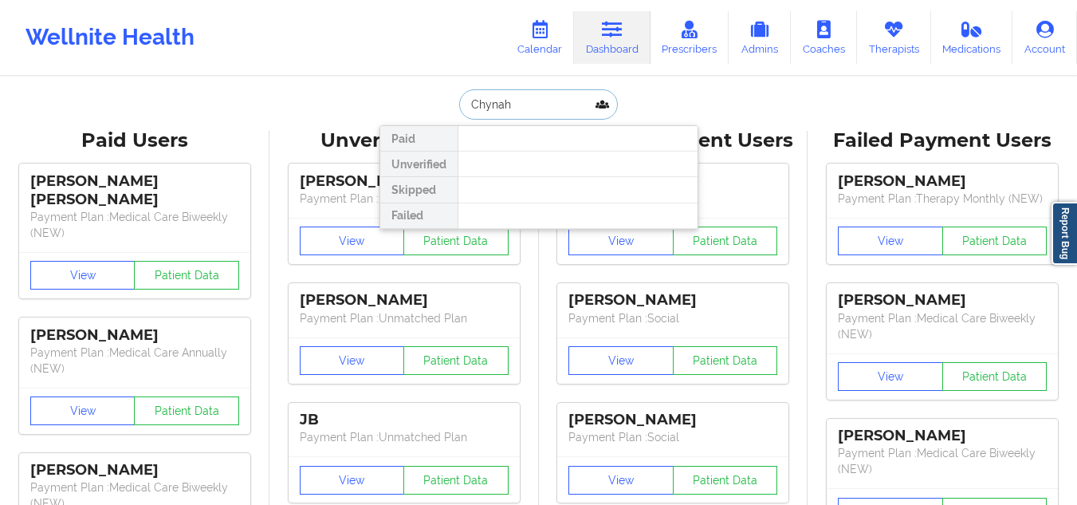
type input "Chynah"
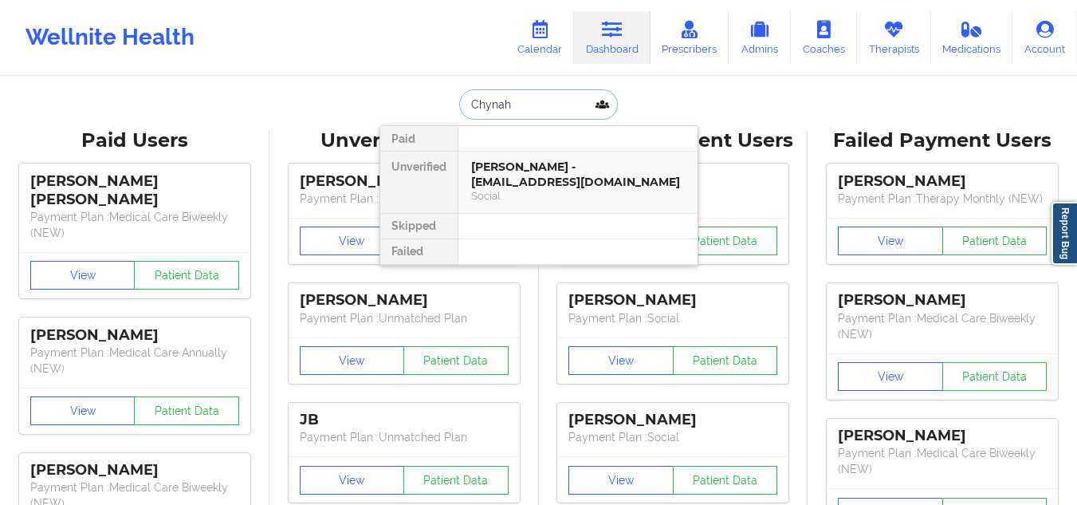
click at [525, 168] on div "Chynah Rodriguez- Banton - crodriguezbanton@gmail.com" at bounding box center [578, 174] width 214 height 30
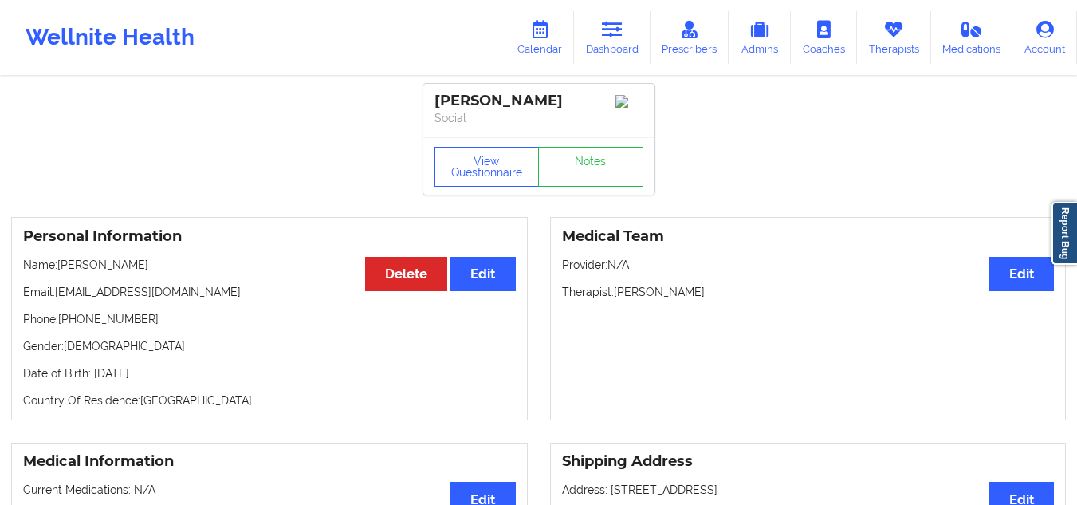
drag, startPoint x: 204, startPoint y: 290, endPoint x: 61, endPoint y: 280, distance: 143.1
click at [61, 273] on p "Name: Chynah Rodriguez- Banton" at bounding box center [269, 265] width 493 height 16
copy p "Chynah Rodriguez- Banton"
drag, startPoint x: 681, startPoint y: 40, endPoint x: 605, endPoint y: 41, distance: 75.7
click at [605, 41] on link "Dashboard" at bounding box center [612, 37] width 77 height 53
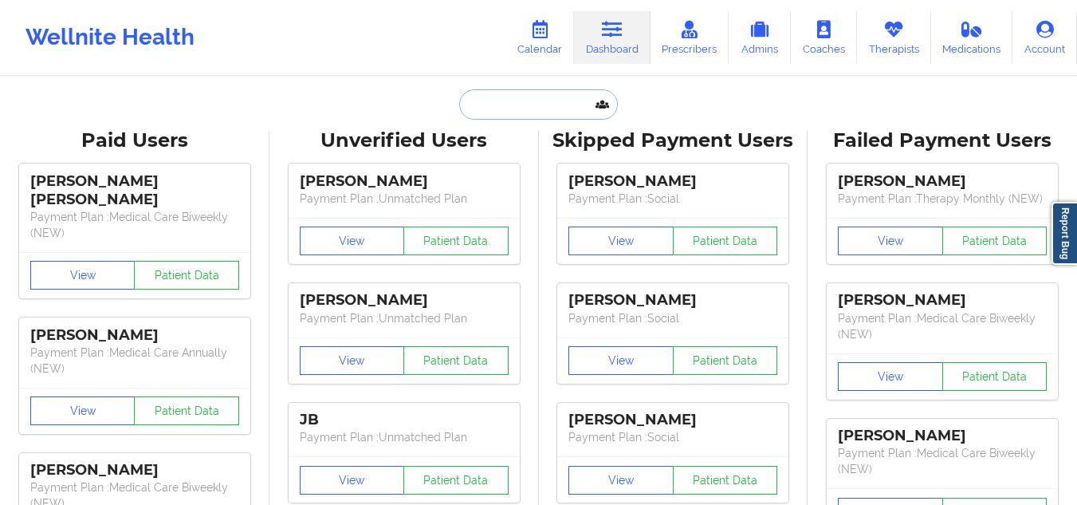
click at [544, 102] on input "text" at bounding box center [538, 104] width 158 height 30
type input "l"
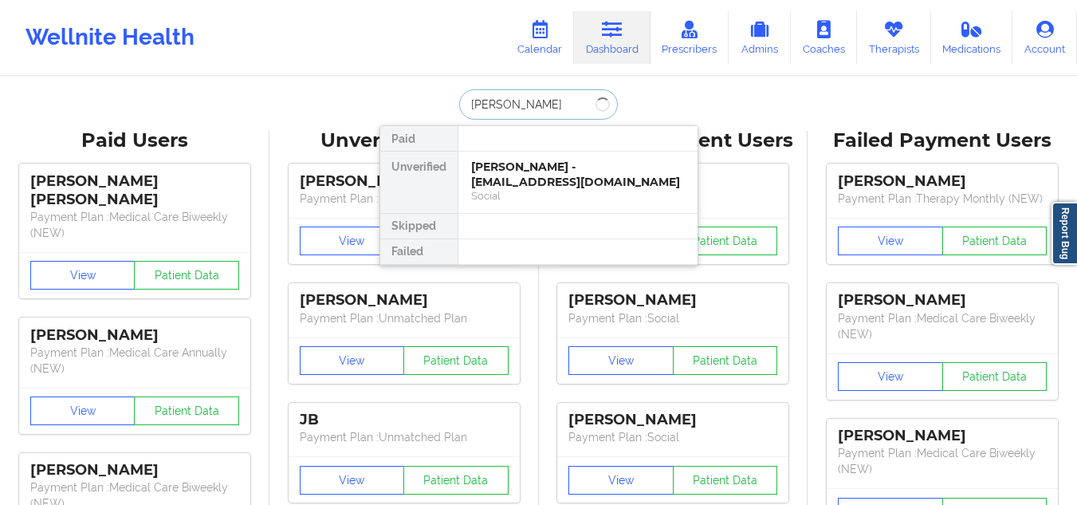
type input "kirk brown"
click at [525, 163] on div "[PERSON_NAME] - [EMAIL_ADDRESS][DOMAIN_NAME]" at bounding box center [578, 174] width 214 height 30
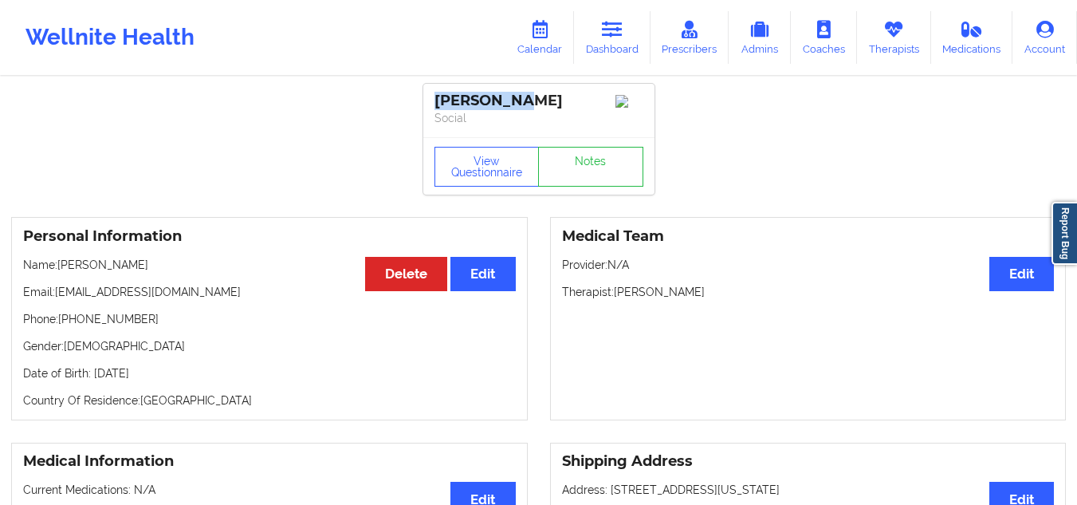
drag, startPoint x: 523, startPoint y: 98, endPoint x: 435, endPoint y: 93, distance: 88.6
click at [435, 93] on div "[PERSON_NAME]" at bounding box center [539, 101] width 209 height 18
copy div "[PERSON_NAME]"
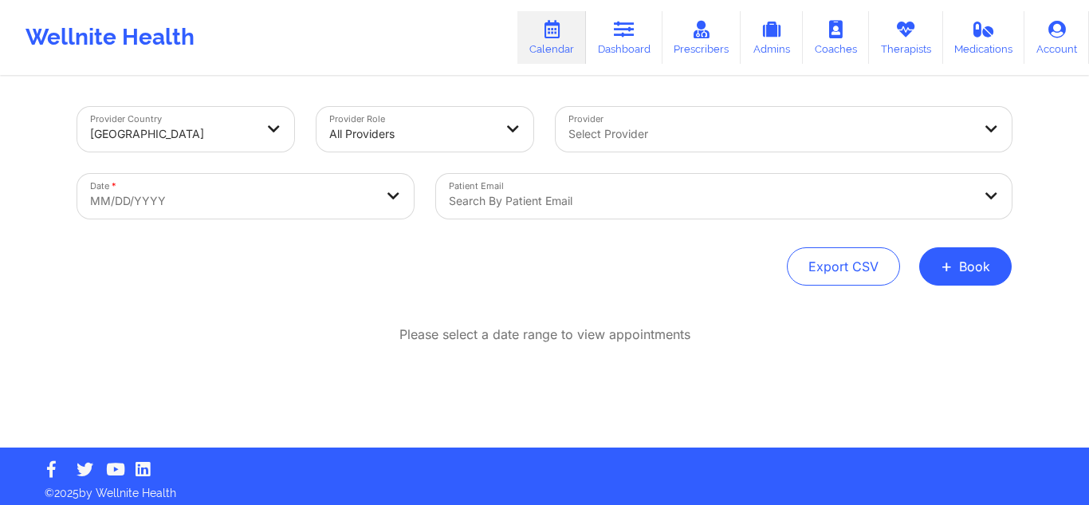
scroll to position [7, 0]
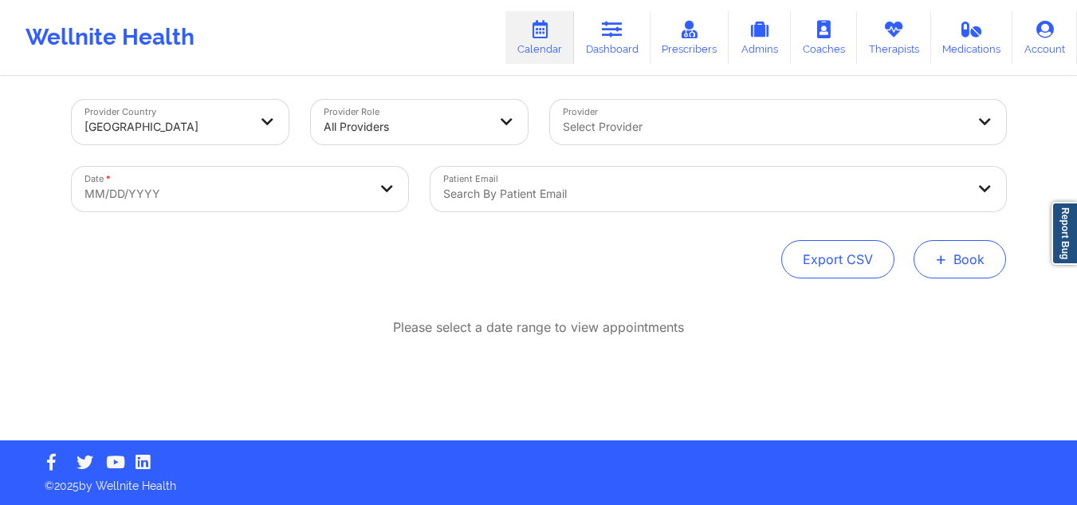
click at [938, 247] on button "+ Book" at bounding box center [960, 259] width 92 height 38
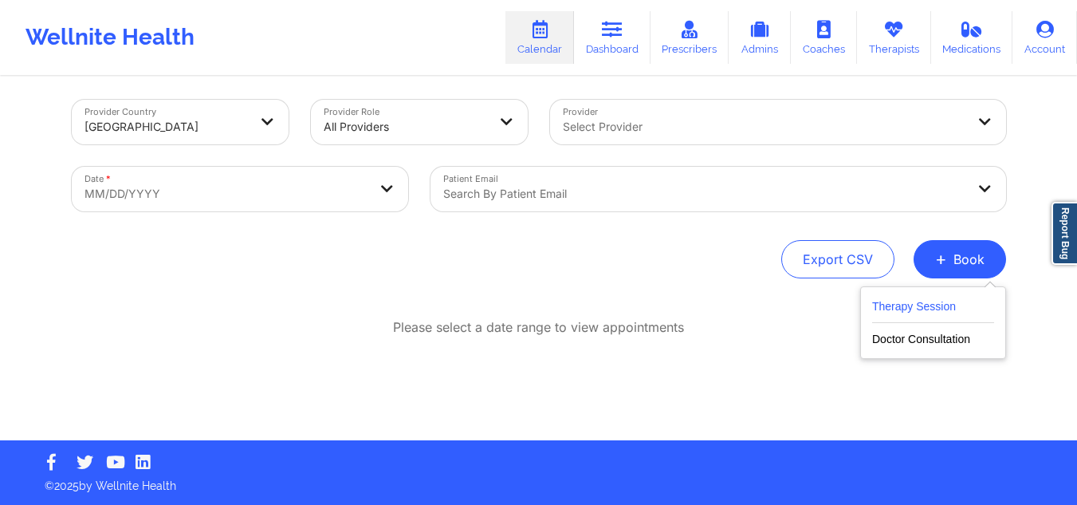
click at [885, 312] on button "Therapy Session" at bounding box center [933, 310] width 122 height 26
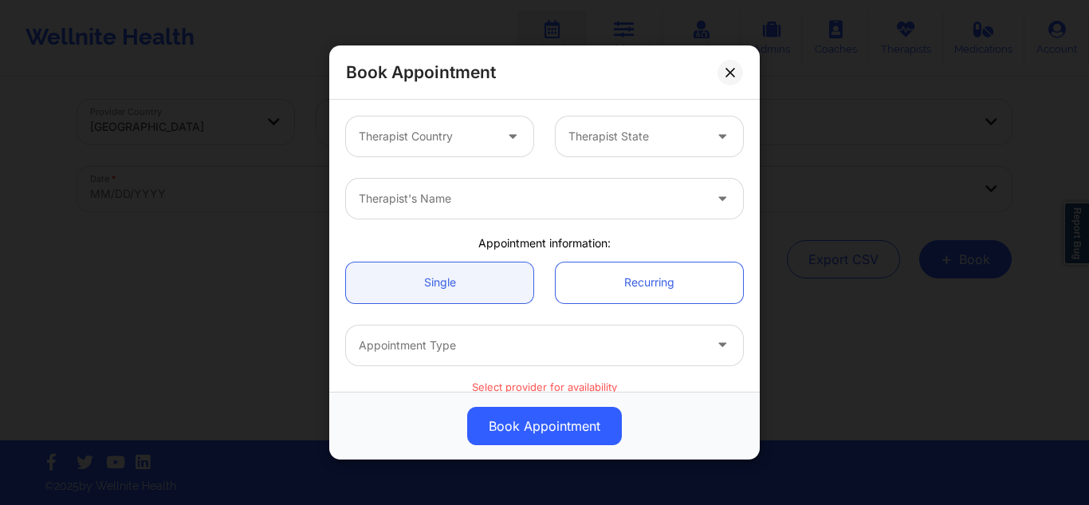
click at [475, 112] on div "Therapist Country Therapist State" at bounding box center [544, 136] width 419 height 62
click at [466, 124] on div "Therapist Country" at bounding box center [420, 136] width 149 height 40
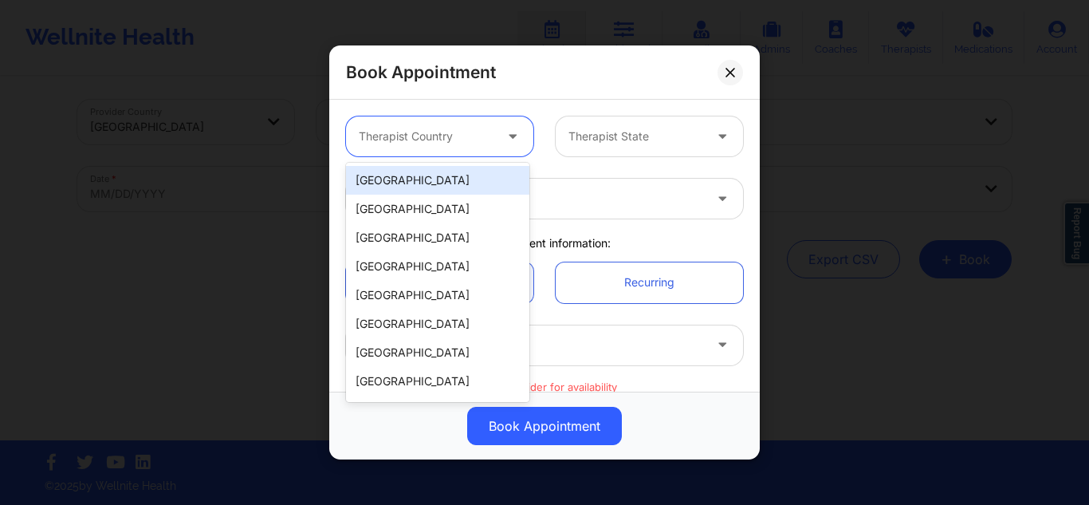
click at [443, 174] on div "[GEOGRAPHIC_DATA]" at bounding box center [437, 180] width 183 height 29
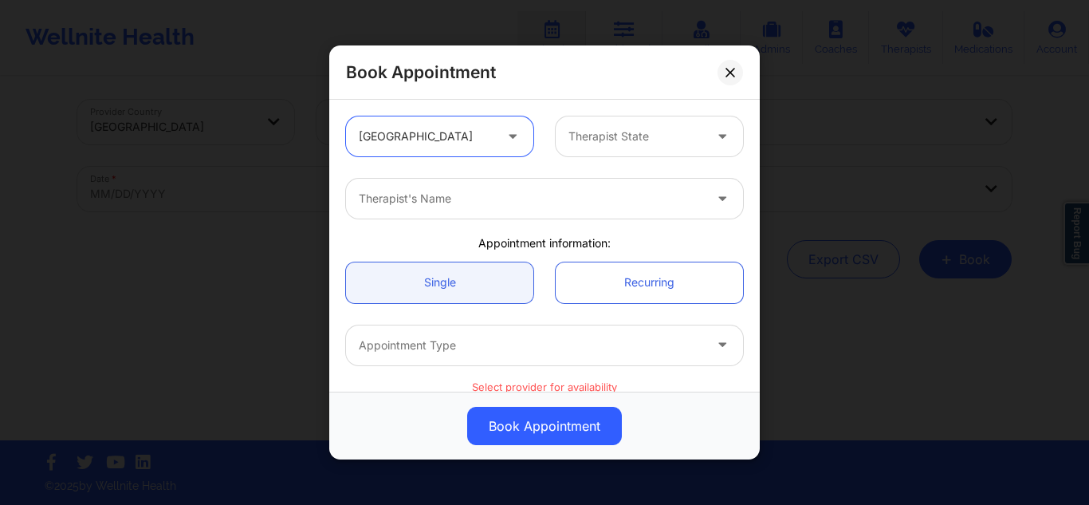
click at [583, 123] on div "Therapist State" at bounding box center [630, 136] width 149 height 40
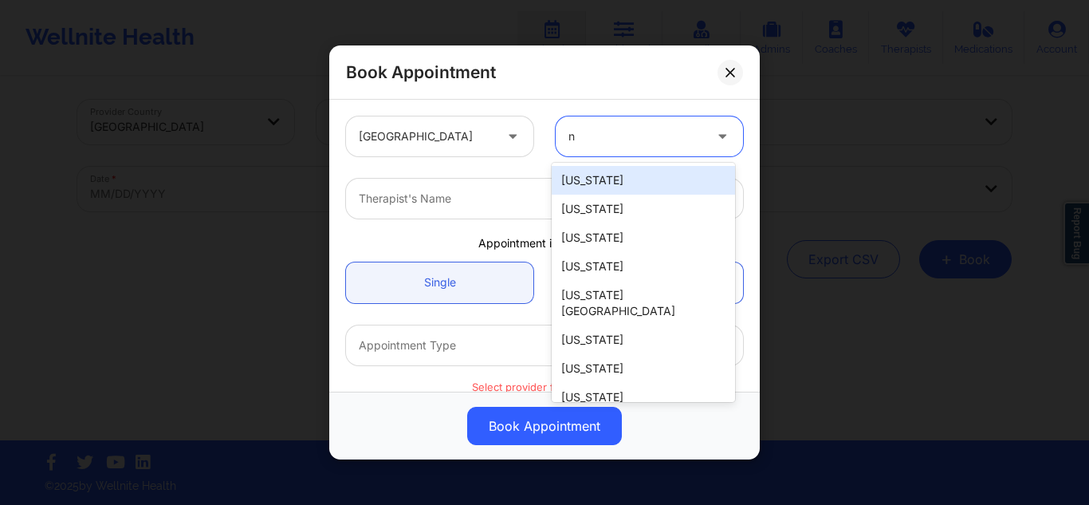
click at [583, 123] on div "n" at bounding box center [630, 136] width 149 height 40
type input "ny"
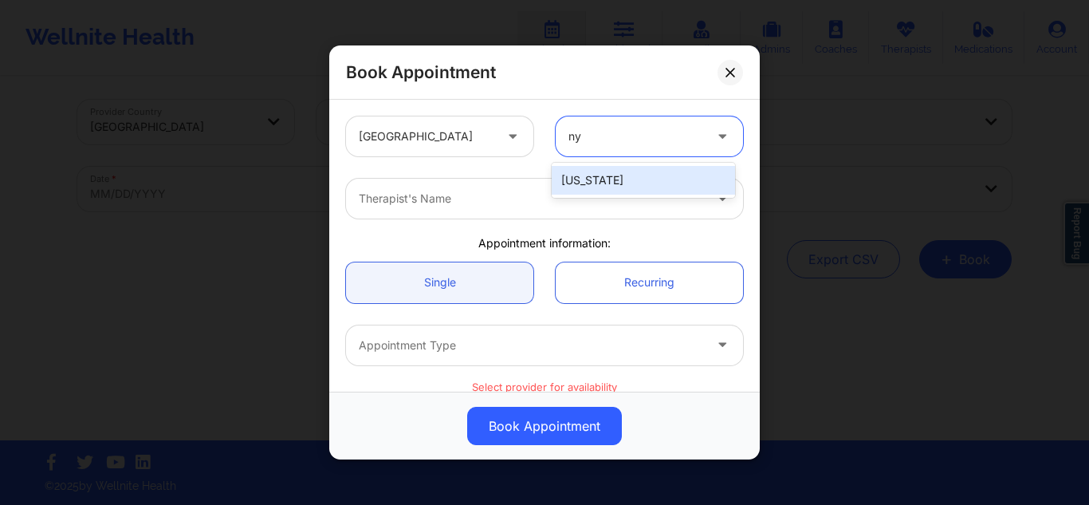
click at [568, 174] on div "[US_STATE]" at bounding box center [643, 180] width 183 height 29
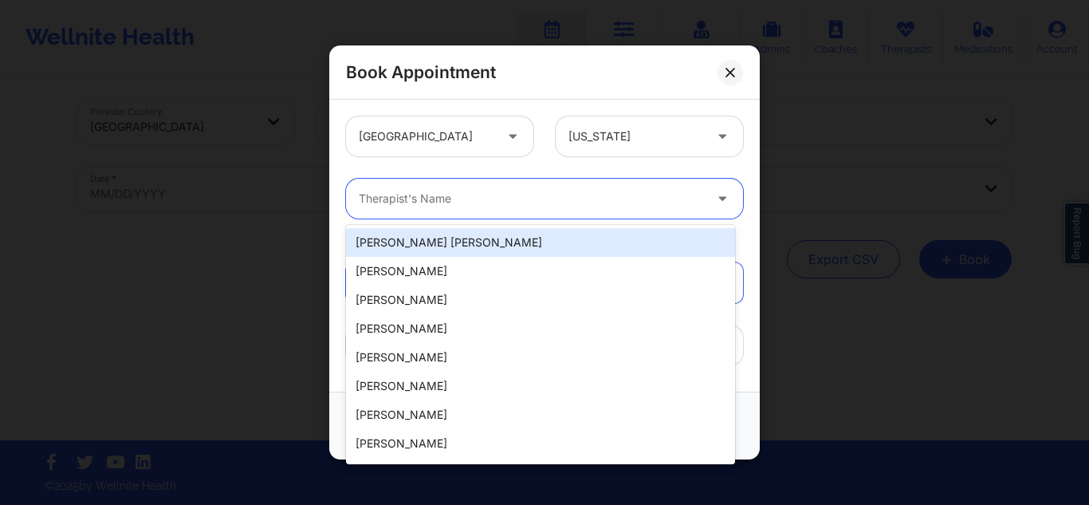
click at [486, 204] on div at bounding box center [531, 198] width 344 height 19
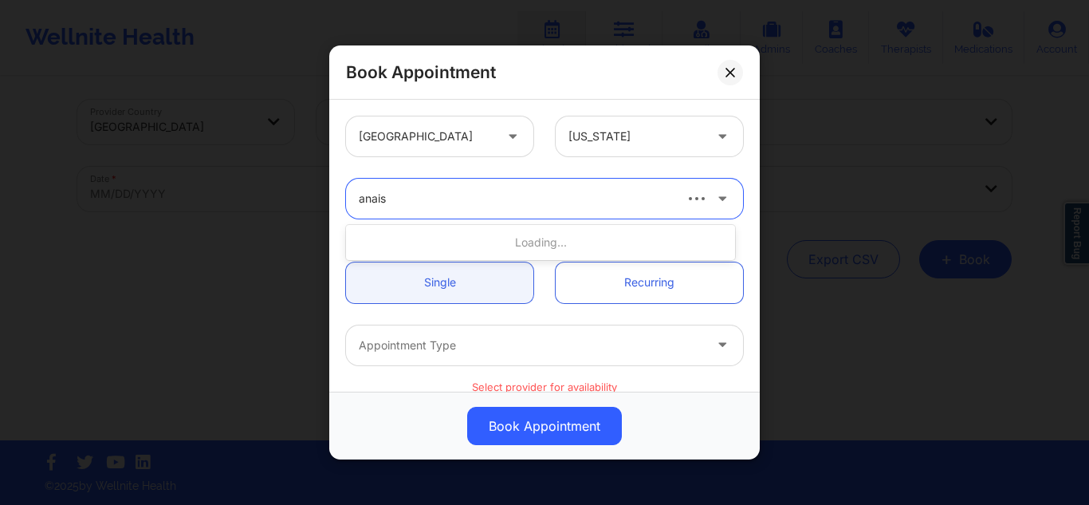
type input "anais q"
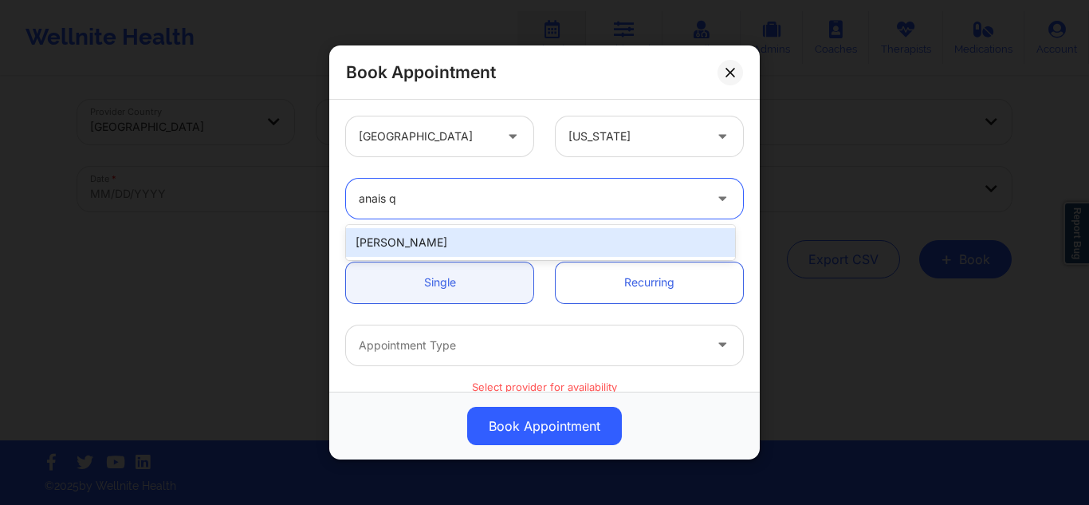
click at [453, 240] on div "[PERSON_NAME]" at bounding box center [540, 242] width 389 height 29
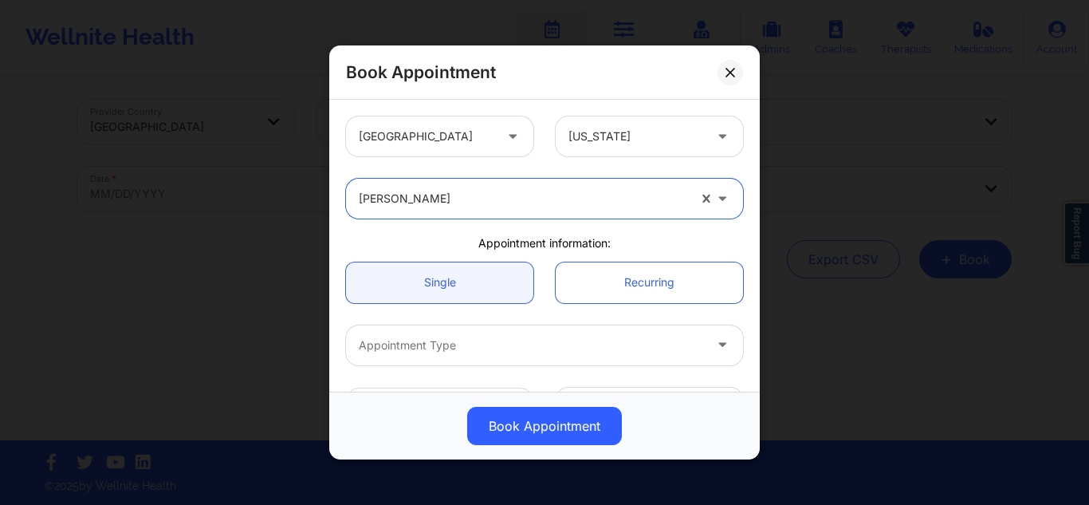
click at [528, 332] on div "Appointment Type" at bounding box center [525, 345] width 359 height 40
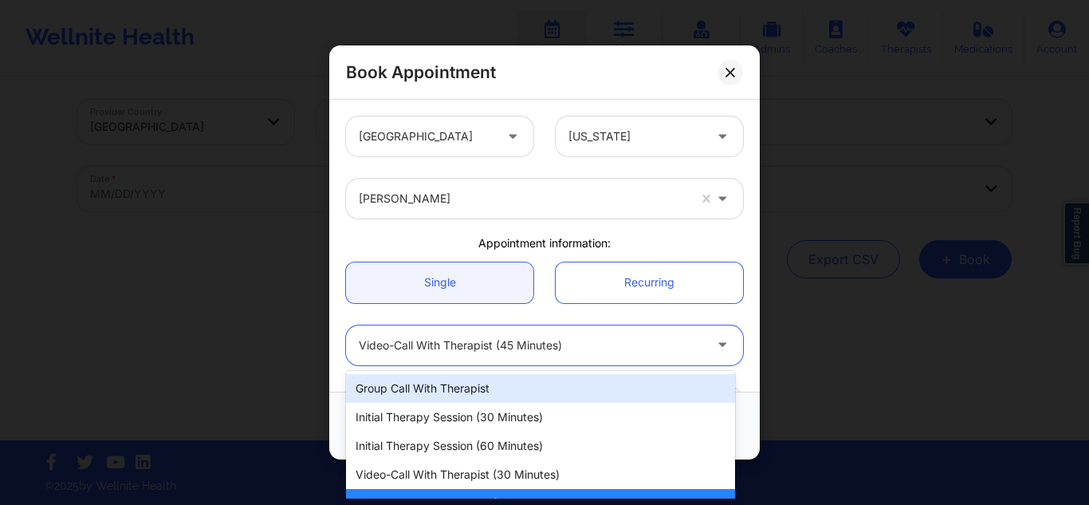
scroll to position [0, 0]
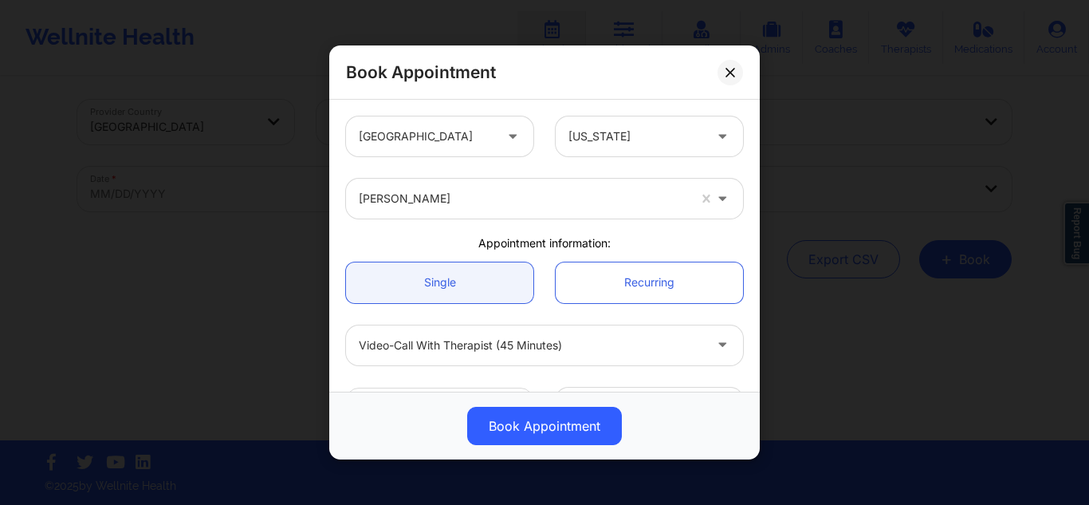
drag, startPoint x: 697, startPoint y: 222, endPoint x: 662, endPoint y: 230, distance: 36.2
click at [662, 230] on div "[GEOGRAPHIC_DATA] [US_STATE] [PERSON_NAME] Appointment information: Single Recu…" at bounding box center [544, 438] width 419 height 666
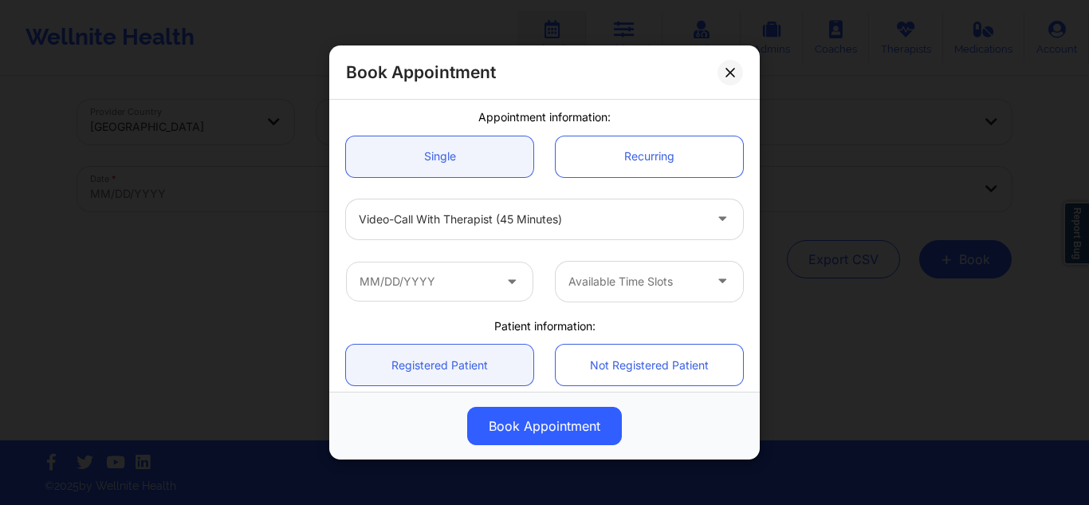
scroll to position [128, 0]
click at [442, 284] on input "text" at bounding box center [439, 279] width 187 height 40
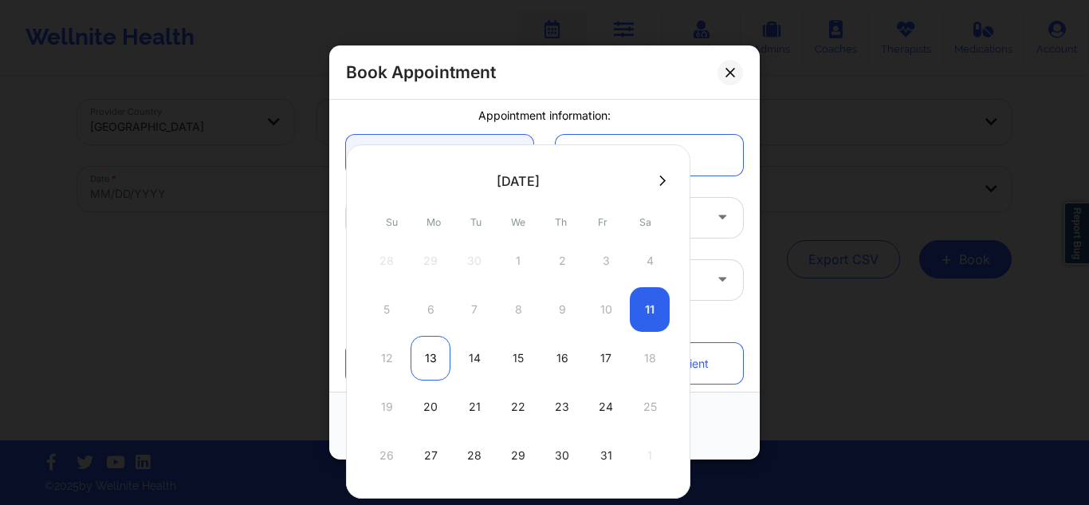
click at [435, 348] on div "13" at bounding box center [431, 358] width 40 height 45
type input "[DATE]"
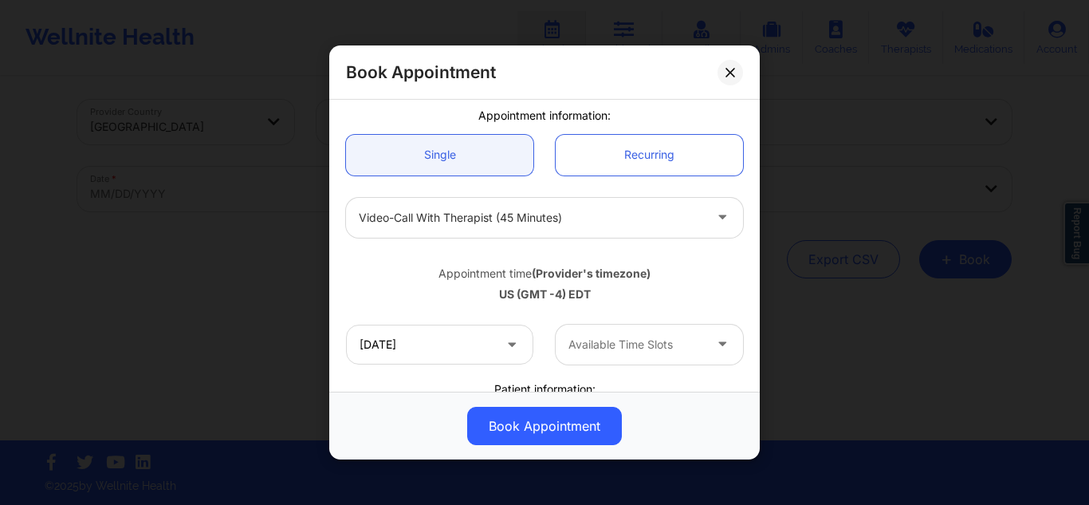
click at [598, 332] on div "Available Time Slots" at bounding box center [630, 345] width 149 height 40
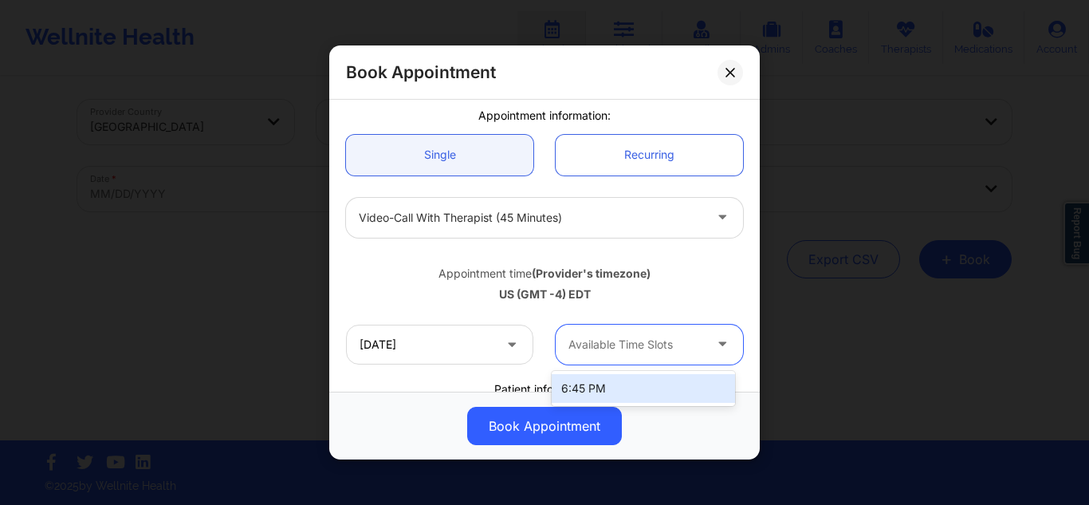
click at [609, 384] on div "6:45 PM" at bounding box center [643, 388] width 183 height 29
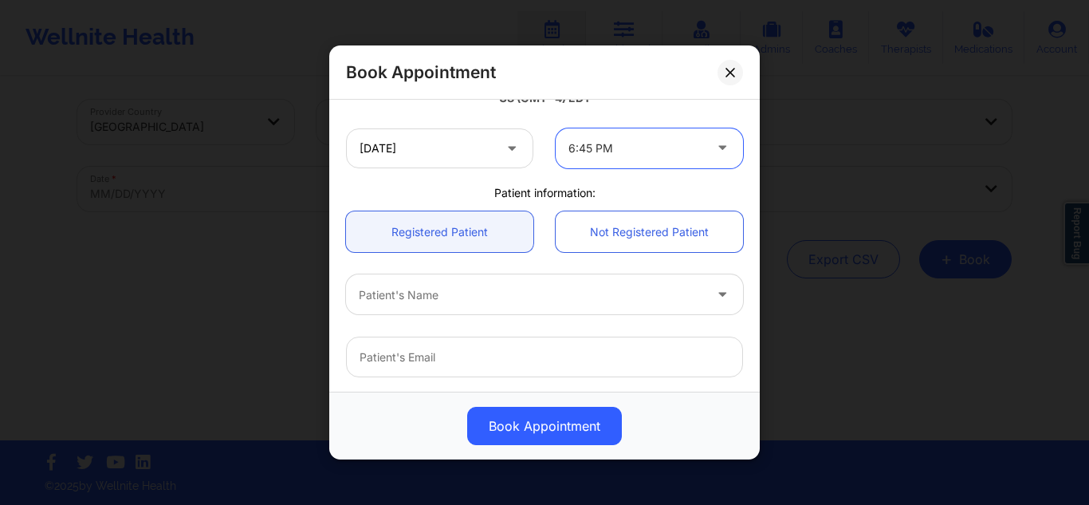
scroll to position [330, 0]
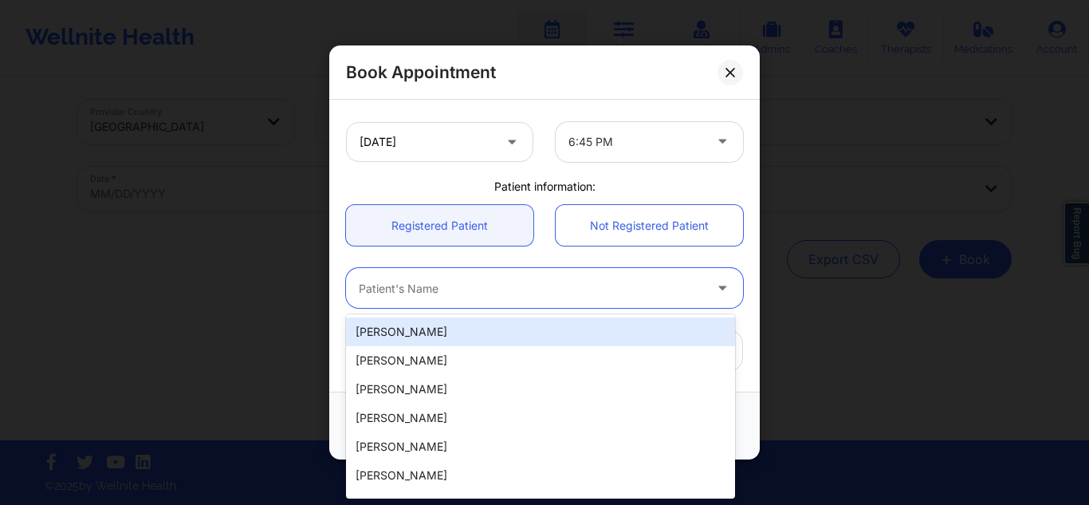
click at [564, 293] on div at bounding box center [531, 287] width 344 height 19
paste input "[PERSON_NAME]"
type input "[PERSON_NAME]"
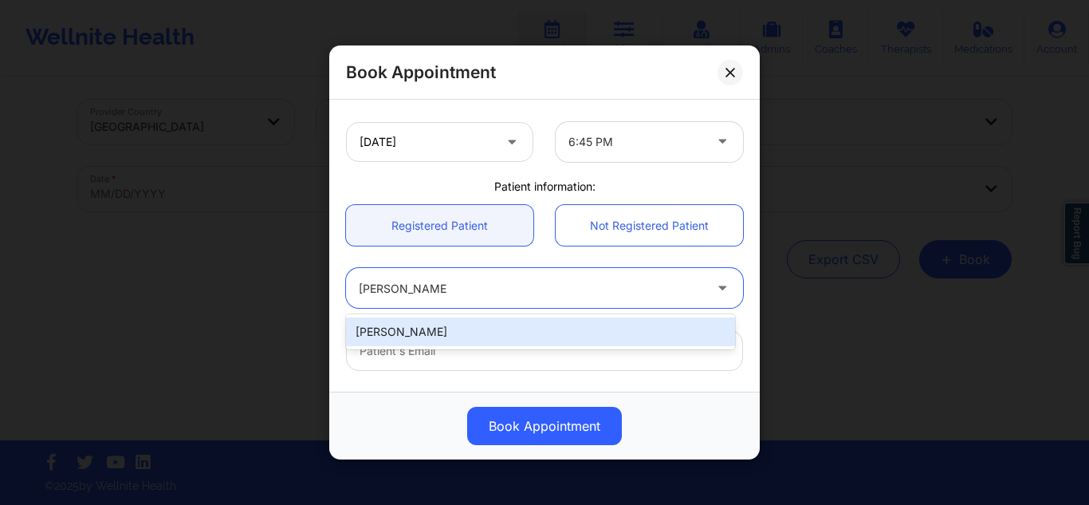
click at [504, 326] on div "[PERSON_NAME]" at bounding box center [540, 331] width 389 height 29
type input "[EMAIL_ADDRESS][DOMAIN_NAME]"
type input "[PHONE_NUMBER]"
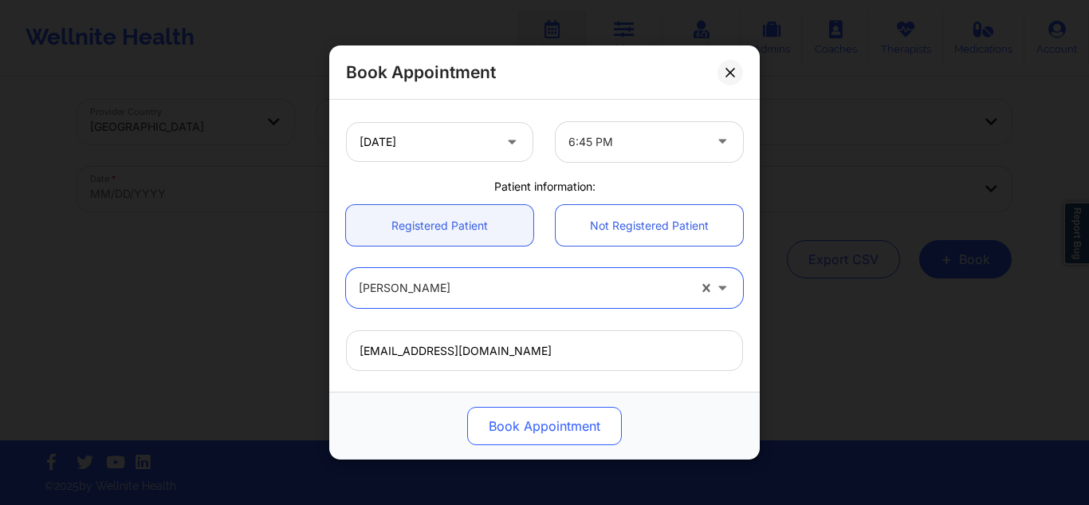
click at [491, 423] on button "Book Appointment" at bounding box center [544, 426] width 155 height 38
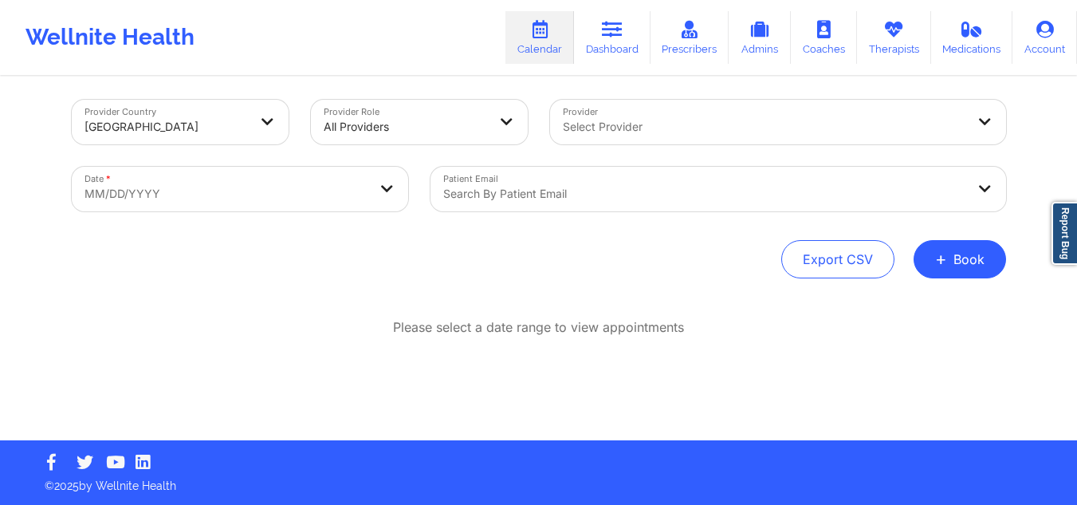
click at [675, 232] on div "Provider Country [GEOGRAPHIC_DATA] Provider Role All Providers Provider Select …" at bounding box center [539, 189] width 934 height 179
click at [945, 247] on button "+ Book" at bounding box center [960, 259] width 92 height 38
click at [912, 297] on button "Therapy Session" at bounding box center [933, 310] width 122 height 26
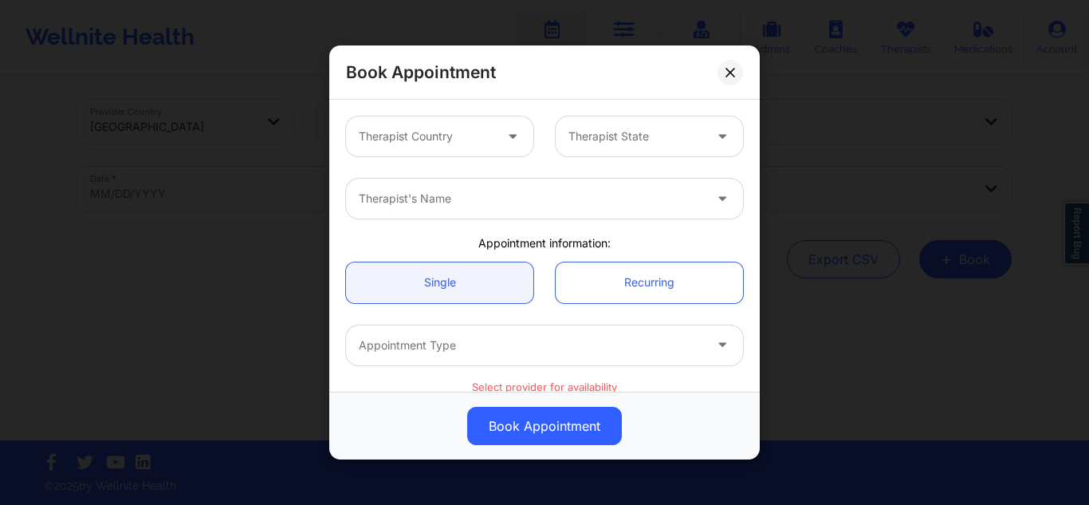
click at [479, 139] on div at bounding box center [426, 136] width 135 height 19
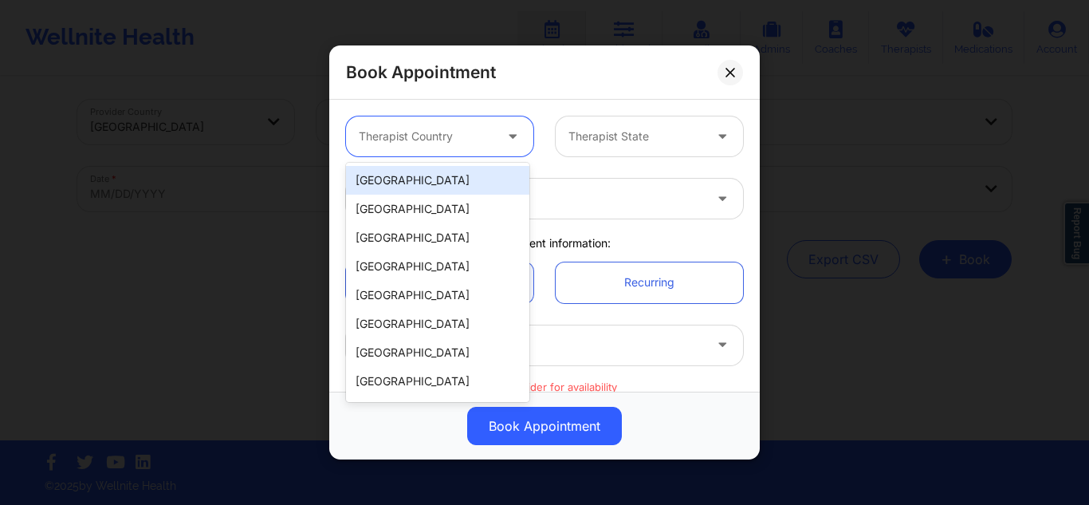
click at [439, 191] on div "[GEOGRAPHIC_DATA]" at bounding box center [437, 180] width 183 height 29
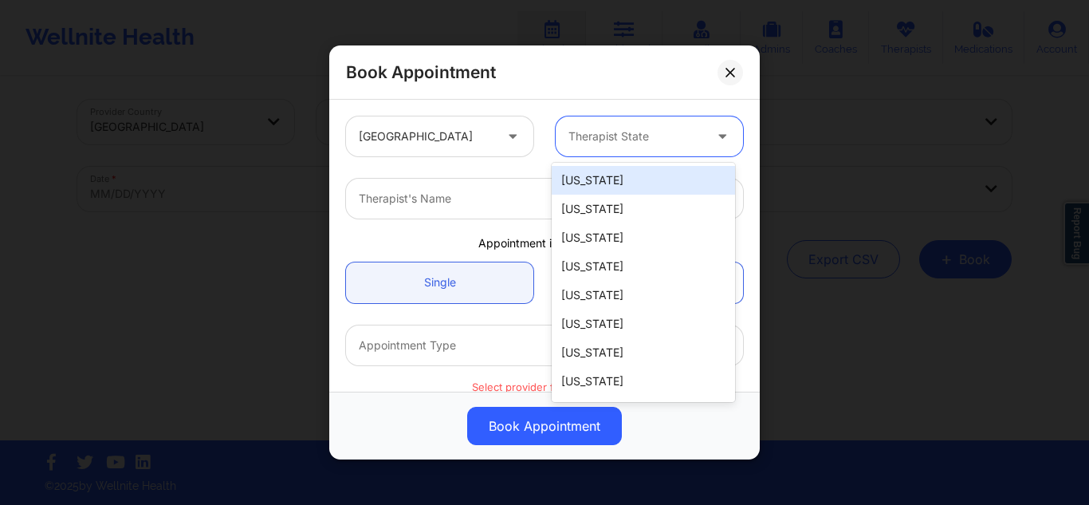
click at [571, 145] on div at bounding box center [635, 136] width 135 height 19
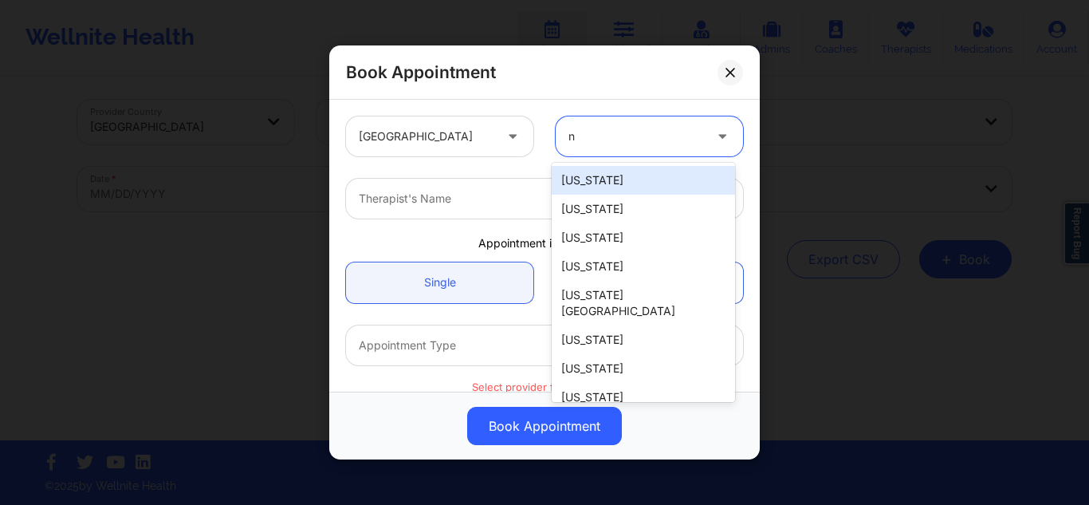
type input "ny"
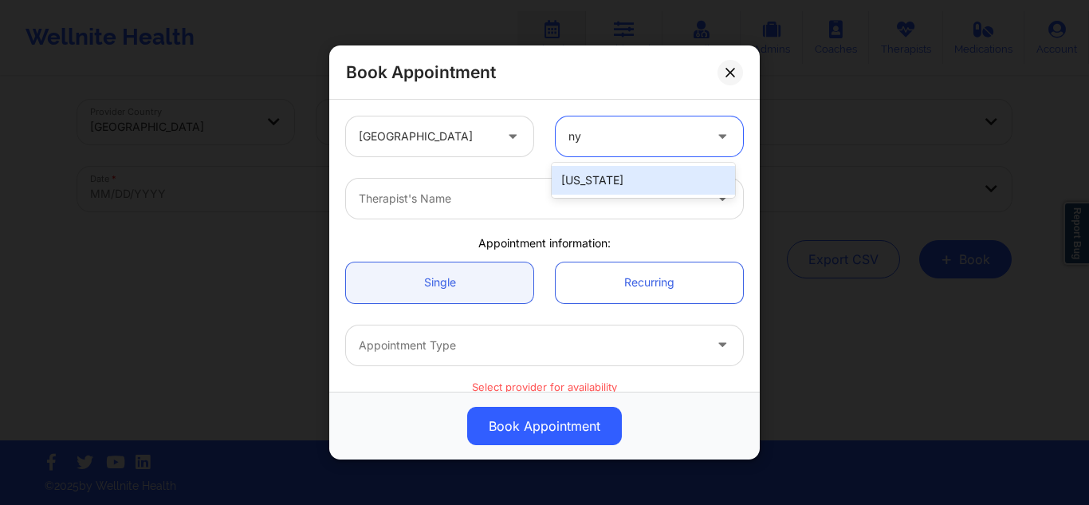
click at [573, 176] on div "[US_STATE]" at bounding box center [643, 180] width 183 height 29
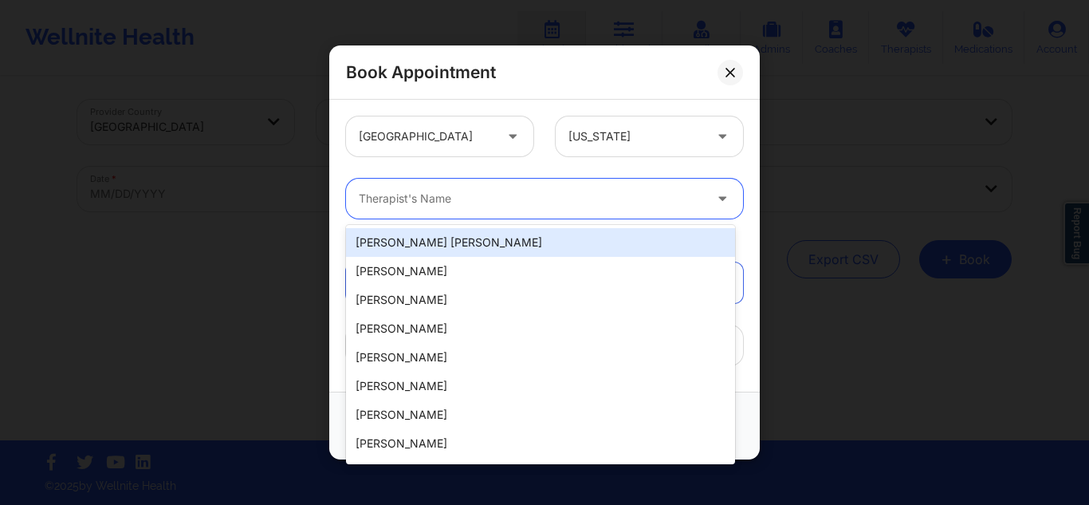
click at [501, 203] on div at bounding box center [531, 198] width 344 height 19
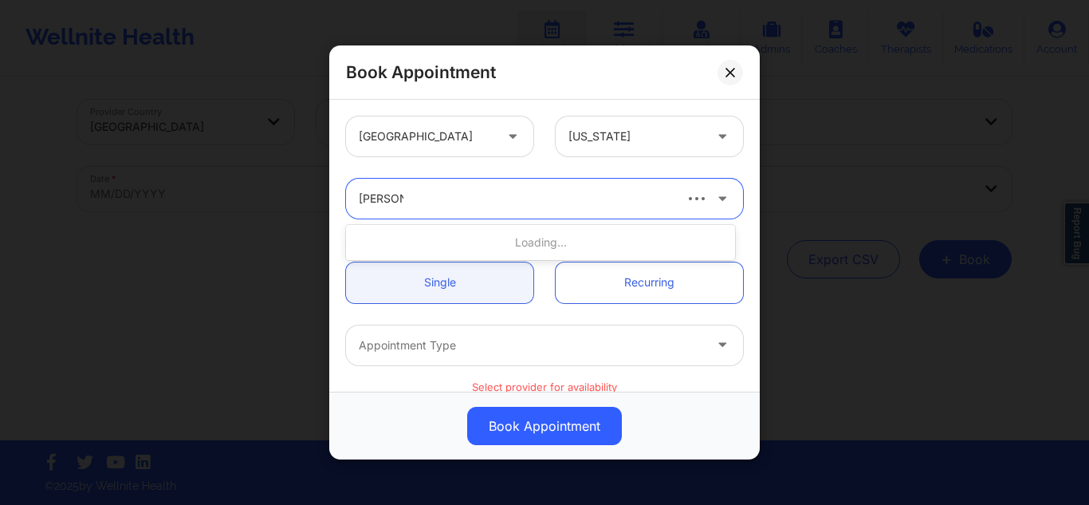
type input "[PERSON_NAME]"
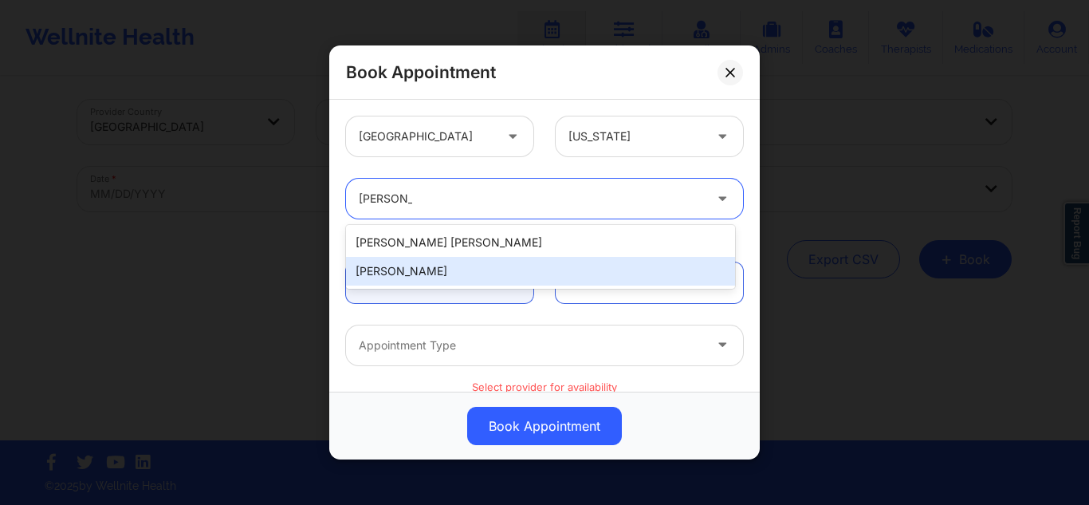
click at [450, 272] on div "[PERSON_NAME]" at bounding box center [540, 271] width 389 height 29
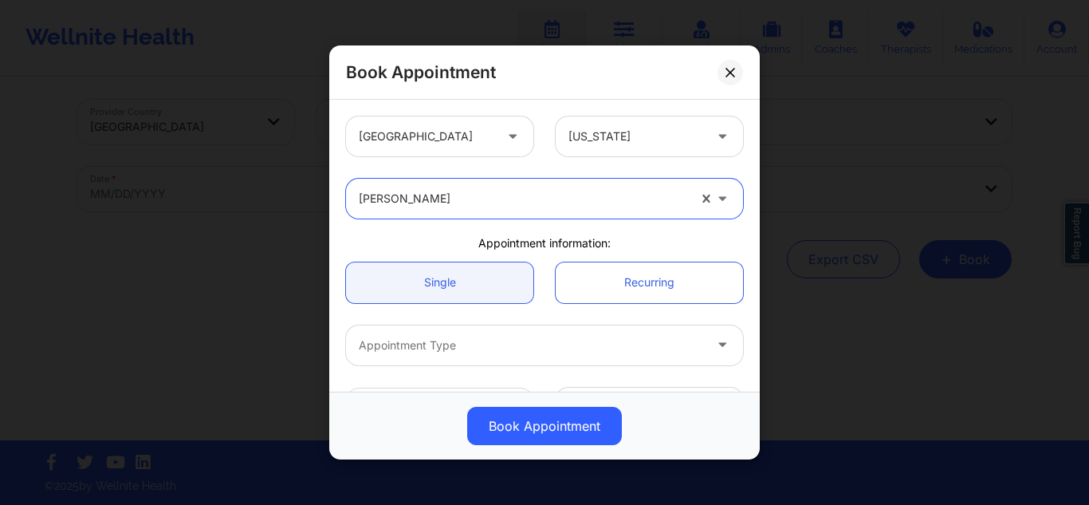
click at [472, 343] on div at bounding box center [531, 345] width 344 height 19
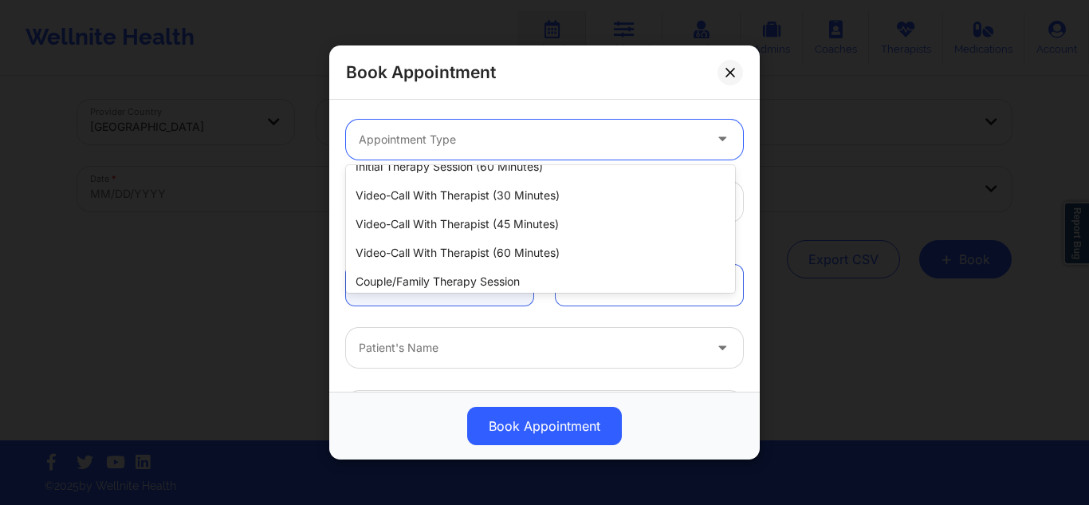
scroll to position [80, 0]
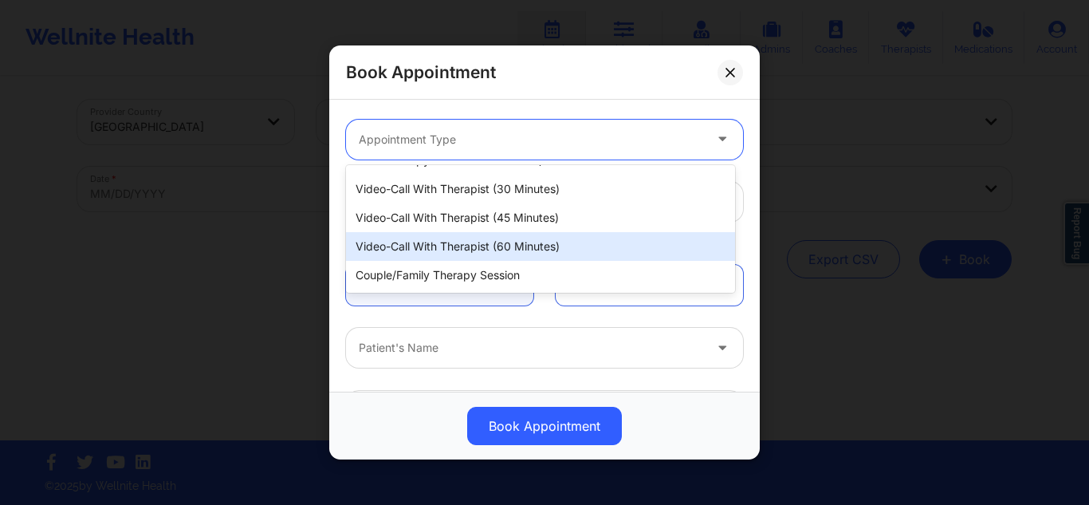
click at [541, 237] on div "Video-Call with Therapist (60 minutes)" at bounding box center [540, 246] width 389 height 29
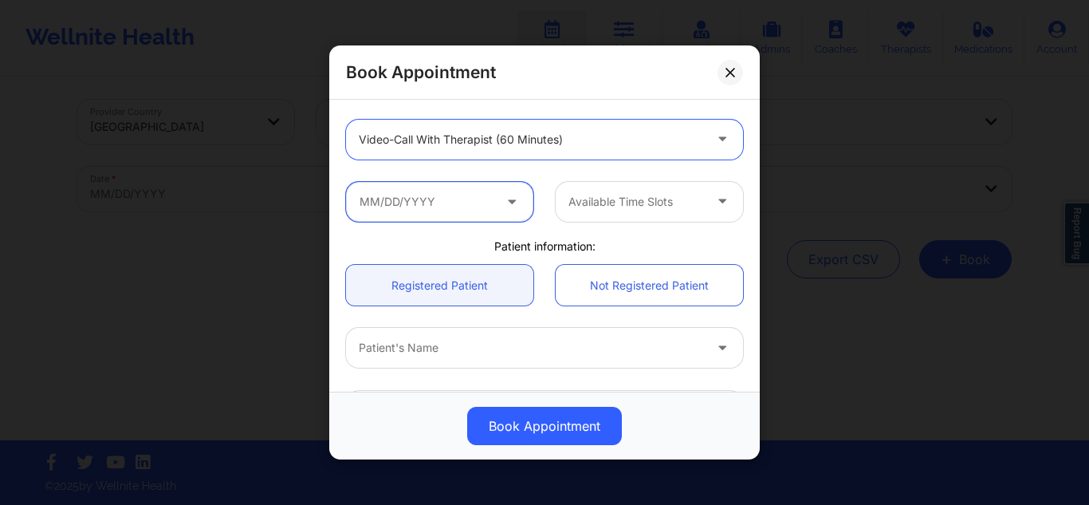
click at [478, 189] on input "text" at bounding box center [439, 201] width 187 height 40
click at [467, 199] on input "text" at bounding box center [439, 201] width 187 height 40
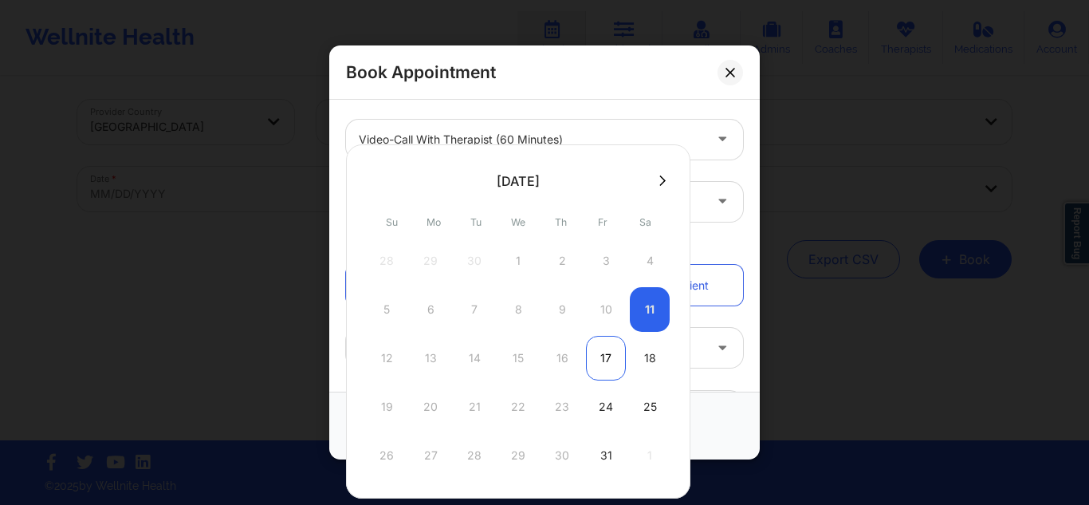
click at [611, 356] on div "17" at bounding box center [606, 358] width 40 height 45
type input "[DATE]"
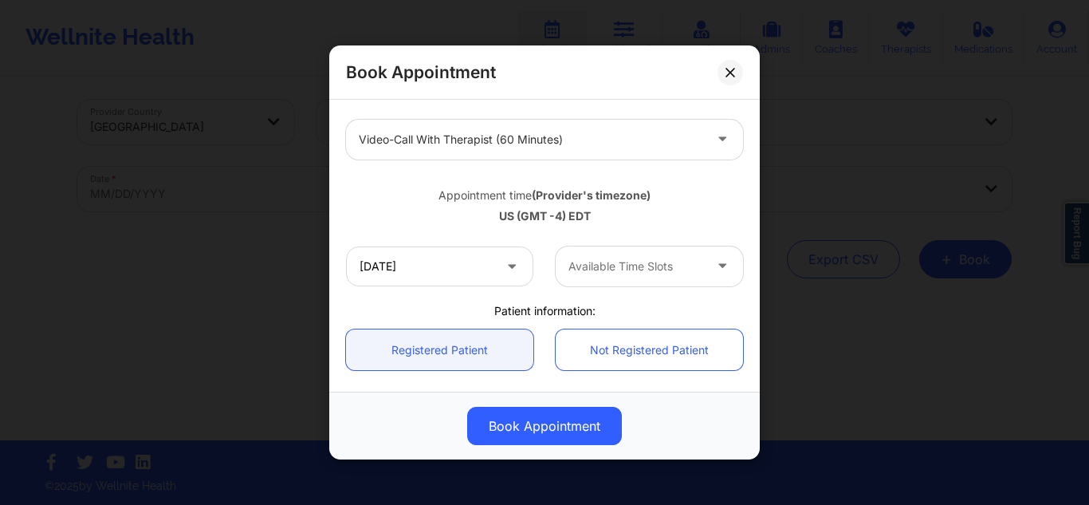
click at [640, 267] on div at bounding box center [635, 266] width 135 height 19
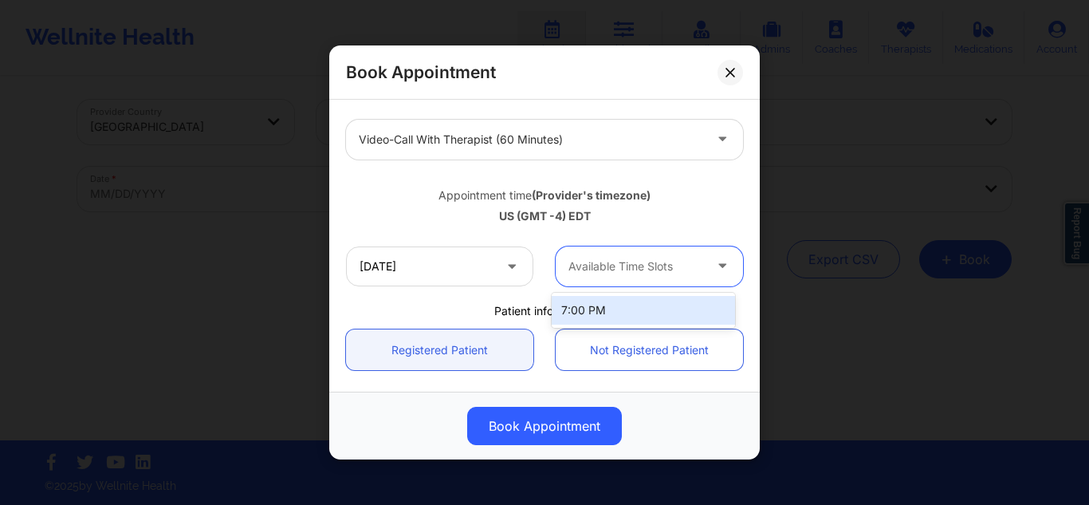
click at [612, 314] on div "7:00 PM" at bounding box center [643, 310] width 183 height 29
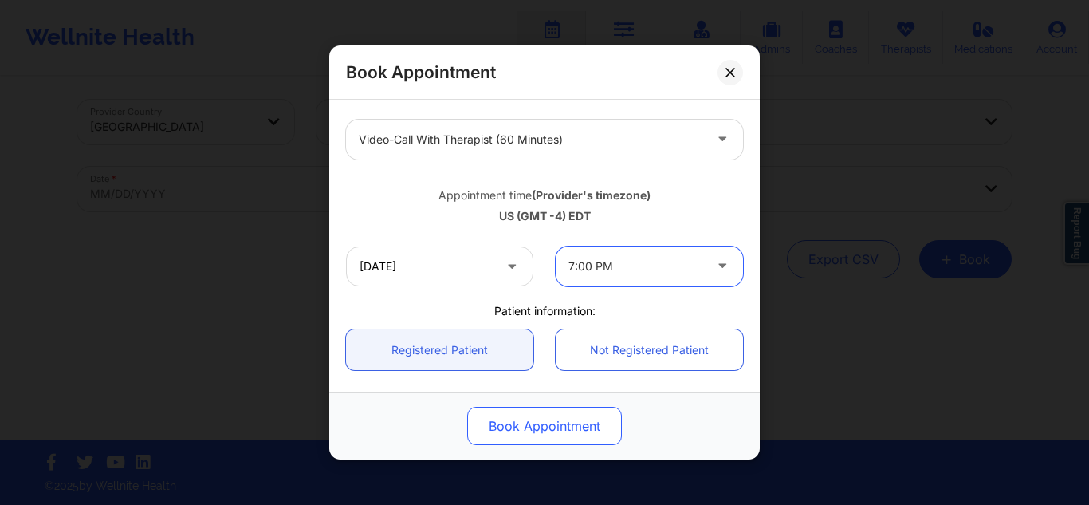
click at [533, 423] on button "Book Appointment" at bounding box center [544, 426] width 155 height 38
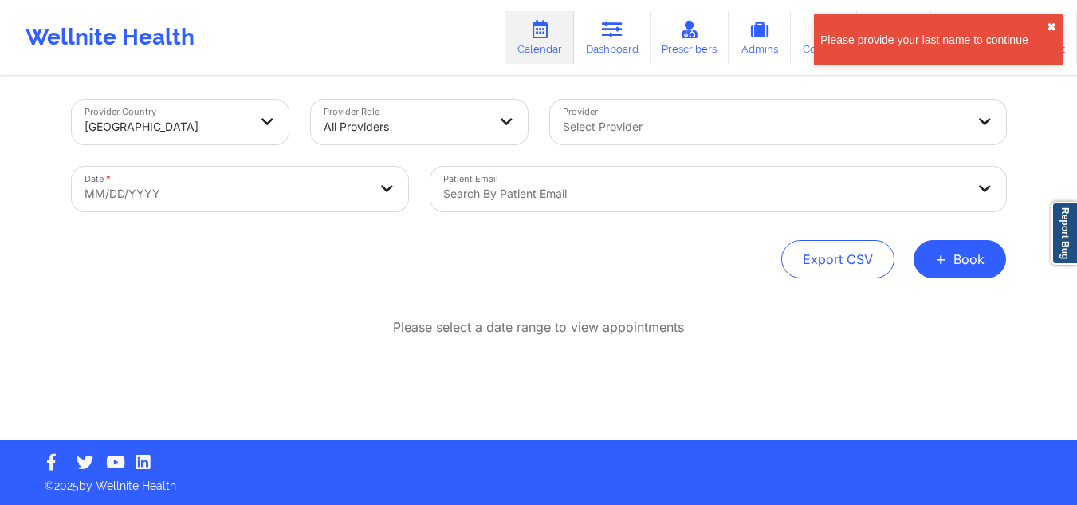
click at [1048, 29] on button "✖︎" at bounding box center [1052, 27] width 10 height 13
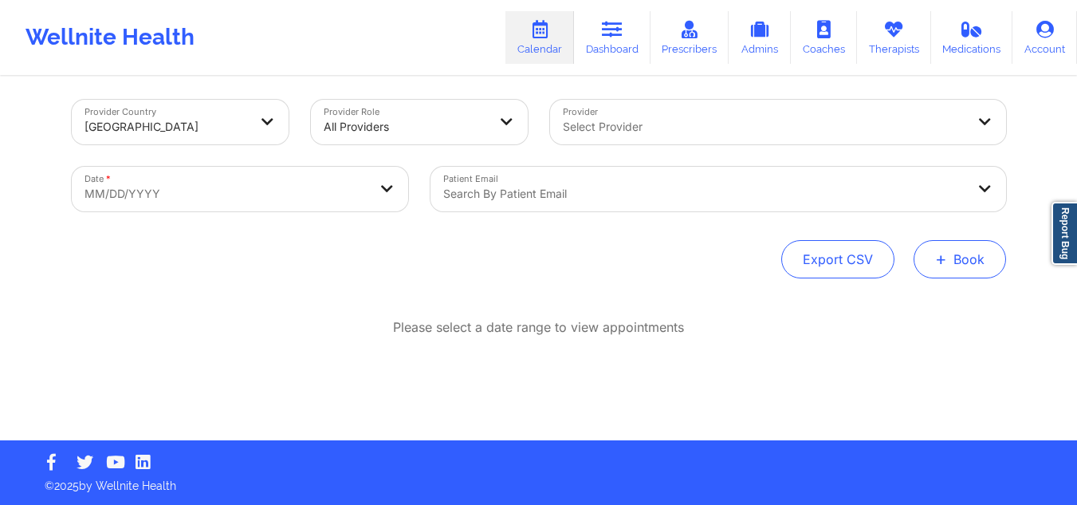
click at [953, 252] on button "+ Book" at bounding box center [960, 259] width 92 height 38
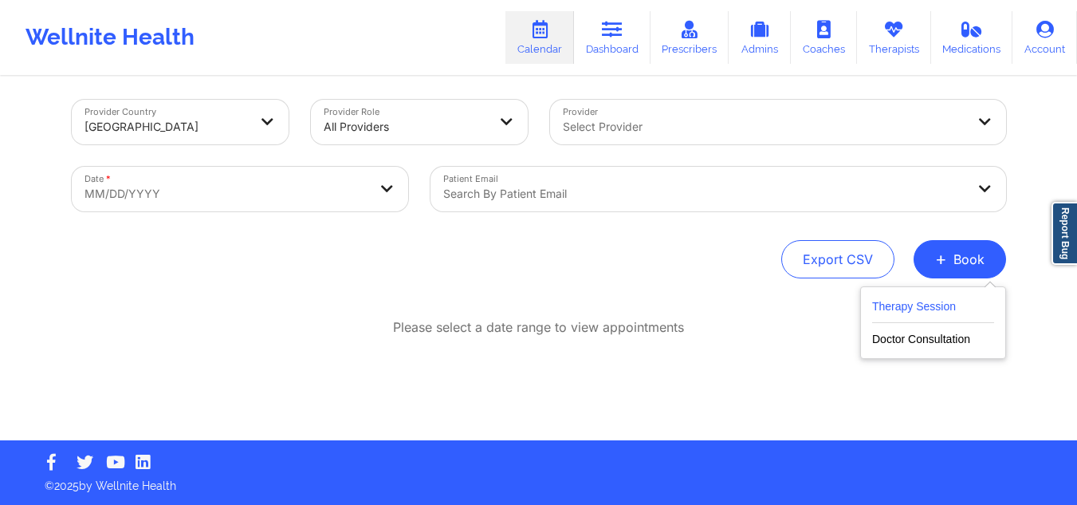
click at [899, 309] on button "Therapy Session" at bounding box center [933, 310] width 122 height 26
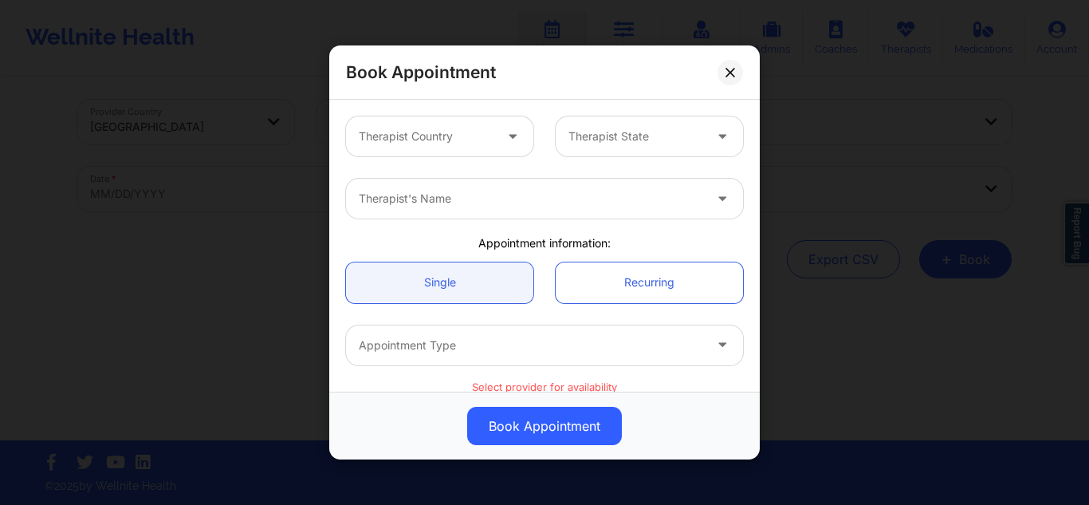
click at [463, 139] on div at bounding box center [426, 136] width 135 height 19
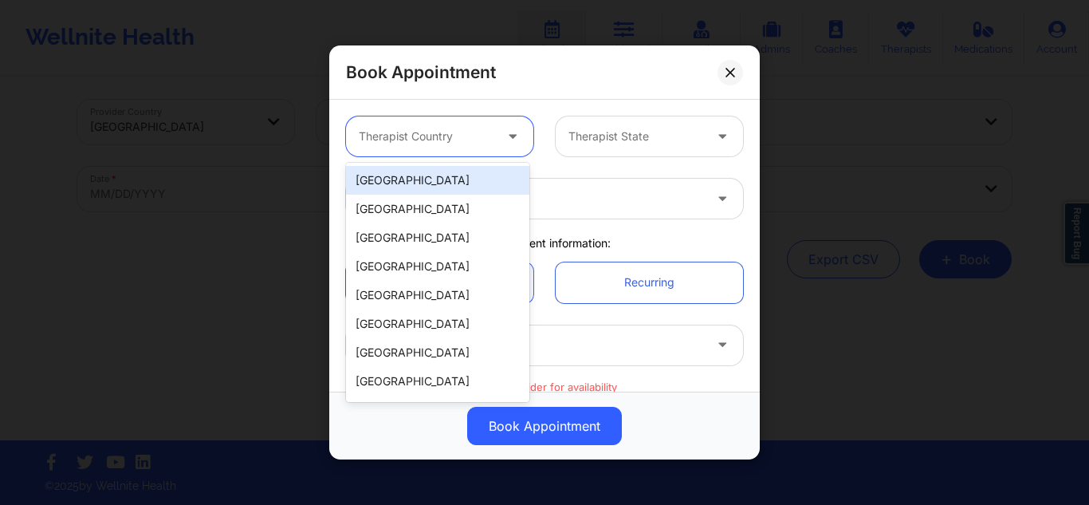
click at [428, 171] on div "[GEOGRAPHIC_DATA]" at bounding box center [437, 180] width 183 height 29
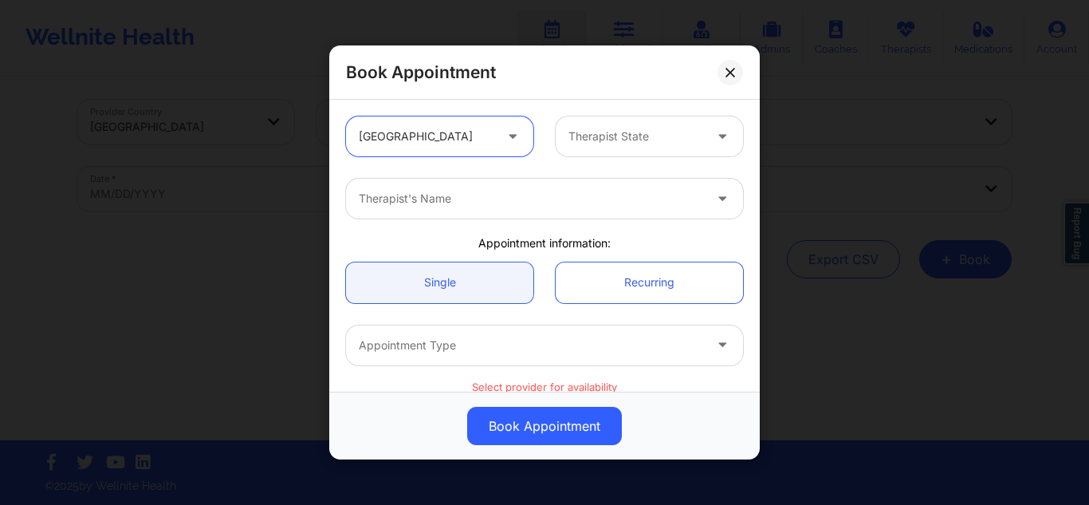
click at [617, 138] on div at bounding box center [635, 136] width 135 height 19
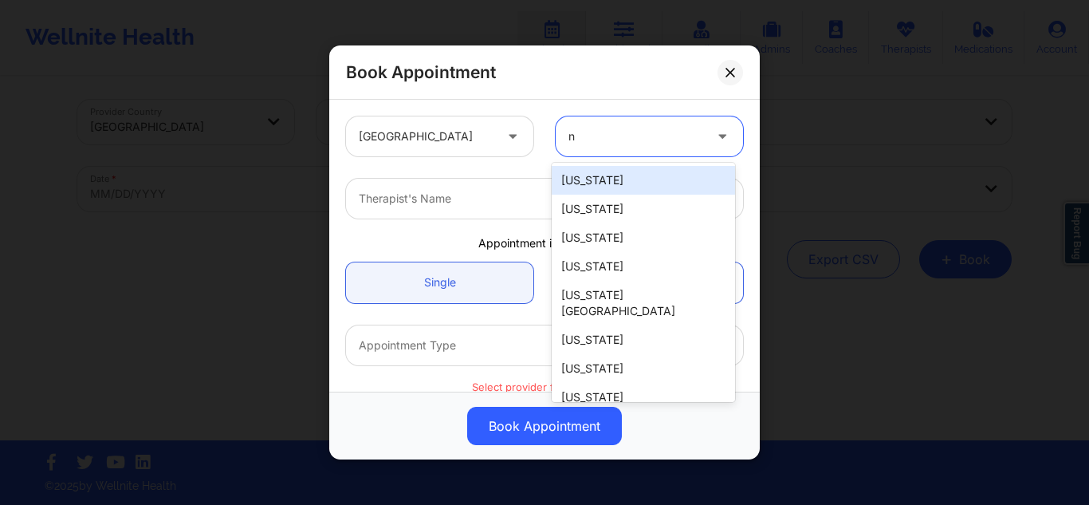
type input "ny"
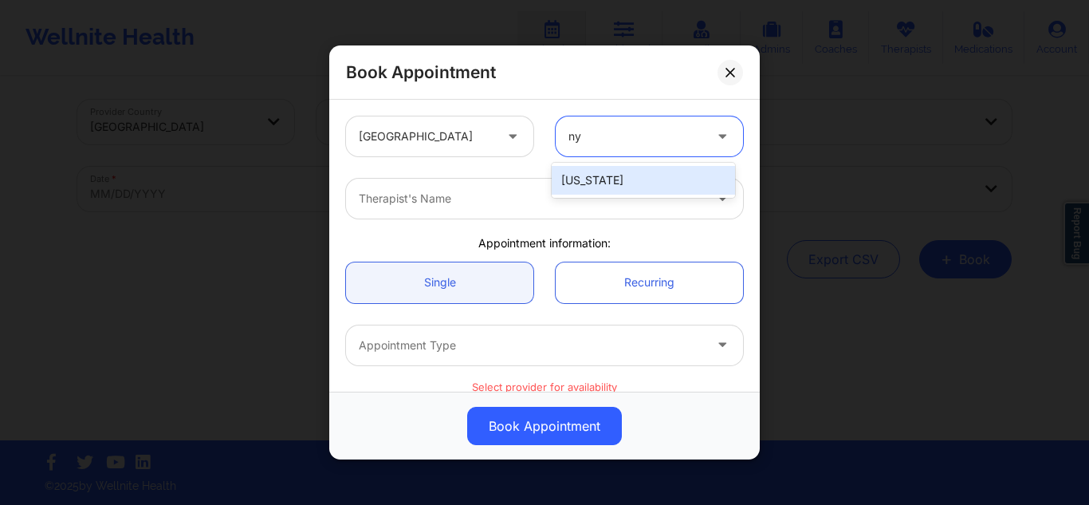
click at [583, 183] on div "[US_STATE]" at bounding box center [643, 180] width 183 height 29
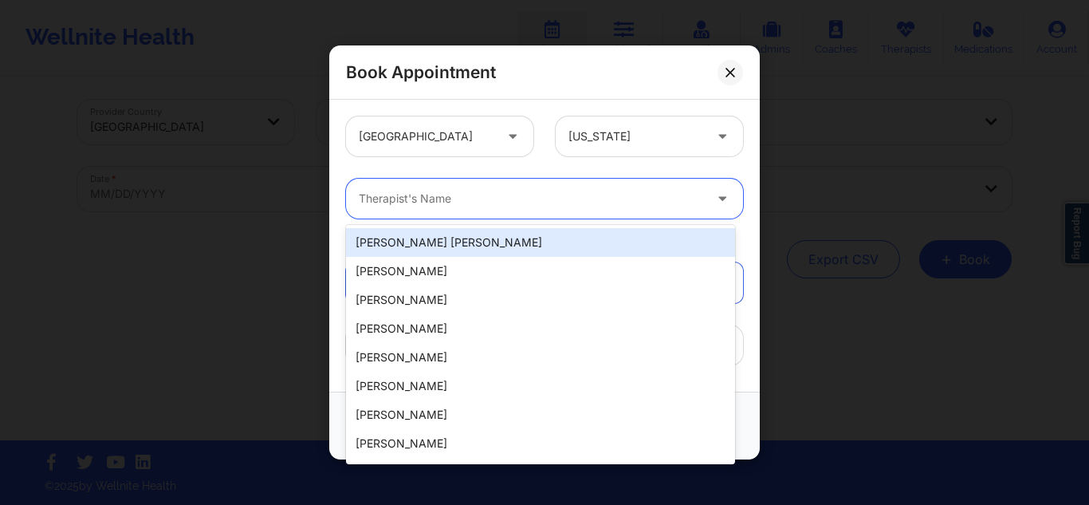
click at [568, 195] on div at bounding box center [531, 198] width 344 height 19
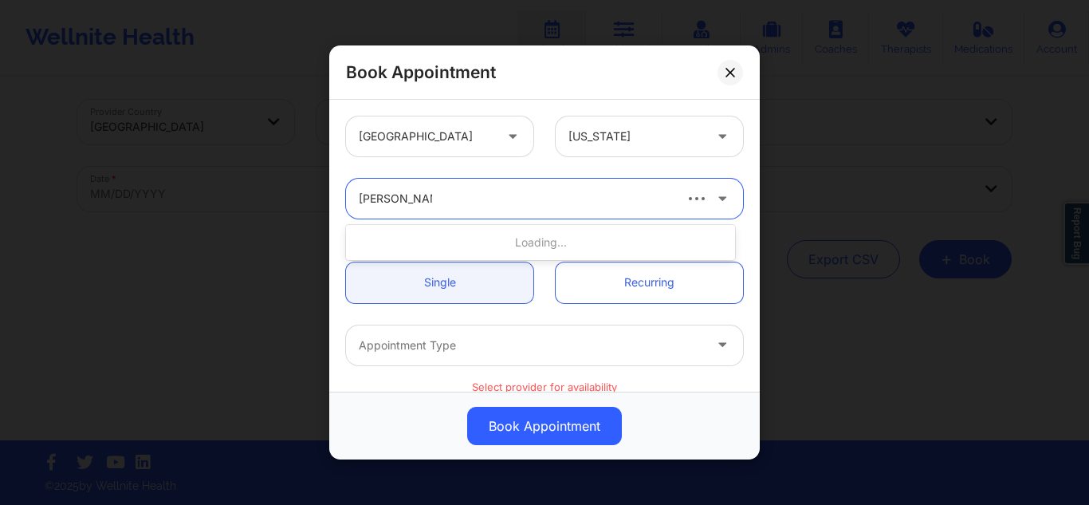
type input "[PERSON_NAME]"
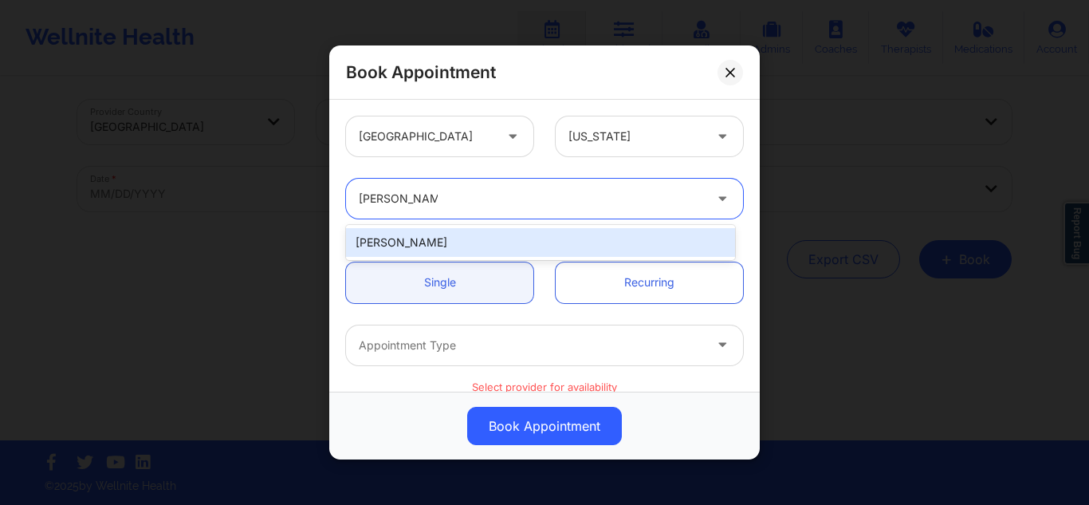
click at [496, 235] on div "[PERSON_NAME]" at bounding box center [540, 242] width 389 height 29
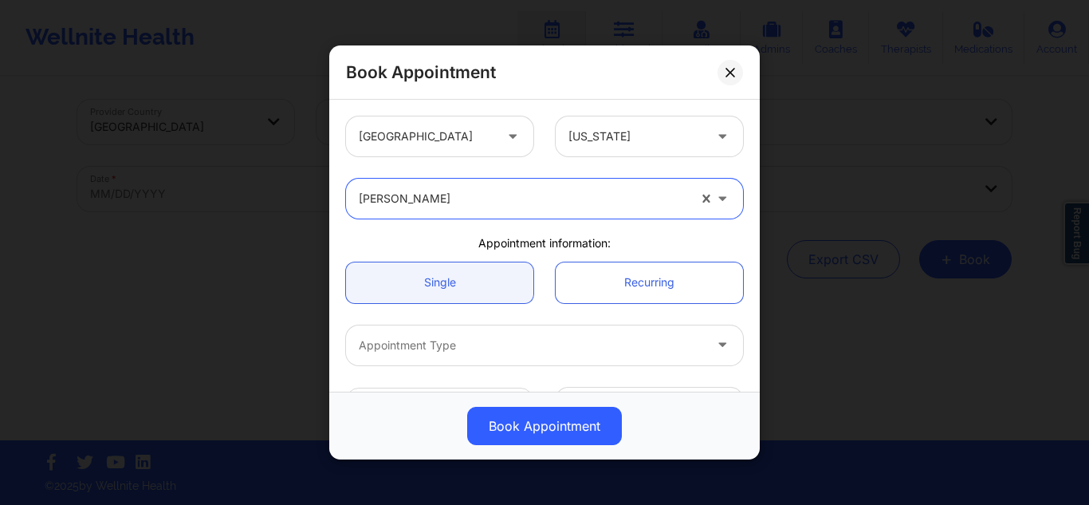
click at [573, 351] on div at bounding box center [531, 345] width 344 height 19
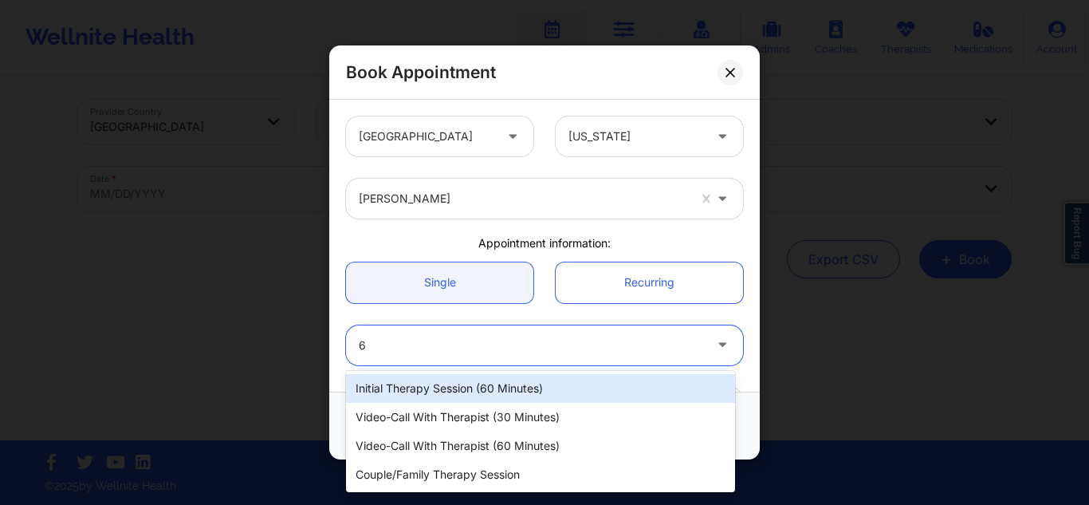
type input "60"
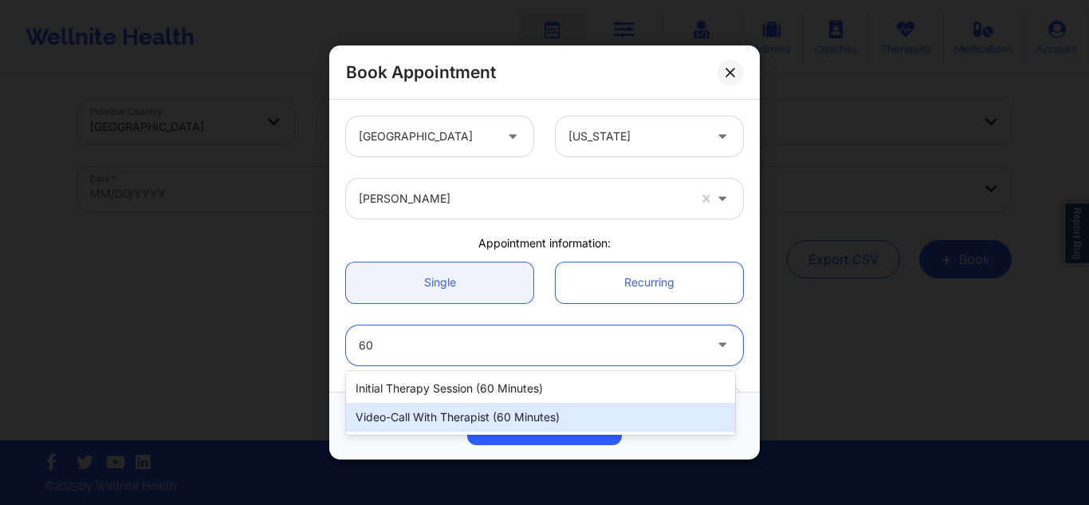
click at [480, 417] on div "Video-Call with Therapist (60 minutes)" at bounding box center [540, 417] width 389 height 29
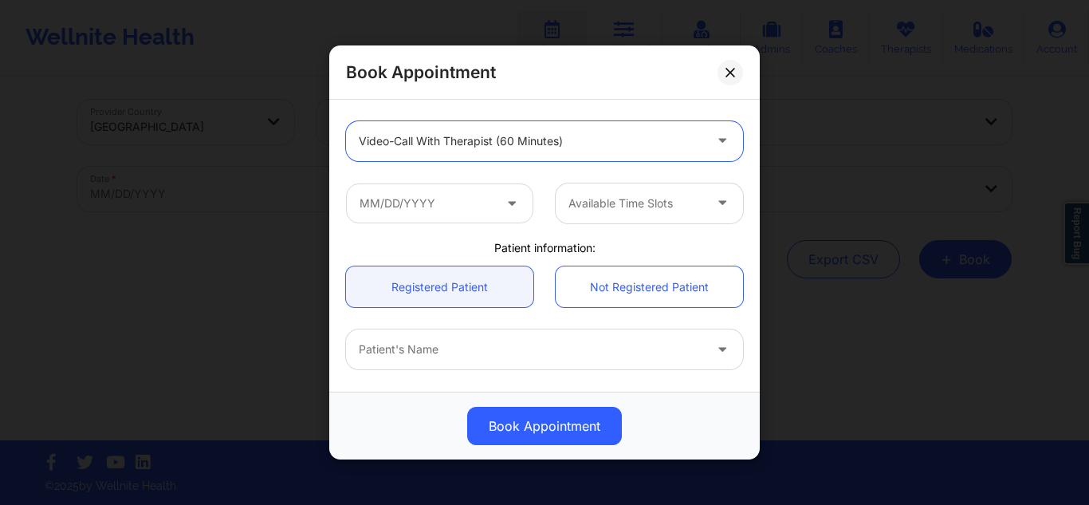
scroll to position [205, 0]
click at [400, 199] on input "text" at bounding box center [439, 202] width 187 height 40
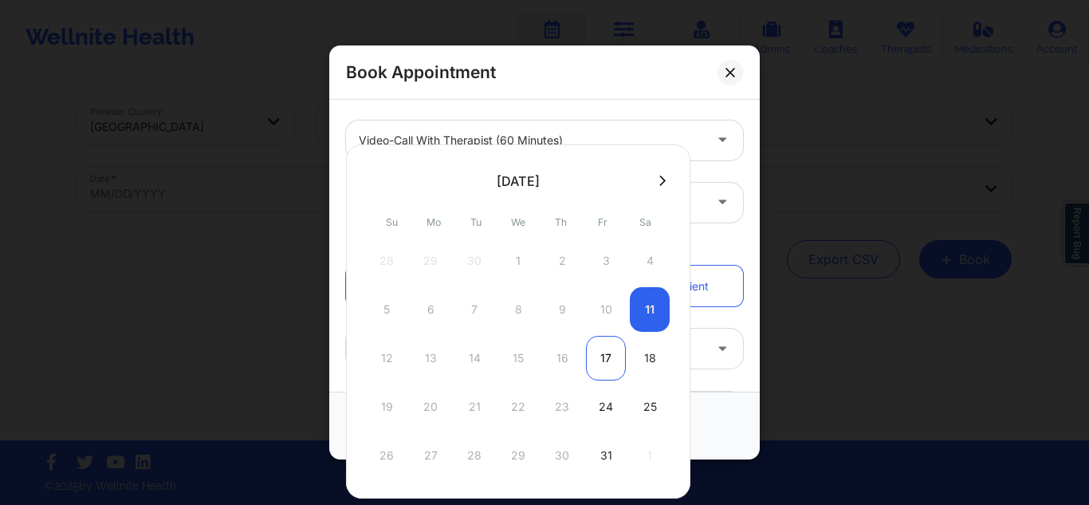
click at [595, 358] on div "17" at bounding box center [606, 358] width 40 height 45
type input "[DATE]"
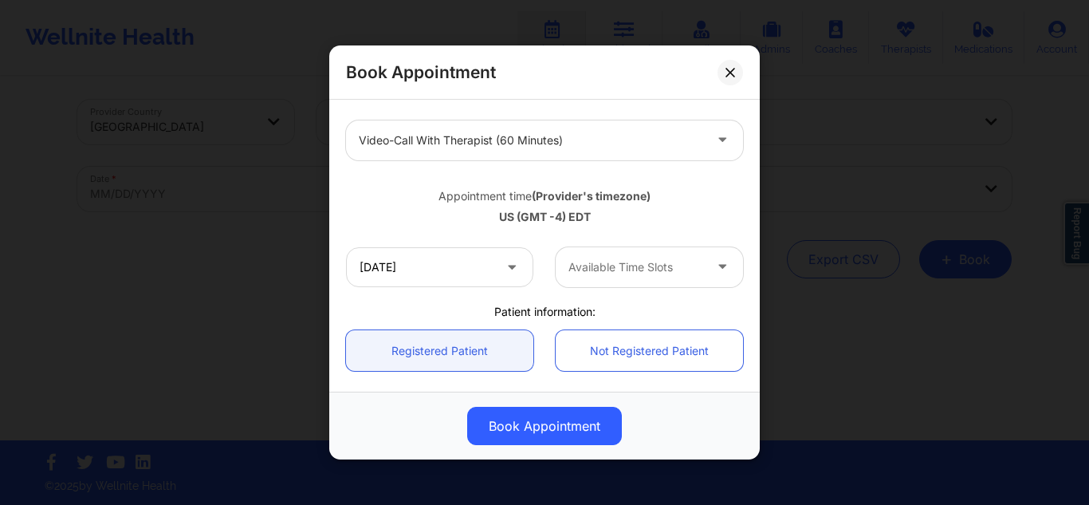
click at [635, 262] on div at bounding box center [635, 267] width 135 height 19
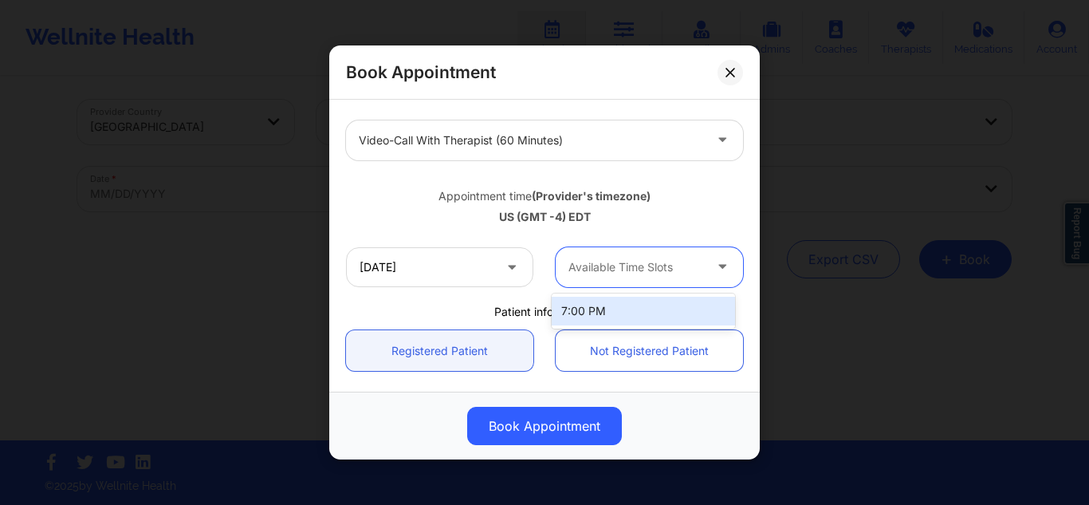
click at [596, 312] on div "7:00 PM" at bounding box center [643, 311] width 183 height 29
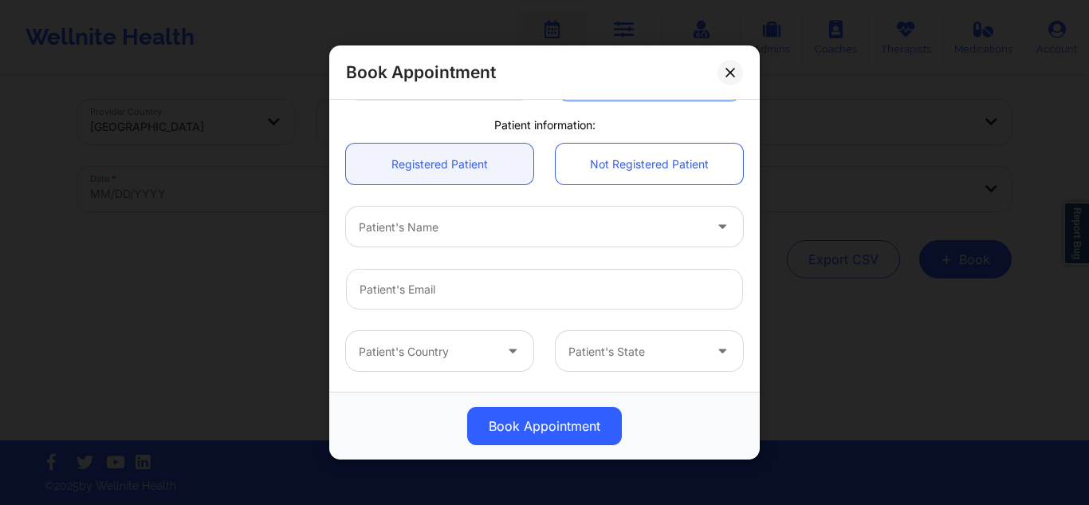
scroll to position [427, 0]
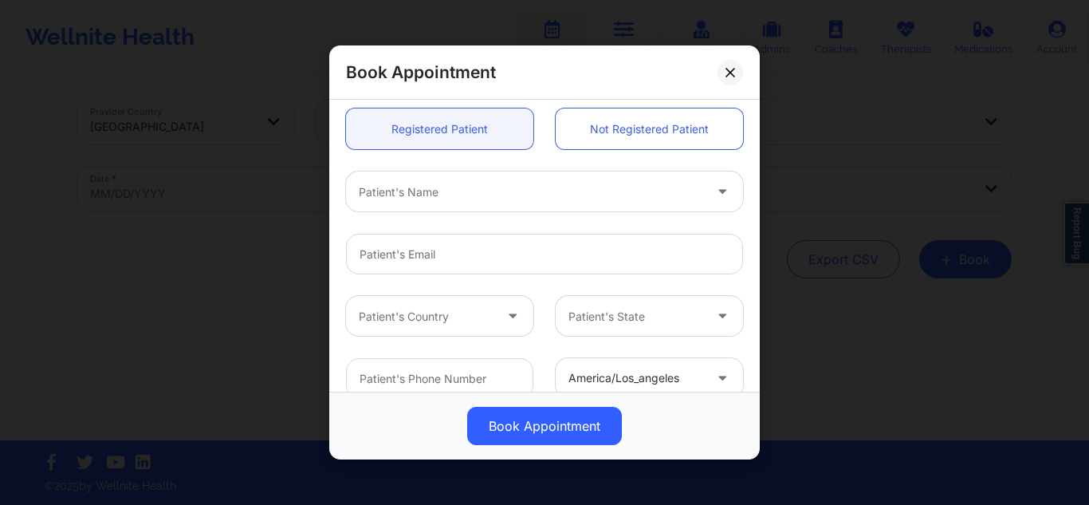
click at [569, 178] on div "Patient's Name" at bounding box center [525, 191] width 359 height 40
type input "[PERSON_NAME]"
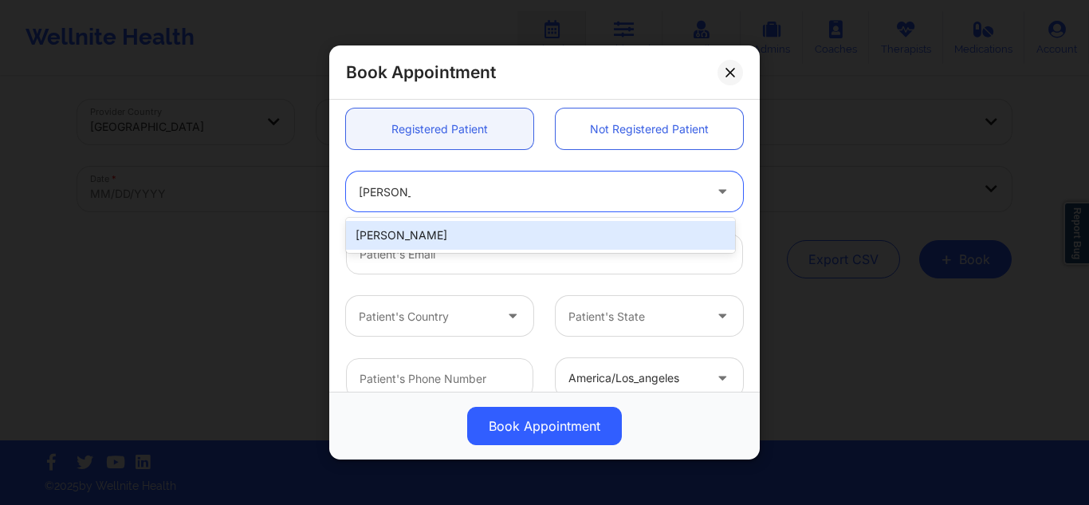
click at [487, 234] on div "[PERSON_NAME]" at bounding box center [540, 235] width 389 height 29
type input "[EMAIL_ADDRESS][DOMAIN_NAME]"
type input "[PHONE_NUMBER]"
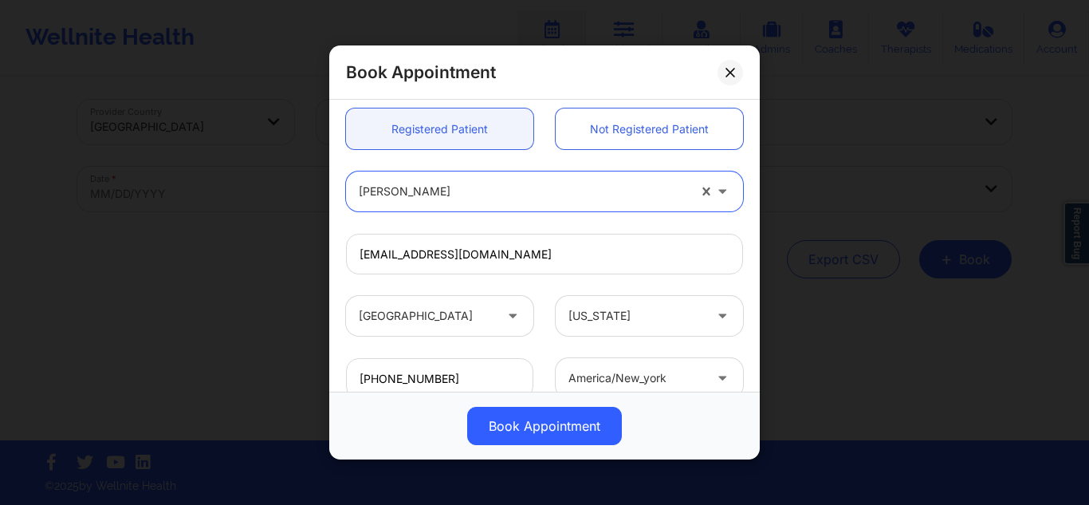
drag, startPoint x: 753, startPoint y: 267, endPoint x: 554, endPoint y: 425, distance: 254.3
click at [554, 425] on button "Book Appointment" at bounding box center [544, 426] width 155 height 38
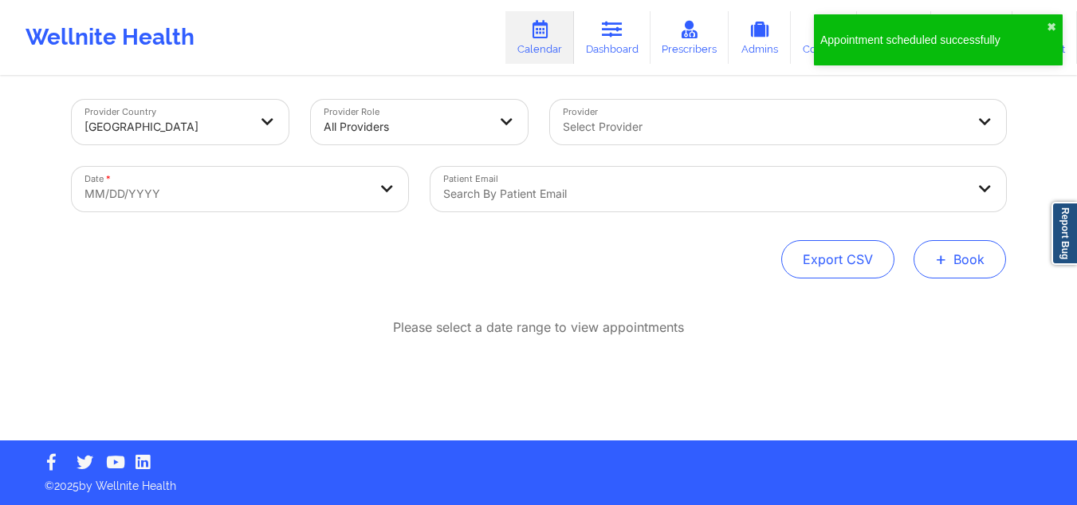
click at [960, 250] on button "+ Book" at bounding box center [960, 259] width 92 height 38
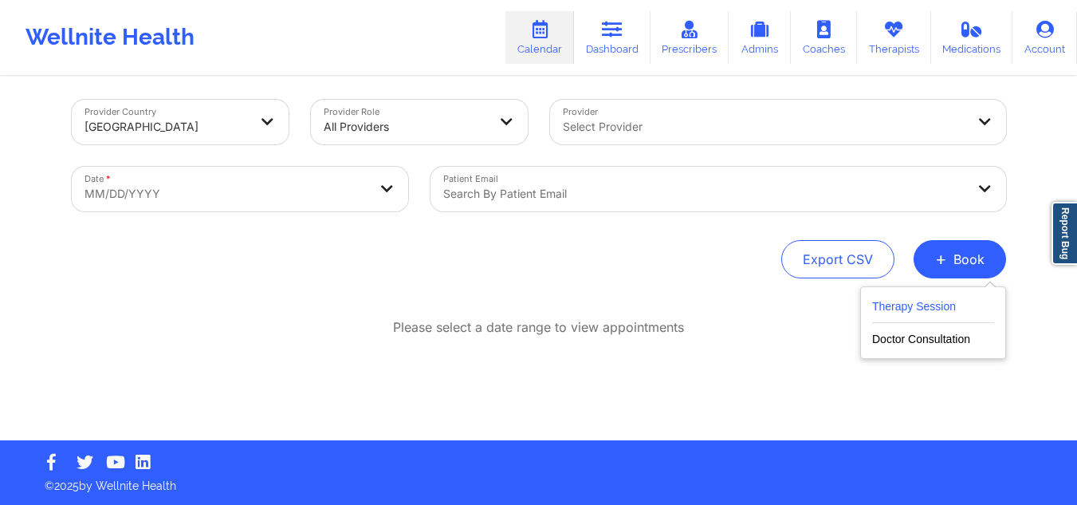
click at [939, 309] on button "Therapy Session" at bounding box center [933, 310] width 122 height 26
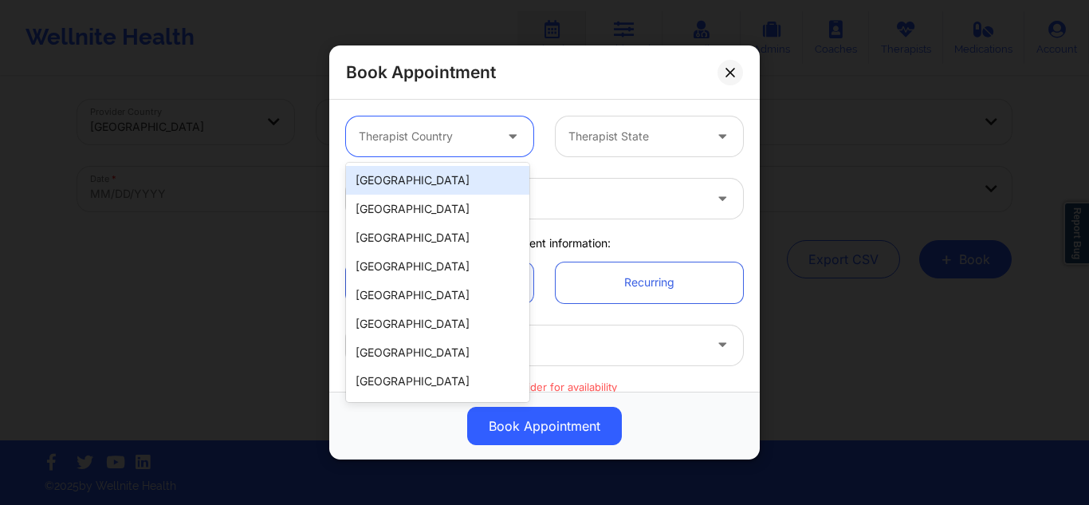
click at [392, 143] on div at bounding box center [426, 136] width 135 height 19
click at [393, 168] on div "[GEOGRAPHIC_DATA]" at bounding box center [437, 180] width 183 height 29
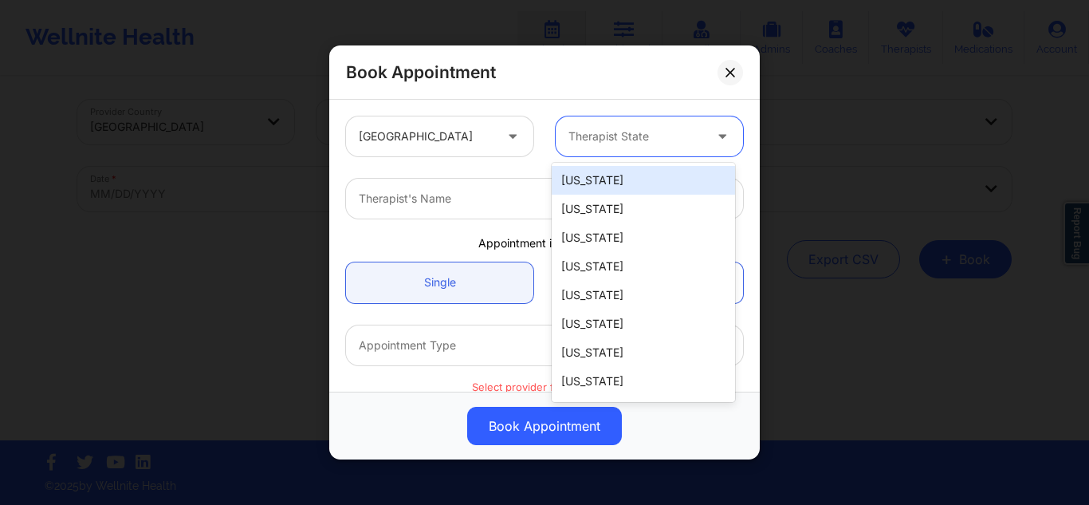
click at [598, 132] on div at bounding box center [635, 136] width 135 height 19
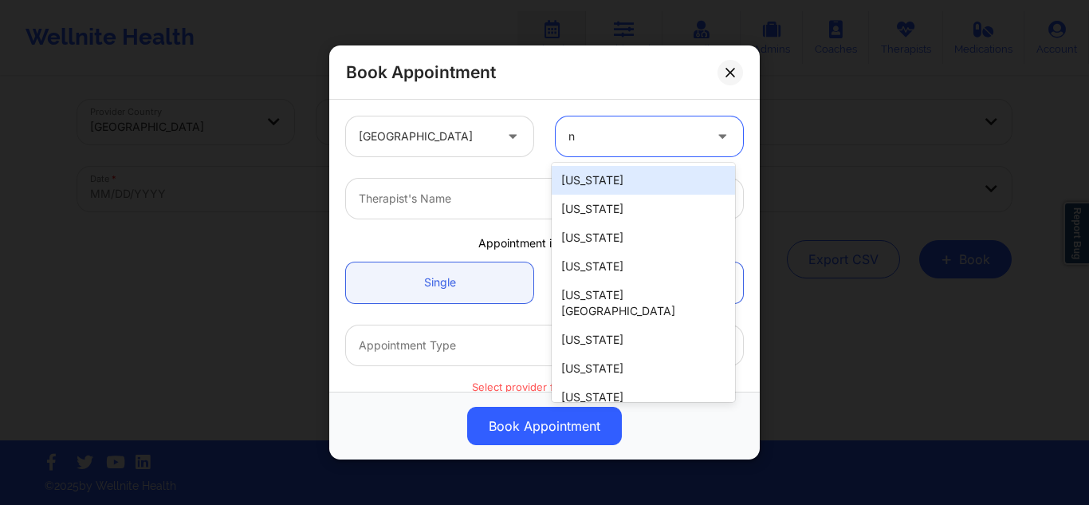
type input "ny"
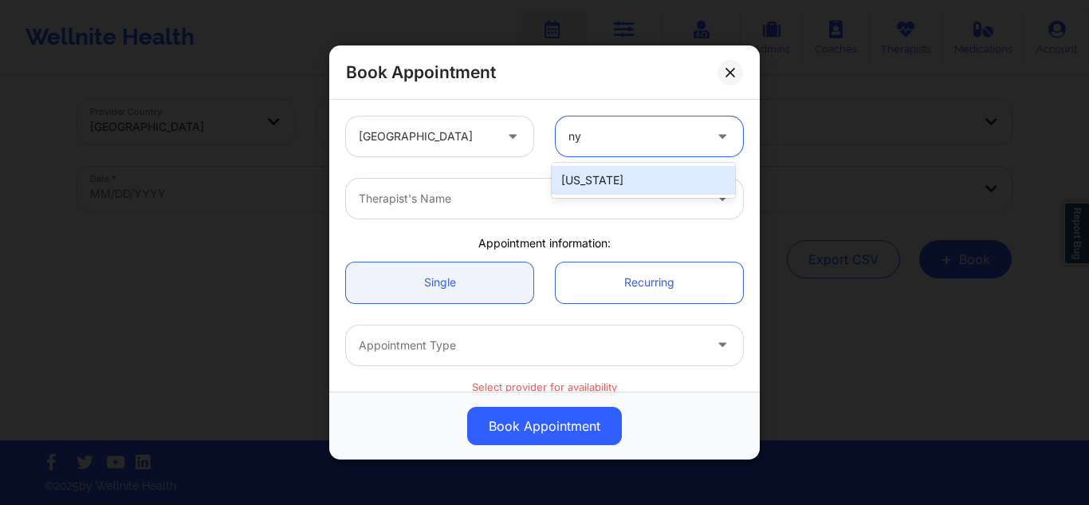
click at [576, 187] on div "[US_STATE]" at bounding box center [643, 180] width 183 height 29
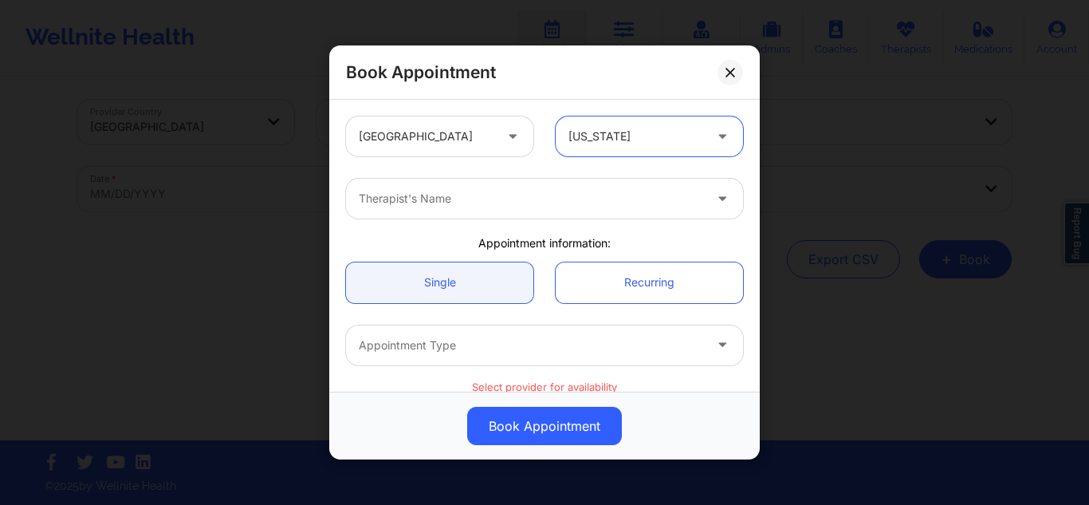
click at [550, 195] on div at bounding box center [531, 198] width 344 height 19
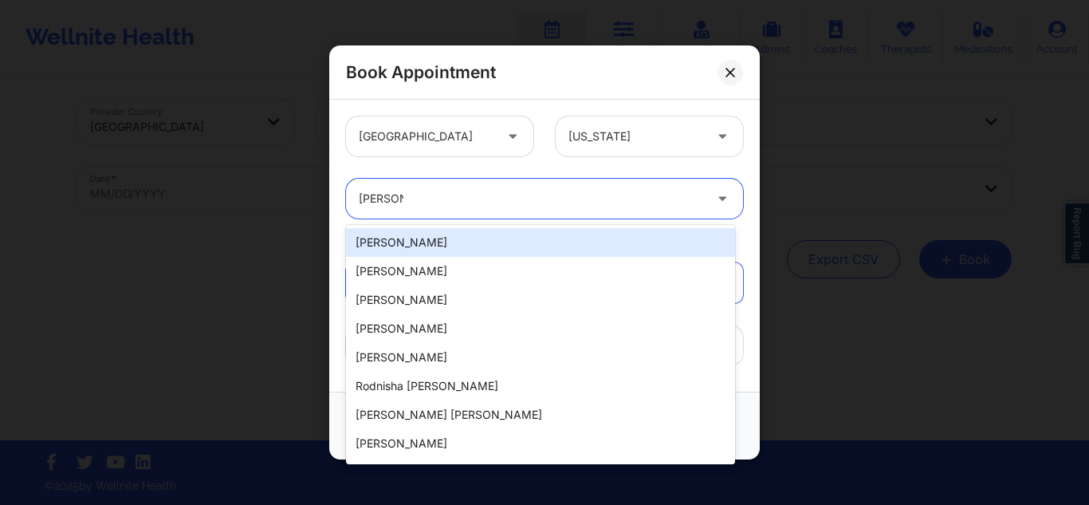
type input "[PERSON_NAME]"
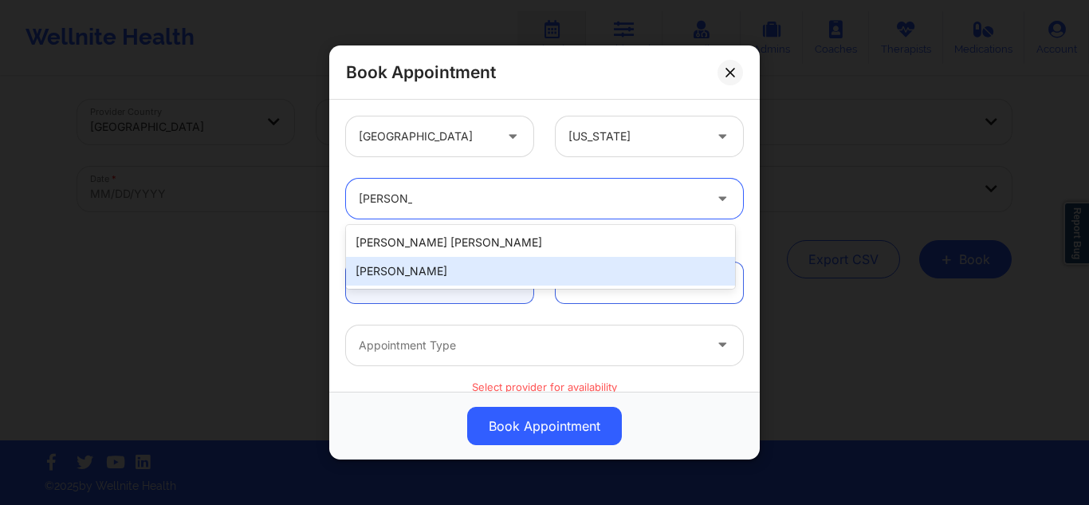
click at [457, 266] on div "[PERSON_NAME]" at bounding box center [540, 271] width 389 height 29
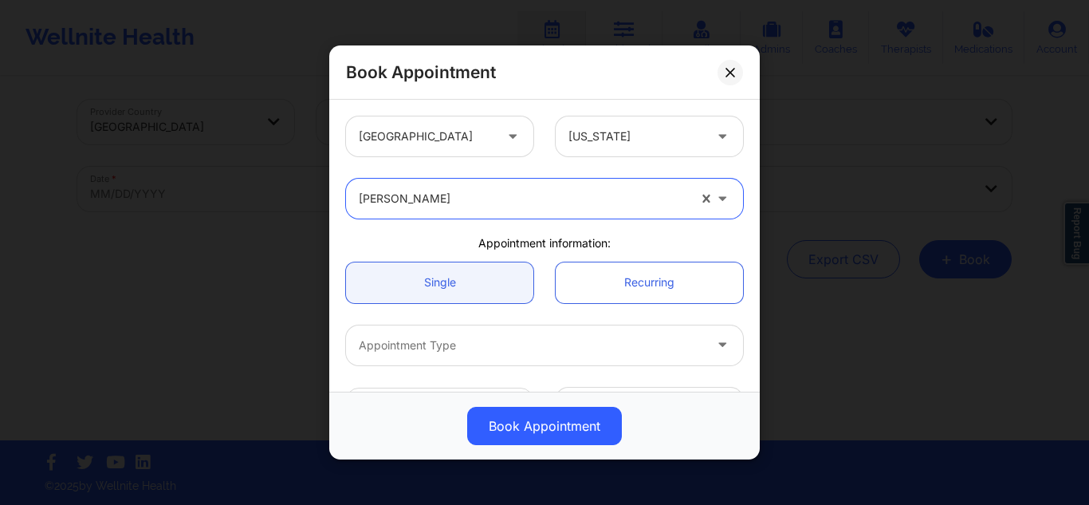
click at [427, 333] on div "Appointment Type" at bounding box center [525, 345] width 359 height 40
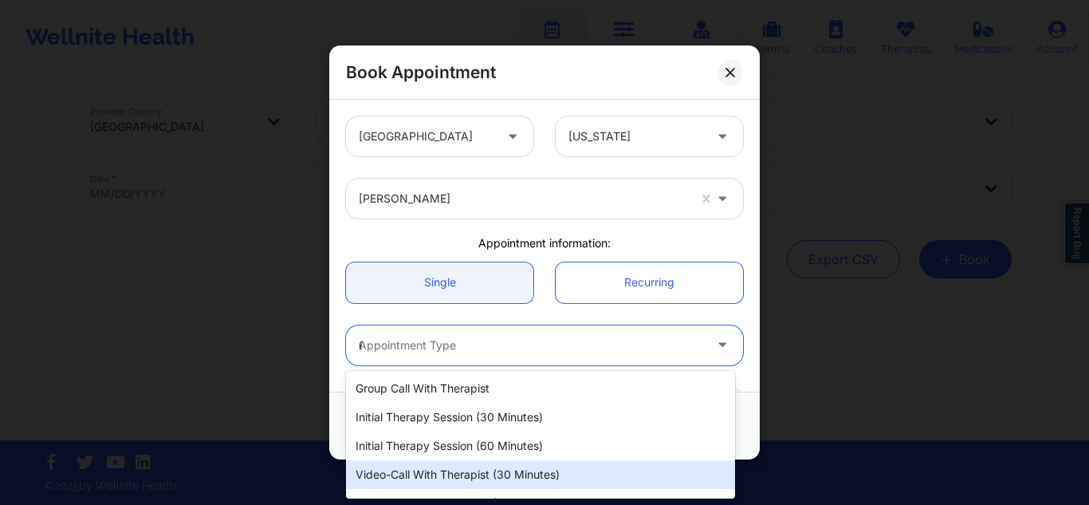
type input "60"
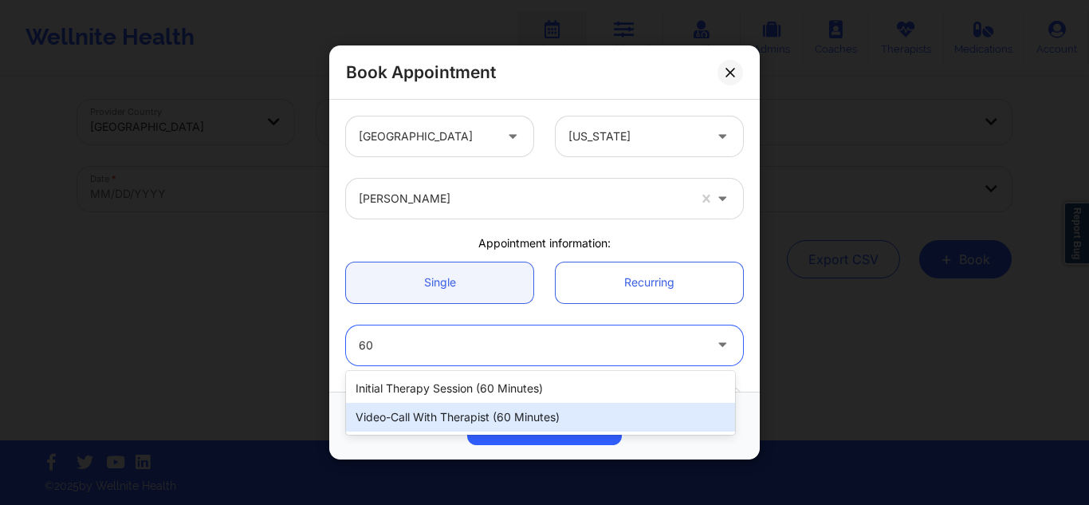
click at [408, 415] on div "Video-Call with Therapist (60 minutes)" at bounding box center [540, 417] width 389 height 29
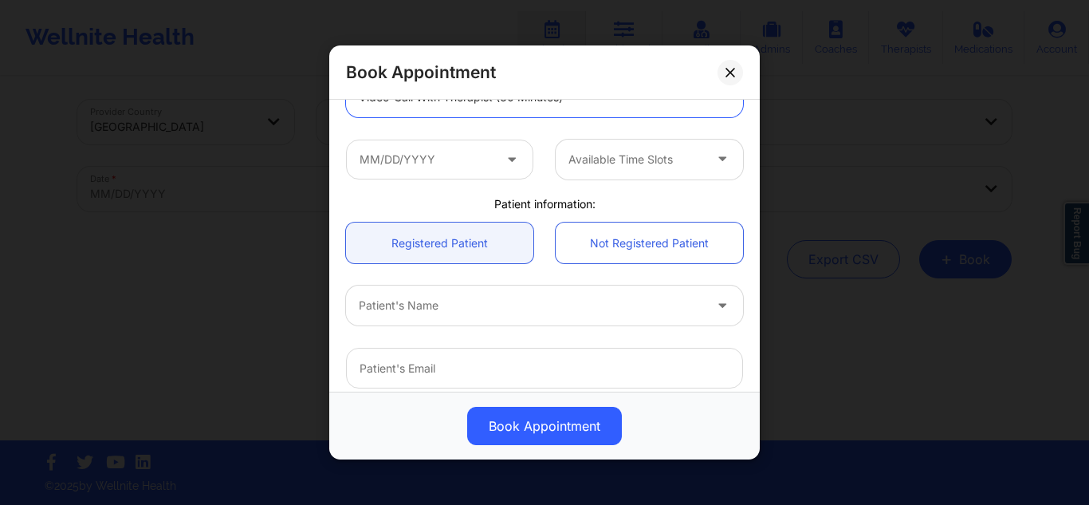
scroll to position [252, 0]
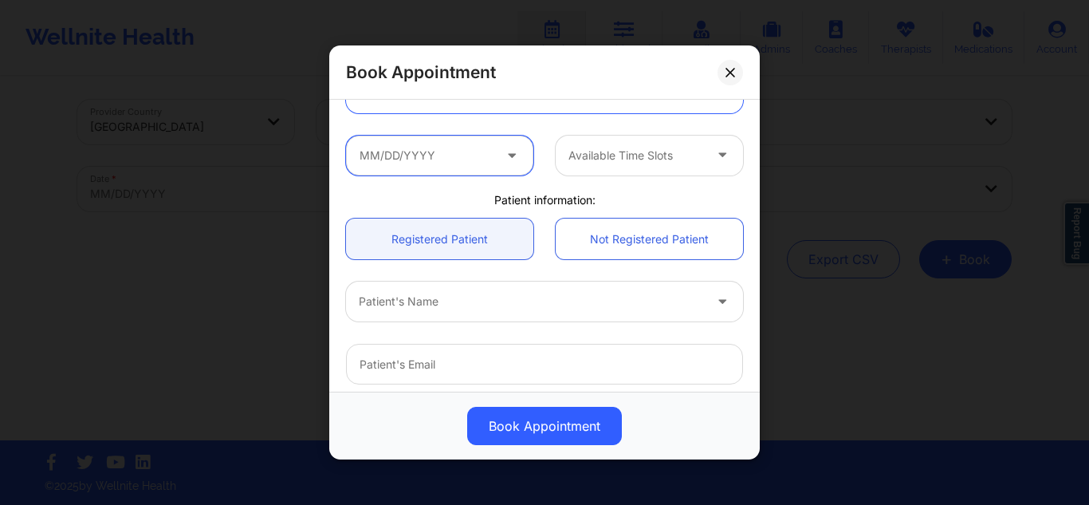
click at [417, 163] on input "text" at bounding box center [439, 155] width 187 height 40
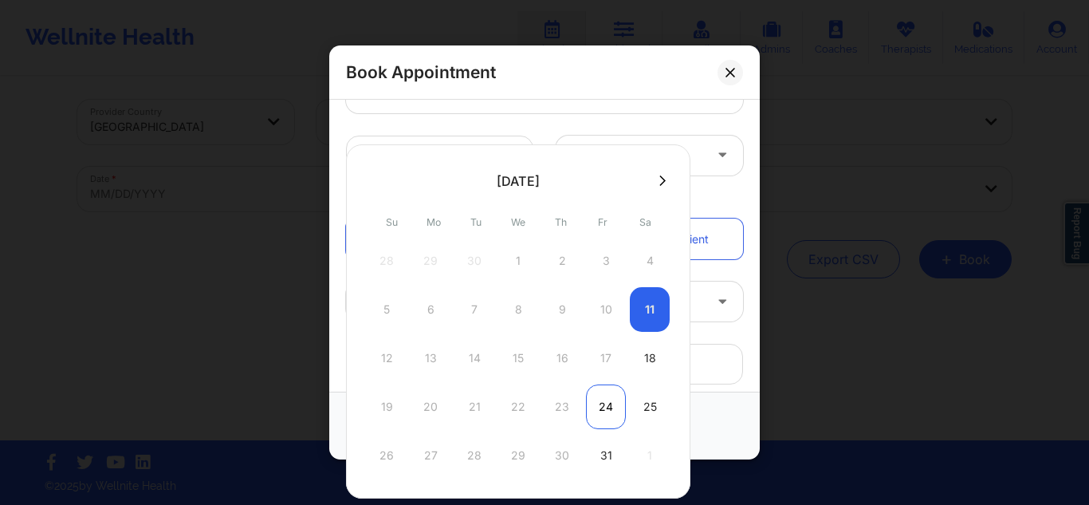
click at [597, 394] on div "24" at bounding box center [606, 406] width 40 height 45
type input "[DATE]"
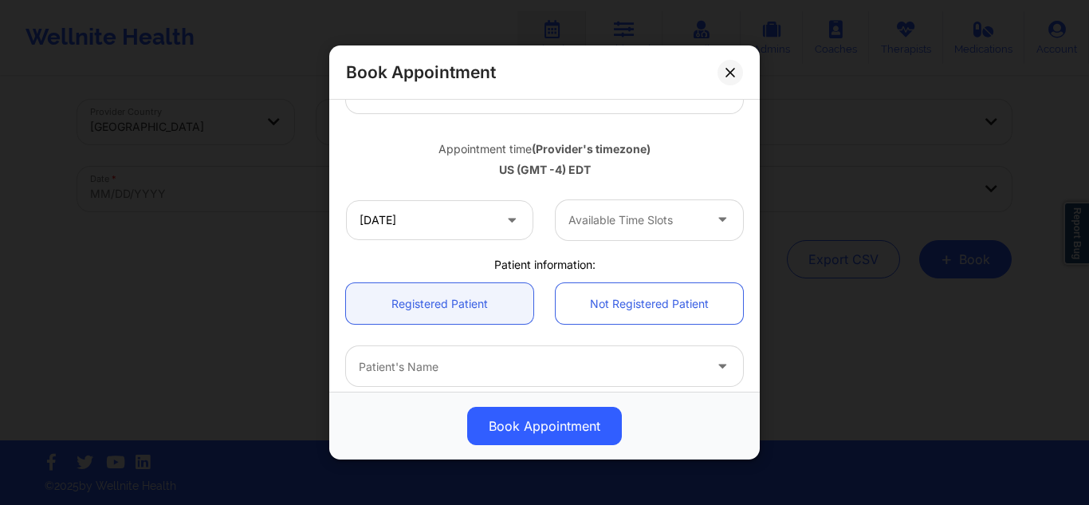
click at [625, 365] on div at bounding box center [531, 365] width 344 height 19
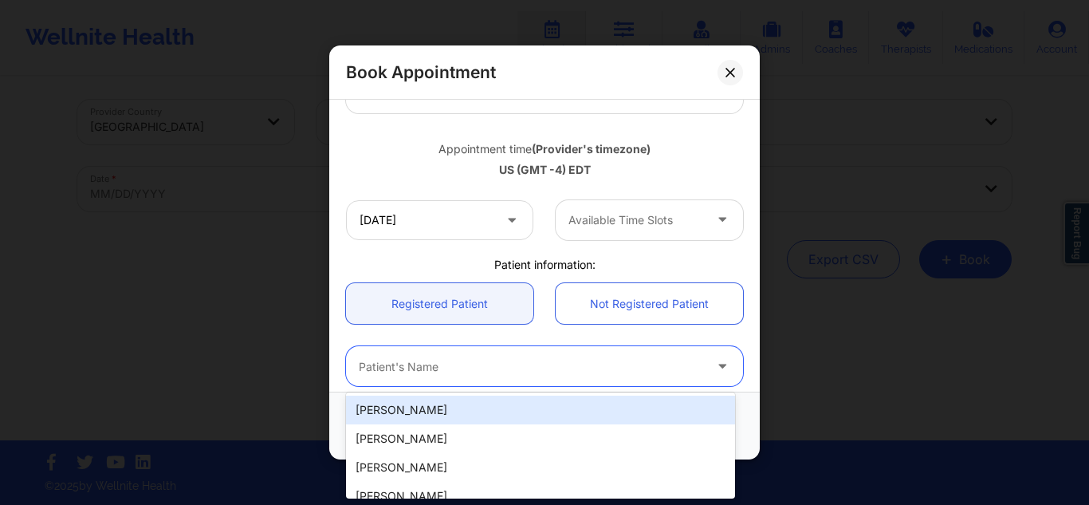
paste input "[PERSON_NAME]"
type input "[PERSON_NAME]"
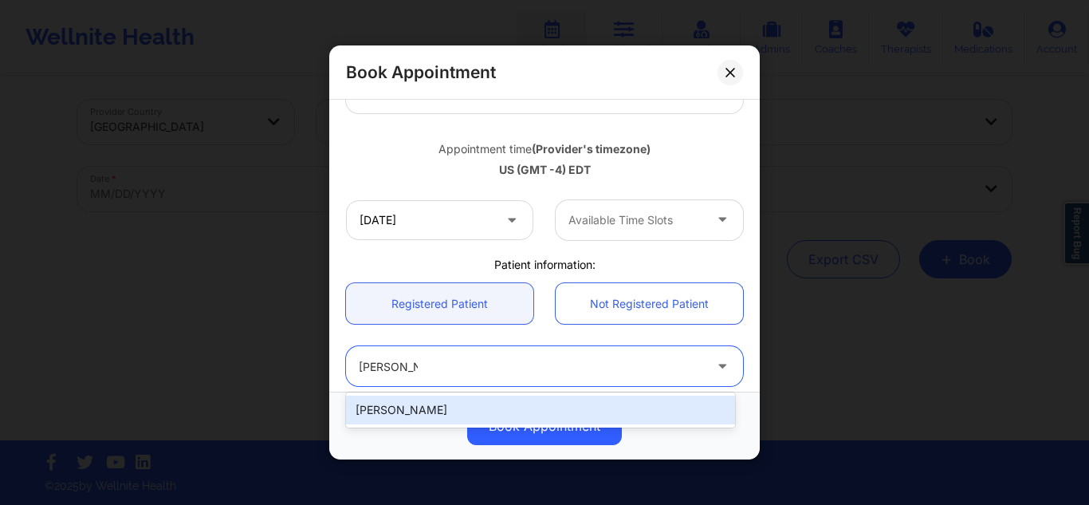
click at [533, 399] on div "[PERSON_NAME]" at bounding box center [540, 409] width 389 height 29
type input "[EMAIL_ADDRESS][DOMAIN_NAME]"
type input "[PHONE_NUMBER]"
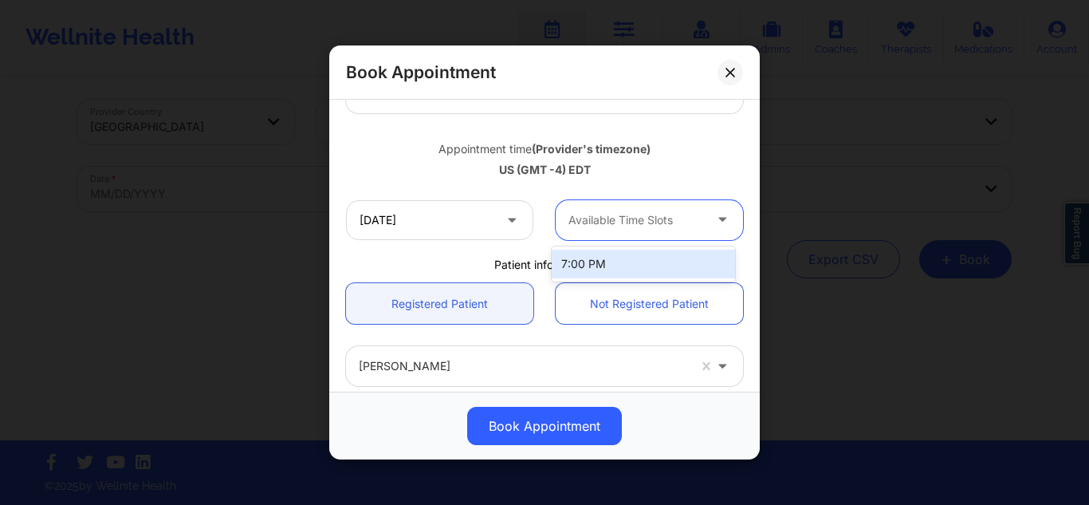
click at [632, 206] on div "Available Time Slots" at bounding box center [630, 220] width 149 height 40
click at [600, 266] on div "7:00 PM" at bounding box center [643, 264] width 183 height 29
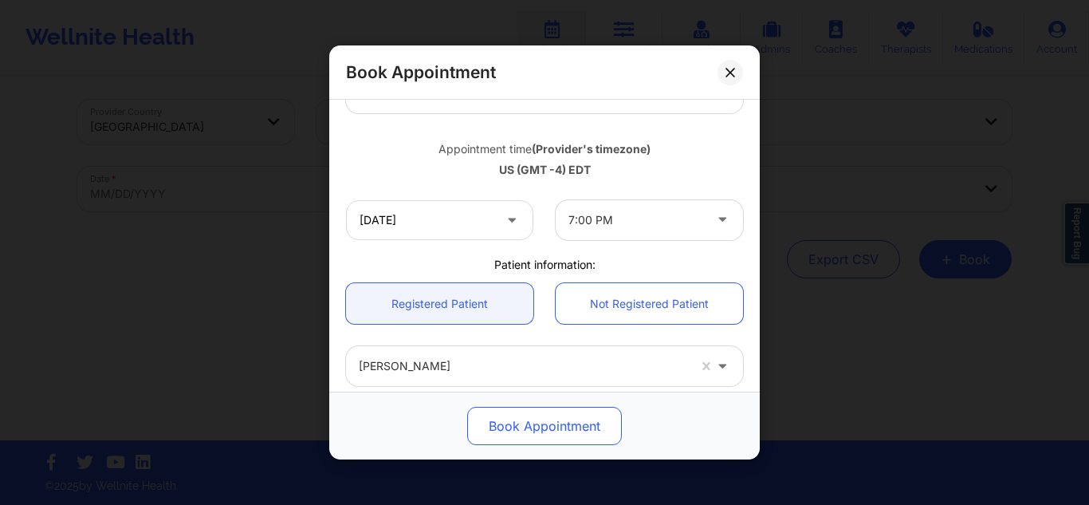
click at [513, 427] on button "Book Appointment" at bounding box center [544, 426] width 155 height 38
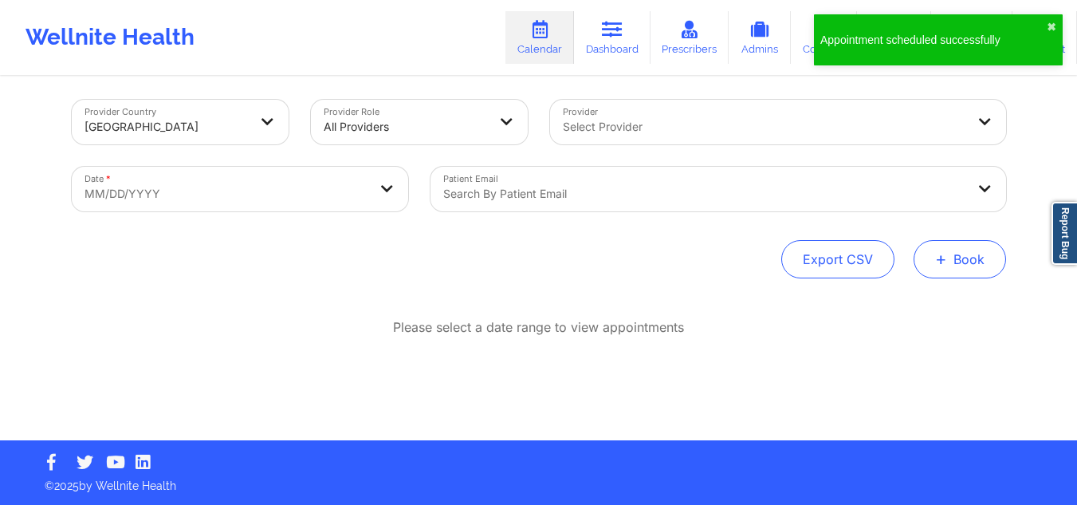
click at [957, 257] on button "+ Book" at bounding box center [960, 259] width 92 height 38
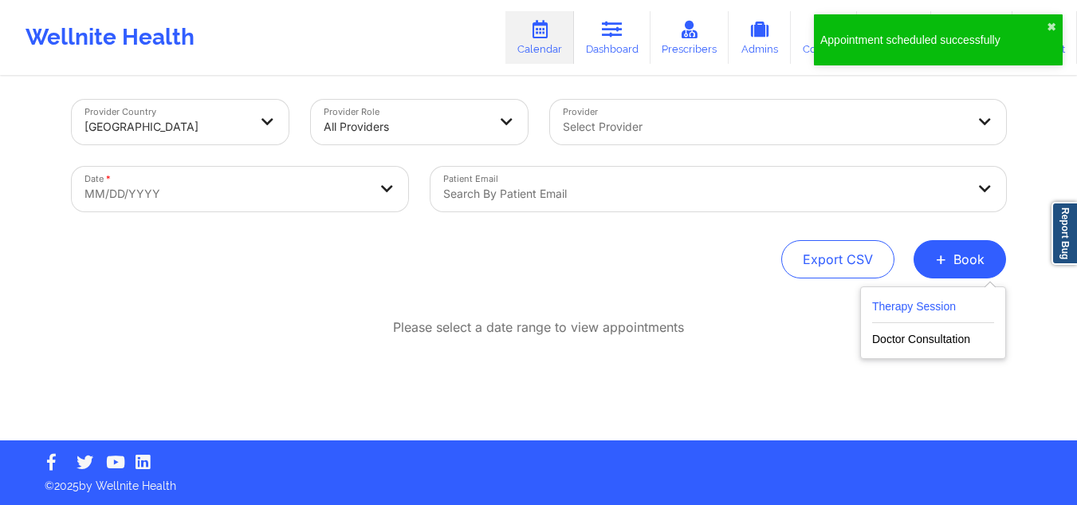
click at [903, 309] on button "Therapy Session" at bounding box center [933, 310] width 122 height 26
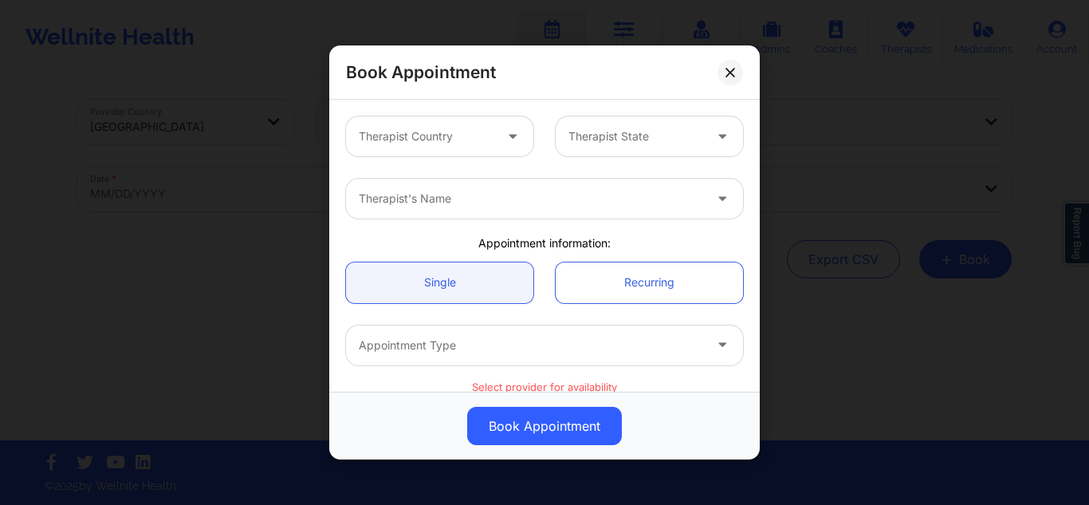
click at [478, 143] on div at bounding box center [426, 136] width 135 height 19
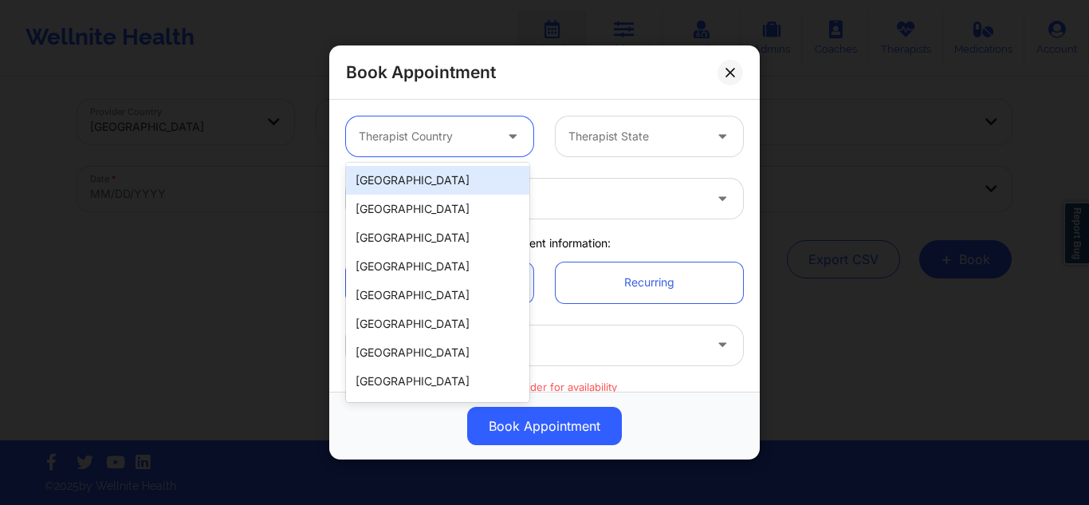
click at [456, 175] on div "[GEOGRAPHIC_DATA]" at bounding box center [437, 180] width 183 height 29
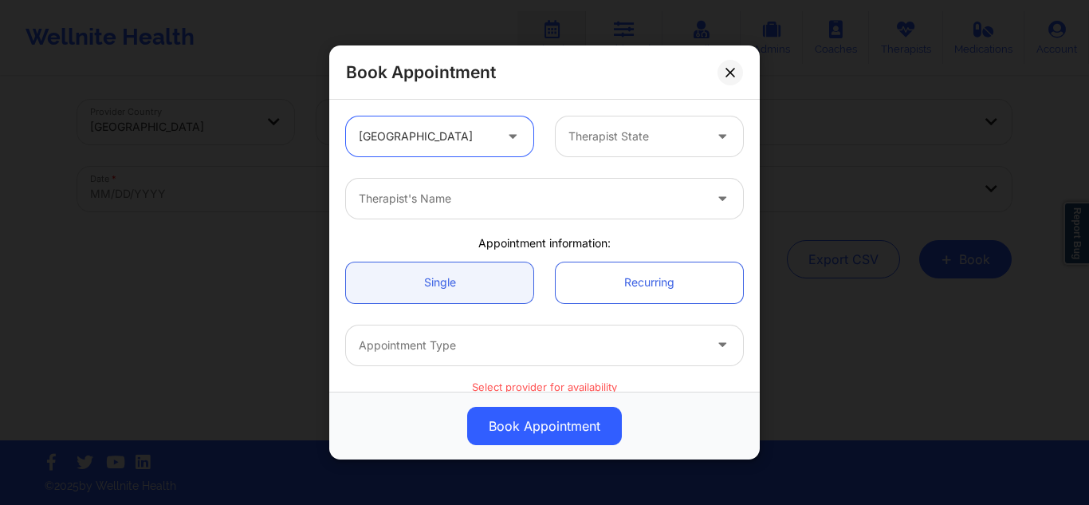
click at [610, 136] on div at bounding box center [635, 136] width 135 height 19
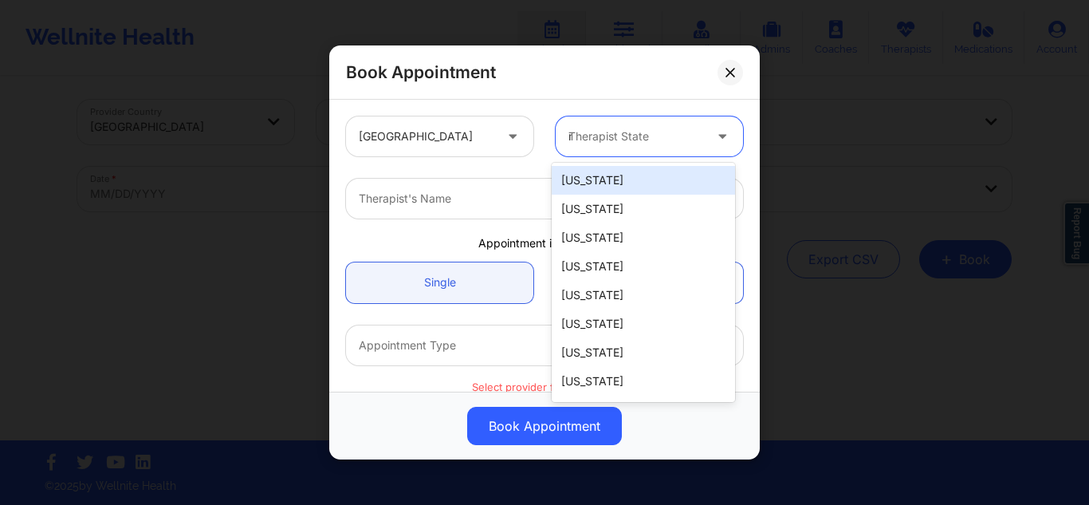
type input "ny"
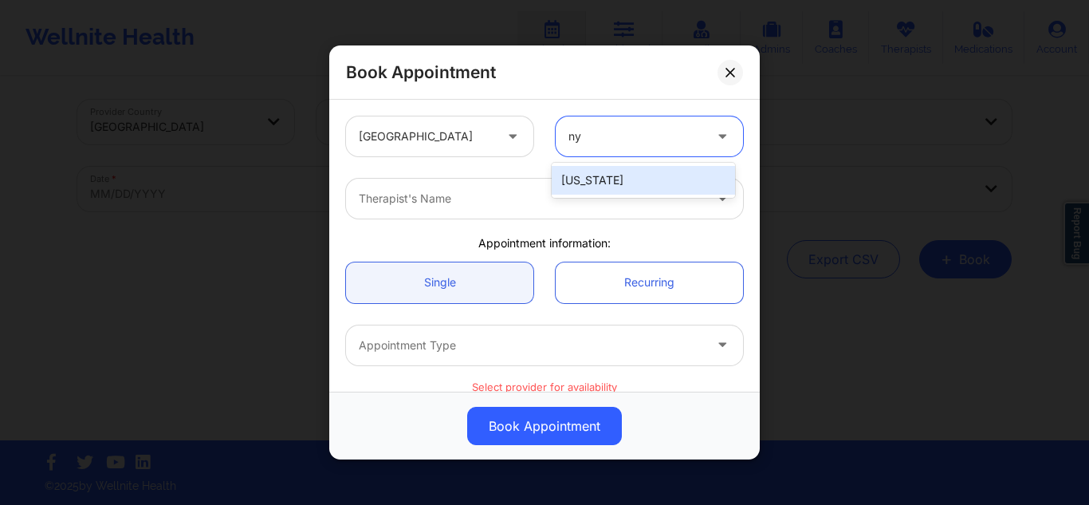
click at [580, 190] on div "[US_STATE]" at bounding box center [643, 180] width 183 height 29
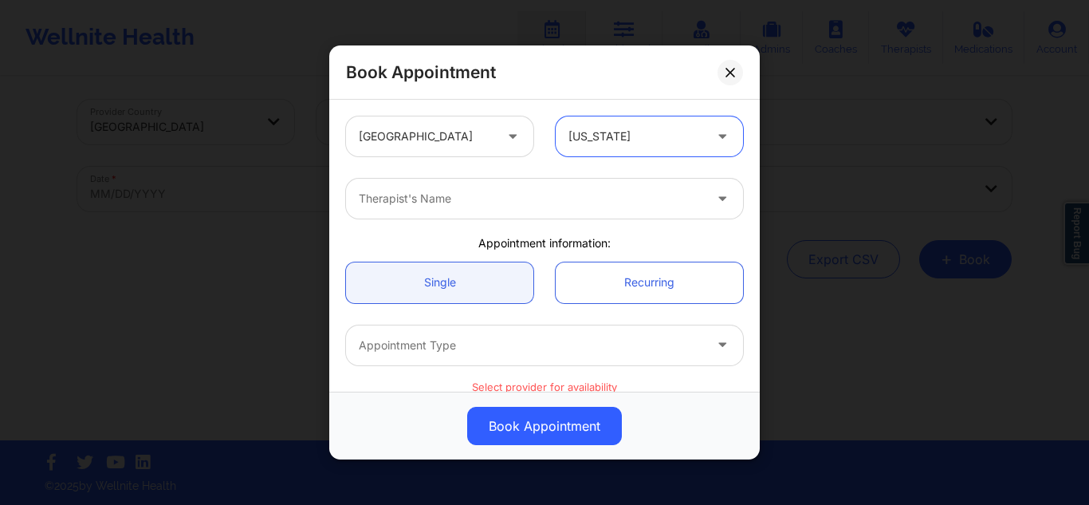
click at [561, 203] on div at bounding box center [531, 198] width 344 height 19
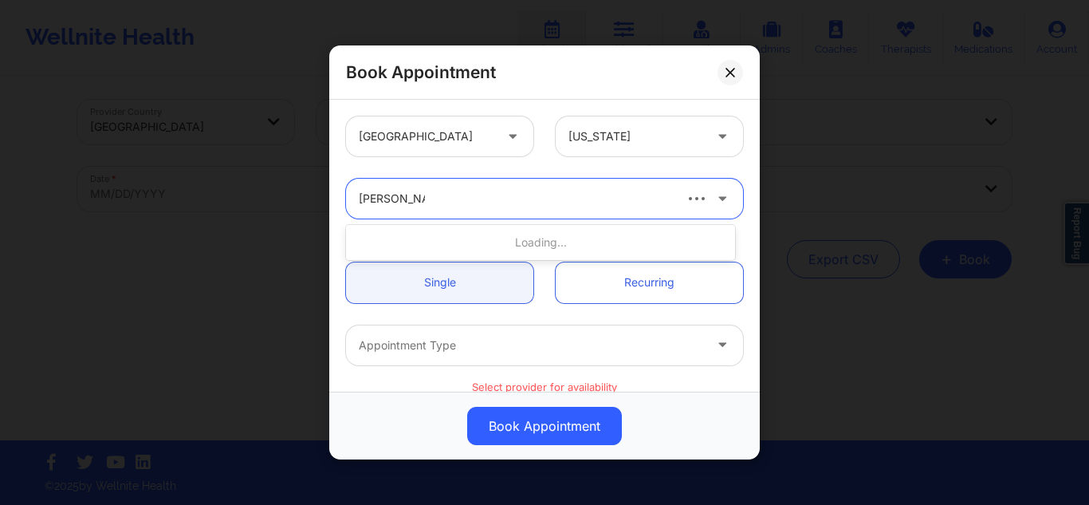
type input "[PERSON_NAME]"
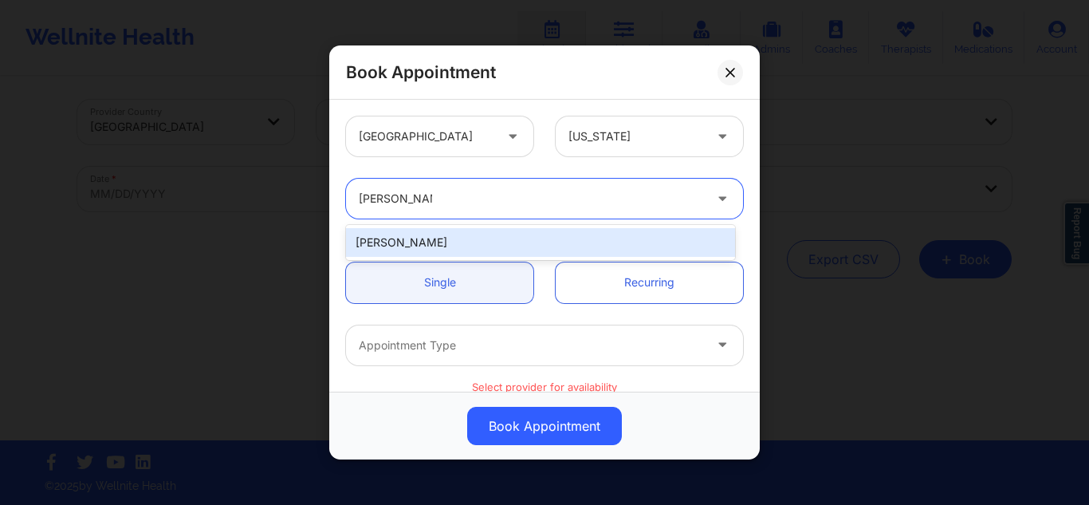
click at [488, 243] on div "[PERSON_NAME]" at bounding box center [540, 242] width 389 height 29
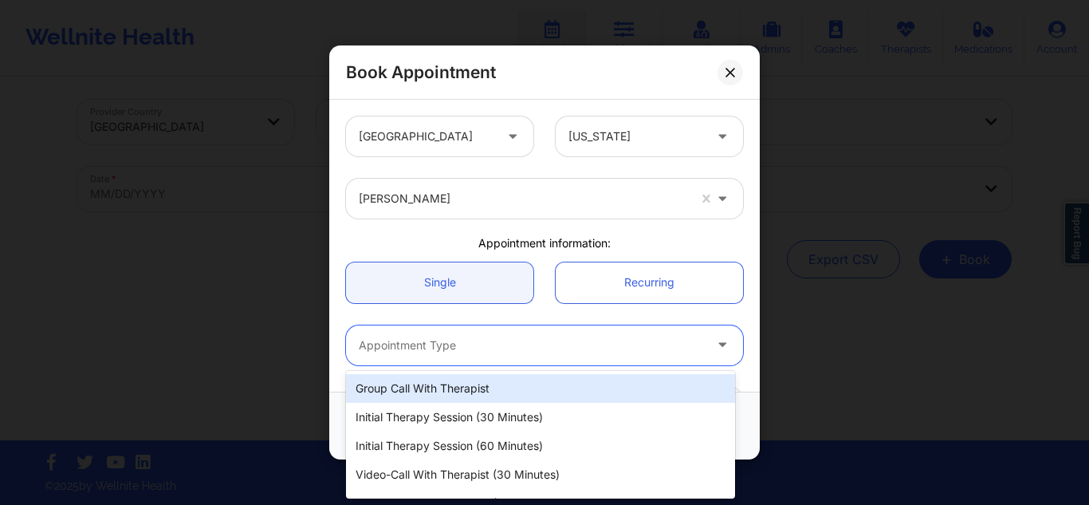
click at [505, 339] on div at bounding box center [531, 345] width 344 height 19
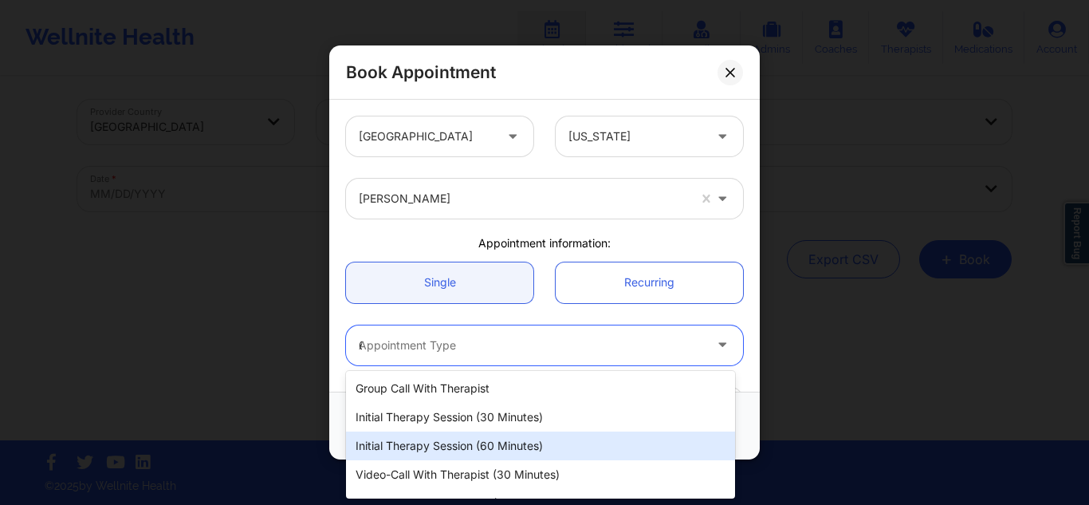
type input "60"
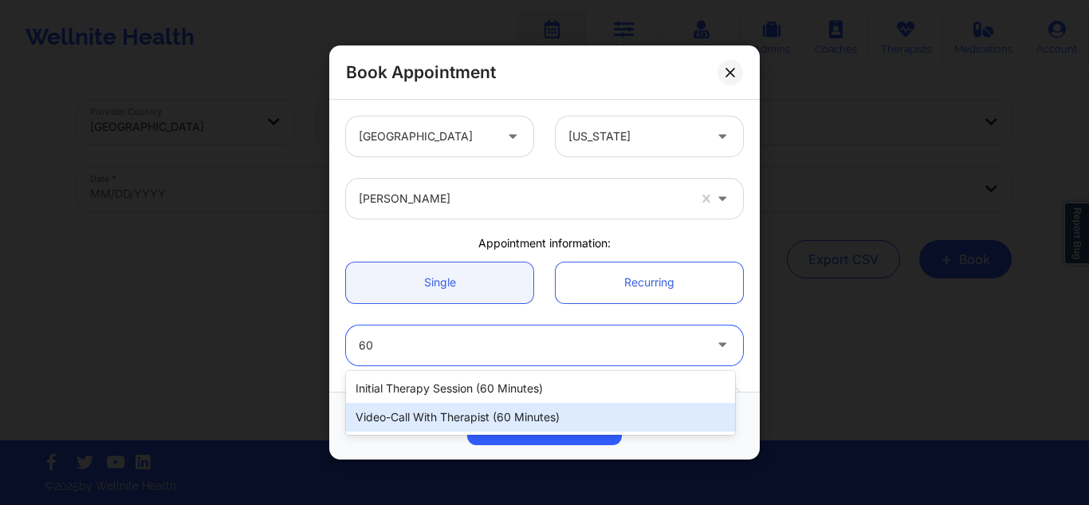
click at [485, 422] on div "Video-Call with Therapist (60 minutes)" at bounding box center [540, 417] width 389 height 29
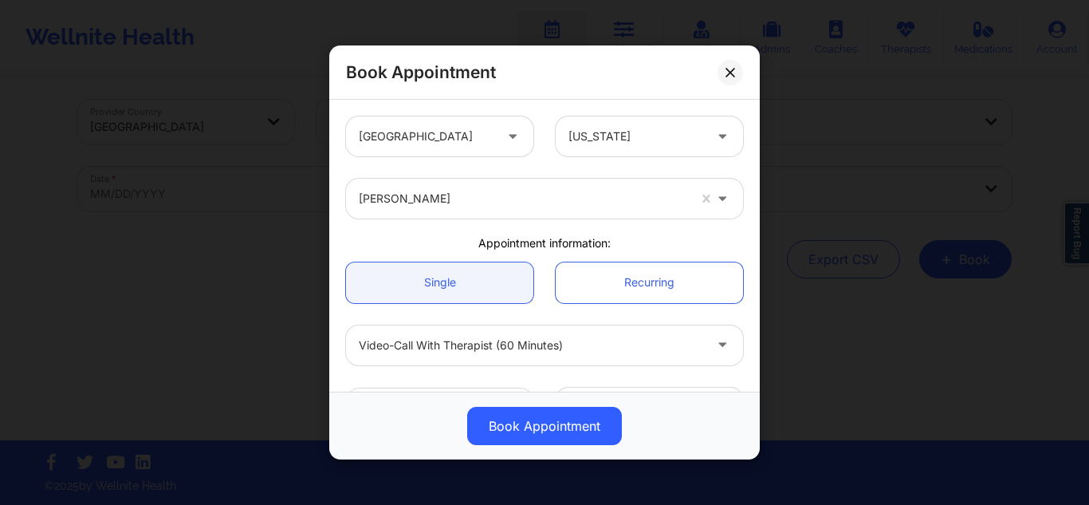
drag, startPoint x: 754, startPoint y: 270, endPoint x: 742, endPoint y: 169, distance: 102.0
click at [742, 169] on div "[PERSON_NAME]" at bounding box center [544, 198] width 419 height 62
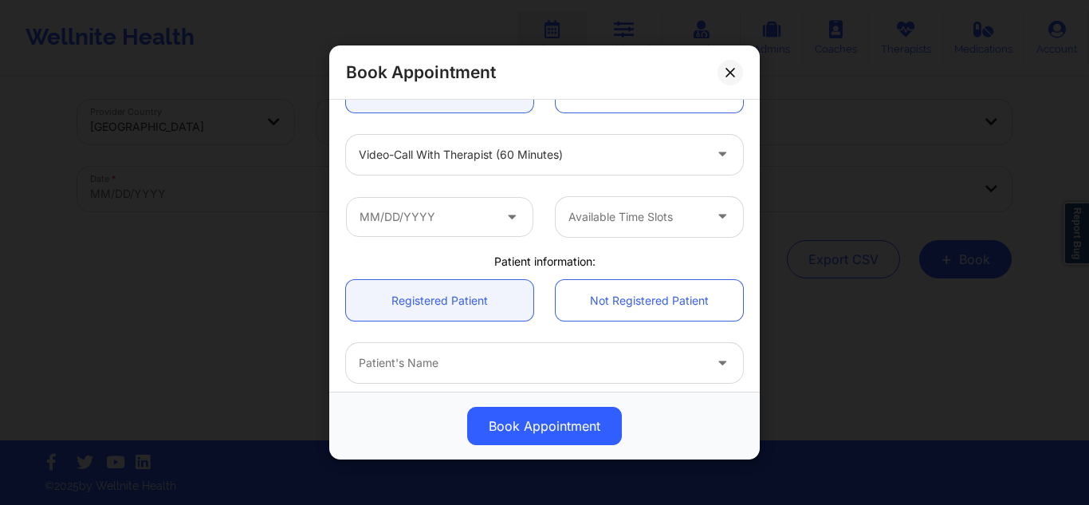
scroll to position [202, 0]
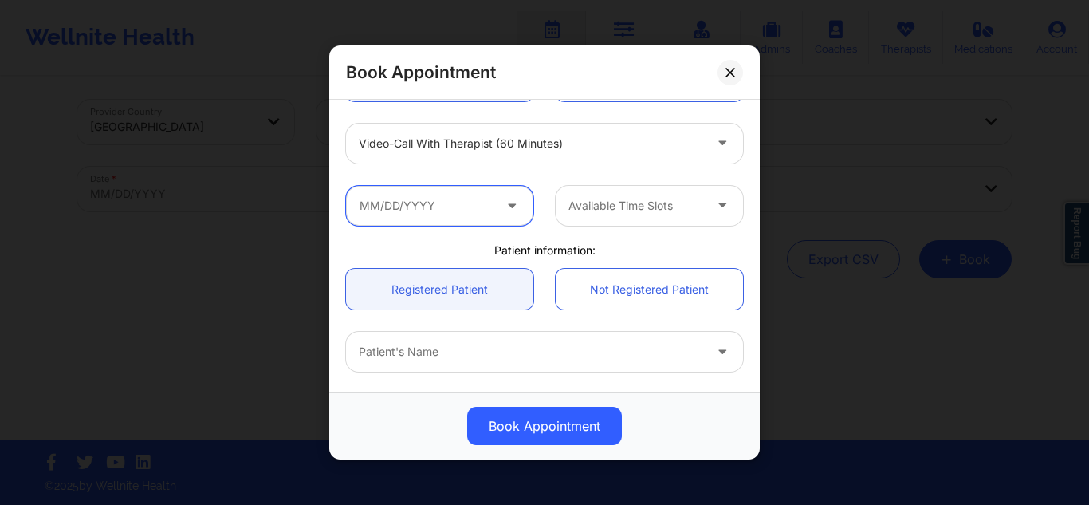
click at [489, 203] on input "text" at bounding box center [439, 205] width 187 height 40
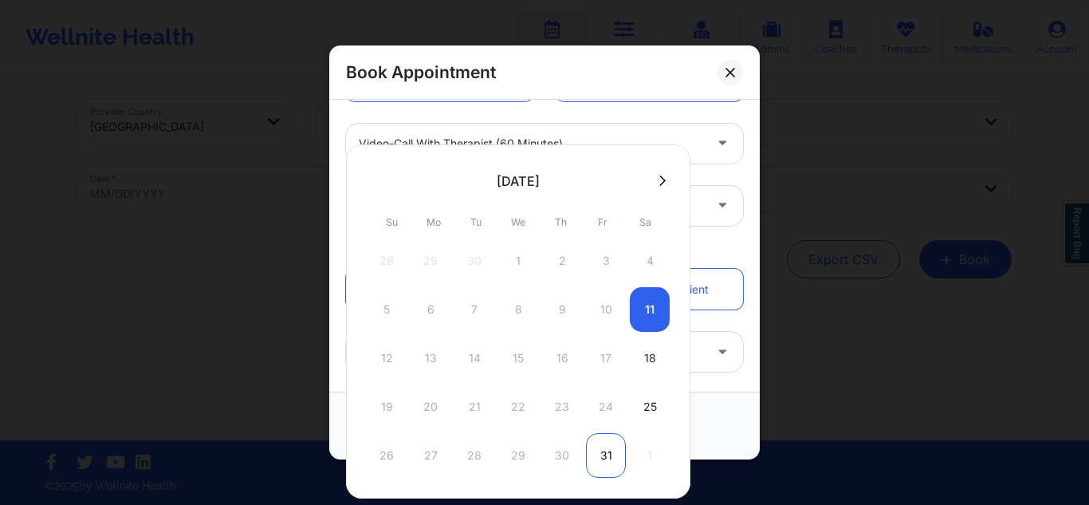
click at [609, 450] on div "31" at bounding box center [606, 455] width 40 height 45
type input "[DATE]"
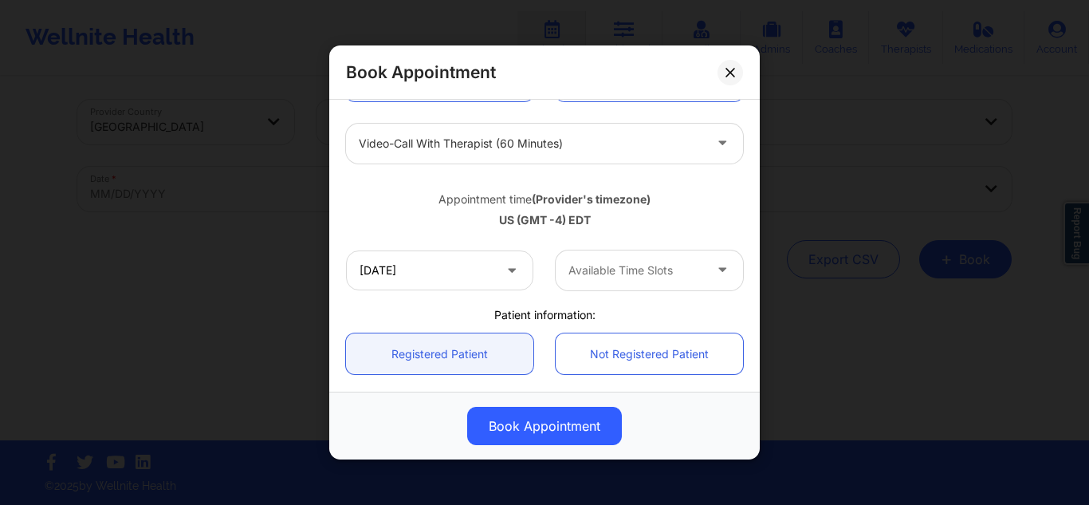
click at [593, 269] on div at bounding box center [635, 270] width 135 height 19
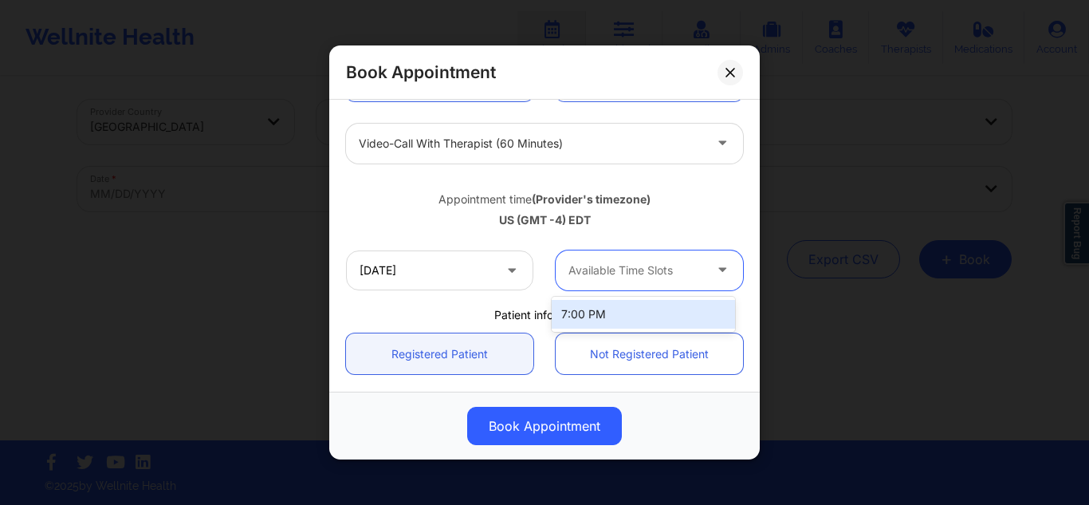
click at [575, 316] on div "7:00 PM" at bounding box center [643, 314] width 183 height 29
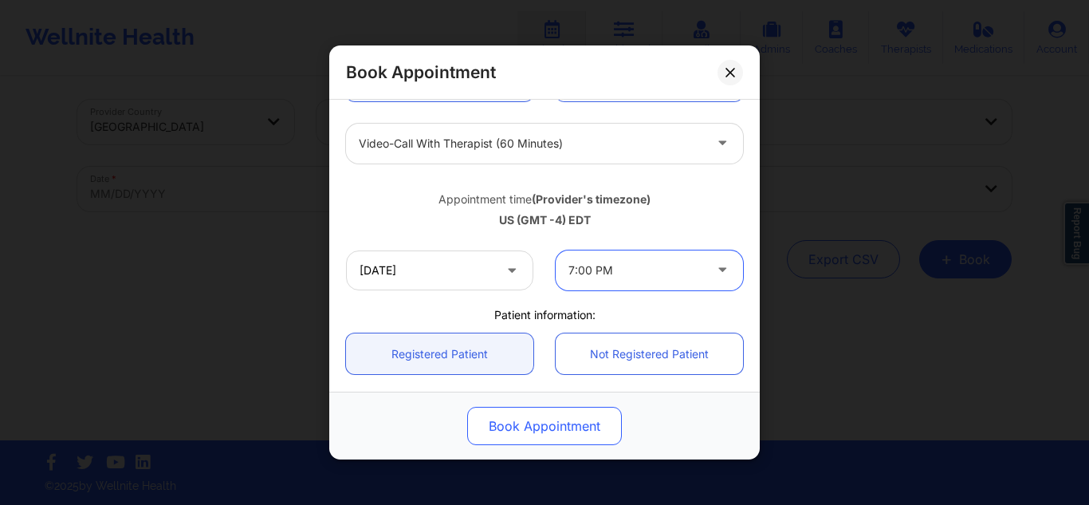
click at [520, 420] on button "Book Appointment" at bounding box center [544, 426] width 155 height 38
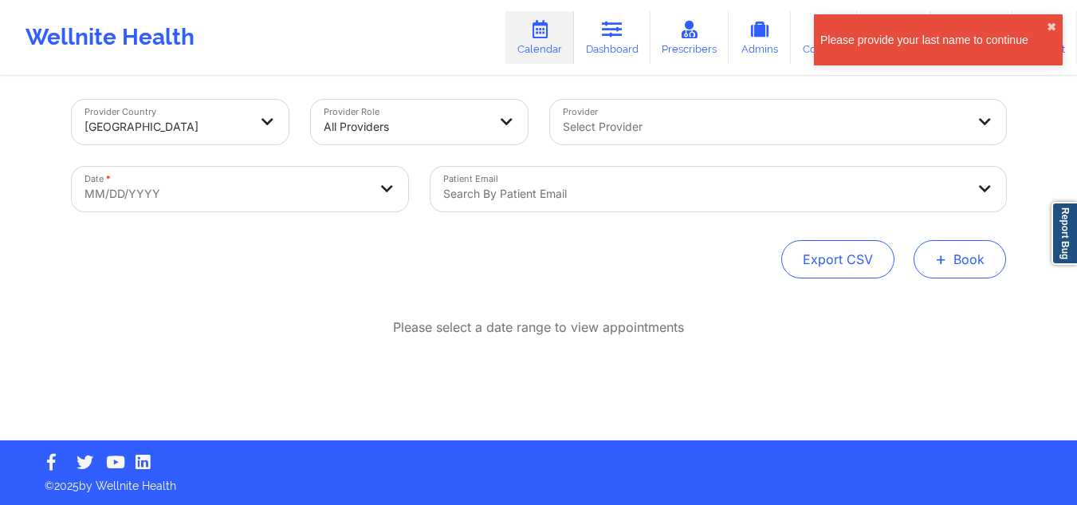
click at [942, 258] on span "+" at bounding box center [941, 258] width 12 height 9
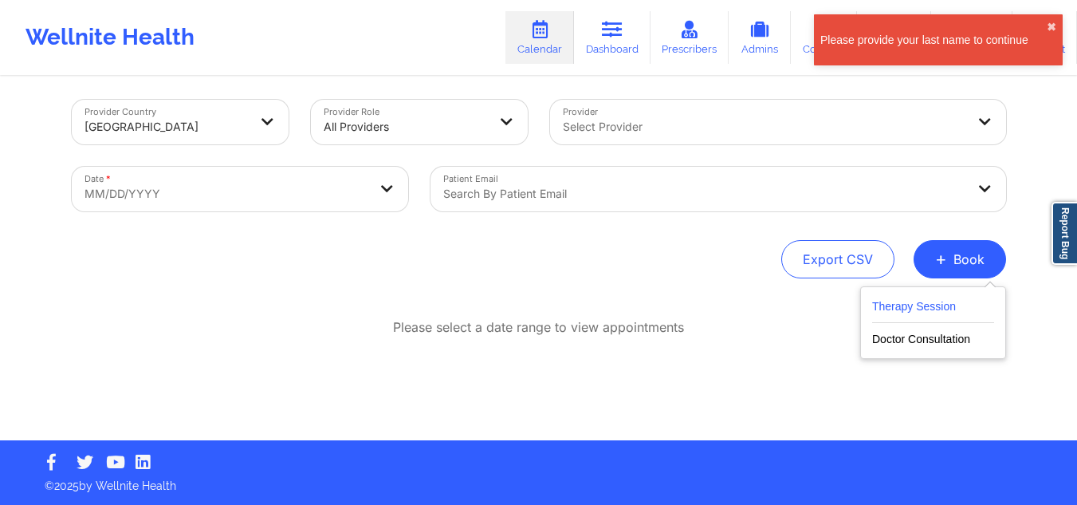
click at [892, 309] on button "Therapy Session" at bounding box center [933, 310] width 122 height 26
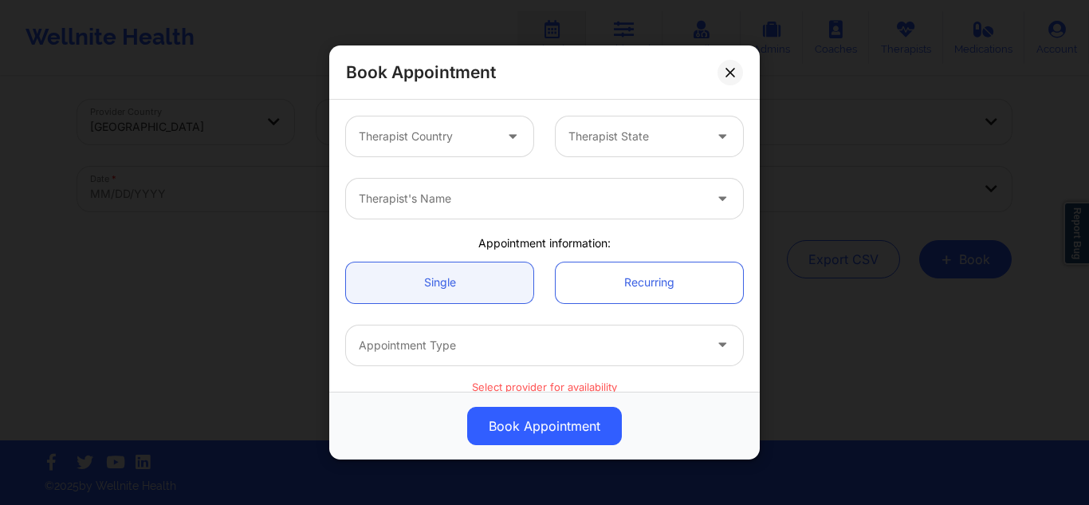
click at [438, 143] on div at bounding box center [426, 136] width 135 height 19
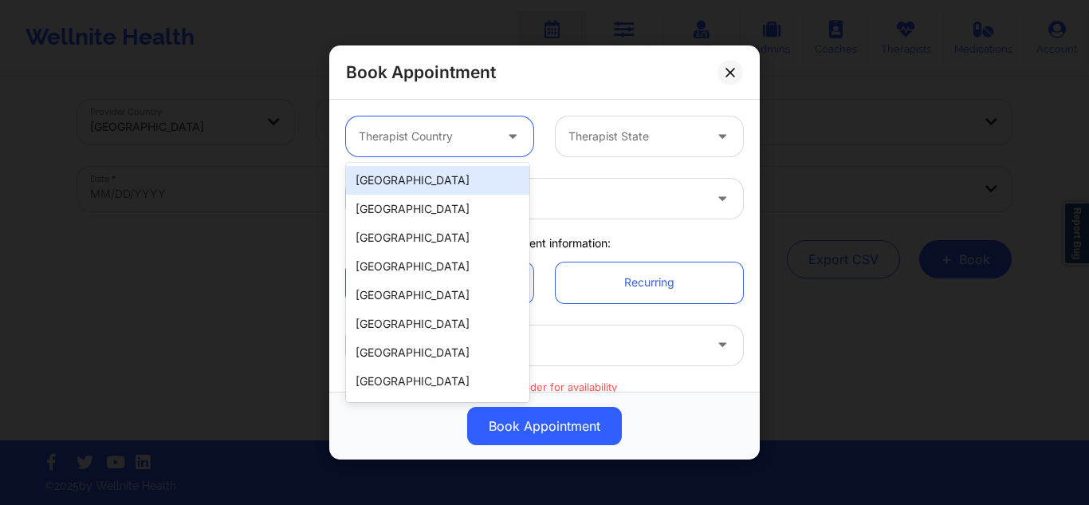
click at [419, 175] on div "[GEOGRAPHIC_DATA]" at bounding box center [437, 180] width 183 height 29
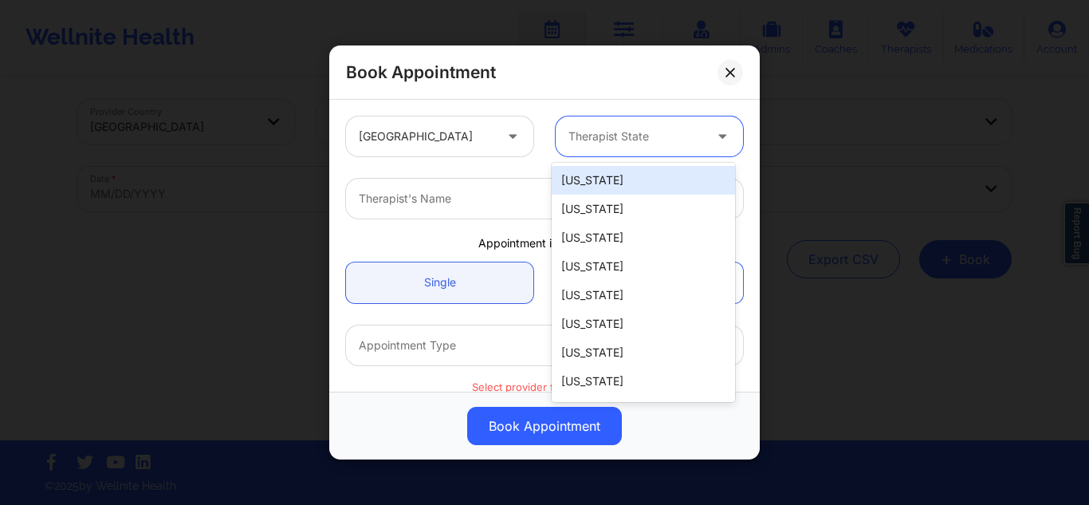
click at [569, 145] on div at bounding box center [635, 136] width 135 height 19
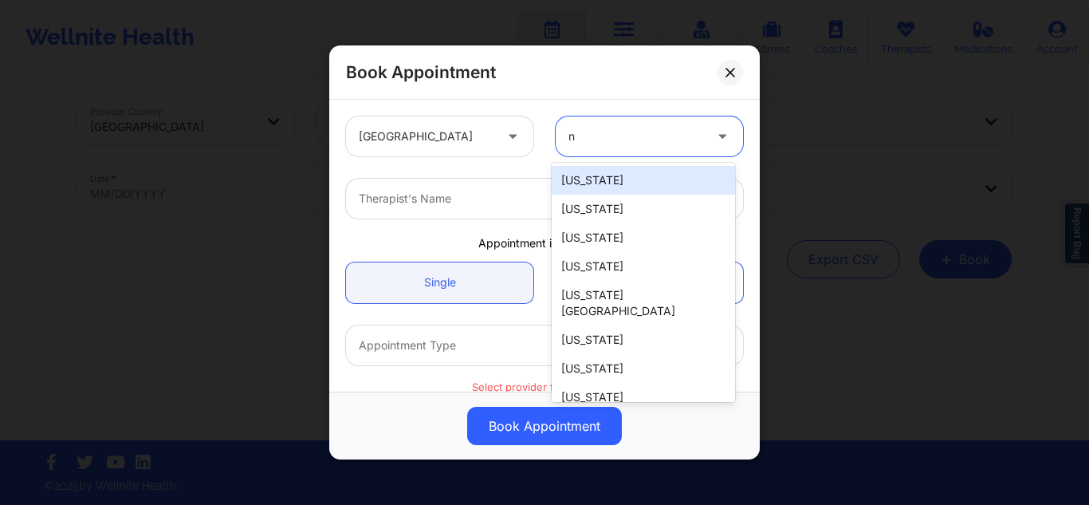
type input "ny"
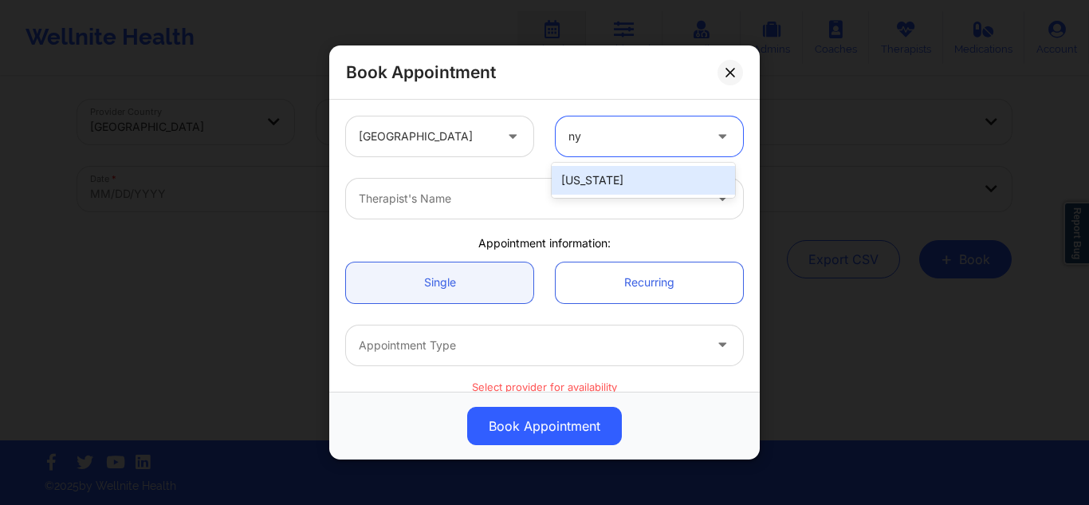
click at [563, 175] on div "[US_STATE]" at bounding box center [643, 180] width 183 height 29
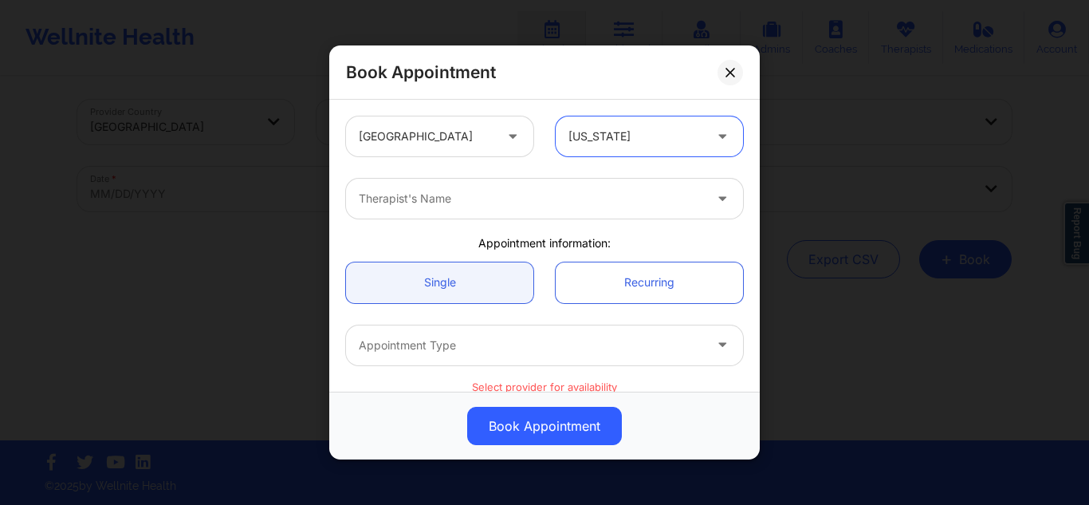
click at [517, 204] on div at bounding box center [531, 198] width 344 height 19
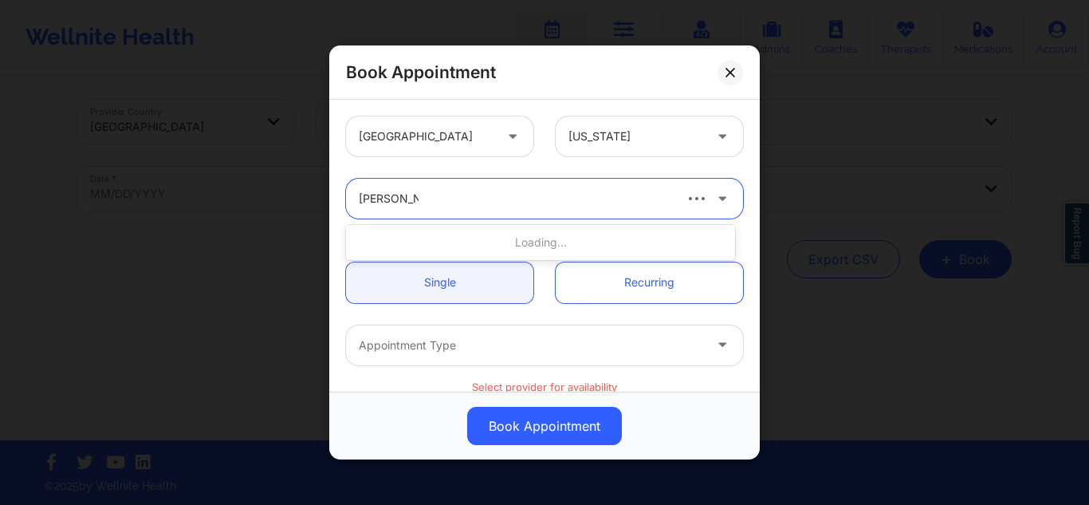
type input "[PERSON_NAME]"
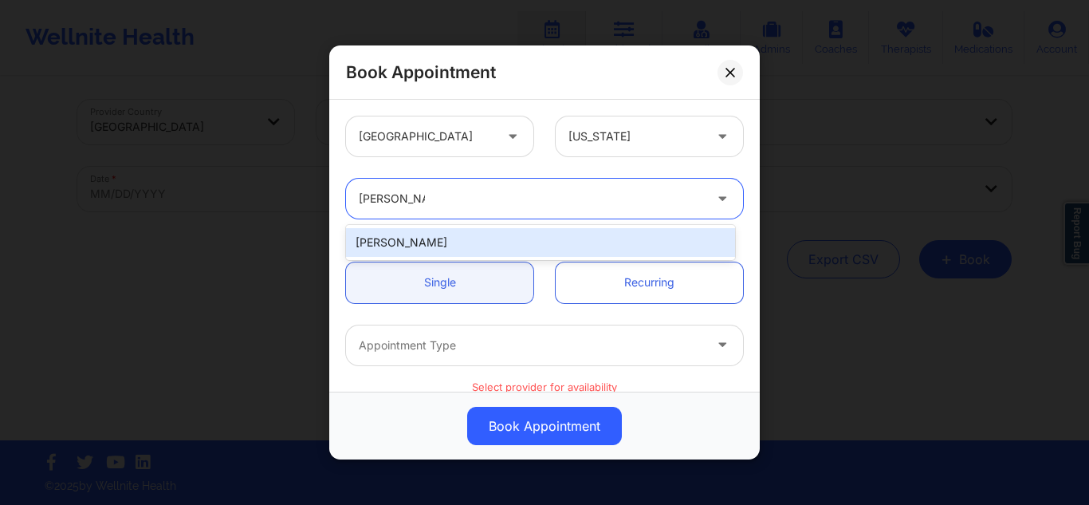
click at [478, 230] on div "[PERSON_NAME]" at bounding box center [540, 242] width 389 height 29
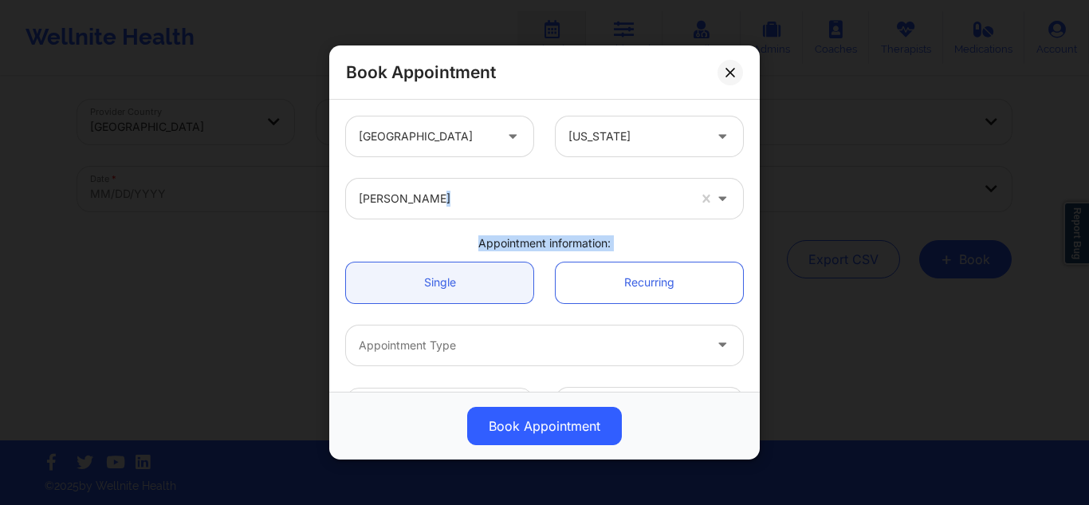
drag, startPoint x: 478, startPoint y: 230, endPoint x: 679, endPoint y: 241, distance: 201.2
click at [679, 241] on div "[GEOGRAPHIC_DATA] [US_STATE] [PERSON_NAME] Appointment information: Single Recu…" at bounding box center [544, 438] width 419 height 666
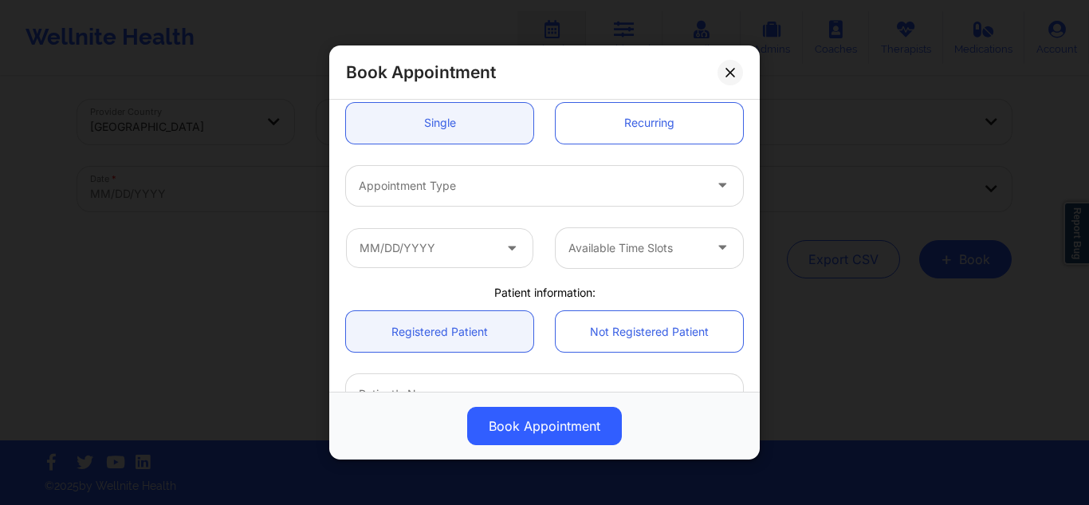
scroll to position [181, 0]
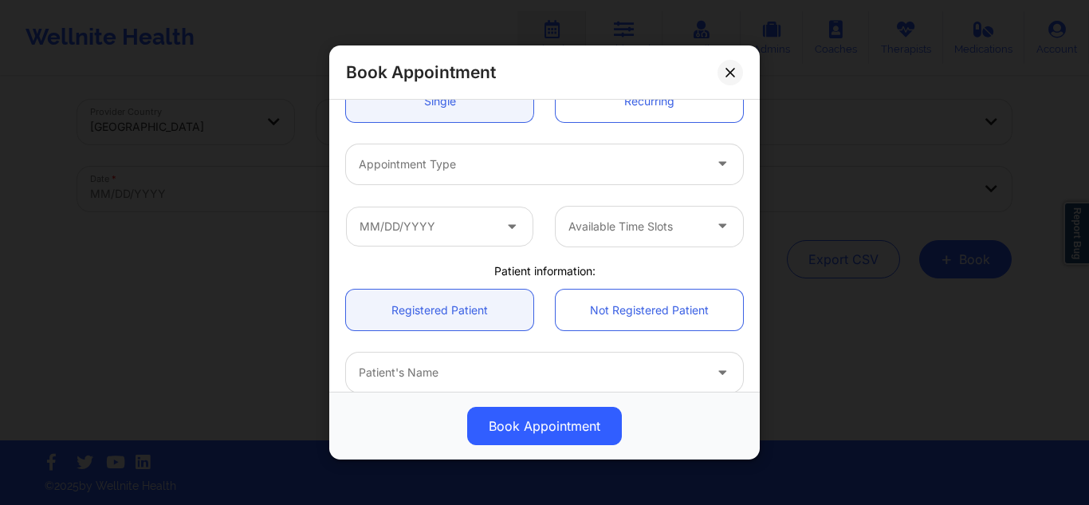
click at [492, 165] on div at bounding box center [531, 164] width 344 height 19
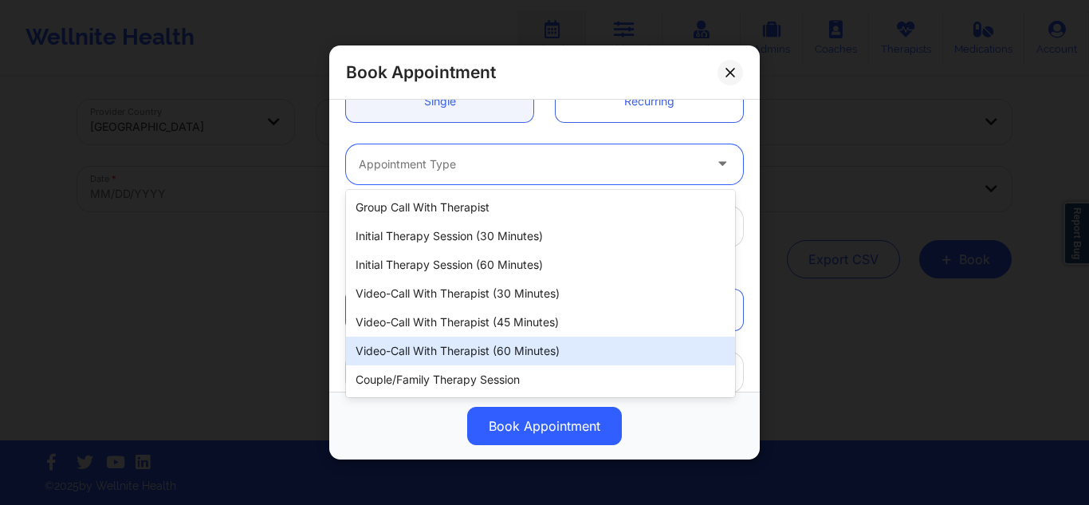
click at [458, 348] on div "Video-Call with Therapist (60 minutes)" at bounding box center [540, 350] width 389 height 29
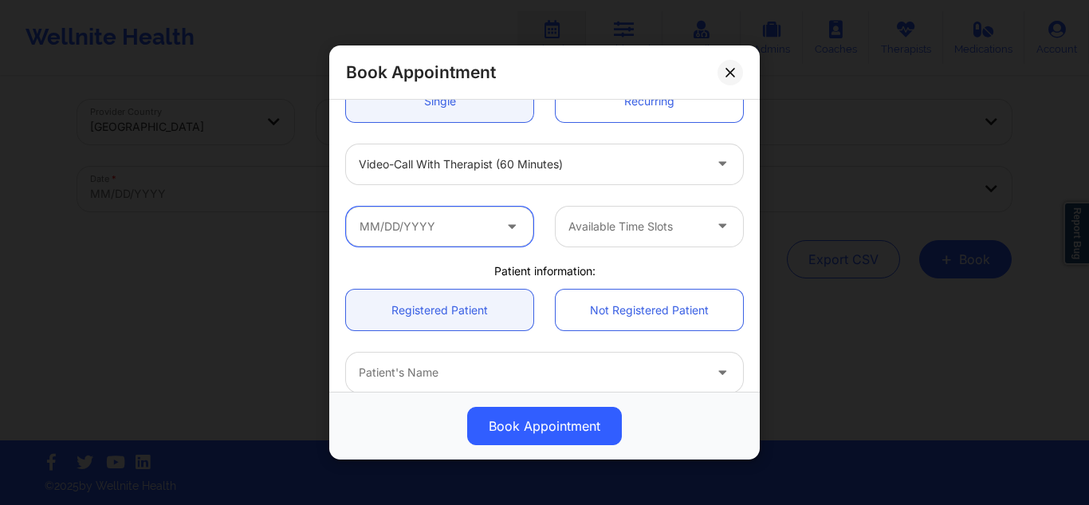
click at [435, 210] on input "text" at bounding box center [439, 226] width 187 height 40
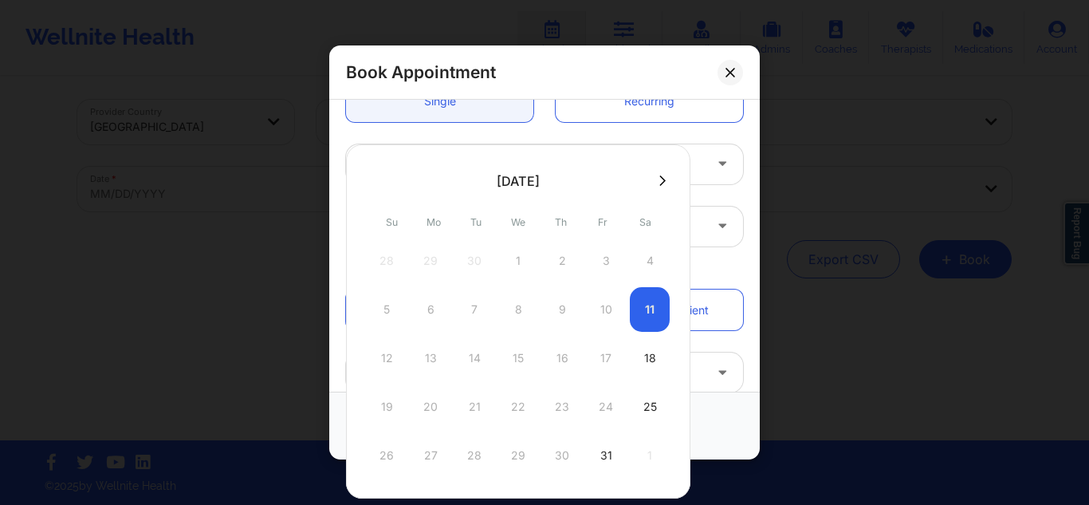
click at [439, 232] on div "Mo" at bounding box center [434, 223] width 38 height 32
click at [607, 473] on div "31" at bounding box center [606, 455] width 40 height 45
type input "[DATE]"
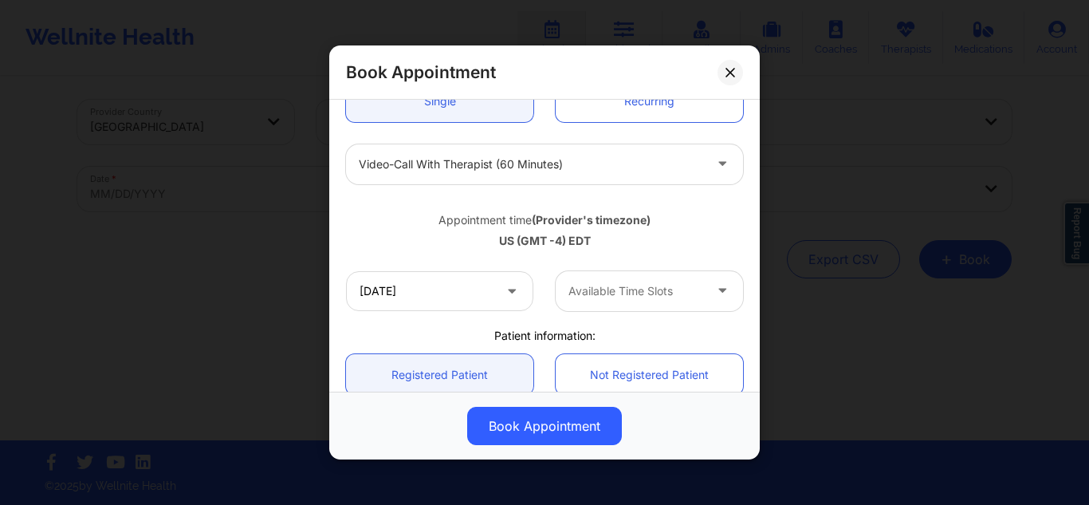
click at [600, 286] on div at bounding box center [635, 290] width 135 height 19
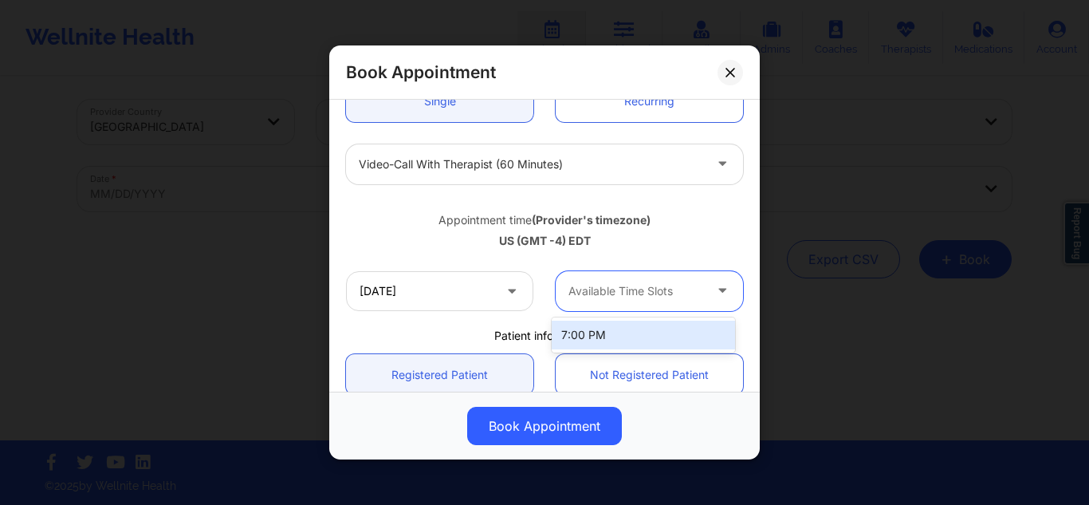
click at [576, 336] on div "7:00 PM" at bounding box center [643, 335] width 183 height 29
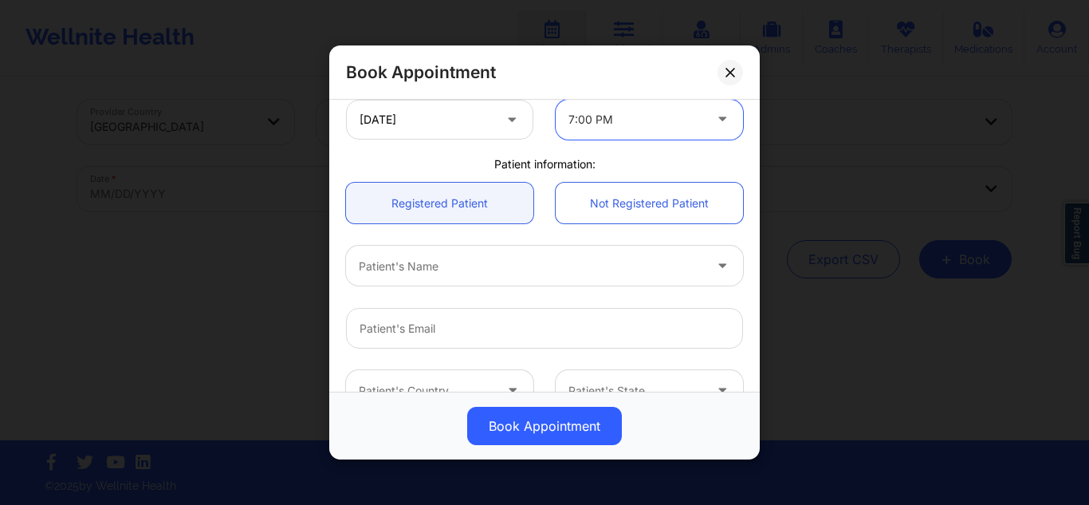
scroll to position [380, 0]
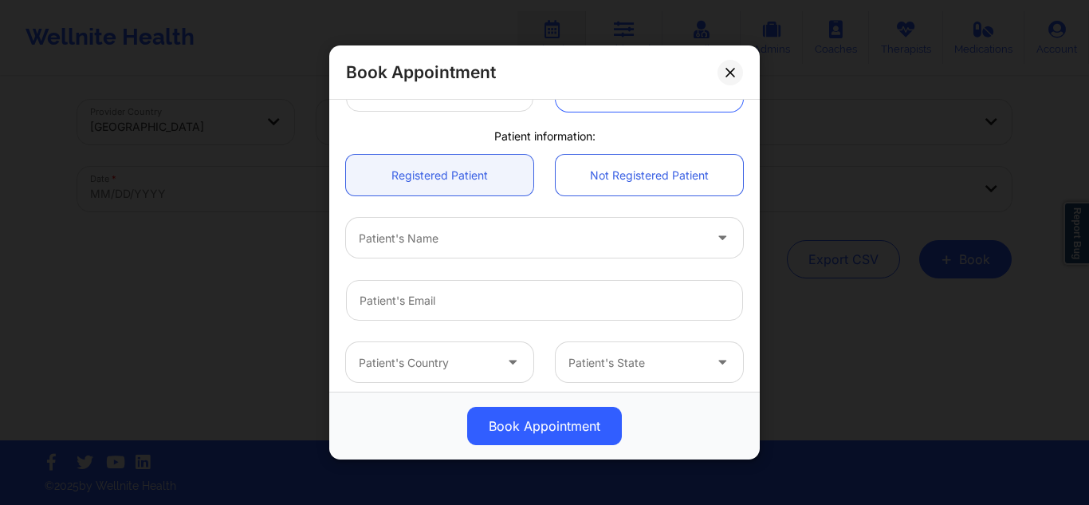
click at [536, 240] on div at bounding box center [531, 237] width 344 height 19
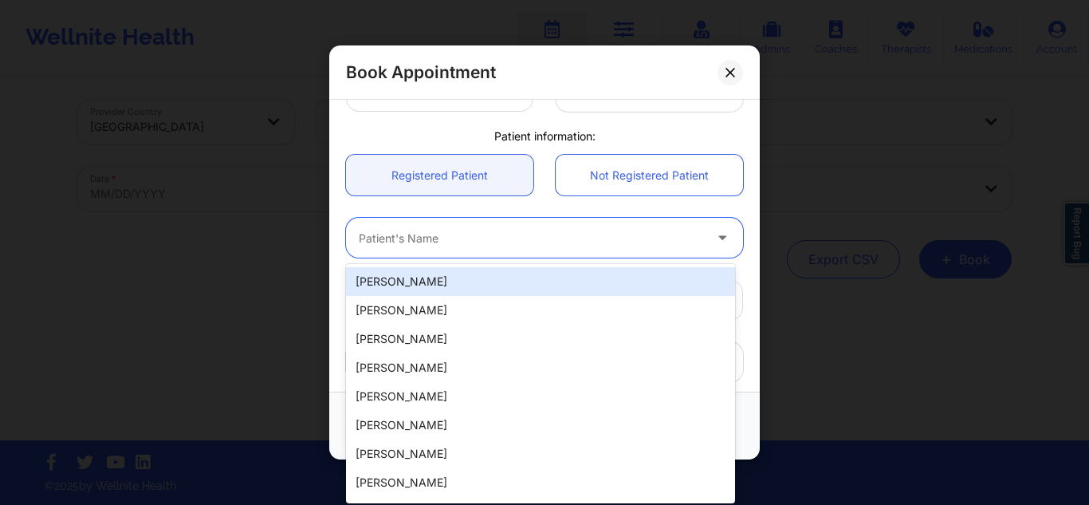
paste input "[PERSON_NAME]"
type input "[PERSON_NAME]"
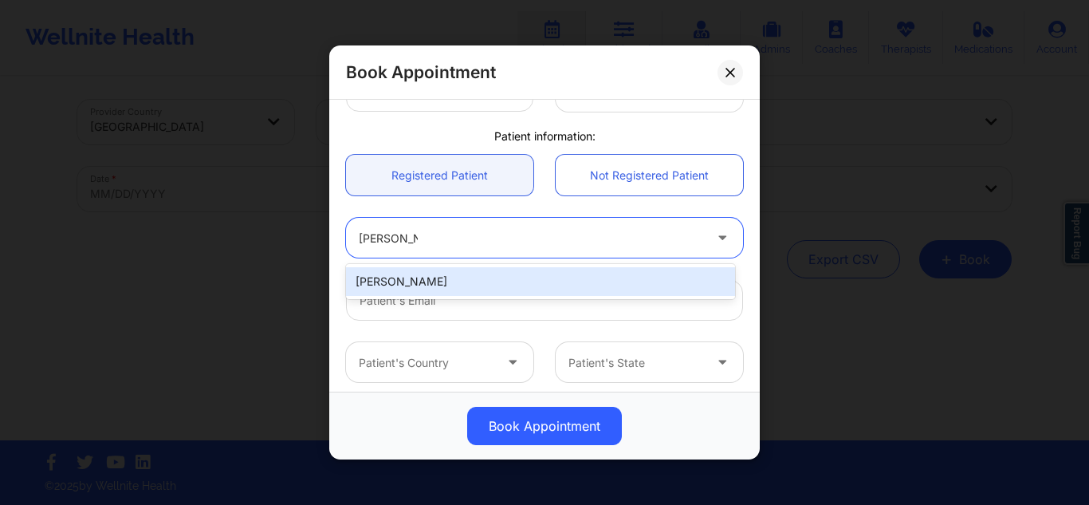
click at [466, 280] on div "[PERSON_NAME]" at bounding box center [540, 281] width 389 height 29
type input "[EMAIL_ADDRESS][DOMAIN_NAME]"
type input "[PHONE_NUMBER]"
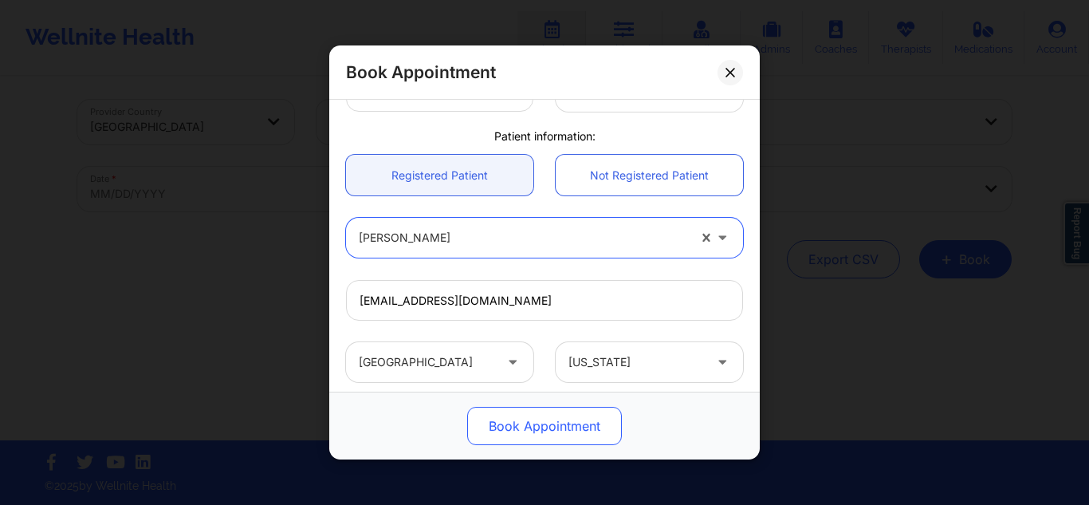
click at [541, 430] on button "Book Appointment" at bounding box center [544, 426] width 155 height 38
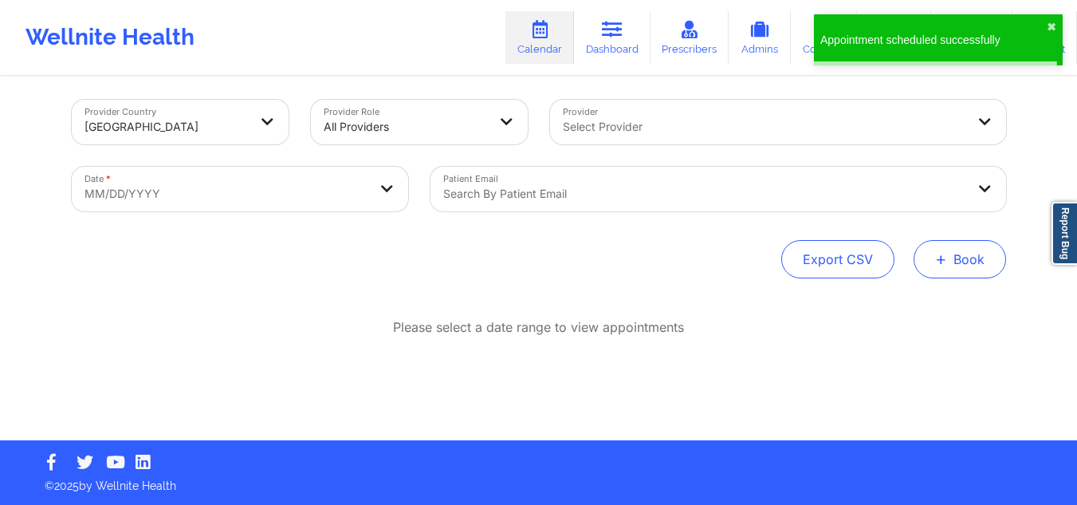
click at [951, 258] on button "+ Book" at bounding box center [960, 259] width 92 height 38
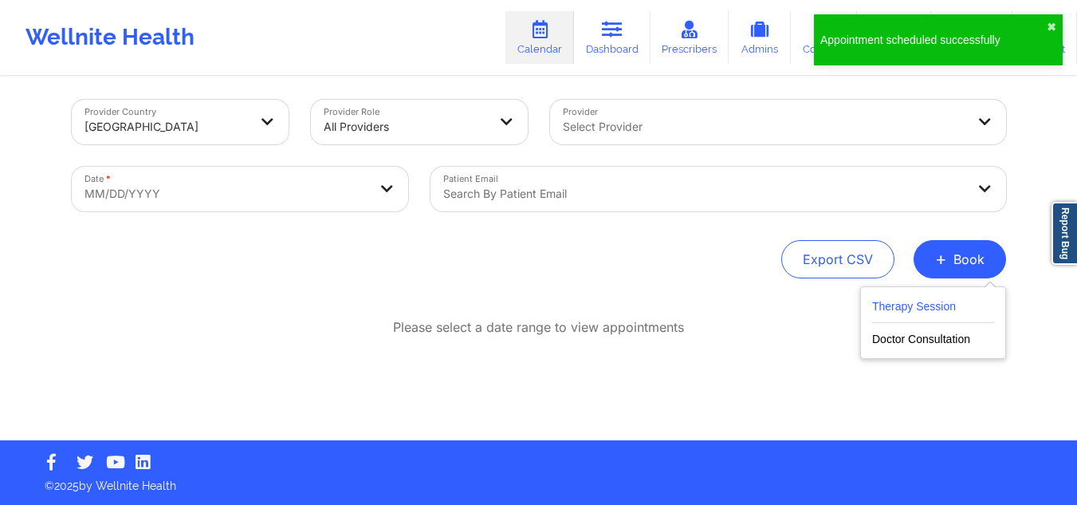
click at [899, 301] on button "Therapy Session" at bounding box center [933, 310] width 122 height 26
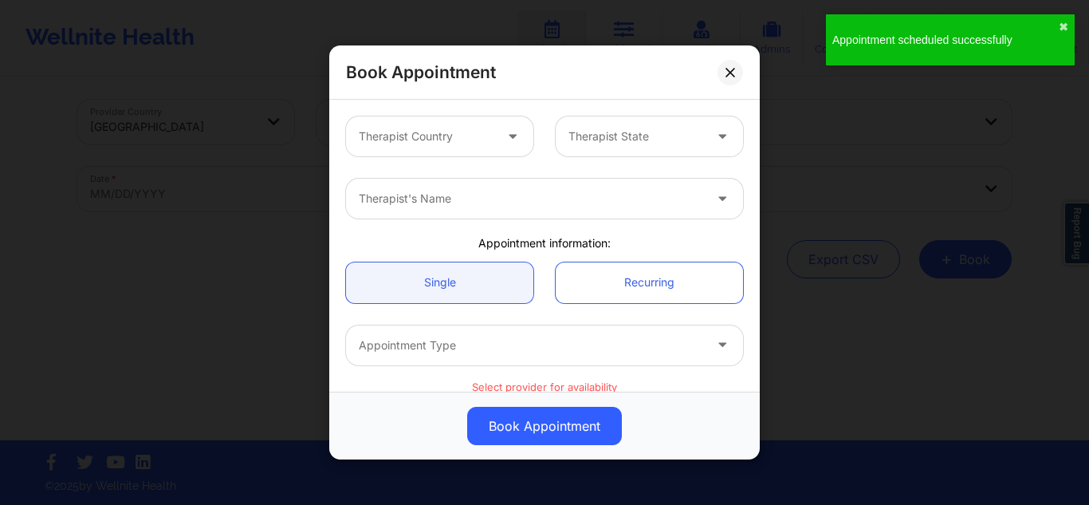
click at [458, 122] on div "Therapist Country" at bounding box center [420, 136] width 149 height 40
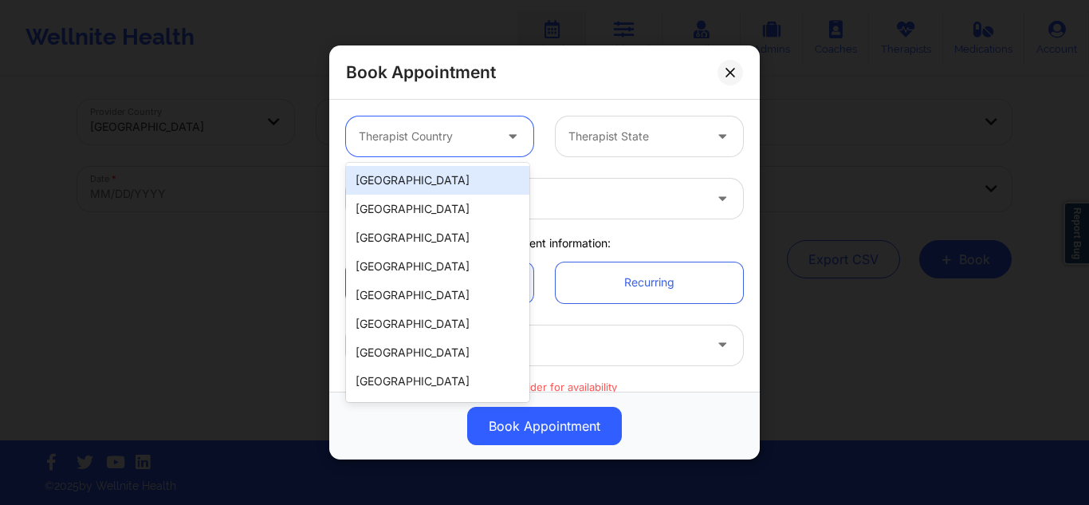
click at [435, 166] on div "[GEOGRAPHIC_DATA]" at bounding box center [437, 180] width 183 height 29
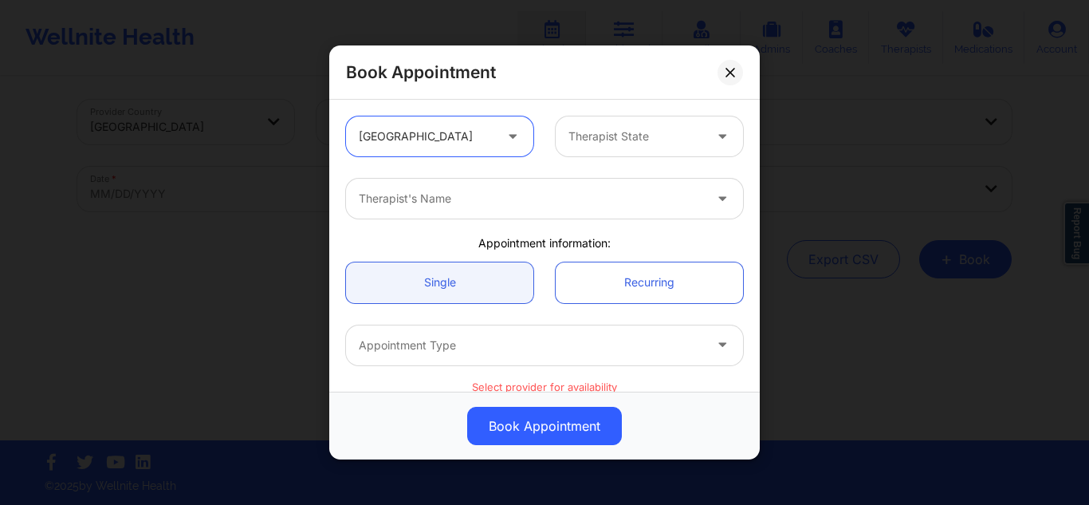
click at [654, 127] on div at bounding box center [635, 136] width 135 height 19
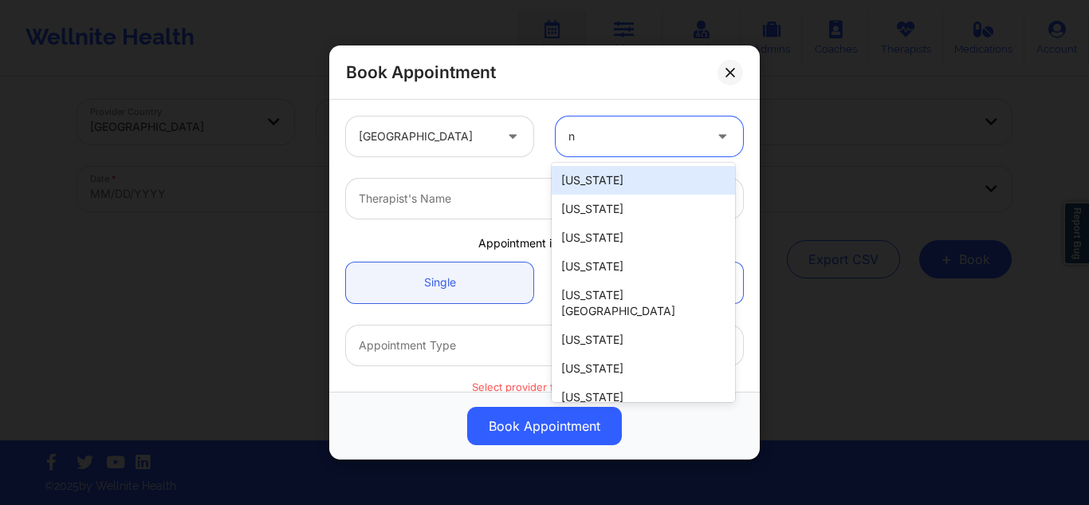
type input "ny"
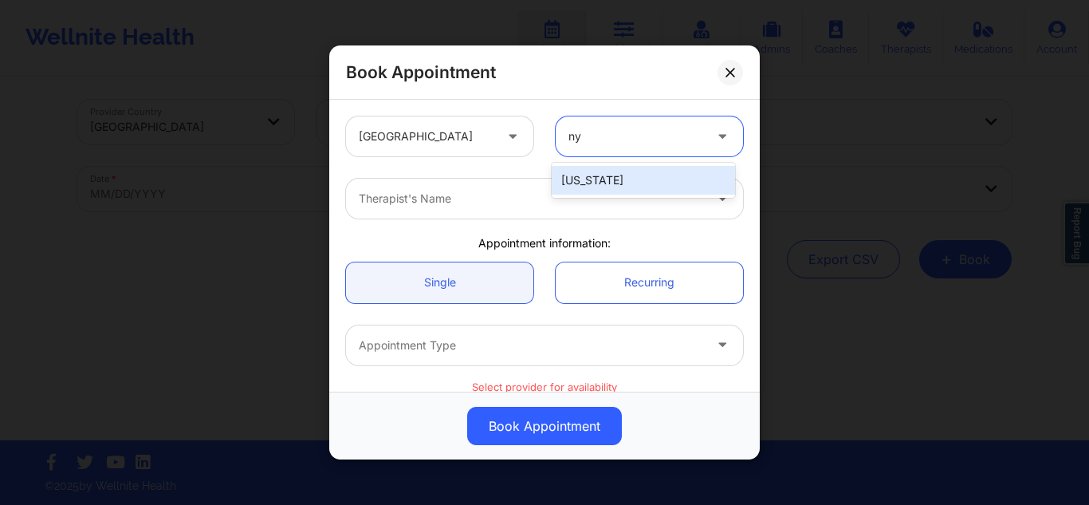
click at [617, 179] on div "[US_STATE]" at bounding box center [643, 180] width 183 height 29
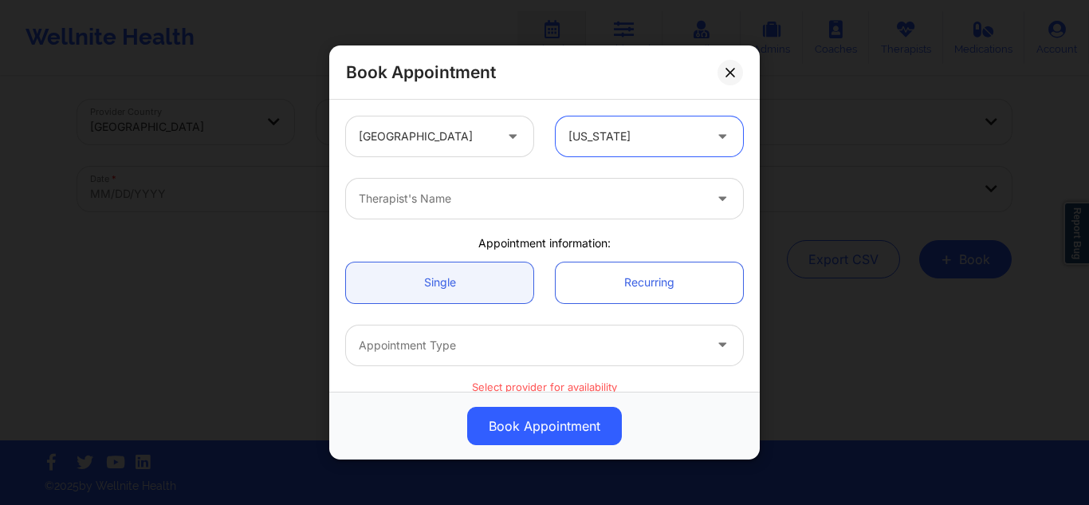
click at [533, 215] on div "Therapist's Name" at bounding box center [525, 199] width 359 height 40
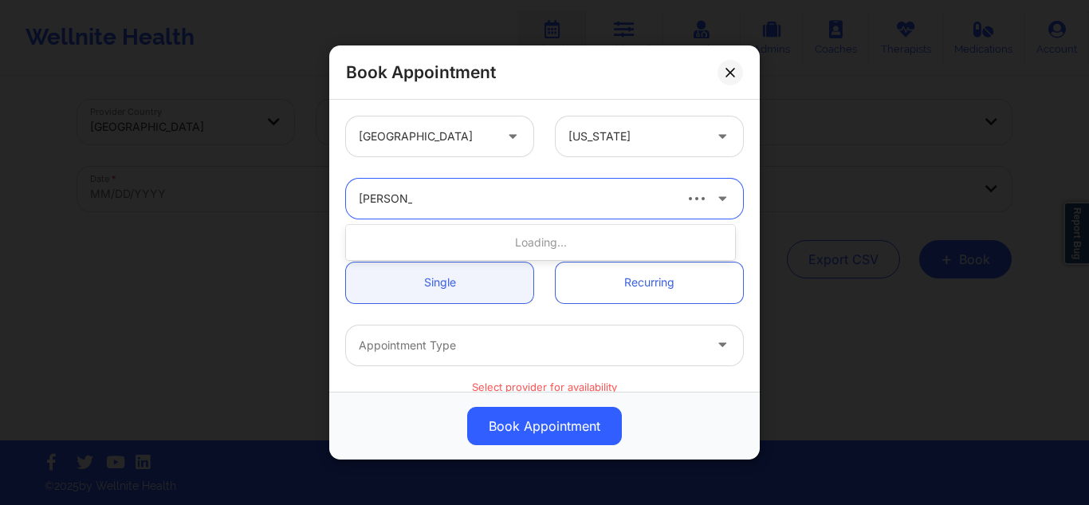
type input "[PERSON_NAME]"
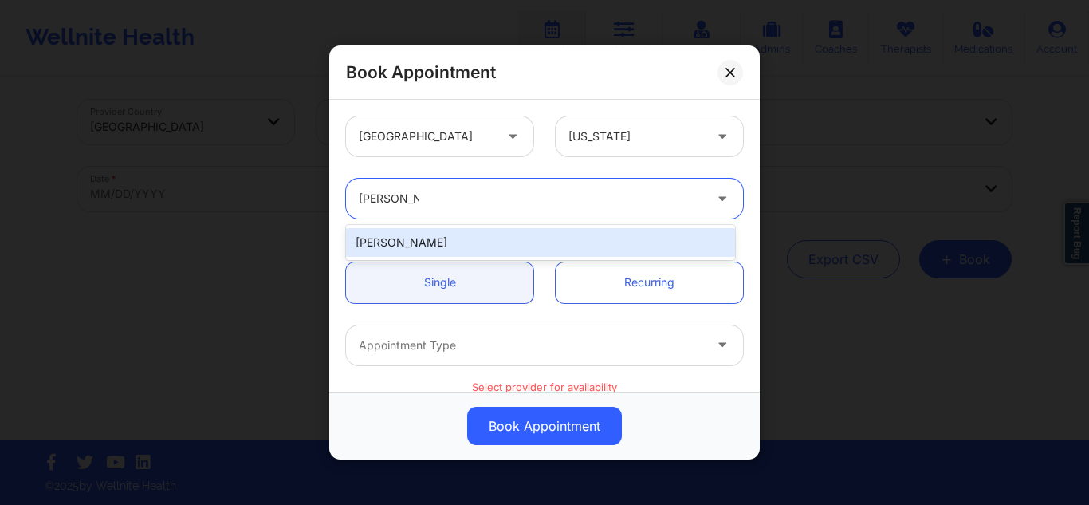
click at [508, 246] on div "[PERSON_NAME]" at bounding box center [540, 242] width 389 height 29
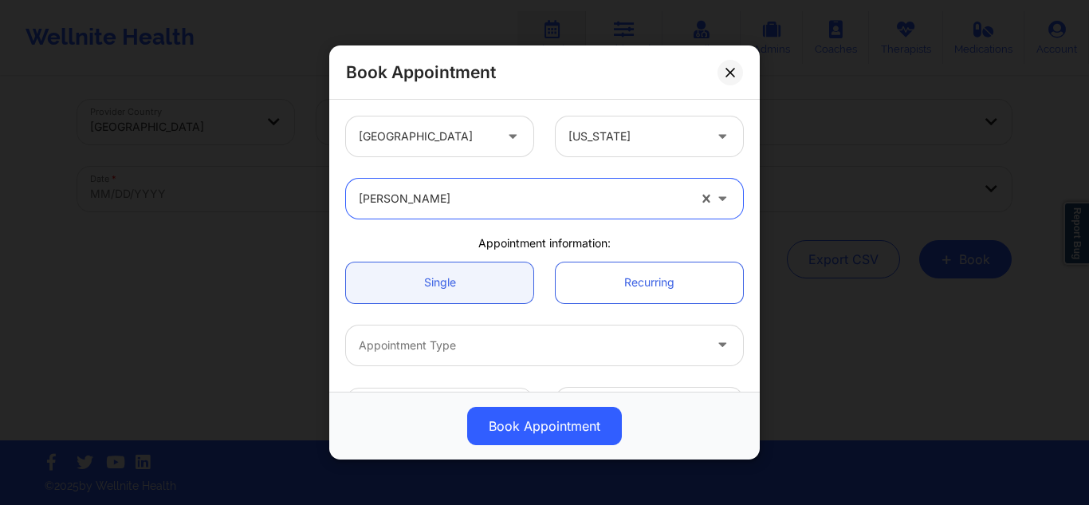
click at [494, 342] on div at bounding box center [531, 345] width 344 height 19
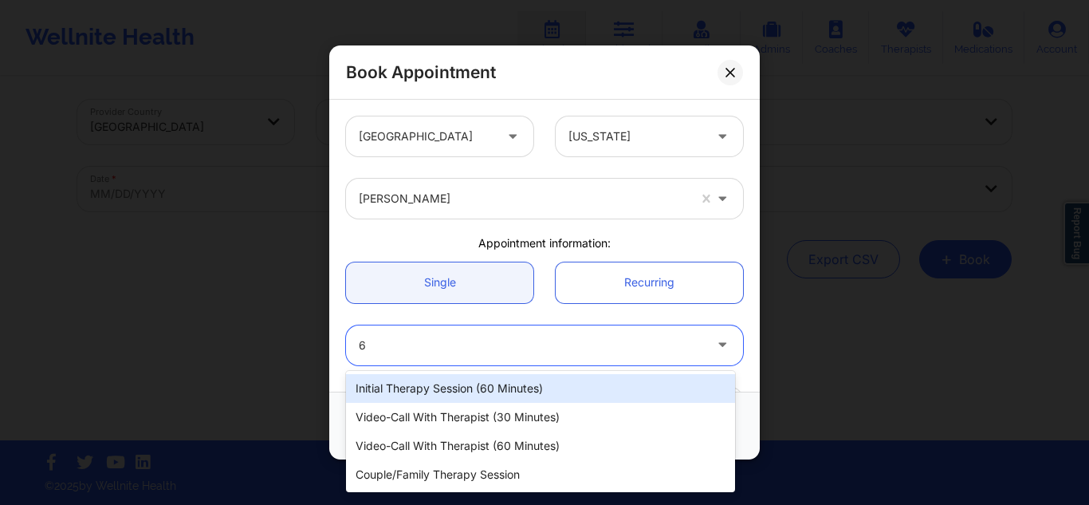
type input "60"
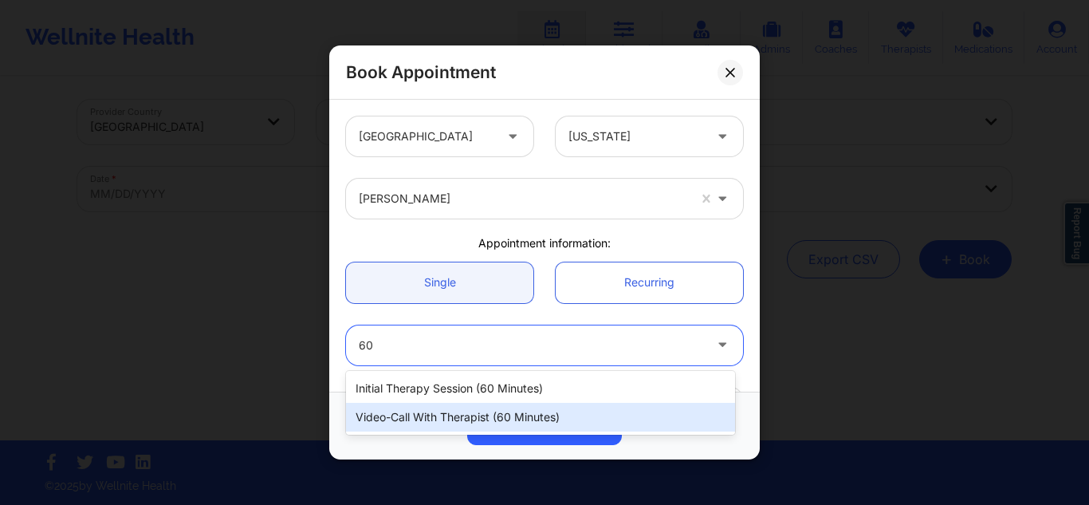
click at [468, 414] on div "Video-Call with Therapist (60 minutes)" at bounding box center [540, 417] width 389 height 29
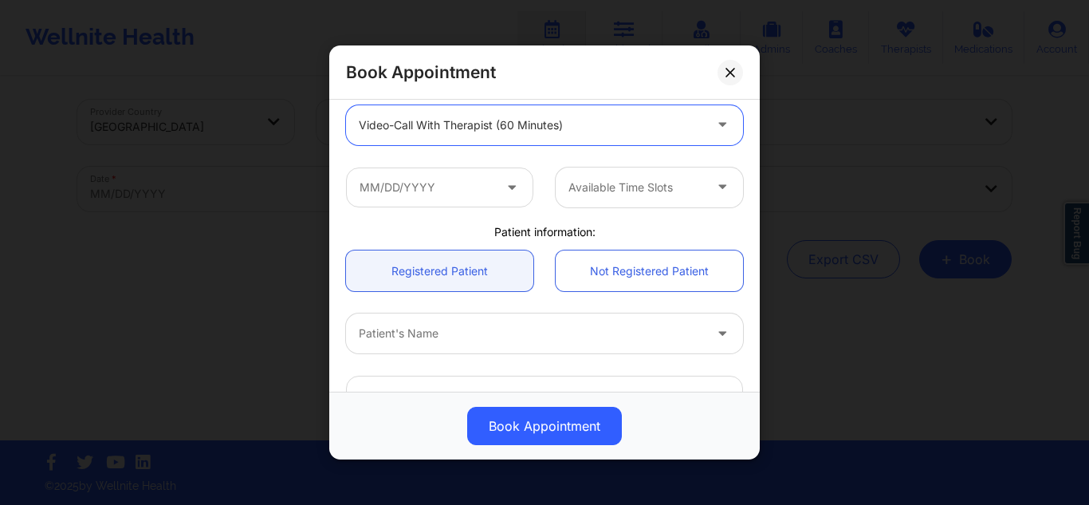
scroll to position [276, 0]
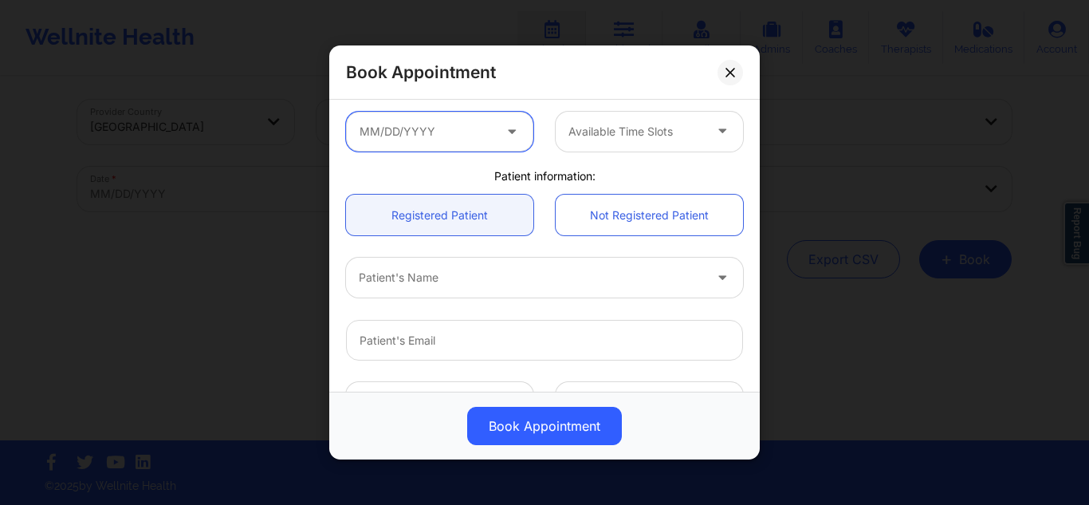
click at [454, 133] on input "text" at bounding box center [439, 131] width 187 height 40
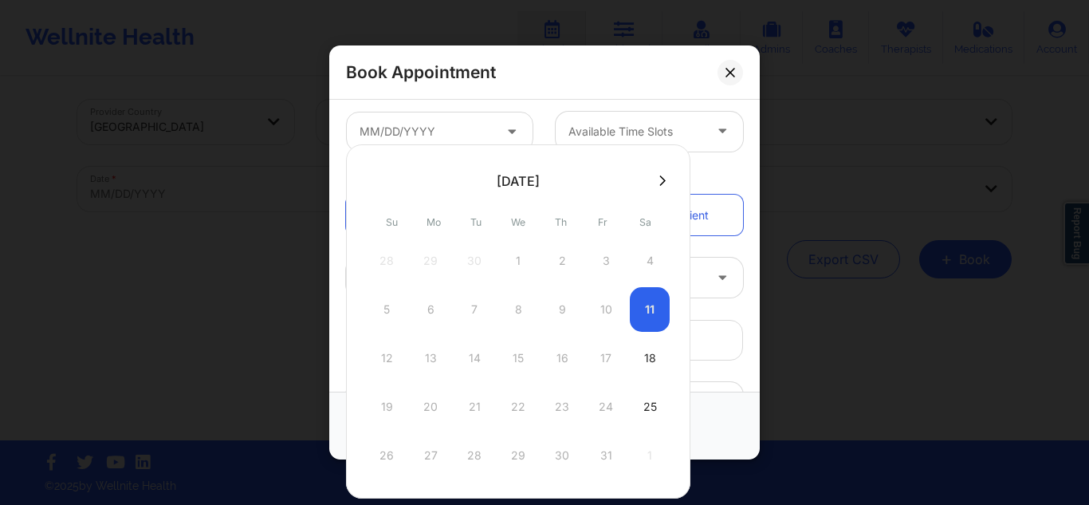
click at [655, 181] on button at bounding box center [663, 181] width 16 height 14
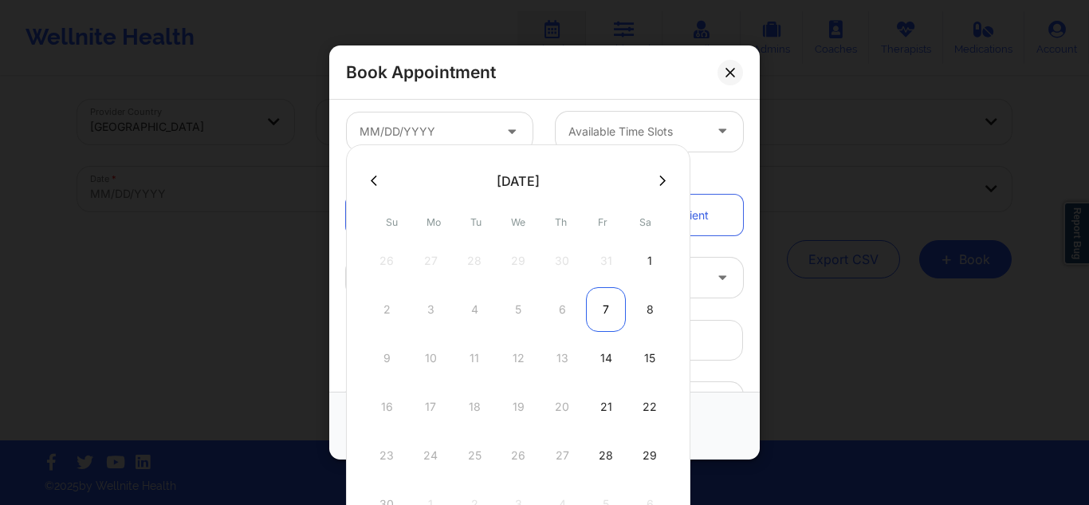
click at [605, 308] on div "7" at bounding box center [606, 309] width 40 height 45
type input "[DATE]"
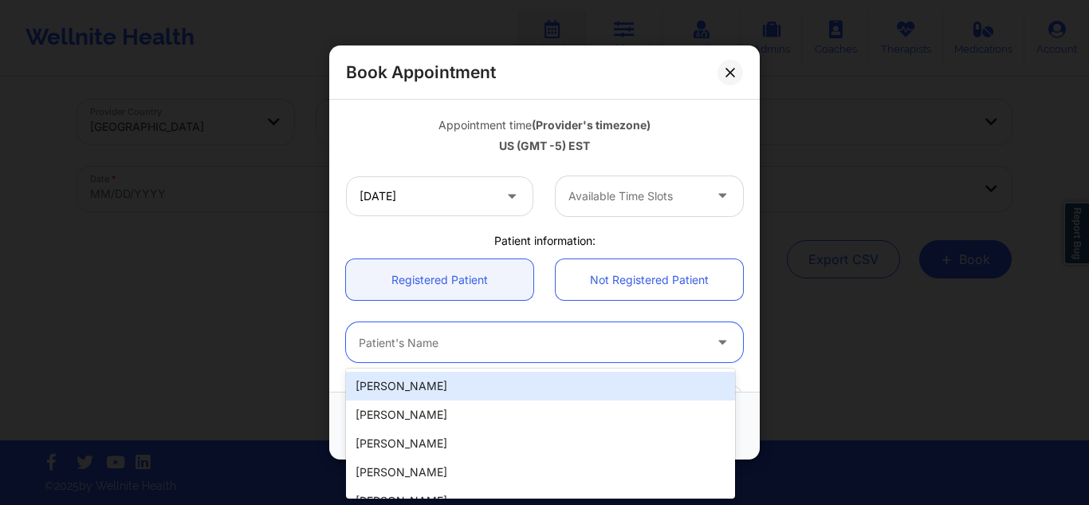
click at [626, 333] on div at bounding box center [531, 341] width 344 height 19
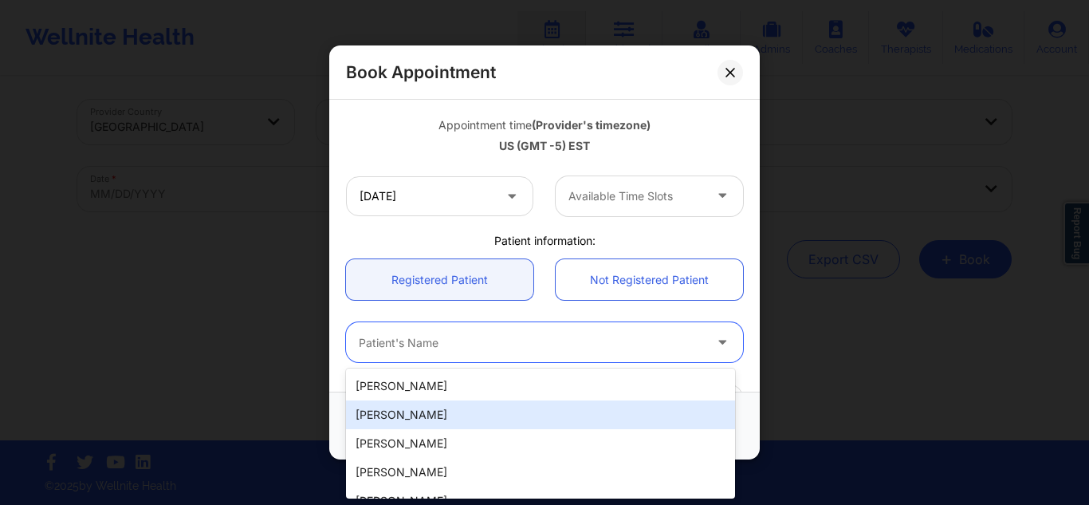
paste input "[PERSON_NAME]"
type input "[PERSON_NAME]"
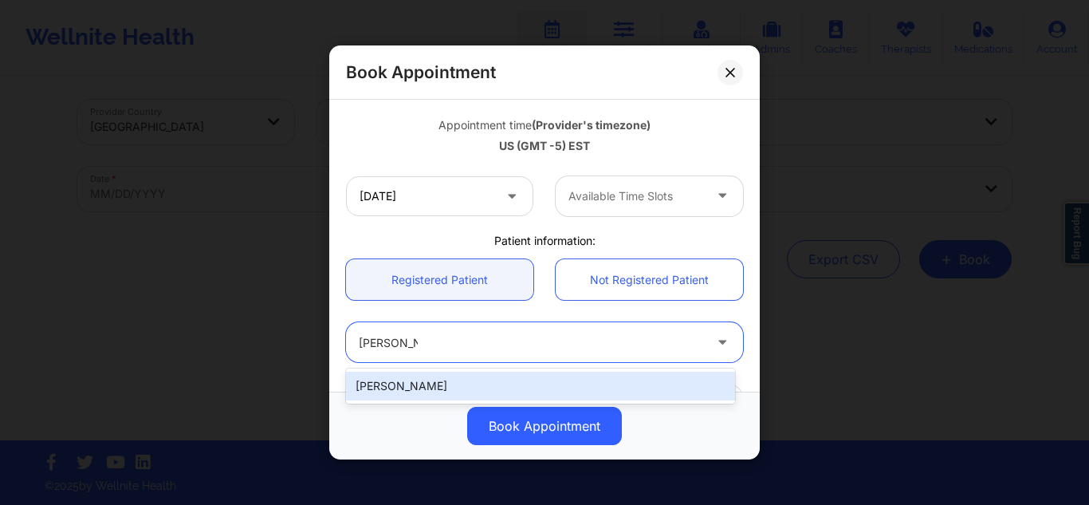
click at [473, 399] on div "[PERSON_NAME]" at bounding box center [540, 386] width 389 height 29
type input "[EMAIL_ADDRESS][DOMAIN_NAME]"
type input "[PHONE_NUMBER]"
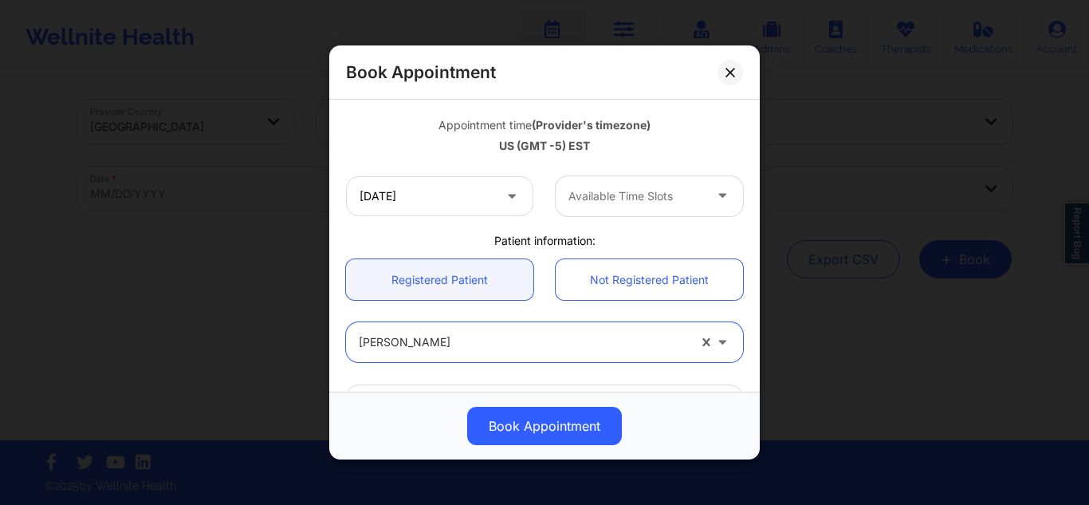
click at [624, 207] on div "Available Time Slots" at bounding box center [630, 196] width 149 height 40
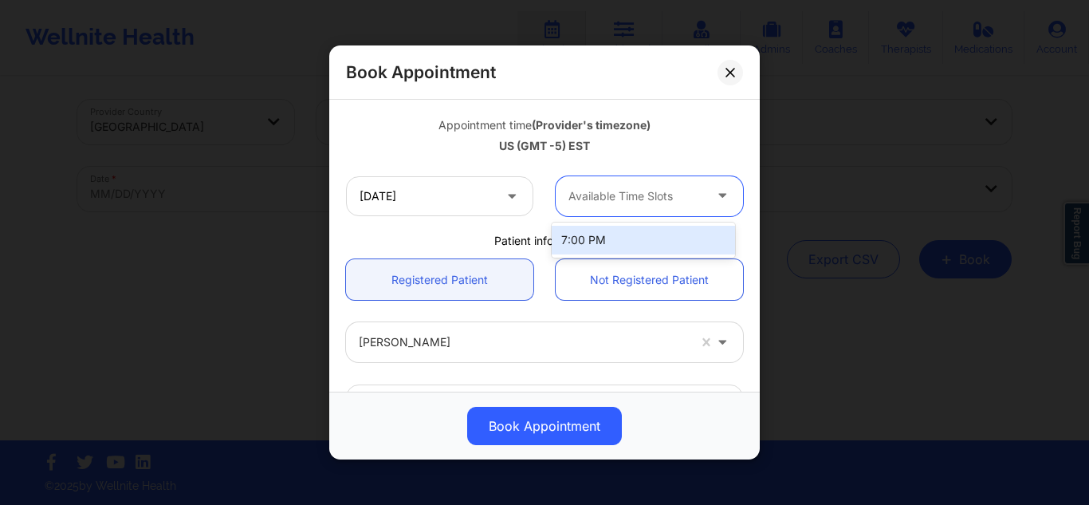
click at [602, 242] on div "7:00 PM" at bounding box center [643, 240] width 183 height 29
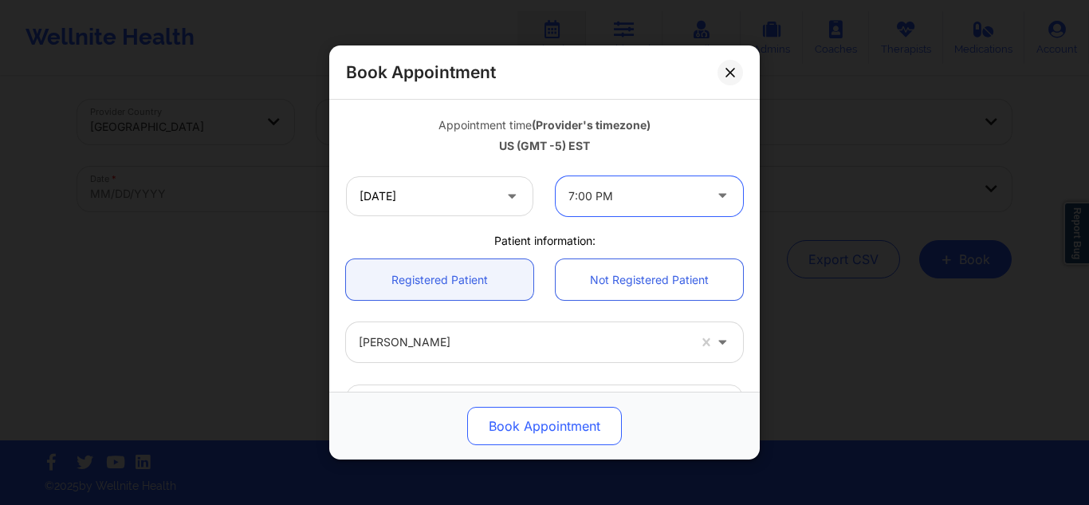
click at [526, 419] on button "Book Appointment" at bounding box center [544, 426] width 155 height 38
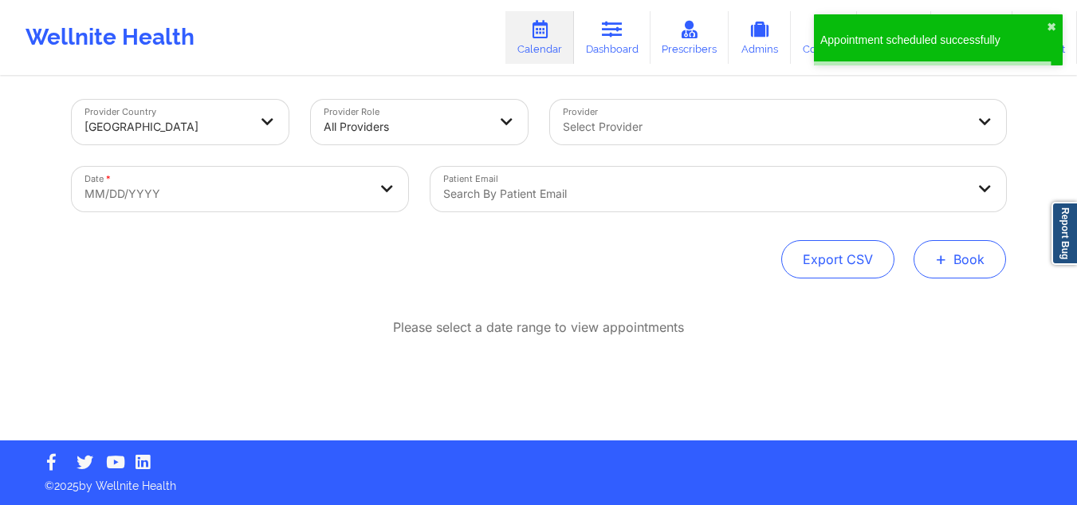
click at [966, 264] on button "+ Book" at bounding box center [960, 259] width 92 height 38
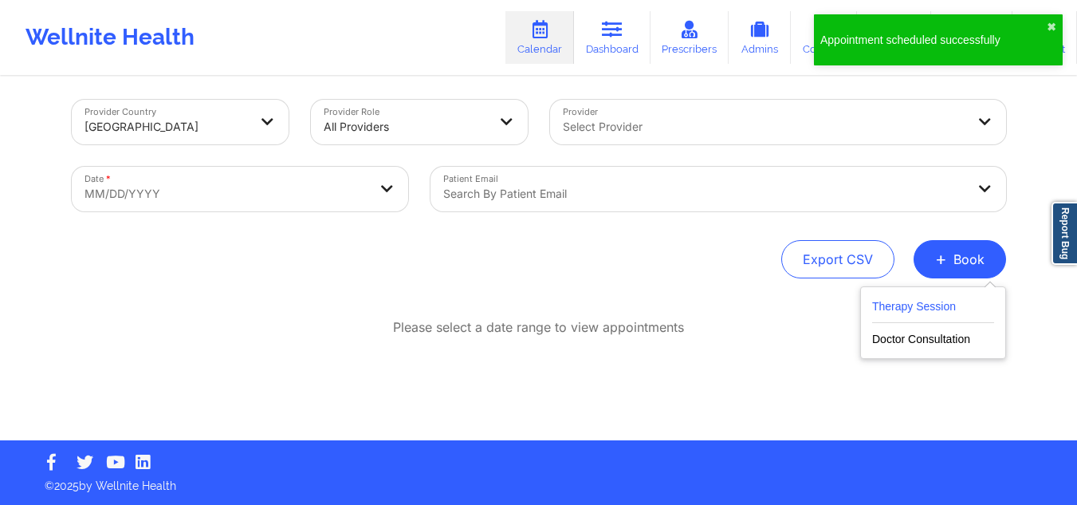
click at [922, 302] on button "Therapy Session" at bounding box center [933, 310] width 122 height 26
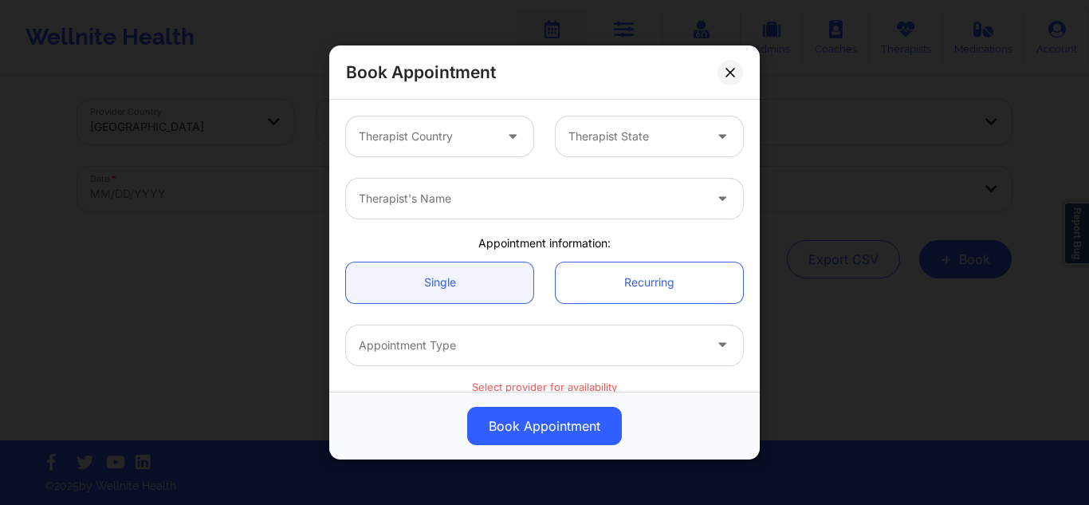
click at [453, 133] on div at bounding box center [426, 136] width 135 height 19
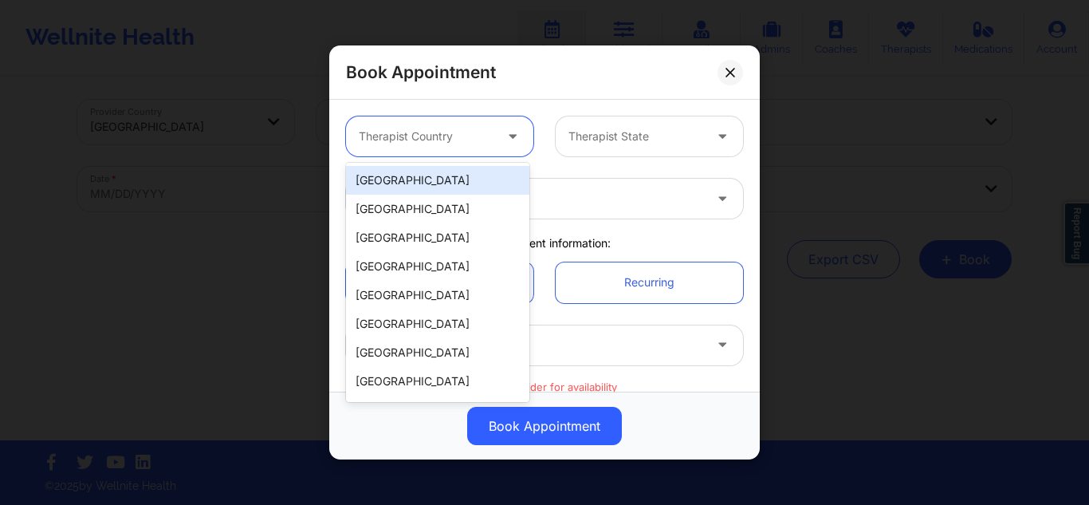
click at [431, 171] on div "[GEOGRAPHIC_DATA]" at bounding box center [437, 180] width 183 height 29
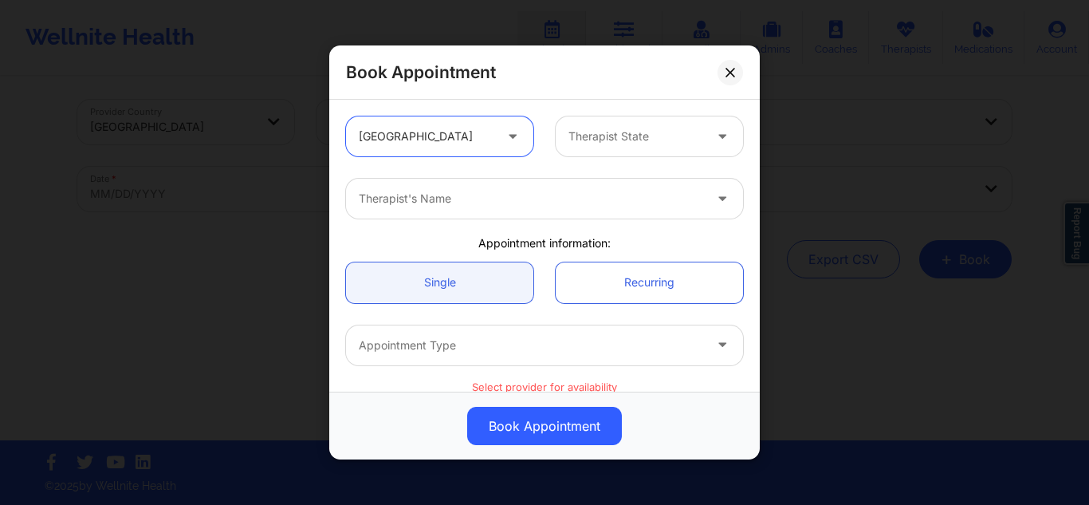
click at [557, 135] on div "Therapist State" at bounding box center [630, 136] width 149 height 40
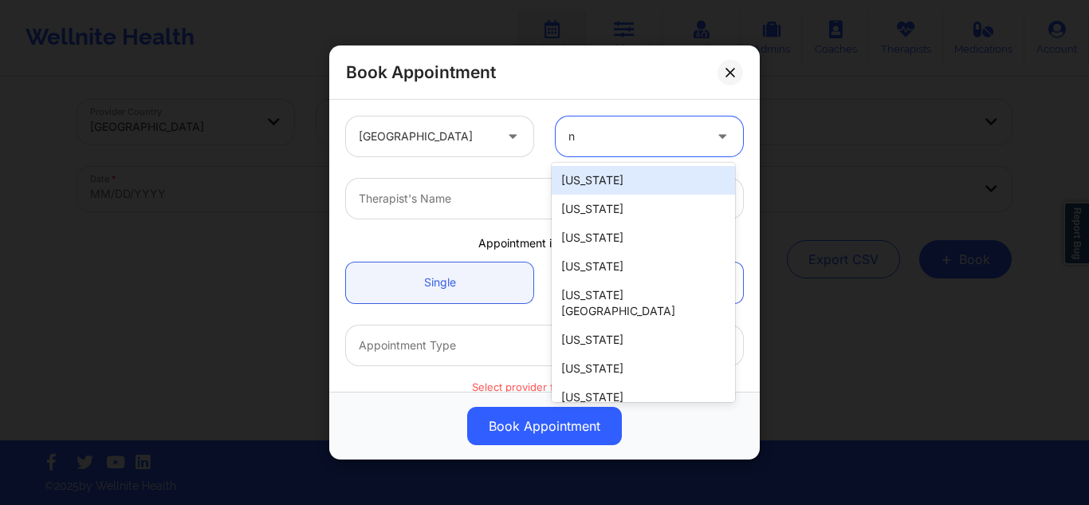
type input "ny"
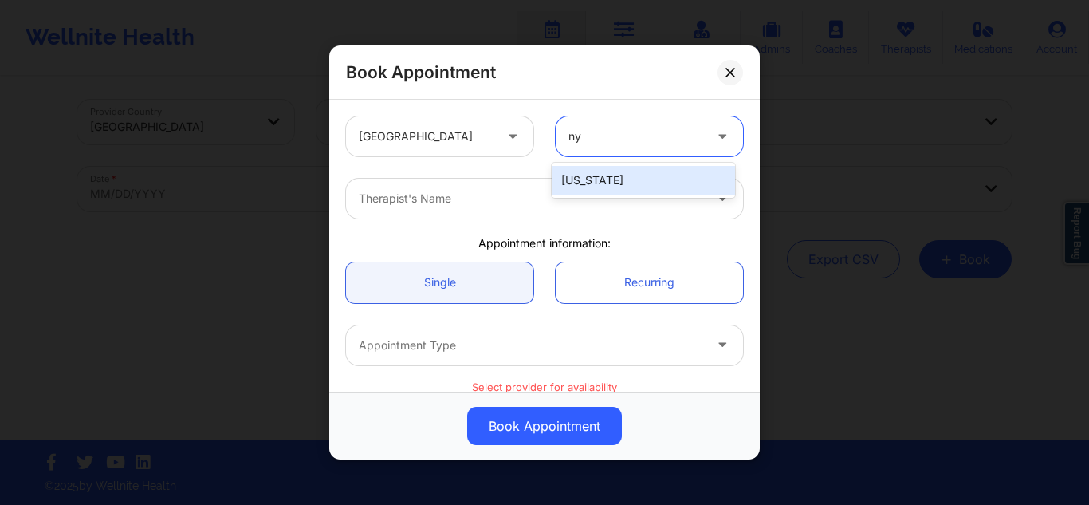
click at [576, 179] on div "[US_STATE]" at bounding box center [643, 180] width 183 height 29
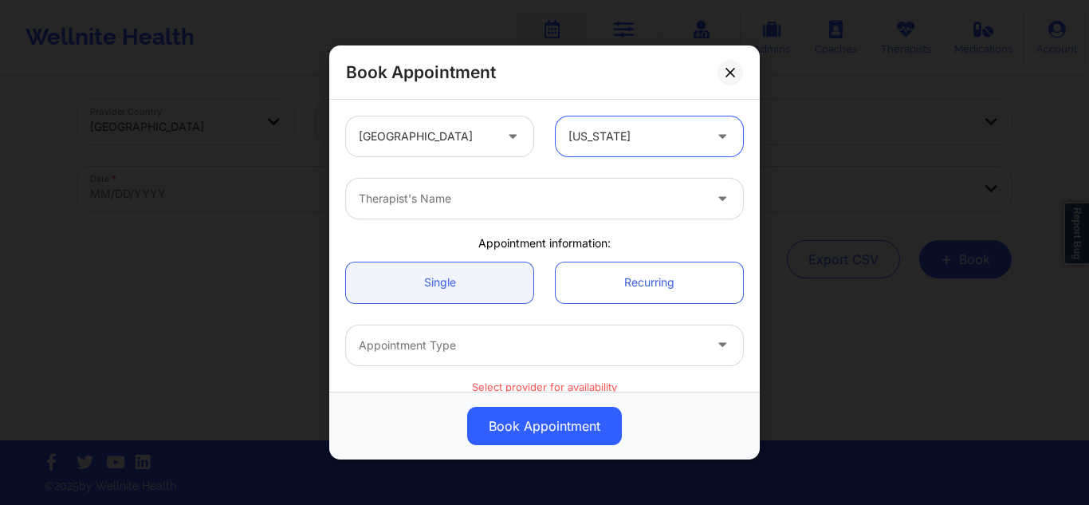
click at [491, 195] on div at bounding box center [531, 198] width 344 height 19
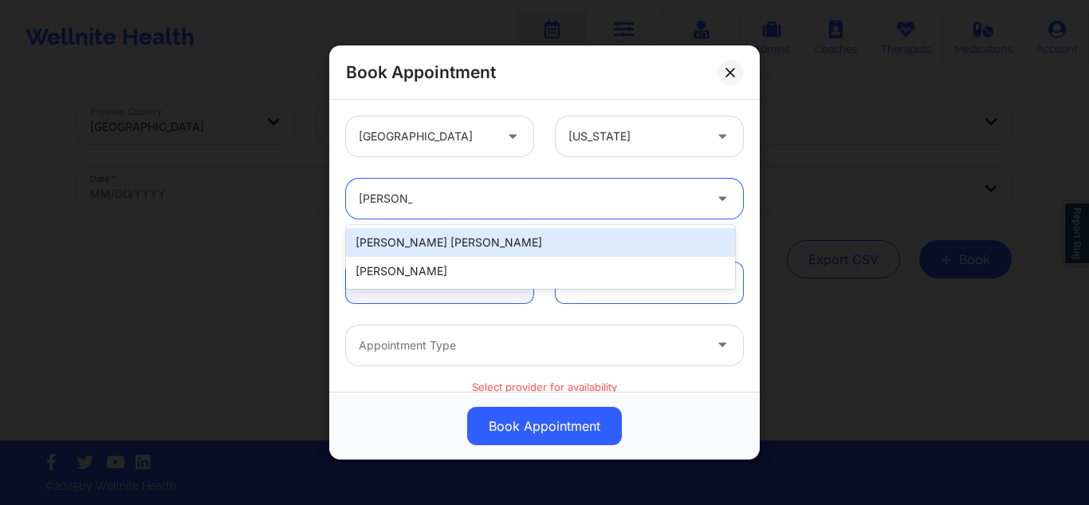
type input "[PERSON_NAME]"
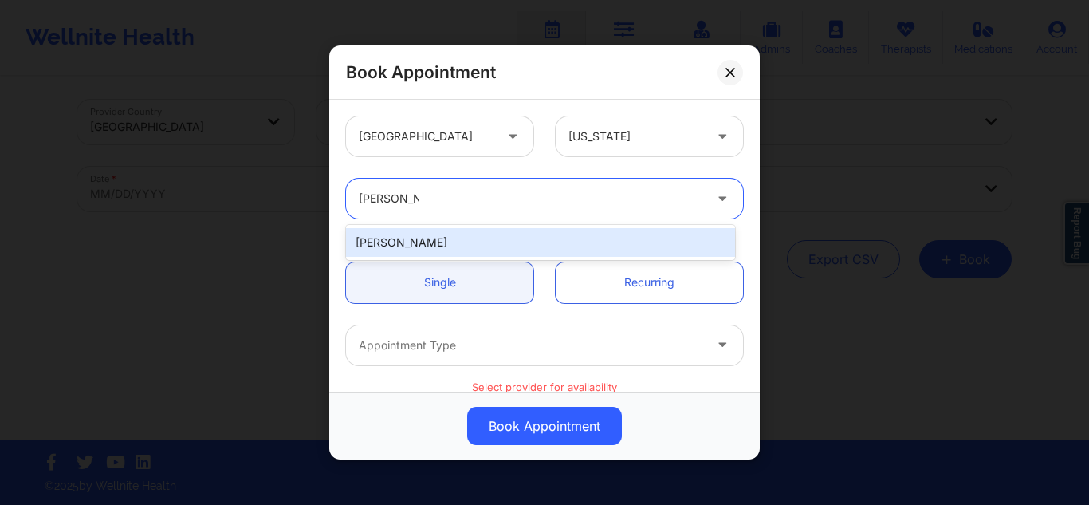
click at [433, 242] on div "[PERSON_NAME]" at bounding box center [540, 242] width 389 height 29
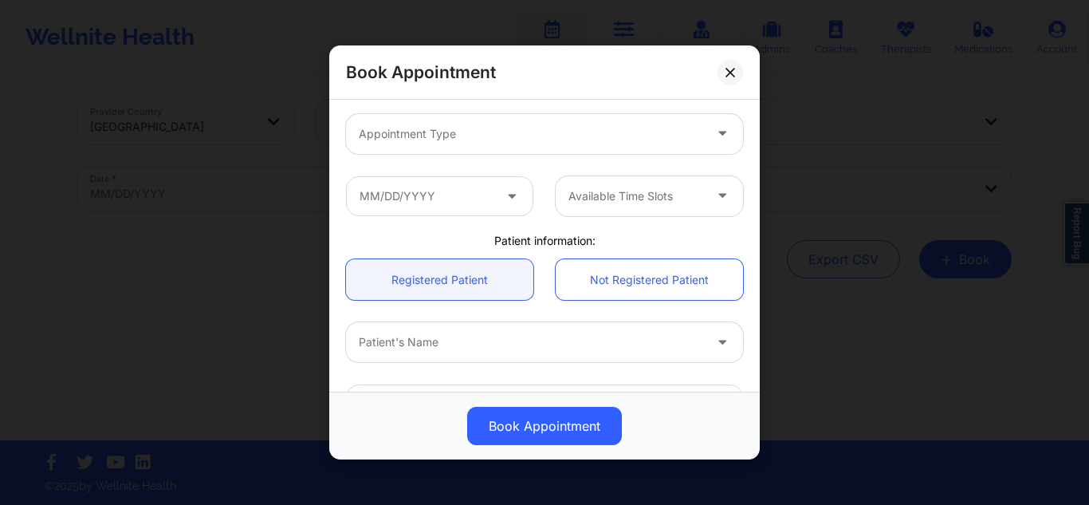
scroll to position [215, 0]
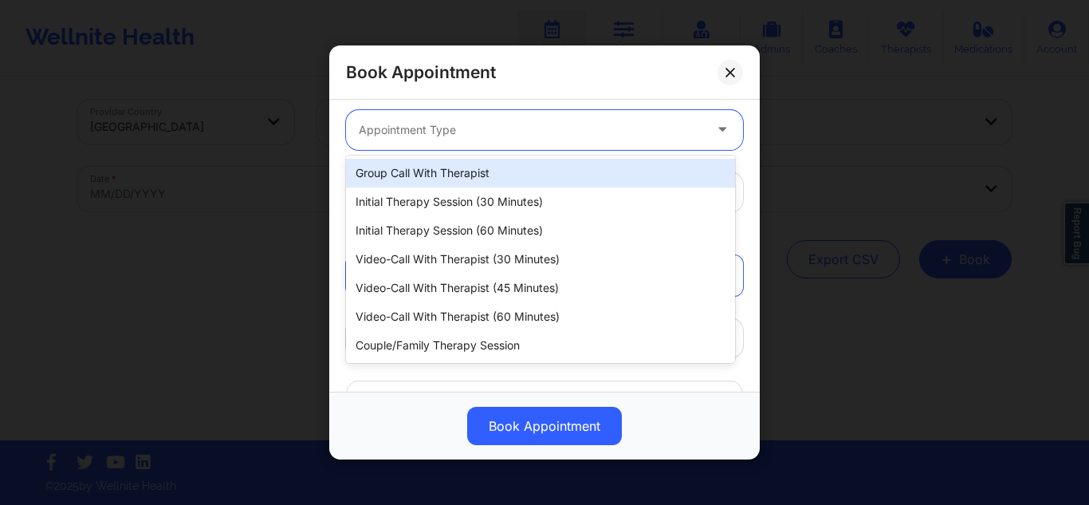
click at [595, 133] on div at bounding box center [531, 129] width 344 height 19
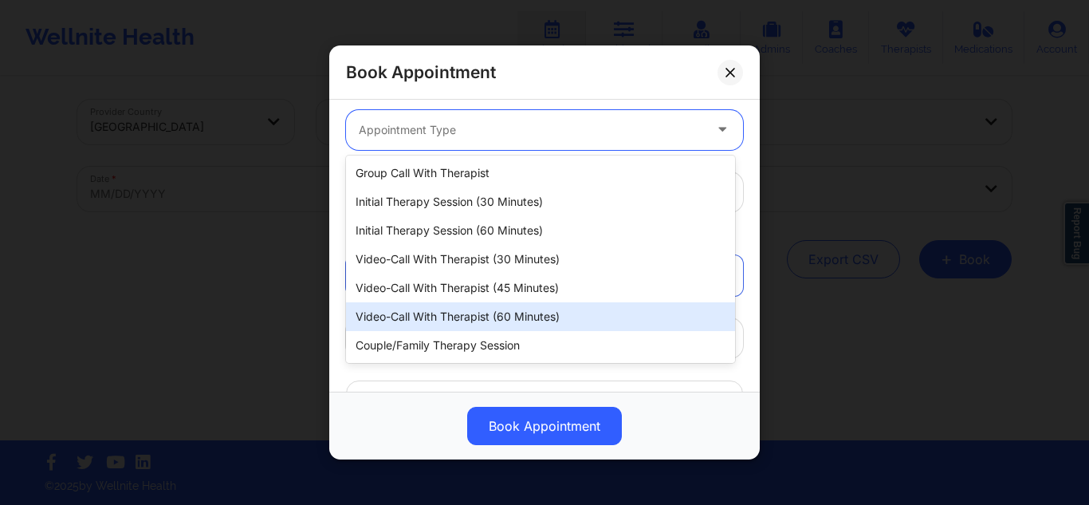
click at [520, 316] on div "Video-Call with Therapist (60 minutes)" at bounding box center [540, 316] width 389 height 29
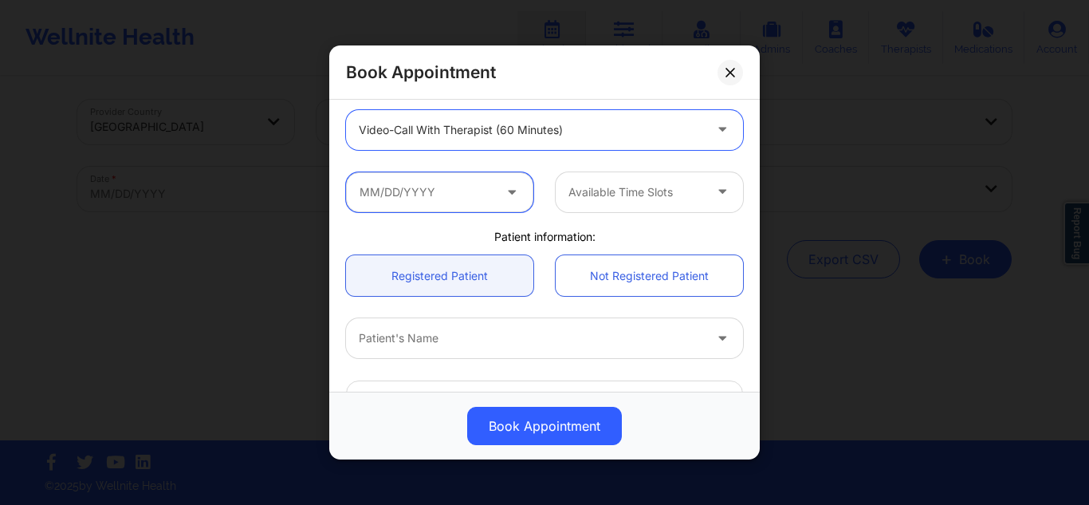
click at [450, 188] on input "text" at bounding box center [439, 191] width 187 height 40
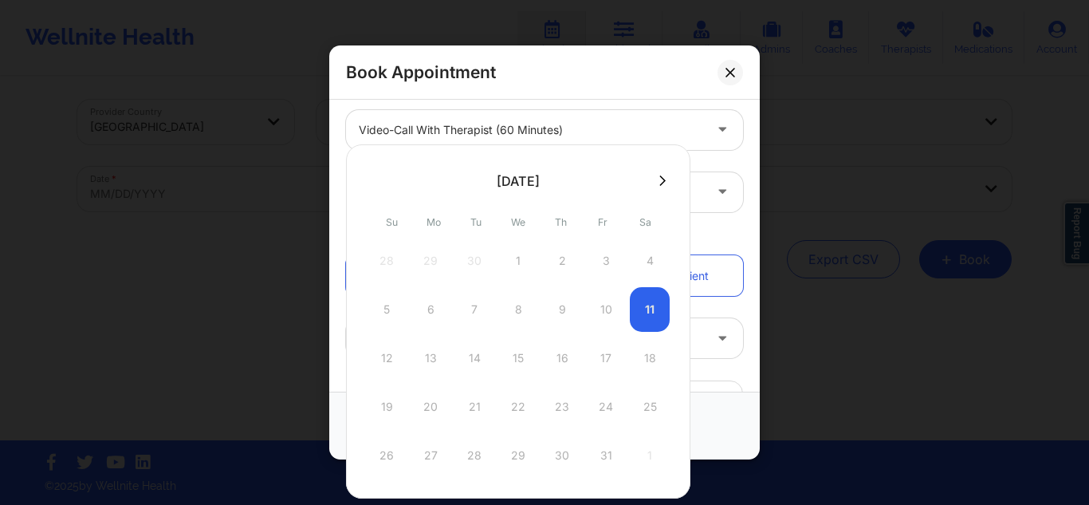
click at [659, 178] on icon at bounding box center [662, 181] width 6 height 12
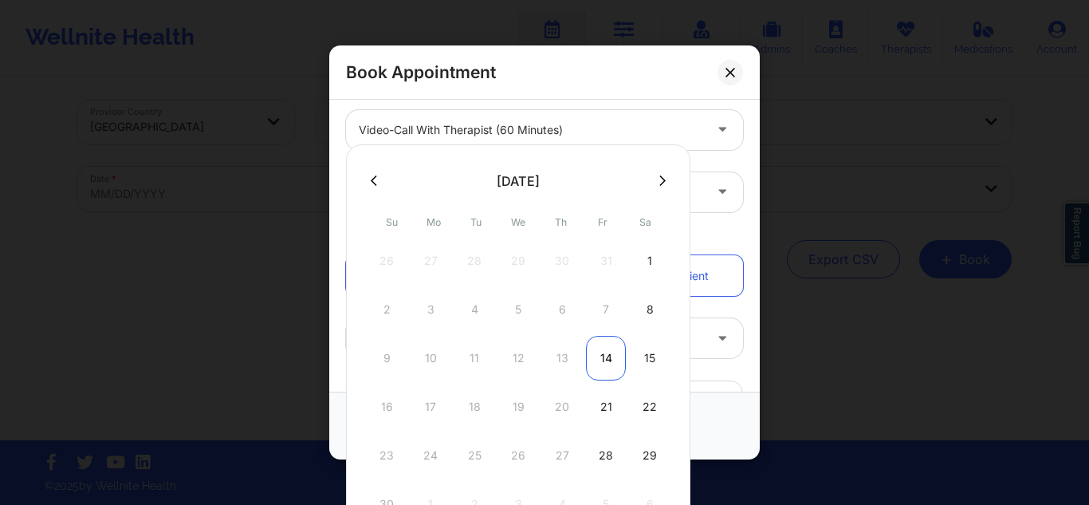
click at [594, 368] on div "14" at bounding box center [606, 358] width 40 height 45
type input "[DATE]"
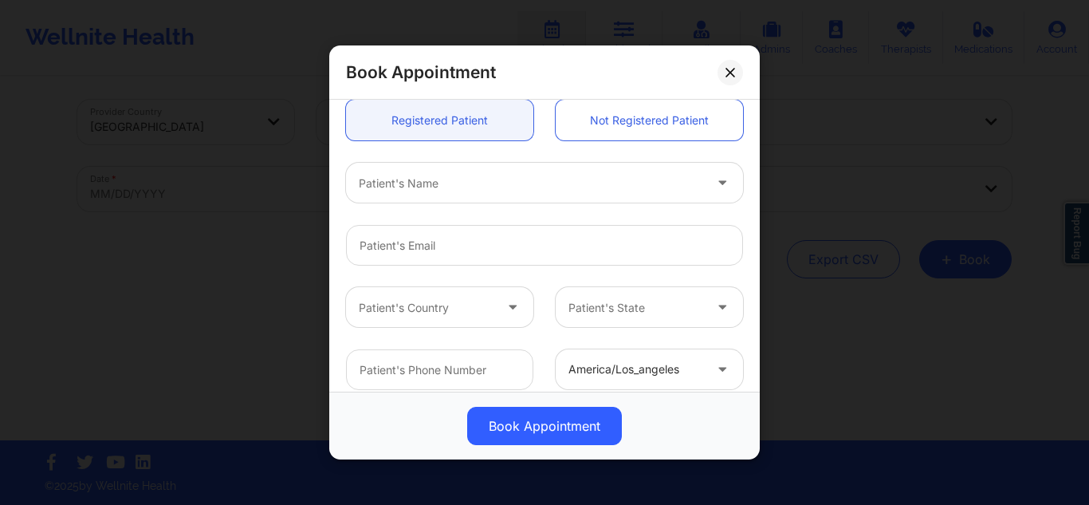
scroll to position [439, 0]
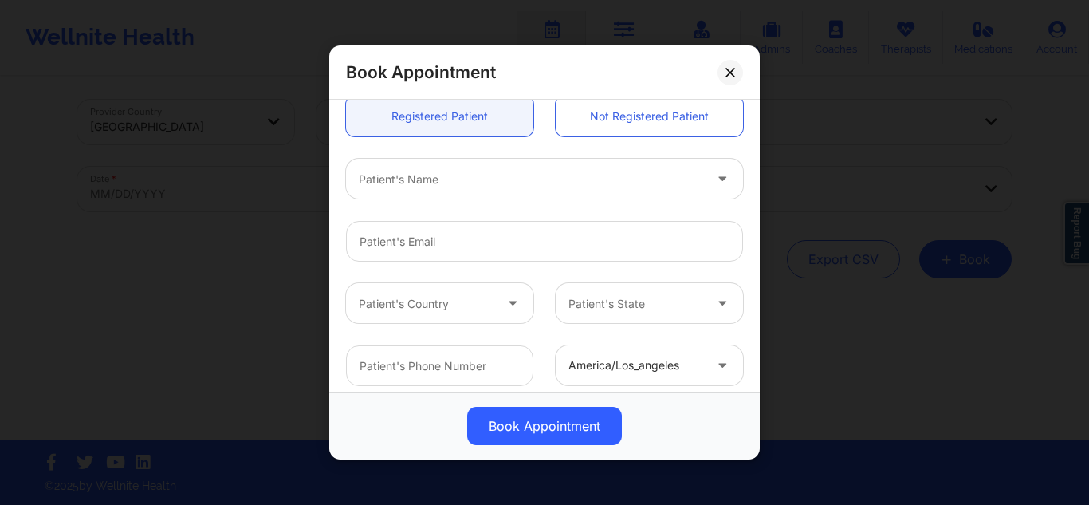
click at [608, 168] on div "Patient's Name" at bounding box center [525, 179] width 359 height 40
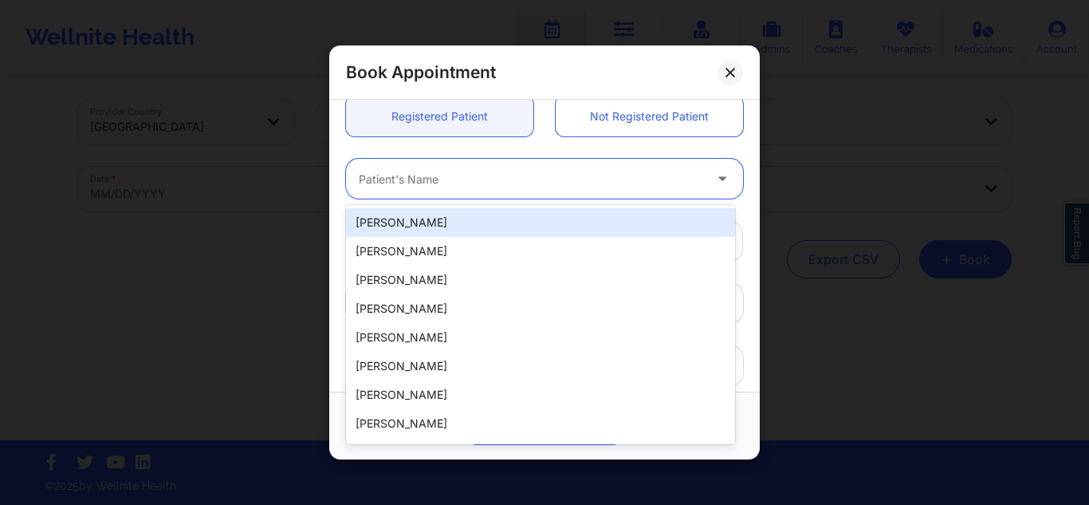
paste input "[PERSON_NAME]"
type input "[PERSON_NAME]"
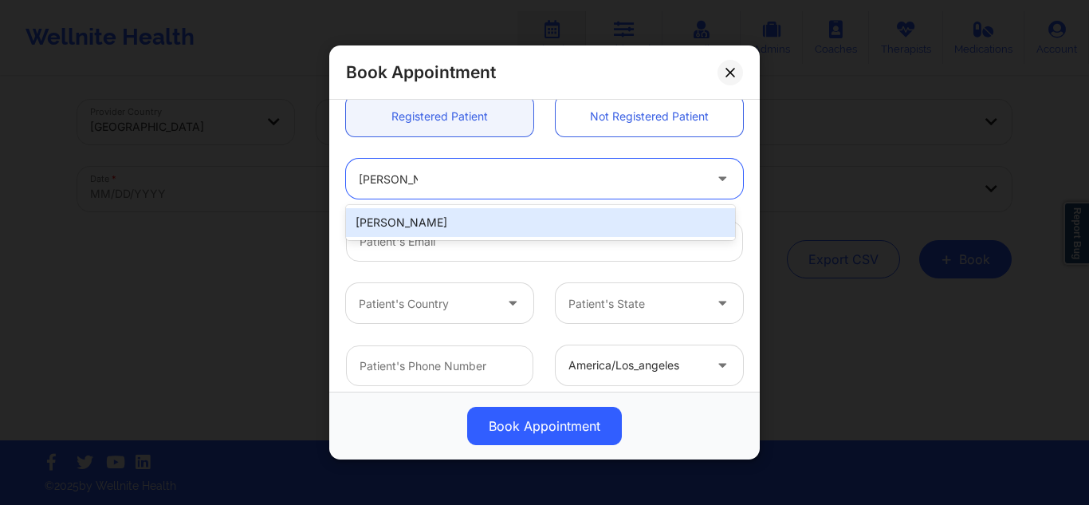
click at [545, 217] on div "[PERSON_NAME]" at bounding box center [540, 222] width 389 height 29
type input "[EMAIL_ADDRESS][DOMAIN_NAME]"
type input "[PHONE_NUMBER]"
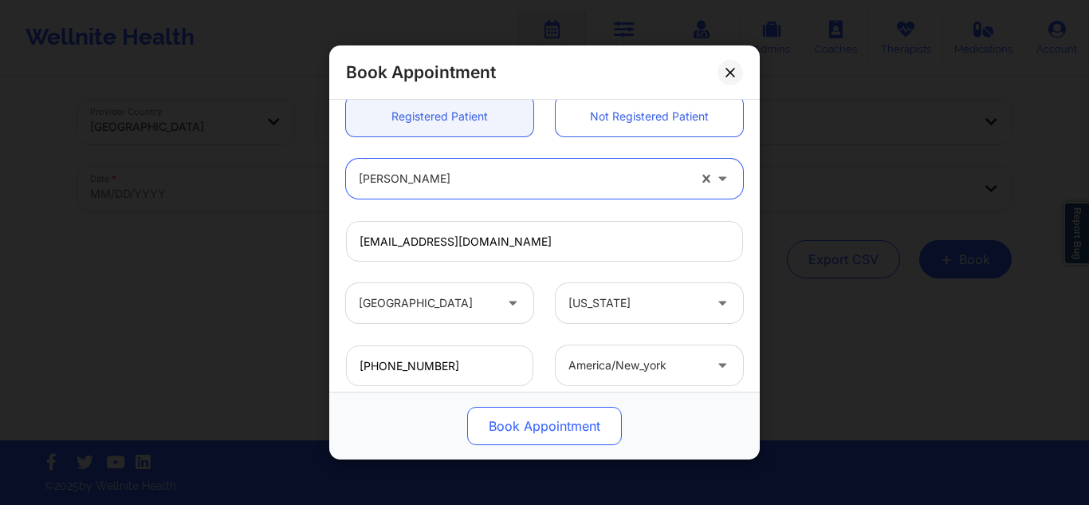
click at [527, 419] on button "Book Appointment" at bounding box center [544, 426] width 155 height 38
click at [517, 416] on button "Book Appointment" at bounding box center [544, 426] width 155 height 38
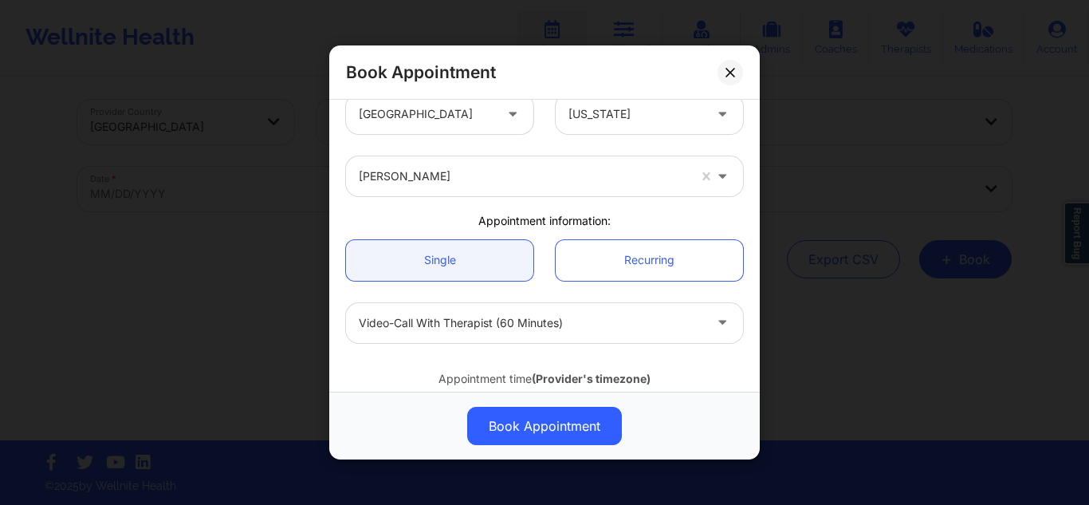
scroll to position [0, 0]
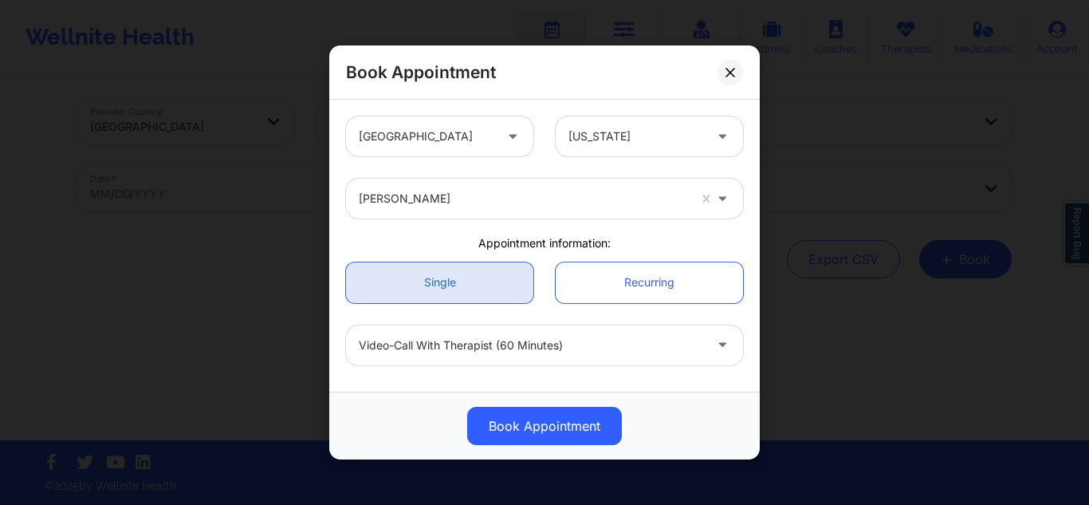
click at [483, 274] on link "Single" at bounding box center [439, 282] width 187 height 41
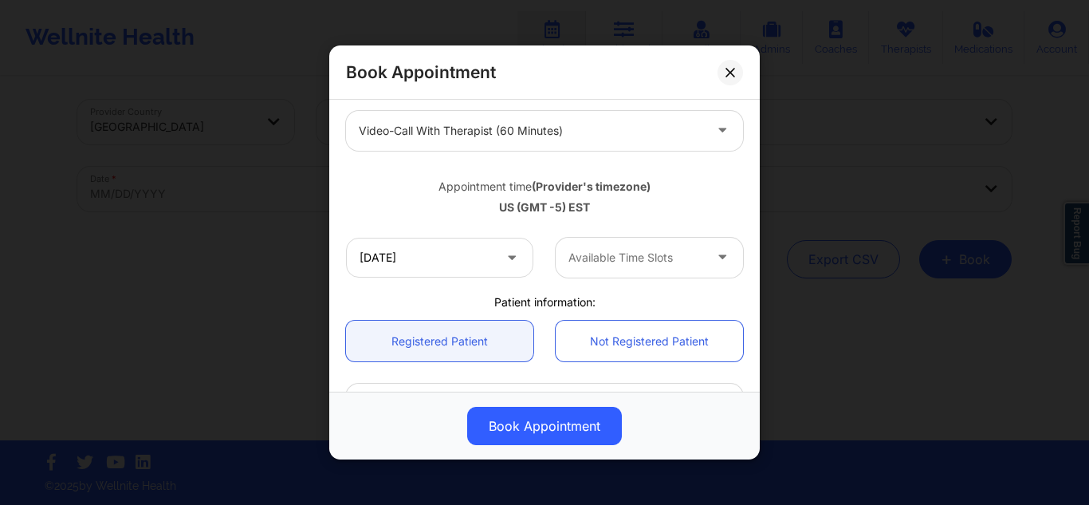
scroll to position [230, 0]
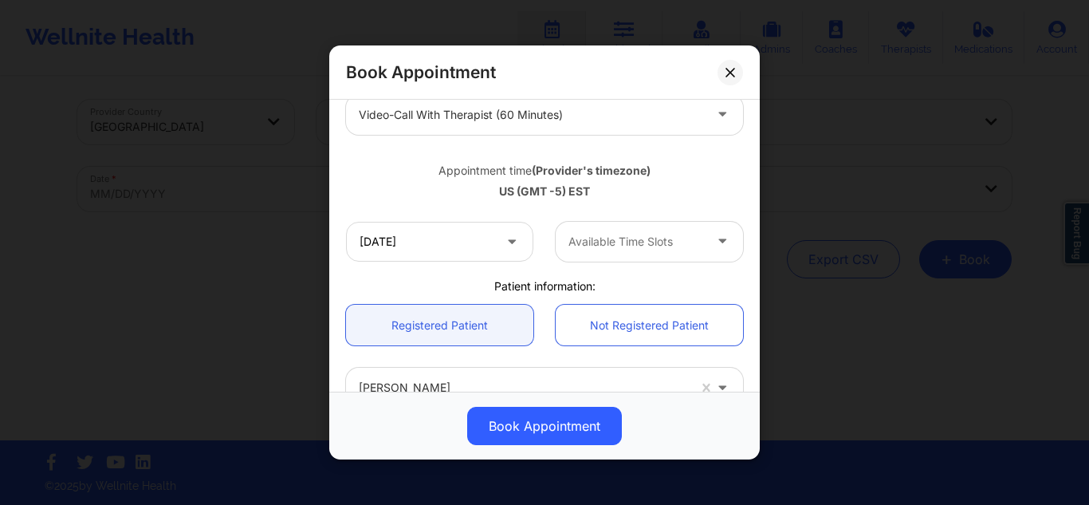
click at [646, 244] on div at bounding box center [635, 241] width 135 height 19
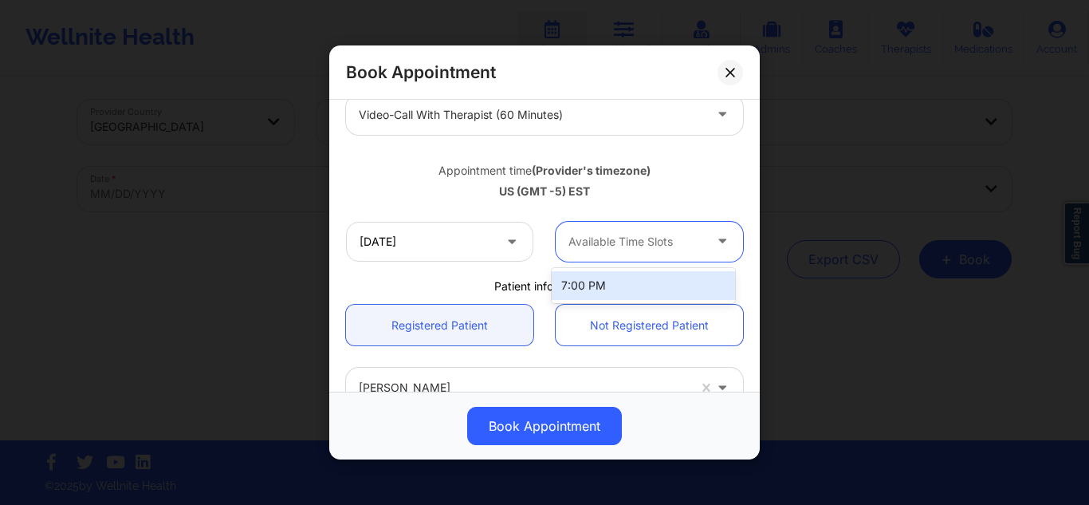
click at [607, 281] on div "7:00 PM" at bounding box center [643, 285] width 183 height 29
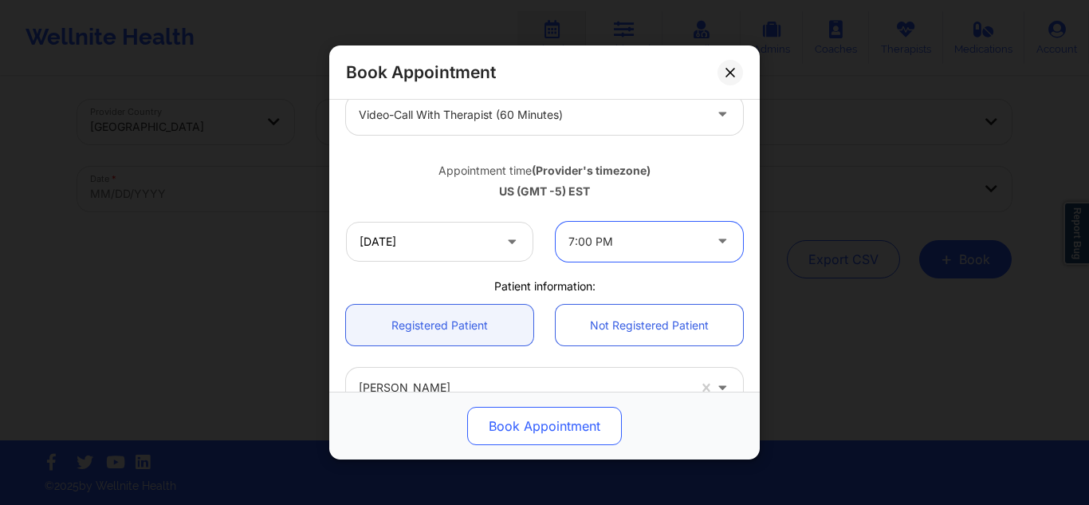
click at [523, 423] on button "Book Appointment" at bounding box center [544, 426] width 155 height 38
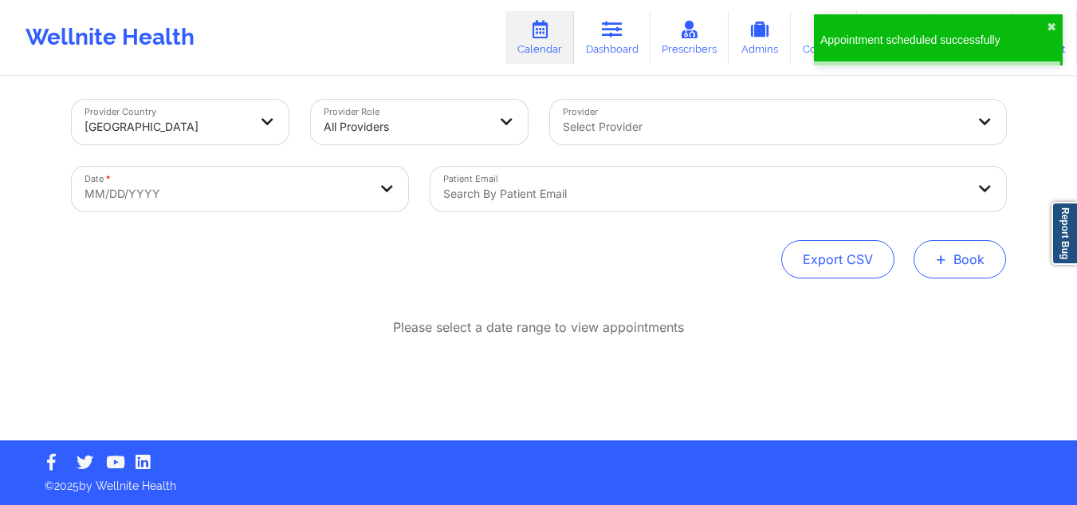
click at [965, 254] on button "+ Book" at bounding box center [960, 259] width 92 height 38
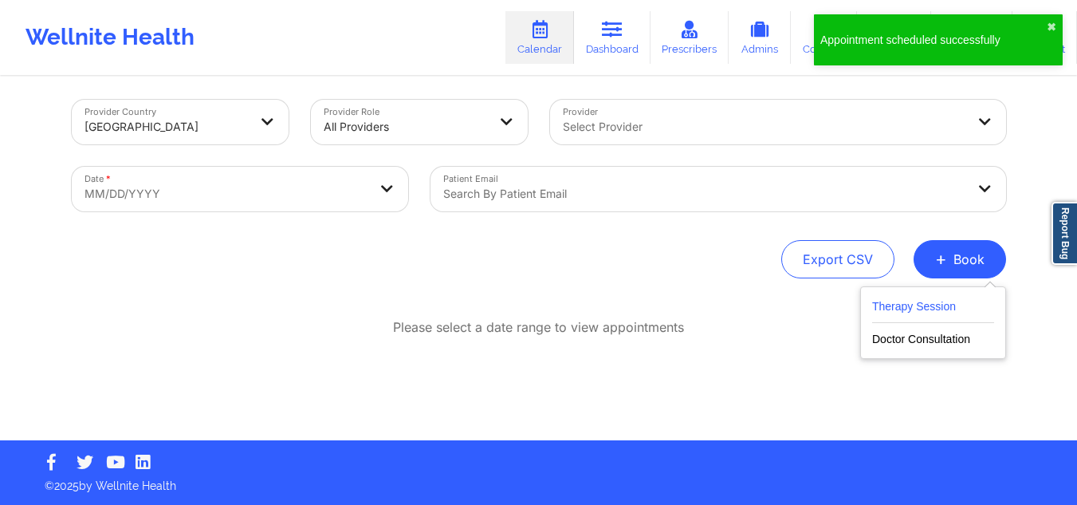
click at [903, 301] on button "Therapy Session" at bounding box center [933, 310] width 122 height 26
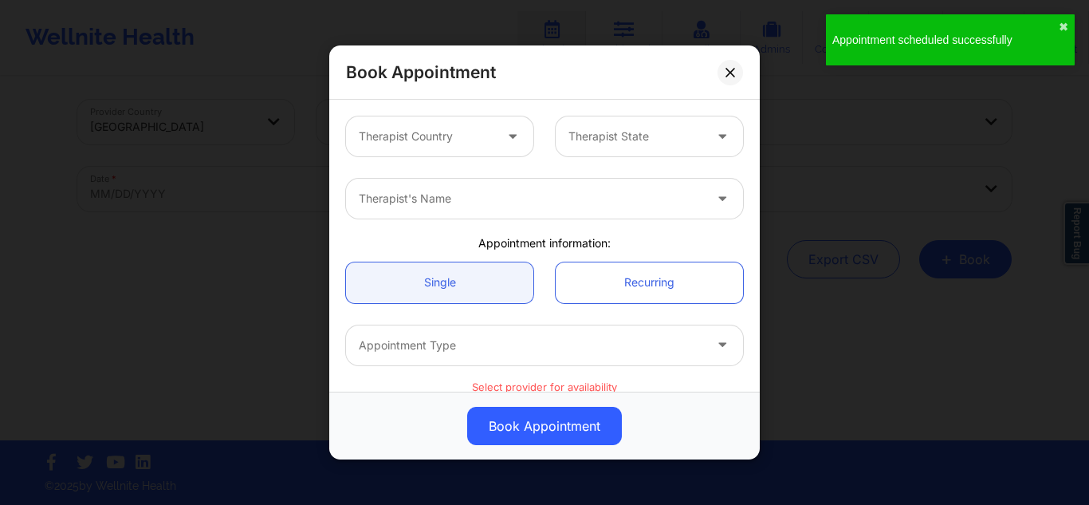
click at [416, 123] on div "Therapist Country" at bounding box center [420, 136] width 149 height 40
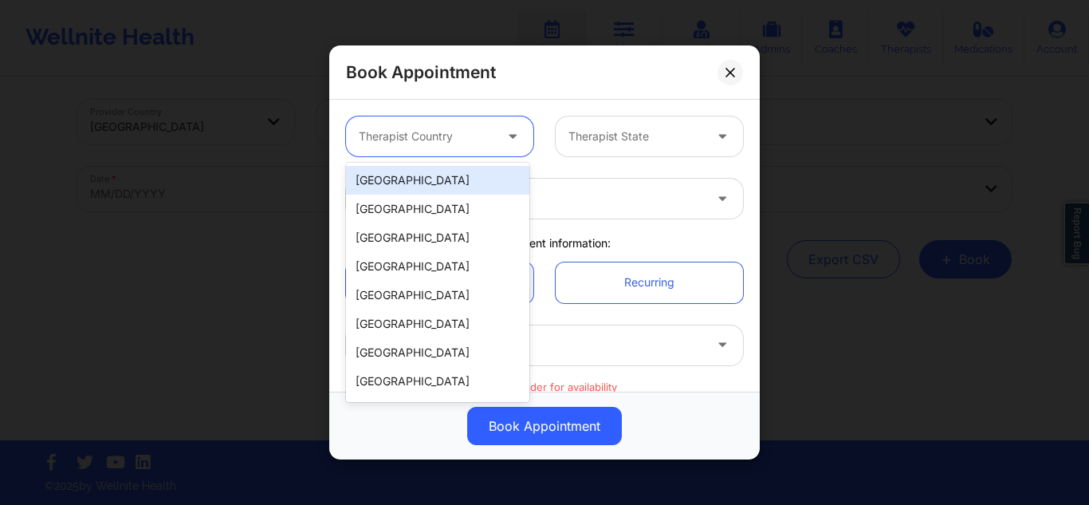
click at [414, 173] on div "[GEOGRAPHIC_DATA]" at bounding box center [437, 180] width 183 height 29
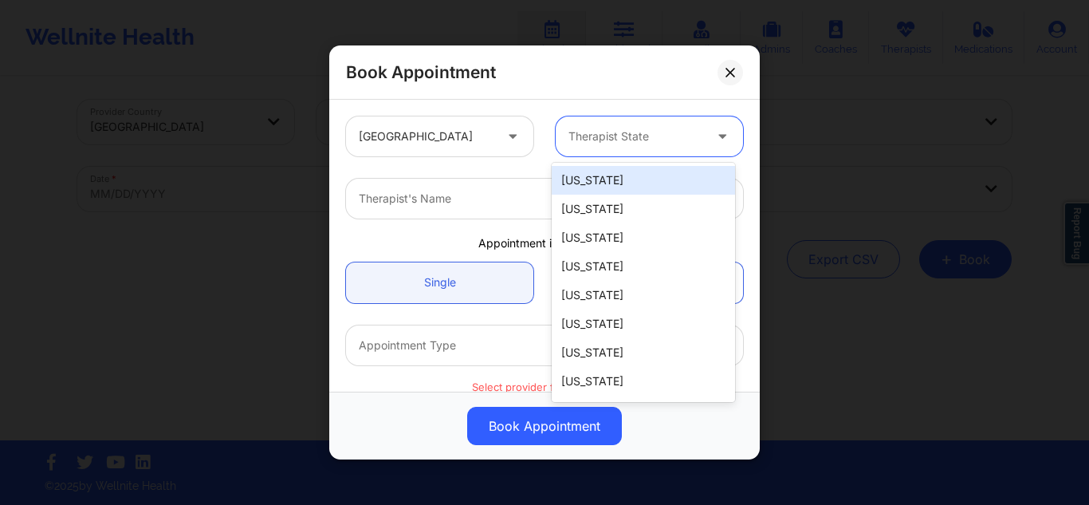
click at [662, 129] on div at bounding box center [635, 136] width 135 height 19
type input "ny"
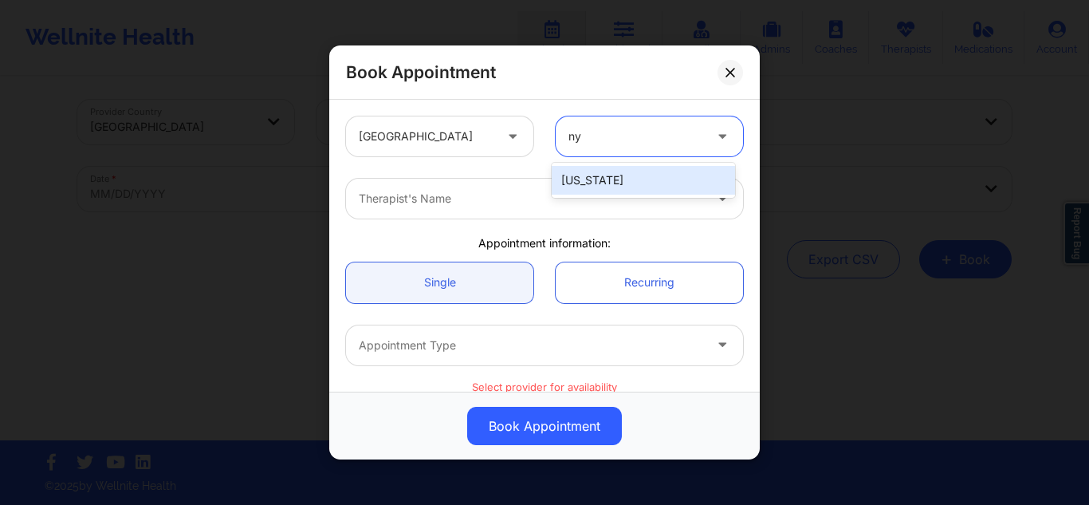
click at [629, 168] on div "[US_STATE]" at bounding box center [643, 180] width 183 height 29
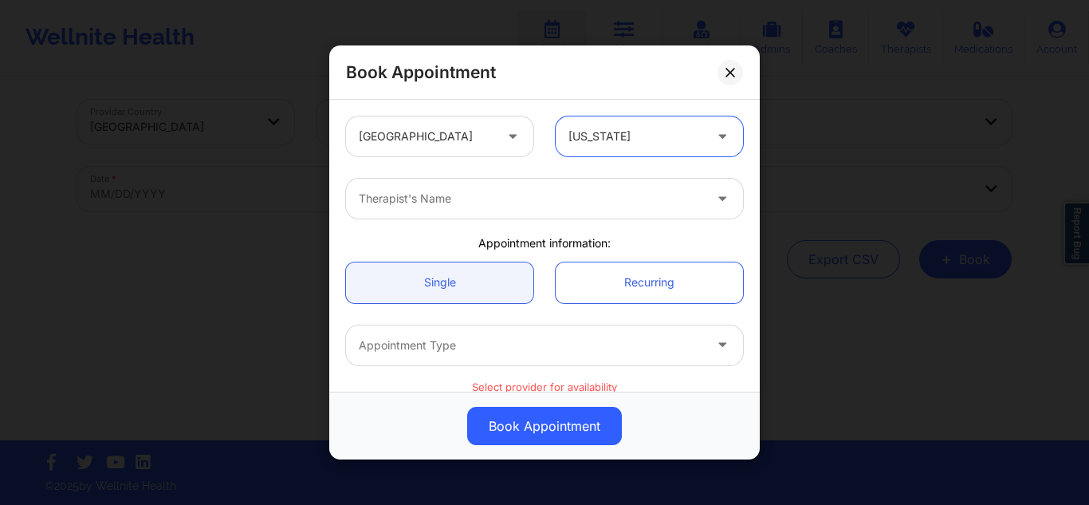
click at [579, 191] on div at bounding box center [531, 198] width 344 height 19
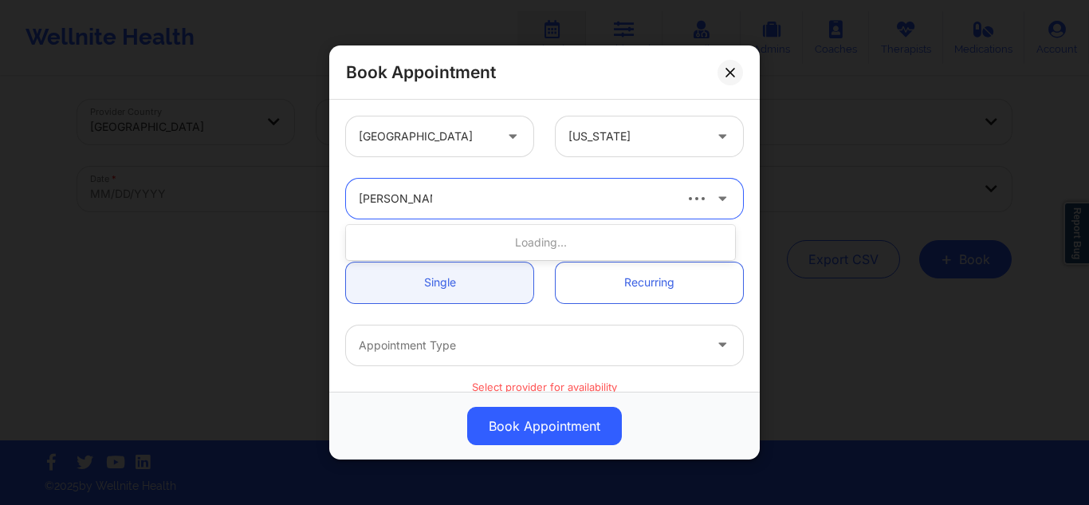
type input "[PERSON_NAME]"
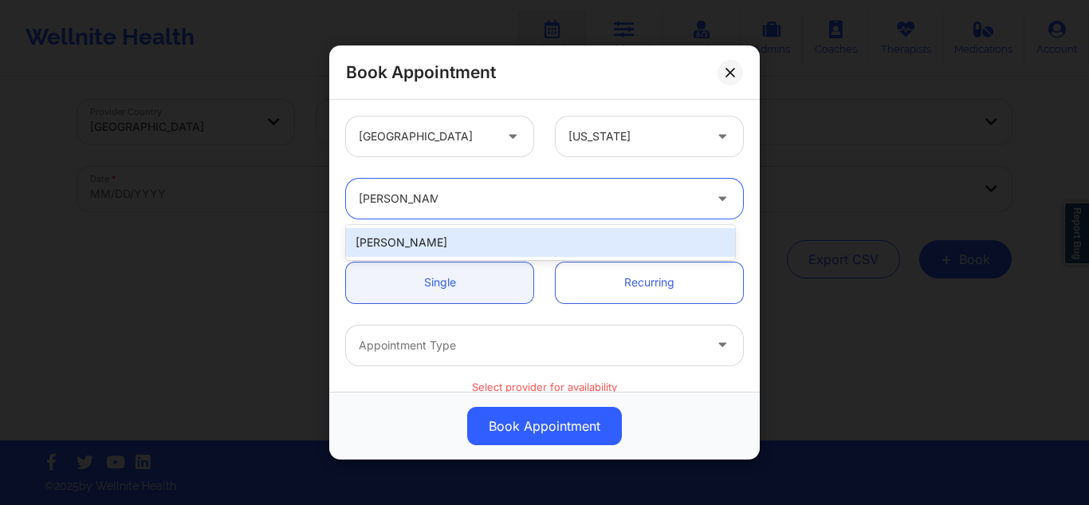
click at [519, 244] on div "[PERSON_NAME]" at bounding box center [540, 242] width 389 height 29
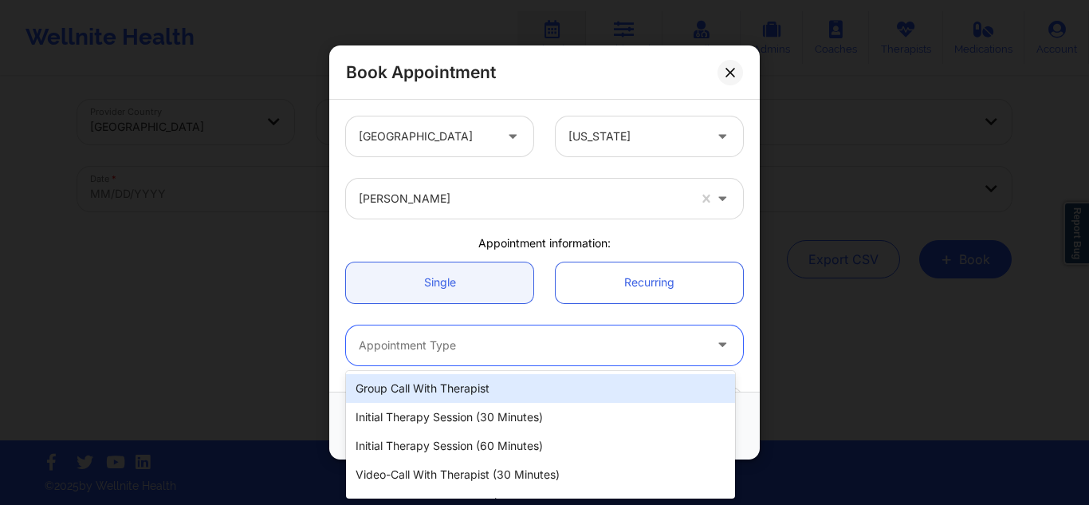
click at [558, 339] on div at bounding box center [531, 345] width 344 height 19
type input "60"
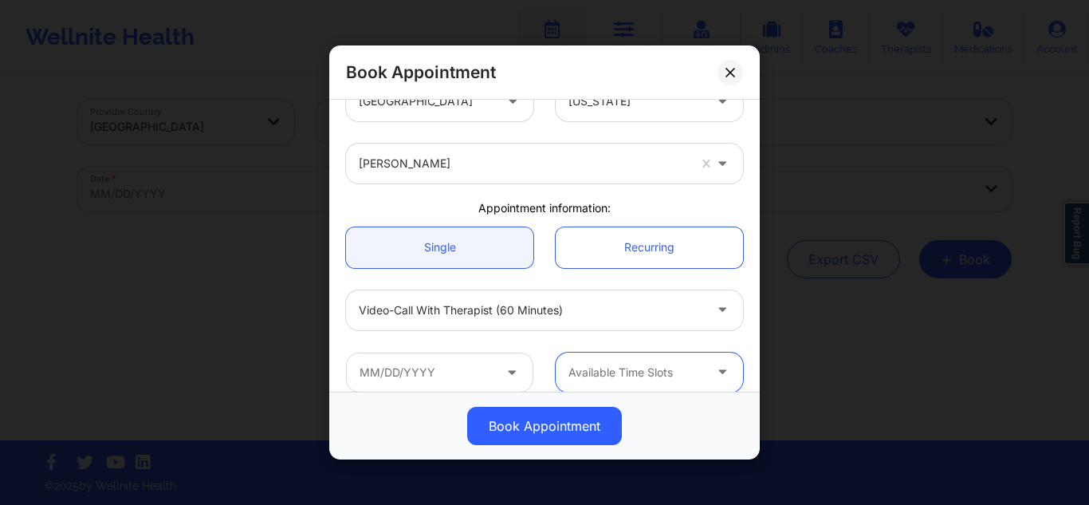
scroll to position [308, 0]
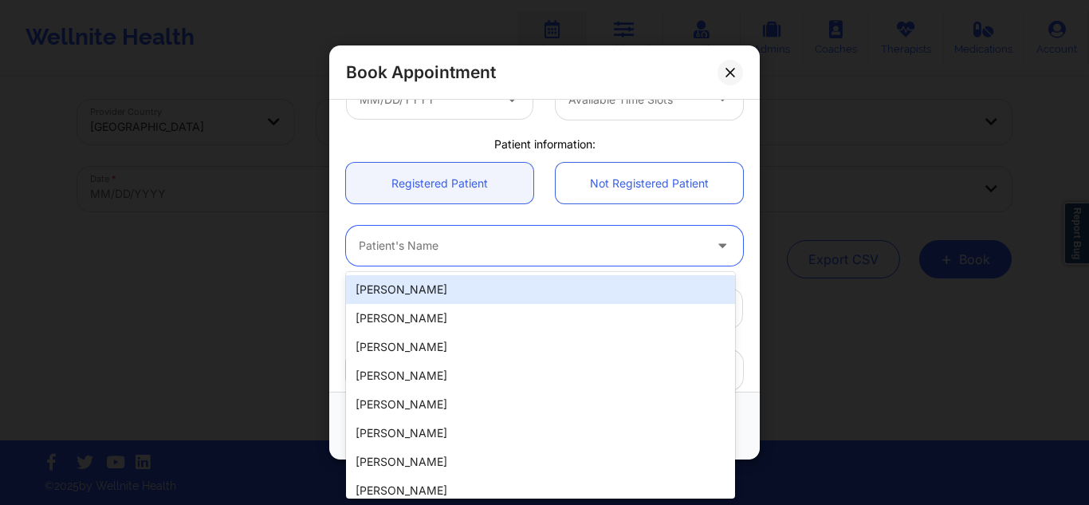
click at [578, 235] on div "Patient's Name" at bounding box center [525, 246] width 359 height 40
paste input "[PERSON_NAME]"
type input "[PERSON_NAME]"
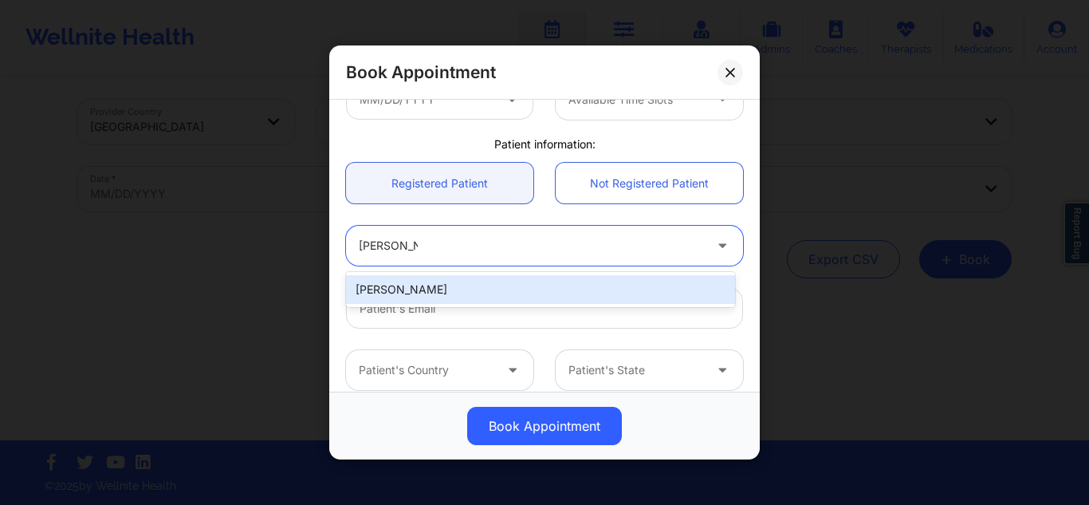
click at [525, 283] on div "[PERSON_NAME]" at bounding box center [540, 289] width 389 height 29
type input "[EMAIL_ADDRESS][DOMAIN_NAME]"
type input "[PHONE_NUMBER]"
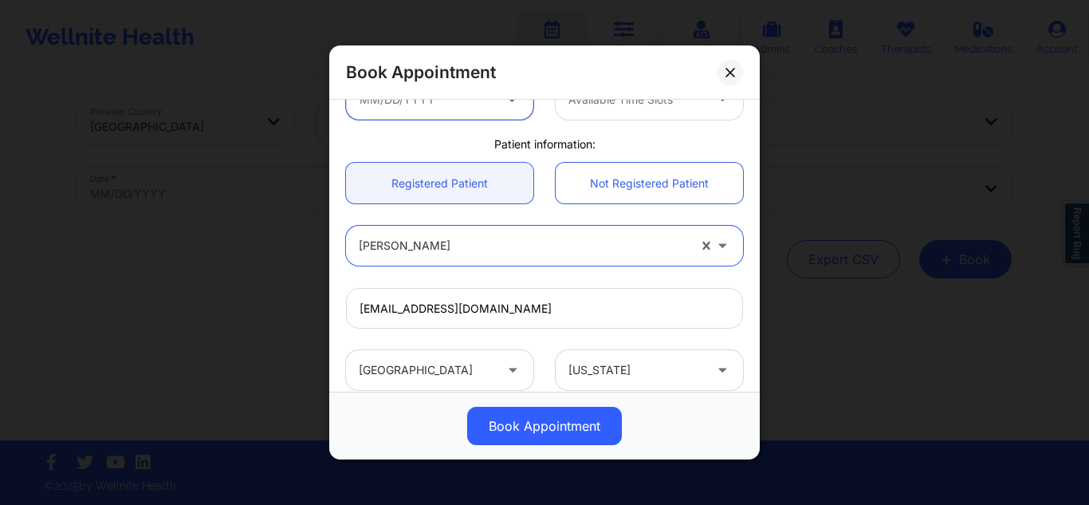
click at [454, 109] on input "text" at bounding box center [439, 99] width 187 height 40
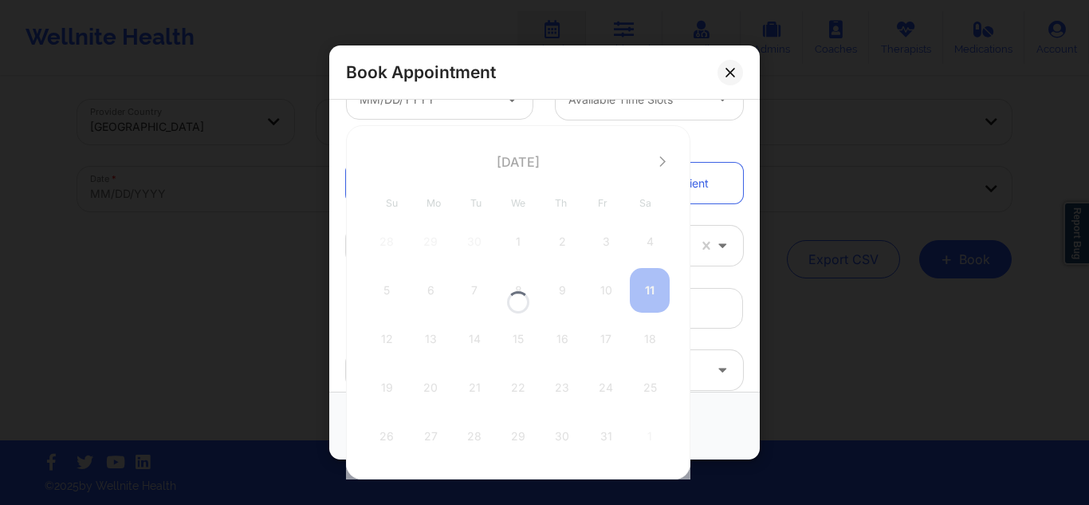
click at [659, 160] on div at bounding box center [518, 302] width 344 height 354
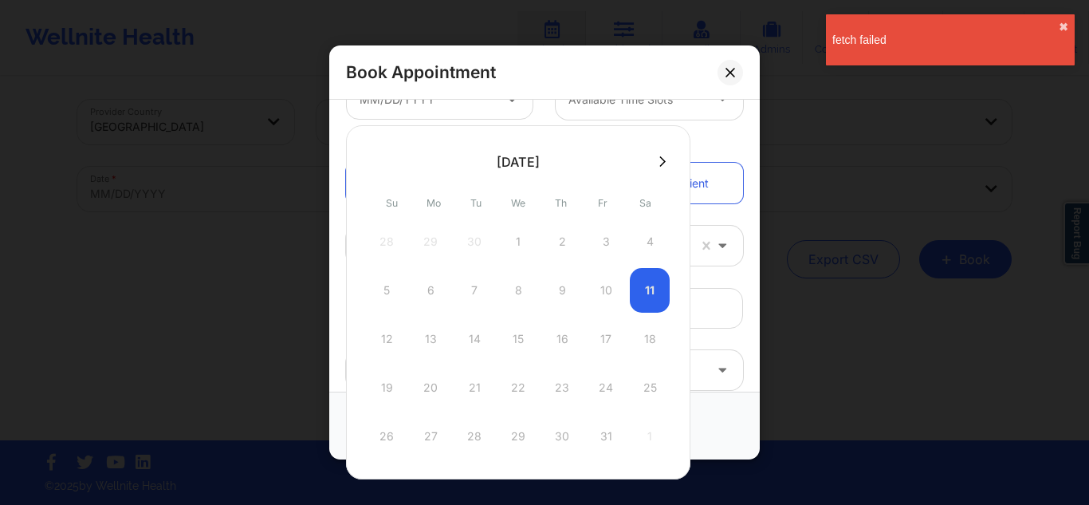
click at [659, 160] on icon at bounding box center [662, 161] width 6 height 12
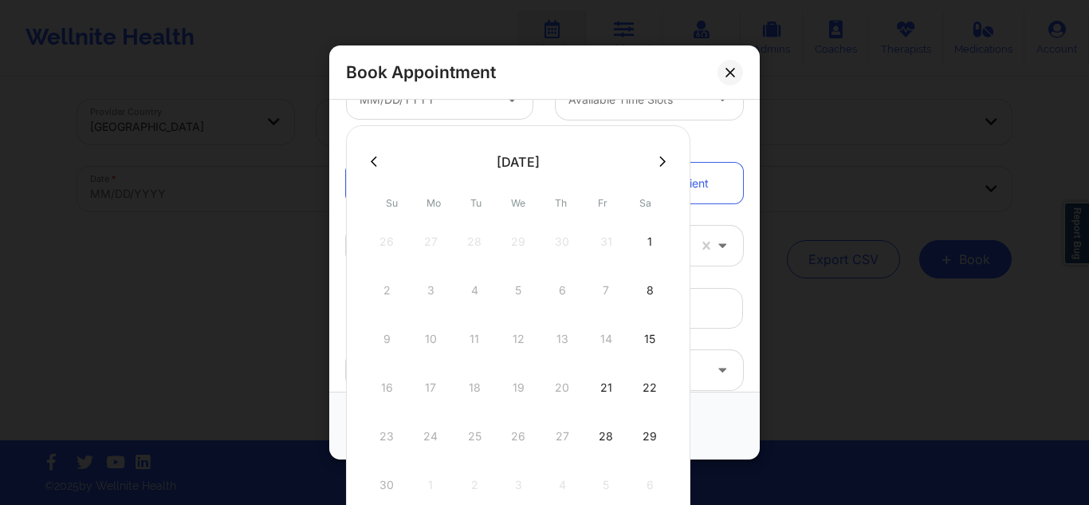
click at [604, 290] on div "2 3 4 5 6 7 8" at bounding box center [518, 290] width 303 height 45
click at [602, 384] on div "21" at bounding box center [606, 387] width 40 height 45
type input "[DATE]"
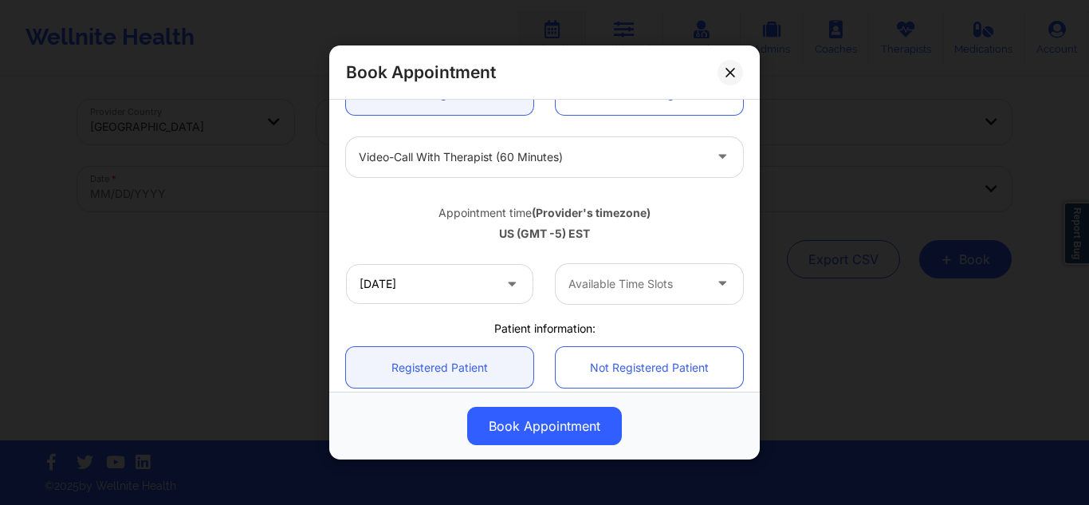
scroll to position [183, 0]
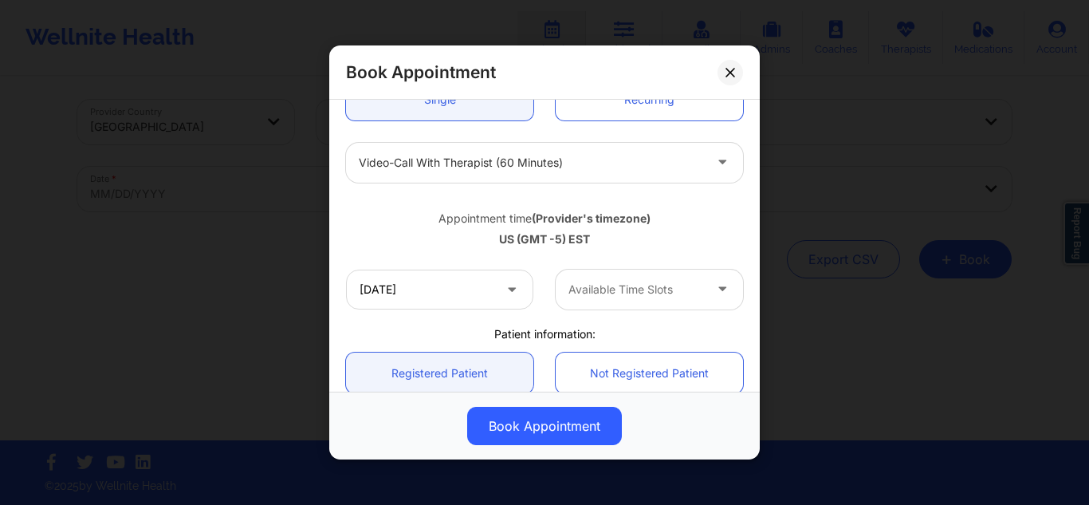
click at [619, 289] on div at bounding box center [635, 289] width 135 height 19
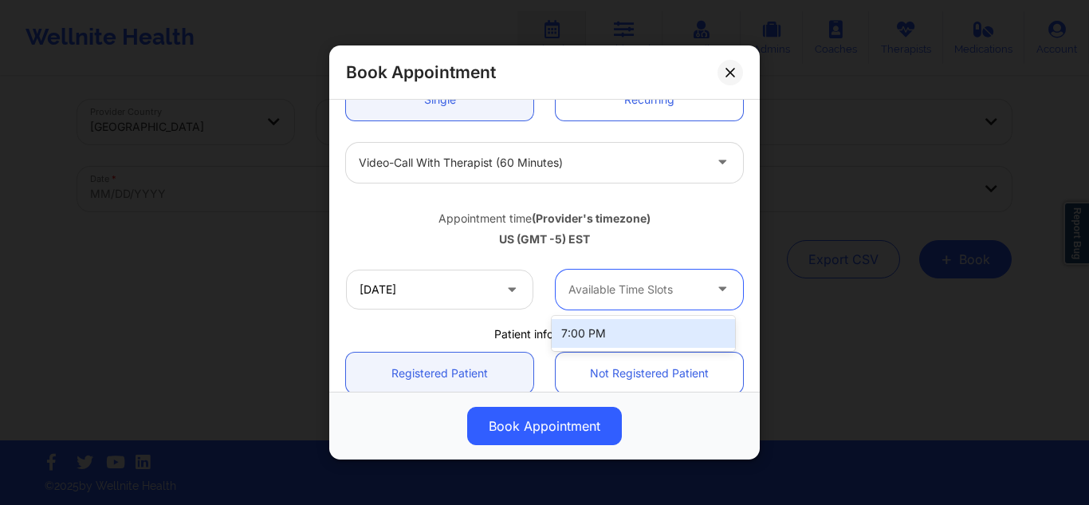
click at [596, 330] on div "7:00 PM" at bounding box center [643, 333] width 183 height 29
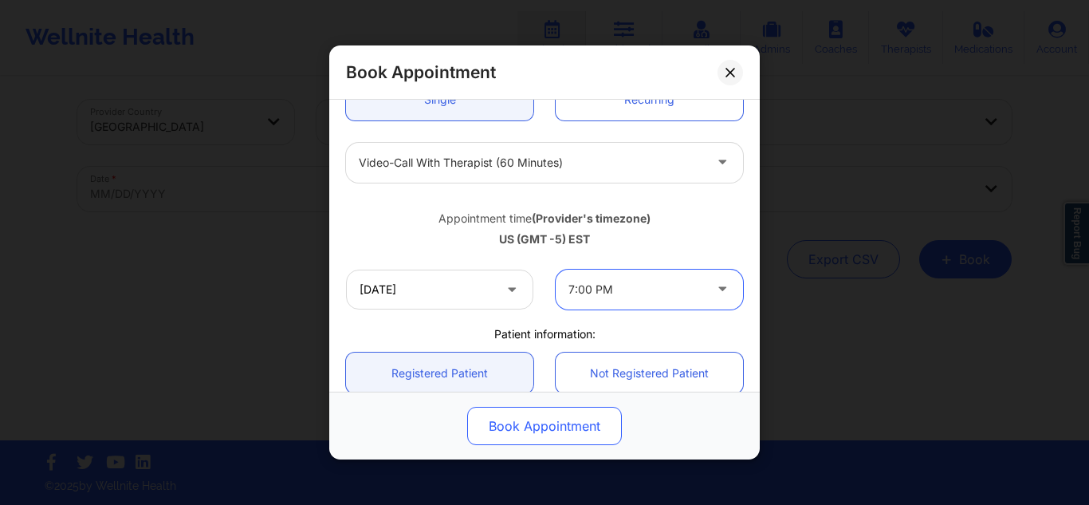
click at [524, 415] on button "Book Appointment" at bounding box center [544, 426] width 155 height 38
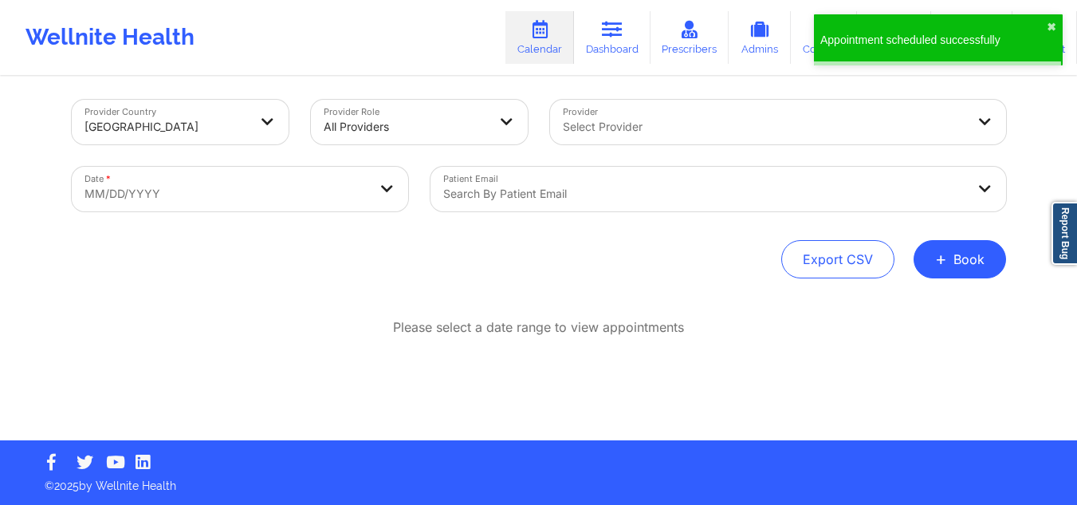
drag, startPoint x: 960, startPoint y: 266, endPoint x: 659, endPoint y: 233, distance: 303.1
click at [659, 233] on div "Provider Country [GEOGRAPHIC_DATA] Provider Role All Providers Provider Select …" at bounding box center [539, 189] width 934 height 179
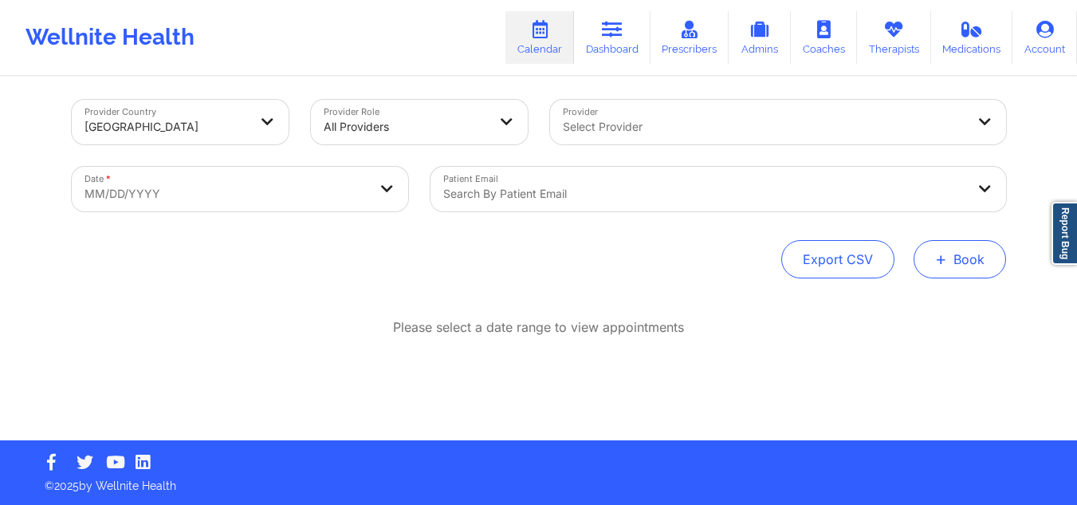
click at [950, 250] on button "+ Book" at bounding box center [960, 259] width 92 height 38
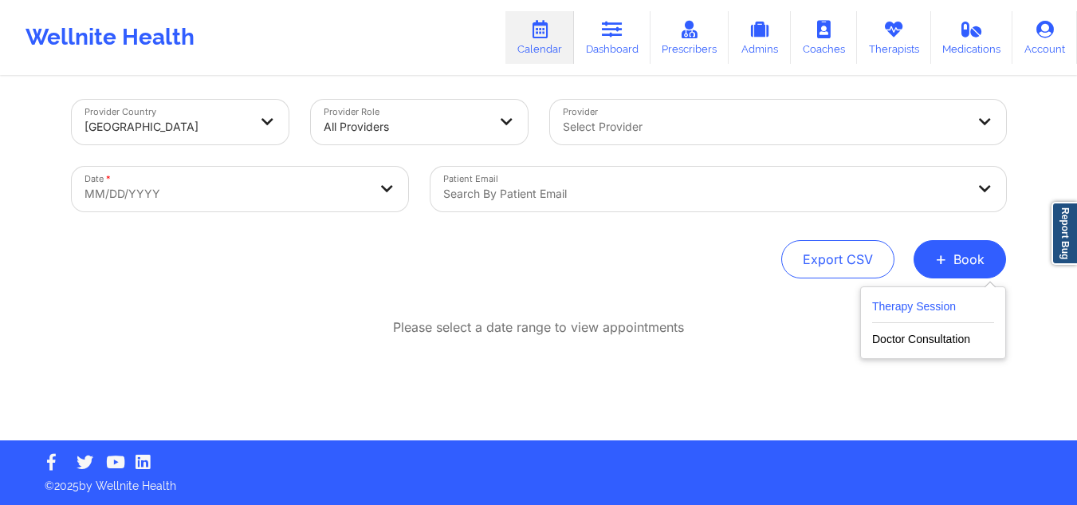
click at [901, 306] on button "Therapy Session" at bounding box center [933, 310] width 122 height 26
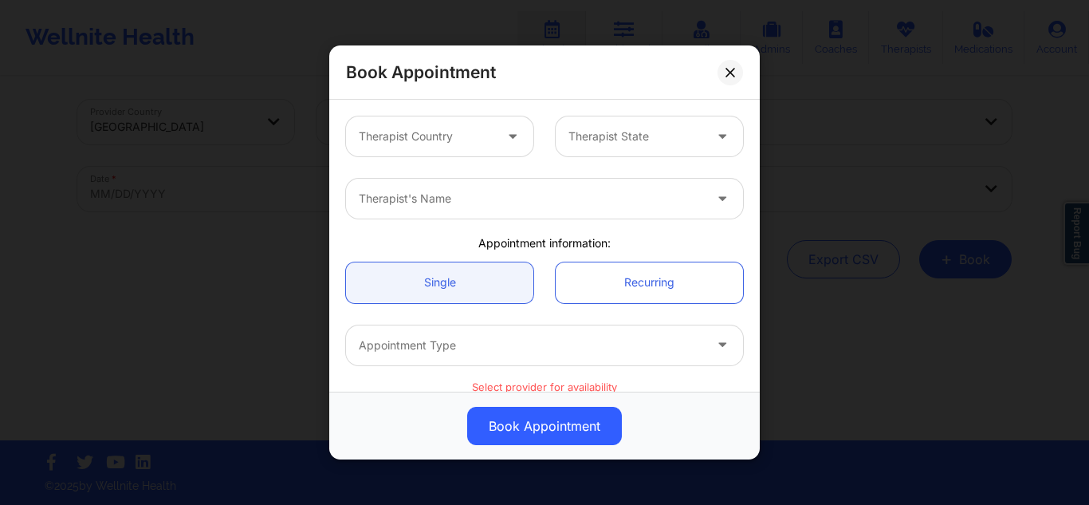
click at [423, 128] on div at bounding box center [426, 136] width 135 height 19
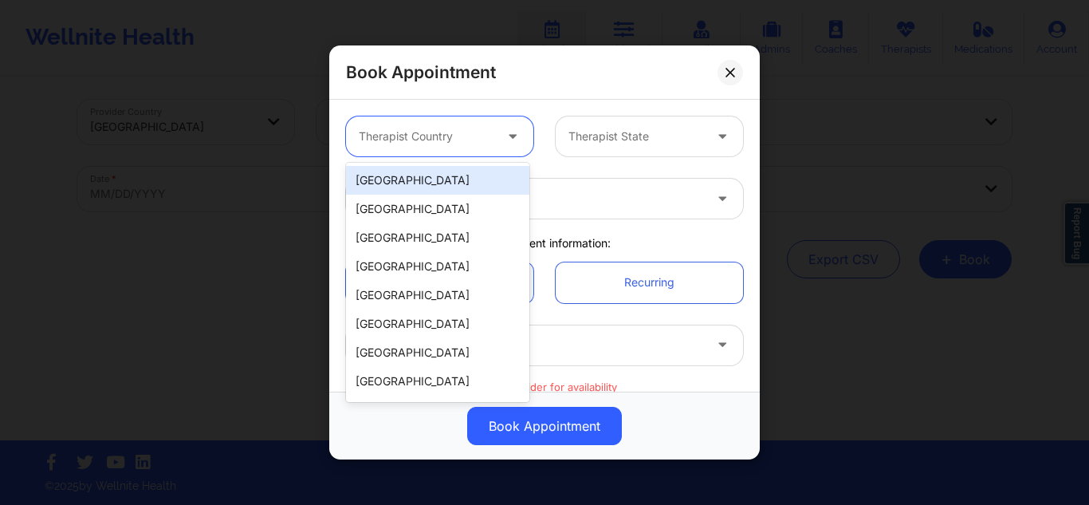
click at [410, 187] on div "[GEOGRAPHIC_DATA]" at bounding box center [437, 180] width 183 height 29
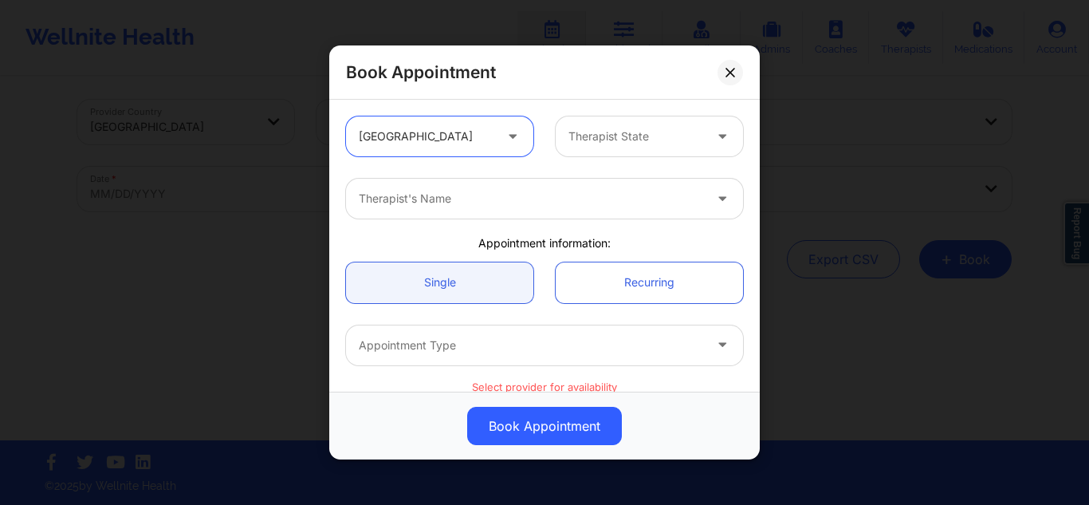
click at [591, 124] on div "Therapist State" at bounding box center [630, 136] width 149 height 40
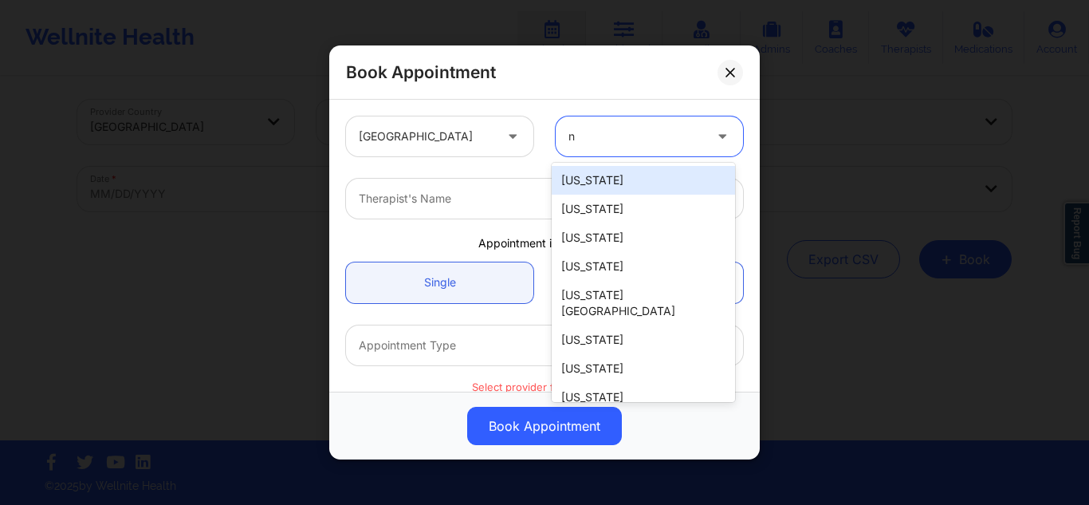
type input "ny"
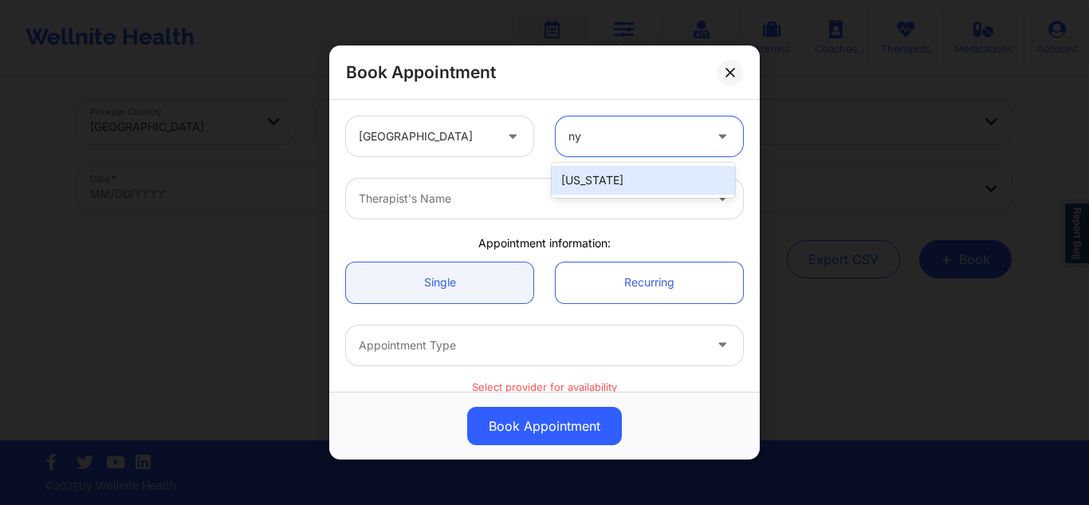
click at [580, 174] on div "[US_STATE]" at bounding box center [643, 180] width 183 height 29
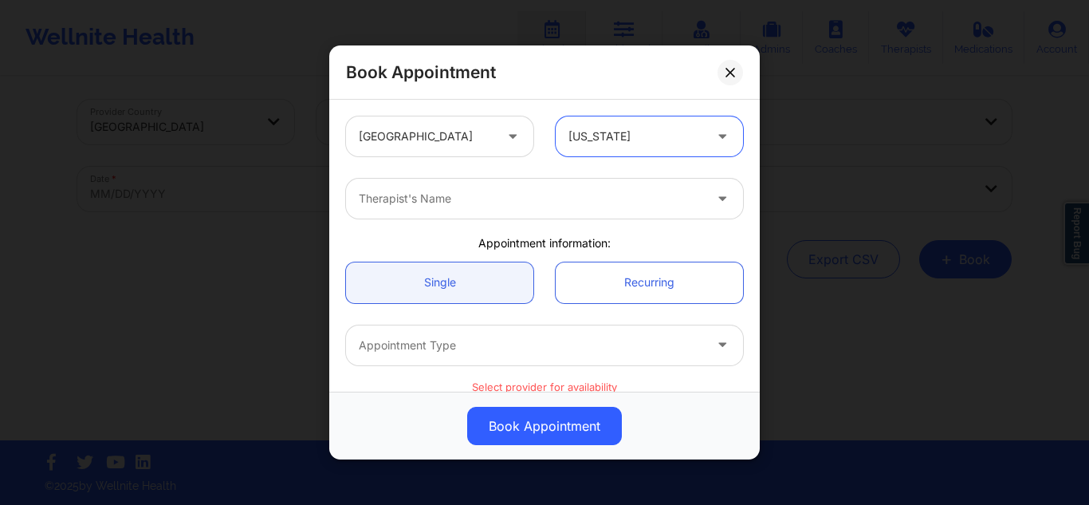
click at [482, 193] on div at bounding box center [531, 198] width 344 height 19
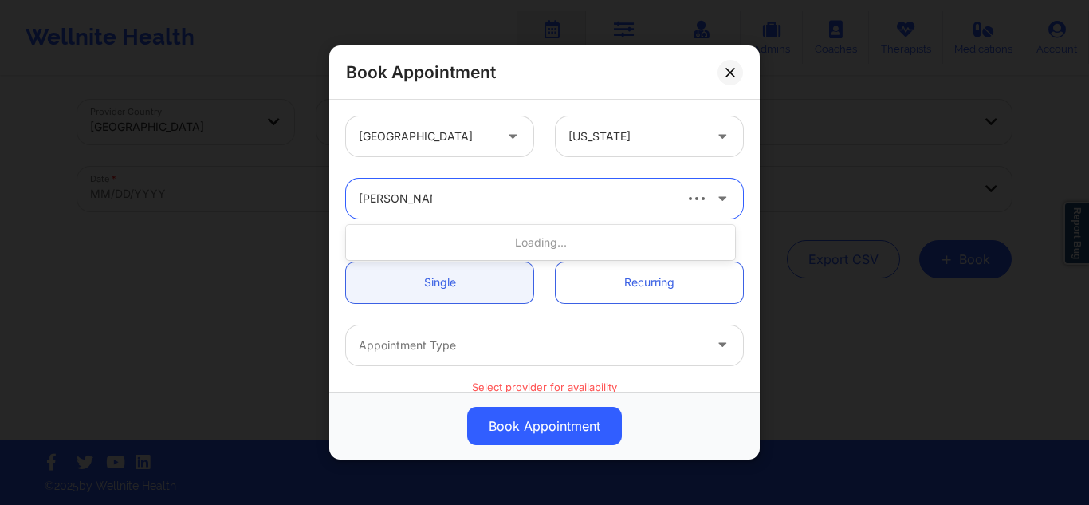
type input "[PERSON_NAME]"
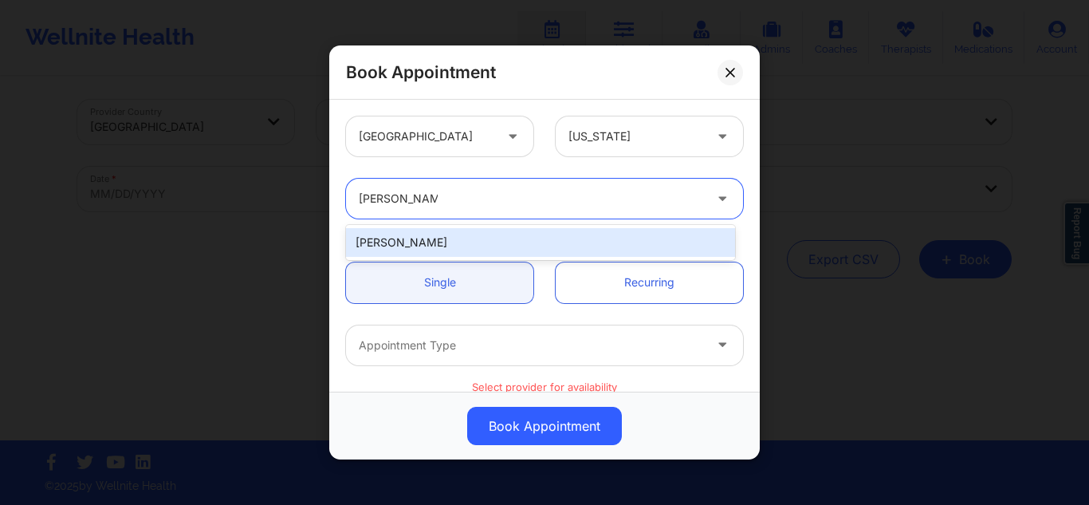
click at [442, 235] on div "[PERSON_NAME]" at bounding box center [540, 242] width 389 height 29
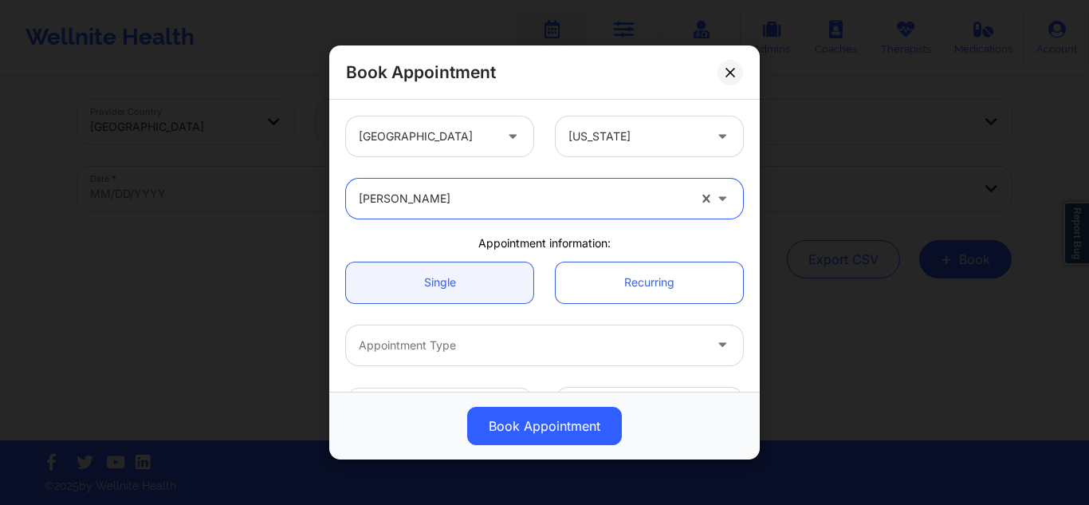
click at [667, 352] on div at bounding box center [531, 345] width 344 height 19
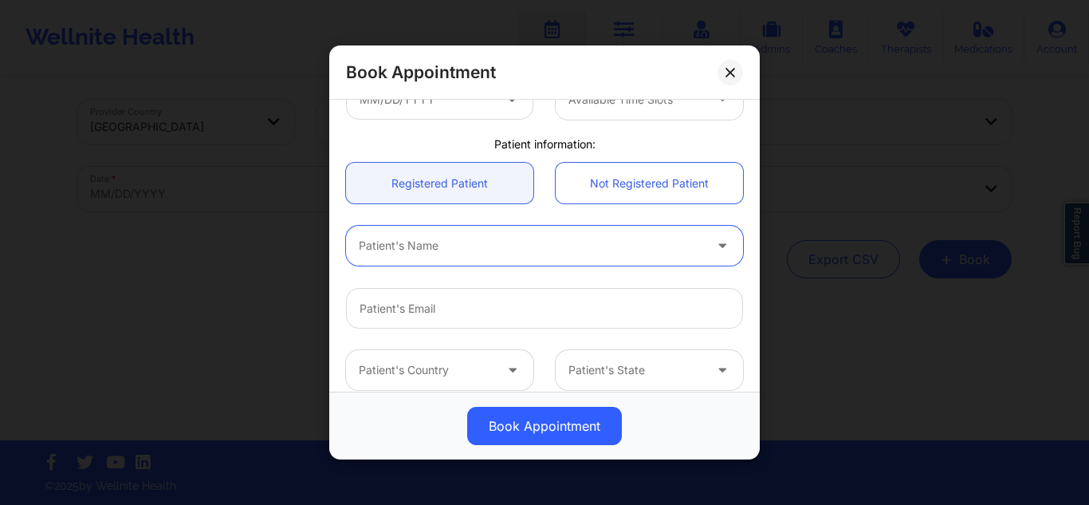
scroll to position [170, 0]
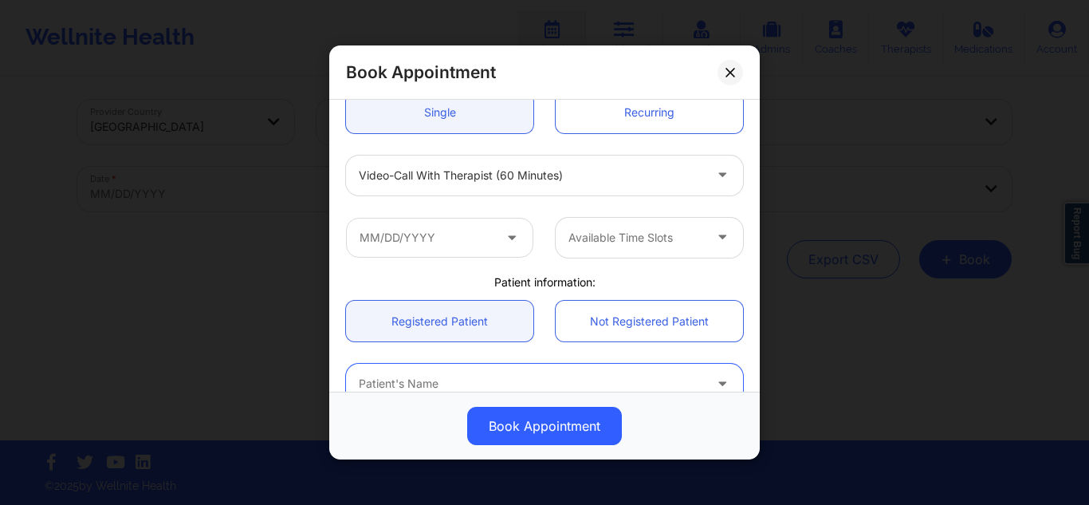
click at [652, 237] on div at bounding box center [635, 237] width 135 height 19
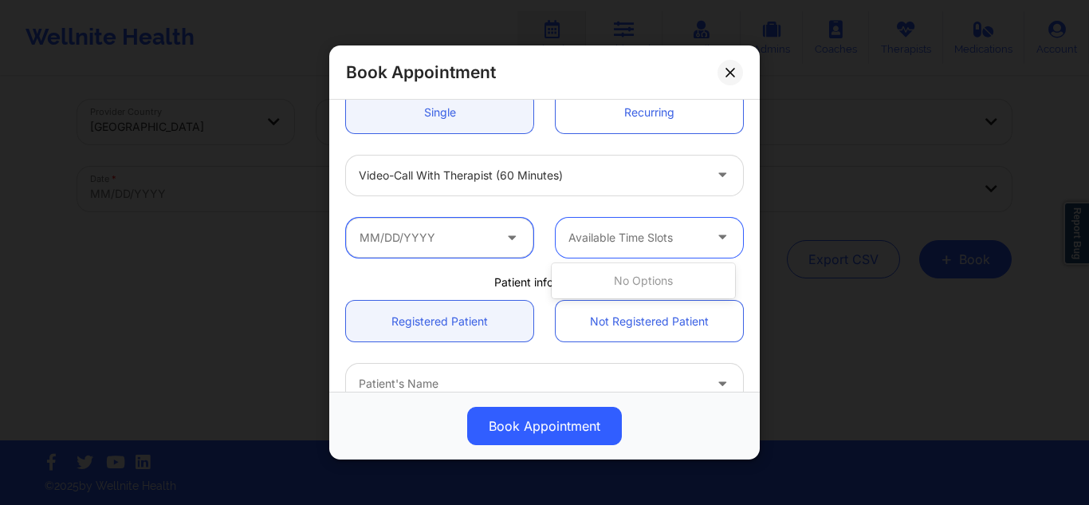
click at [439, 235] on input "text" at bounding box center [439, 237] width 187 height 40
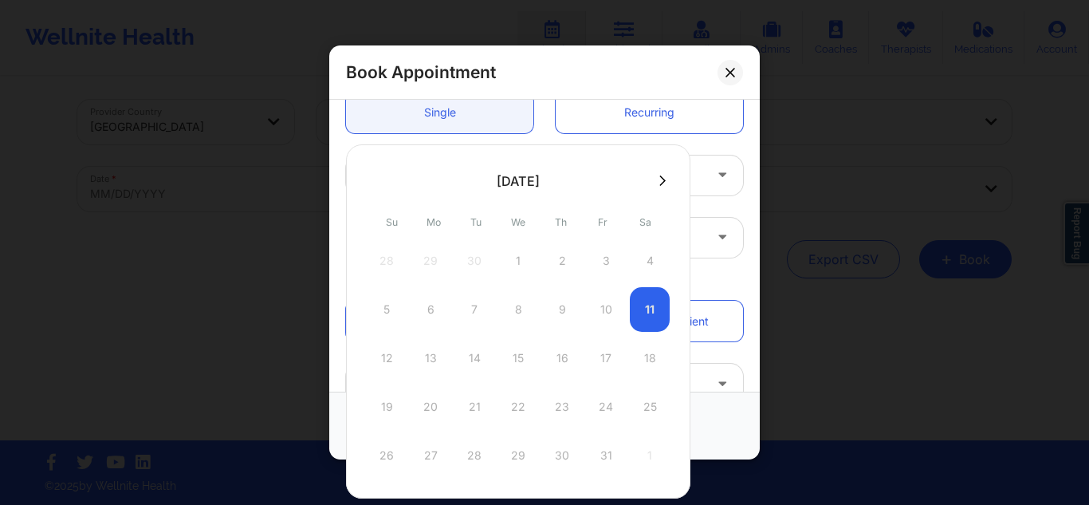
click at [660, 175] on icon at bounding box center [662, 181] width 6 height 12
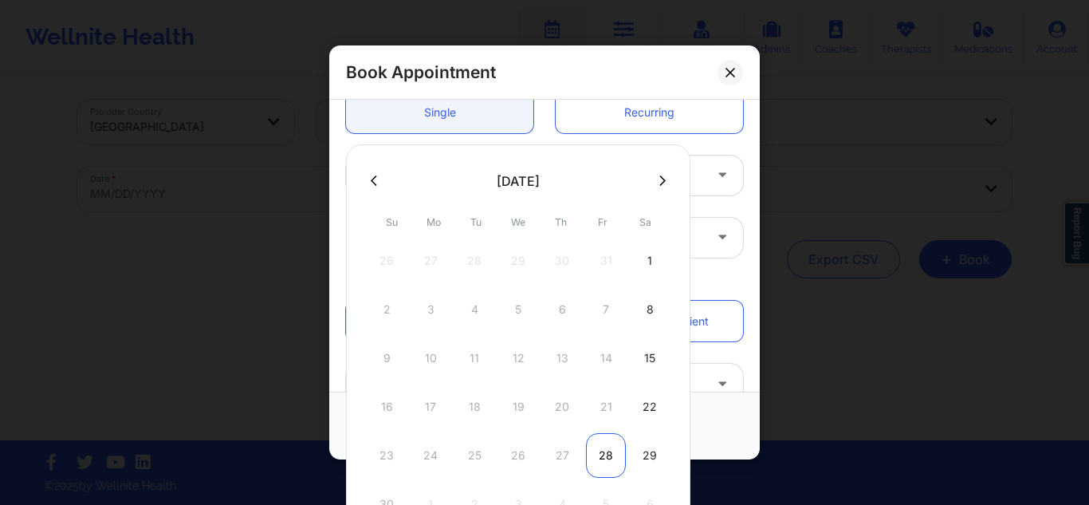
click at [603, 447] on div "28" at bounding box center [606, 455] width 40 height 45
type input "[DATE]"
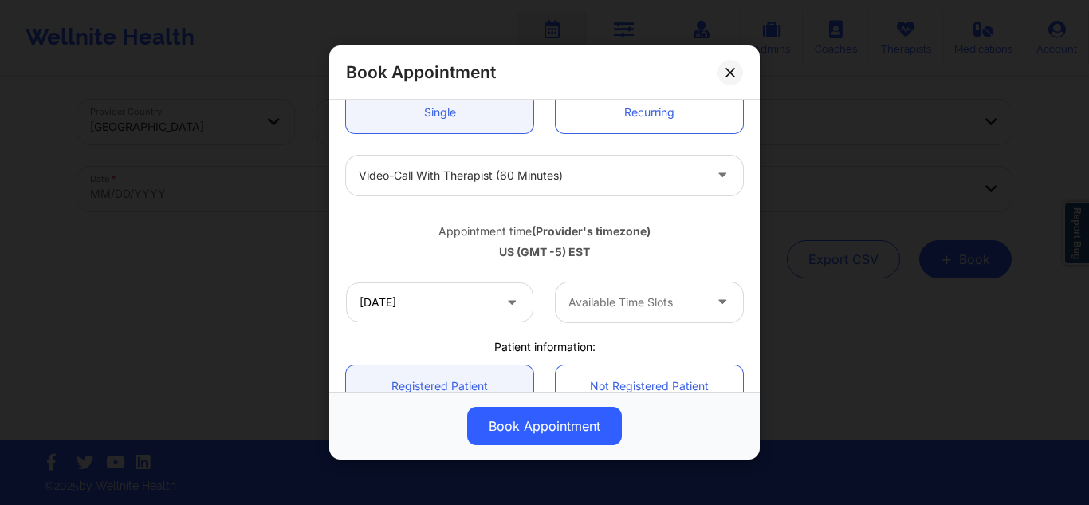
click at [608, 297] on div at bounding box center [635, 302] width 135 height 19
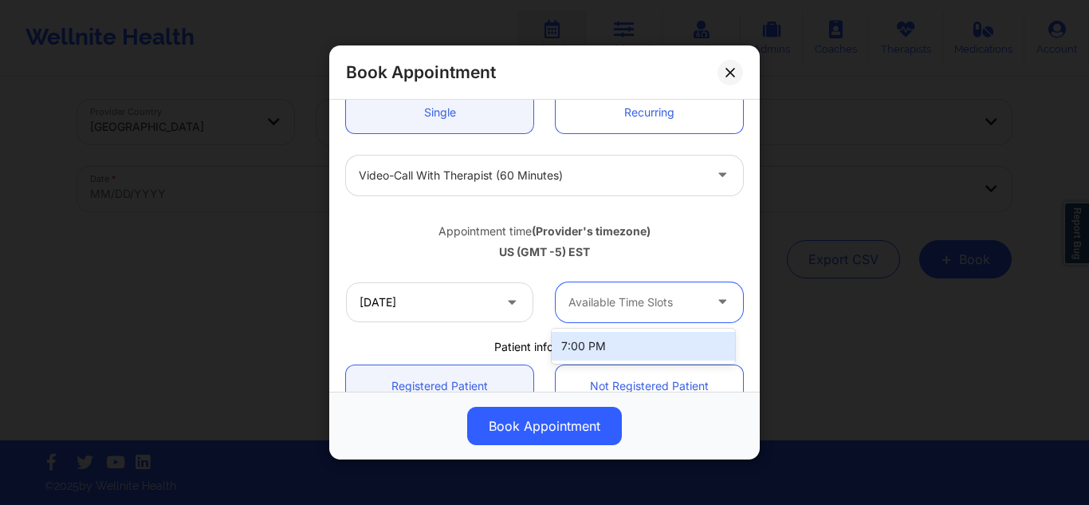
click at [586, 346] on div "7:00 PM" at bounding box center [643, 346] width 183 height 29
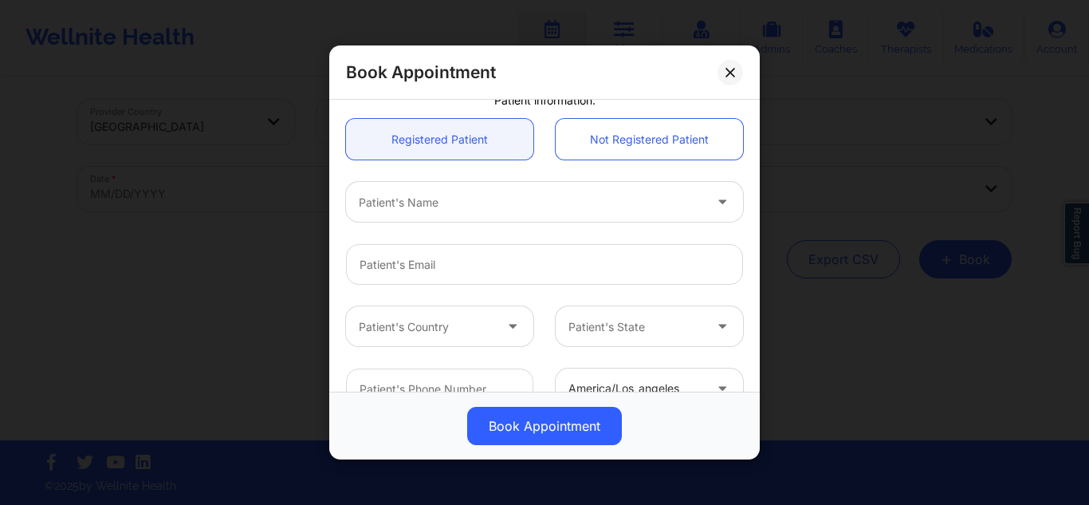
scroll to position [450, 0]
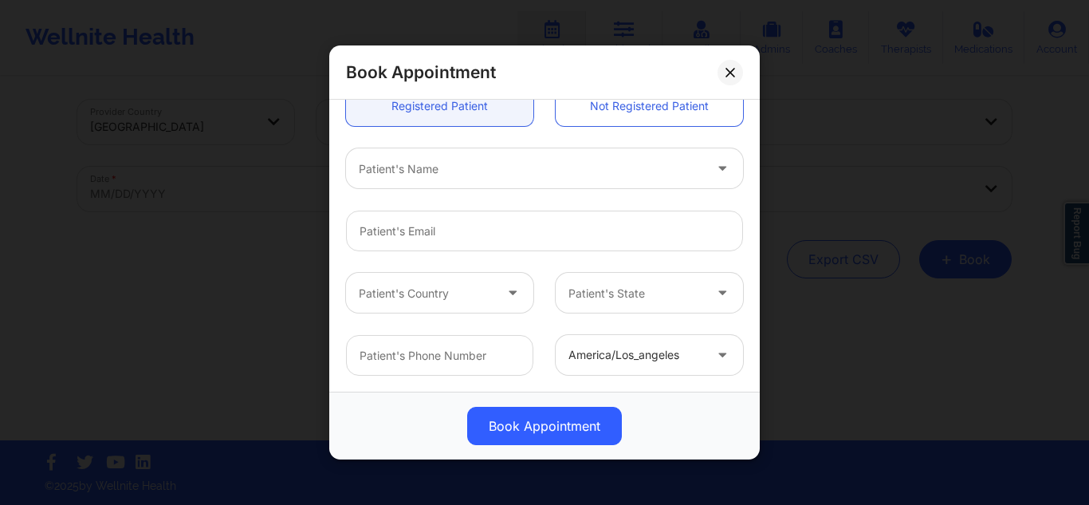
click at [489, 179] on div "Patient's Name" at bounding box center [525, 168] width 359 height 40
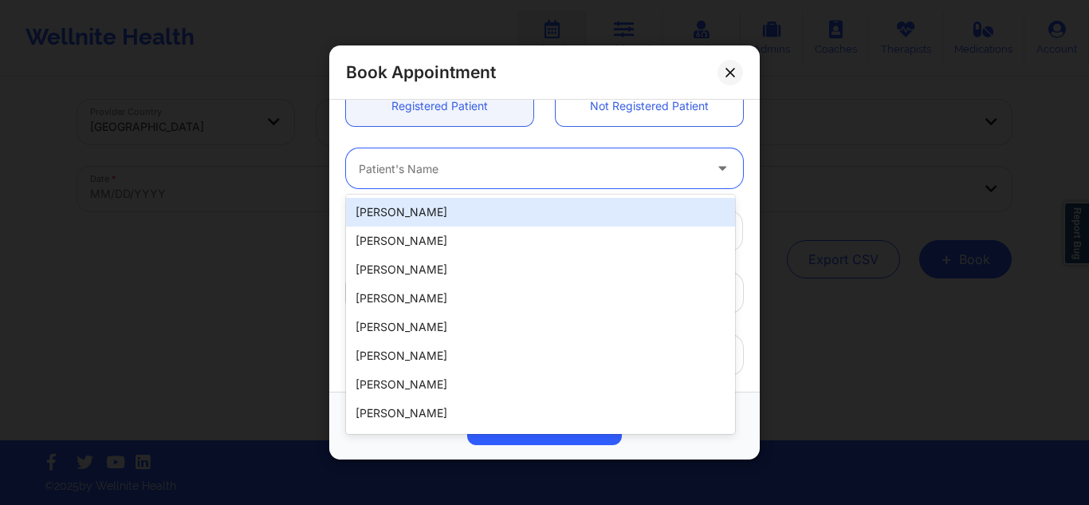
paste input "[PERSON_NAME]"
type input "[PERSON_NAME]"
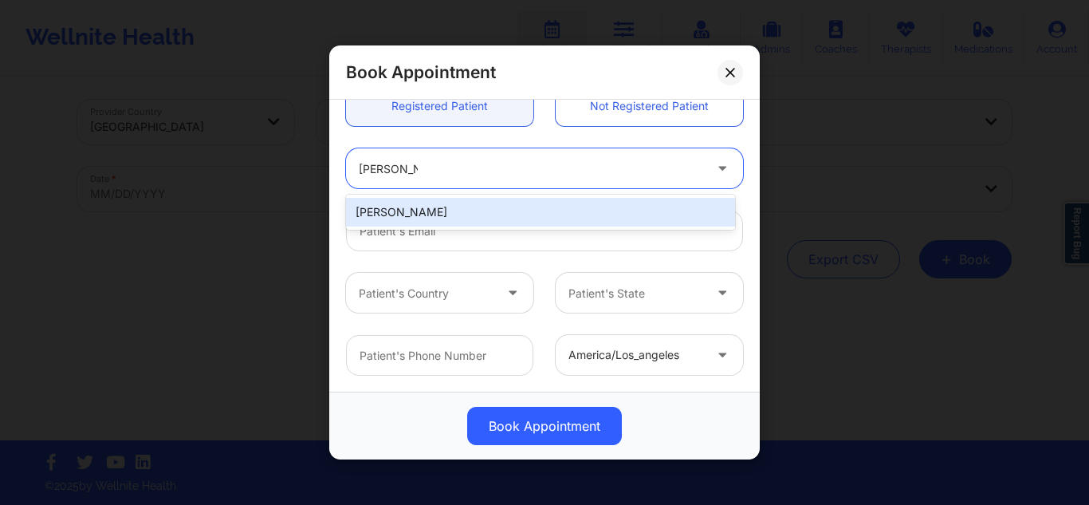
click at [450, 213] on div "[PERSON_NAME]" at bounding box center [540, 212] width 389 height 29
type input "[EMAIL_ADDRESS][DOMAIN_NAME]"
type input "[PHONE_NUMBER]"
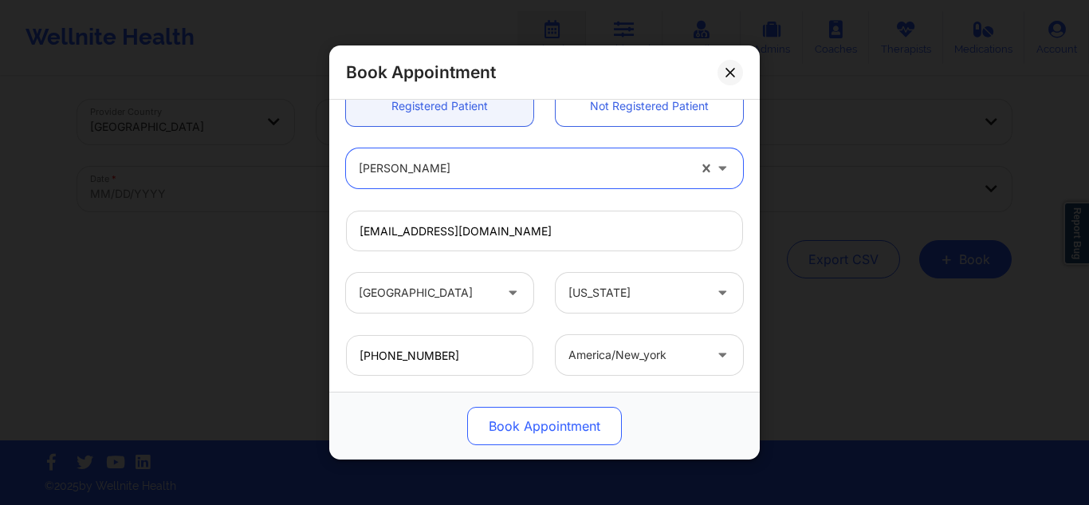
click at [500, 438] on button "Book Appointment" at bounding box center [544, 426] width 155 height 38
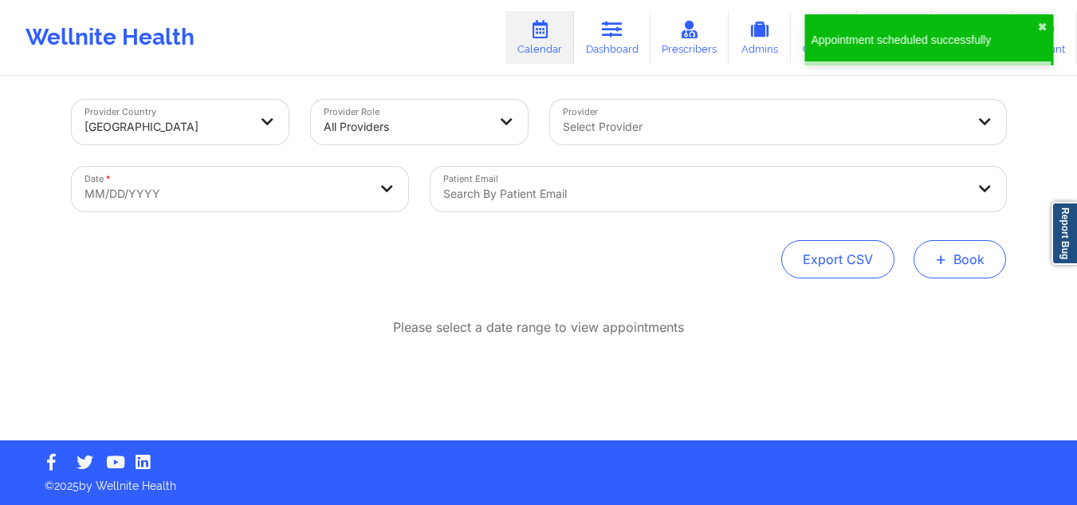
click at [931, 254] on button "+ Book" at bounding box center [960, 259] width 92 height 38
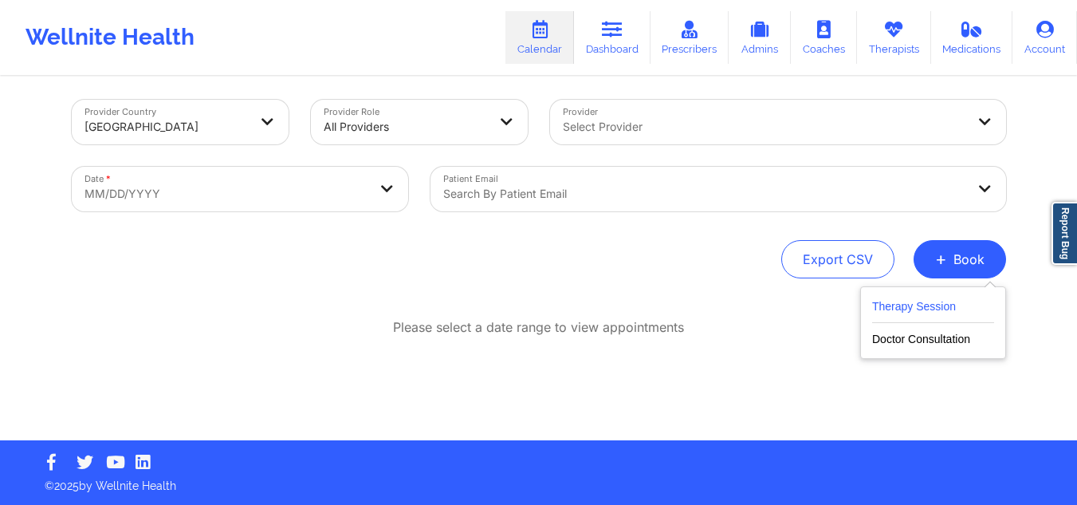
click at [891, 309] on button "Therapy Session" at bounding box center [933, 310] width 122 height 26
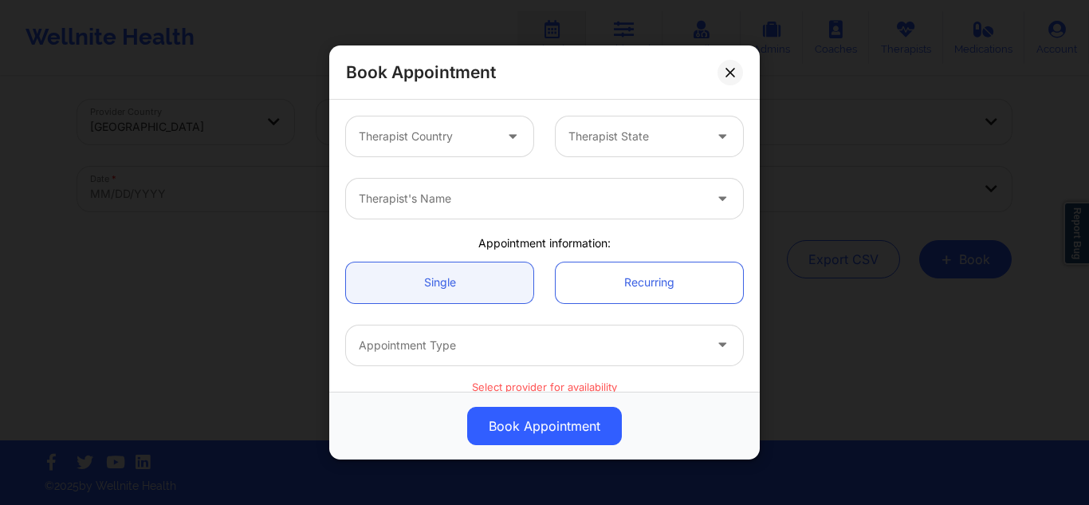
click at [450, 127] on div at bounding box center [426, 136] width 135 height 19
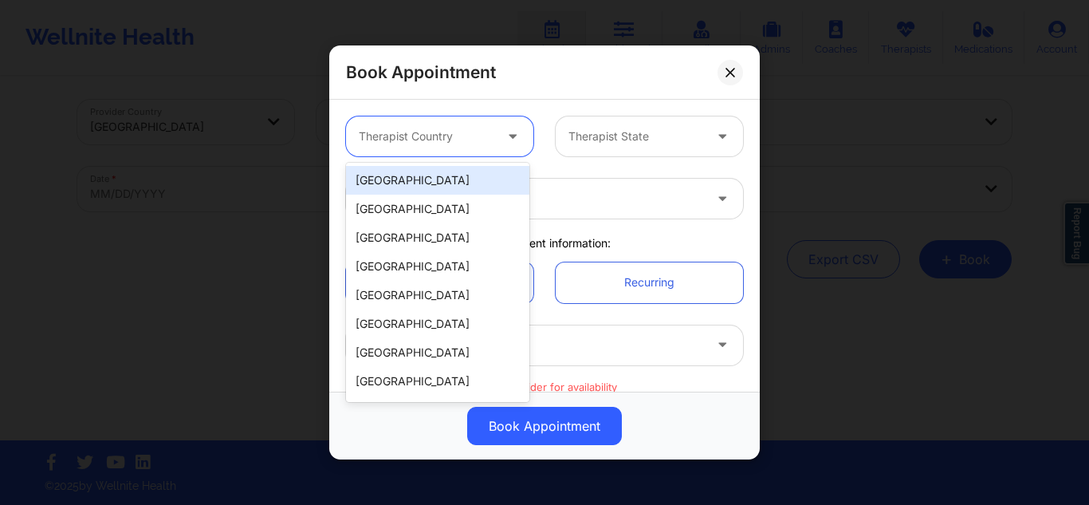
click at [422, 184] on div "[GEOGRAPHIC_DATA]" at bounding box center [437, 180] width 183 height 29
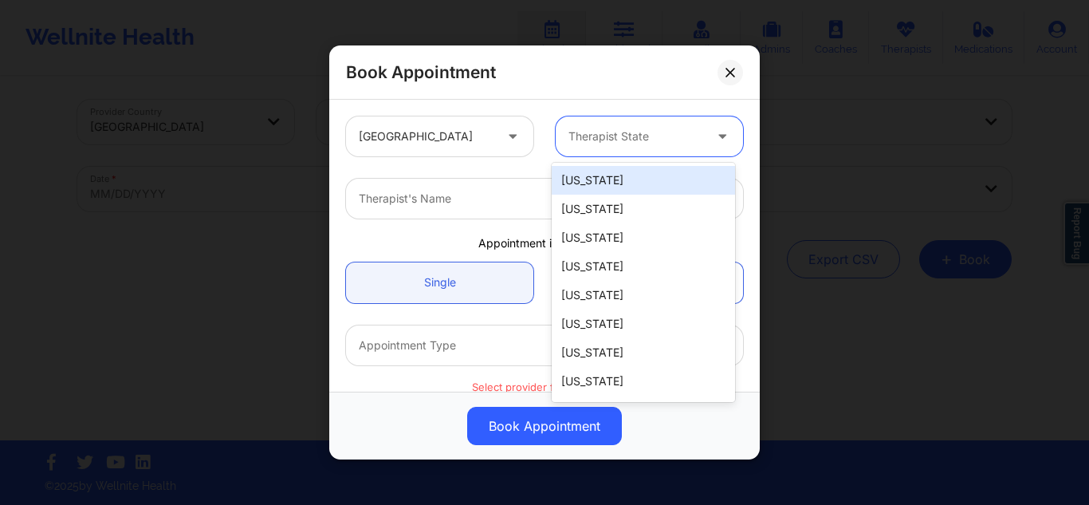
click at [616, 127] on div at bounding box center [635, 136] width 135 height 19
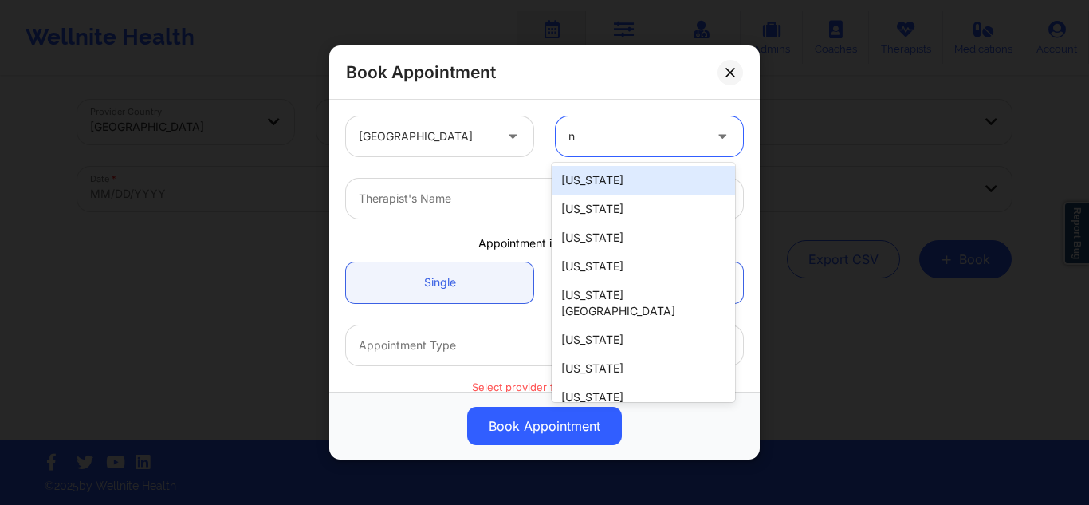
type input "ny"
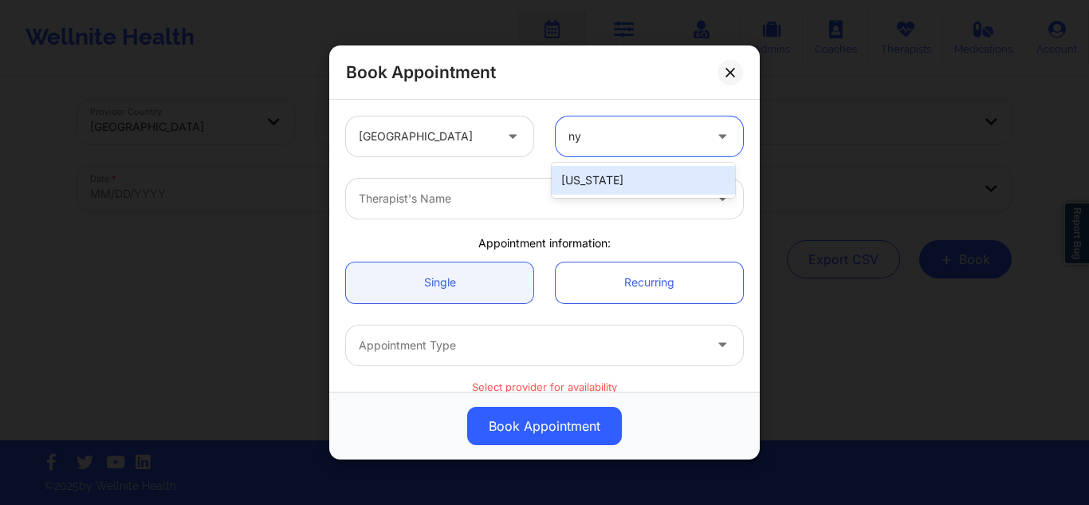
click at [579, 186] on div "[US_STATE]" at bounding box center [643, 180] width 183 height 29
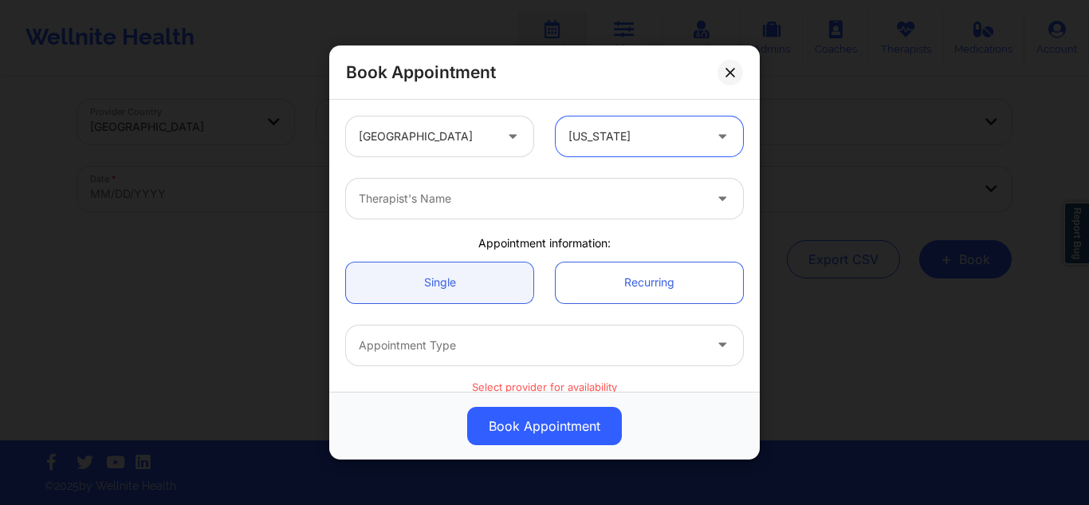
click at [579, 186] on div "Therapist's Name" at bounding box center [525, 199] width 359 height 40
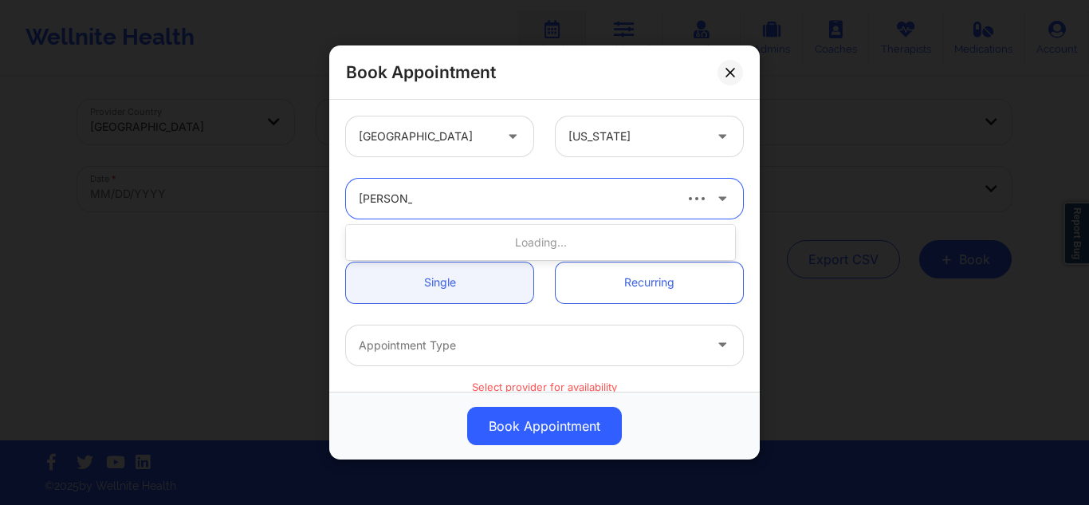
type input "[PERSON_NAME]"
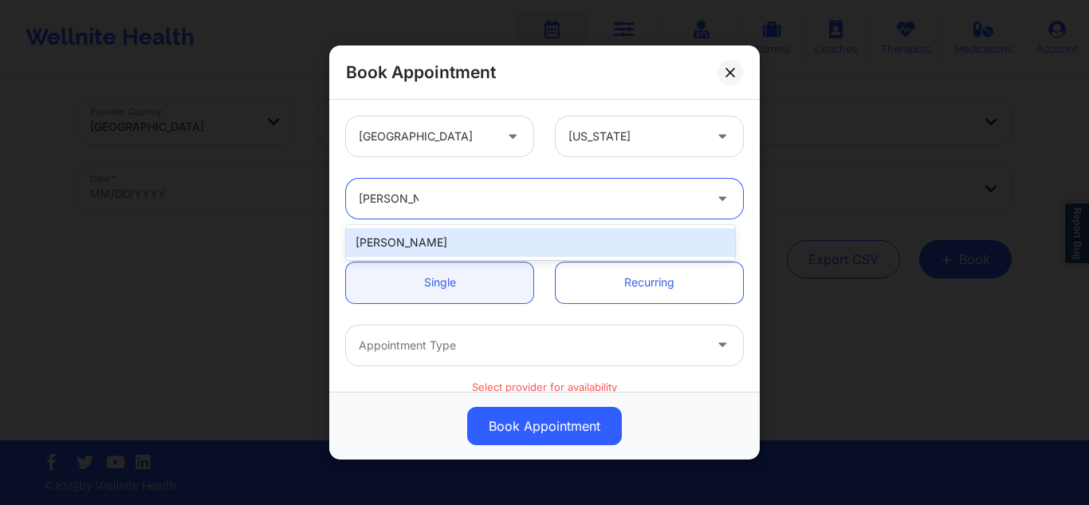
click at [478, 248] on div "[PERSON_NAME]" at bounding box center [540, 242] width 389 height 29
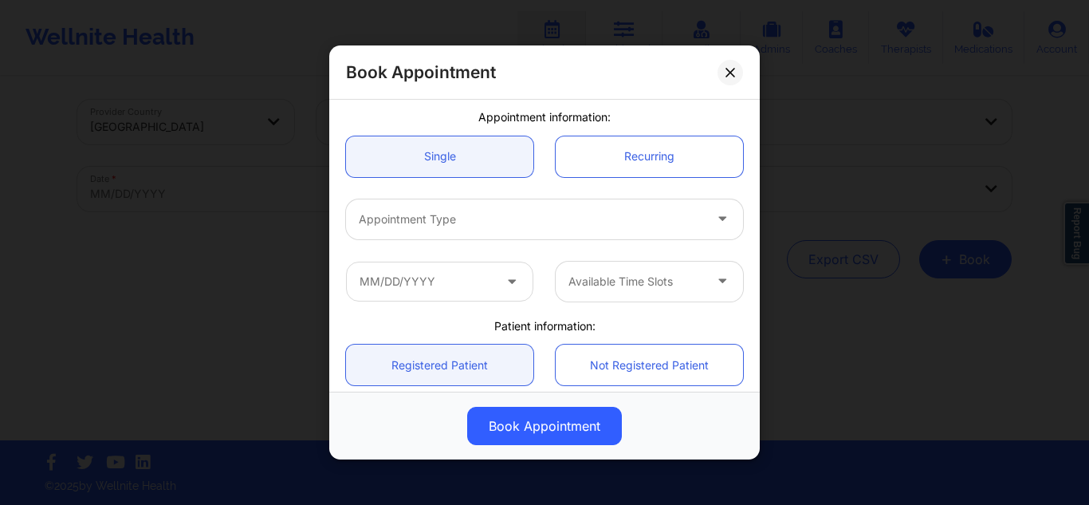
scroll to position [150, 0]
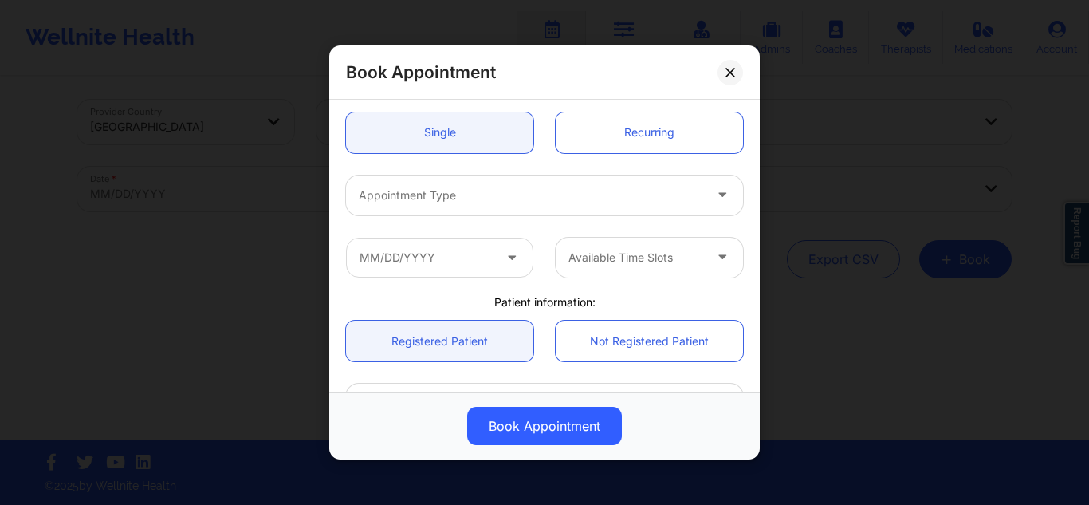
click at [642, 198] on div at bounding box center [531, 195] width 344 height 19
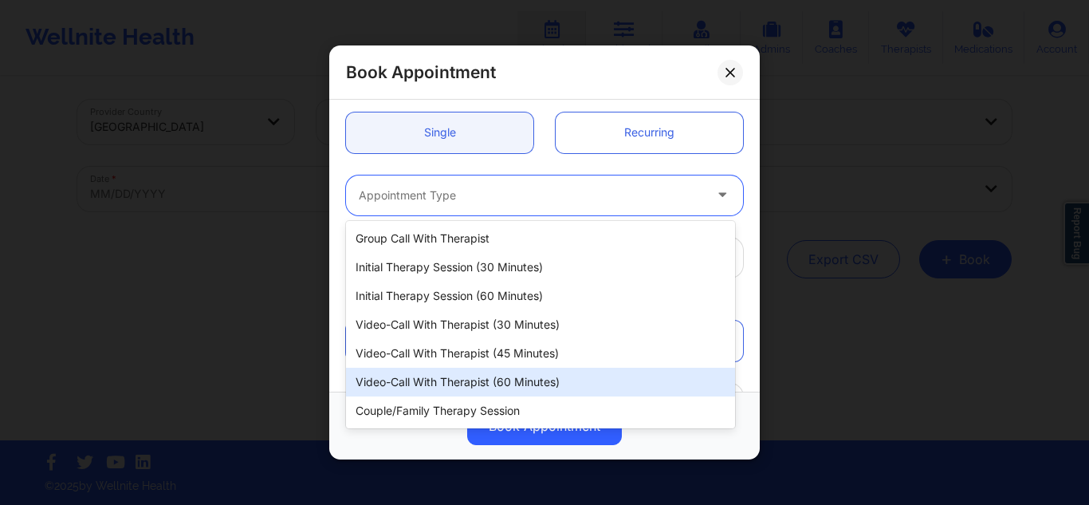
click at [515, 378] on div "Video-Call with Therapist (60 minutes)" at bounding box center [540, 382] width 389 height 29
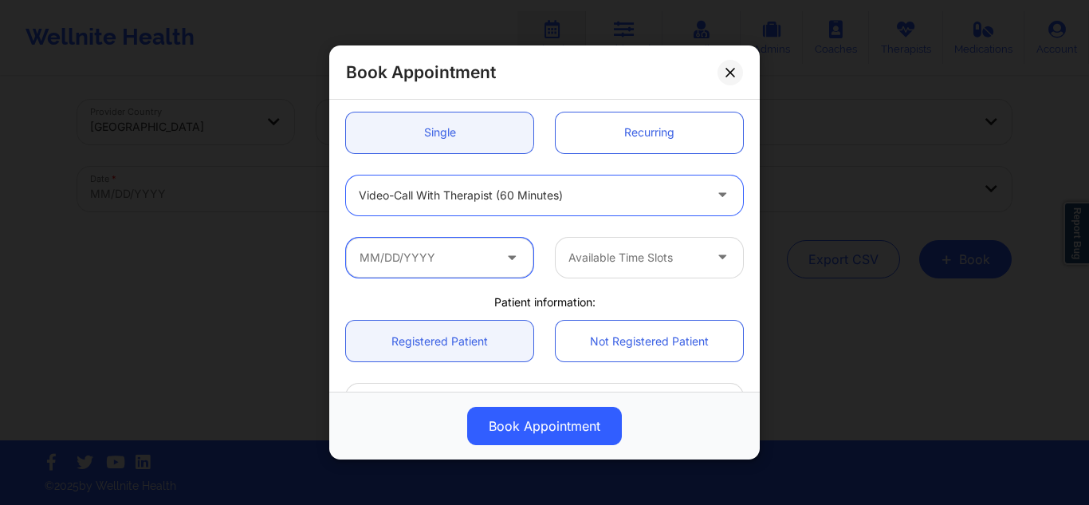
click at [413, 250] on input "text" at bounding box center [439, 257] width 187 height 40
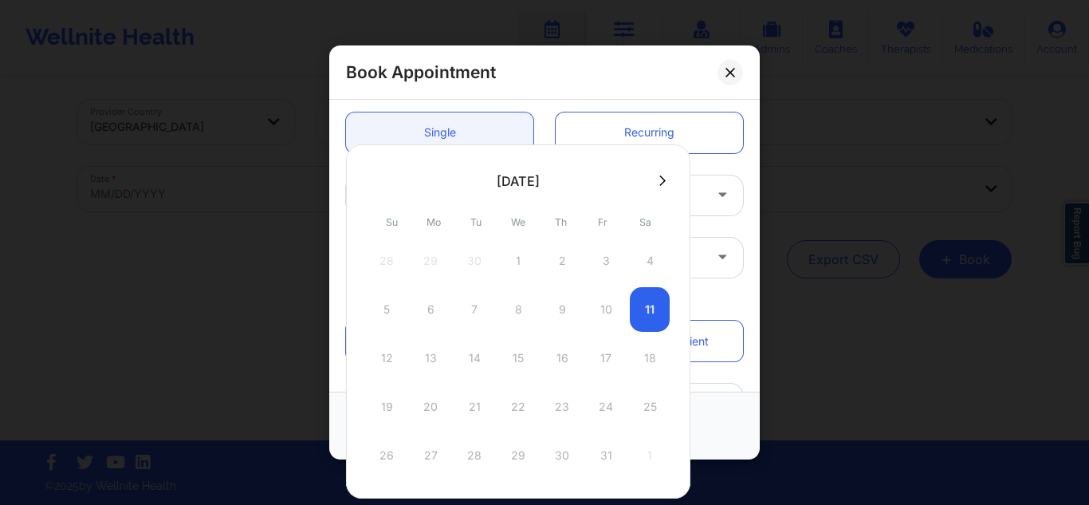
click at [664, 170] on div at bounding box center [518, 180] width 344 height 24
click at [659, 182] on icon at bounding box center [662, 181] width 6 height 12
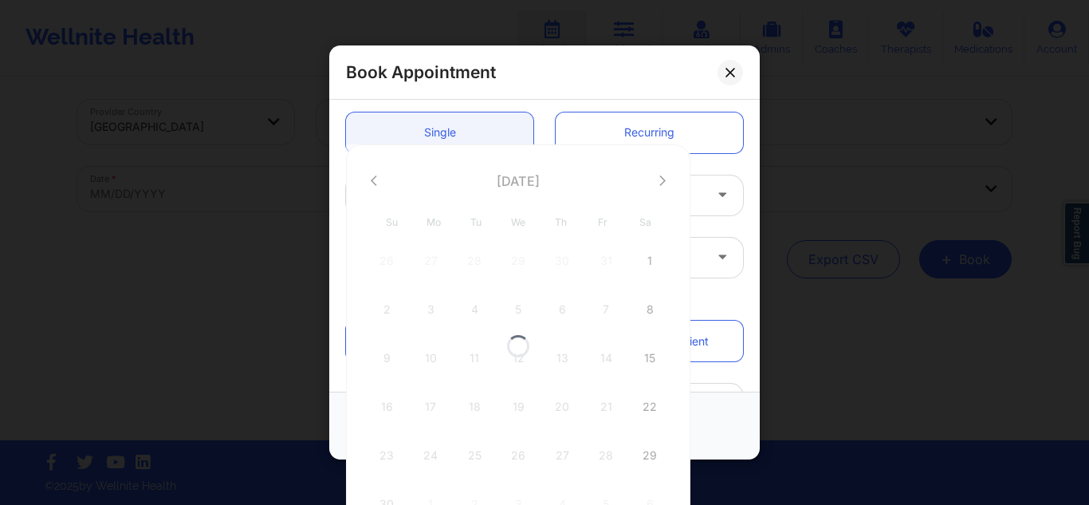
click at [659, 182] on div at bounding box center [518, 345] width 344 height 403
click at [659, 182] on icon at bounding box center [662, 181] width 6 height 12
click at [608, 267] on div "5" at bounding box center [606, 260] width 40 height 45
type input "[DATE]"
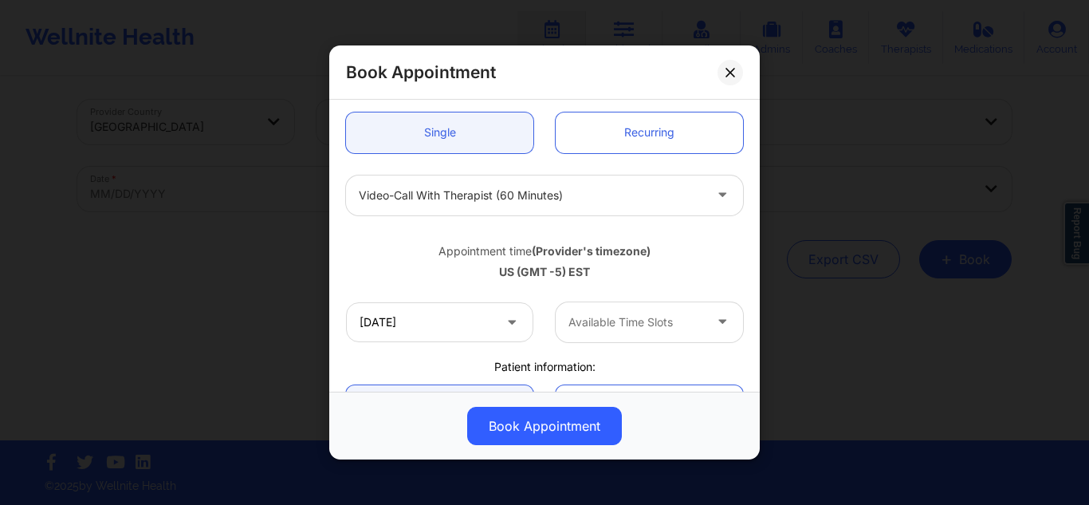
click at [645, 304] on div "Available Time Slots" at bounding box center [630, 322] width 149 height 40
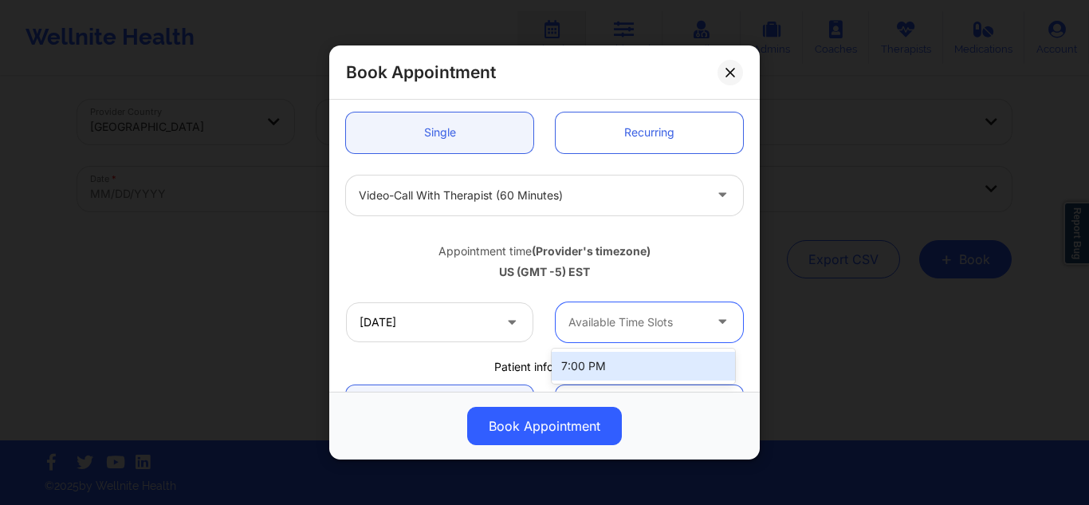
click at [581, 364] on div "7:00 PM" at bounding box center [643, 366] width 183 height 29
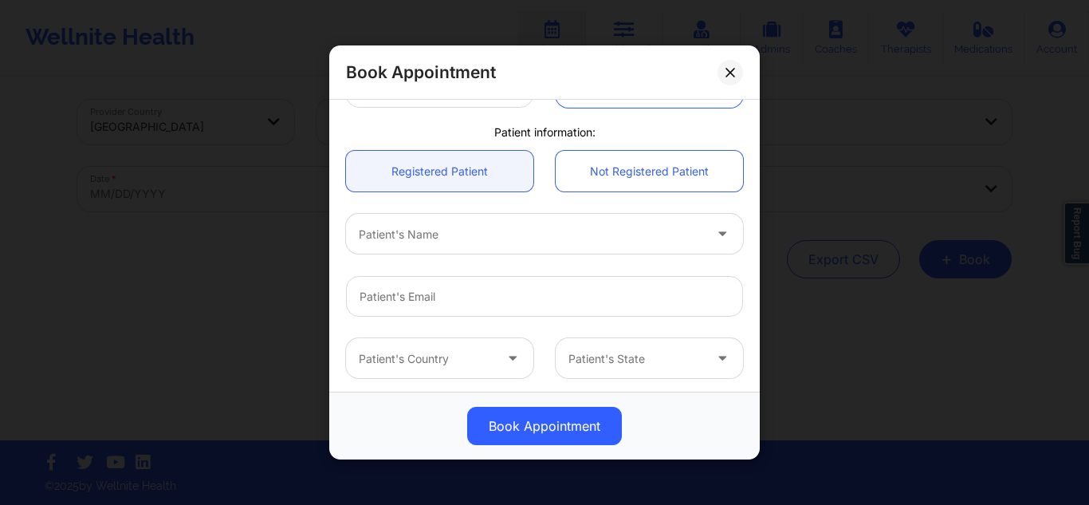
scroll to position [391, 0]
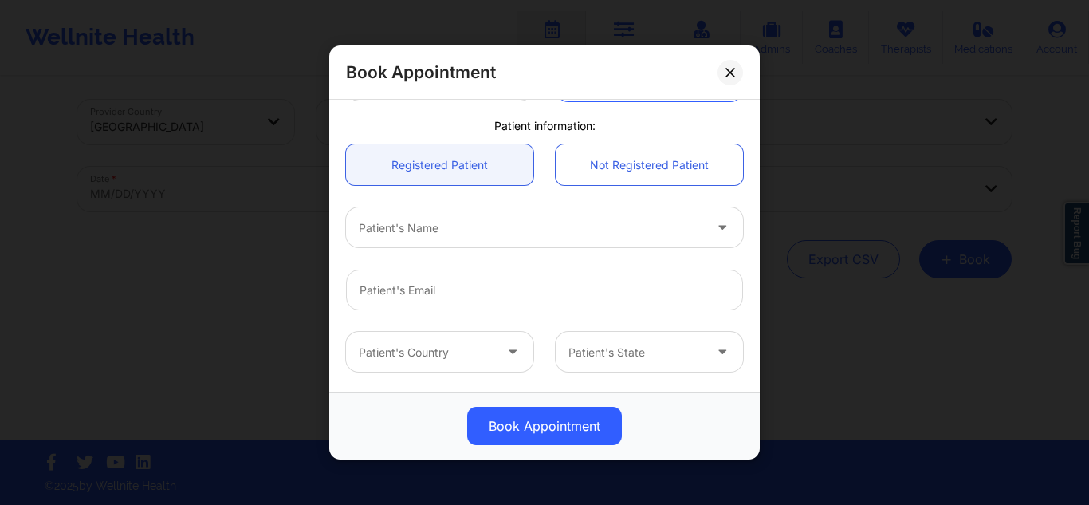
click at [572, 208] on div "Patient's Name" at bounding box center [525, 227] width 359 height 40
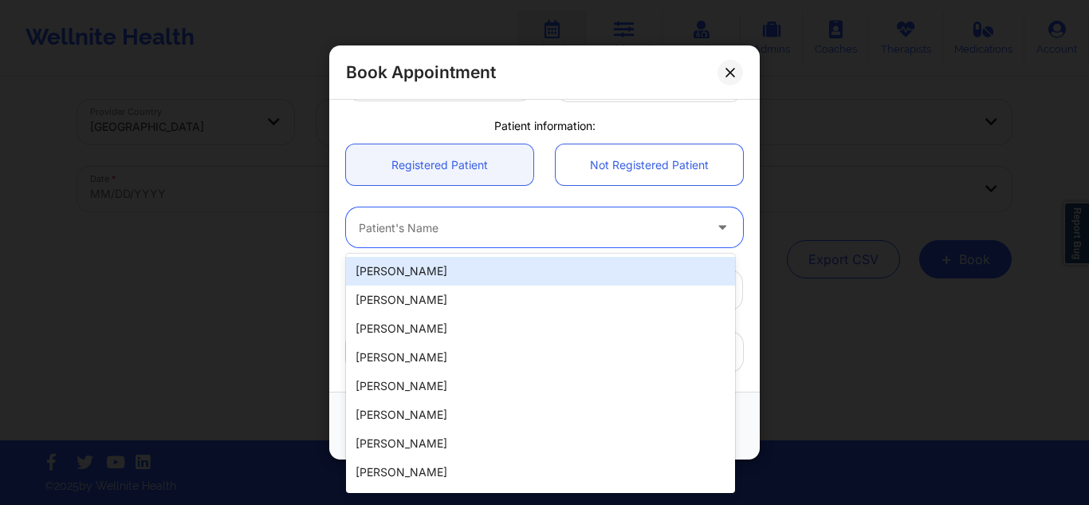
paste input "[PERSON_NAME]"
type input "[PERSON_NAME]"
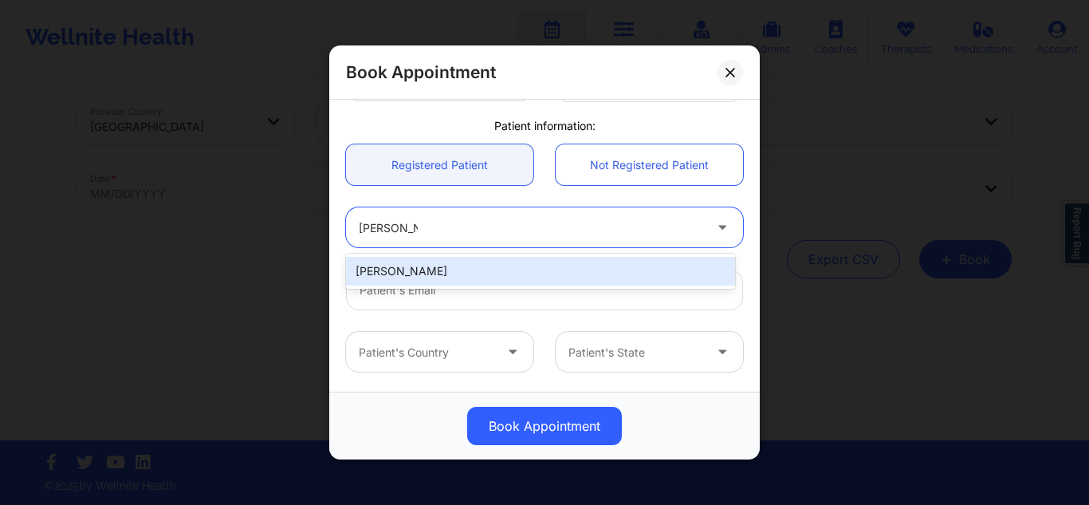
click at [583, 275] on div "[PERSON_NAME]" at bounding box center [540, 271] width 389 height 29
type input "[EMAIL_ADDRESS][DOMAIN_NAME]"
type input "[PHONE_NUMBER]"
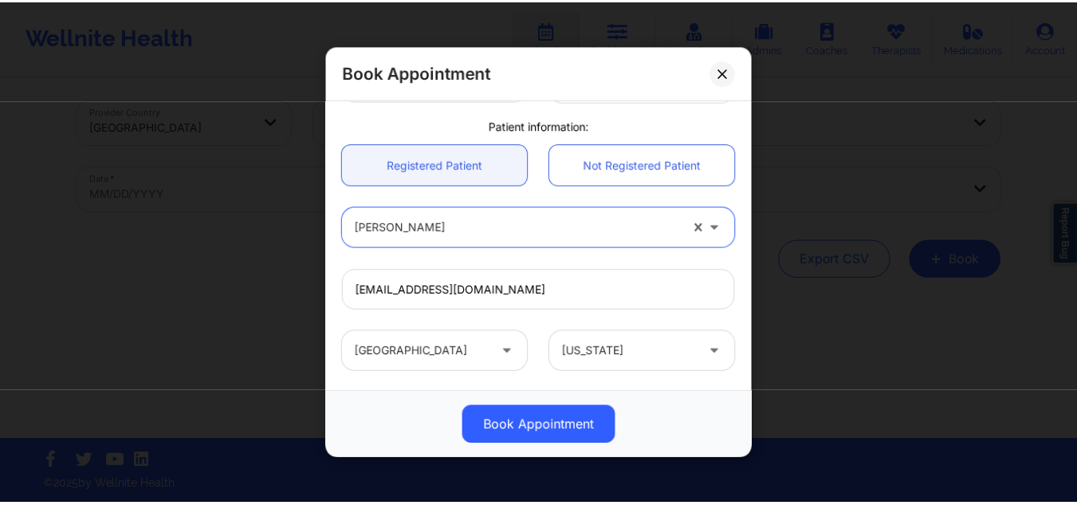
scroll to position [536, 0]
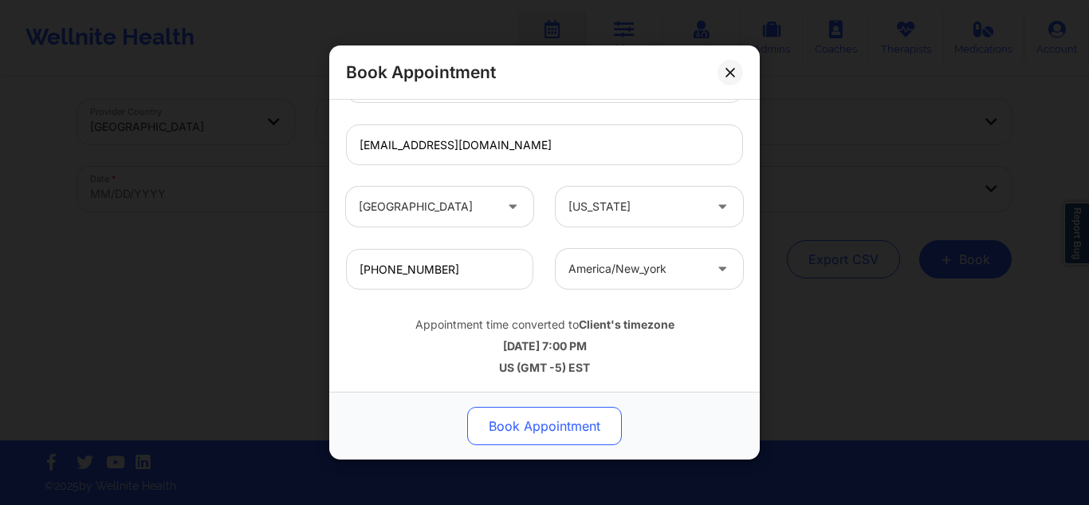
click at [487, 419] on button "Book Appointment" at bounding box center [544, 426] width 155 height 38
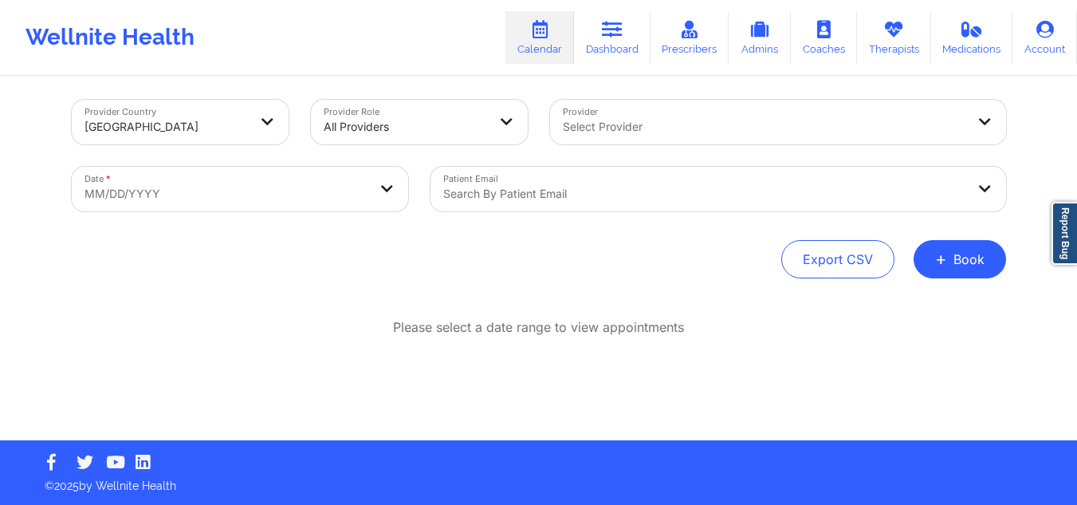
click at [623, 140] on div "Select Provider" at bounding box center [759, 122] width 418 height 45
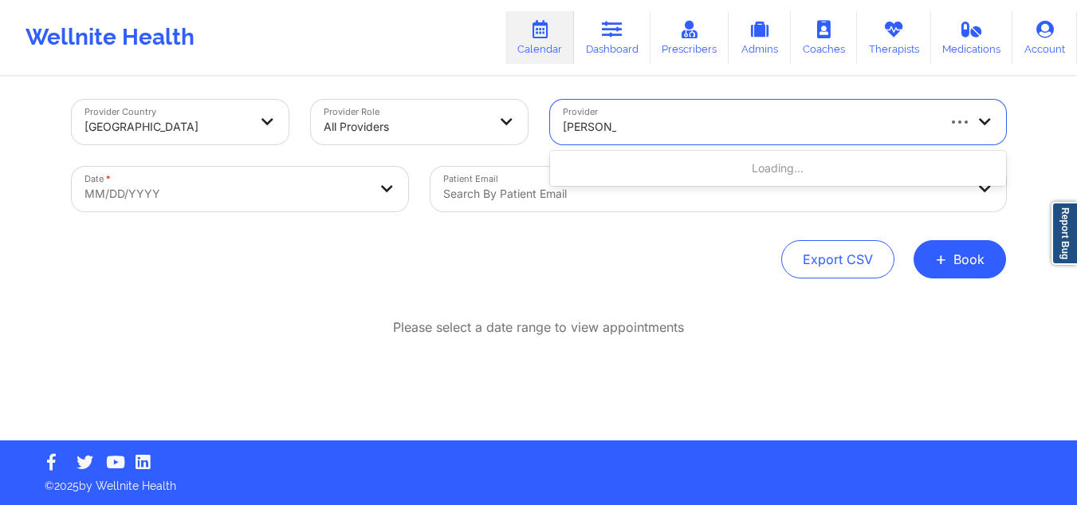
type input "[PERSON_NAME]"
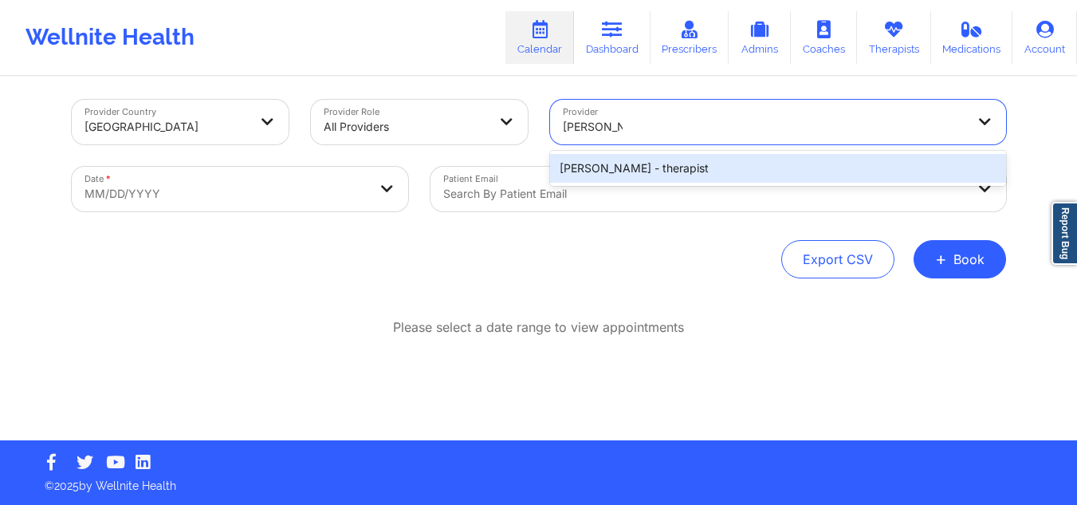
click at [593, 175] on div "[PERSON_NAME] - therapist" at bounding box center [778, 168] width 456 height 29
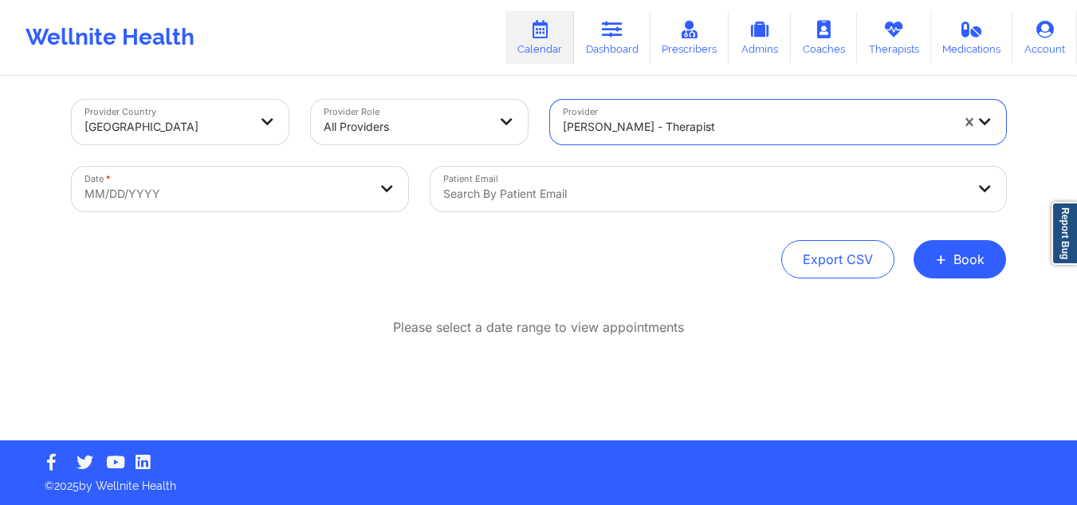
click at [237, 179] on body "Wellnite Health Calendar Dashboard Prescribers Admins Coaches Therapists Medica…" at bounding box center [538, 245] width 1077 height 505
select select "2025-8"
select select "2025-9"
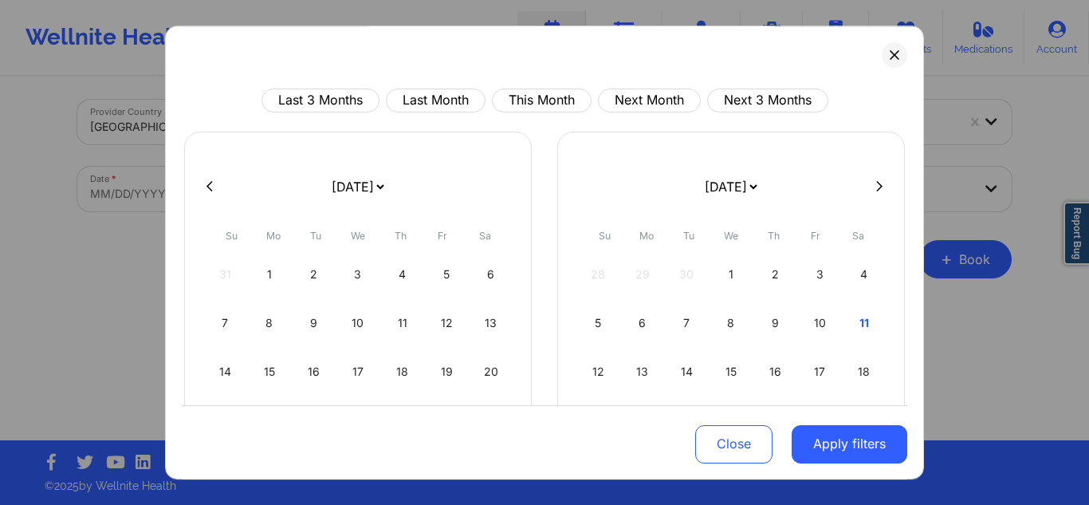
click at [876, 183] on button at bounding box center [879, 186] width 16 height 14
select select "2025-9"
select select "2025-10"
click at [876, 183] on button at bounding box center [879, 186] width 16 height 14
select select "2025-10"
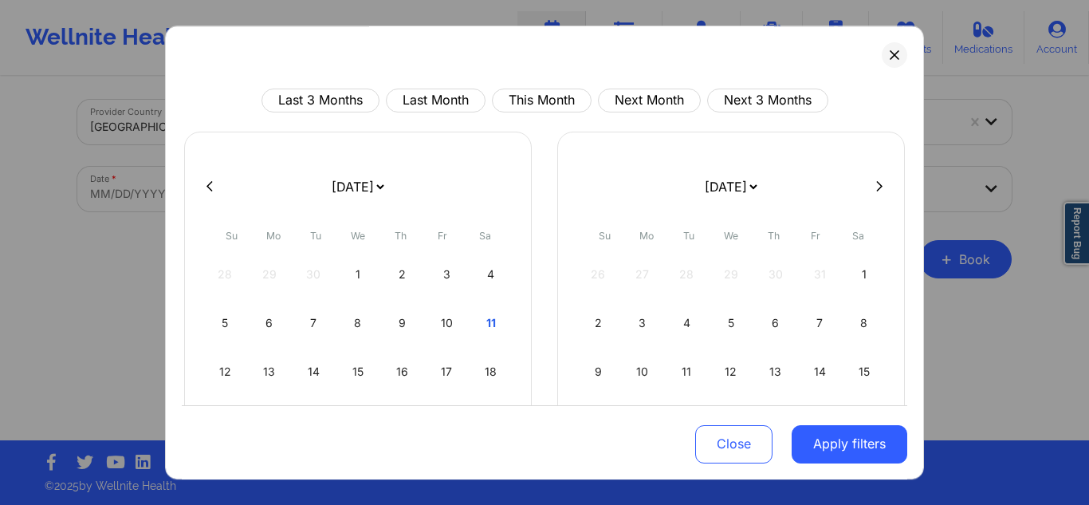
select select "2025-11"
click at [811, 365] on div "19" at bounding box center [820, 371] width 41 height 45
select select "2025-11"
select select "2026-0"
select select "2025-11"
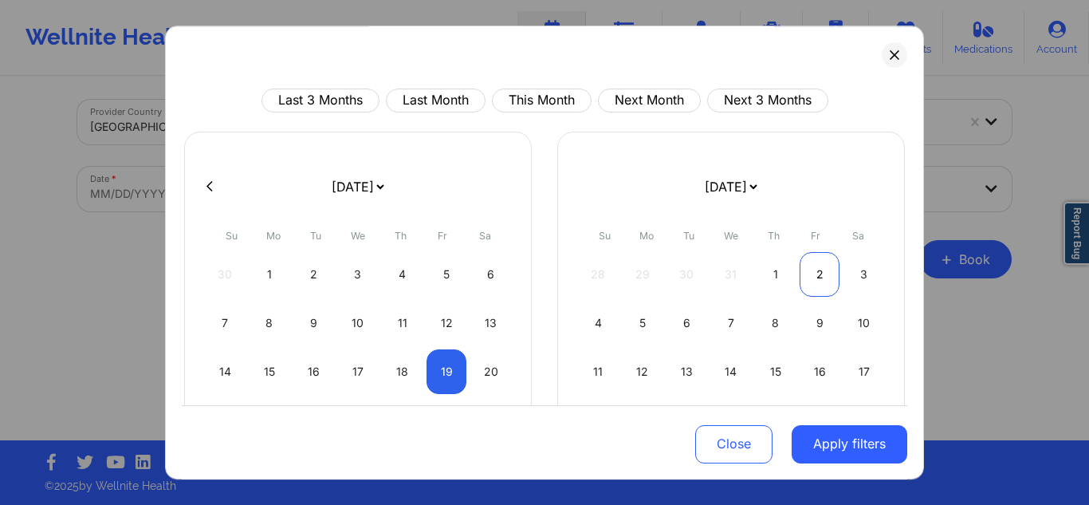
select select "2026-0"
select select "2025-11"
select select "2026-0"
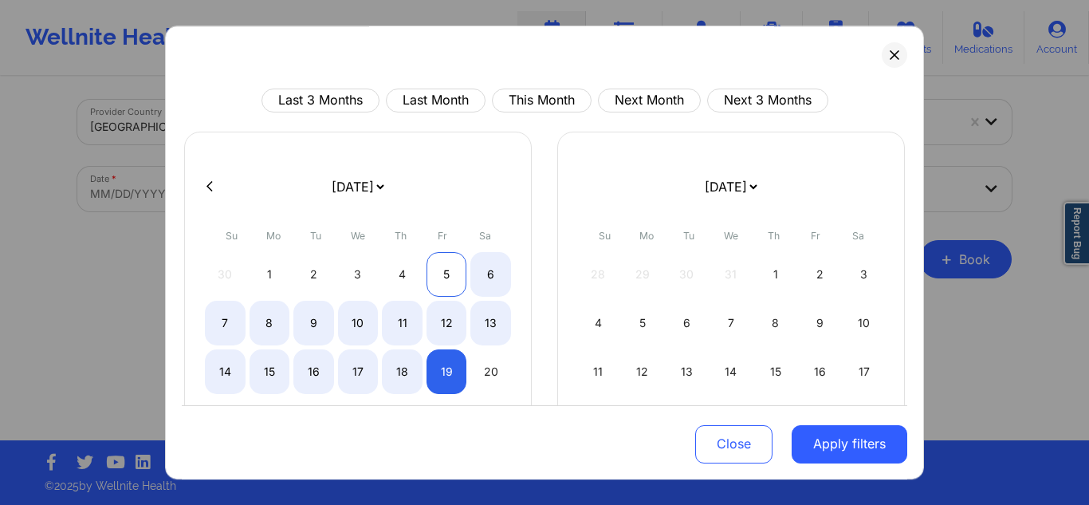
select select "2025-11"
select select "2026-0"
click at [451, 264] on div "5" at bounding box center [447, 274] width 41 height 45
select select "2025-11"
select select "2026-0"
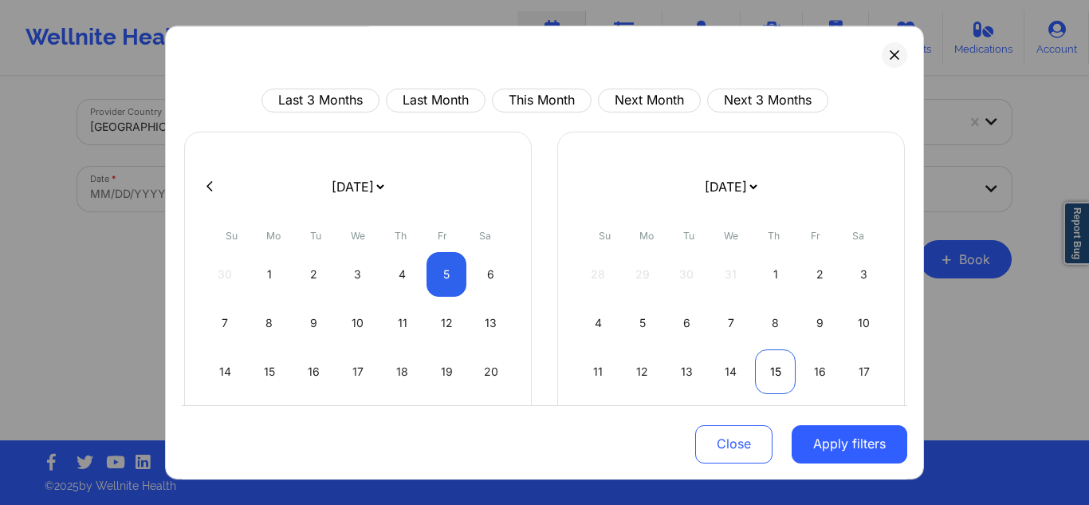
select select "2025-11"
select select "2026-0"
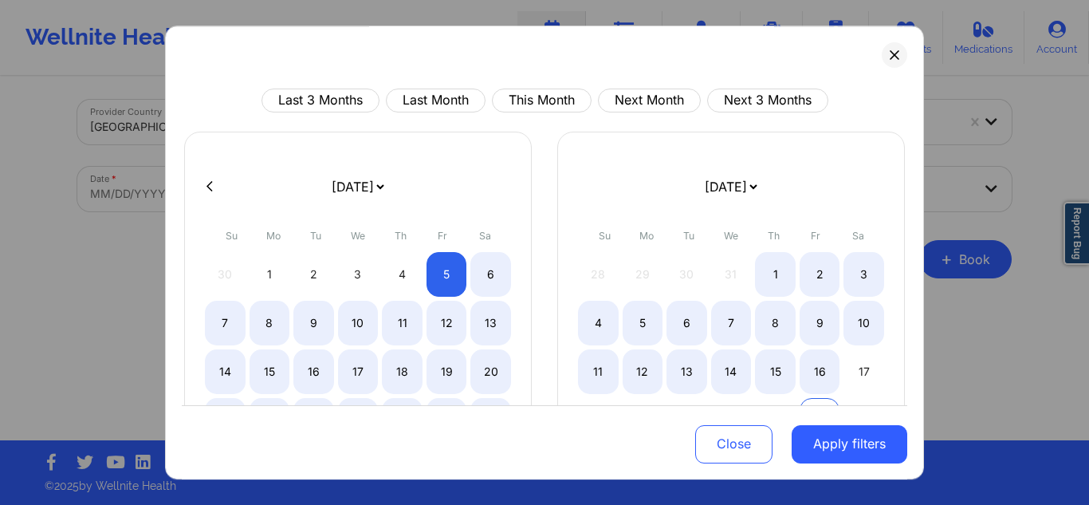
select select "2025-11"
select select "2026-0"
select select "2025-11"
select select "2026-0"
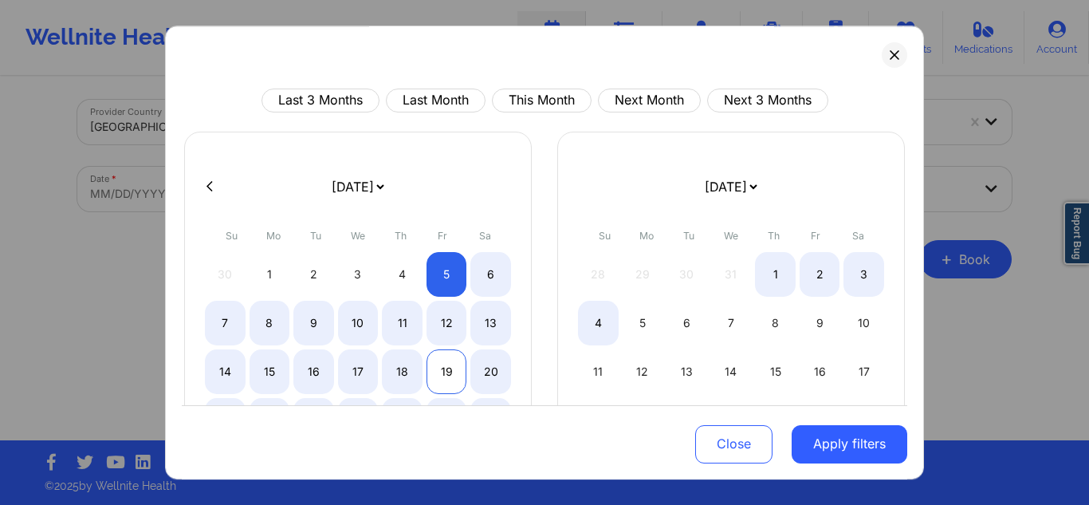
select select "2025-11"
select select "2026-0"
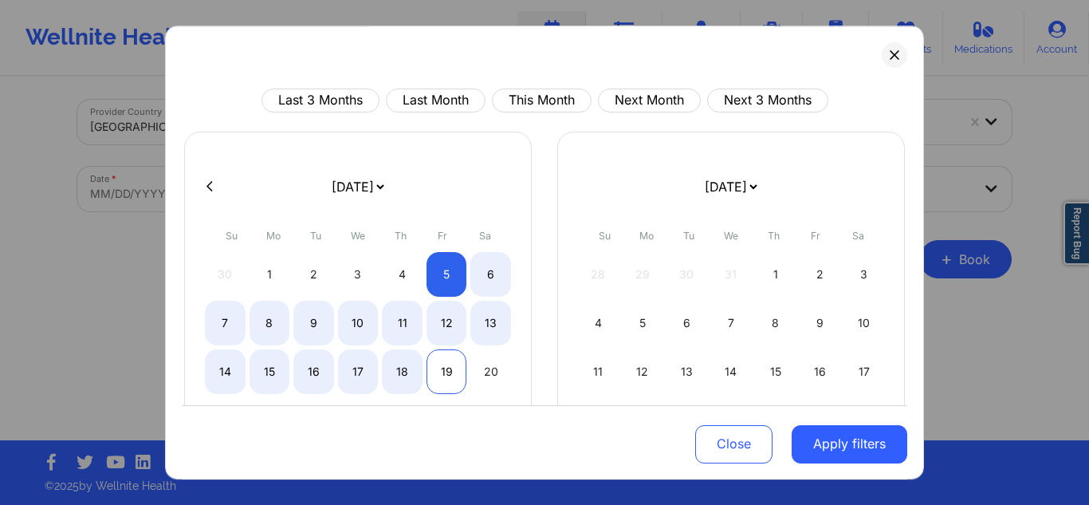
select select "2025-11"
select select "2026-0"
click at [441, 365] on div "19" at bounding box center [447, 371] width 41 height 45
select select "2025-11"
select select "2026-0"
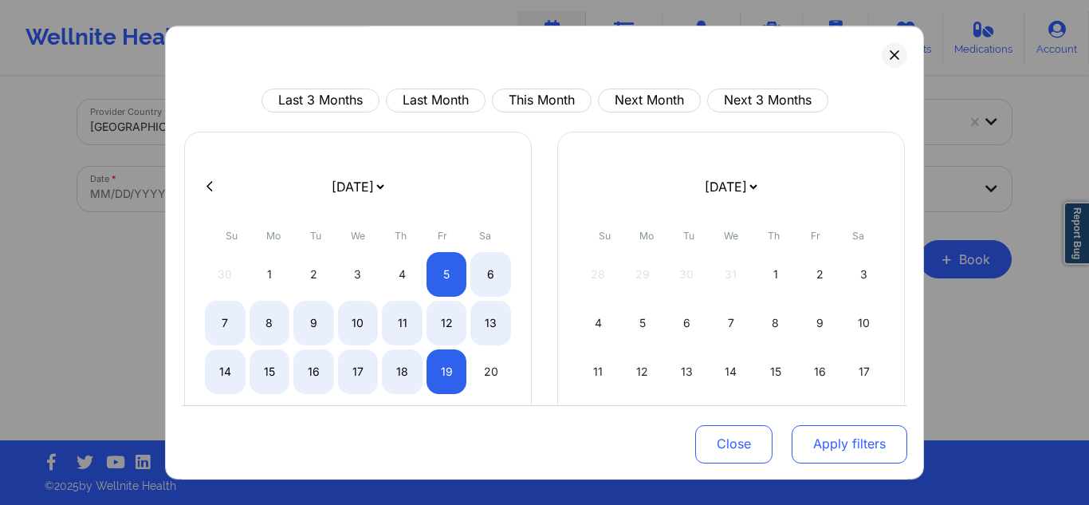
click at [833, 447] on button "Apply filters" at bounding box center [850, 443] width 116 height 38
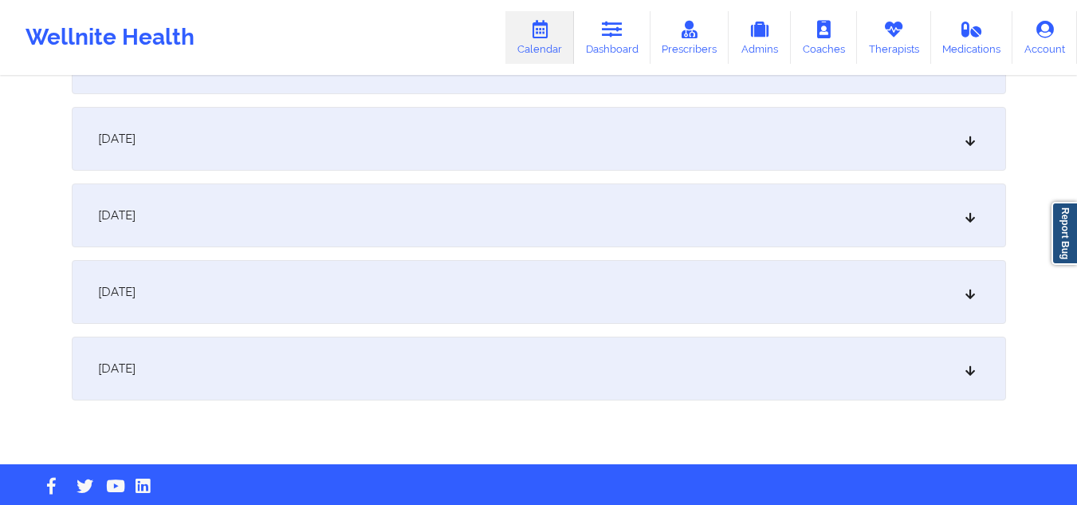
scroll to position [1077, 0]
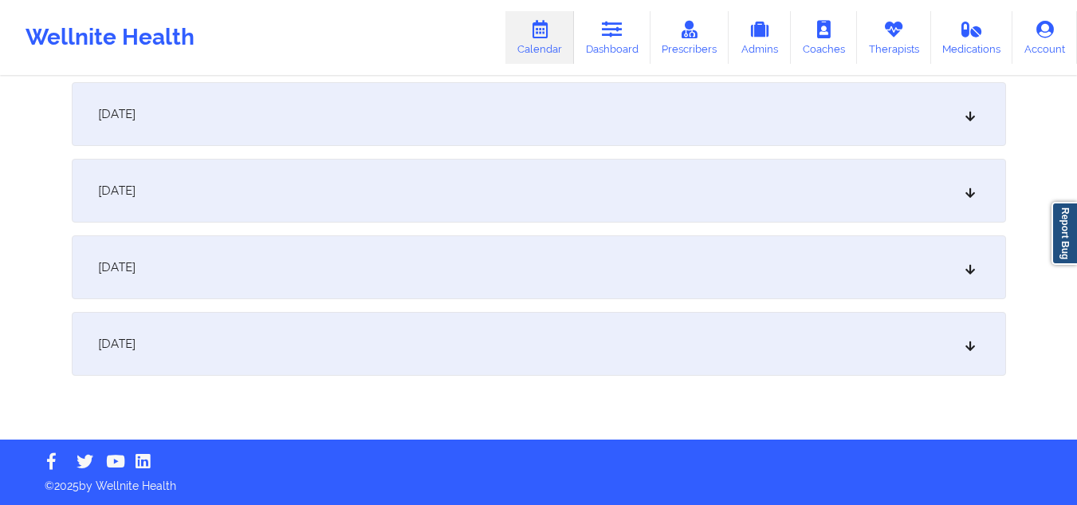
click at [927, 337] on div "[DATE]" at bounding box center [539, 344] width 934 height 64
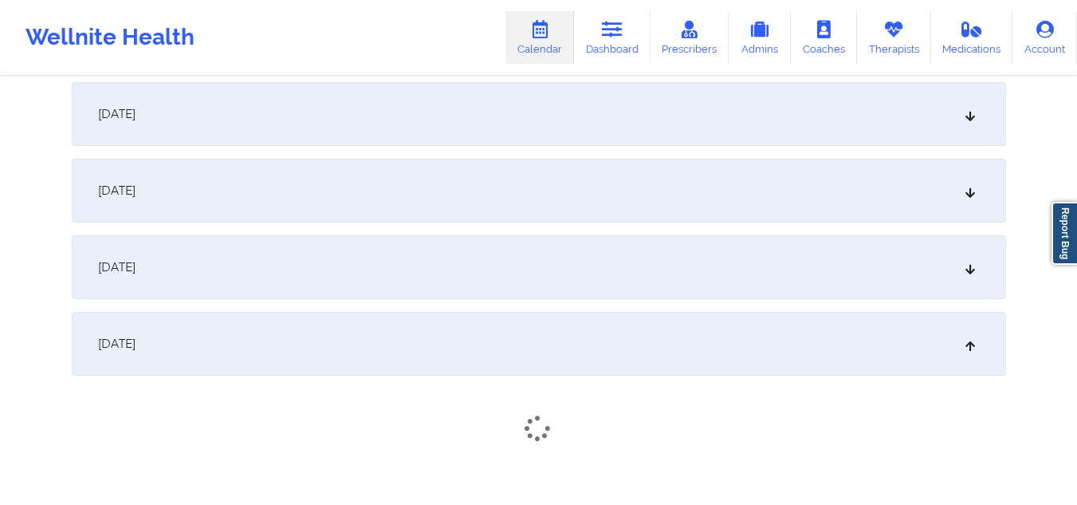
scroll to position [1182, 0]
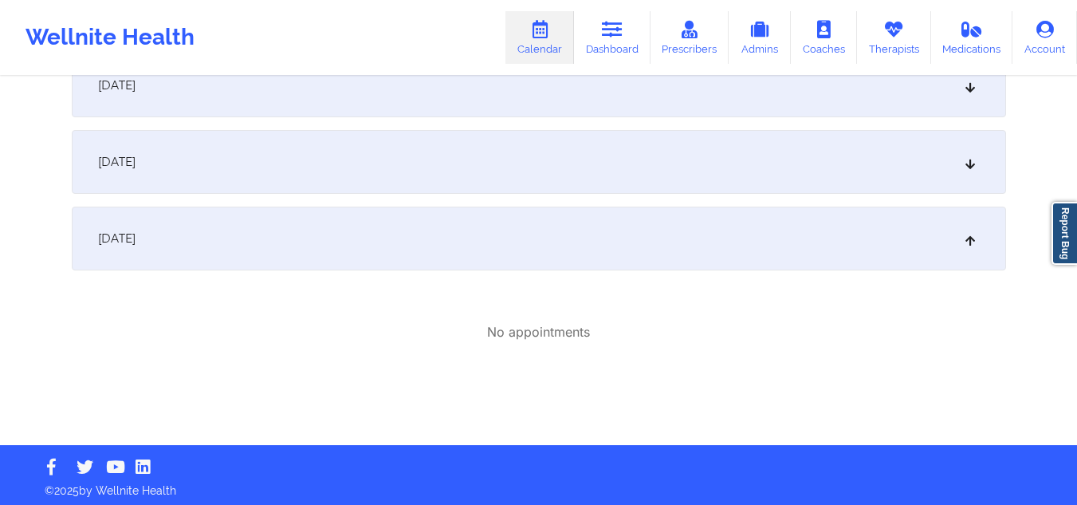
click at [718, 358] on div "No appointments" at bounding box center [539, 332] width 934 height 98
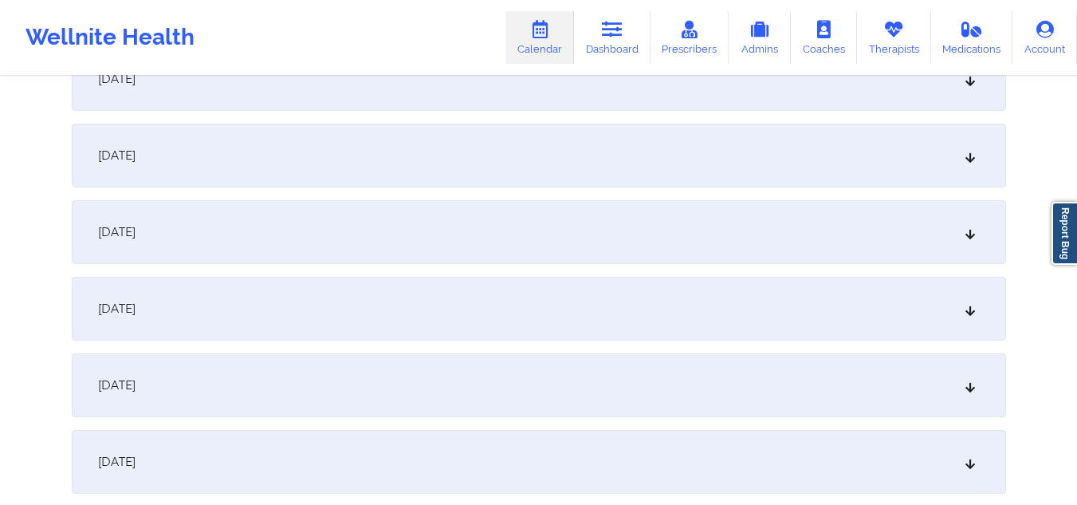
scroll to position [205, 0]
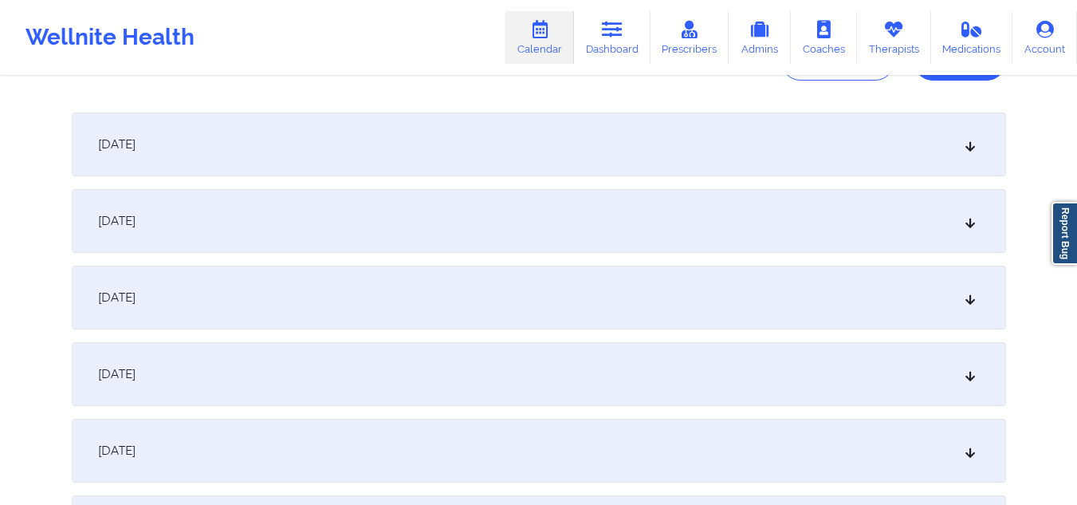
click at [922, 143] on div "[DATE]" at bounding box center [539, 144] width 934 height 64
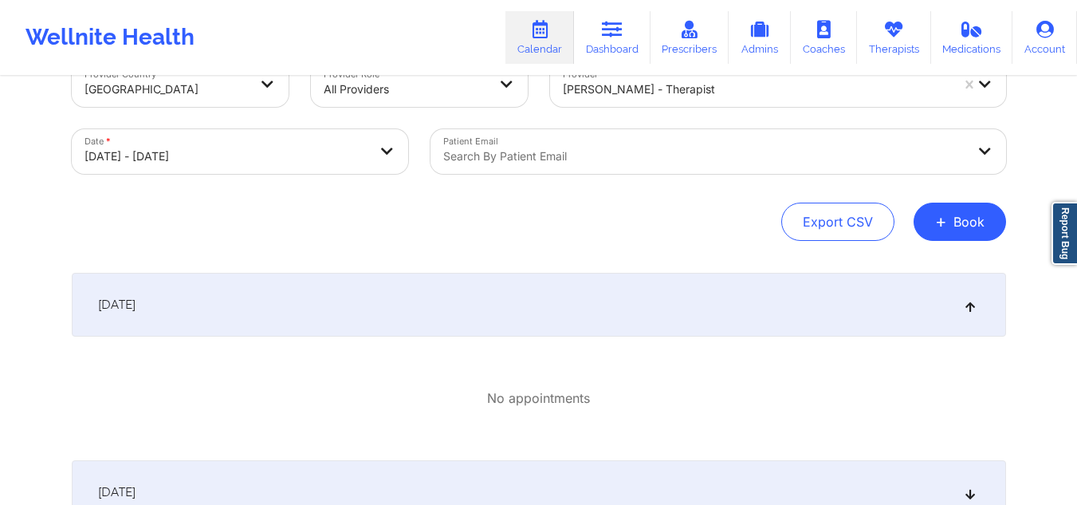
scroll to position [0, 0]
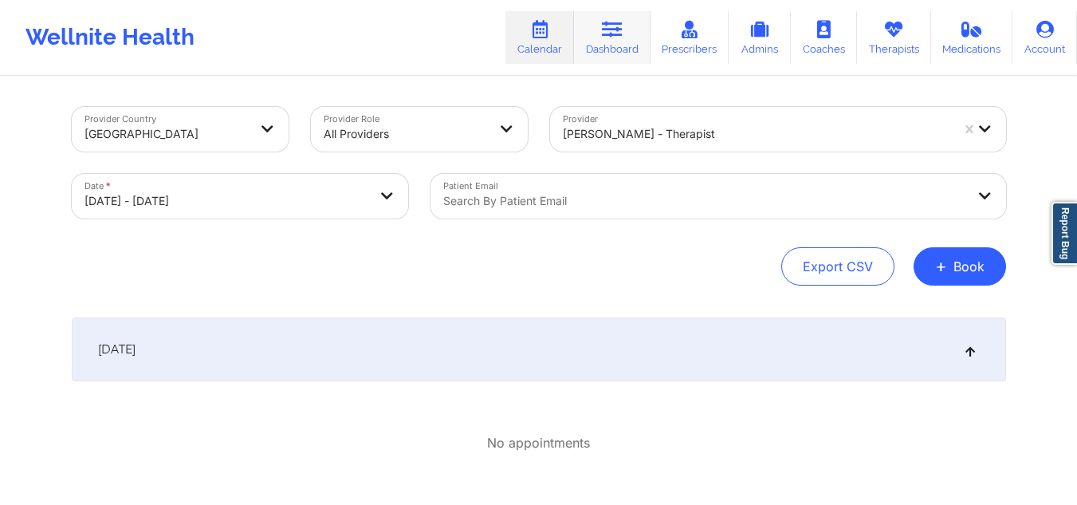
click at [628, 46] on link "Dashboard" at bounding box center [612, 37] width 77 height 53
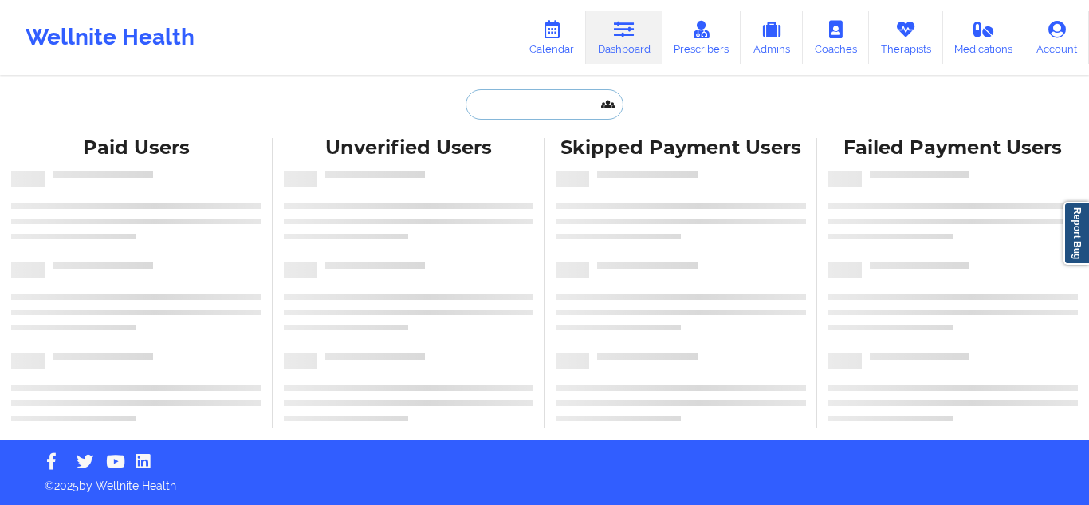
click at [556, 109] on input "text" at bounding box center [545, 104] width 158 height 30
paste input "[PERSON_NAME]"
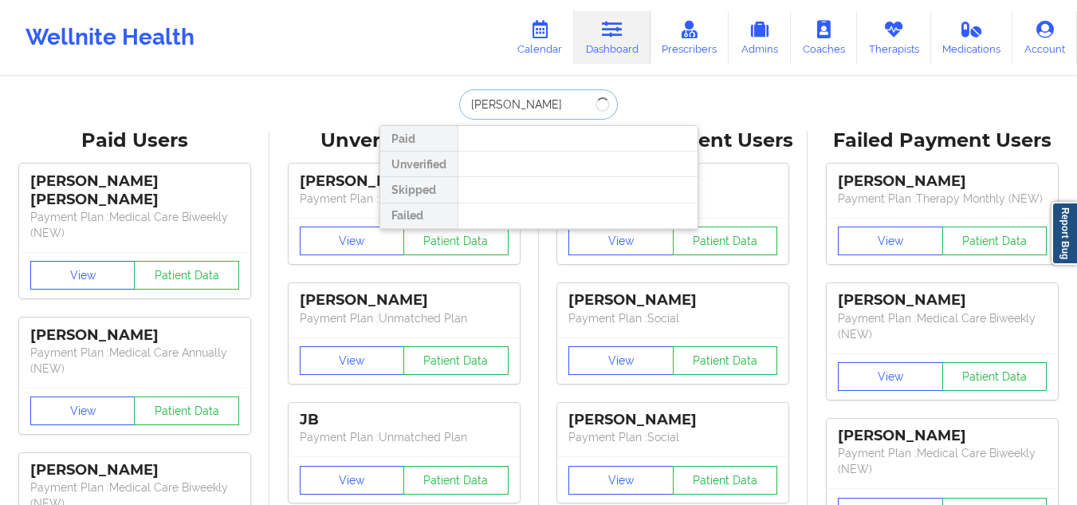
type input "[PERSON_NAME]"
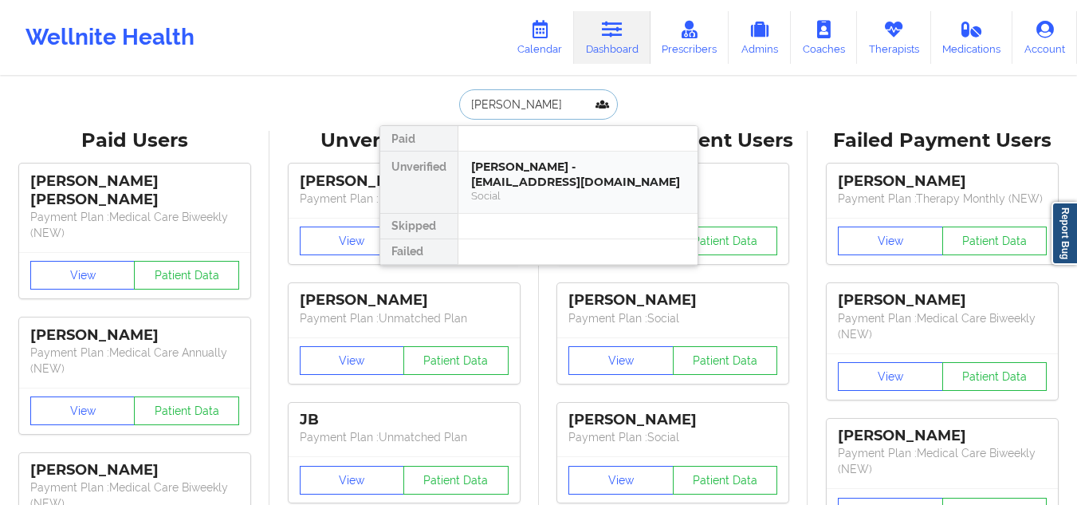
click at [523, 171] on div "[PERSON_NAME] - [EMAIL_ADDRESS][DOMAIN_NAME]" at bounding box center [578, 174] width 214 height 30
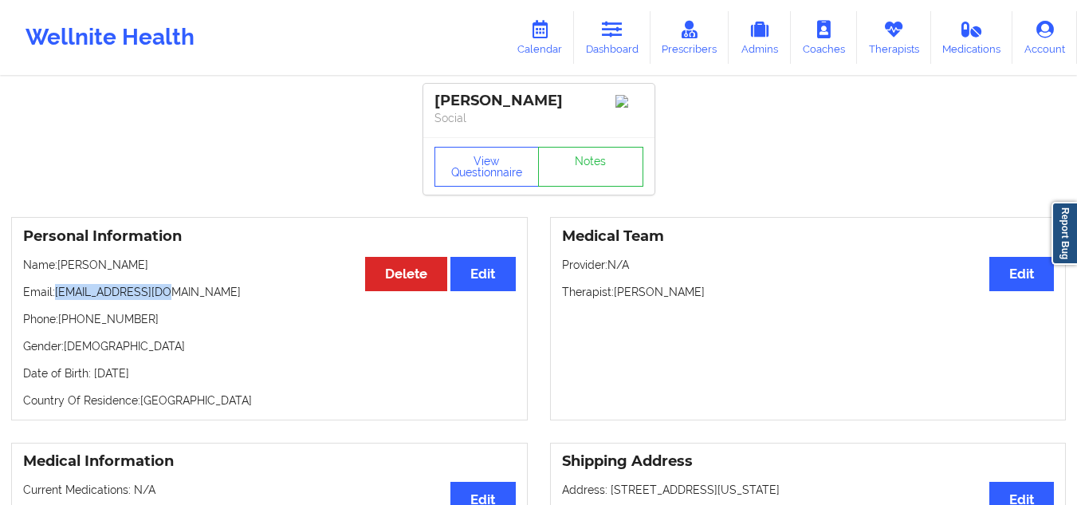
drag, startPoint x: 159, startPoint y: 291, endPoint x: 57, endPoint y: 282, distance: 102.4
click at [57, 282] on div "Personal Information Edit Delete Name: [PERSON_NAME] Email: [EMAIL_ADDRESS][DOM…" at bounding box center [269, 318] width 517 height 203
copy p "[EMAIL_ADDRESS][DOMAIN_NAME]"
drag, startPoint x: 136, startPoint y: 327, endPoint x: 69, endPoint y: 325, distance: 66.2
click at [69, 325] on p "Phone: [PHONE_NUMBER]" at bounding box center [269, 319] width 493 height 16
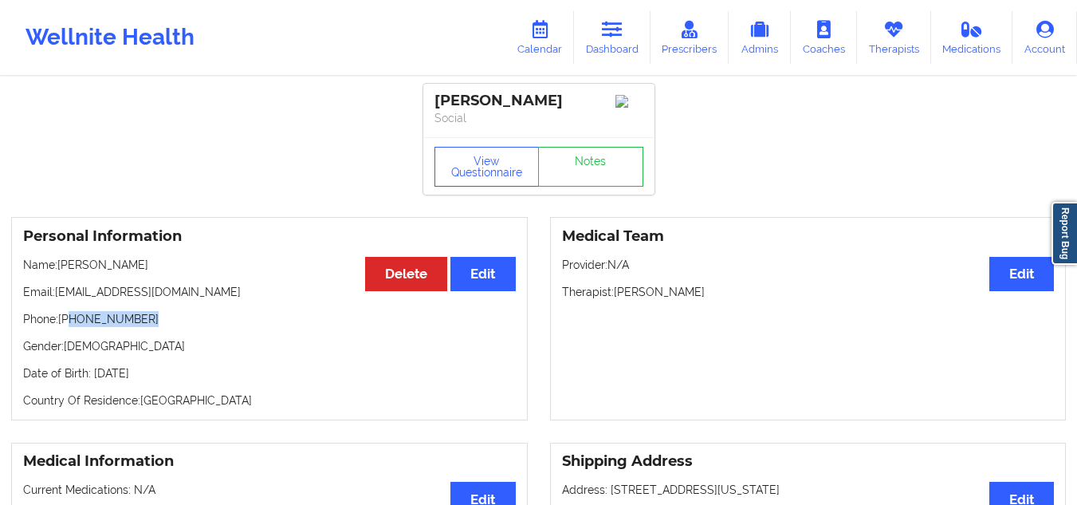
copy p "[PHONE_NUMBER]"
drag, startPoint x: 173, startPoint y: 297, endPoint x: 59, endPoint y: 301, distance: 114.1
click at [59, 300] on p "Email: [EMAIL_ADDRESS][DOMAIN_NAME]" at bounding box center [269, 292] width 493 height 16
copy p "[EMAIL_ADDRESS][DOMAIN_NAME]"
click at [22, 285] on div "Personal Information Edit Delete Name: [PERSON_NAME] Email: [EMAIL_ADDRESS][DOM…" at bounding box center [269, 318] width 517 height 203
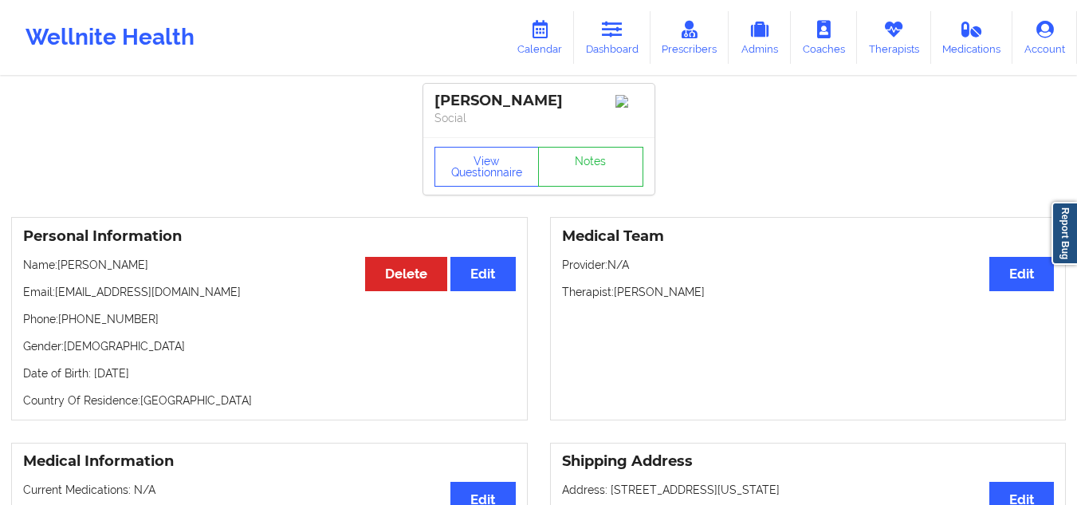
drag, startPoint x: 141, startPoint y: 330, endPoint x: 71, endPoint y: 332, distance: 70.2
click at [71, 332] on div "Personal Information Edit Delete Name: [PERSON_NAME] Email: [EMAIL_ADDRESS][DOM…" at bounding box center [269, 318] width 517 height 203
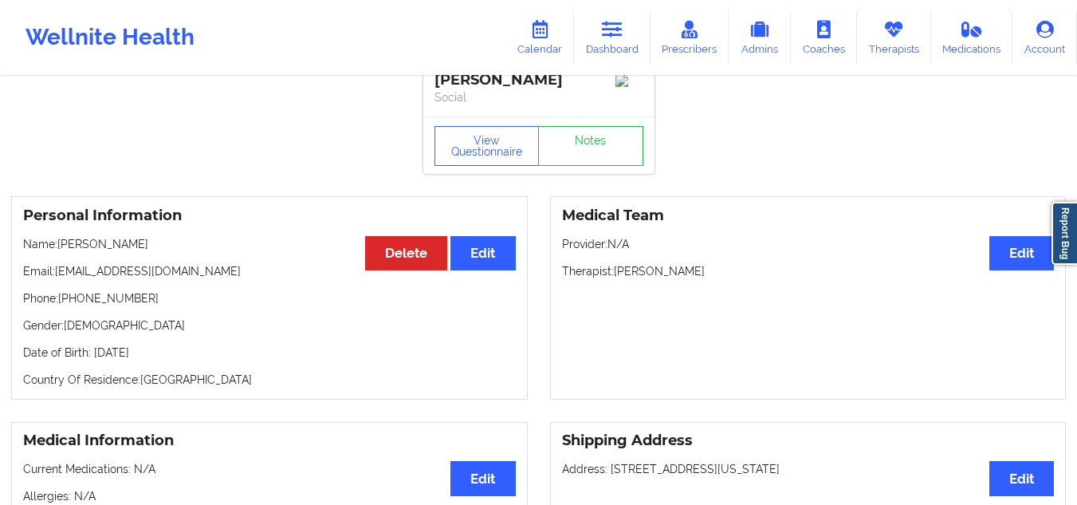
scroll to position [26, 0]
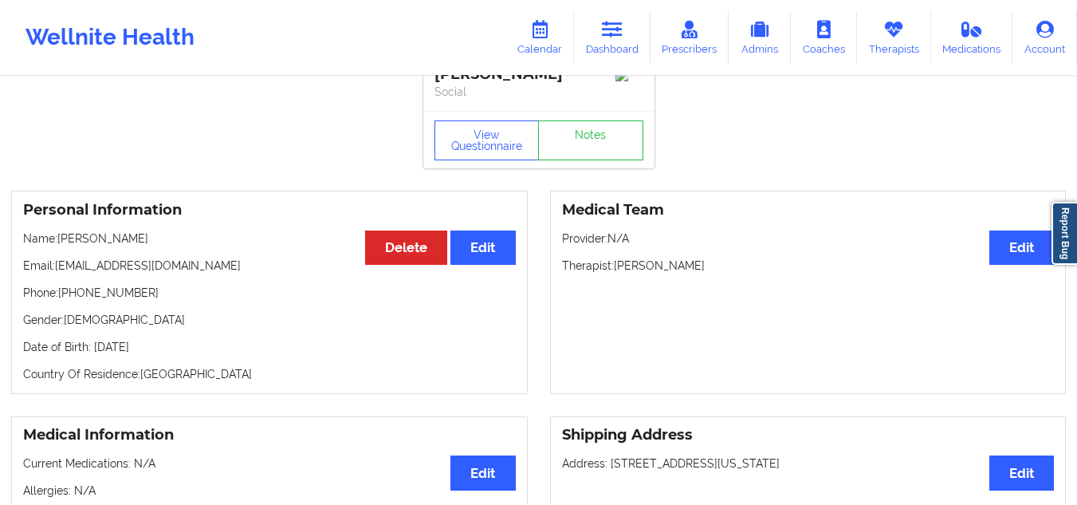
click at [99, 297] on p "Phone: [PHONE_NUMBER]" at bounding box center [269, 293] width 493 height 16
drag, startPoint x: 141, startPoint y: 293, endPoint x: 71, endPoint y: 293, distance: 70.2
click at [71, 293] on p "Phone: [PHONE_NUMBER]" at bounding box center [269, 293] width 493 height 16
copy p "[PHONE_NUMBER]"
